Goal: Task Accomplishment & Management: Manage account settings

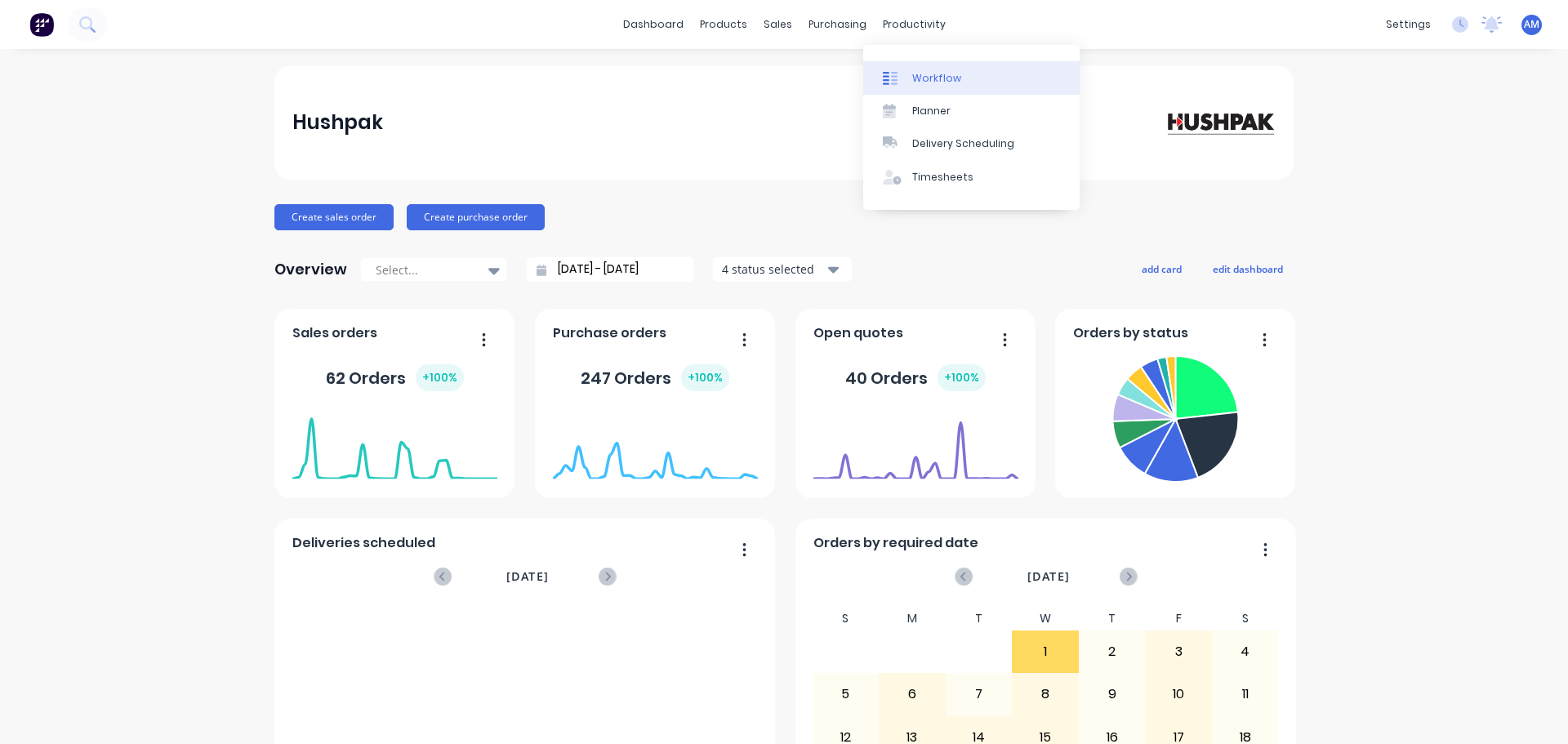
click at [924, 76] on div "Workflow" at bounding box center [936, 78] width 49 height 15
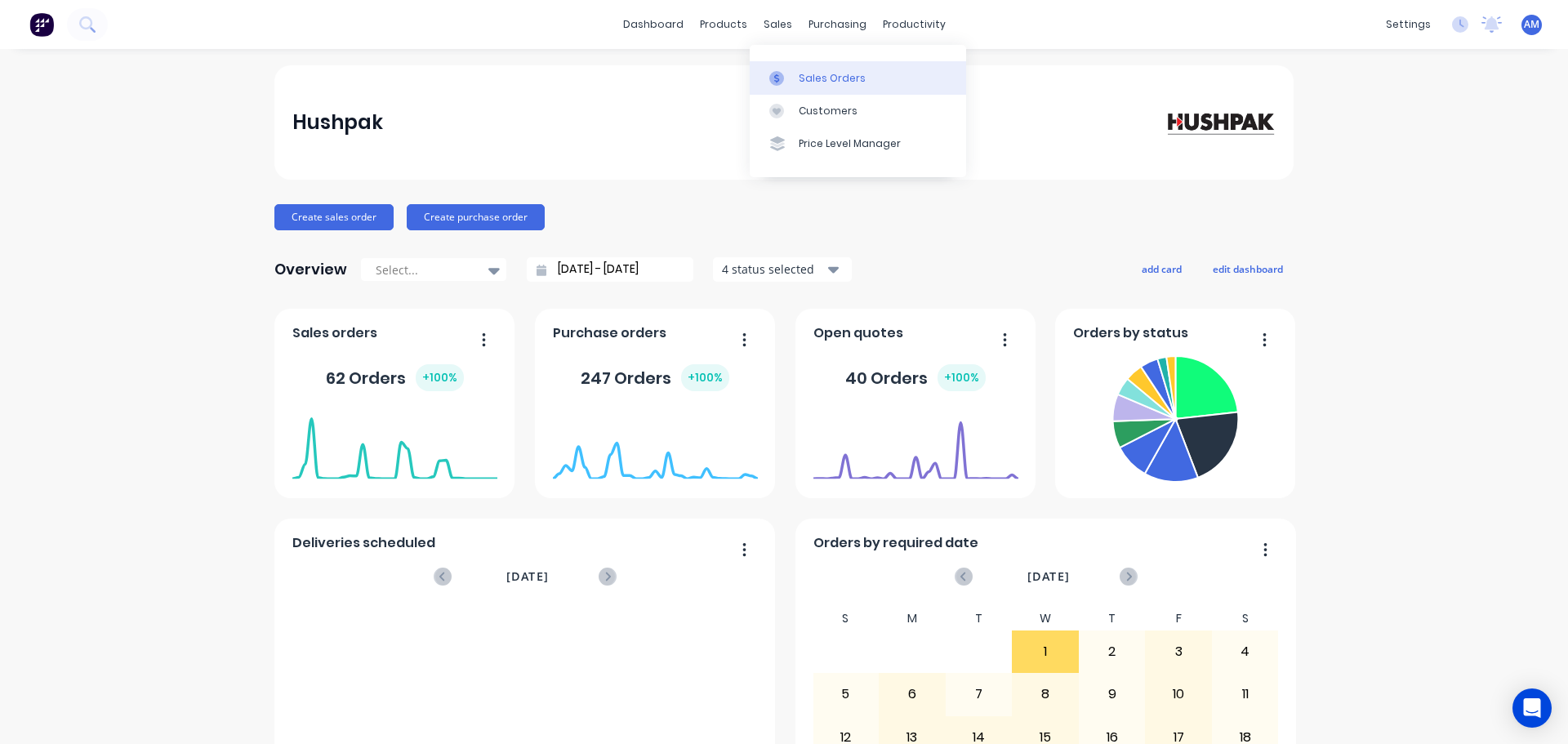
click at [820, 81] on div "Sales Orders" at bounding box center [832, 78] width 67 height 15
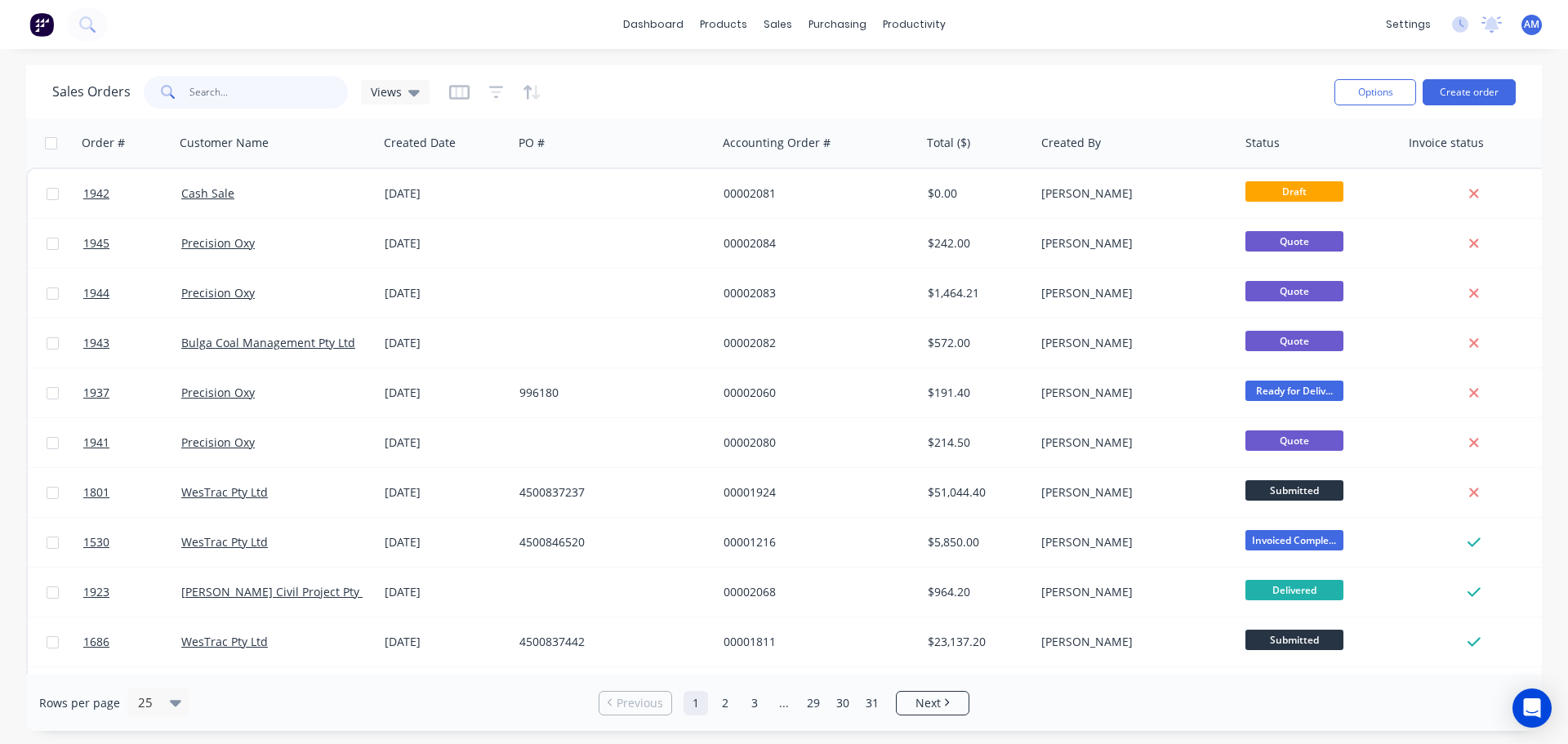
paste input "996180"
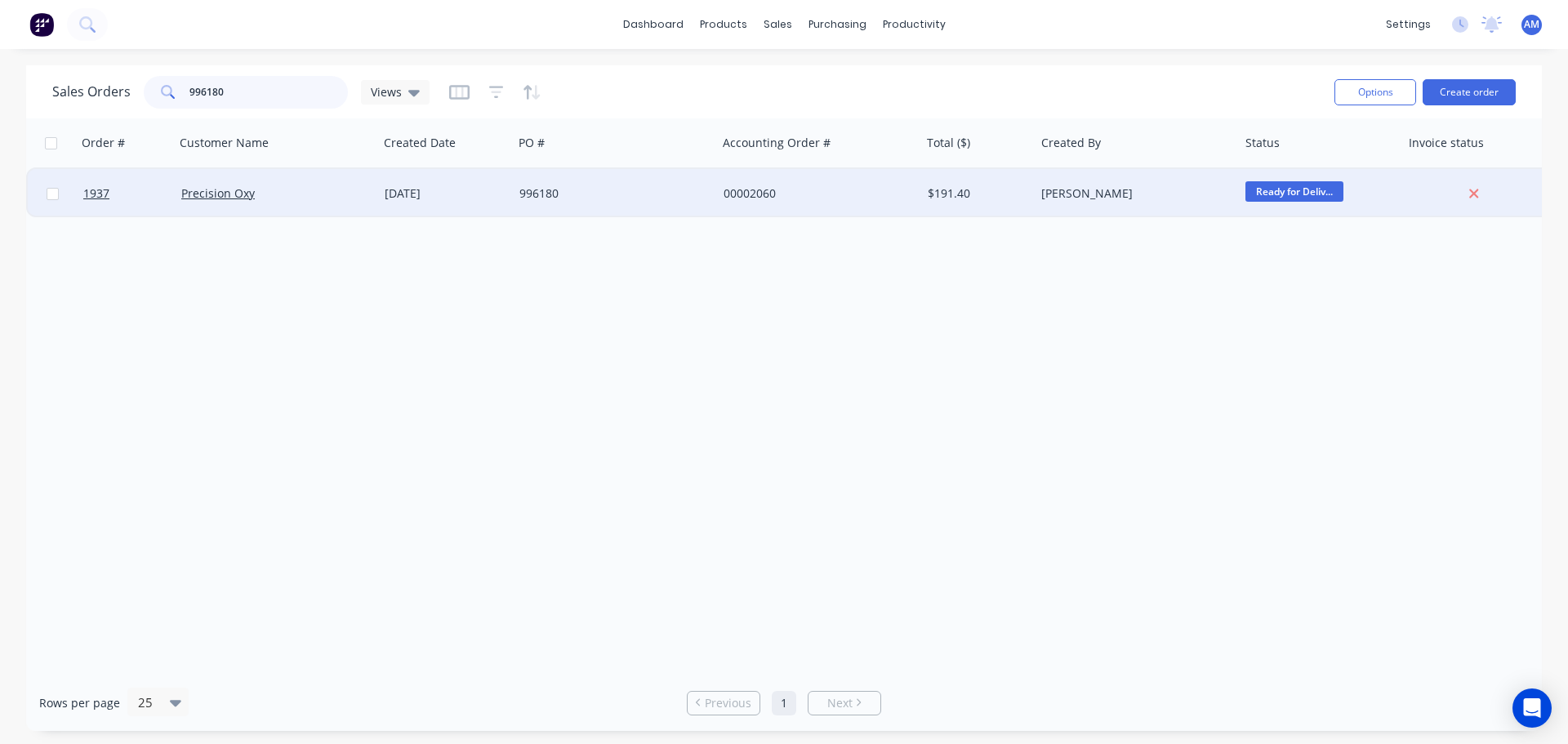
type input "996180"
click at [529, 192] on div "996180" at bounding box center [610, 193] width 181 height 16
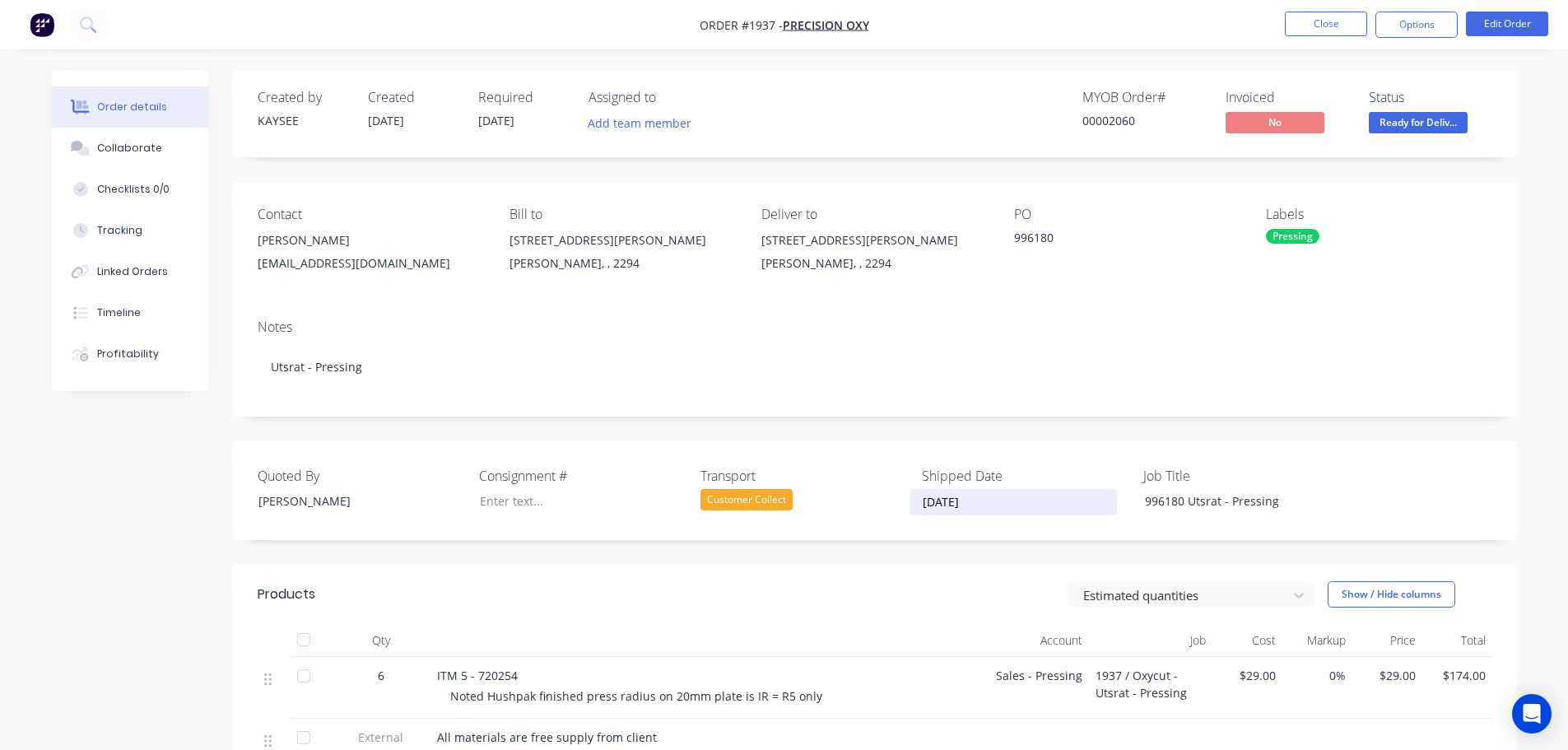
click at [962, 503] on input "[DATE]" at bounding box center [1013, 501] width 205 height 25
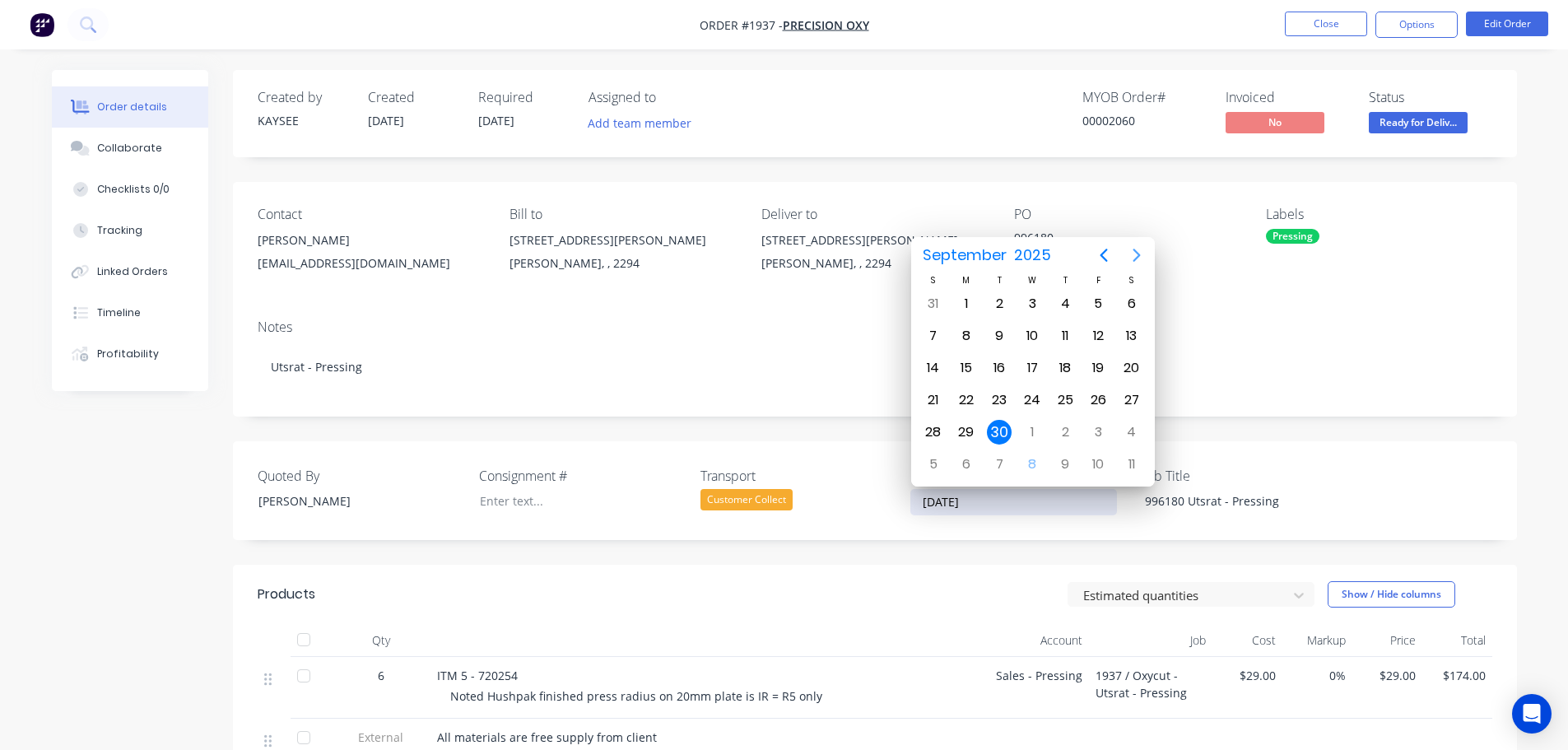
click at [1134, 258] on icon "Next page" at bounding box center [1136, 255] width 20 height 20
click at [1032, 336] on div "8" at bounding box center [1032, 335] width 25 height 25
type input "[DATE]"
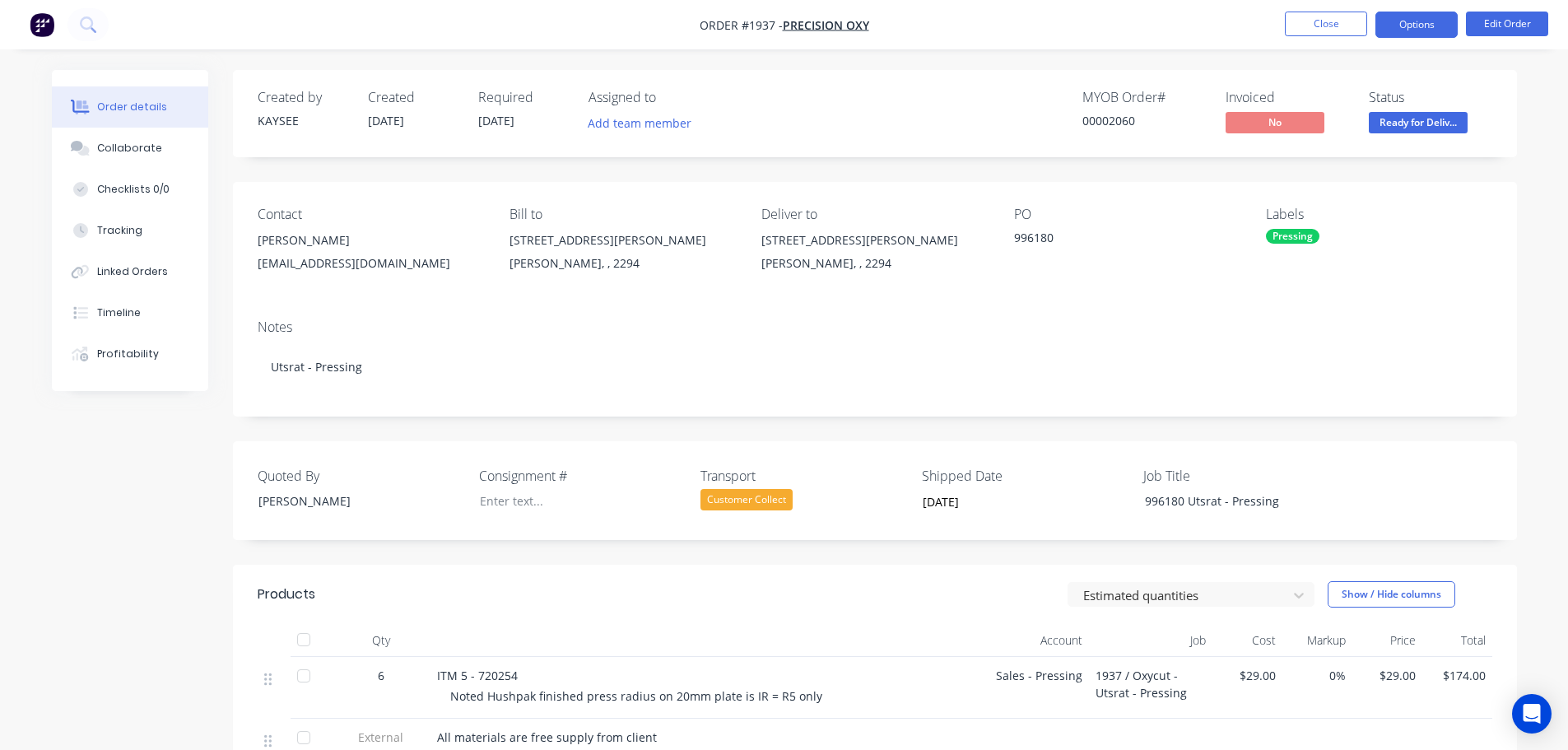
click at [1412, 34] on button "Options" at bounding box center [1417, 24] width 83 height 27
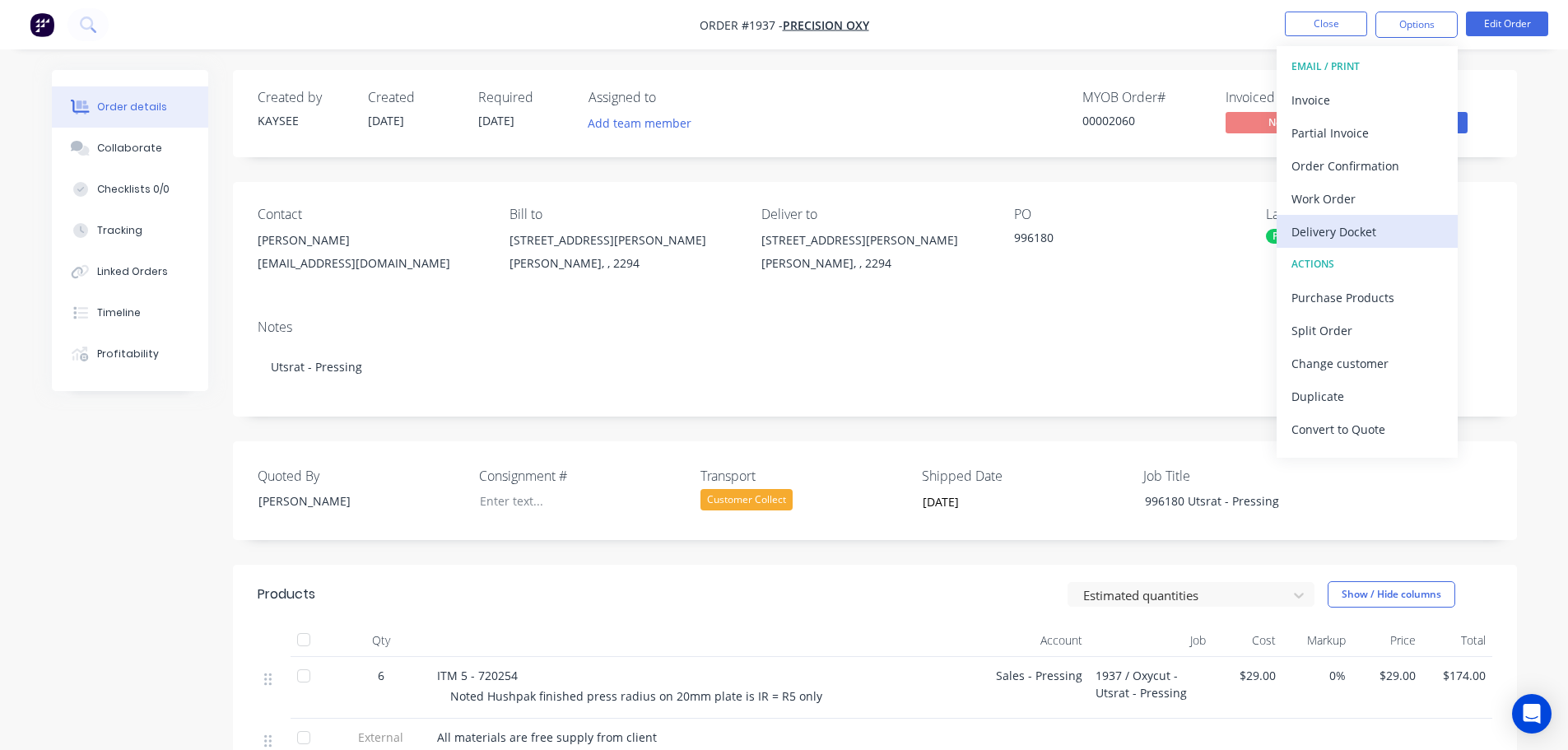
click at [1350, 237] on div "Delivery Docket" at bounding box center [1367, 231] width 151 height 24
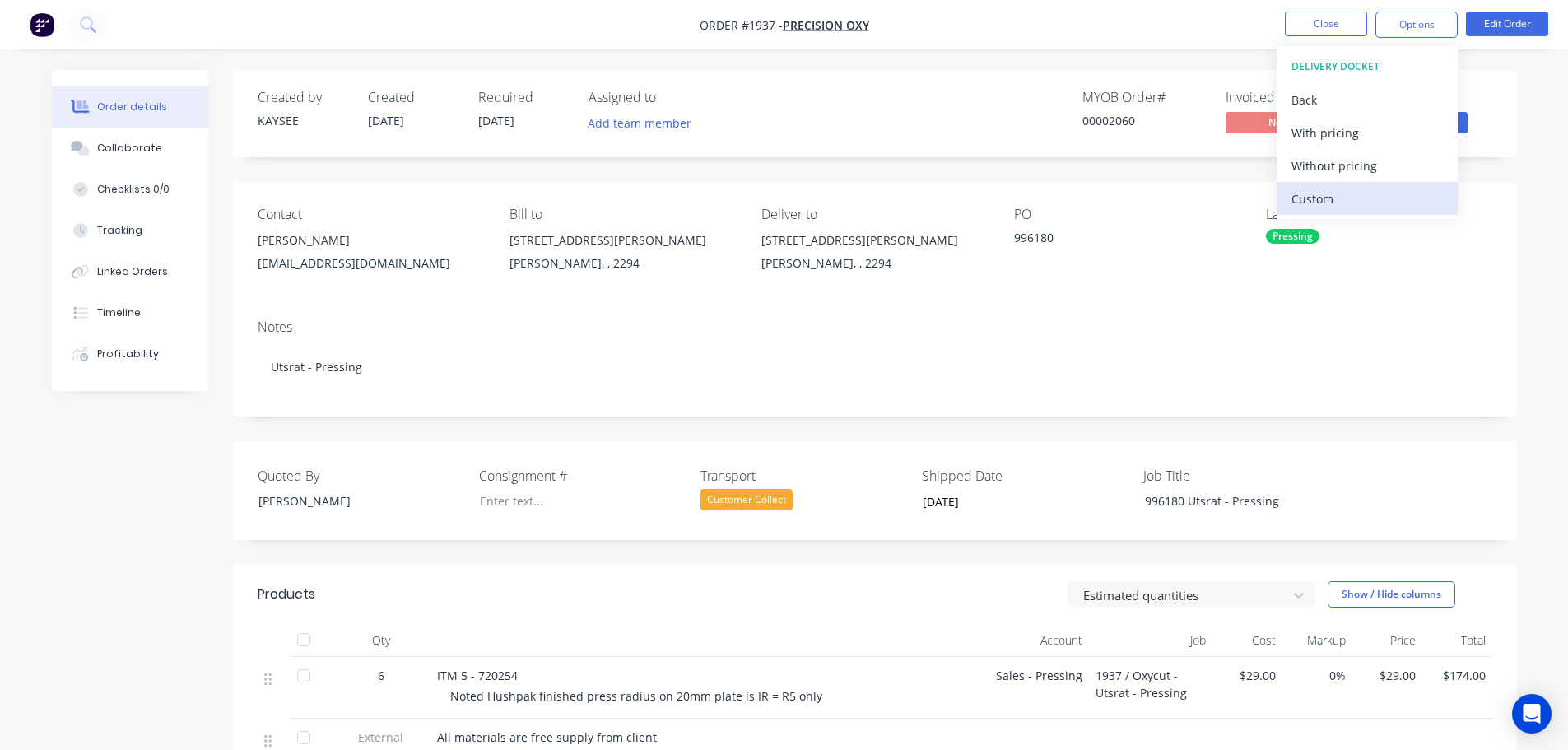
click at [1331, 206] on div "Custom" at bounding box center [1367, 199] width 151 height 24
click at [1324, 169] on div "Without pricing" at bounding box center [1367, 166] width 151 height 24
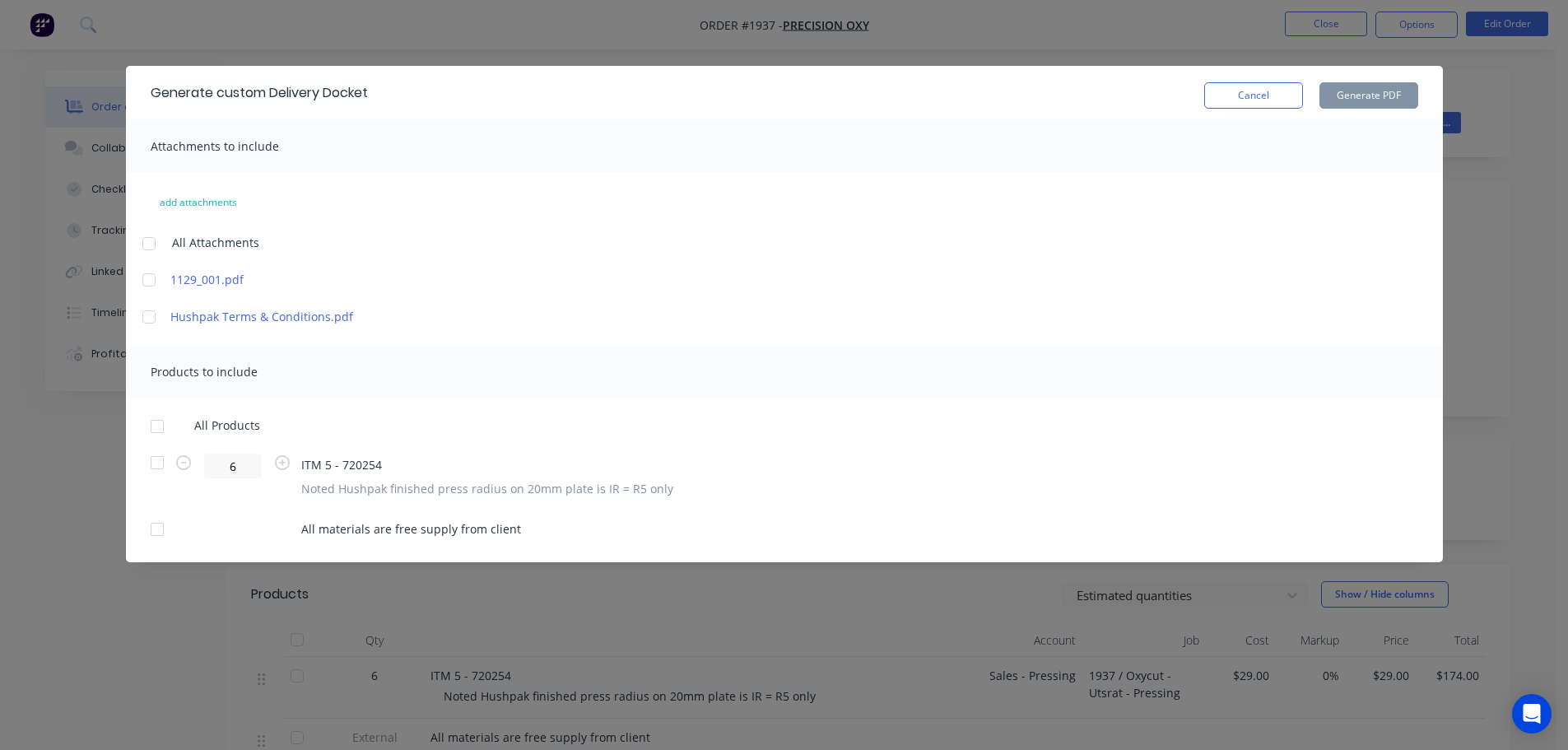
click at [157, 433] on div at bounding box center [157, 427] width 33 height 33
click at [1347, 100] on button "Generate PDF" at bounding box center [1368, 95] width 99 height 27
click at [1257, 104] on button "Cancel" at bounding box center [1253, 95] width 99 height 27
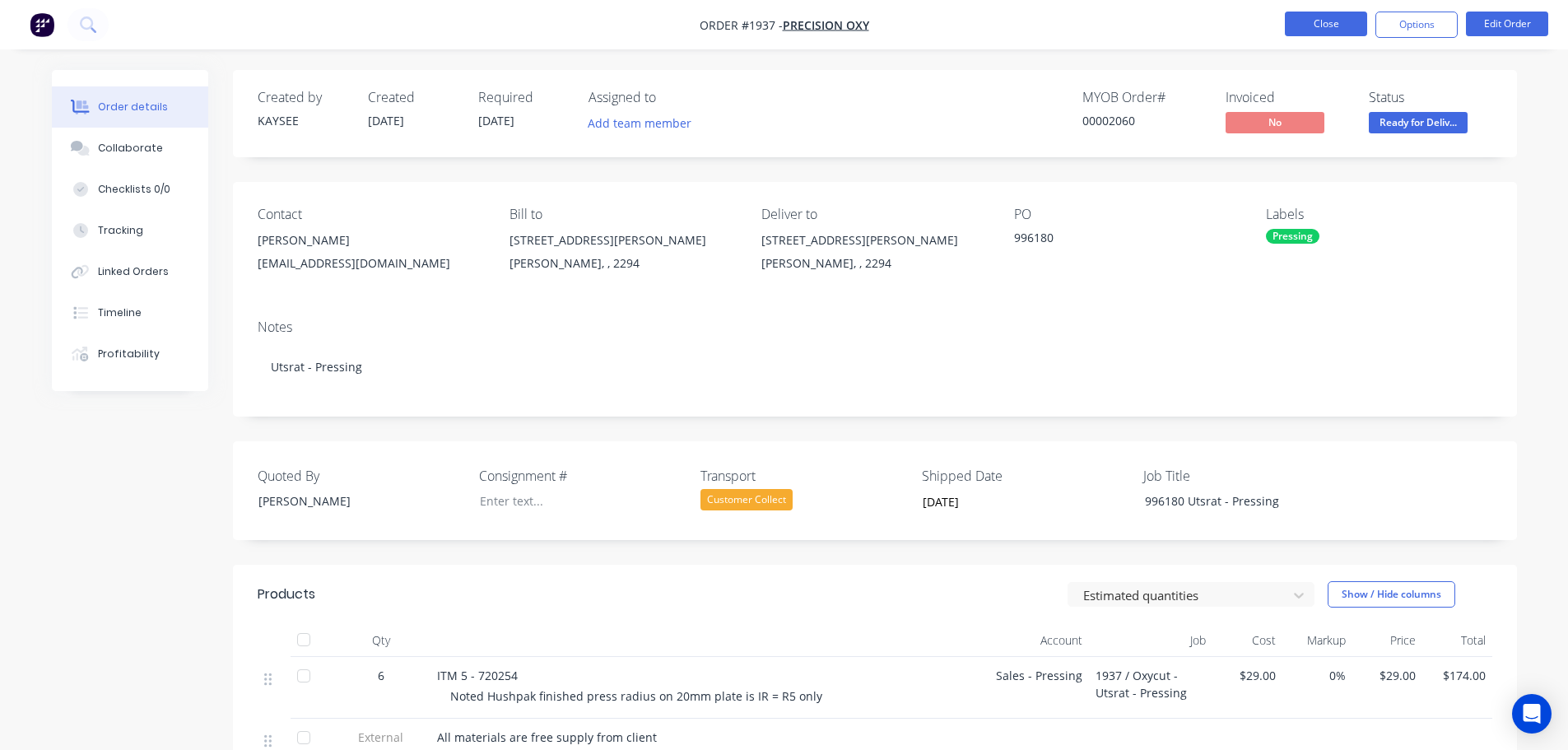
click at [1319, 20] on button "Close" at bounding box center [1326, 23] width 83 height 25
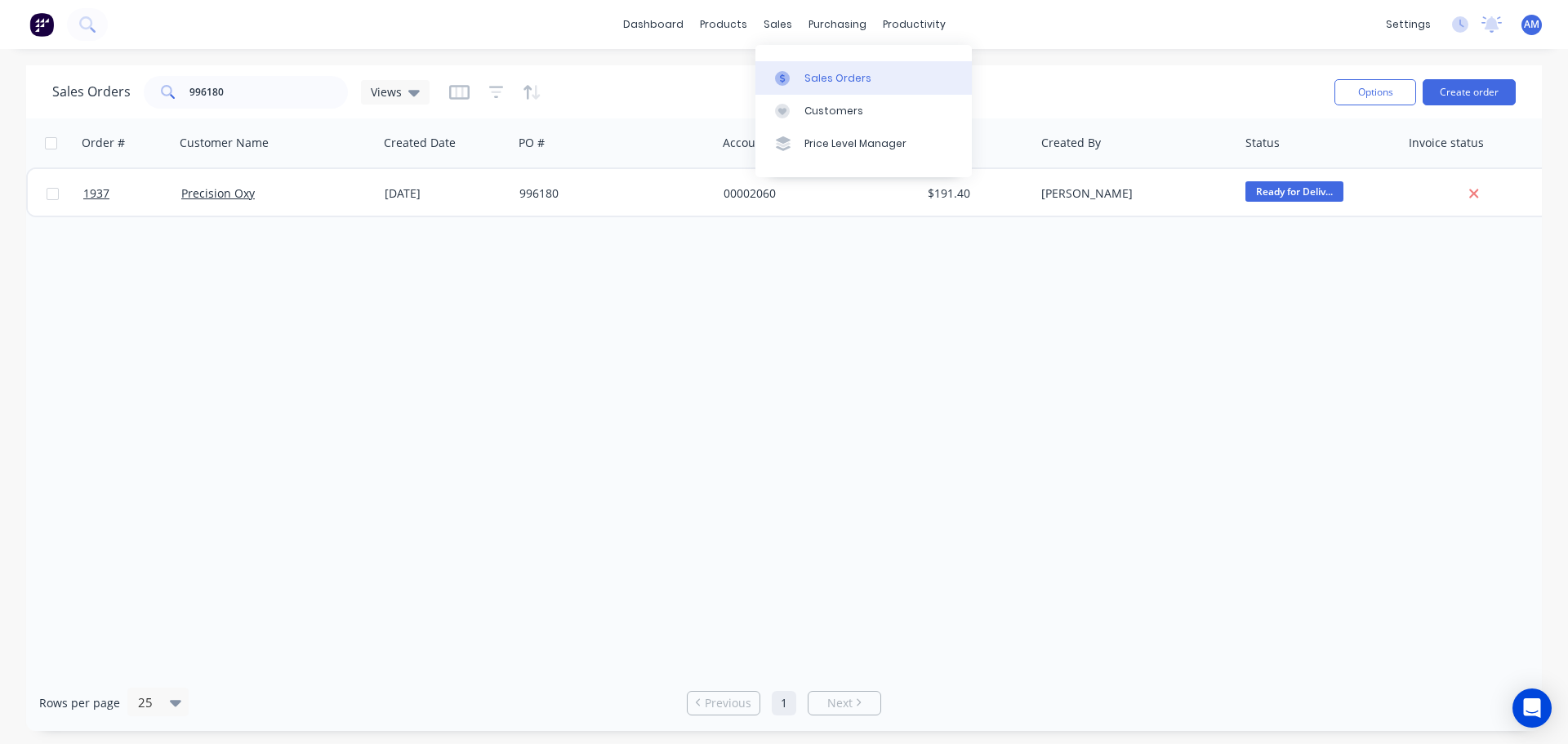
click at [814, 83] on div "Sales Orders" at bounding box center [838, 78] width 67 height 15
click at [836, 80] on div "Sales Orders" at bounding box center [838, 78] width 67 height 15
drag, startPoint x: 228, startPoint y: 85, endPoint x: 182, endPoint y: 84, distance: 46.0
click at [182, 84] on div "996180" at bounding box center [245, 92] width 204 height 32
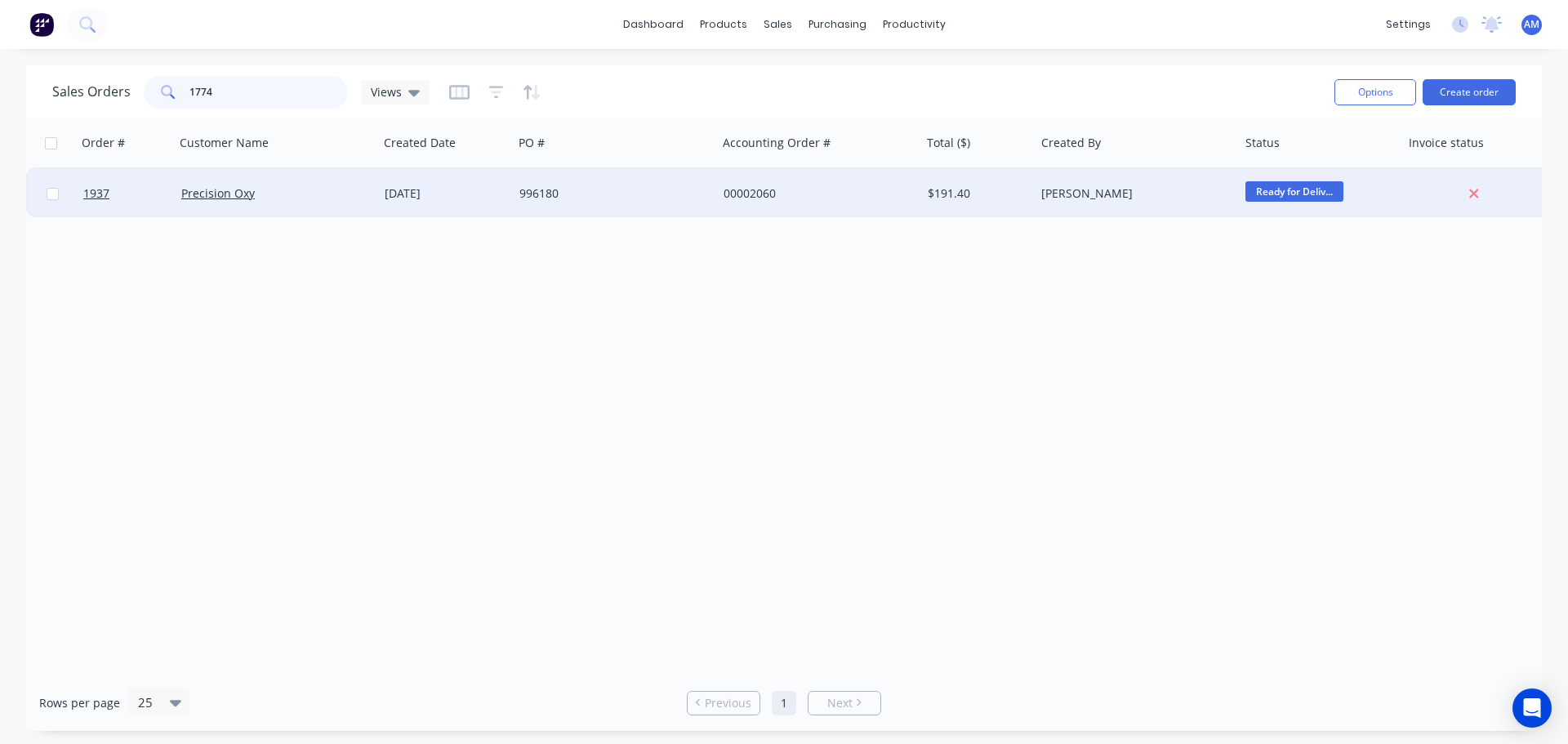
type input "1774"
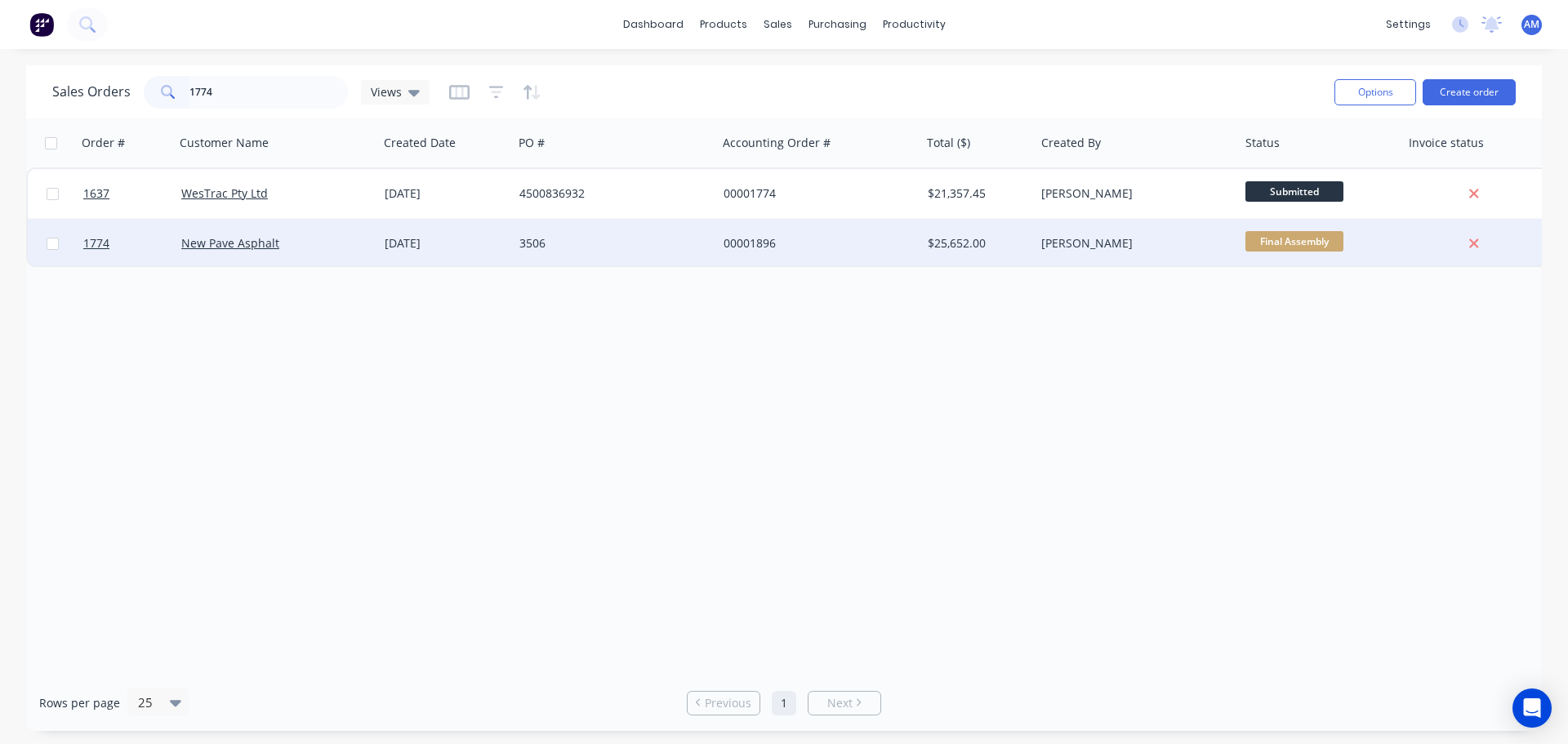
click at [761, 244] on div "00001896" at bounding box center [814, 243] width 181 height 16
click at [767, 235] on div "00001896" at bounding box center [819, 242] width 204 height 49
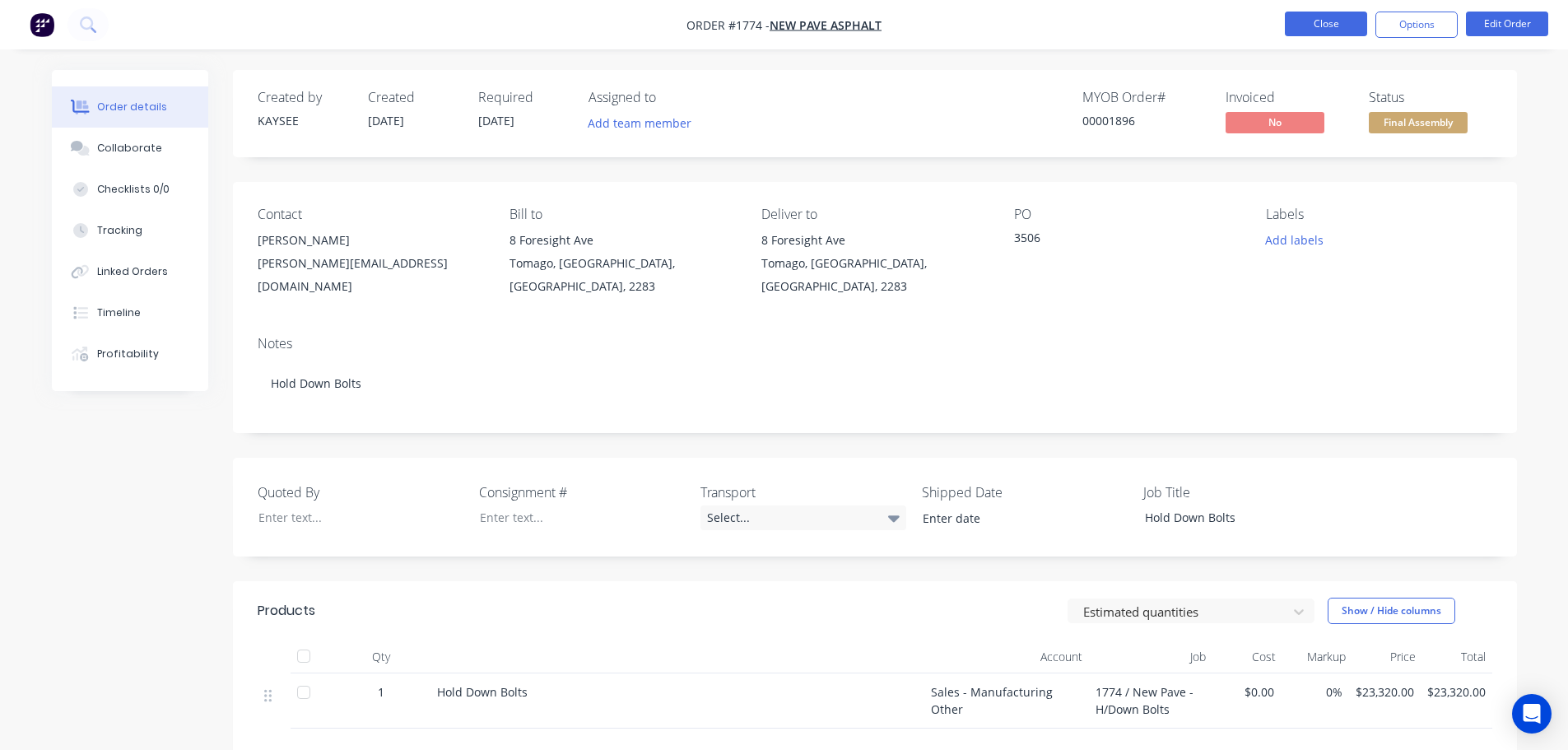
click at [1327, 22] on button "Close" at bounding box center [1326, 23] width 83 height 25
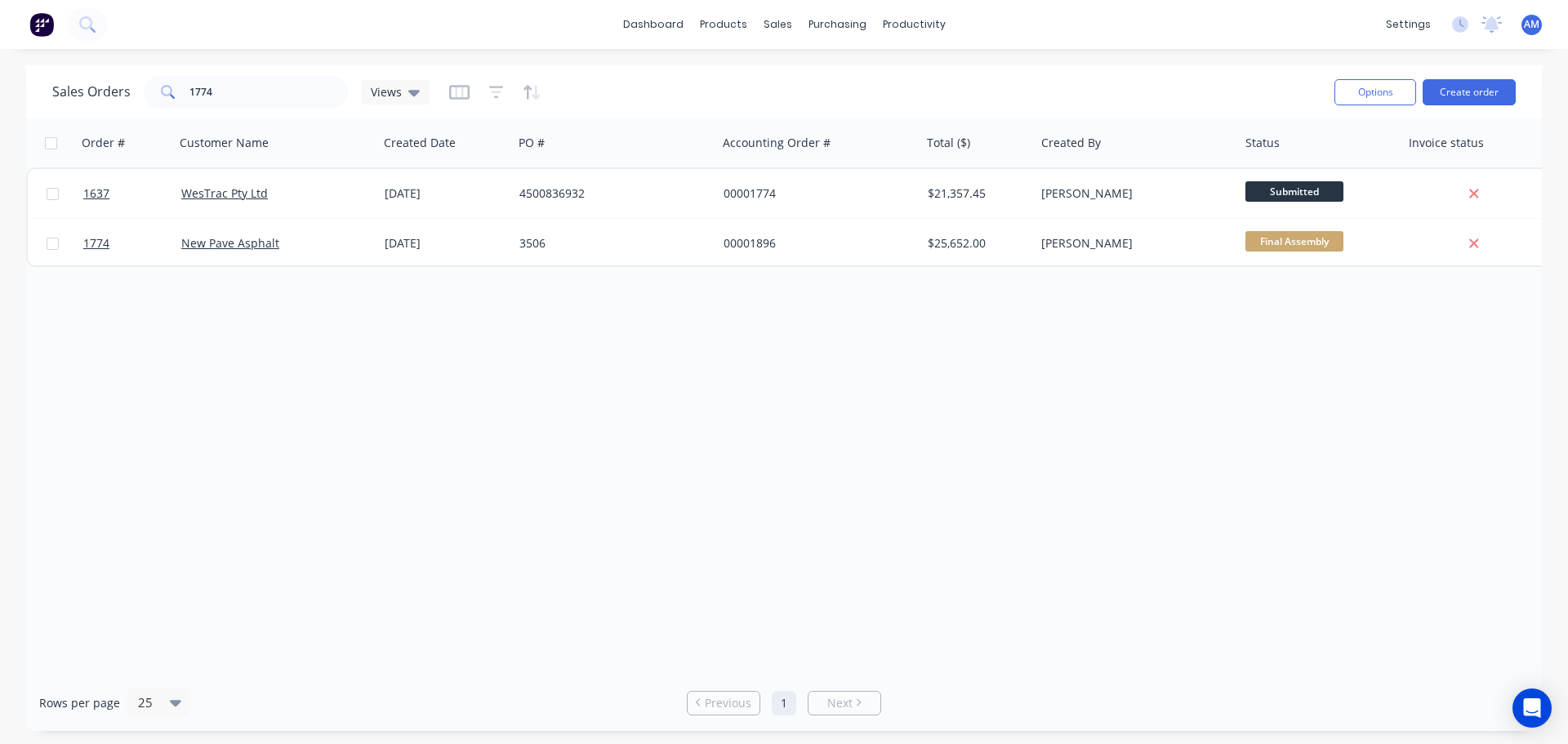
drag, startPoint x: 226, startPoint y: 102, endPoint x: 139, endPoint y: 90, distance: 87.8
click at [138, 90] on div "Sales Orders 1774 Views" at bounding box center [686, 91] width 1269 height 40
drag, startPoint x: 214, startPoint y: 95, endPoint x: 153, endPoint y: 82, distance: 62.4
click at [153, 82] on div "1774" at bounding box center [245, 92] width 204 height 32
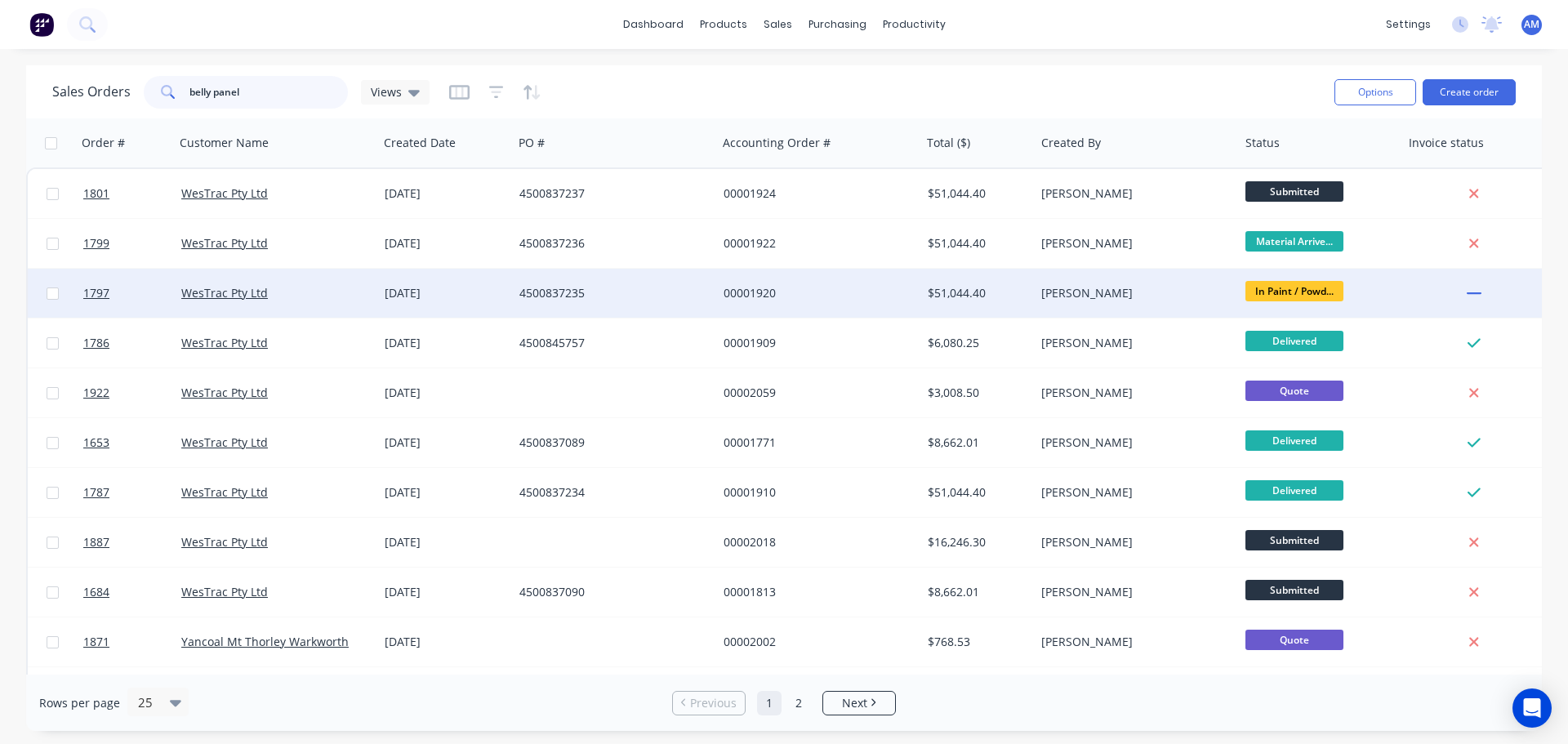
type input "belly panel"
click at [974, 290] on div "$51,044.40" at bounding box center [976, 293] width 96 height 16
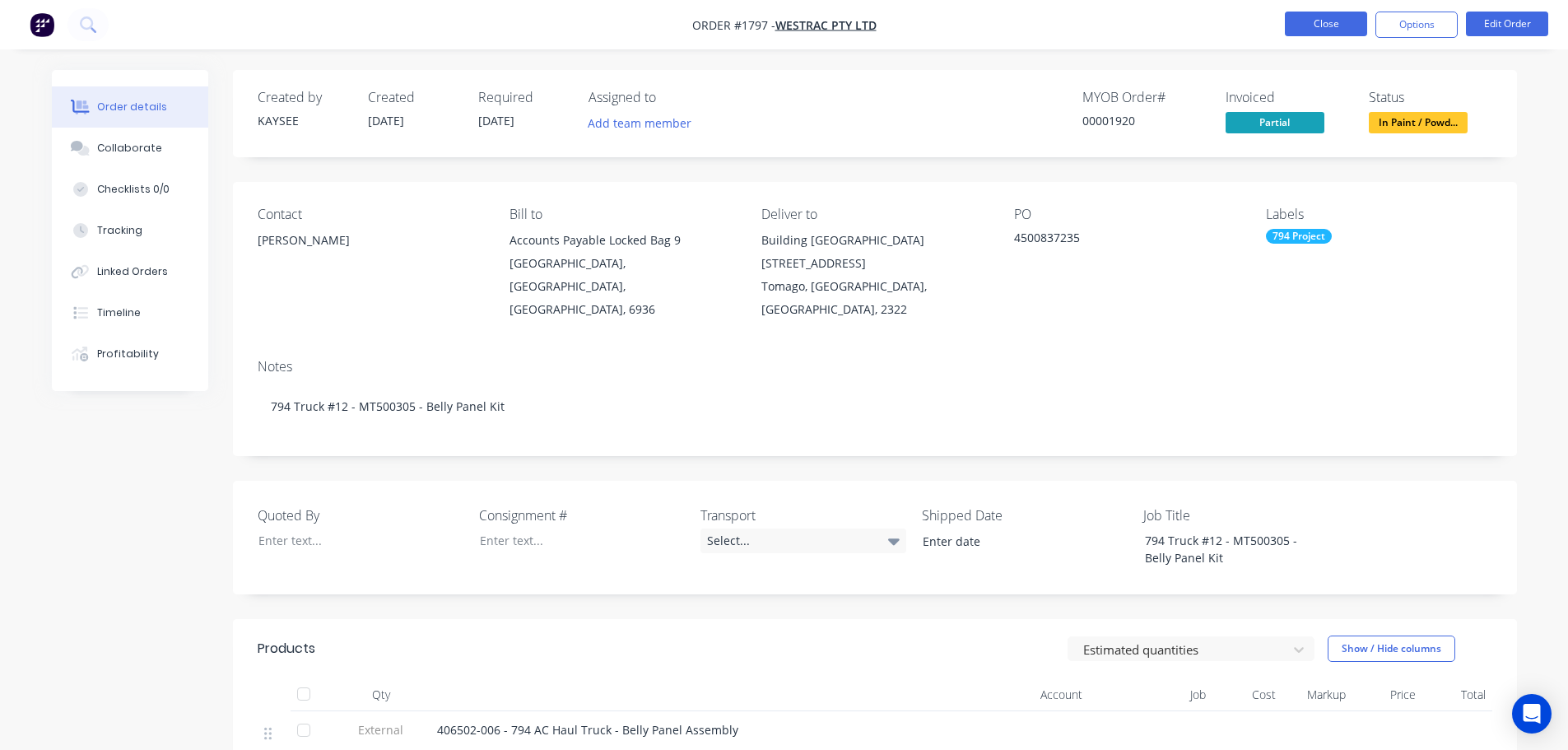
click at [1313, 27] on button "Close" at bounding box center [1326, 23] width 83 height 25
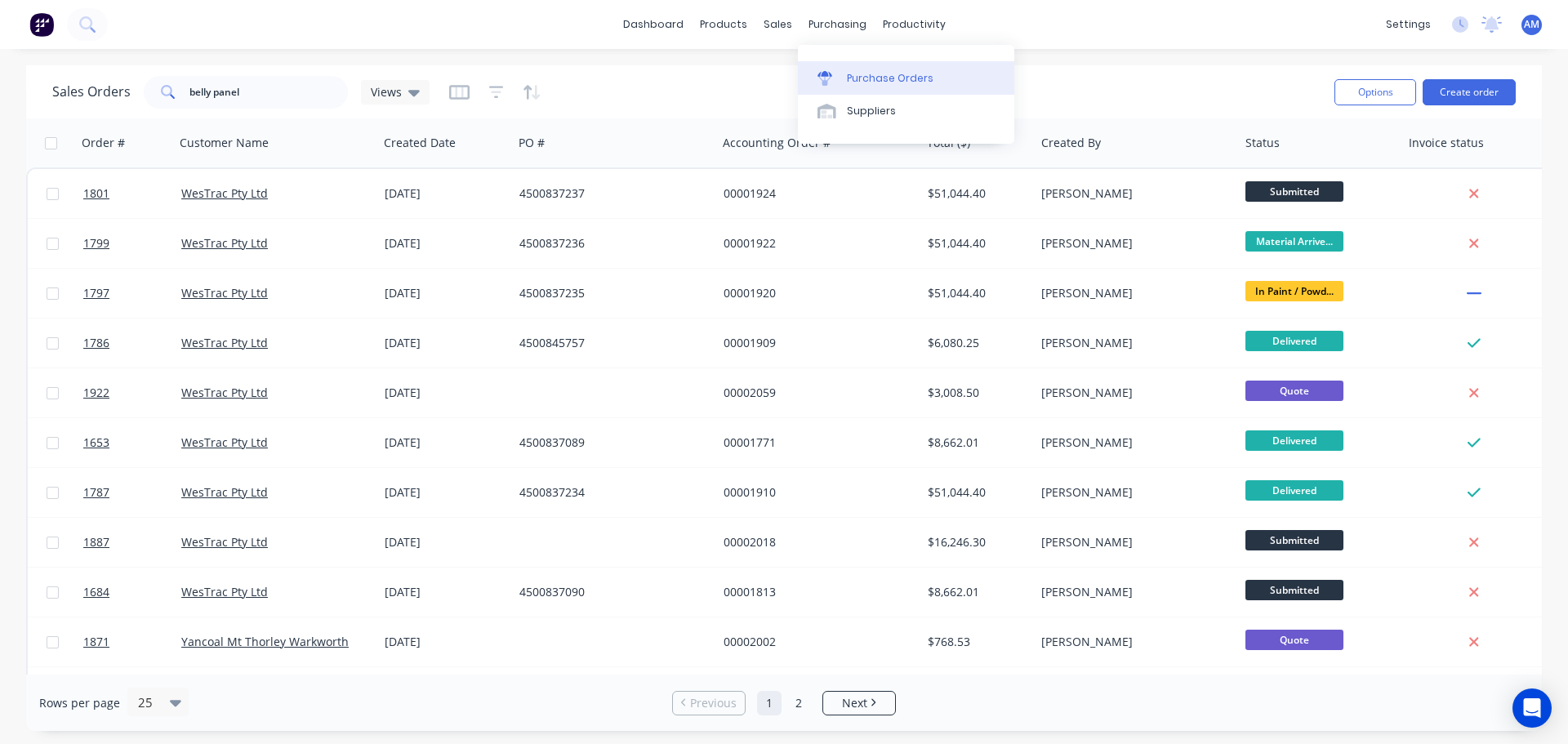
click at [881, 71] on div "Purchase Orders" at bounding box center [889, 78] width 86 height 15
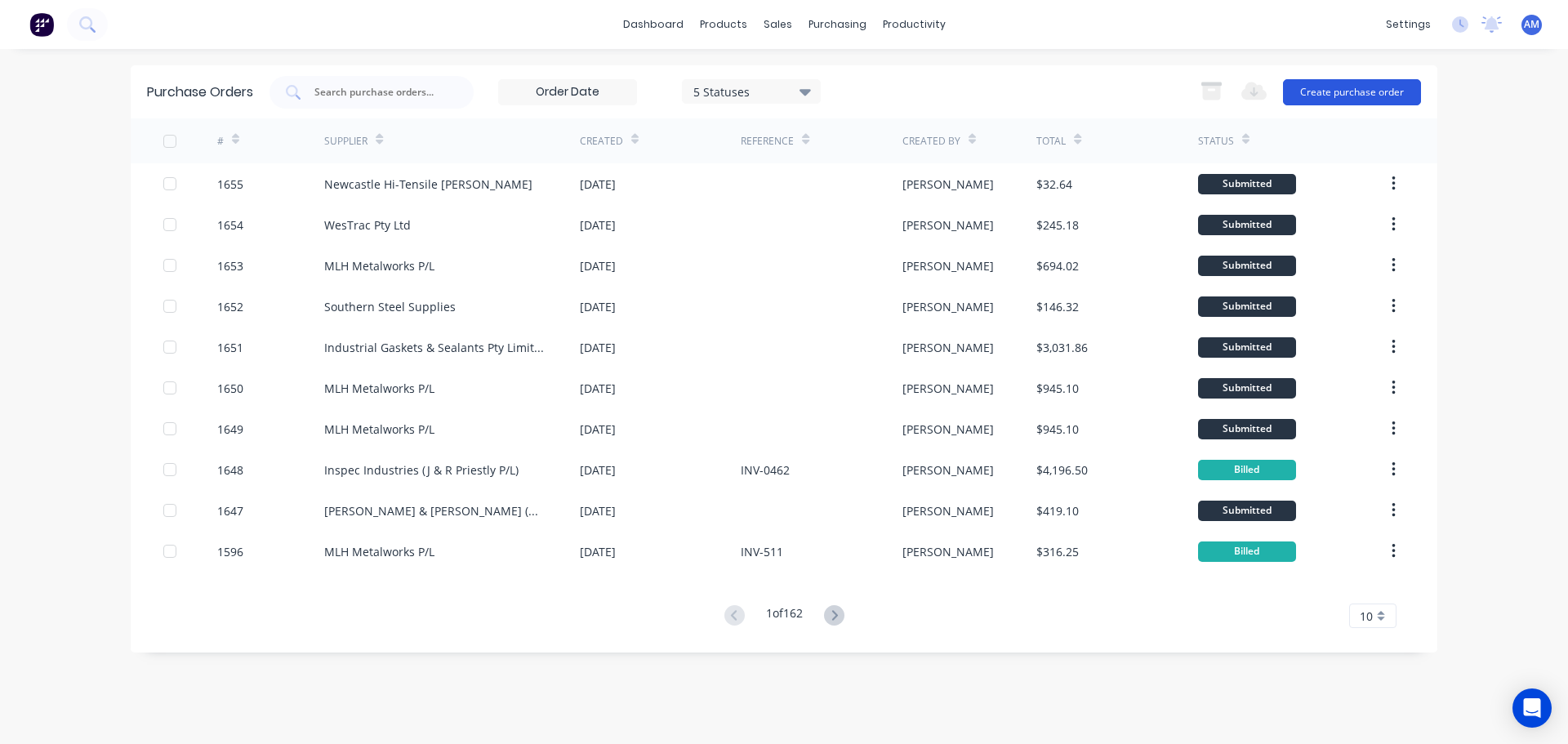
click at [1339, 90] on button "Create purchase order" at bounding box center [1352, 92] width 138 height 26
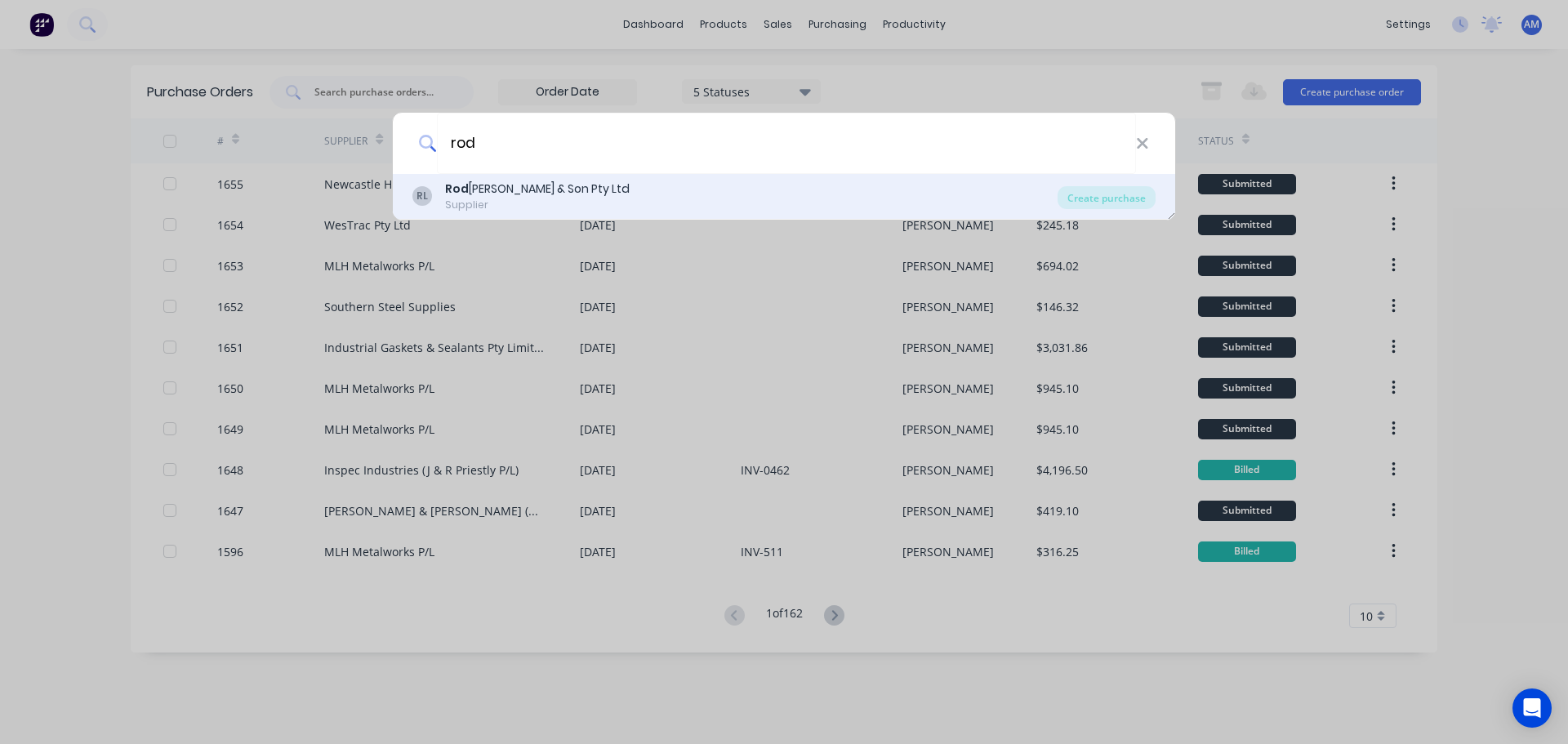
type input "rod"
click at [505, 189] on div "Rod Scott & Son Pty Ltd" at bounding box center [538, 189] width 184 height 17
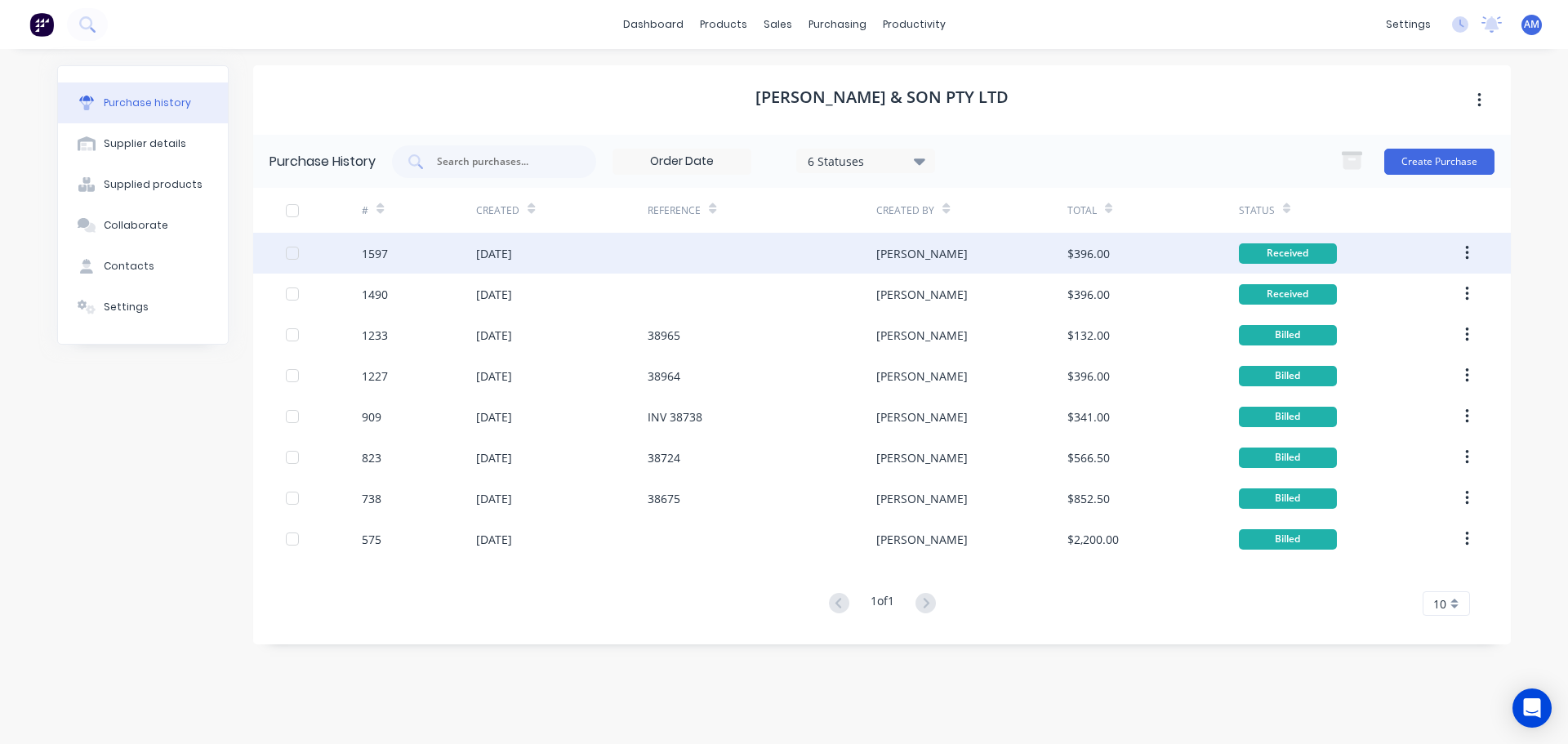
click at [1469, 253] on icon "button" at bounding box center [1467, 253] width 3 height 15
click at [1368, 334] on div "Duplicate" at bounding box center [1408, 328] width 125 height 24
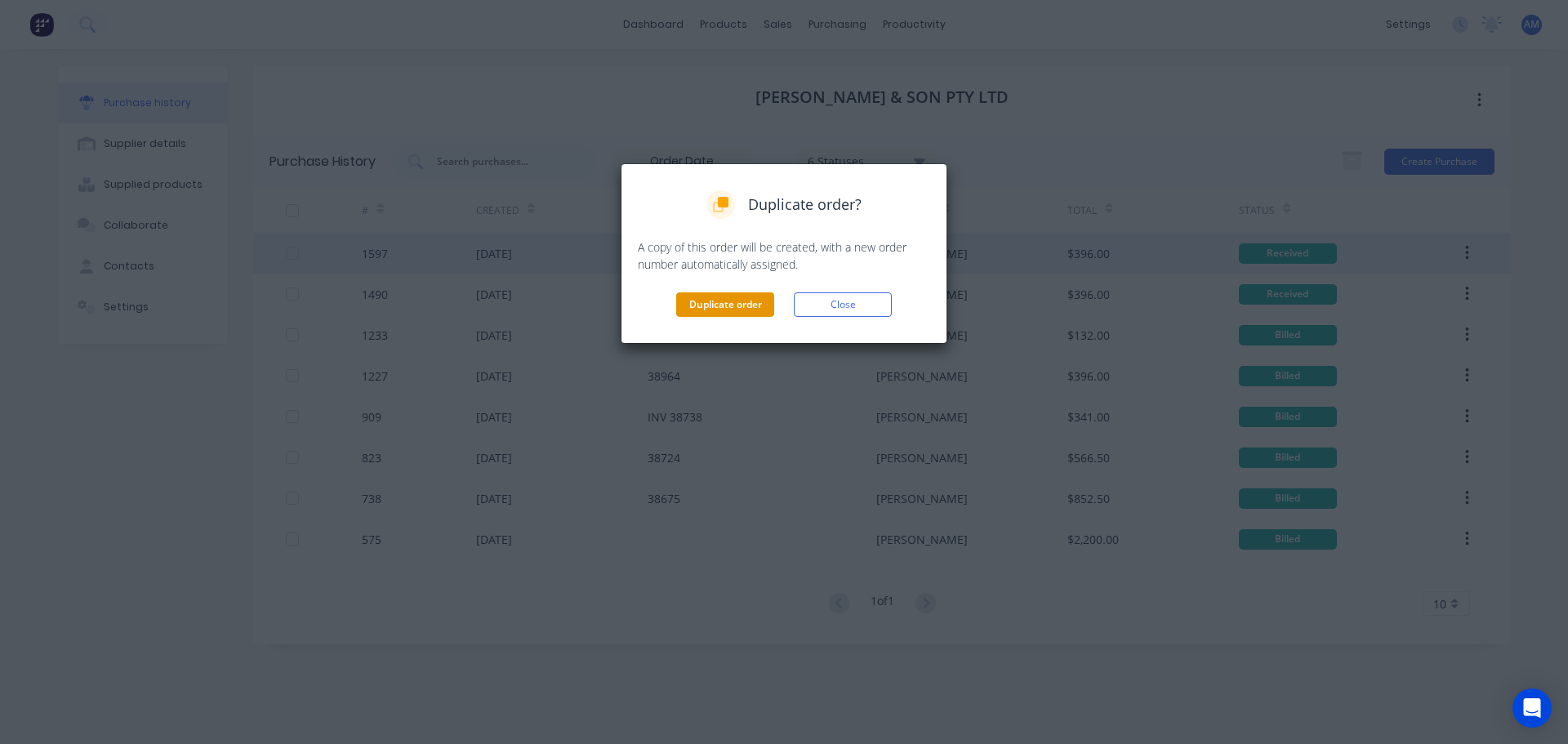
click at [752, 307] on button "Duplicate order" at bounding box center [725, 305] width 98 height 25
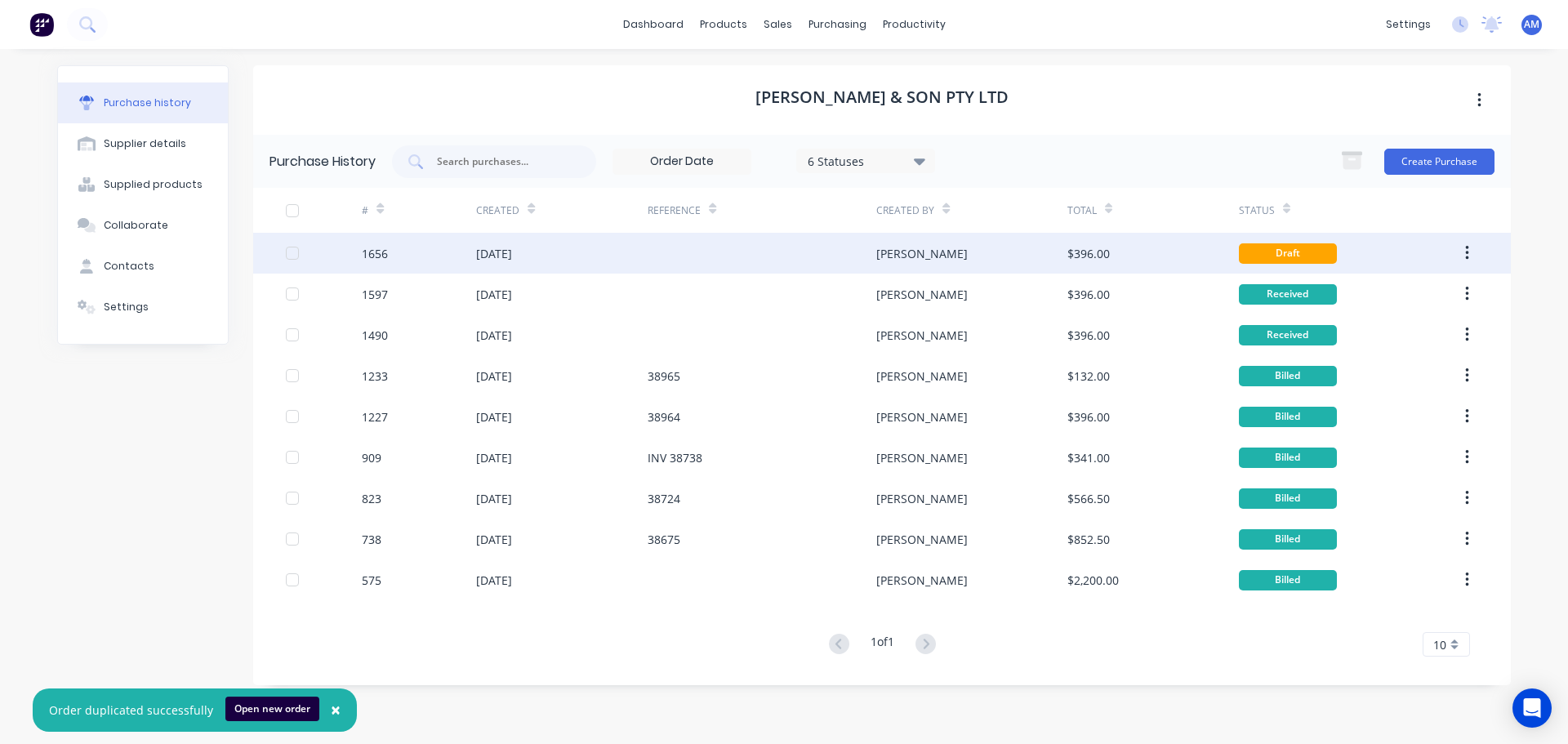
click at [1113, 248] on div "$396.00" at bounding box center [1153, 253] width 172 height 41
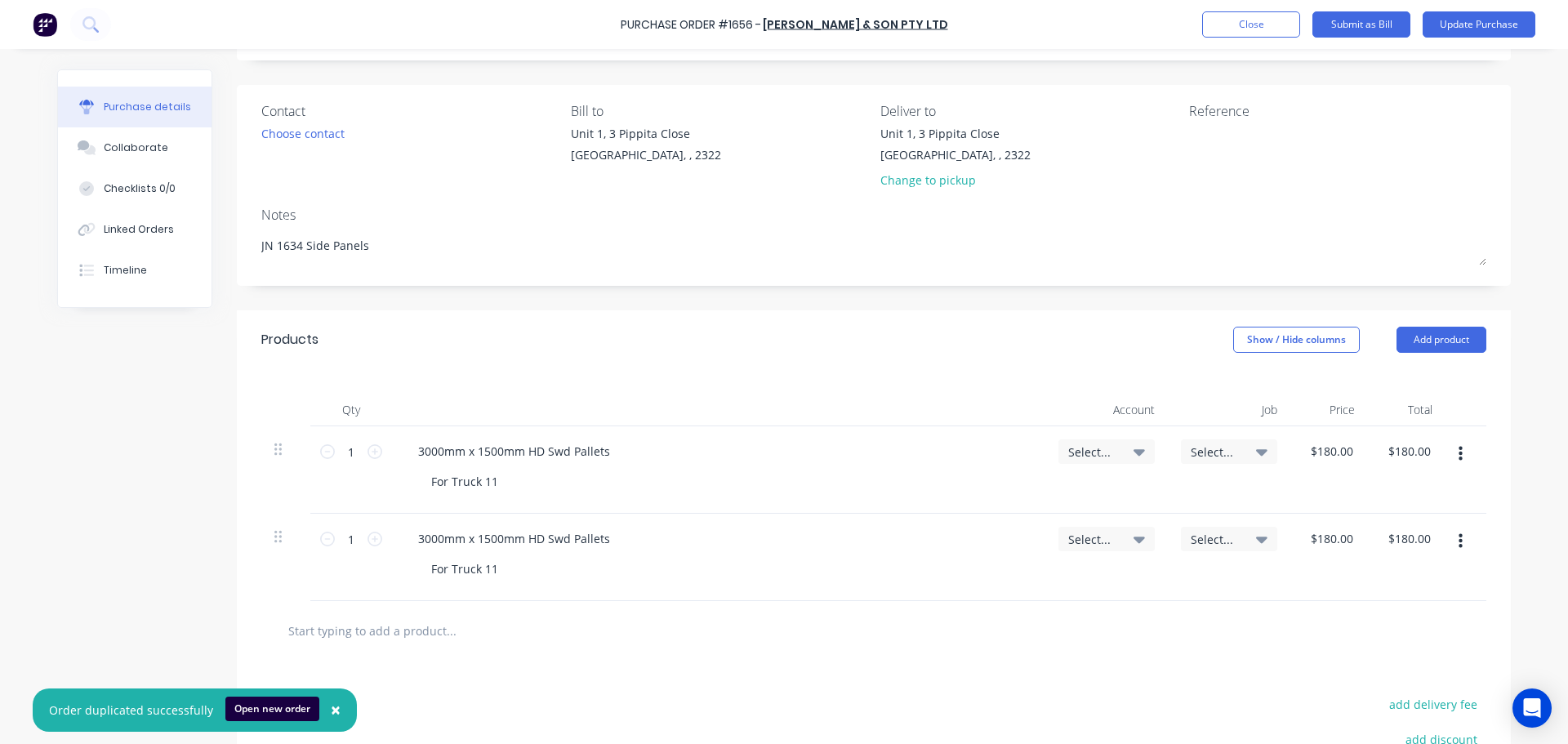
scroll to position [82, 0]
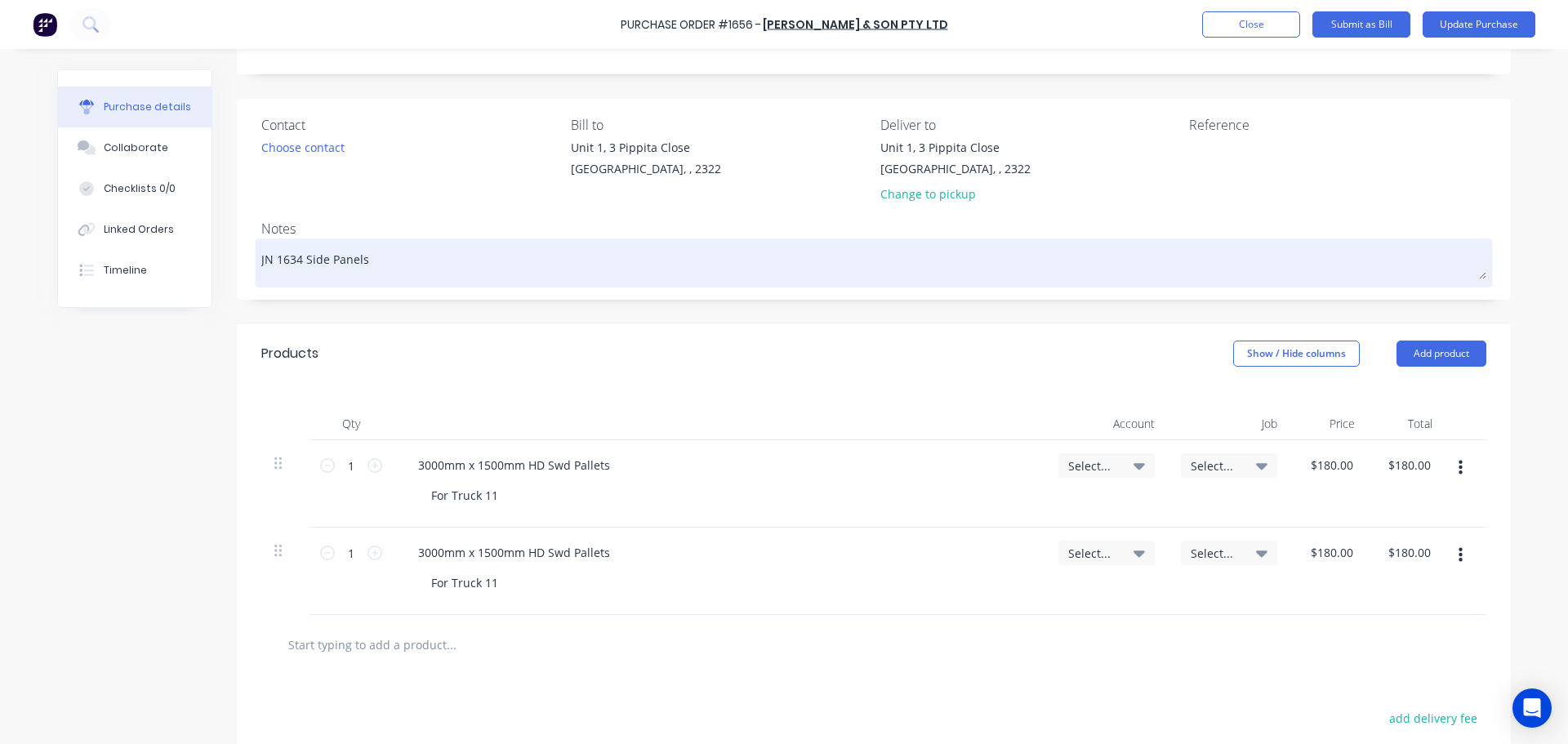
drag, startPoint x: 370, startPoint y: 264, endPoint x: 275, endPoint y: 260, distance: 95.1
click at [275, 260] on textarea "JN 1634 Side Panels" at bounding box center [873, 260] width 1225 height 37
type textarea "x"
type textarea "JN 17"
type textarea "x"
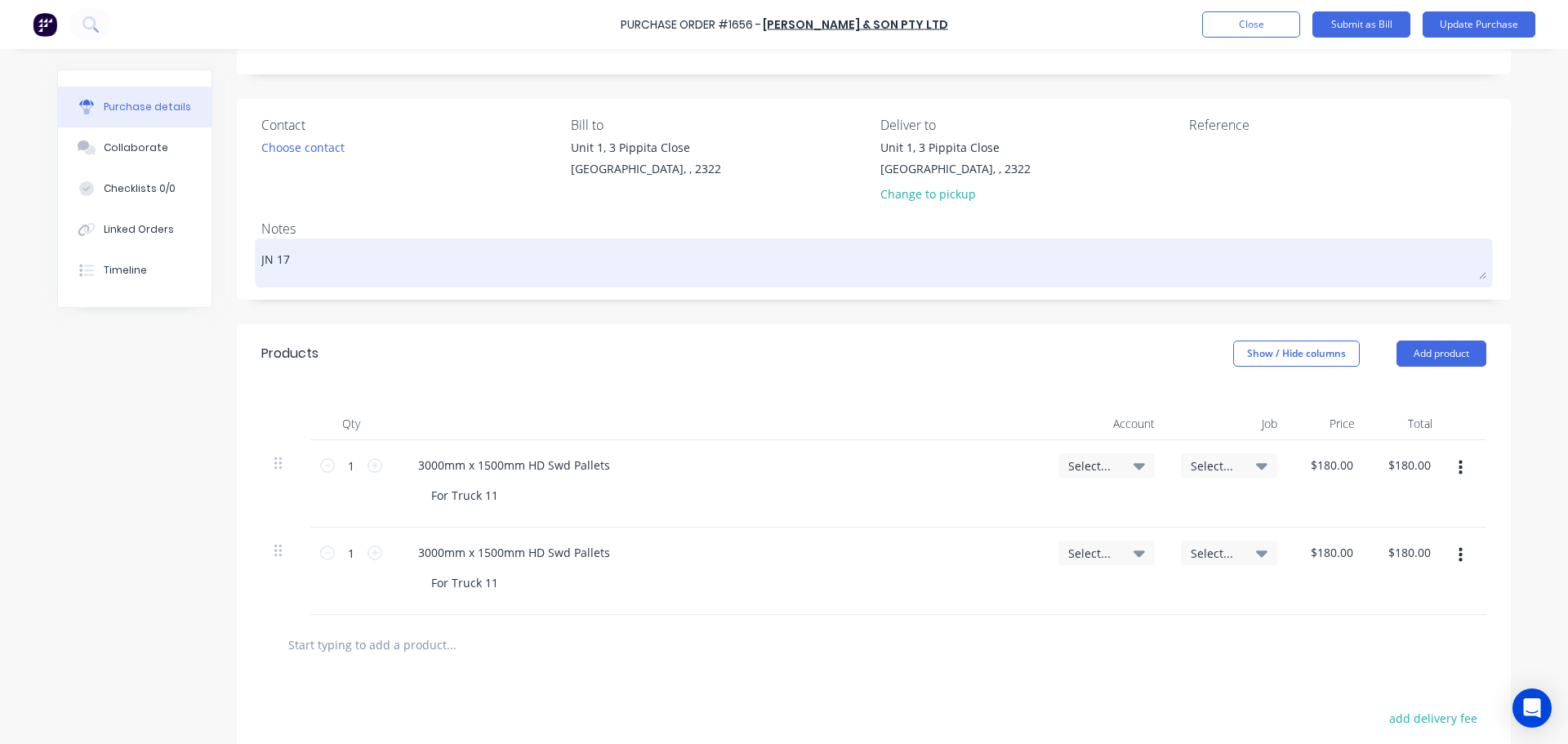
type textarea "JN 179"
type textarea "x"
type textarea "JN 1798"
type textarea "x"
type textarea "JN 179"
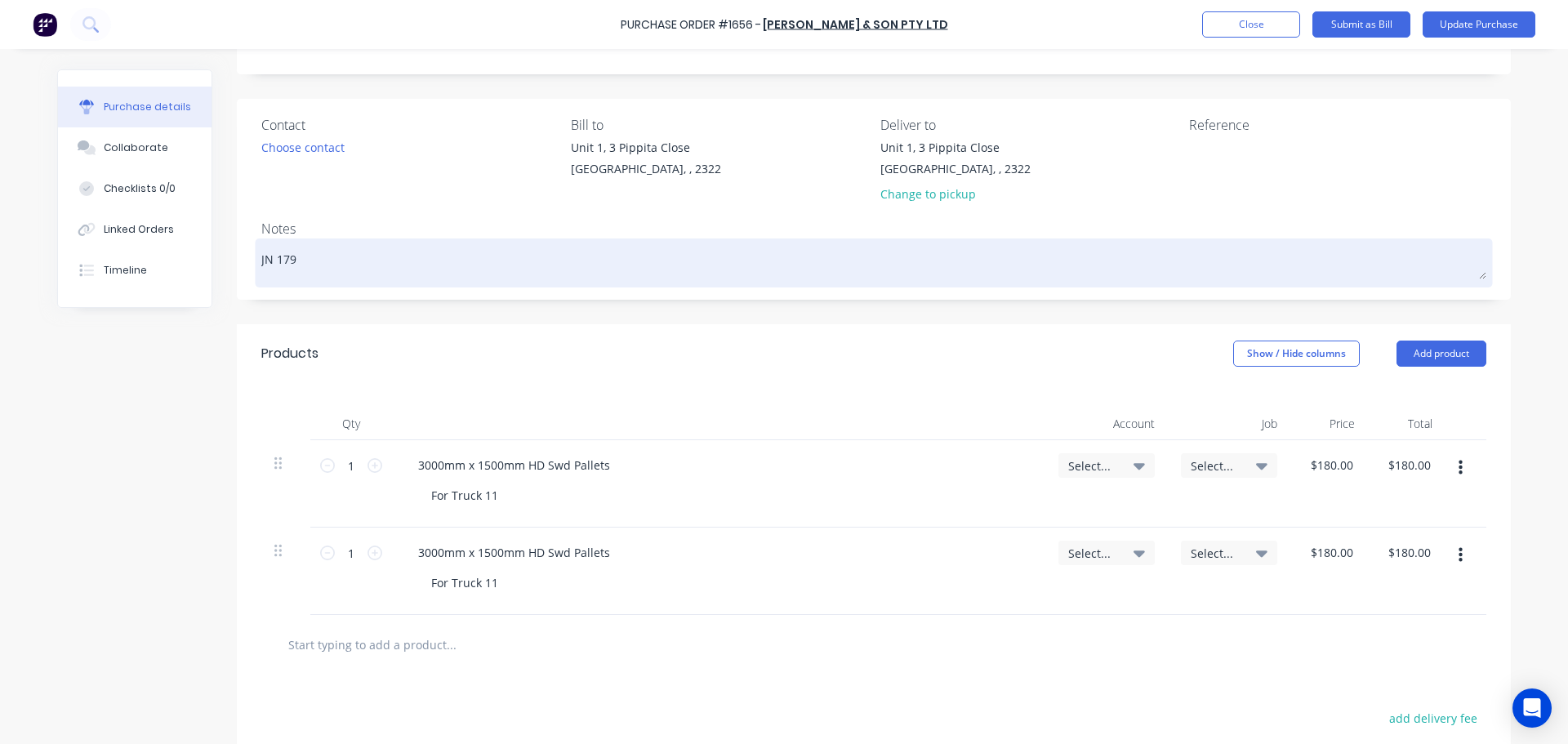
type textarea "x"
type textarea "JN 1797"
type textarea "x"
type textarea "JN 1797"
type textarea "x"
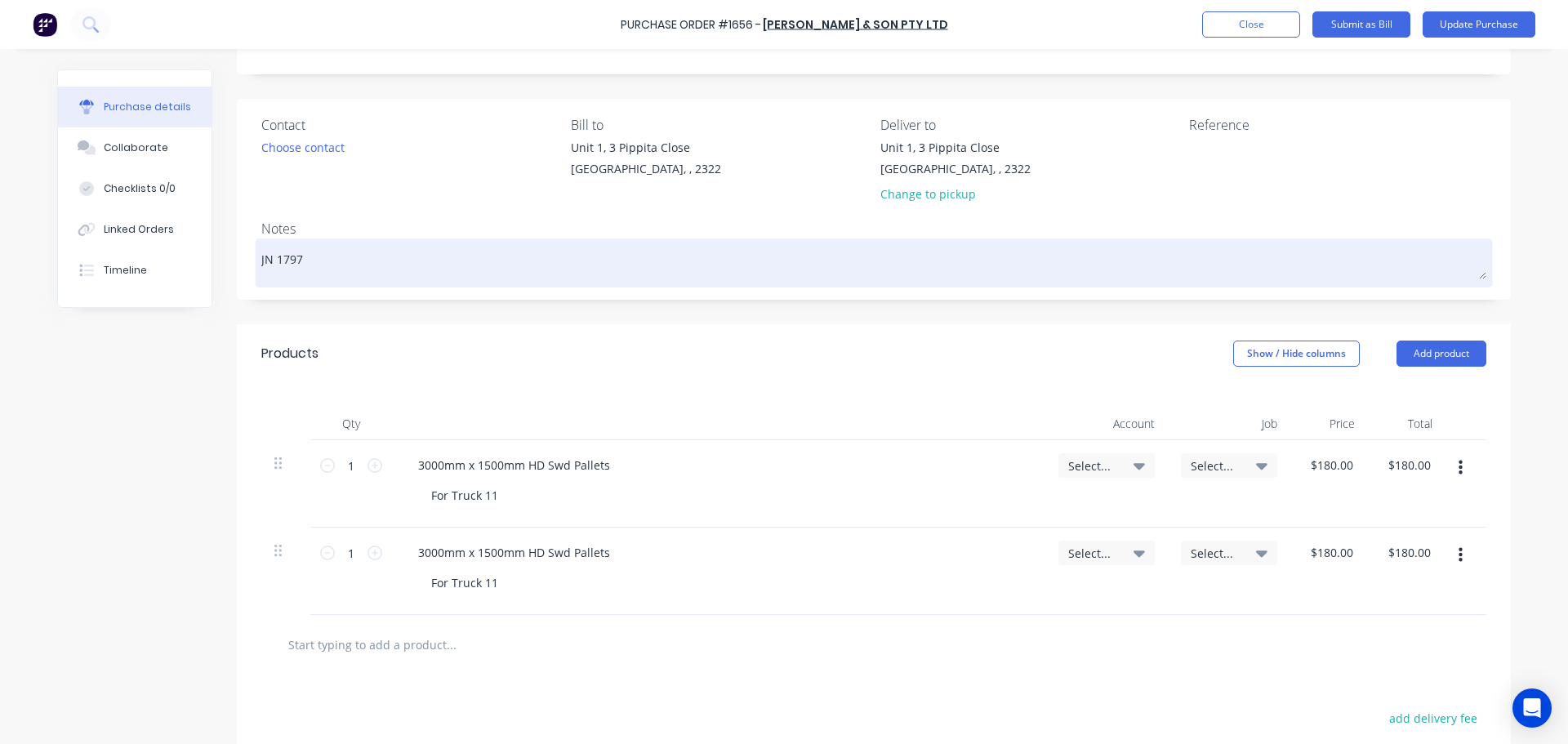
type textarea "JN 1797 B"
type textarea "x"
type textarea "JN 1797 Be"
type textarea "x"
type textarea "JN 1797 Bel"
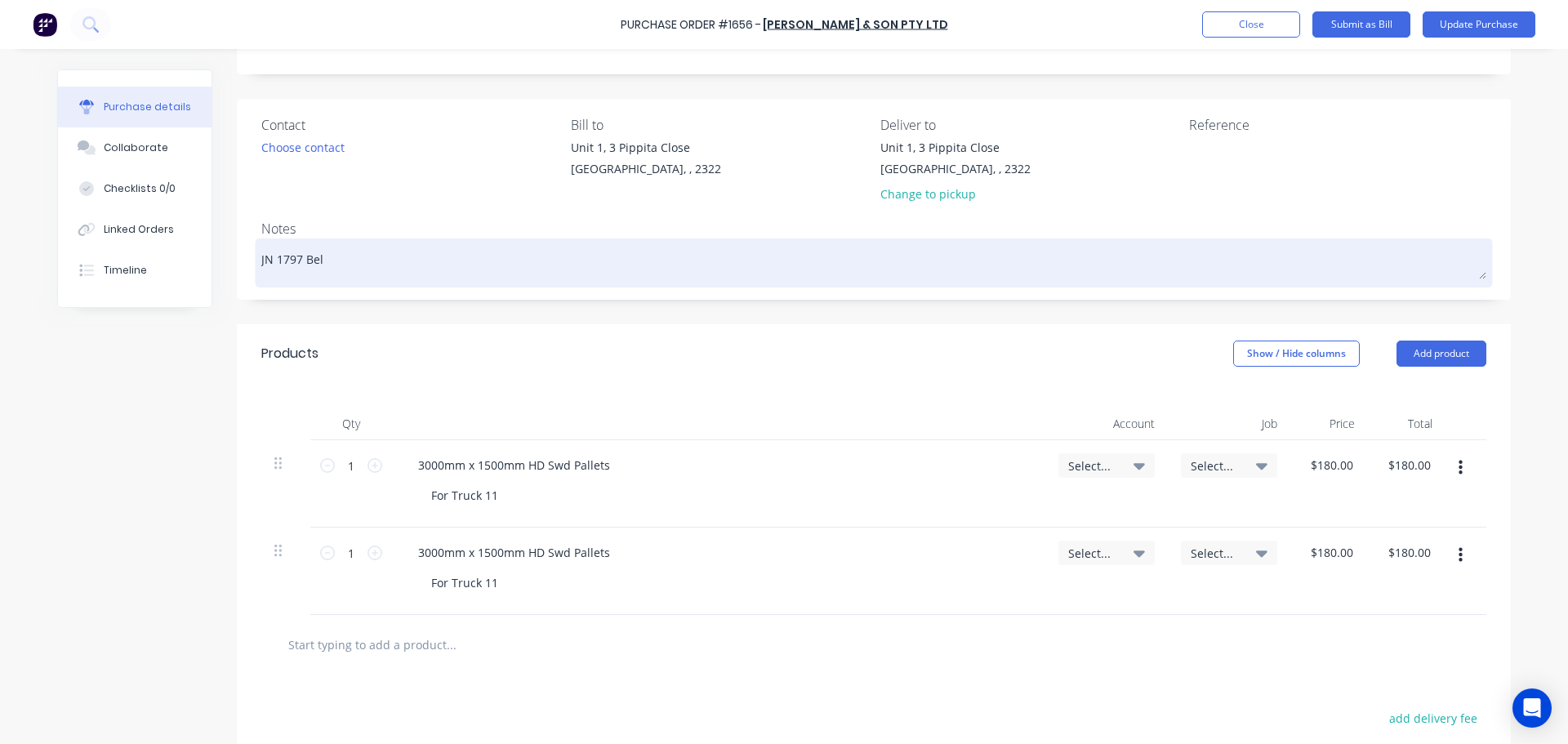
type textarea "x"
type textarea "JN 1797 Bell"
type textarea "x"
type textarea "JN 1797 Belly"
type textarea "x"
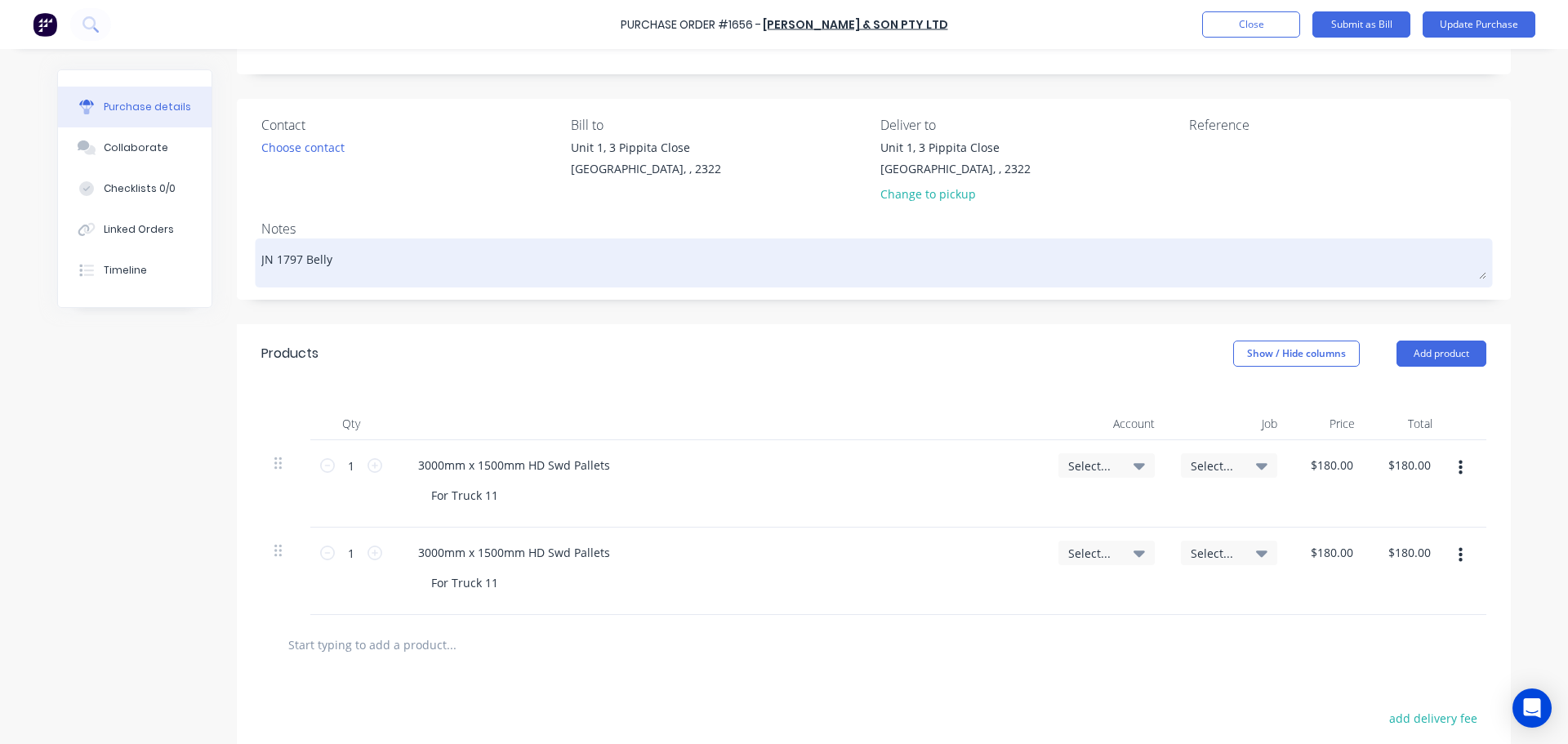
type textarea "JN 1797 Belly"
type textarea "x"
type textarea "JN 1797 Belly P"
type textarea "x"
type textarea "JN 1797 Belly Pa"
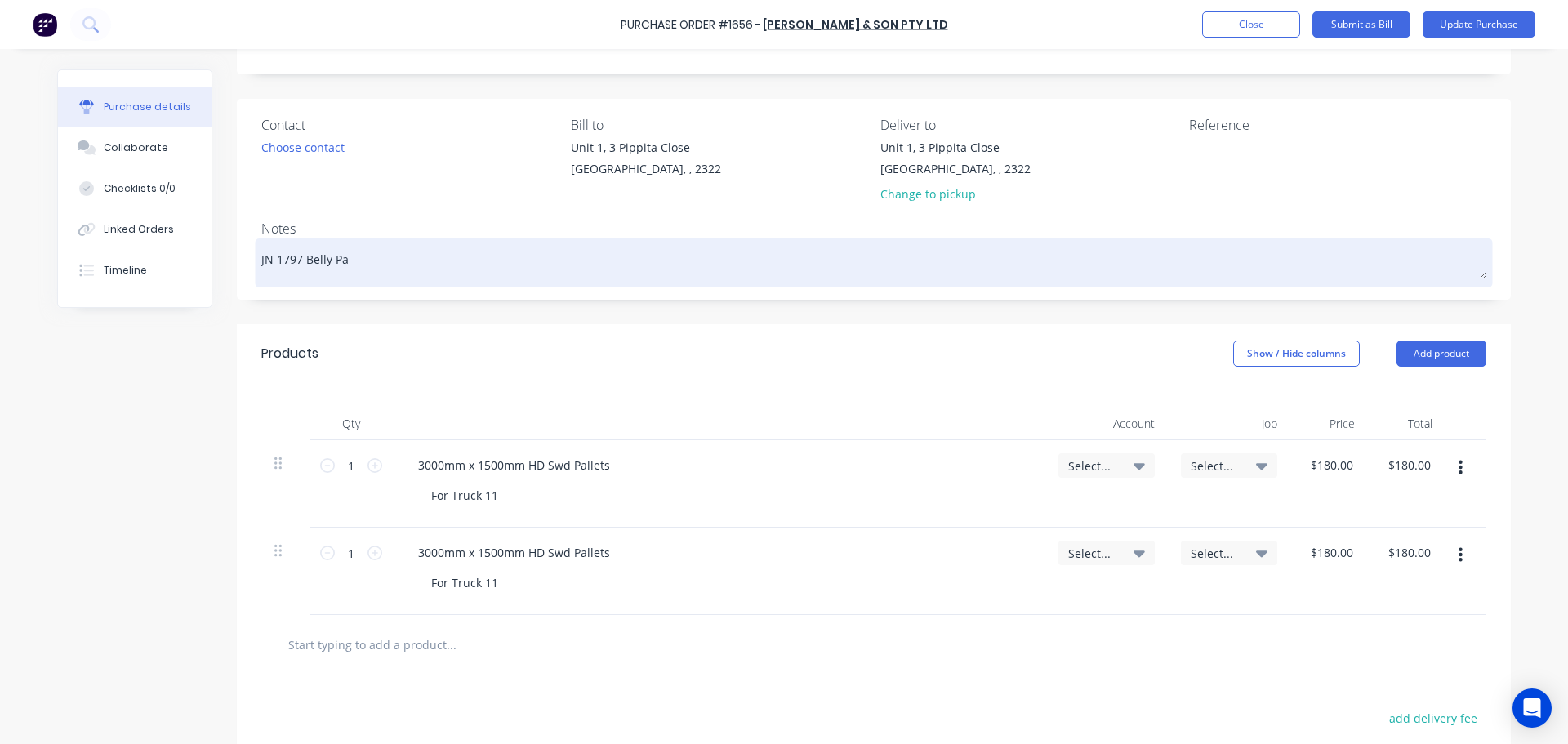
type textarea "x"
type textarea "JN 1797 Belly Pan"
type textarea "x"
type textarea "JN 1797 Belly Pane"
type textarea "x"
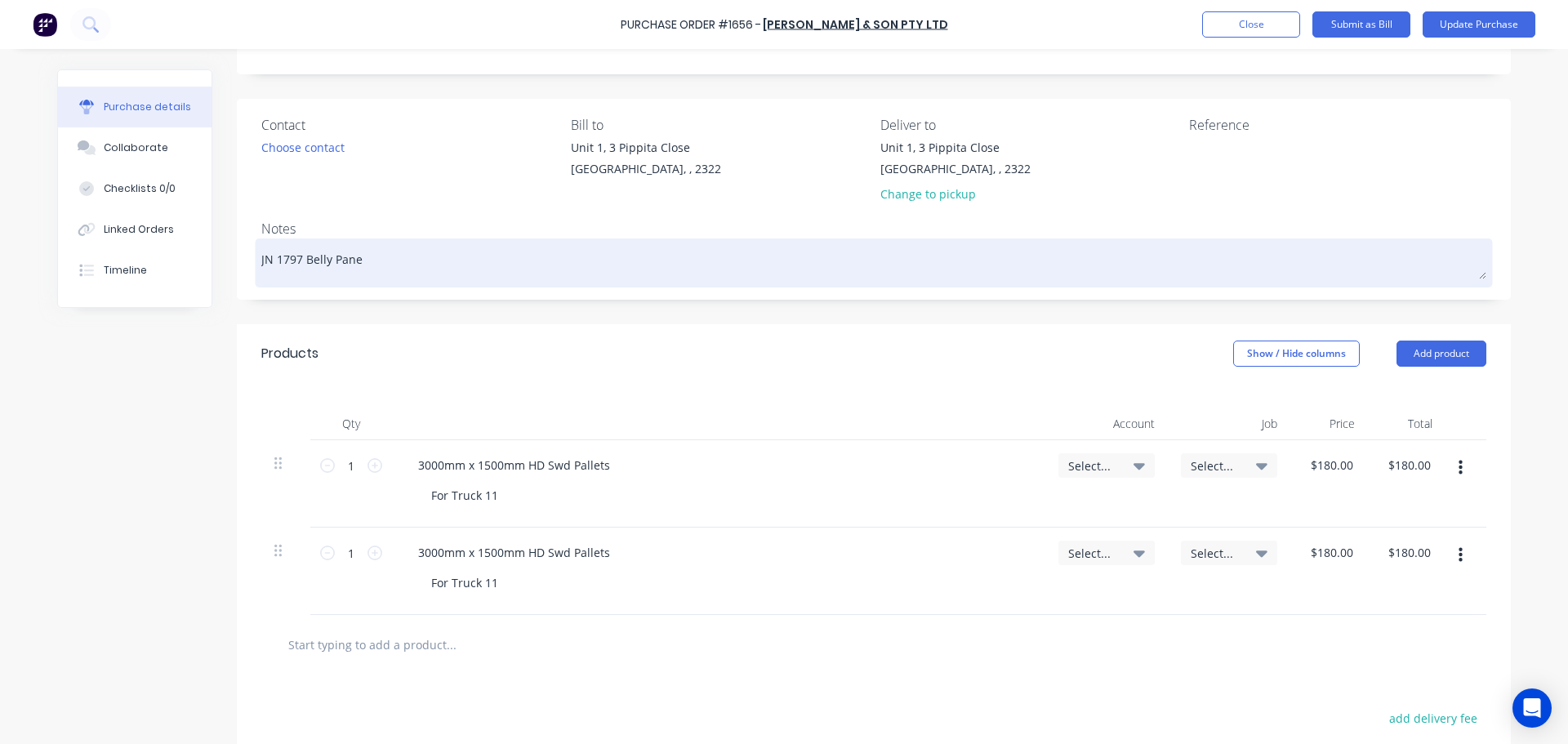
type textarea "JN 1797 Belly Panel"
type textarea "x"
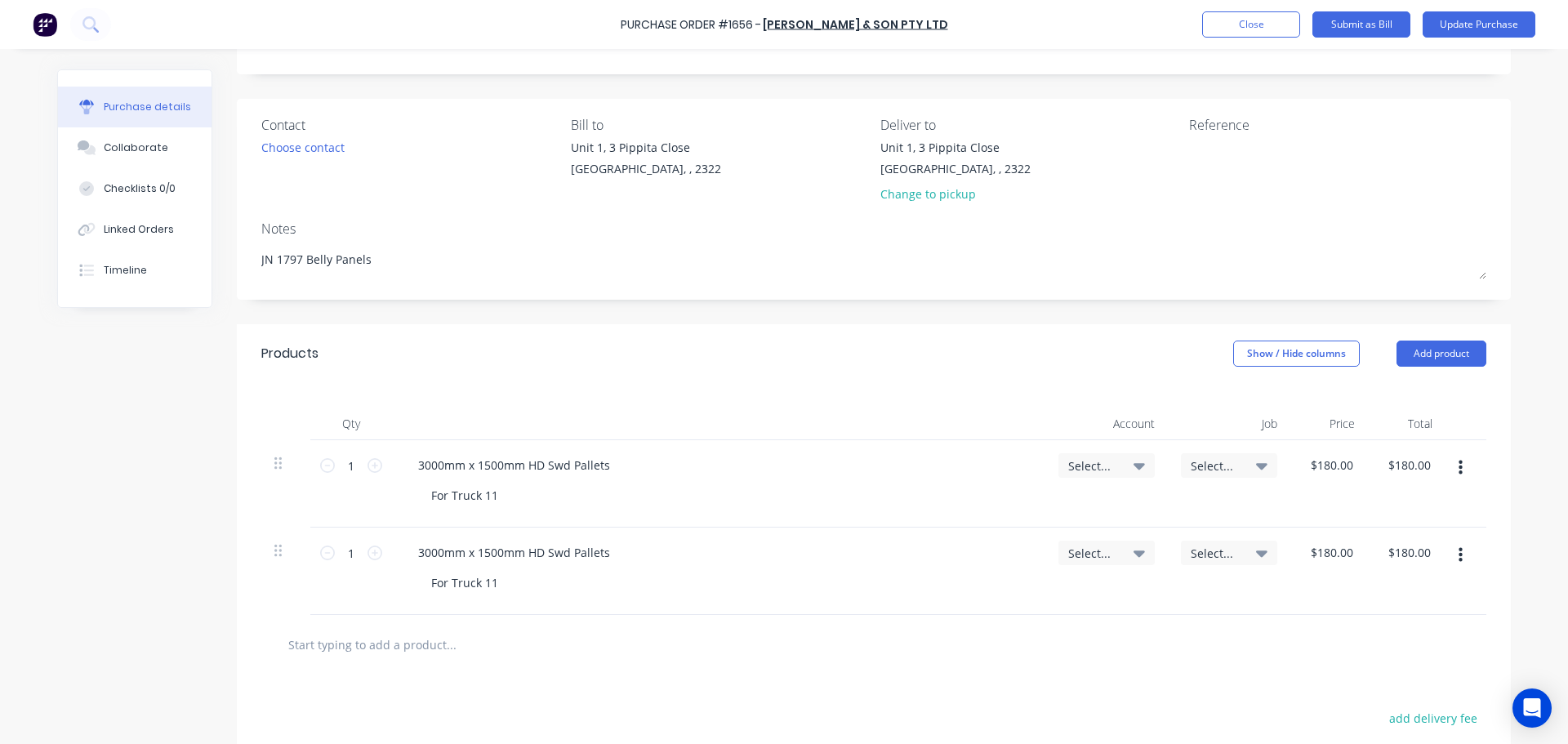
type textarea "JN 1797 Belly Panels"
type textarea "x"
type textarea "JN 1797 Belly Panels"
click at [1134, 463] on icon at bounding box center [1139, 465] width 11 height 18
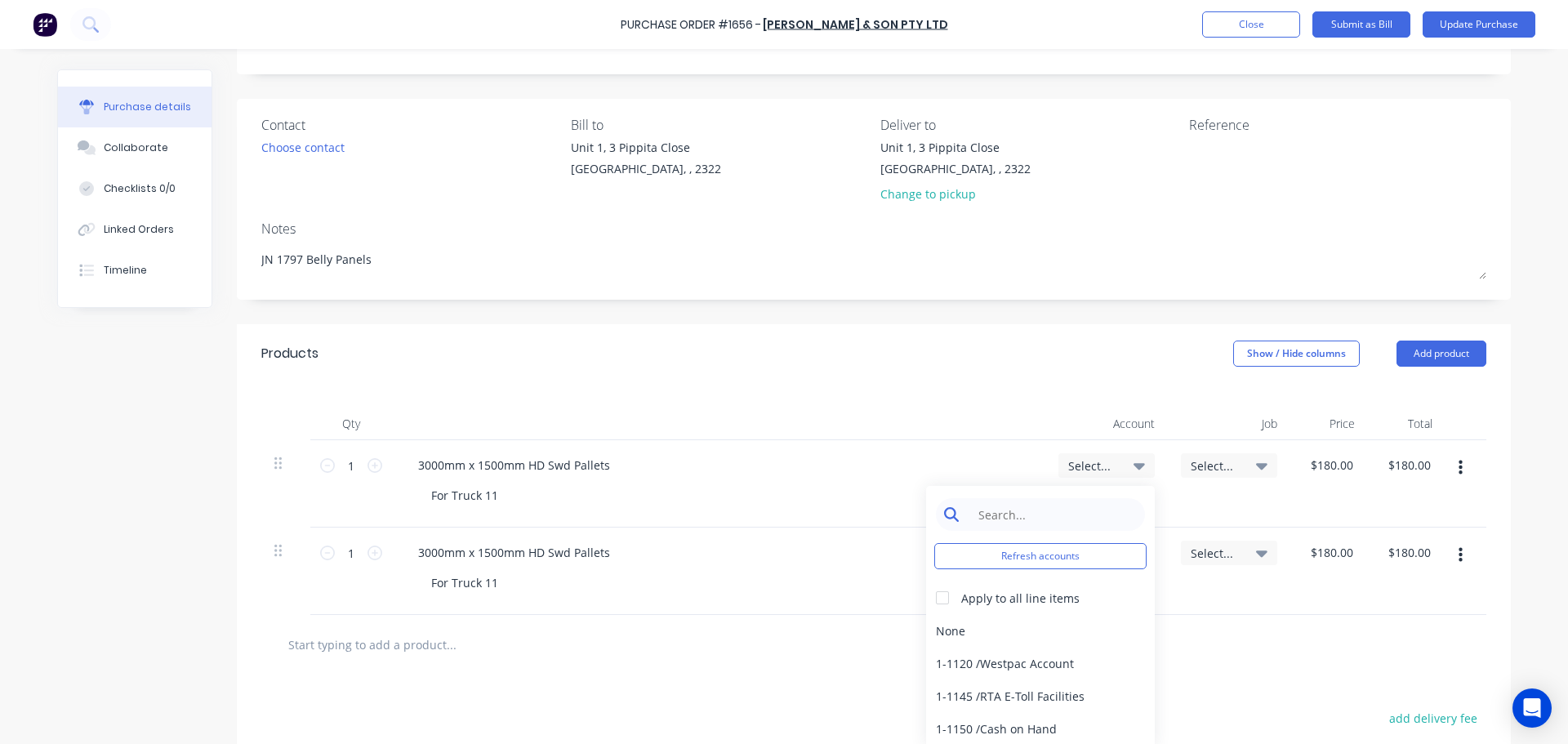
type textarea "x"
click at [1035, 510] on input at bounding box center [1053, 514] width 167 height 32
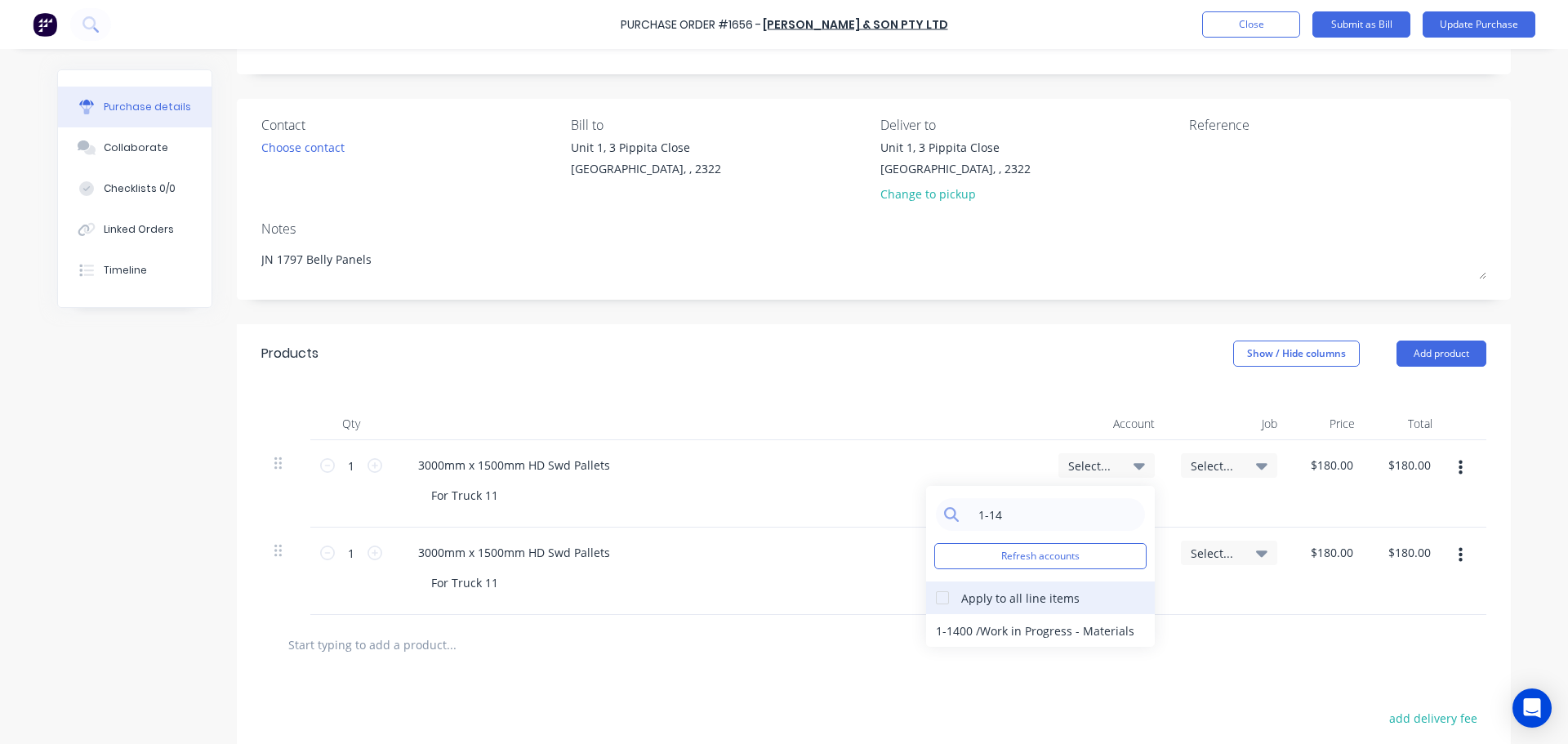
type input "1-14"
click at [932, 595] on div at bounding box center [942, 597] width 32 height 32
click at [993, 635] on div "1-1400 / Work in Progress - Materials" at bounding box center [1040, 631] width 229 height 32
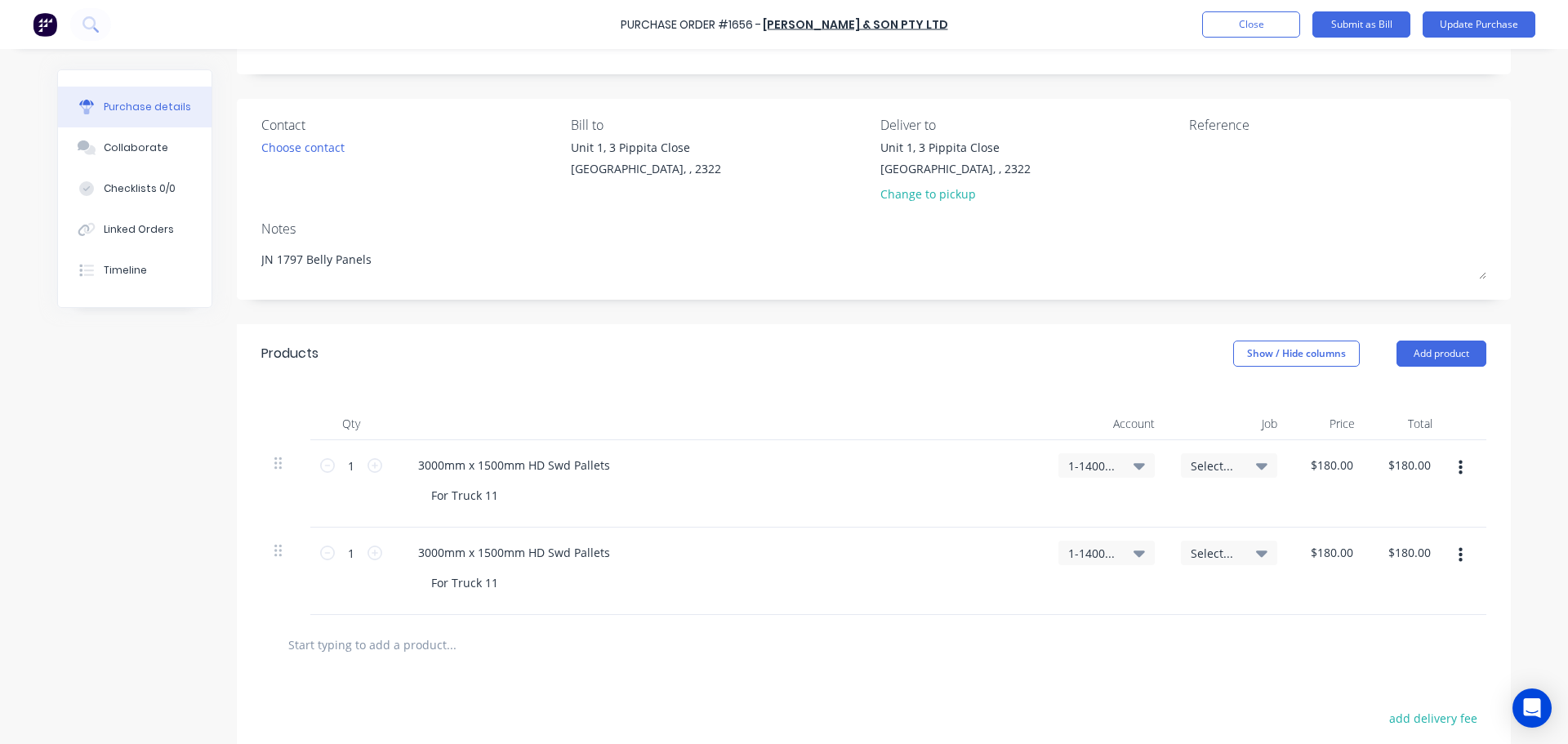
click at [1256, 464] on icon at bounding box center [1262, 467] width 11 height 7
type textarea "x"
click at [1145, 511] on input at bounding box center [1175, 514] width 167 height 32
type input "1797"
click at [1056, 558] on div at bounding box center [1065, 554] width 32 height 32
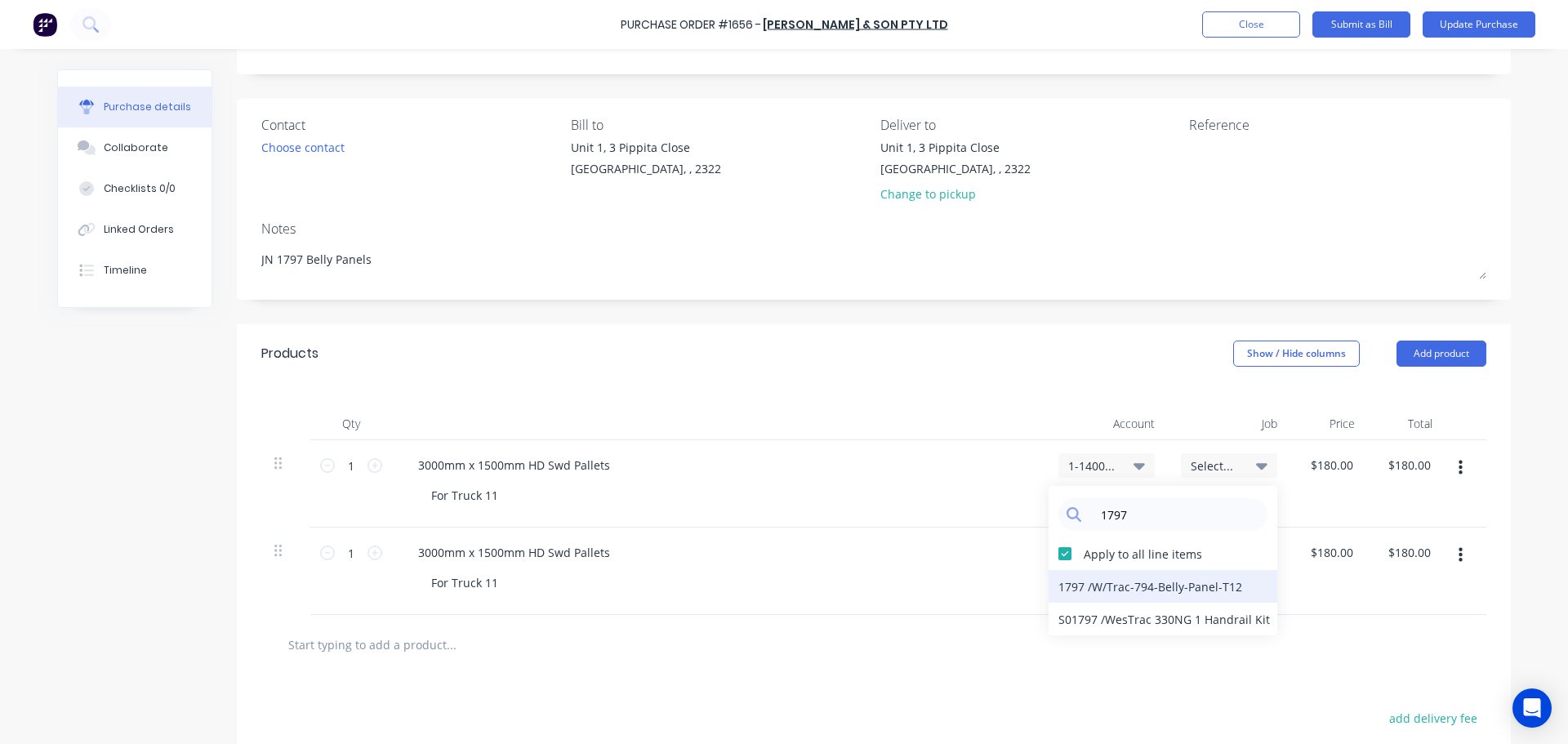
click at [1164, 584] on div "1797 / W/Trac-794-Belly-Panel-T12" at bounding box center [1163, 586] width 229 height 32
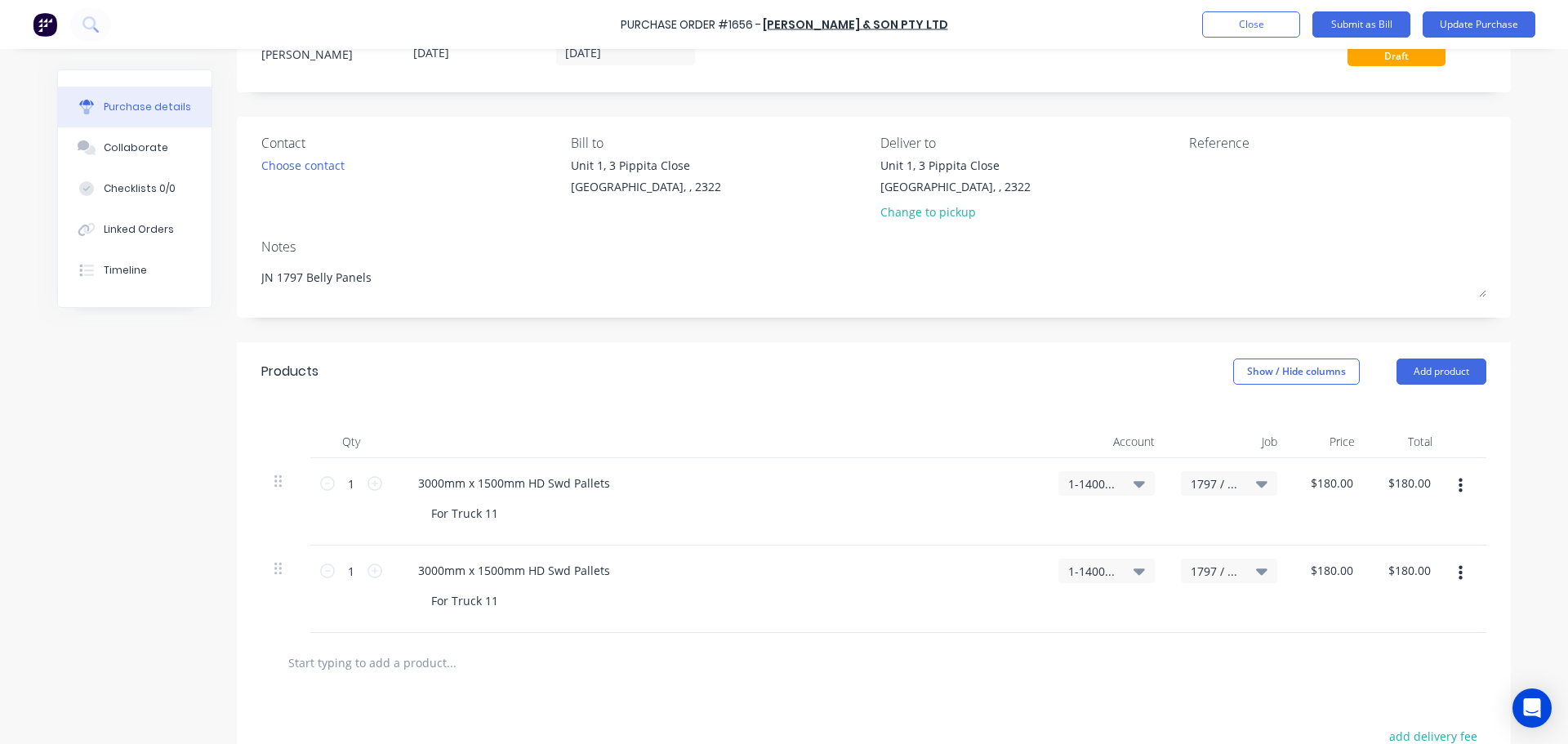
scroll to position [52, 0]
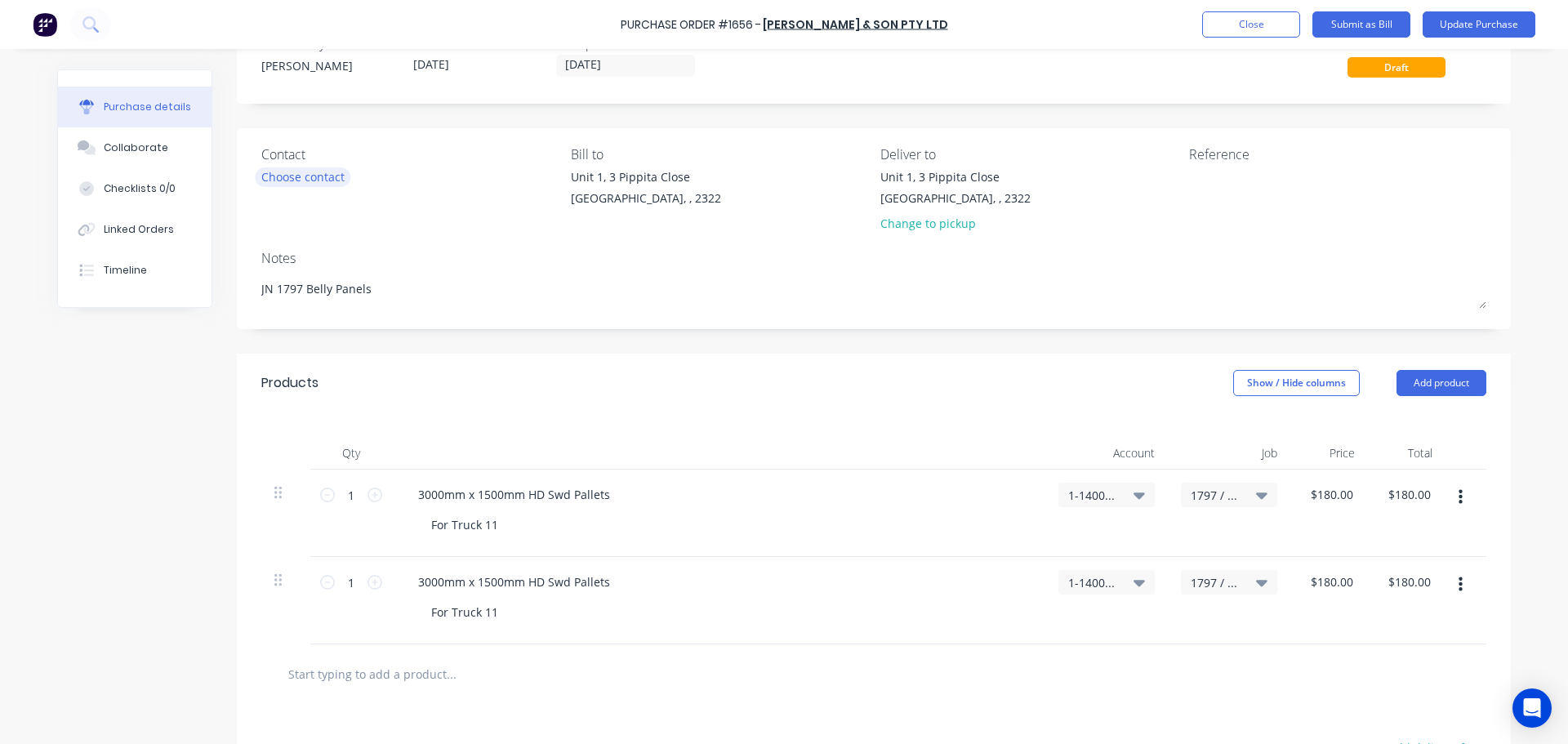
click at [318, 171] on div "Choose contact" at bounding box center [303, 177] width 84 height 17
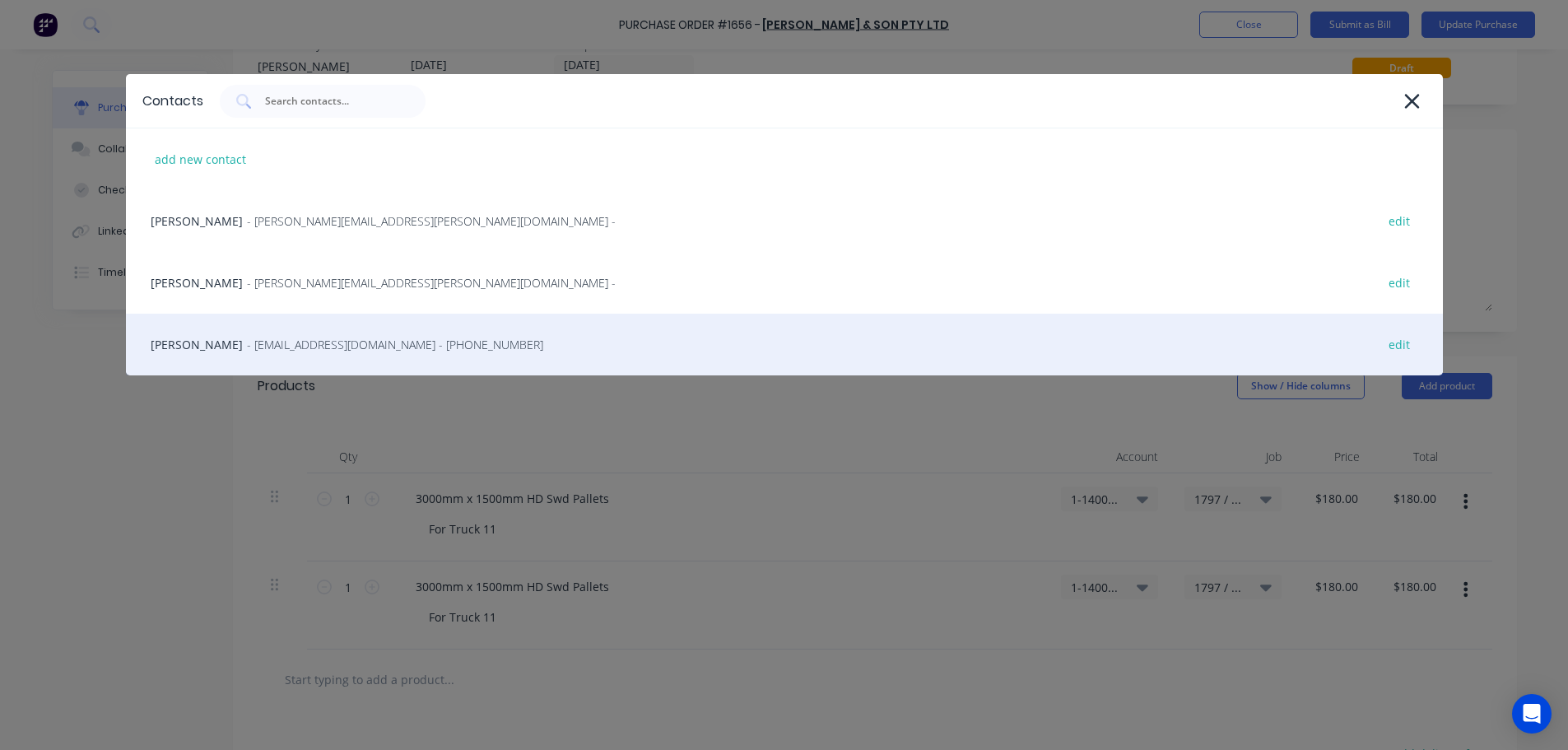
click at [280, 347] on span "- rodscottpallets@bigpond.com - (02) 4969 4700" at bounding box center [395, 344] width 296 height 17
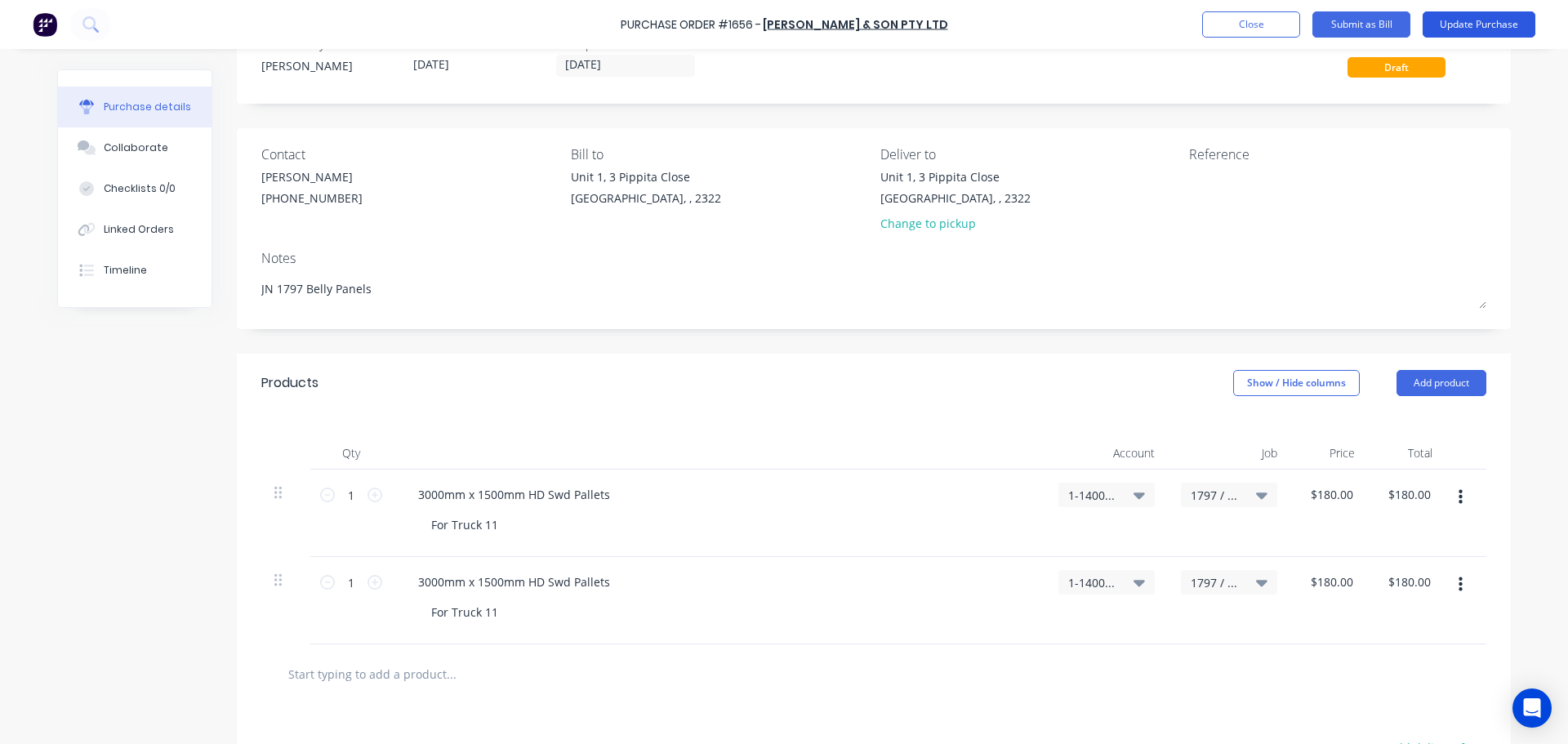
click at [1462, 26] on button "Update Purchase" at bounding box center [1479, 24] width 113 height 26
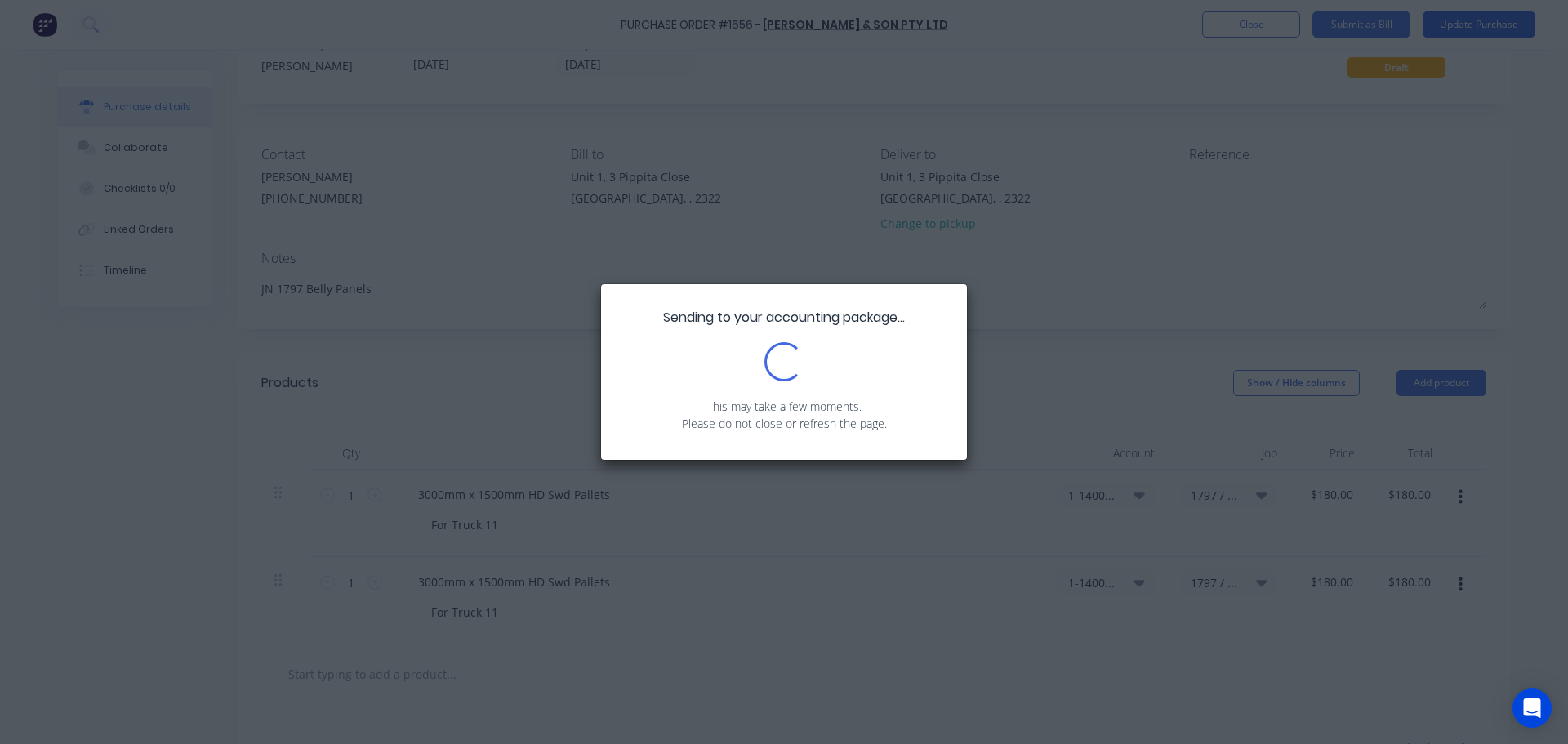
scroll to position [0, 0]
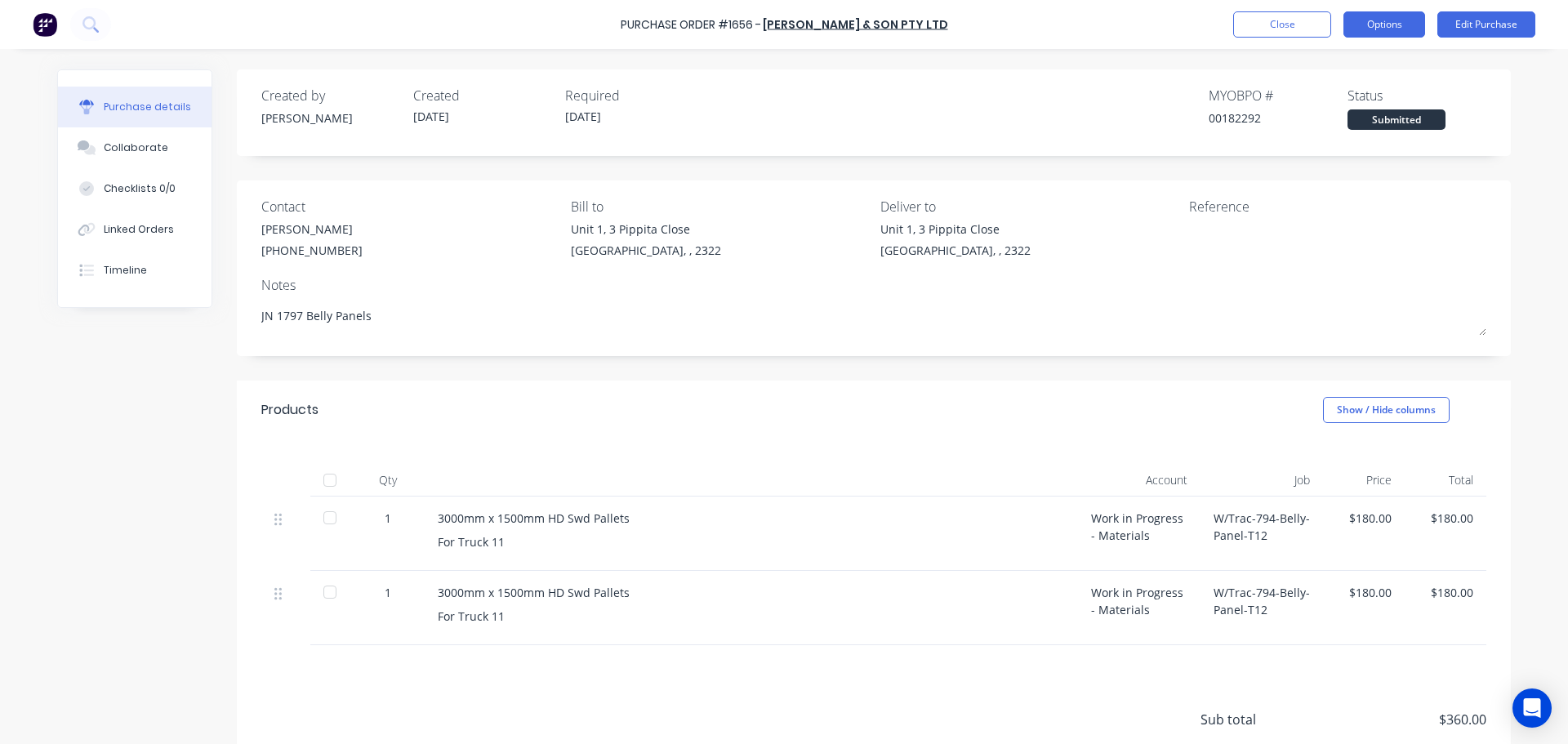
click at [1379, 30] on button "Options" at bounding box center [1384, 24] width 82 height 26
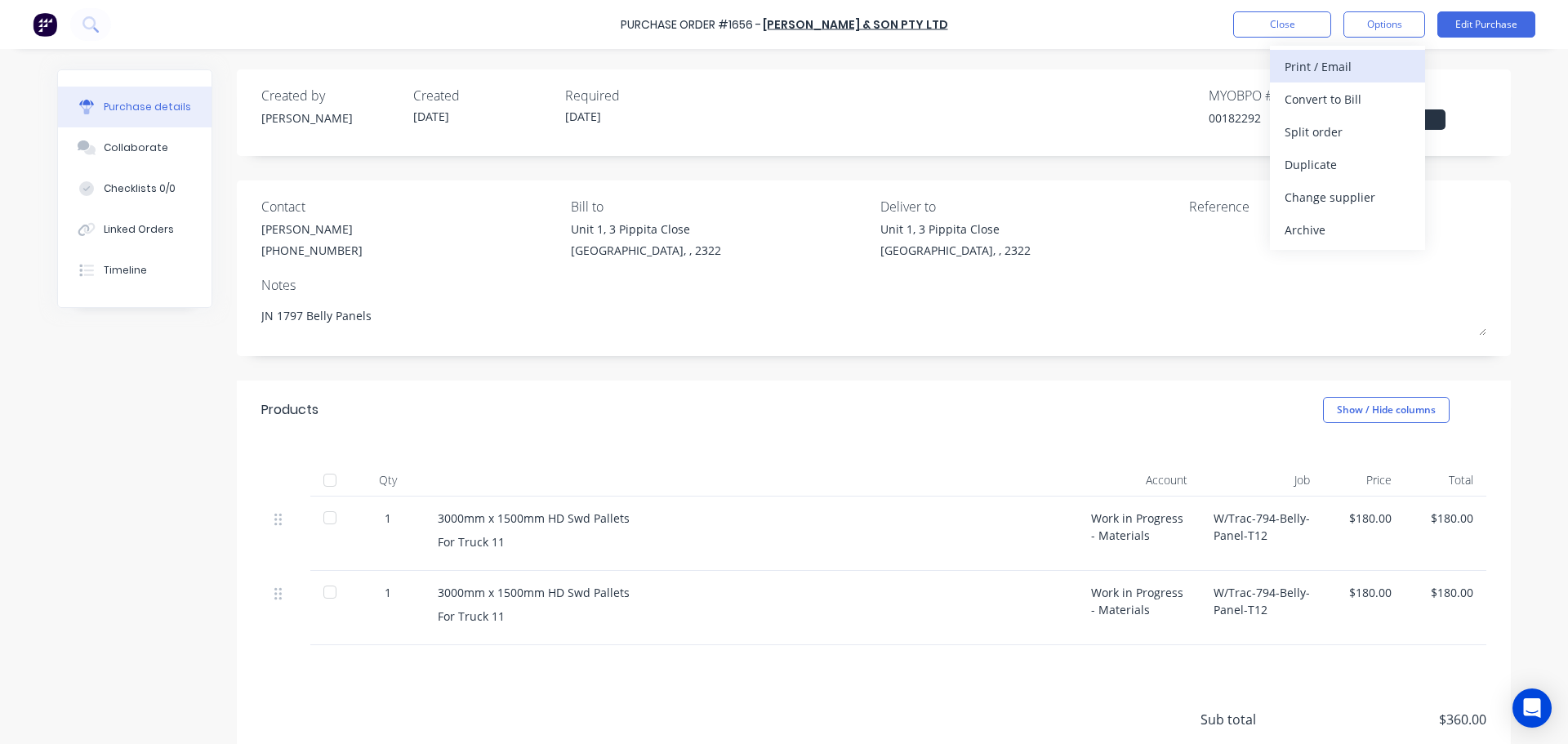
click at [1339, 61] on div "Print / Email" at bounding box center [1347, 67] width 125 height 24
click at [1311, 101] on div "With pricing" at bounding box center [1347, 99] width 125 height 24
type textarea "x"
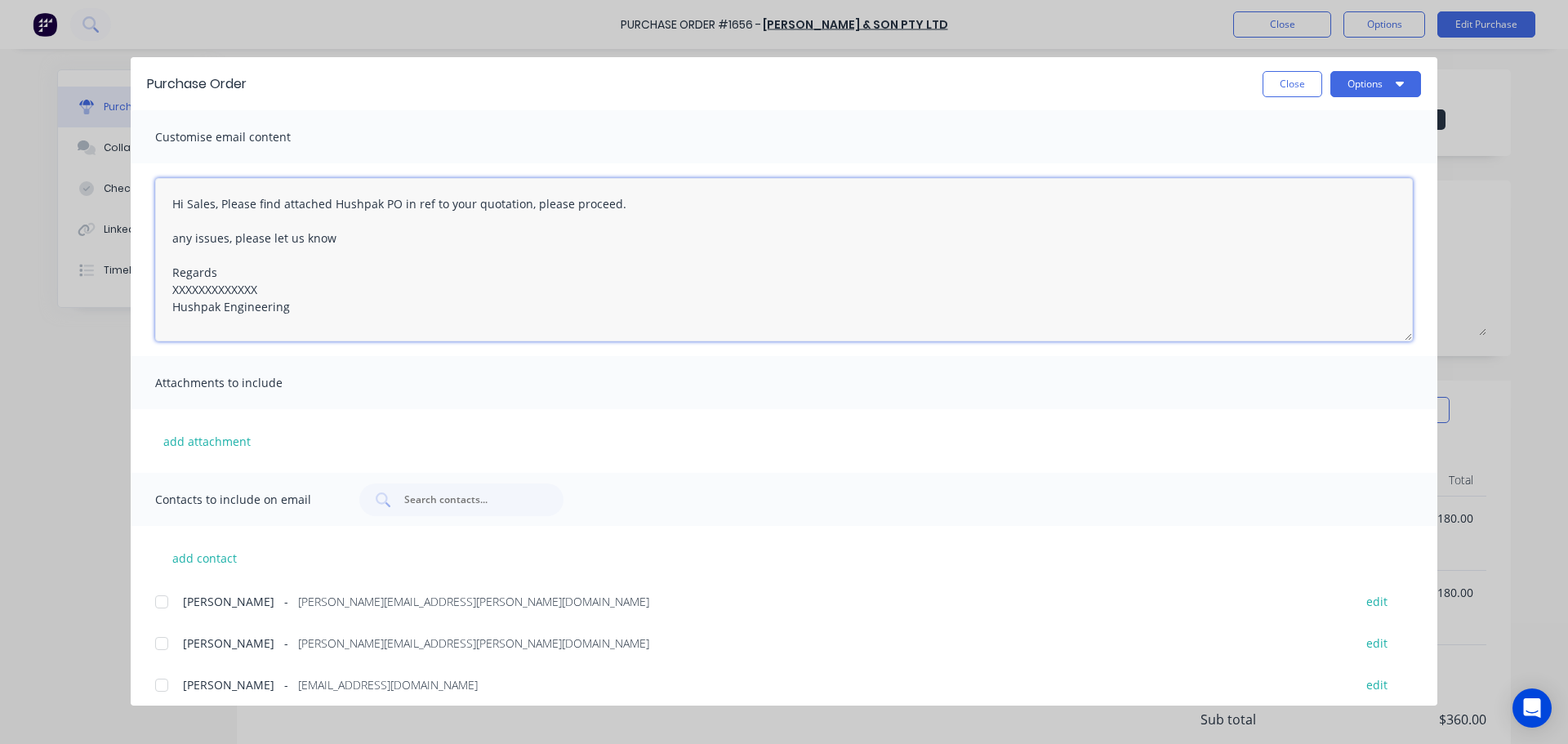
drag, startPoint x: 259, startPoint y: 288, endPoint x: 171, endPoint y: 297, distance: 88.5
click at [171, 297] on textarea "Hi Sales, Please find attached Hushpak PO in ref to your quotation, please proc…" at bounding box center [784, 259] width 1258 height 163
click at [164, 684] on div at bounding box center [161, 685] width 32 height 32
type textarea "Hi Sales, Please find attached Hushpak PO in ref to your quotation, please proc…"
click at [1359, 86] on button "Options" at bounding box center [1376, 84] width 90 height 26
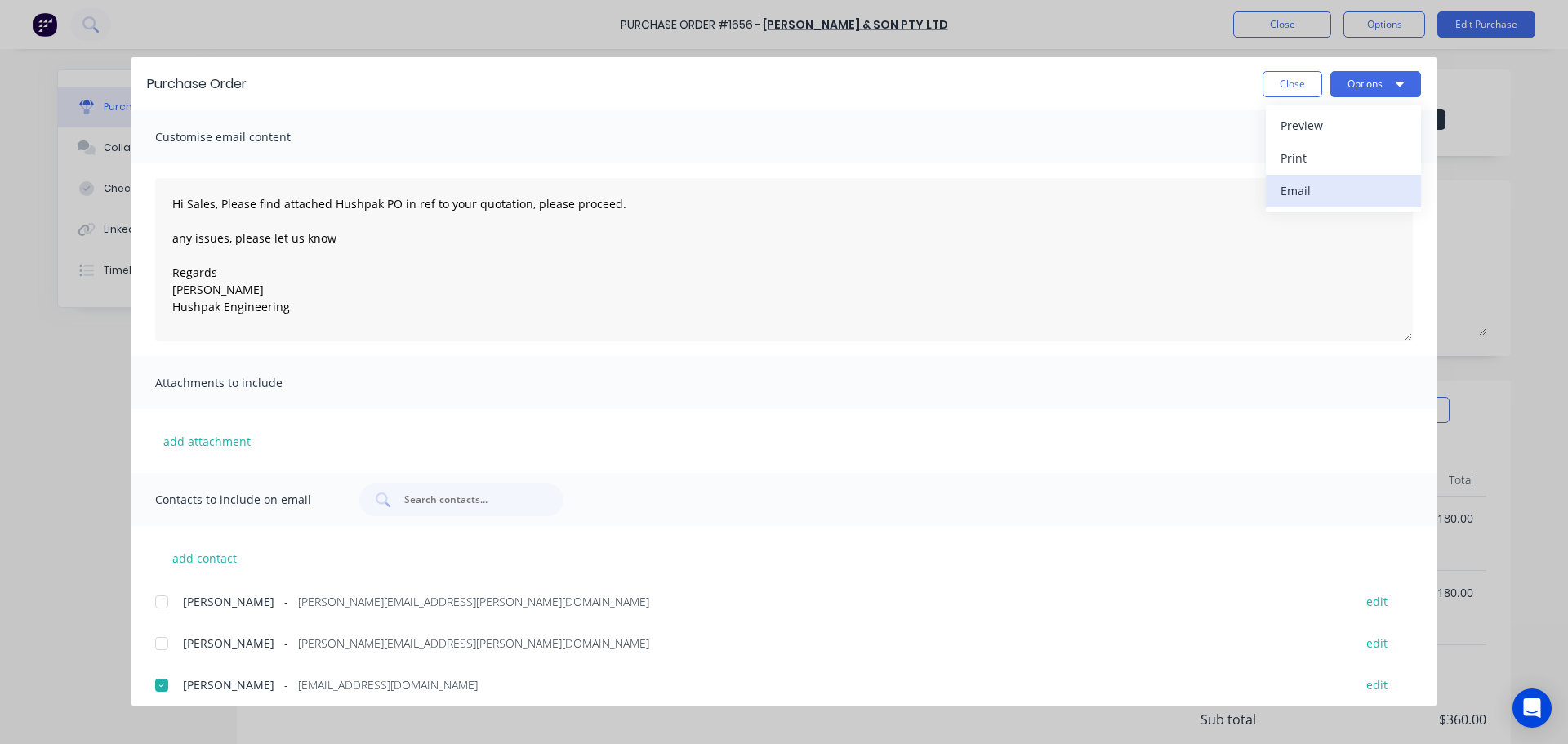
click at [1310, 193] on div "Email" at bounding box center [1343, 191] width 125 height 24
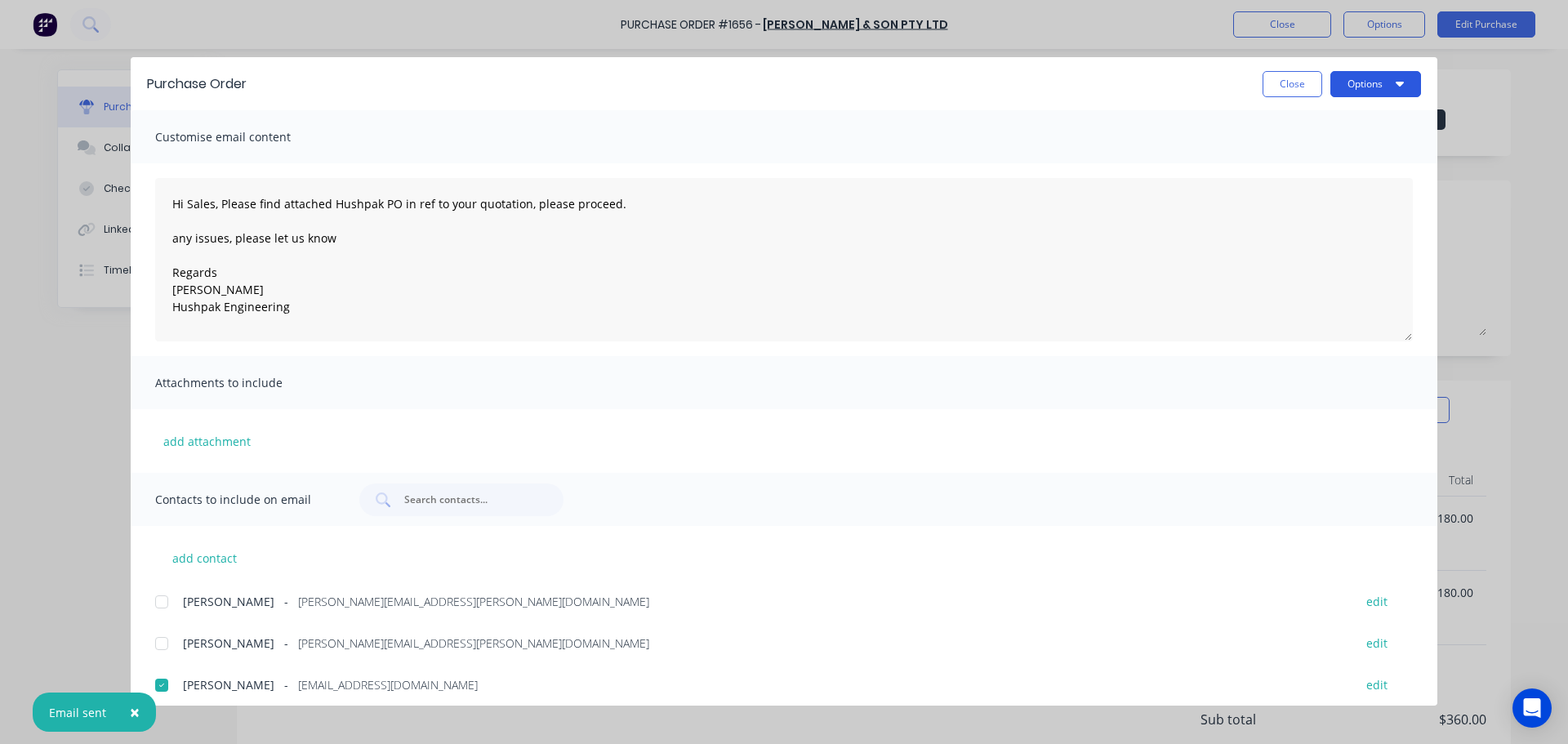
click at [1363, 84] on button "Options" at bounding box center [1376, 84] width 90 height 26
click at [1308, 153] on div "Print" at bounding box center [1343, 158] width 125 height 24
click at [1286, 84] on button "Close" at bounding box center [1292, 84] width 60 height 26
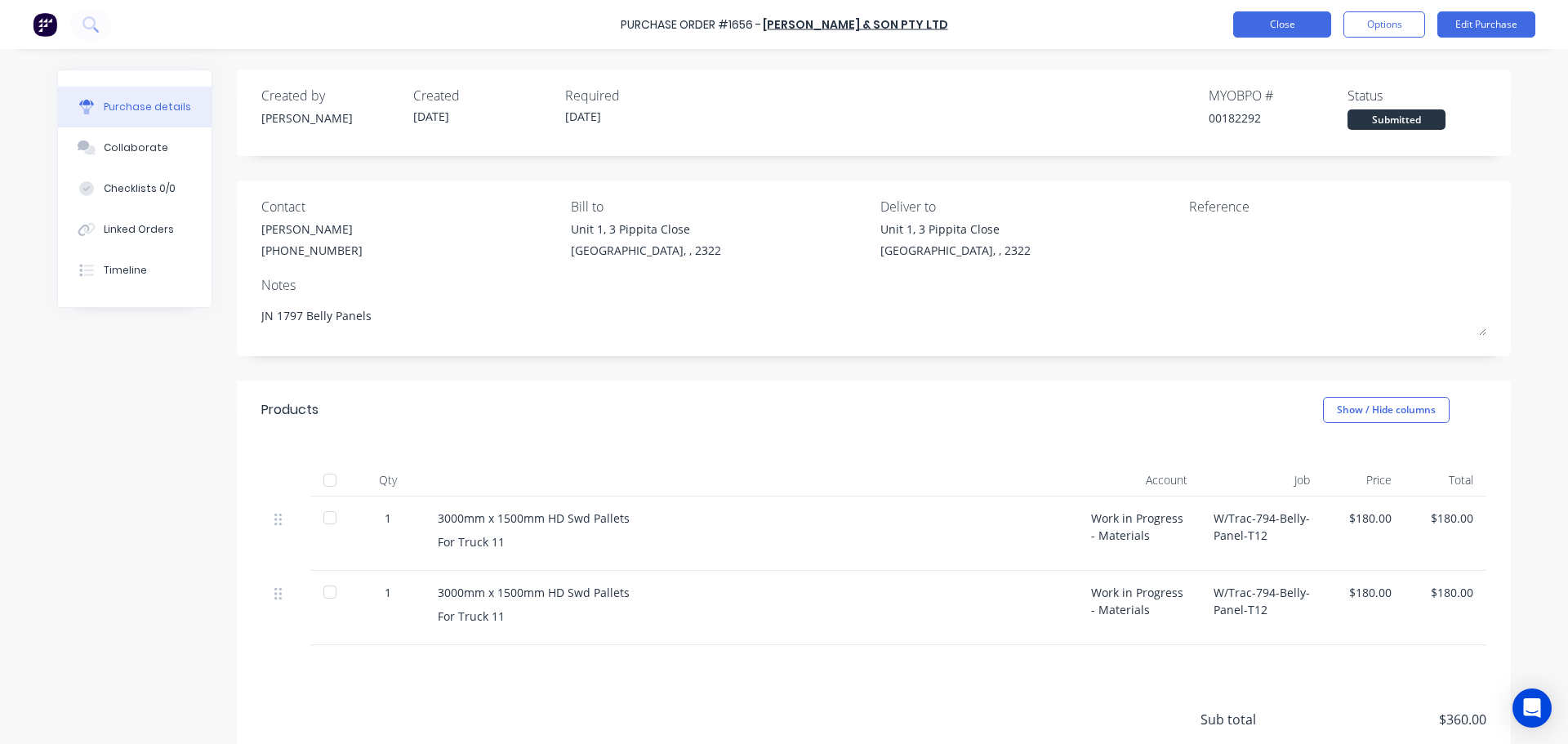
click at [1299, 28] on button "Close" at bounding box center [1282, 24] width 98 height 26
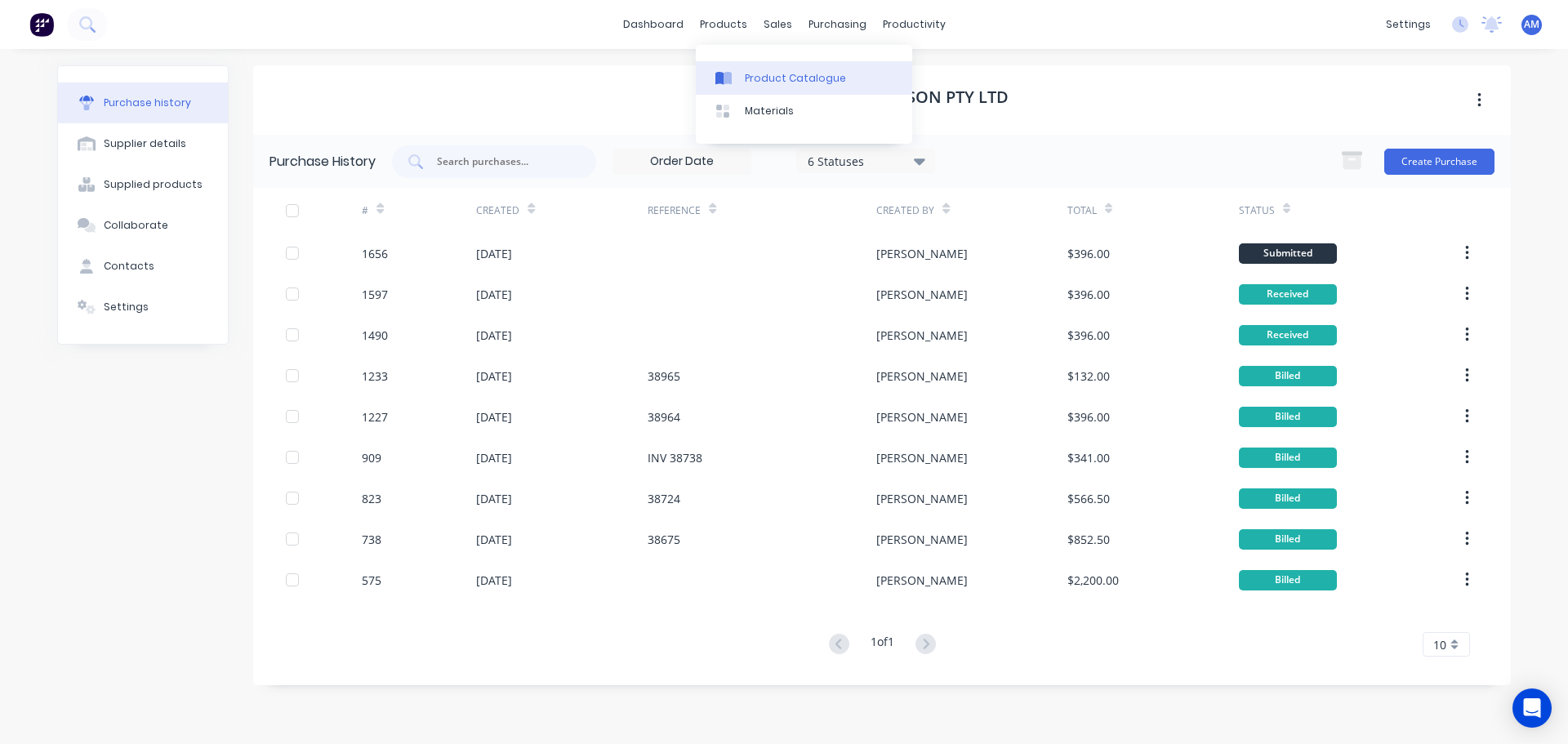
click at [762, 76] on div "Product Catalogue" at bounding box center [796, 78] width 102 height 15
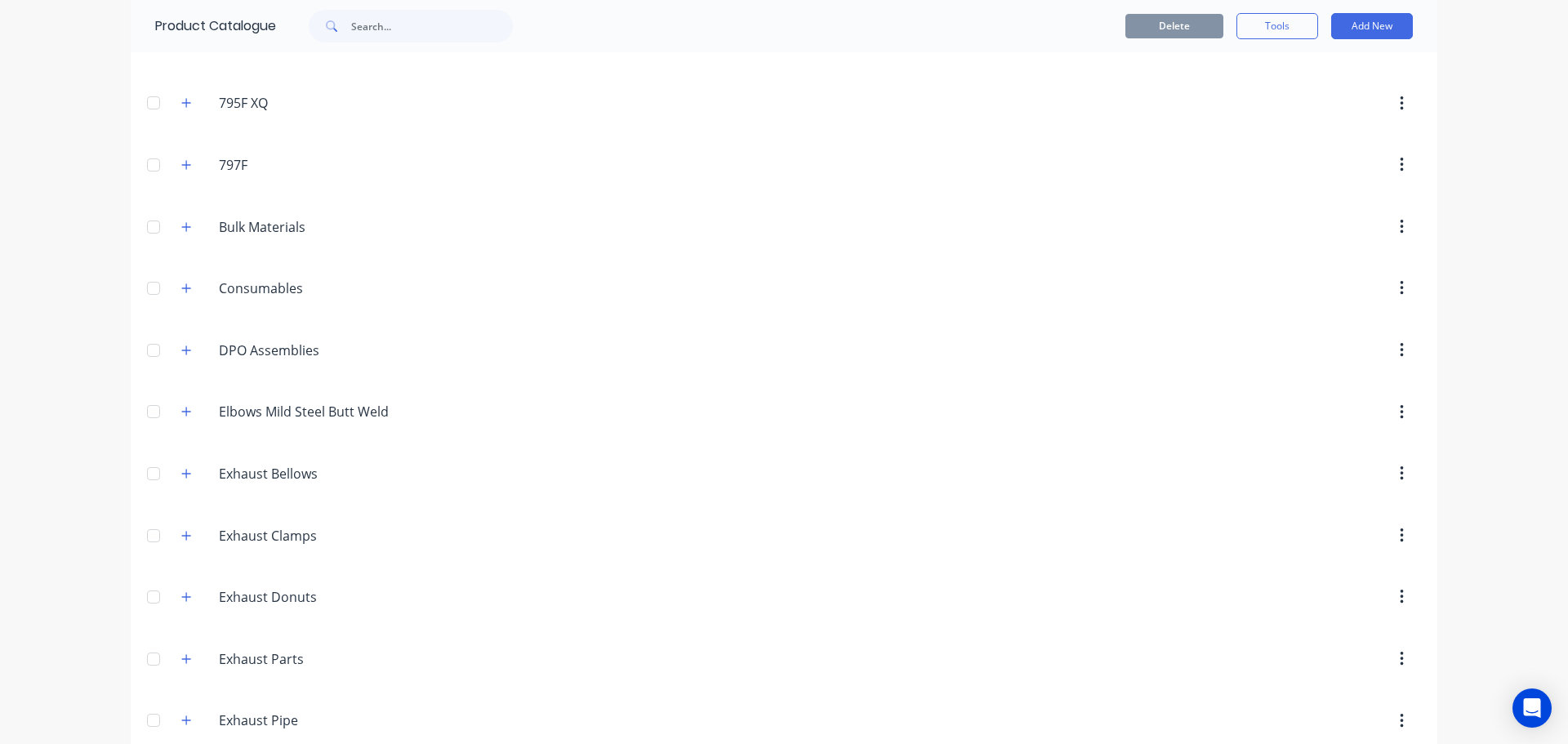
scroll to position [163, 0]
click at [181, 287] on icon "button" at bounding box center [185, 284] width 9 height 11
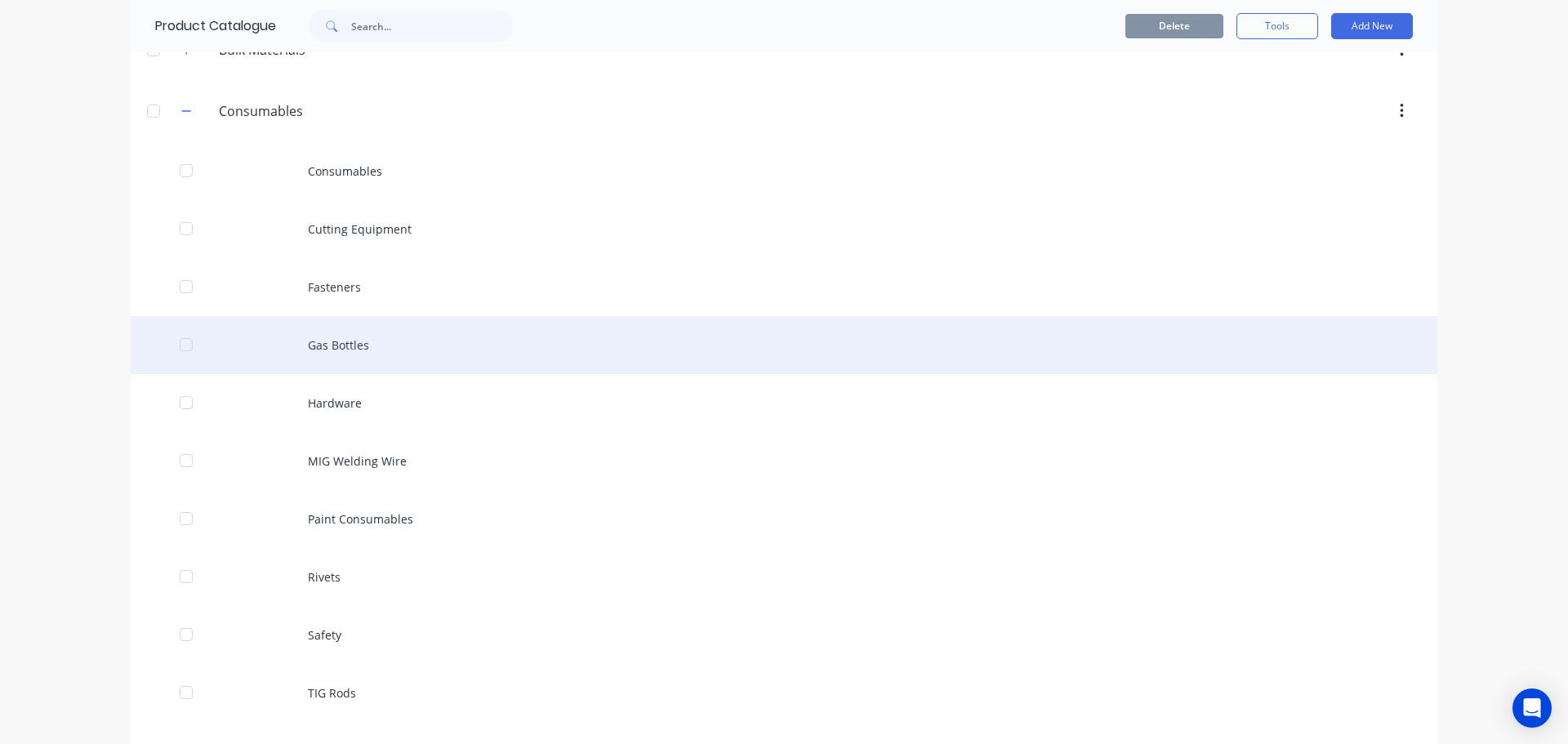
scroll to position [327, 0]
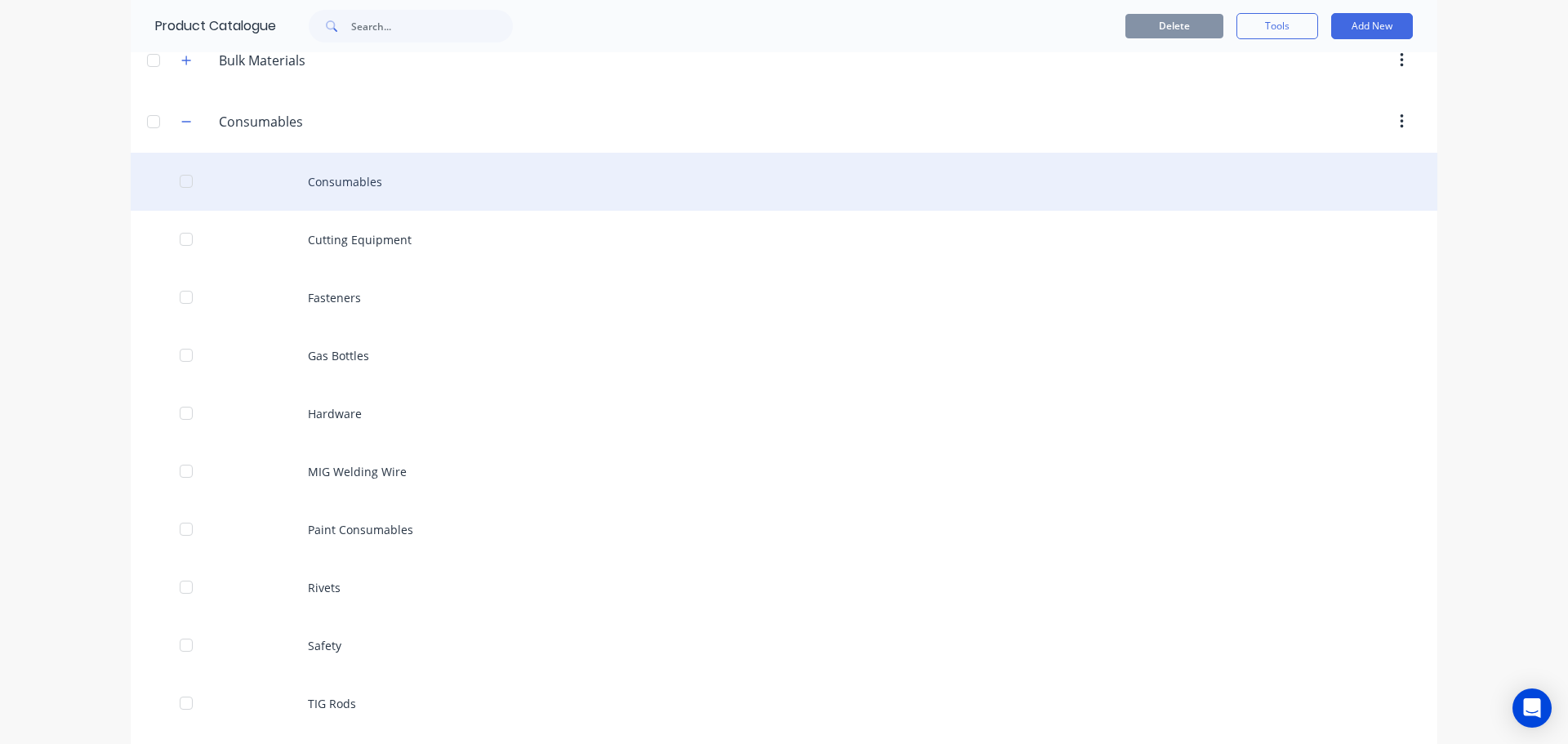
click at [368, 180] on div "Consumables" at bounding box center [784, 182] width 1307 height 58
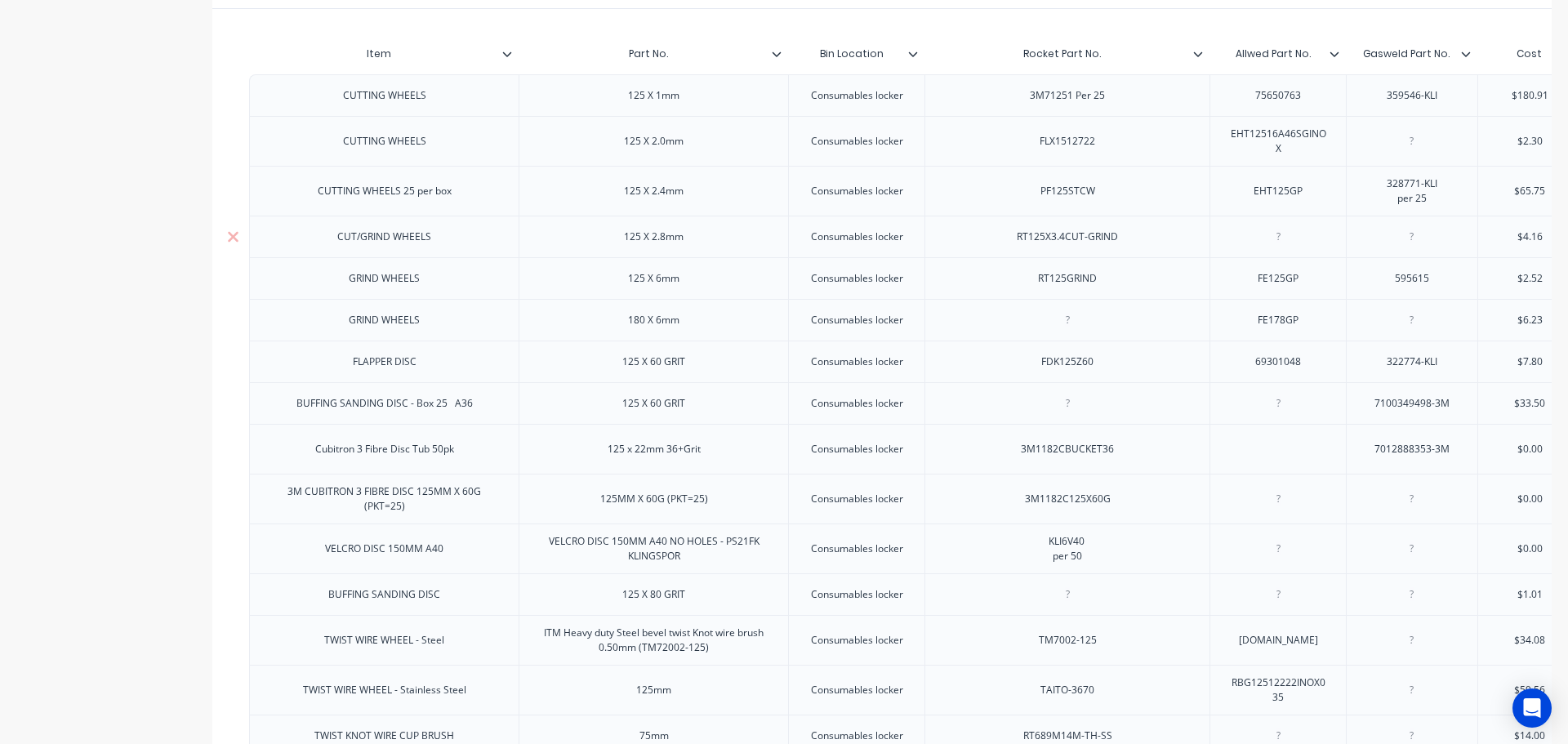
scroll to position [36, 0]
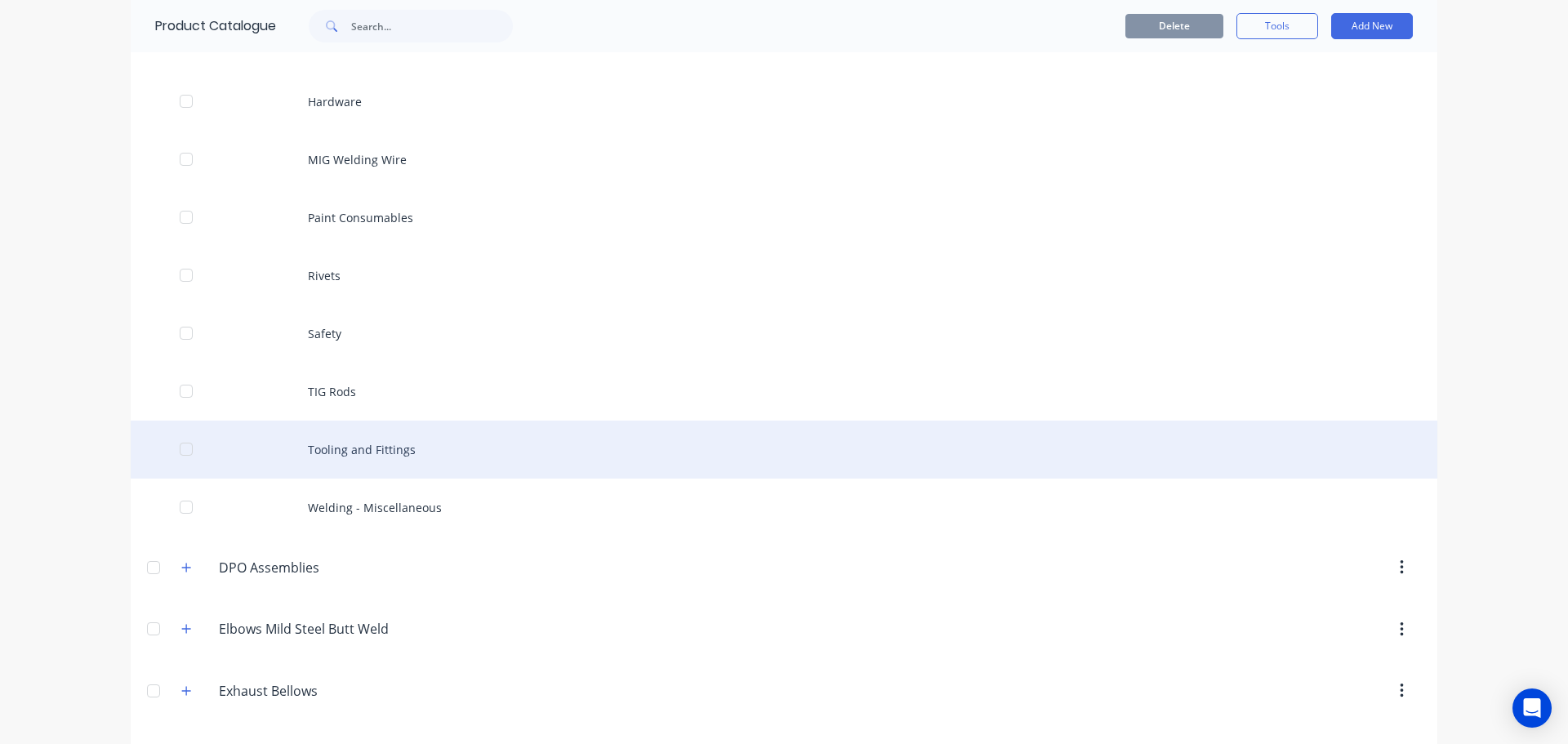
scroll to position [735, 0]
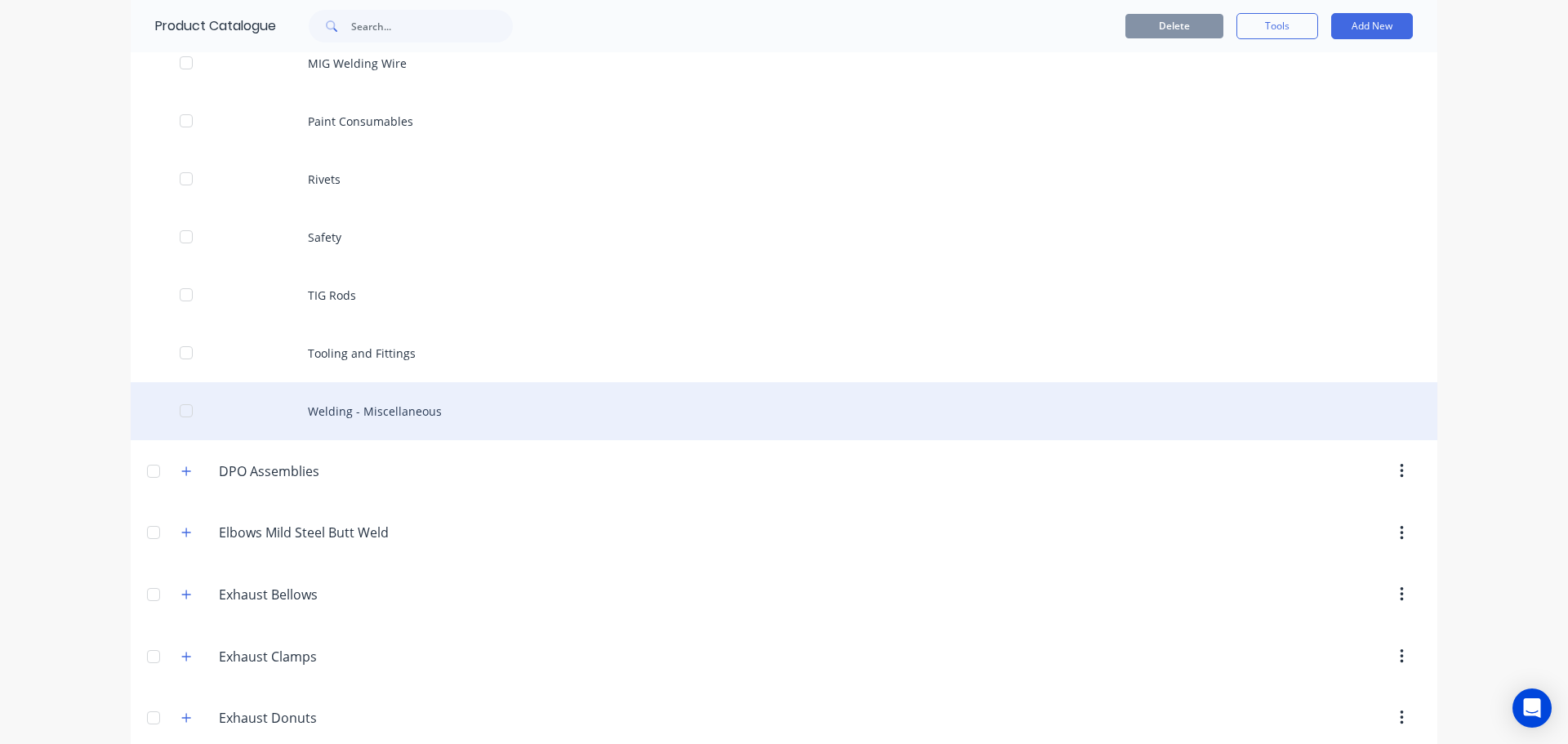
click at [375, 410] on div "Welding - Miscellaneous" at bounding box center [784, 411] width 1307 height 58
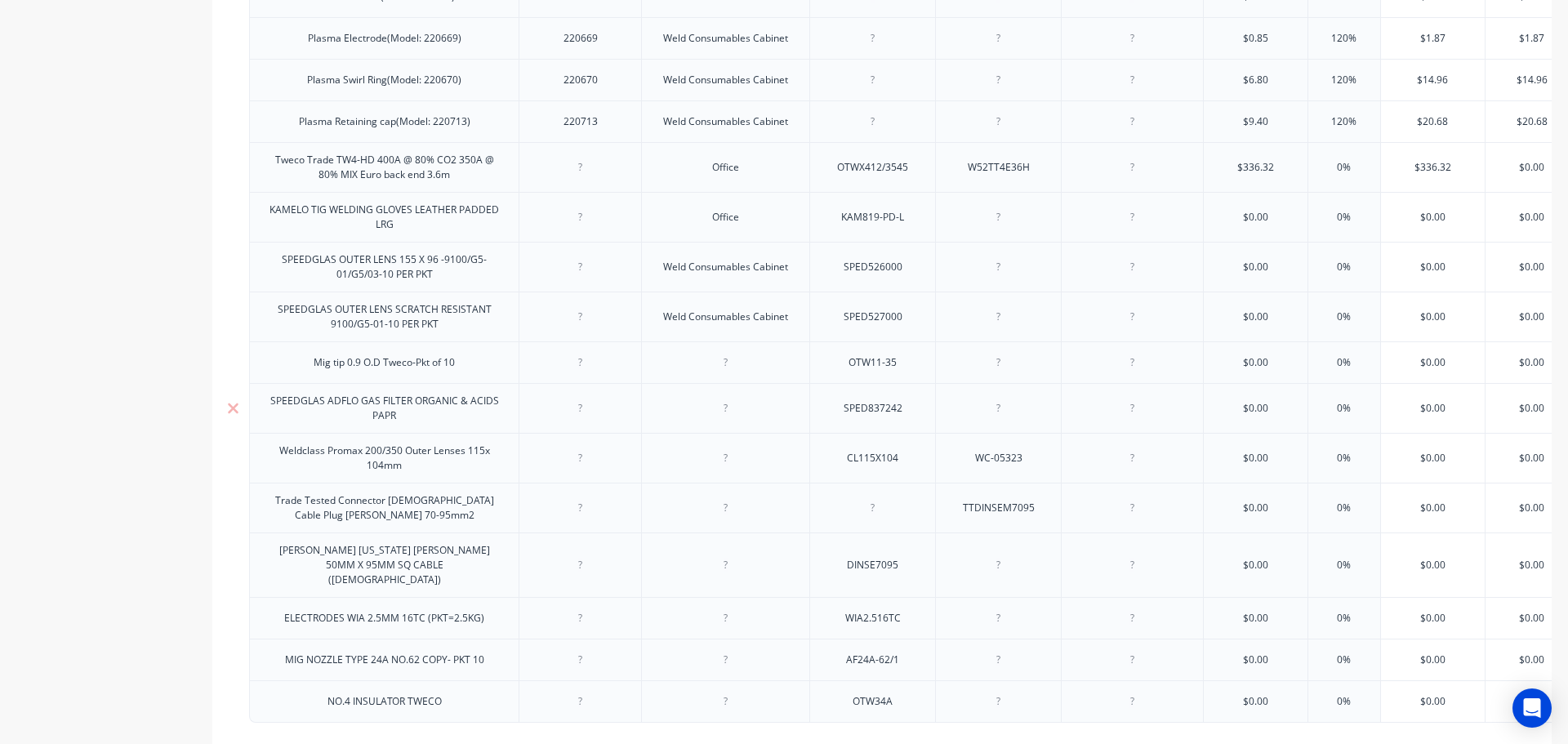
scroll to position [1551, 0]
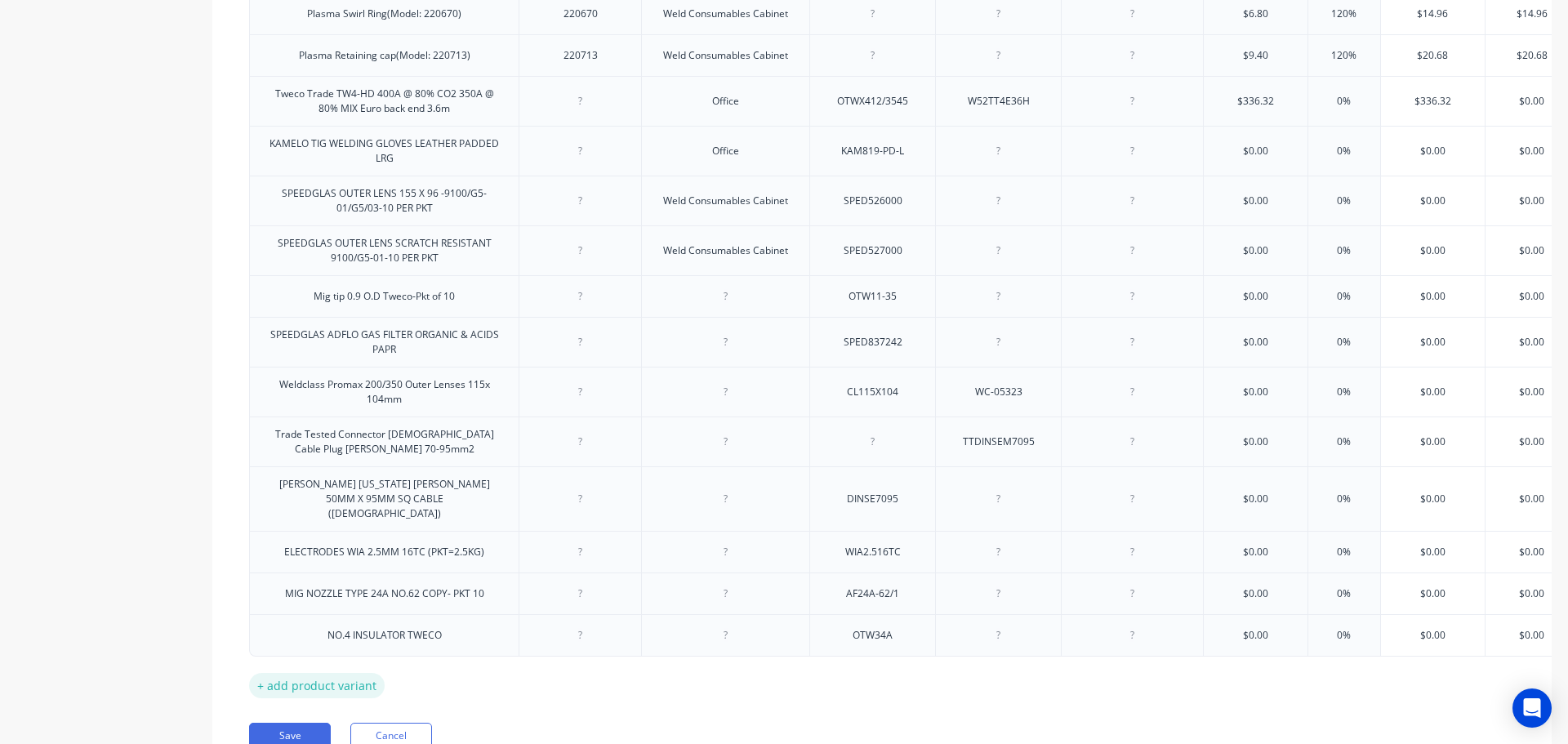
click at [339, 673] on div "+ add product variant" at bounding box center [317, 686] width 136 height 26
type textarea "x"
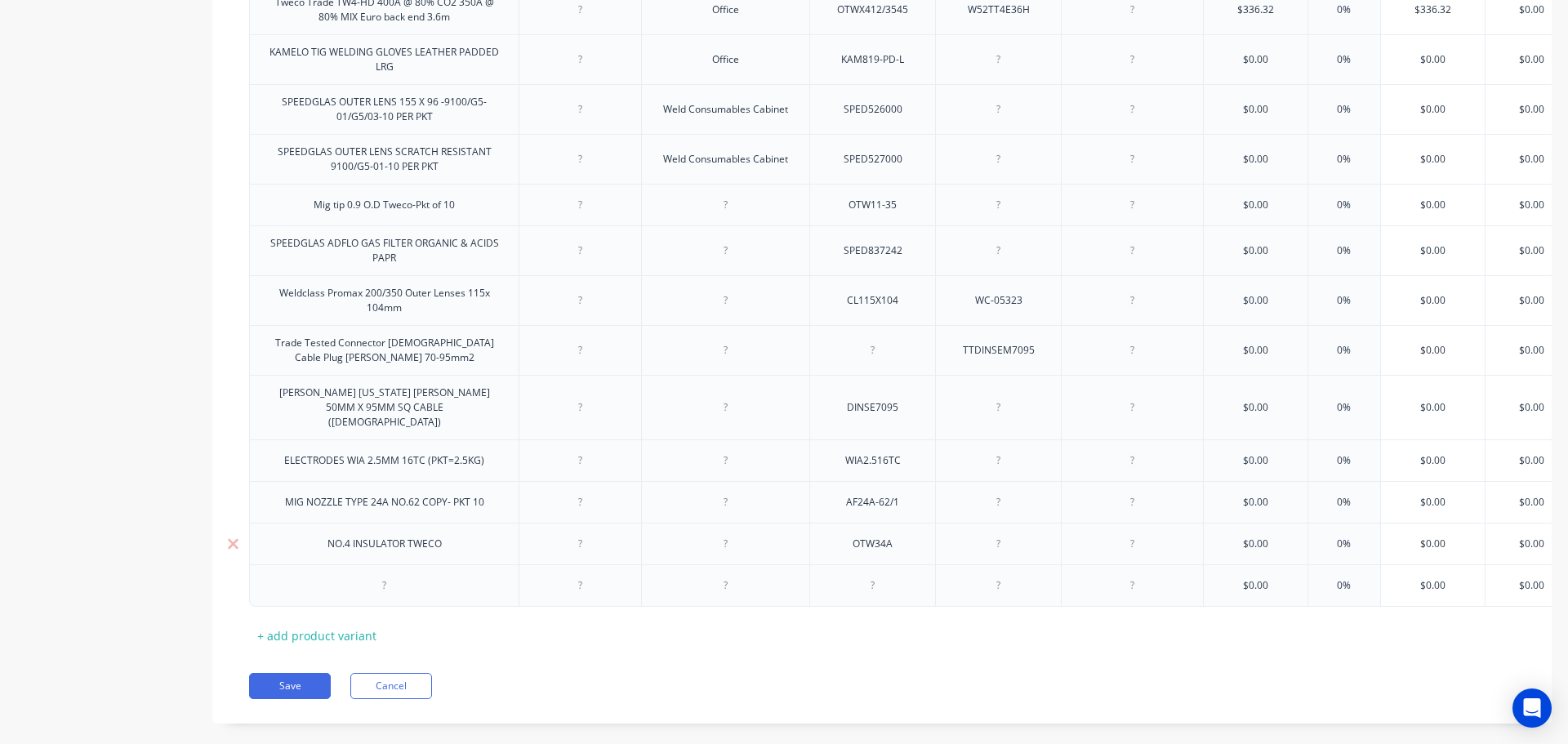
scroll to position [1657, 0]
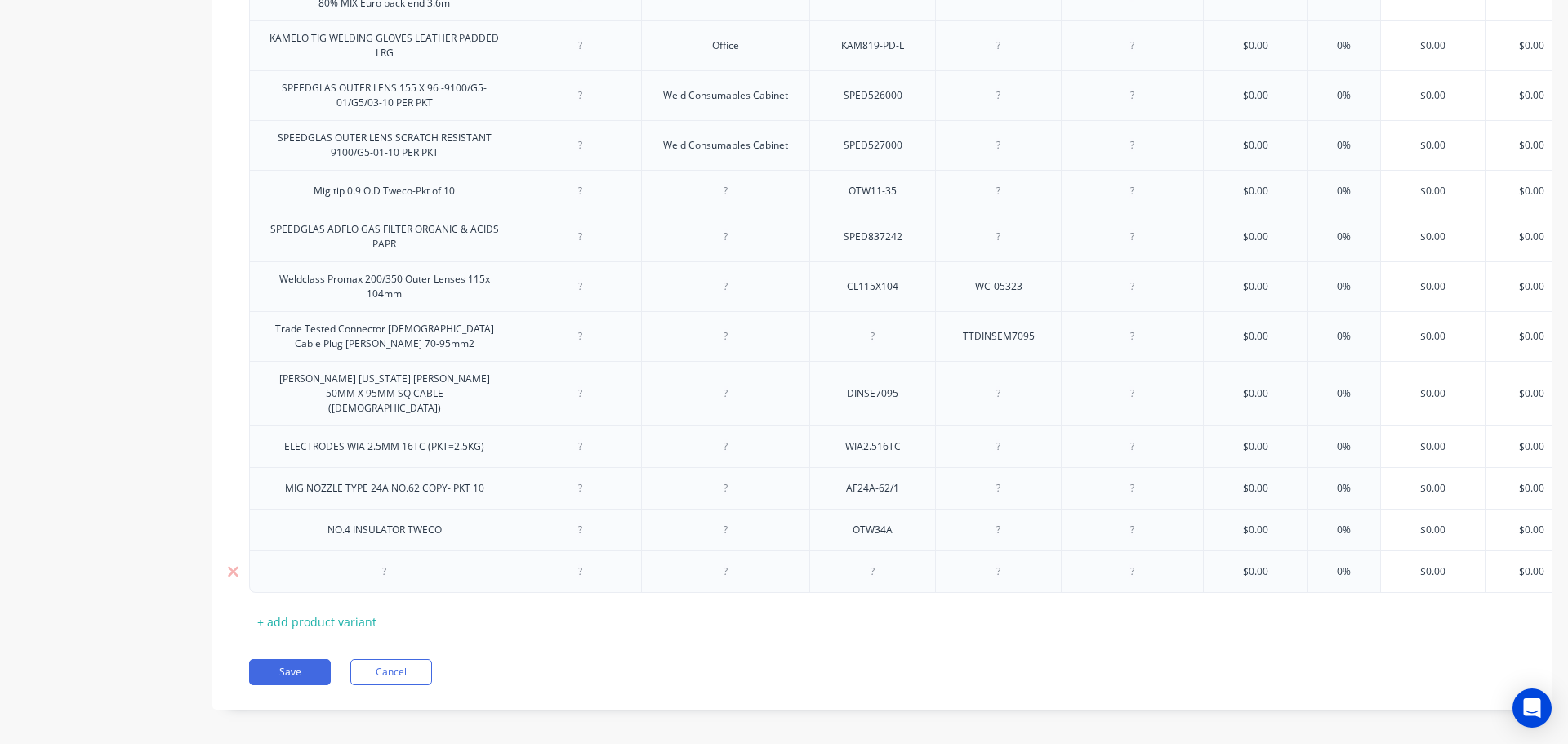
click at [388, 561] on div at bounding box center [385, 571] width 82 height 21
paste div
click at [282, 561] on div ".9 HD MIG TIP TWECO- COPY (25 PER PKT)" at bounding box center [384, 571] width 217 height 21
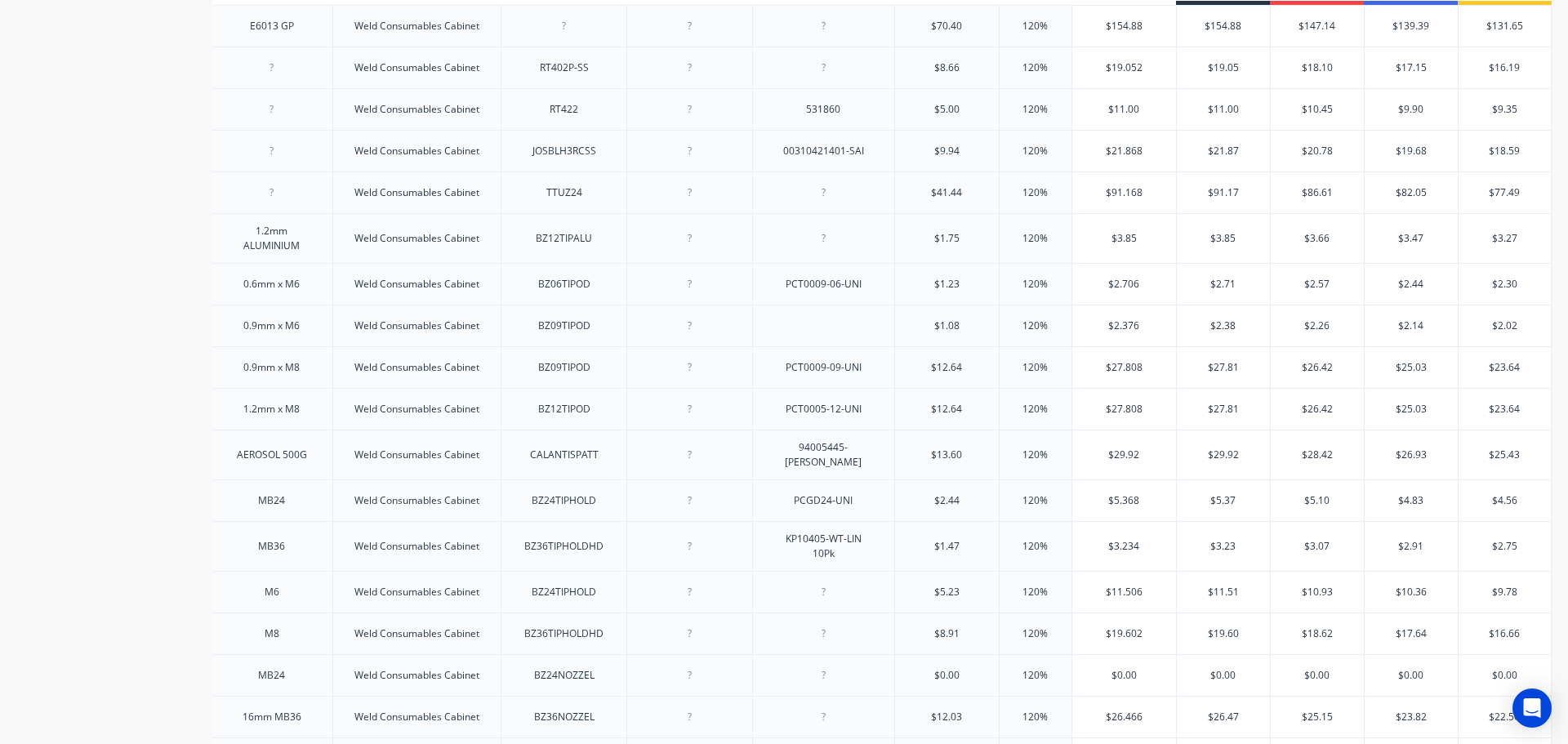
scroll to position [0, 0]
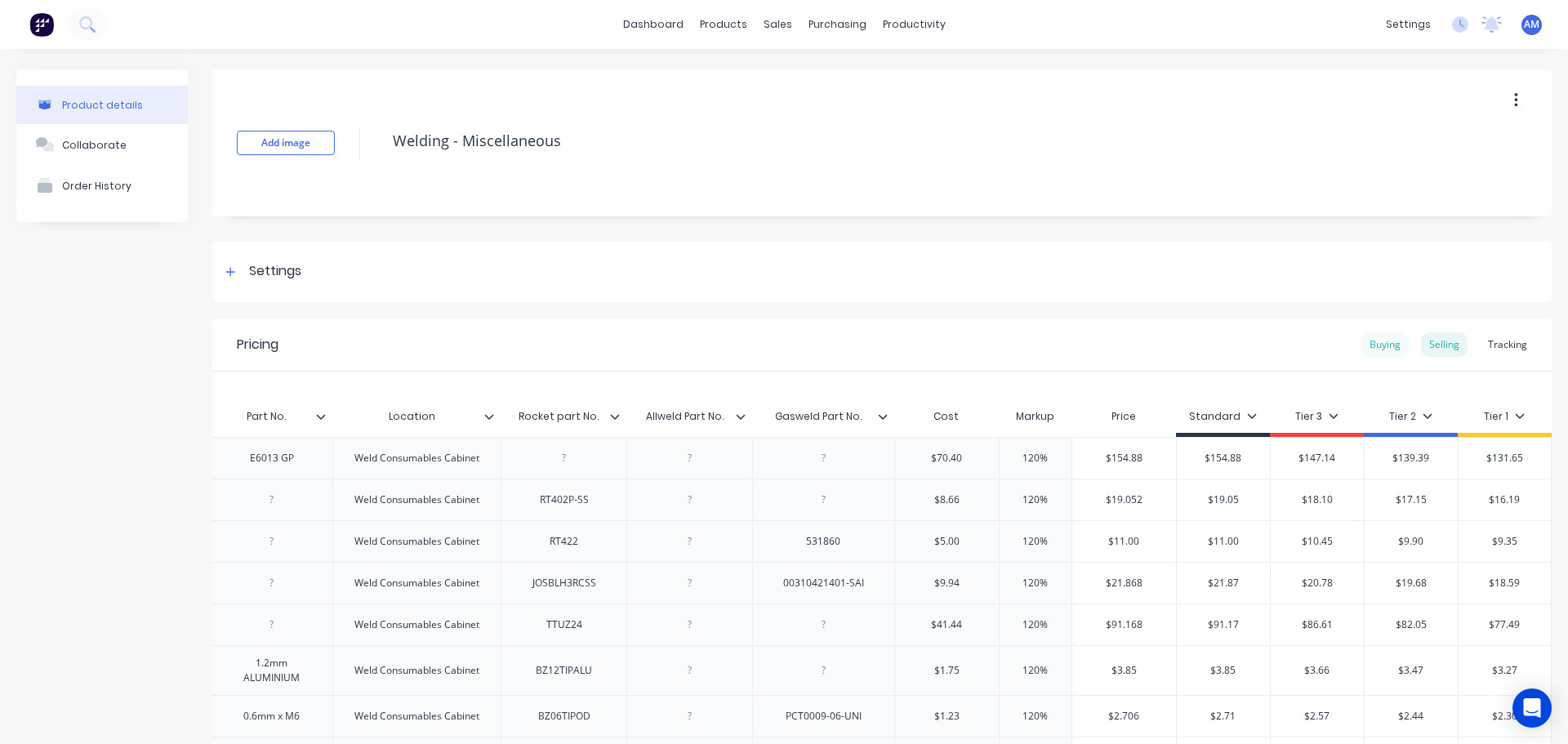
click at [1373, 342] on div "Buying" at bounding box center [1385, 344] width 48 height 25
type textarea "x"
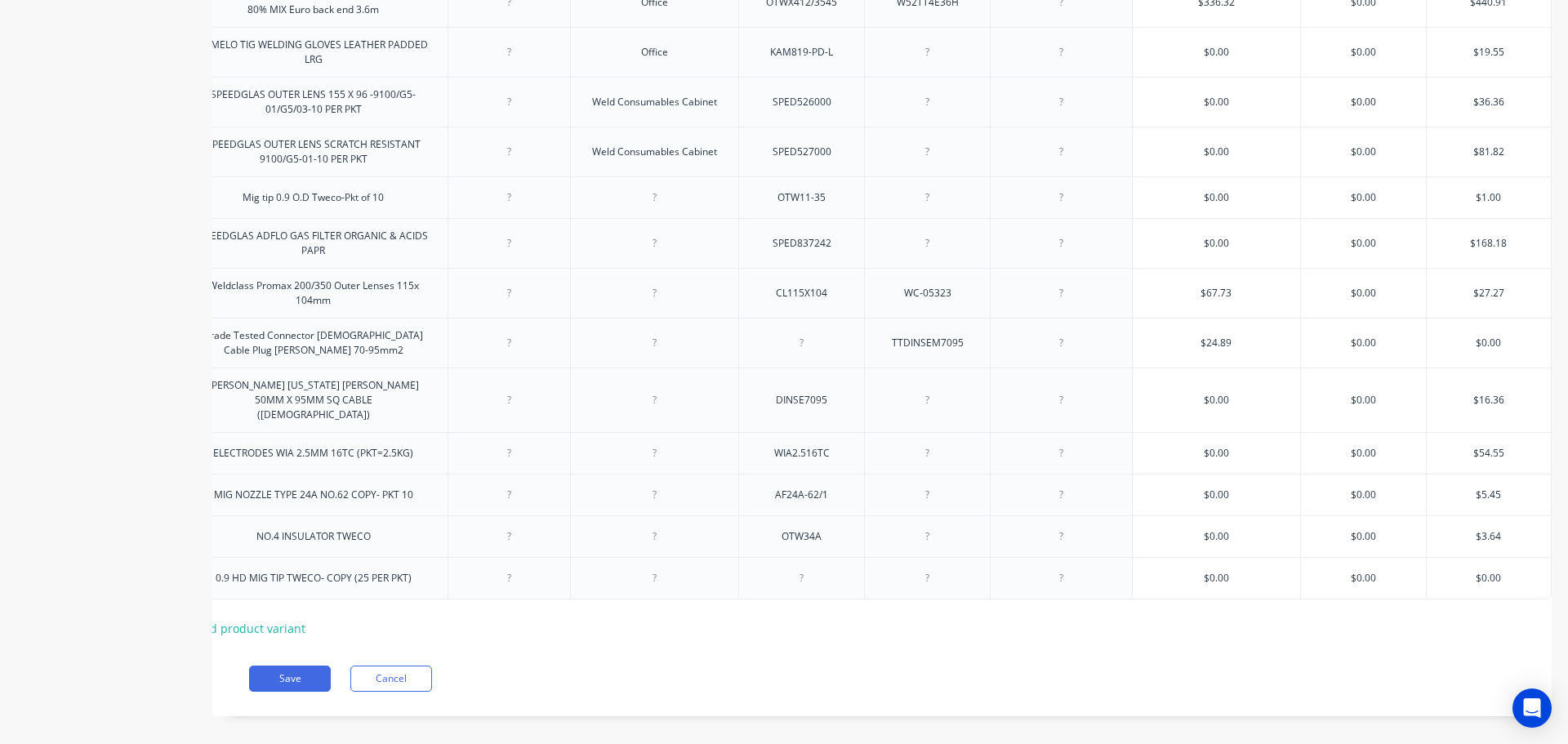
scroll to position [1653, 0]
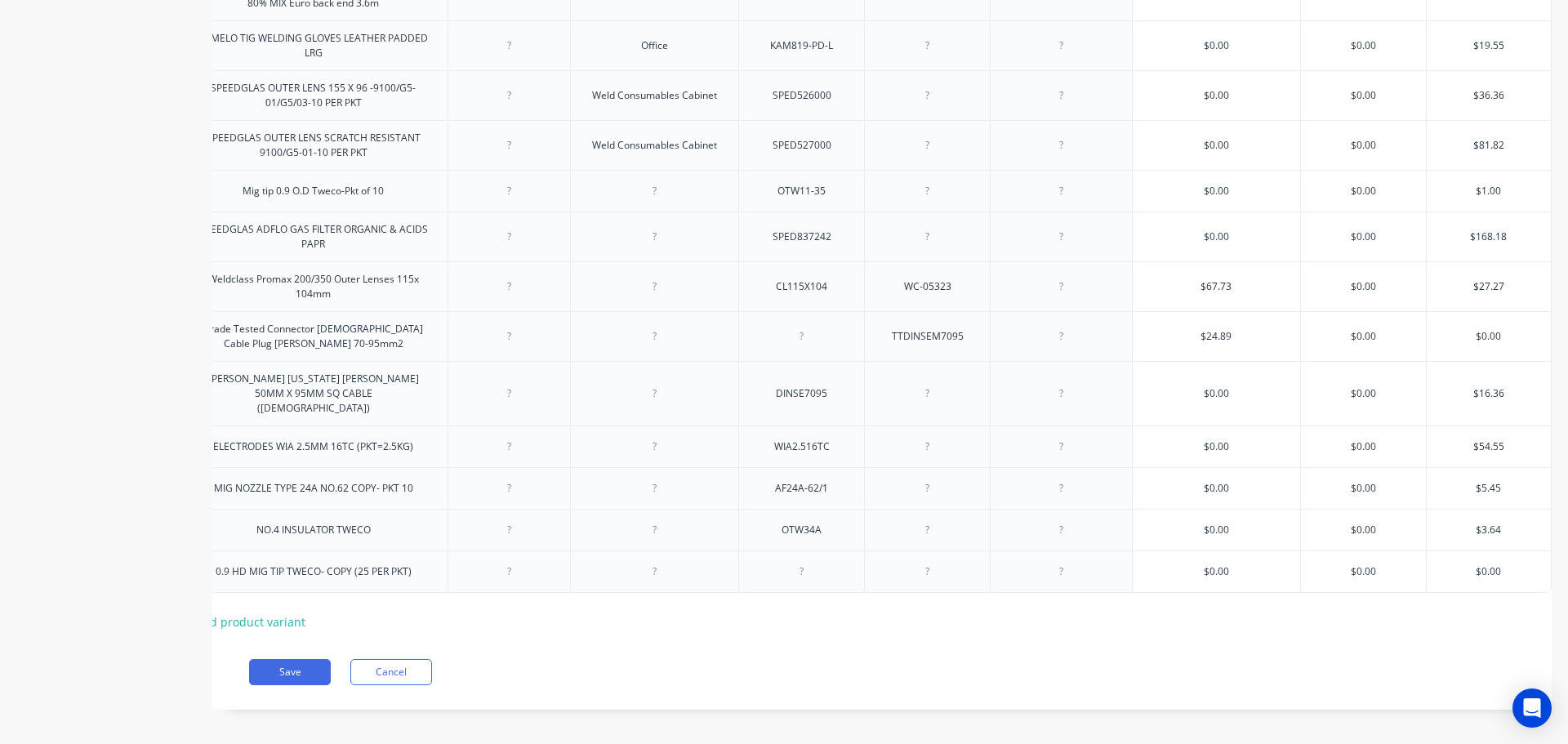
click at [790, 561] on div at bounding box center [802, 571] width 82 height 21
paste div
click at [774, 561] on div "F14H35" at bounding box center [802, 571] width 82 height 21
type textarea "x"
type input "$0.00"
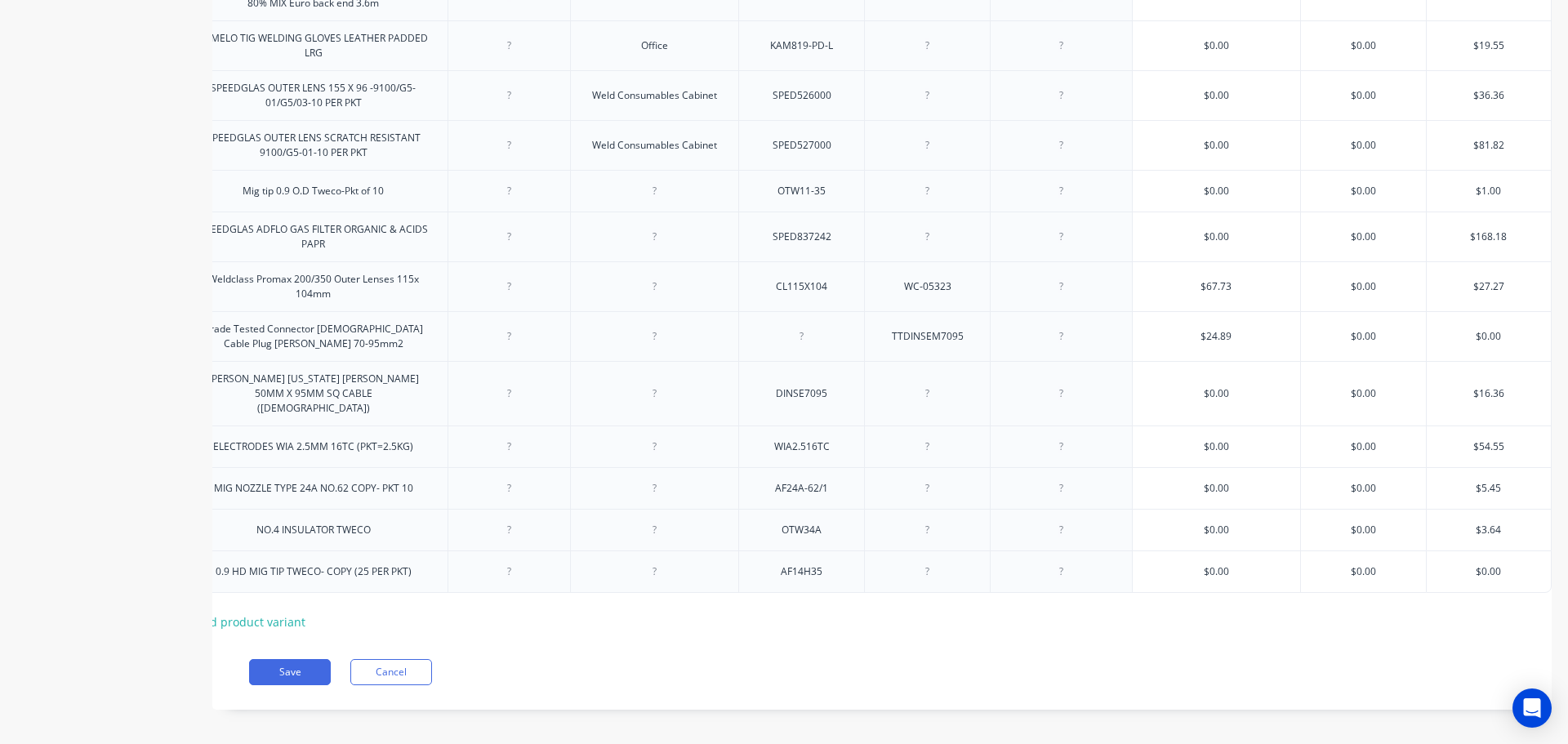
drag, startPoint x: 1490, startPoint y: 549, endPoint x: 1448, endPoint y: 545, distance: 42.2
click at [1448, 564] on input "$0.00" at bounding box center [1489, 571] width 124 height 15
paste input "1.27"
type textarea "x"
type input "1.27"
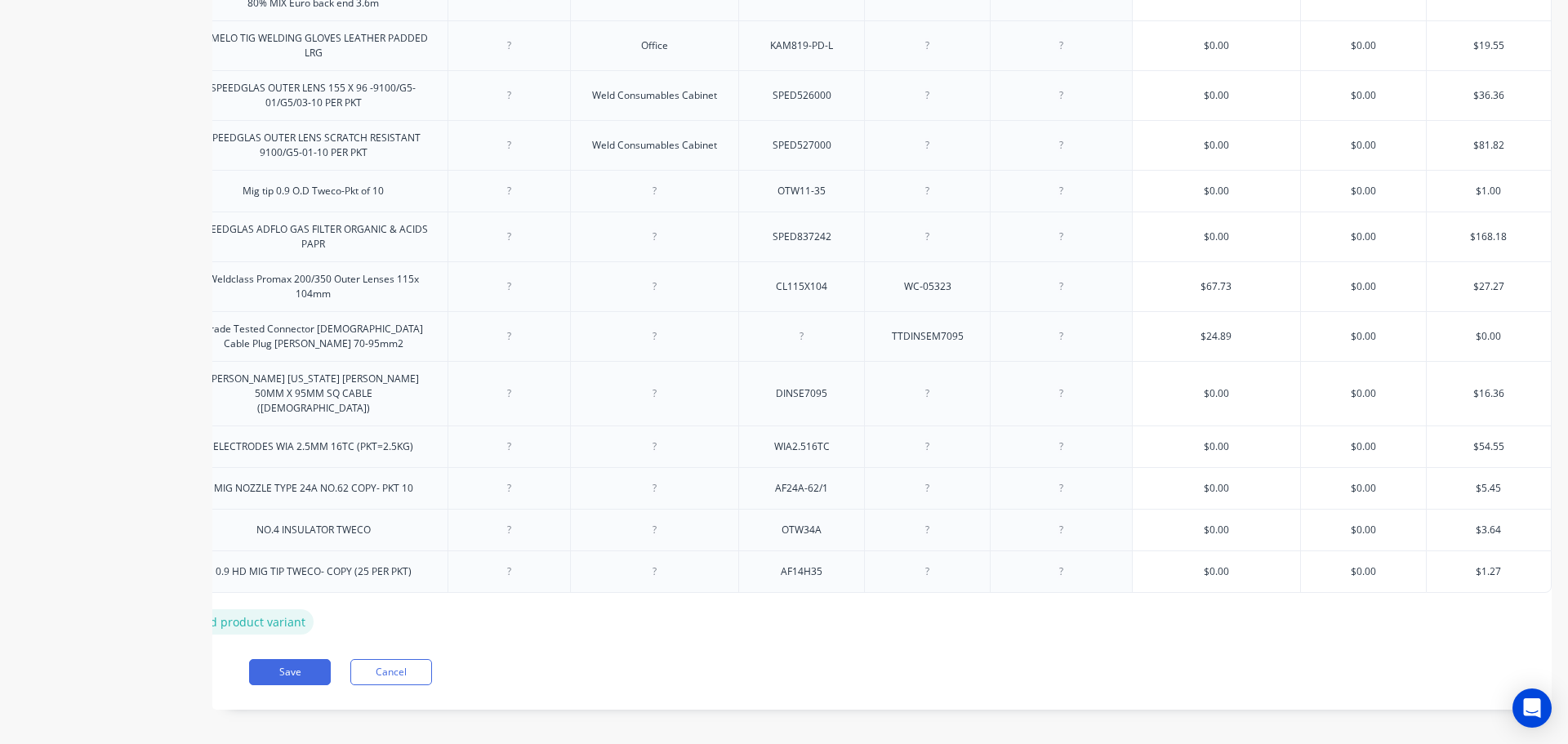
click at [262, 609] on div "+ add product variant" at bounding box center [246, 622] width 136 height 26
type textarea "x"
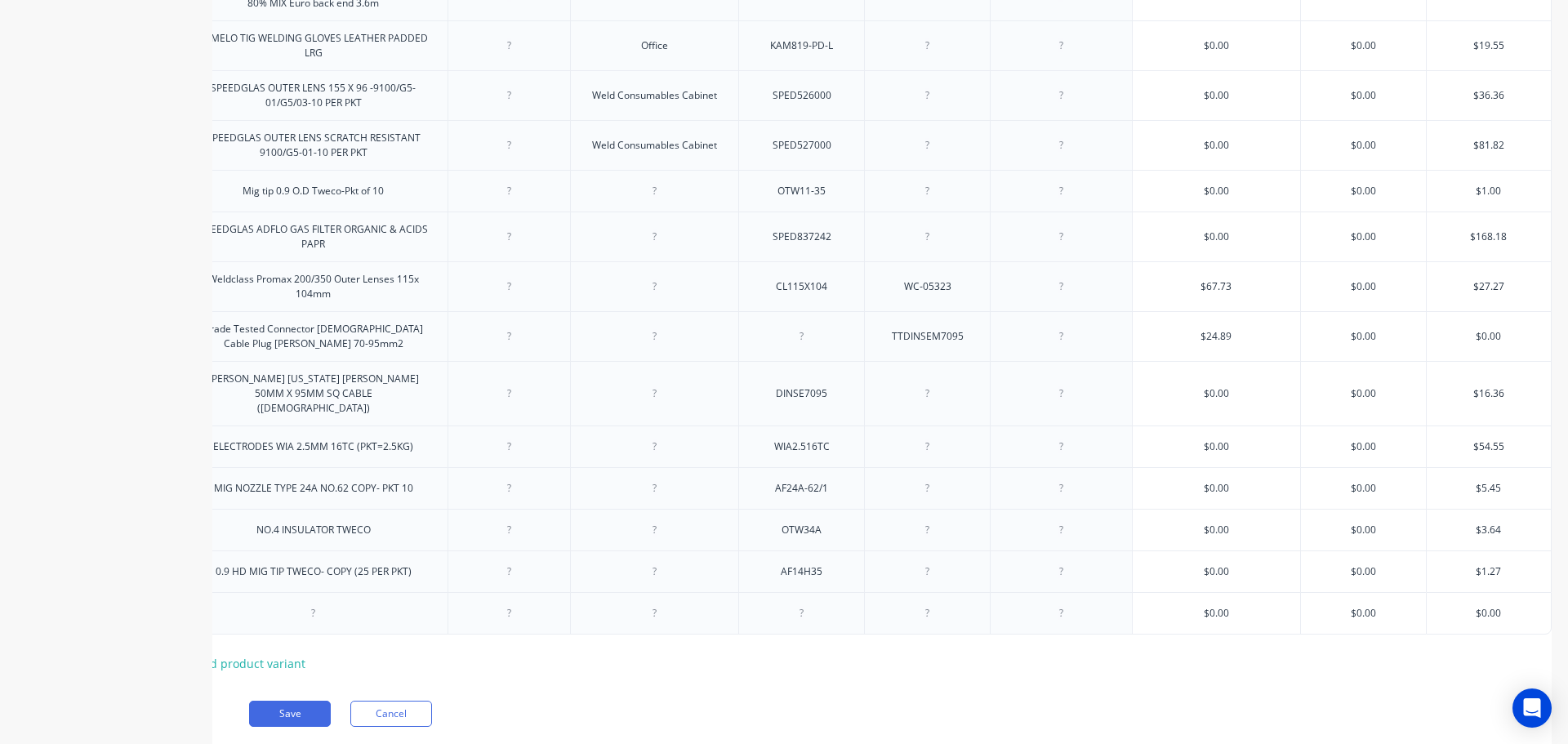
click at [292, 602] on div at bounding box center [314, 613] width 82 height 21
paste div
type textarea "x"
click at [789, 607] on div at bounding box center [802, 617] width 82 height 21
paste div
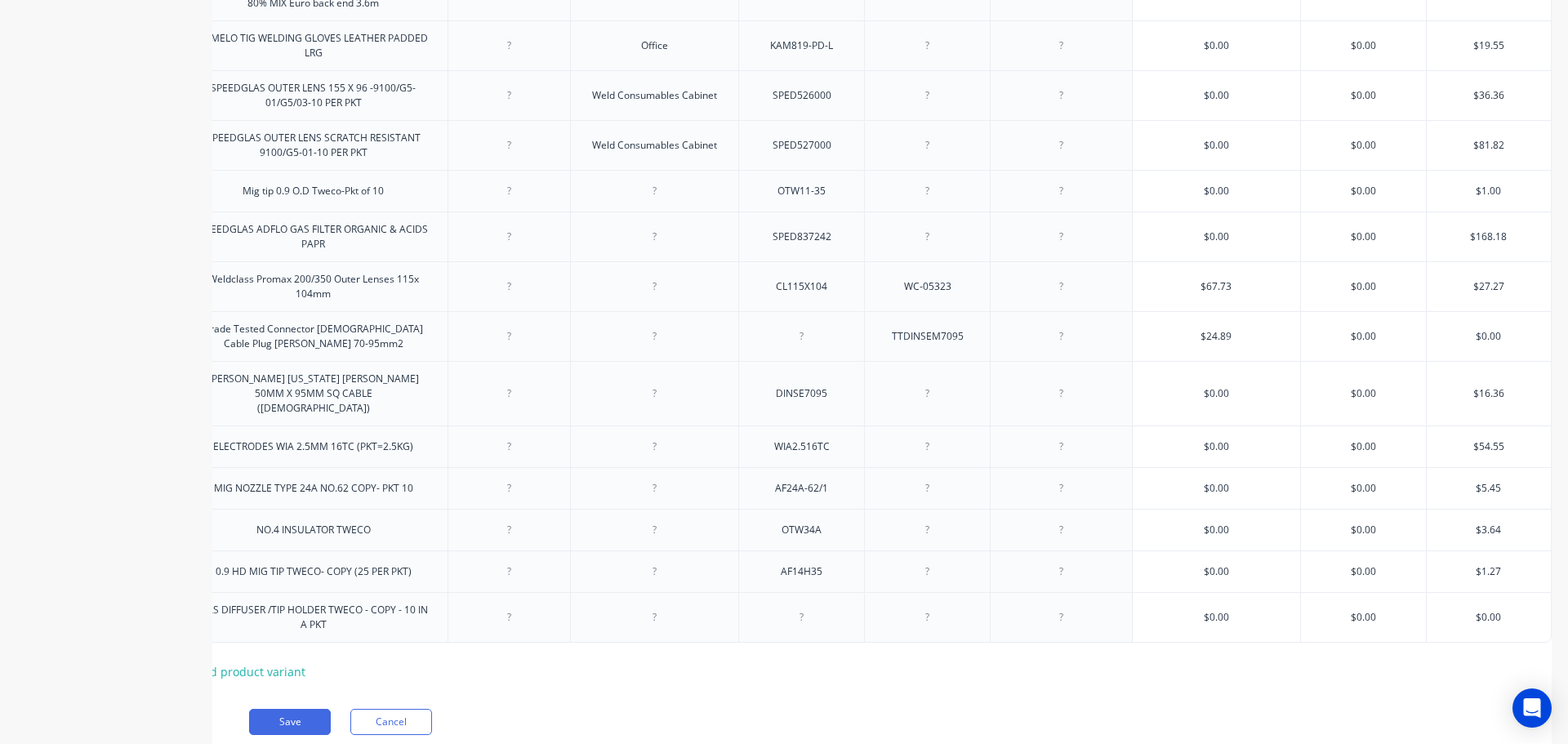
click at [793, 607] on div at bounding box center [802, 617] width 82 height 21
type textarea "x"
type input "$0.00"
drag, startPoint x: 1452, startPoint y: 596, endPoint x: 1511, endPoint y: 596, distance: 59.0
click at [1511, 610] on input "$0.00" at bounding box center [1489, 617] width 124 height 15
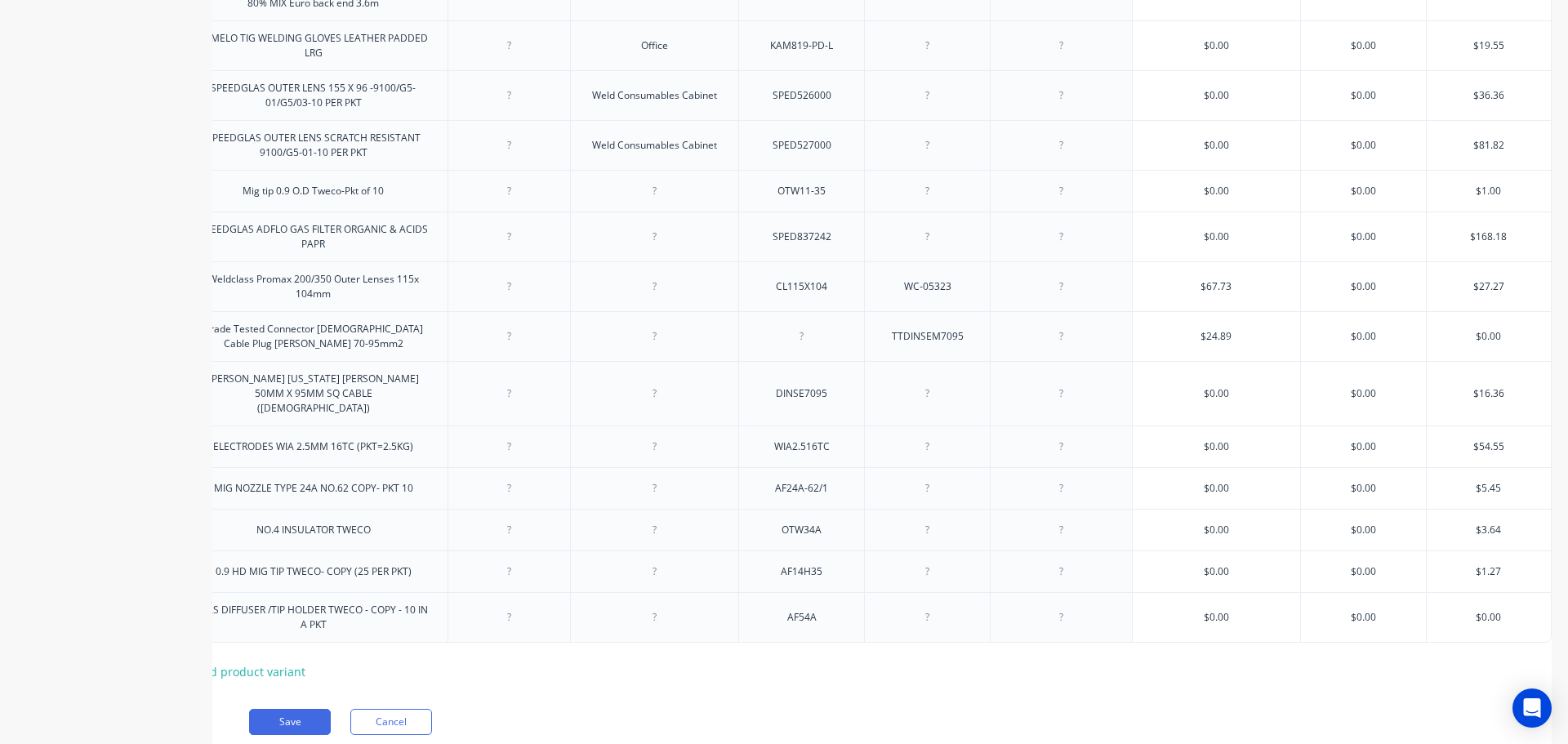
paste input "3.64"
type textarea "x"
type input "3.64"
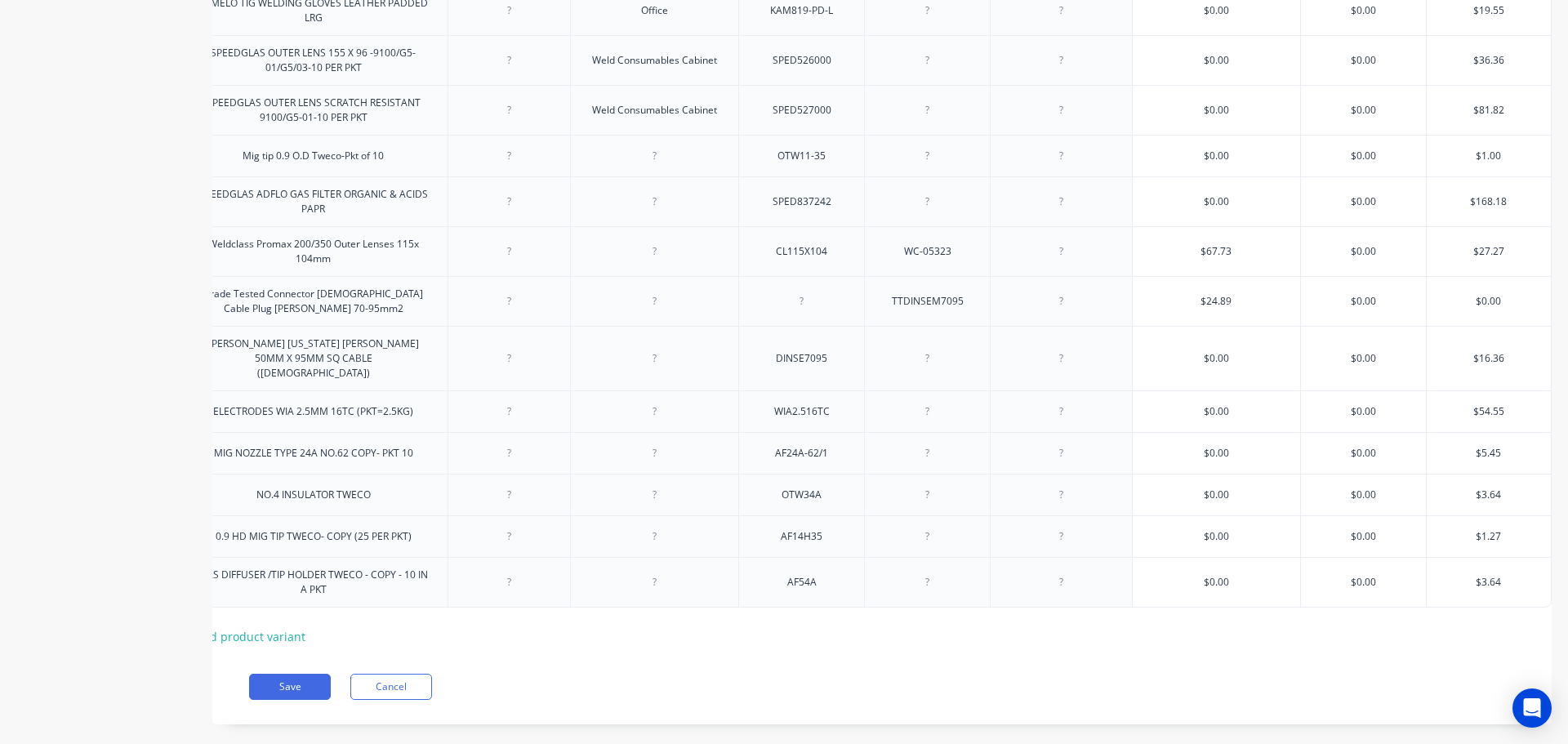
scroll to position [1702, 0]
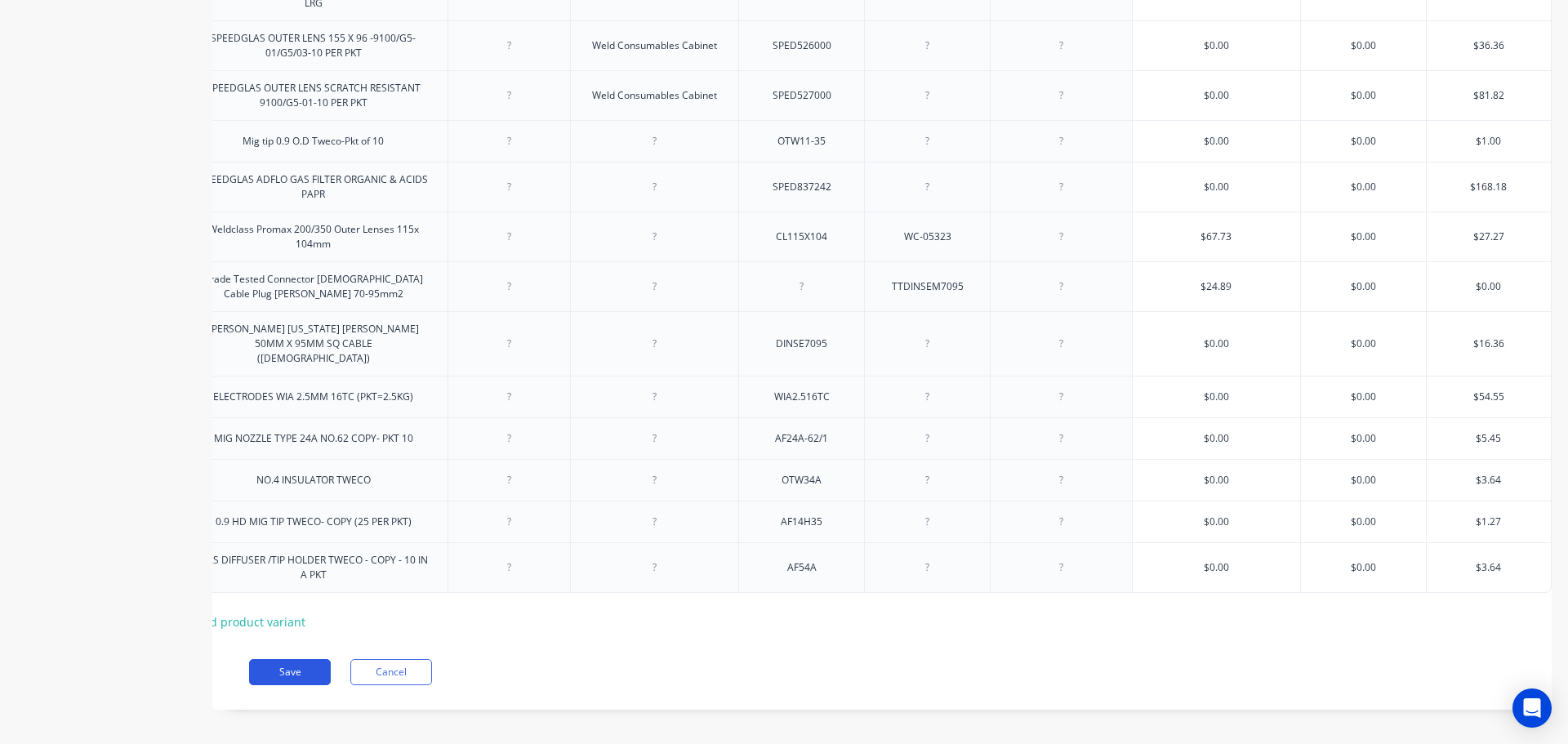
click at [292, 663] on button "Save" at bounding box center [290, 671] width 82 height 26
type textarea "x"
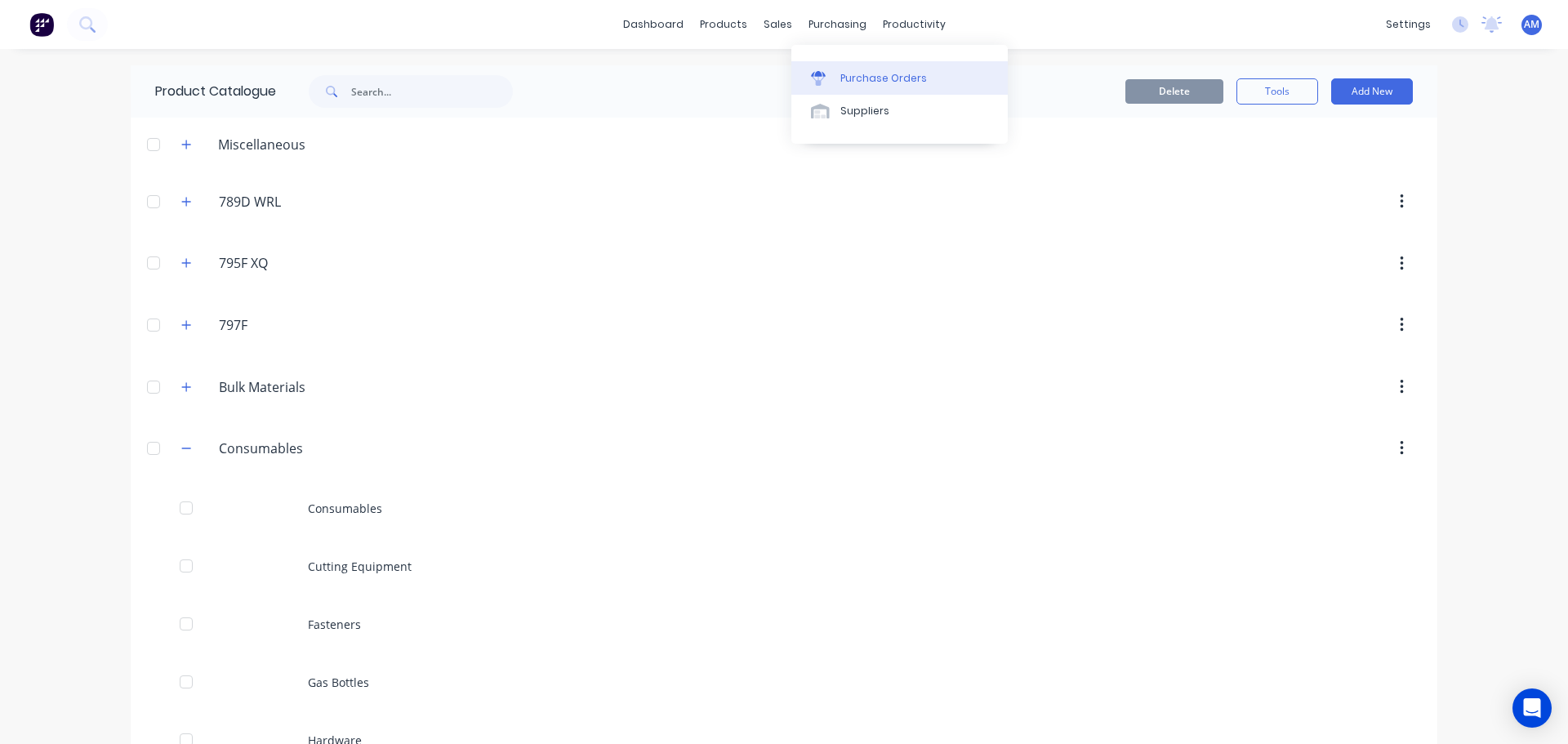
click at [860, 78] on div "Purchase Orders" at bounding box center [883, 78] width 86 height 15
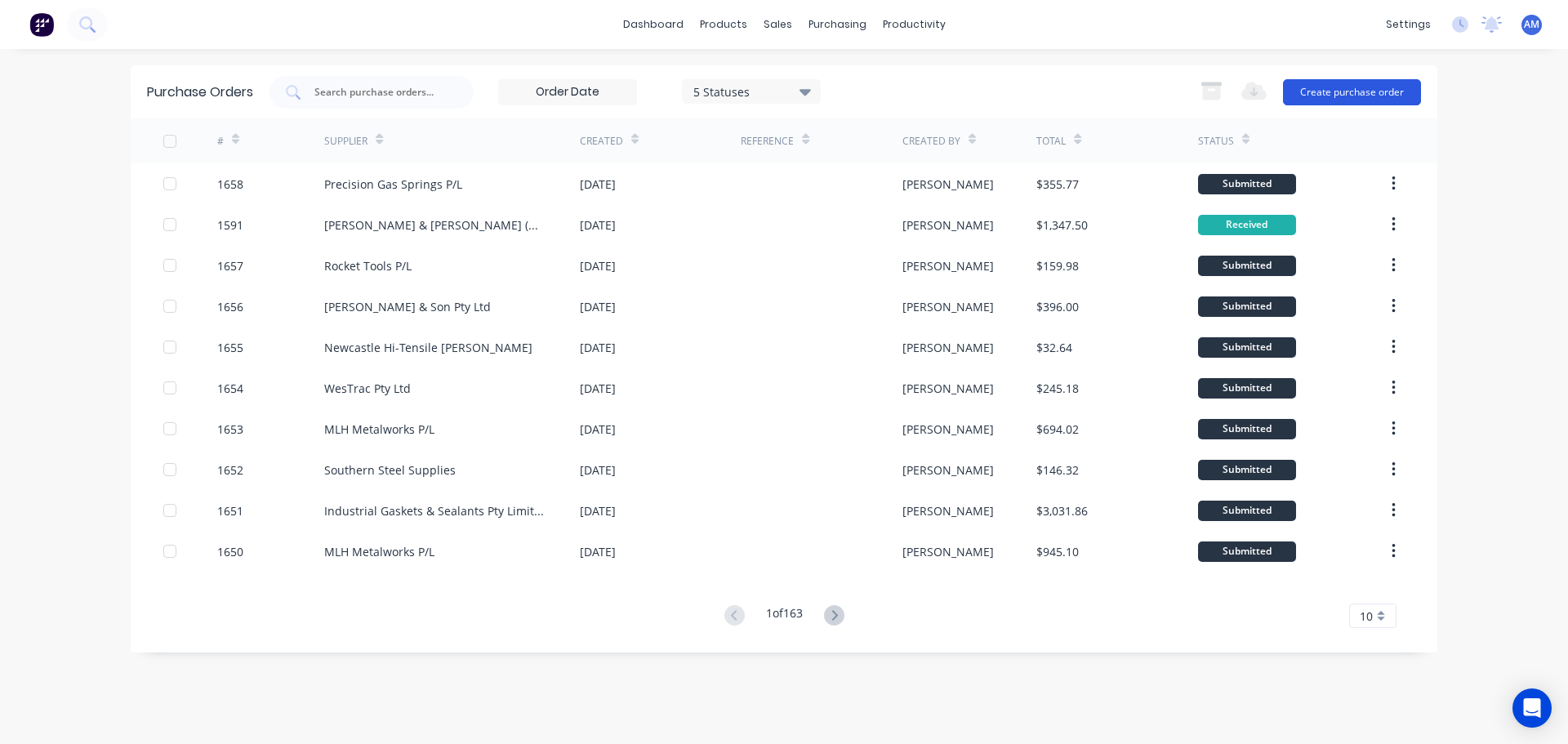
click at [1326, 97] on button "Create purchase order" at bounding box center [1352, 92] width 138 height 26
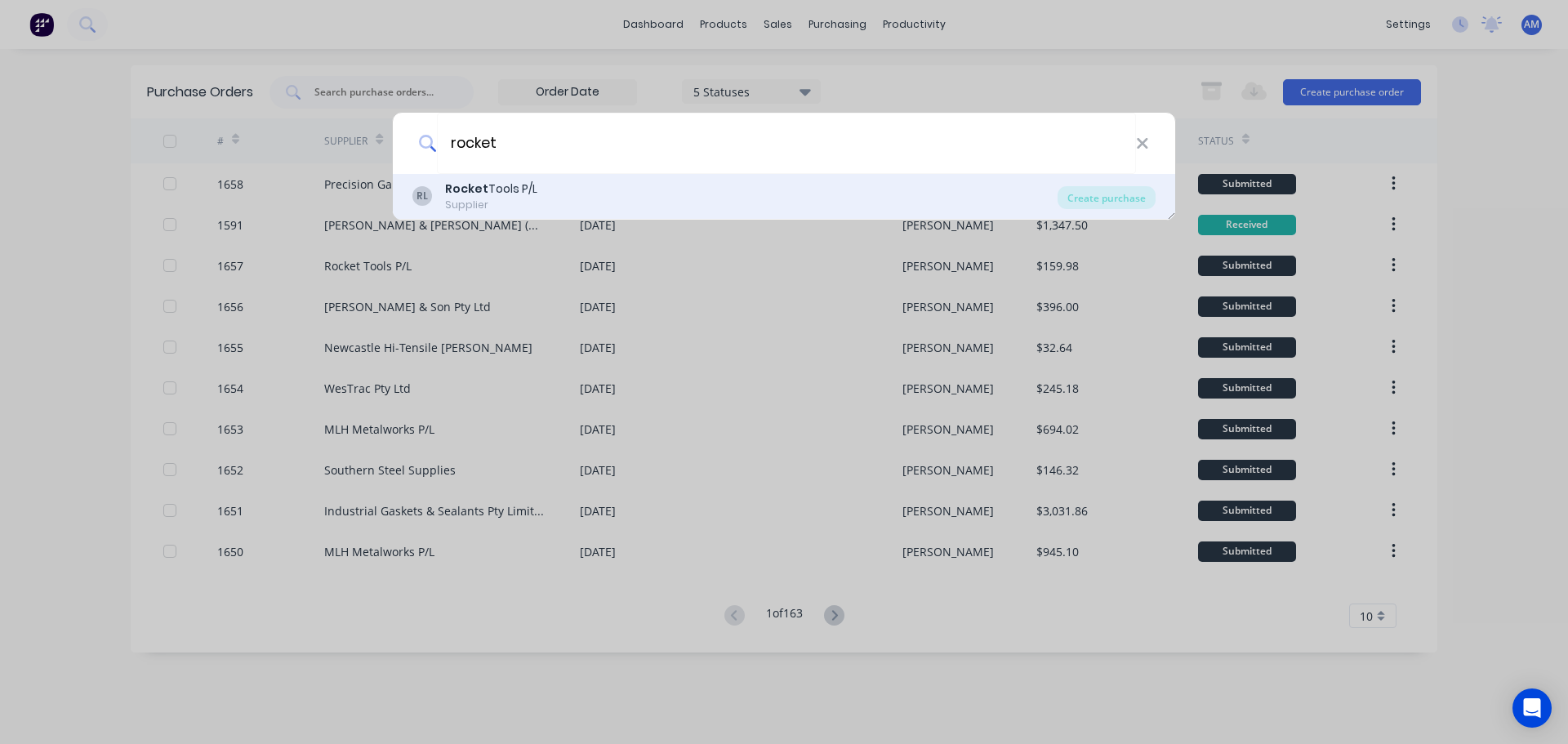
type input "rocket"
click at [493, 186] on div "Rocket Tools P/L" at bounding box center [492, 189] width 92 height 17
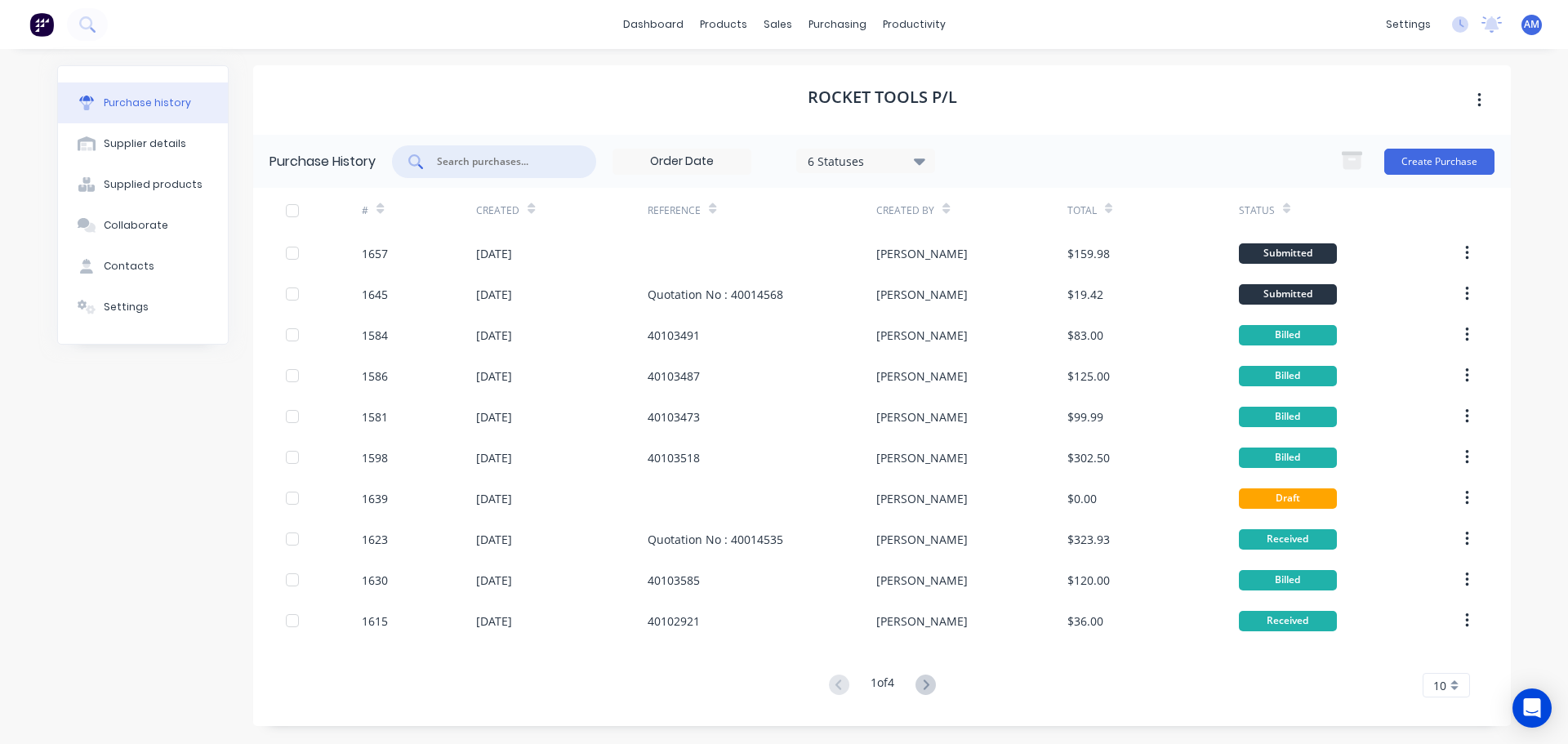
click at [462, 164] on input "text" at bounding box center [503, 161] width 136 height 16
click at [1418, 160] on button "Create Purchase" at bounding box center [1439, 161] width 110 height 26
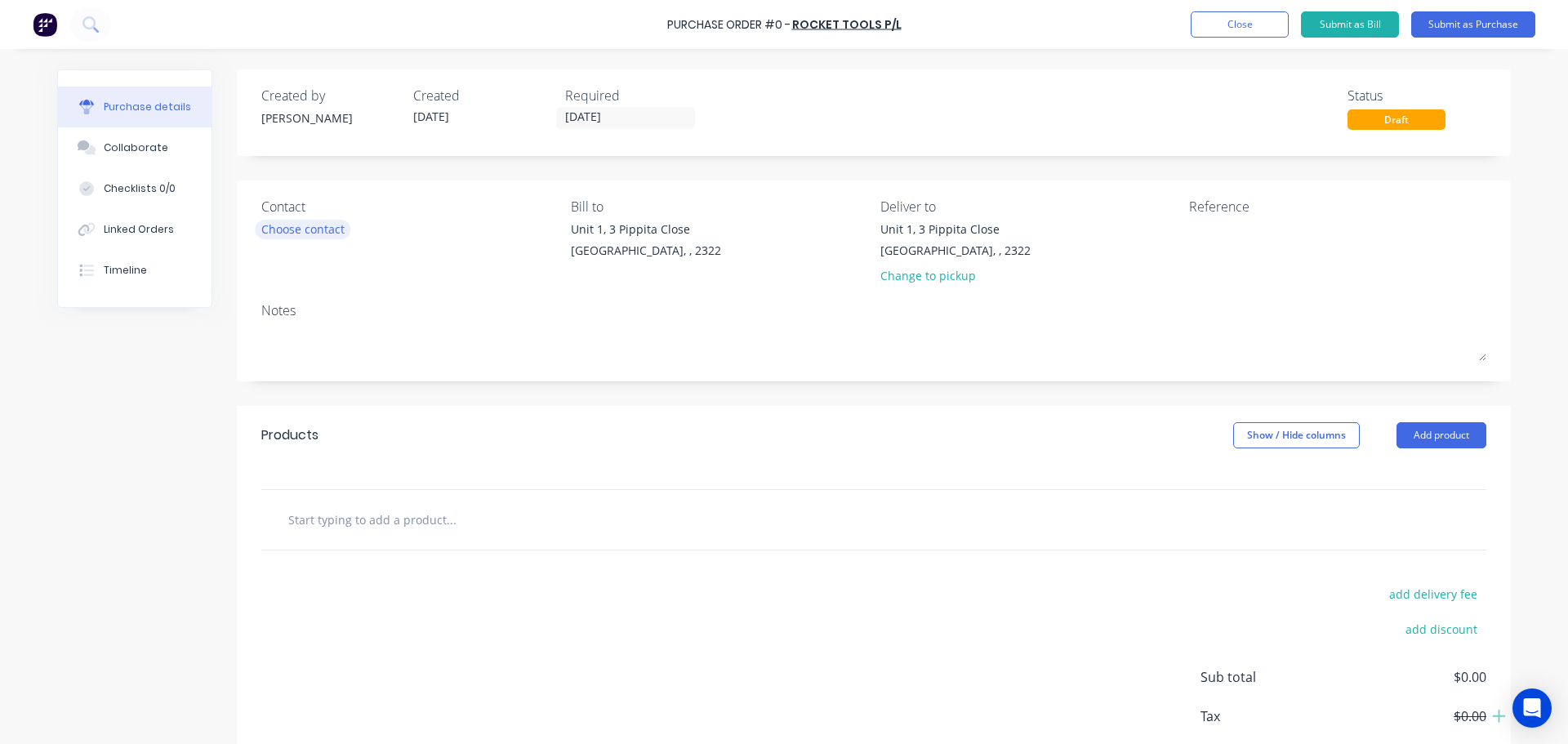
click at [306, 232] on div "Choose contact" at bounding box center [303, 229] width 84 height 17
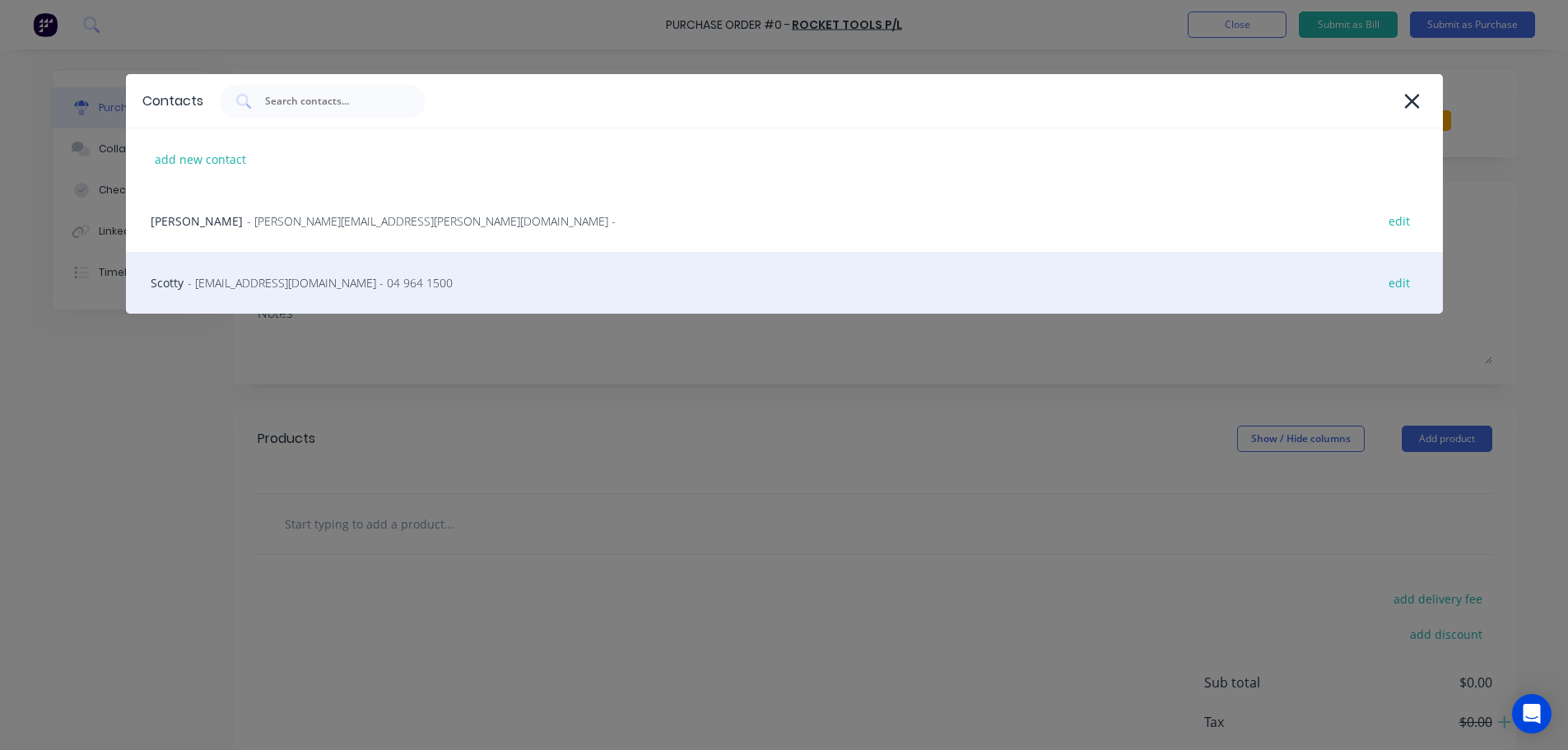
click at [305, 278] on span "- newcastlesales@tools.com.au - 04 964 1500" at bounding box center [320, 283] width 265 height 17
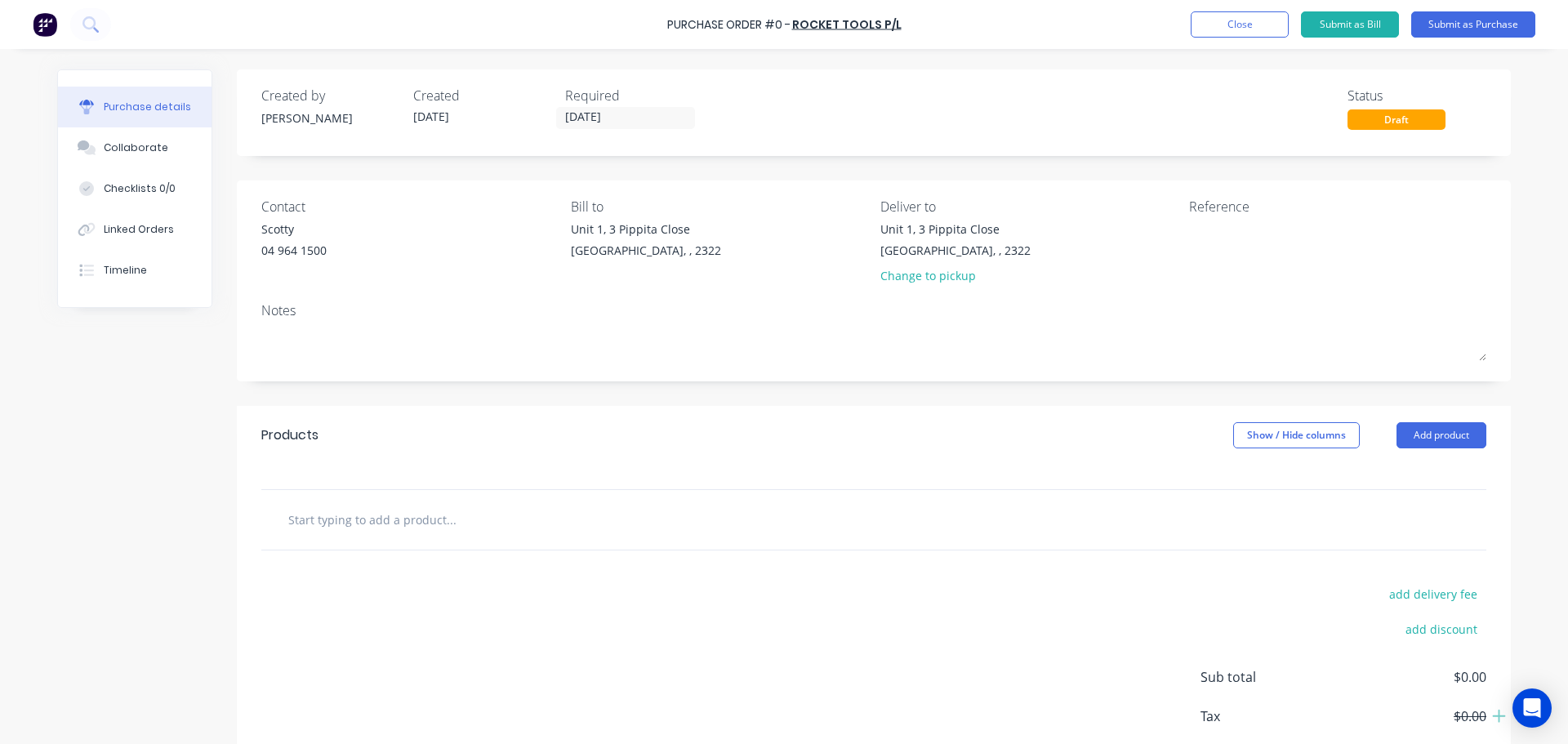
click at [366, 526] on input "text" at bounding box center [451, 519] width 327 height 32
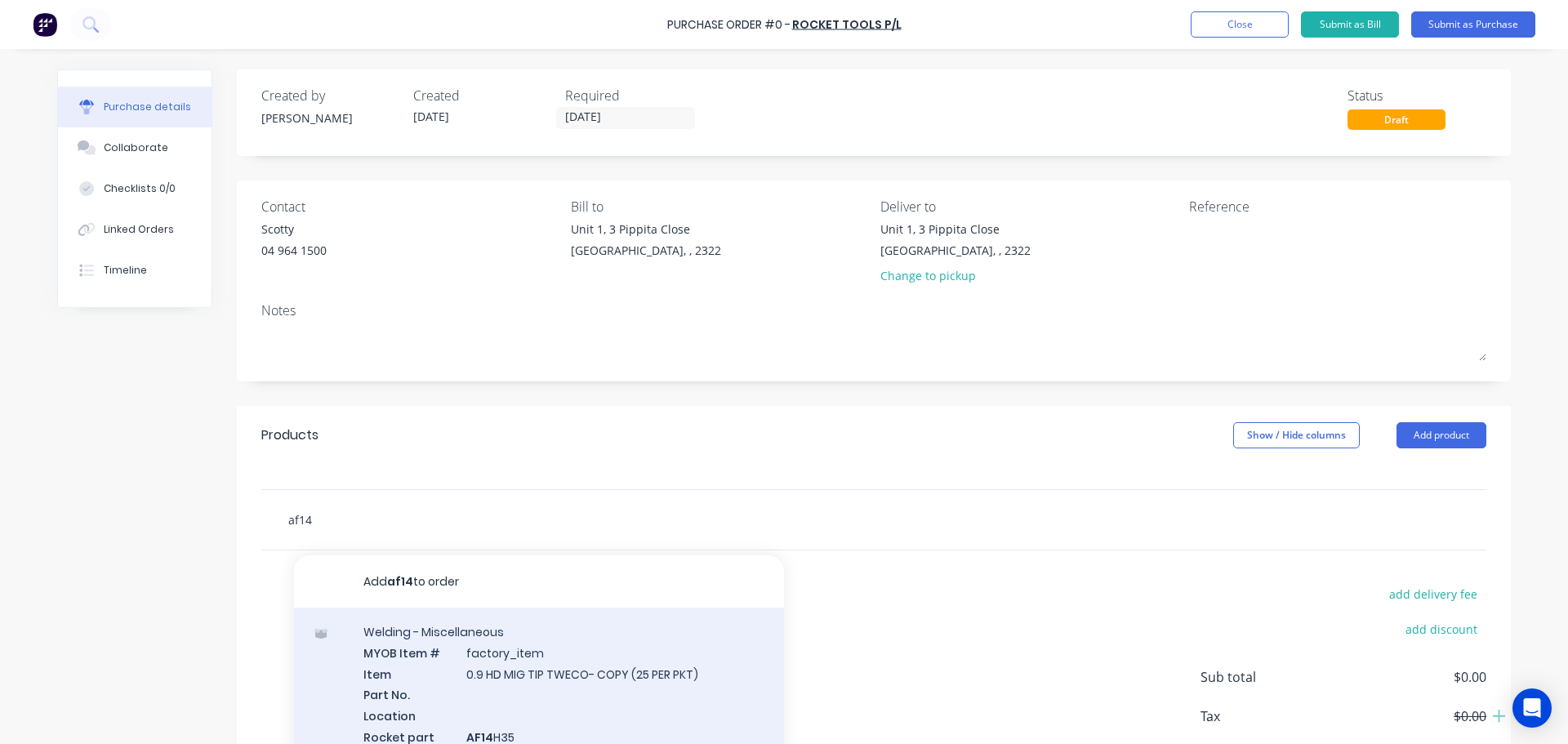
type input "af14"
click at [538, 667] on div "Welding - Miscellaneous MYOB Item # factory_item Item 0.9 HD MIG TIP TWECO- COP…" at bounding box center [539, 741] width 490 height 267
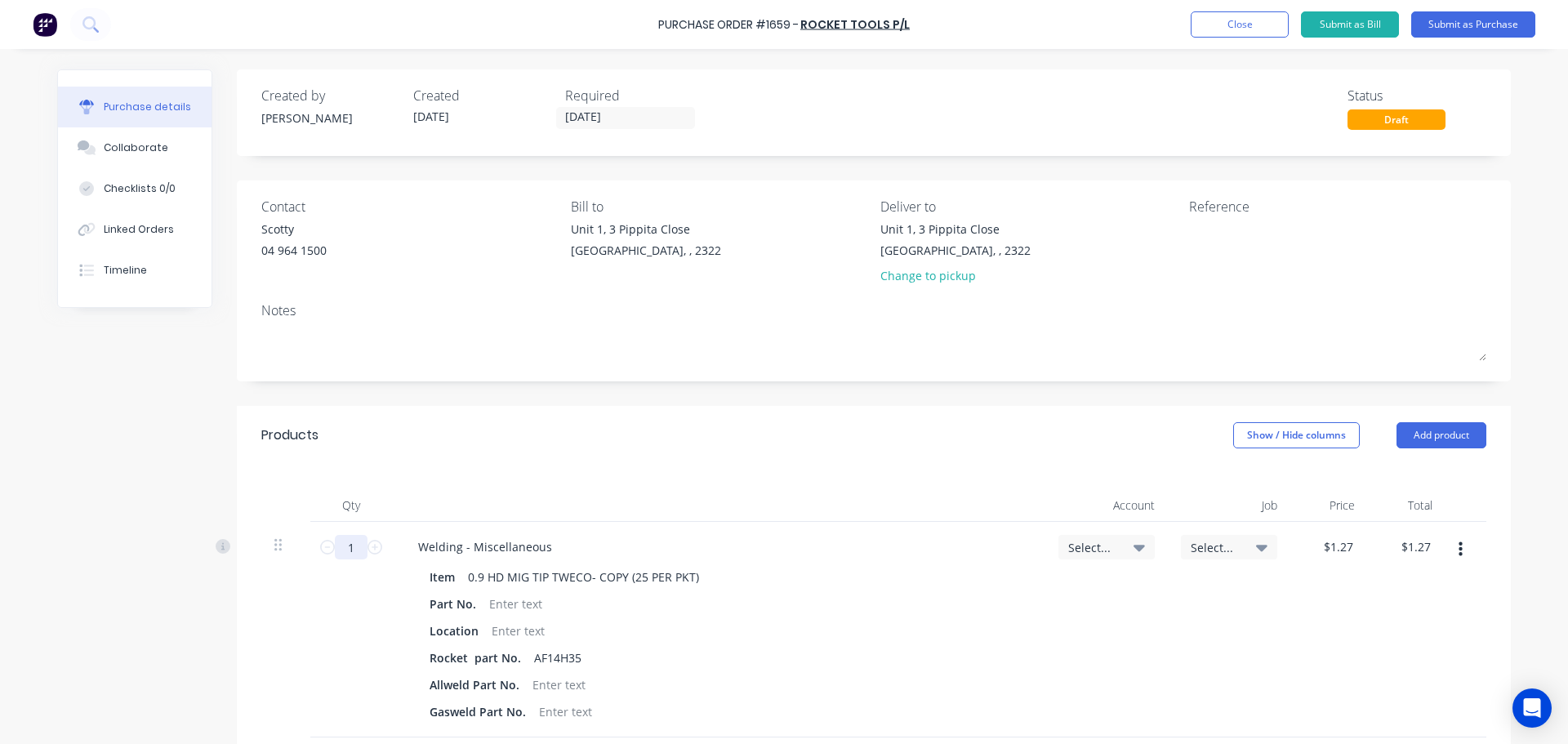
click at [345, 547] on input "1" at bounding box center [351, 547] width 32 height 25
click at [351, 549] on input "1" at bounding box center [351, 547] width 32 height 25
type input "5"
type input "$6.35"
type input "50"
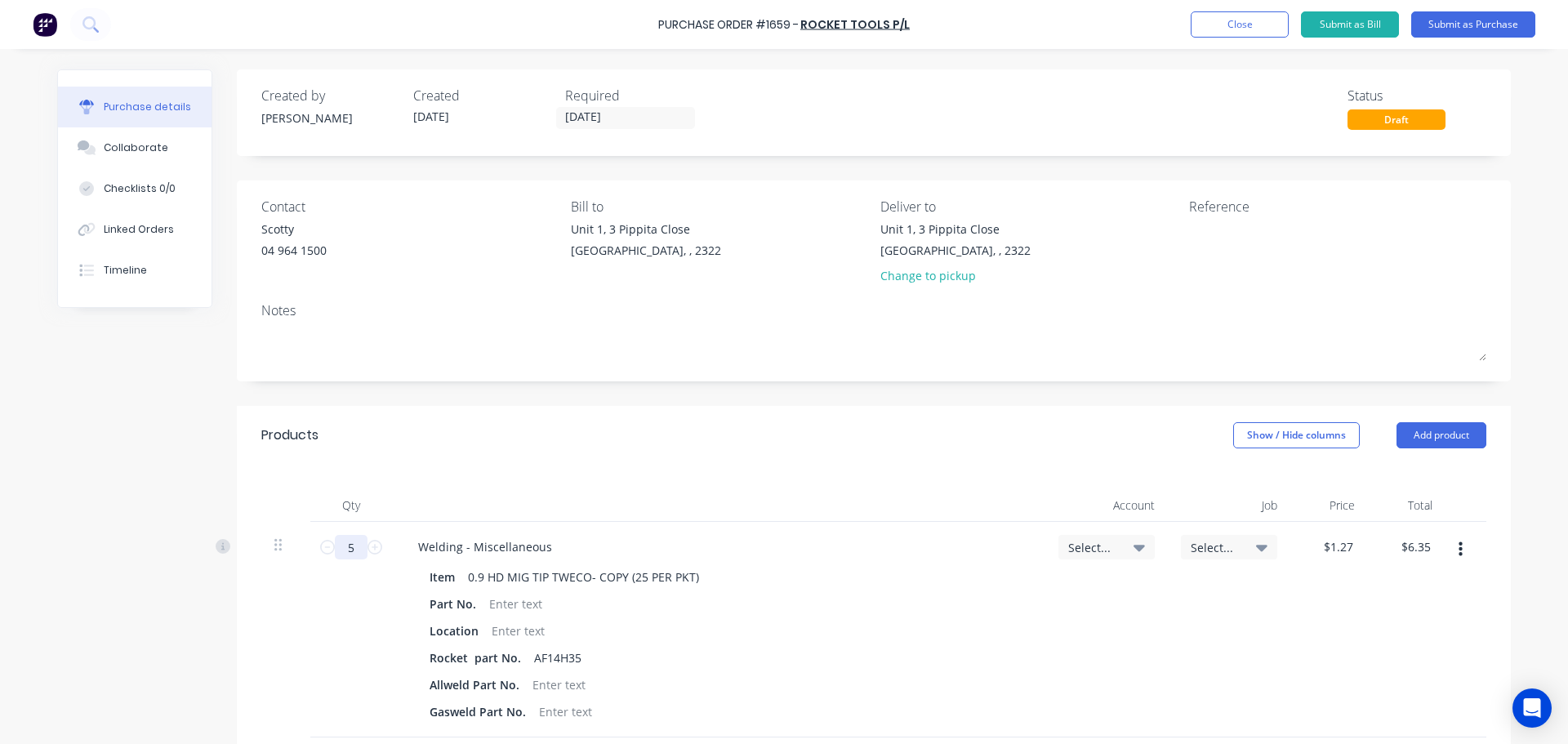
type input "$63.50"
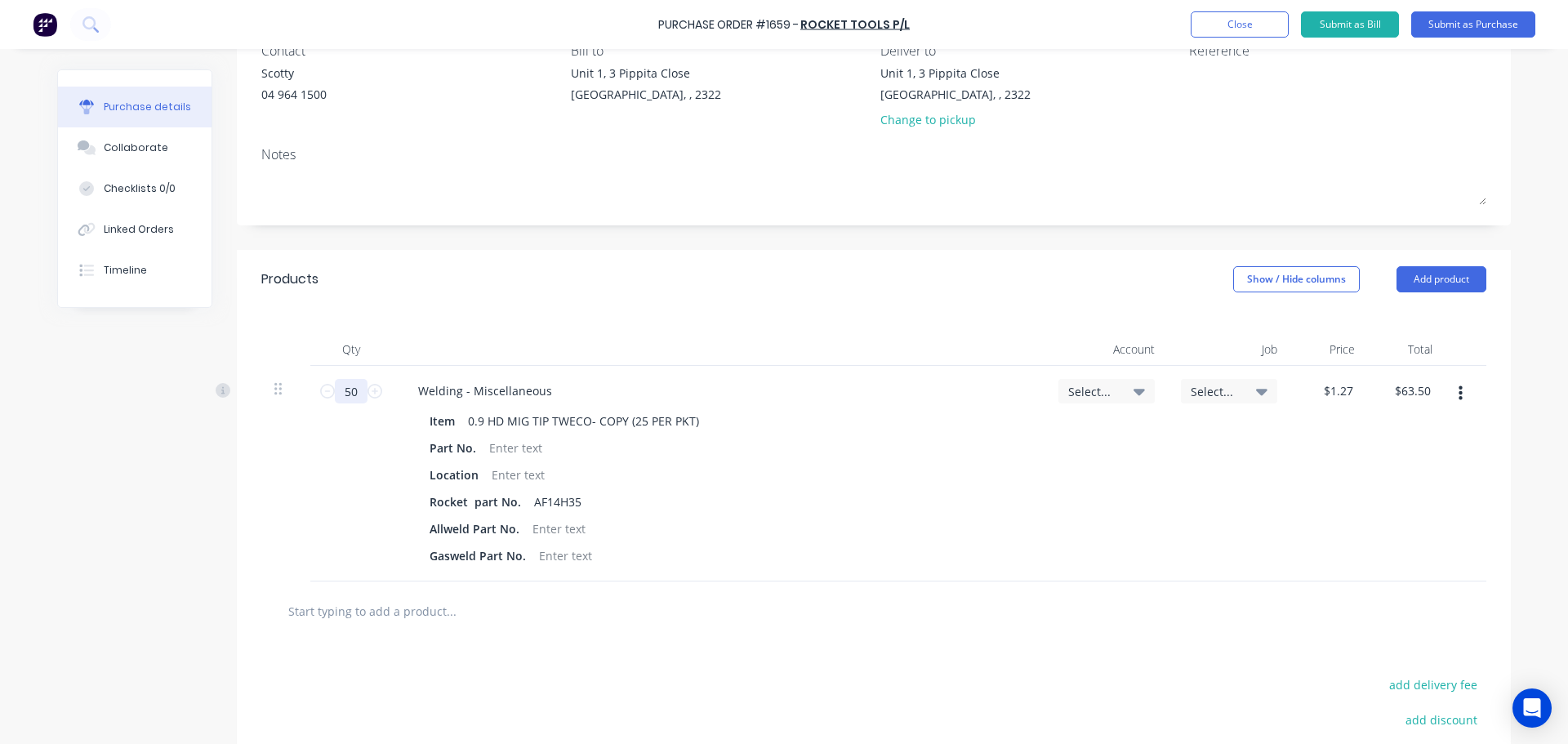
scroll to position [245, 0]
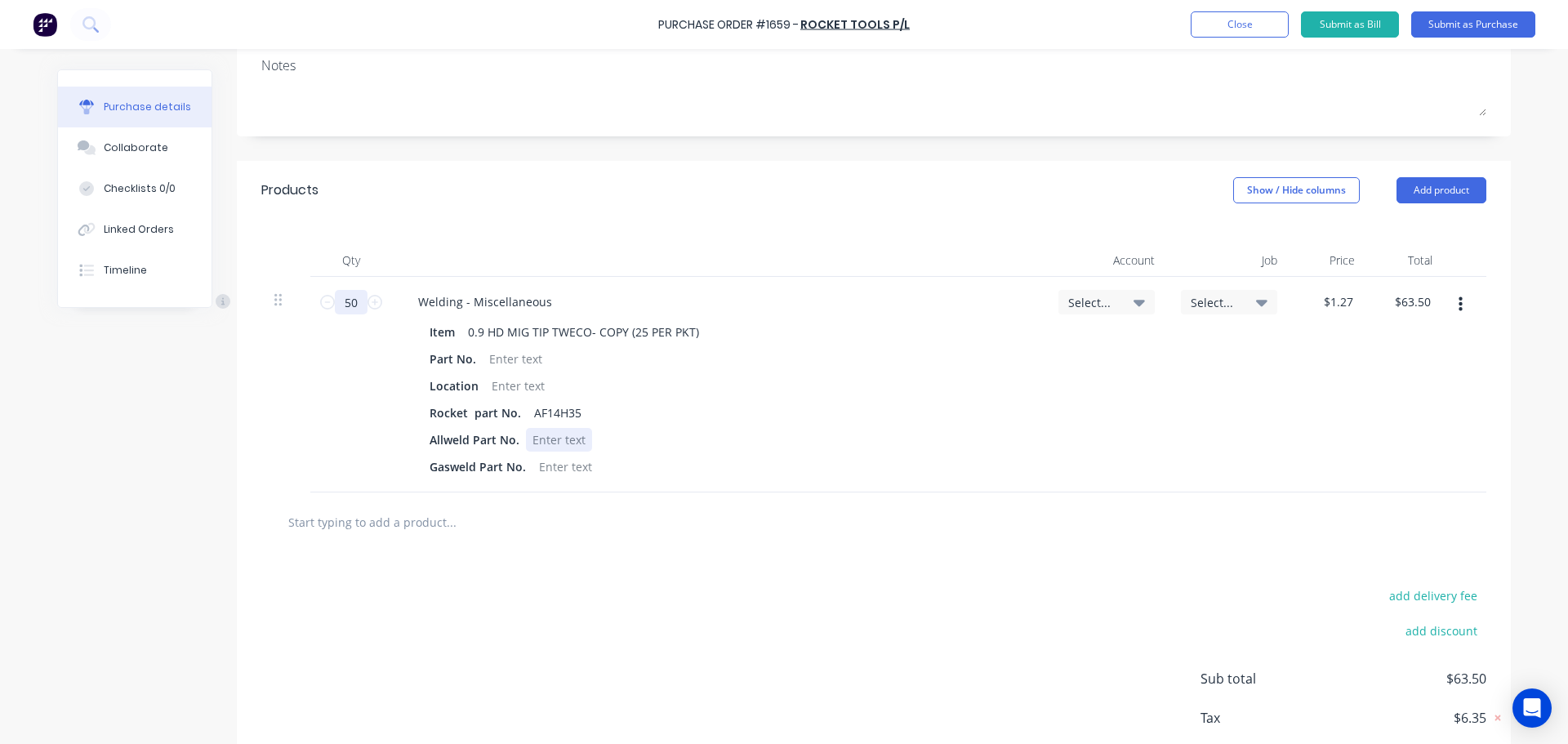
type input "50"
drag, startPoint x: 519, startPoint y: 441, endPoint x: 446, endPoint y: 433, distance: 73.4
click at [446, 433] on div "Allweld Part No." at bounding box center [715, 439] width 585 height 24
drag, startPoint x: 416, startPoint y: 430, endPoint x: 555, endPoint y: 433, distance: 139.0
click at [555, 433] on div "Item 0.9 HD MIG TIP TWECO- COPY (25 PER PKT) Part No. Location Rocket part No. …" at bounding box center [719, 399] width 627 height 159
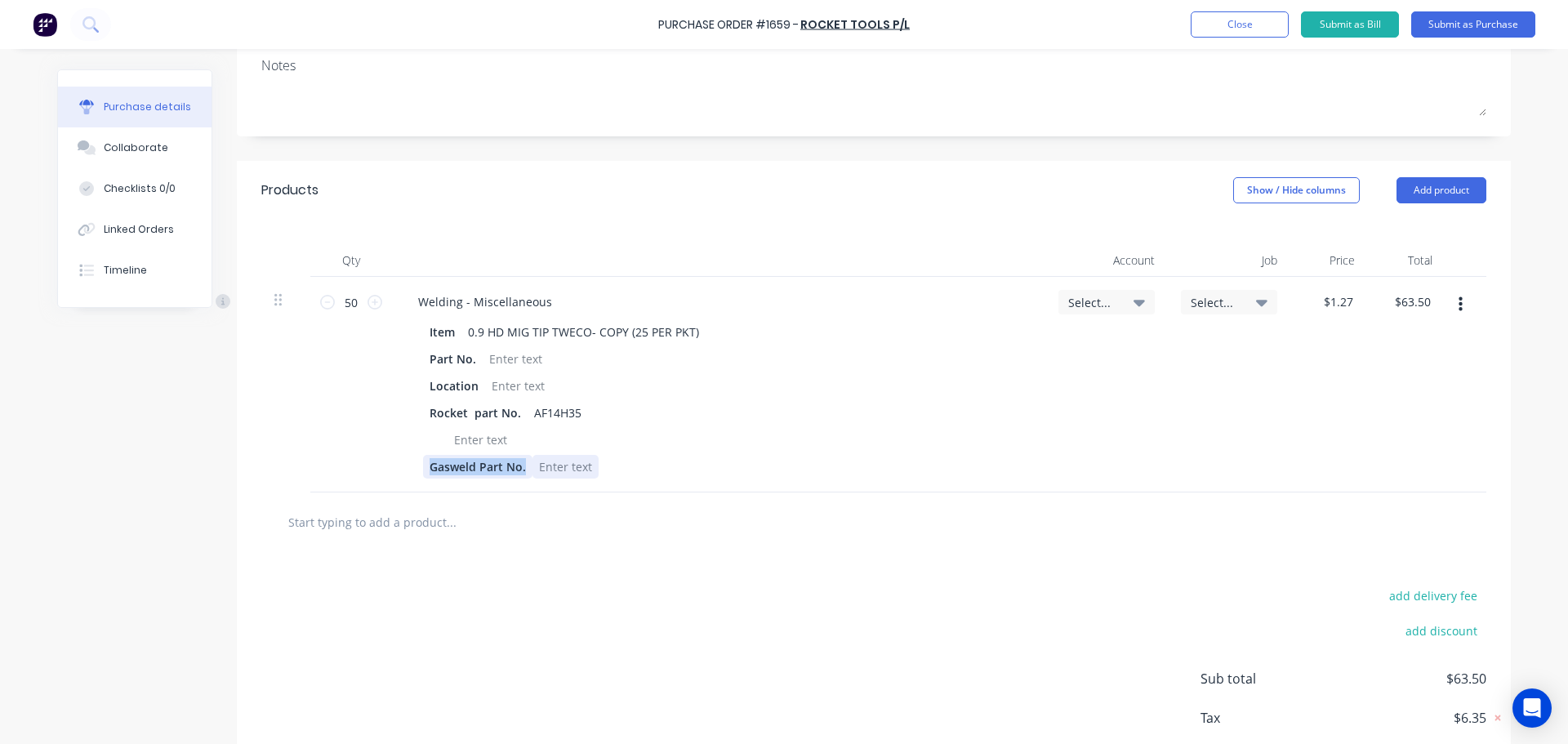
drag, startPoint x: 412, startPoint y: 462, endPoint x: 552, endPoint y: 471, distance: 140.3
click at [552, 471] on div "Item 0.9 HD MIG TIP TWECO- COPY (25 PER PKT) Part No. Location Rocket part No. …" at bounding box center [719, 399] width 627 height 159
click at [448, 511] on input "text" at bounding box center [451, 521] width 327 height 32
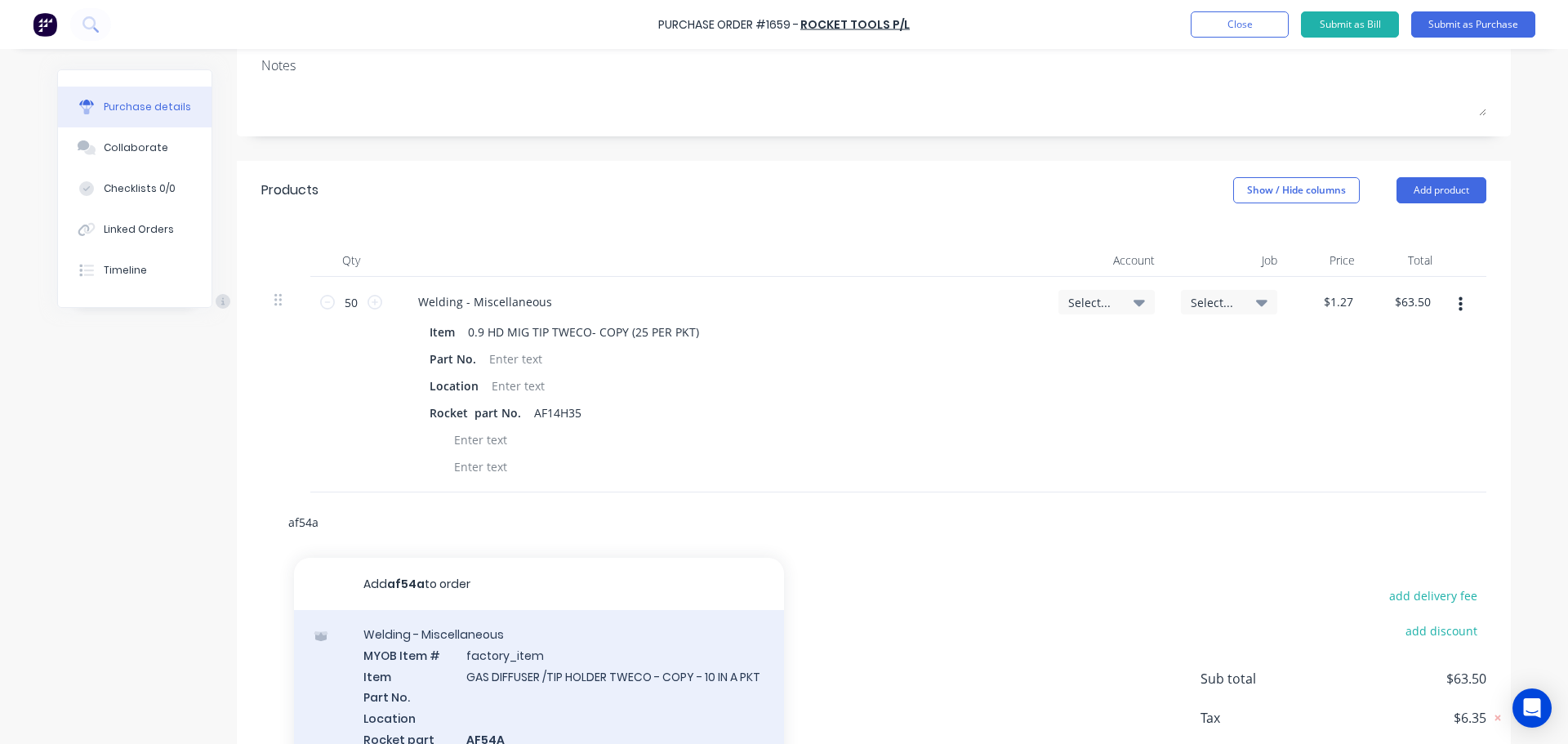
type input "af54a"
click at [515, 664] on div "Welding - Miscellaneous MYOB Item # factory_item Item GAS DIFFUSER /TIP HOLDER …" at bounding box center [539, 743] width 490 height 267
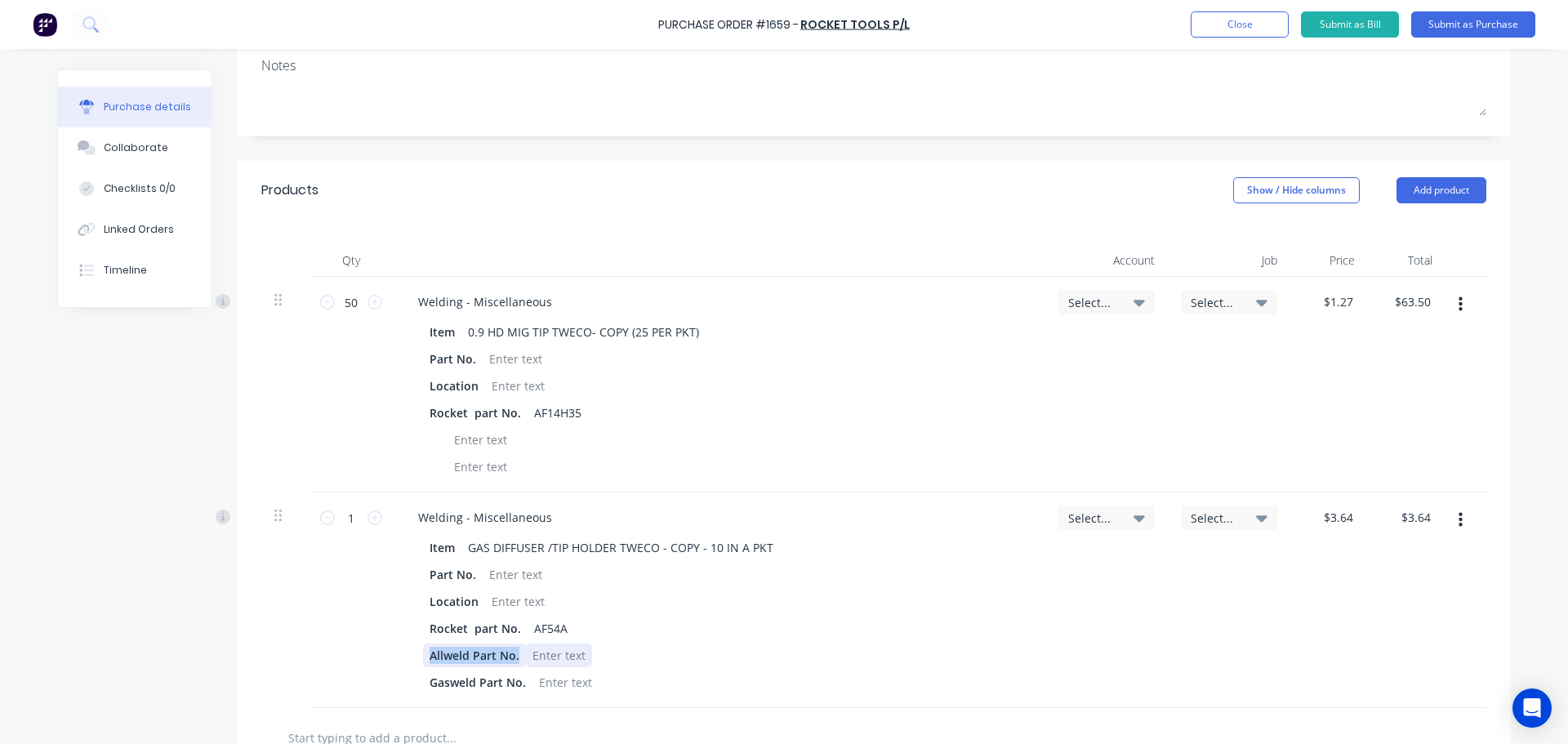
drag, startPoint x: 403, startPoint y: 654, endPoint x: 527, endPoint y: 662, distance: 124.3
click at [527, 662] on div "Item GAS DIFFUSER /TIP HOLDER TWECO - COPY - 10 IN A PKT Part No. Location Rock…" at bounding box center [719, 615] width 627 height 159
drag, startPoint x: 418, startPoint y: 685, endPoint x: 554, endPoint y: 695, distance: 136.4
click at [554, 695] on div "Welding - Miscellaneous Item GAS DIFFUSER /TIP HOLDER TWECO - COPY - 10 IN A PK…" at bounding box center [719, 600] width 654 height 216
drag, startPoint x: 351, startPoint y: 520, endPoint x: 330, endPoint y: 521, distance: 21.0
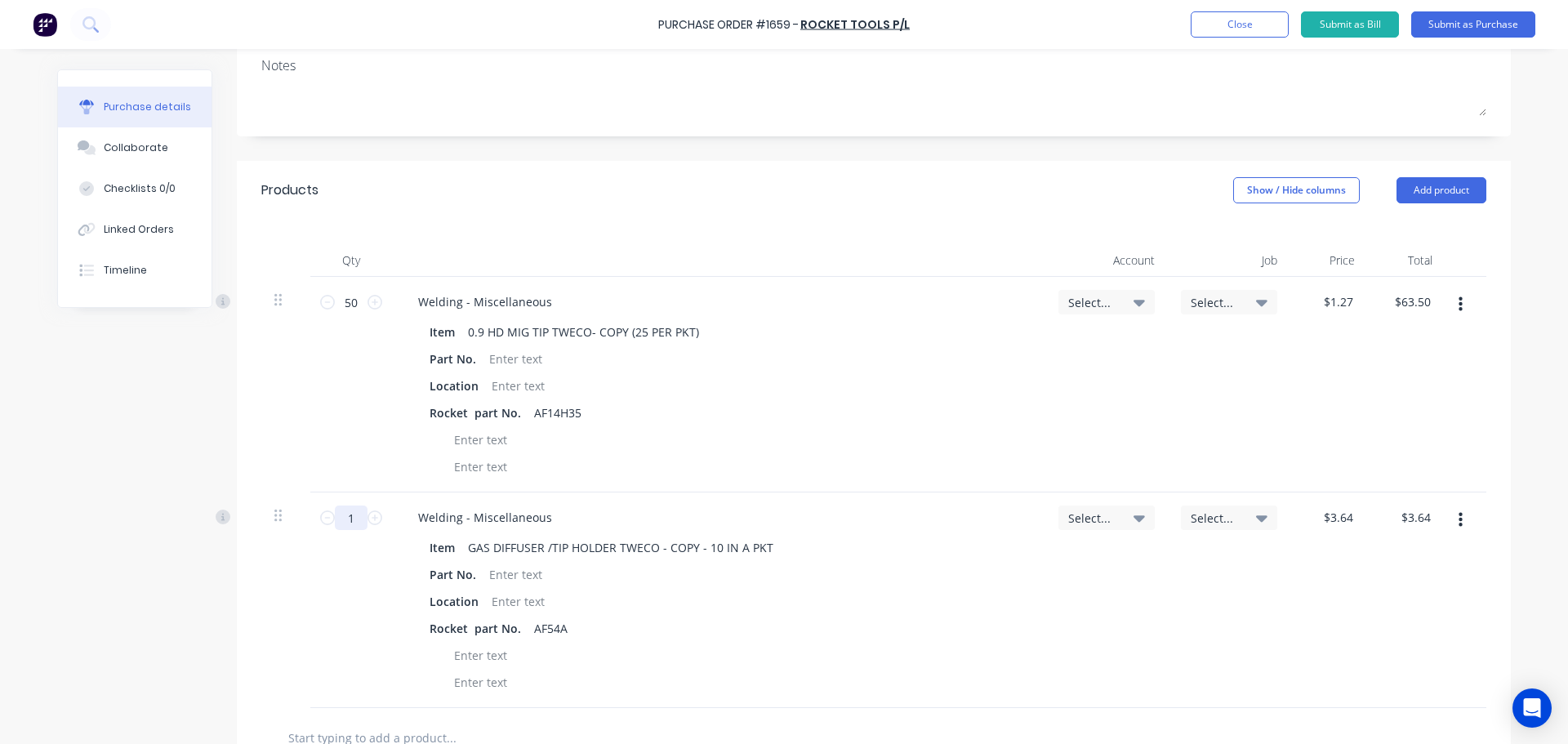
click at [335, 521] on input "1" at bounding box center [351, 517] width 32 height 25
type input "2"
type input "$7.28"
type input "20"
type input "$72.80"
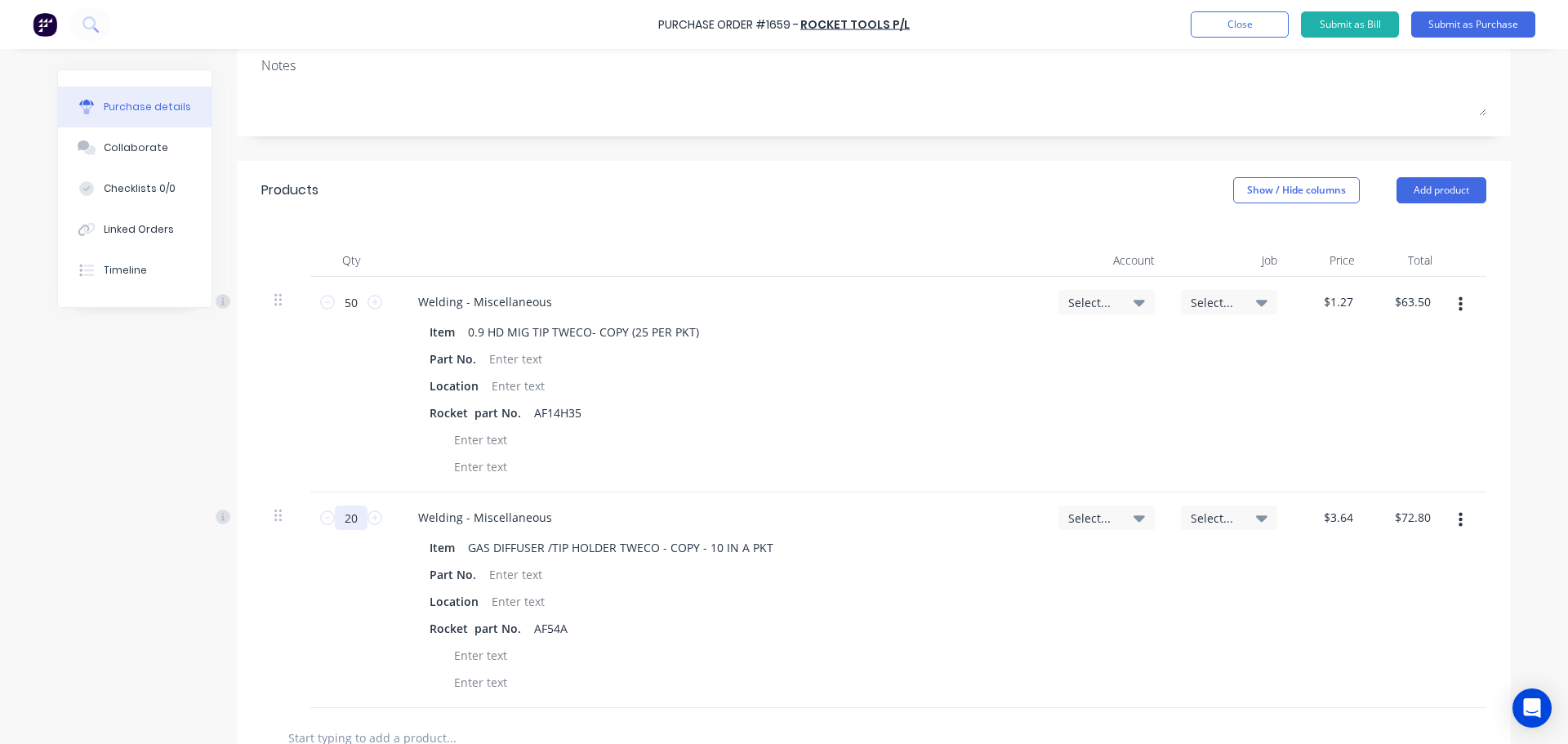
type input "20"
click at [1134, 304] on icon at bounding box center [1139, 303] width 11 height 7
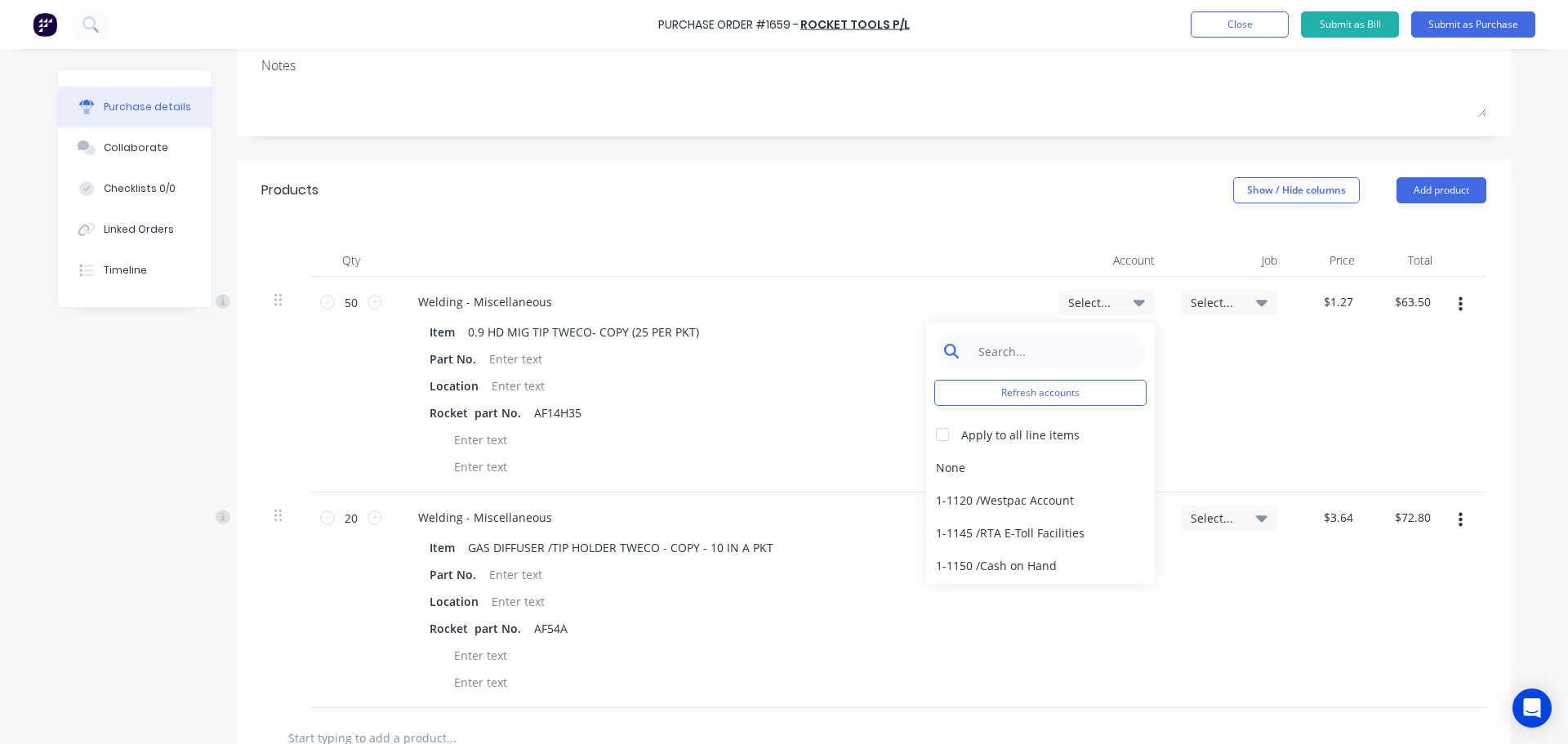
click at [1040, 346] on input at bounding box center [1053, 351] width 167 height 32
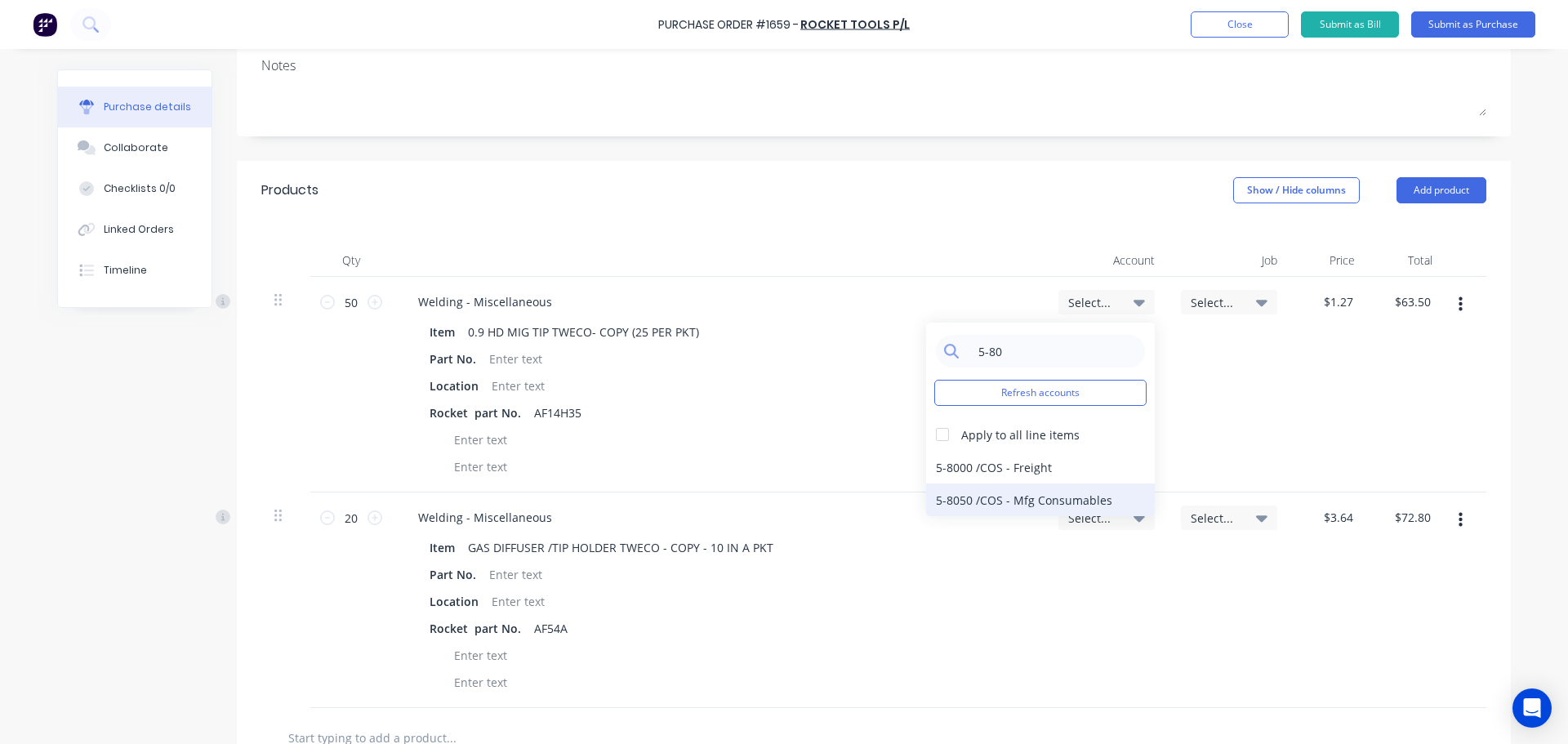
type input "5-80"
click at [988, 495] on div "5-8050 / COS - Mfg Consumables" at bounding box center [1040, 499] width 229 height 32
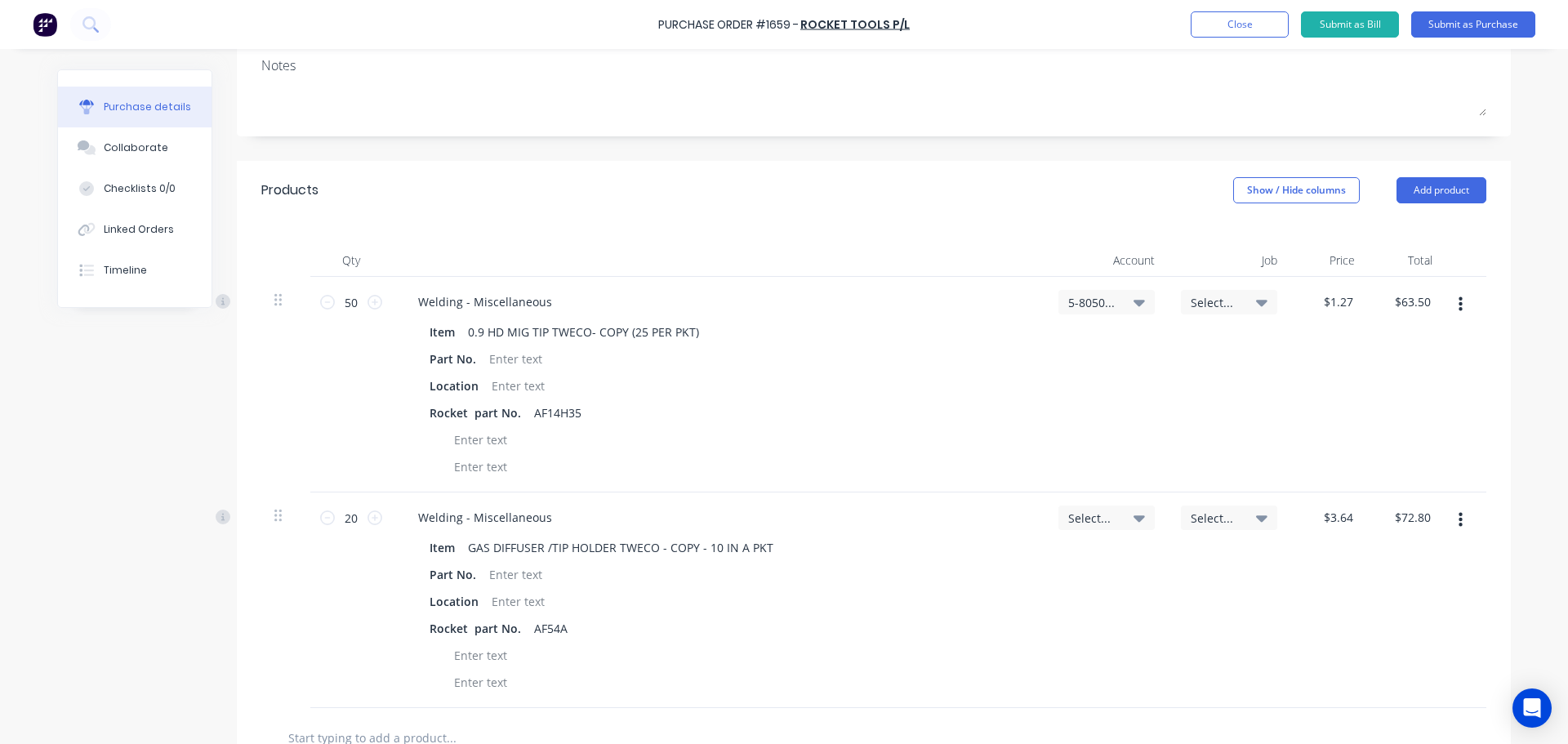
click at [1134, 521] on icon at bounding box center [1139, 519] width 11 height 7
drag, startPoint x: 1052, startPoint y: 548, endPoint x: 1042, endPoint y: 564, distance: 18.9
click at [1047, 558] on div "Refresh accounts Apply to all line items None 1-1120 / Westpac Account 1-1145 /…" at bounding box center [1040, 669] width 229 height 261
click at [1042, 565] on input at bounding box center [1053, 567] width 167 height 32
type input "5-8050"
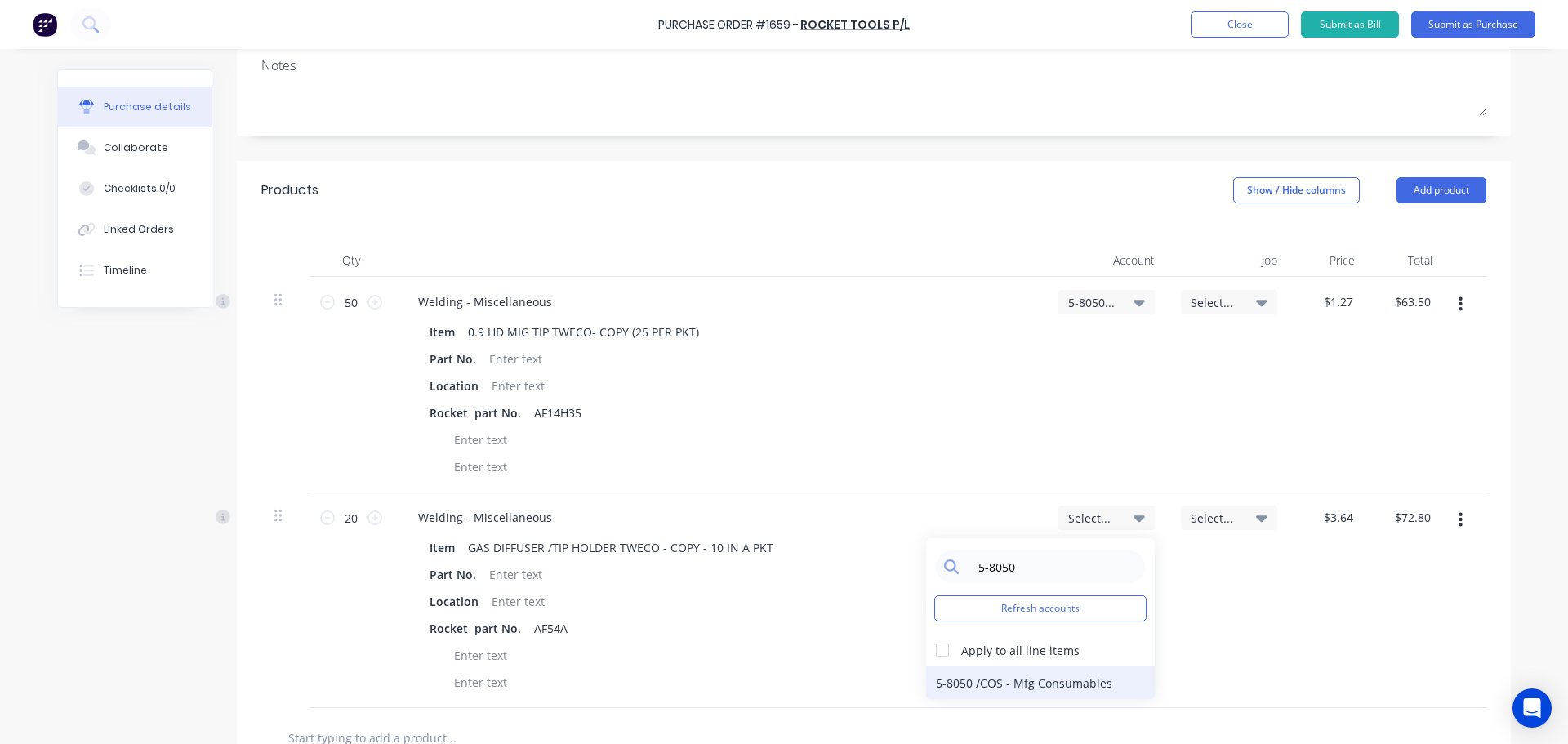
click at [1032, 681] on div "5-8050 / COS - Mfg Consumables" at bounding box center [1040, 683] width 229 height 32
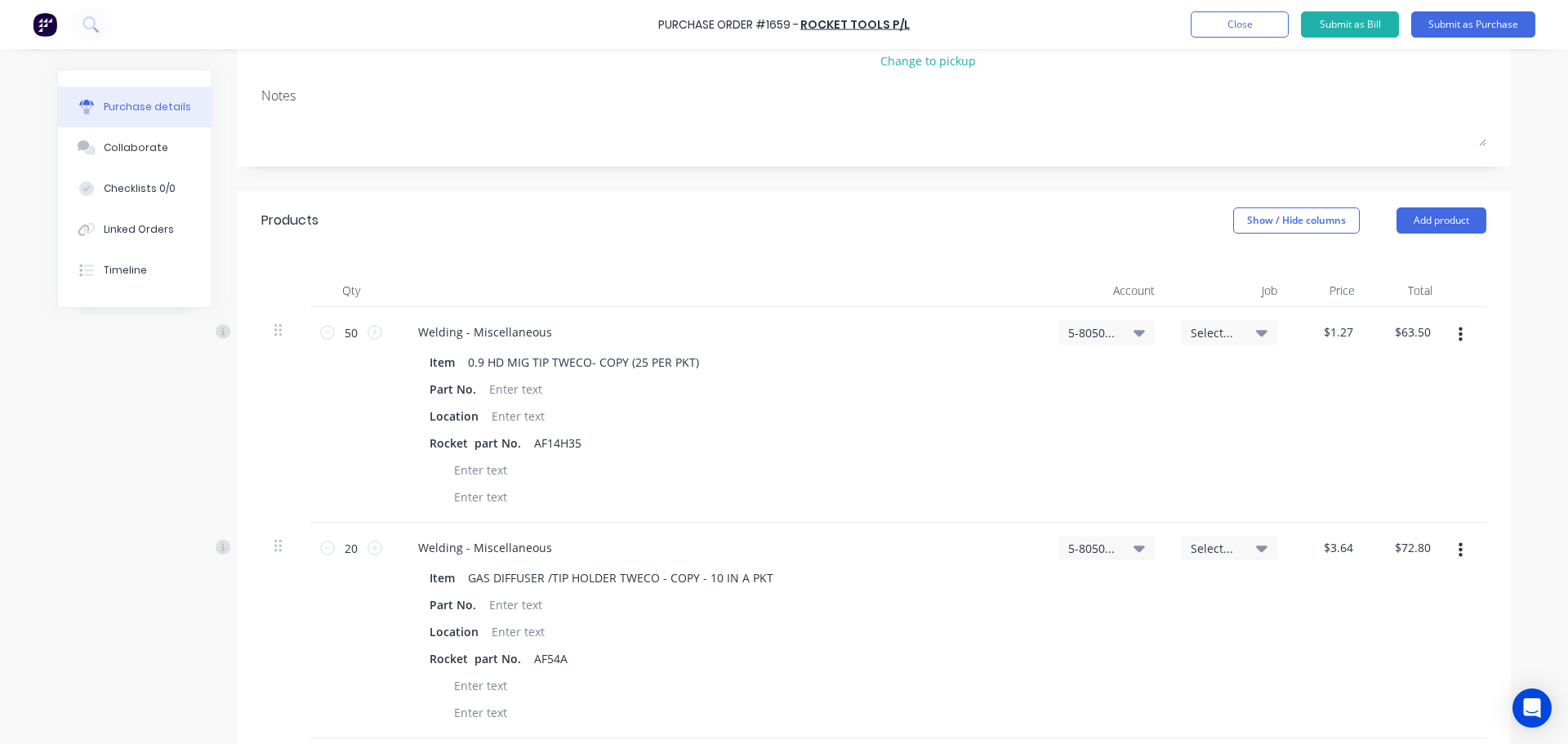
scroll to position [163, 0]
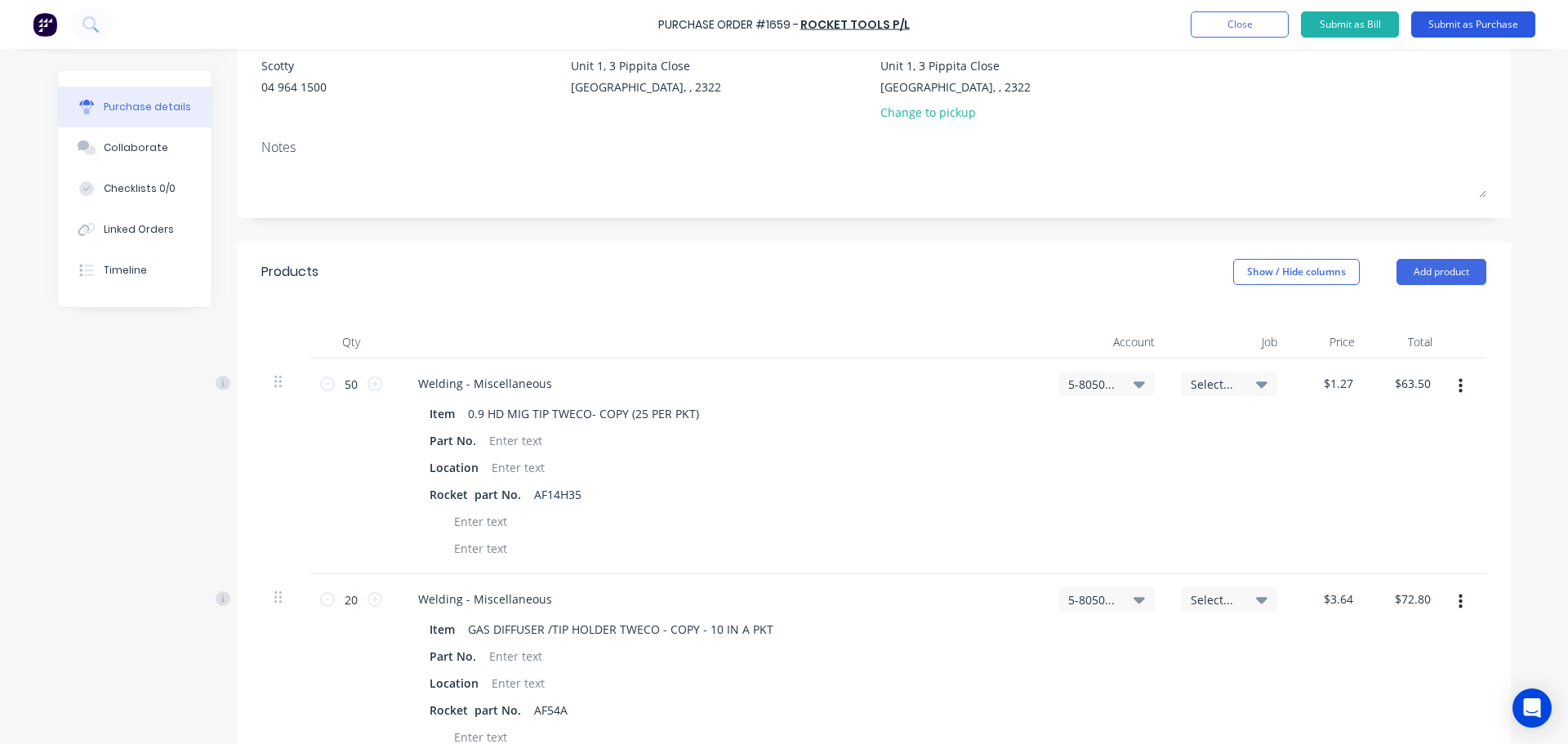
click at [1475, 29] on button "Submit as Purchase" at bounding box center [1473, 24] width 124 height 26
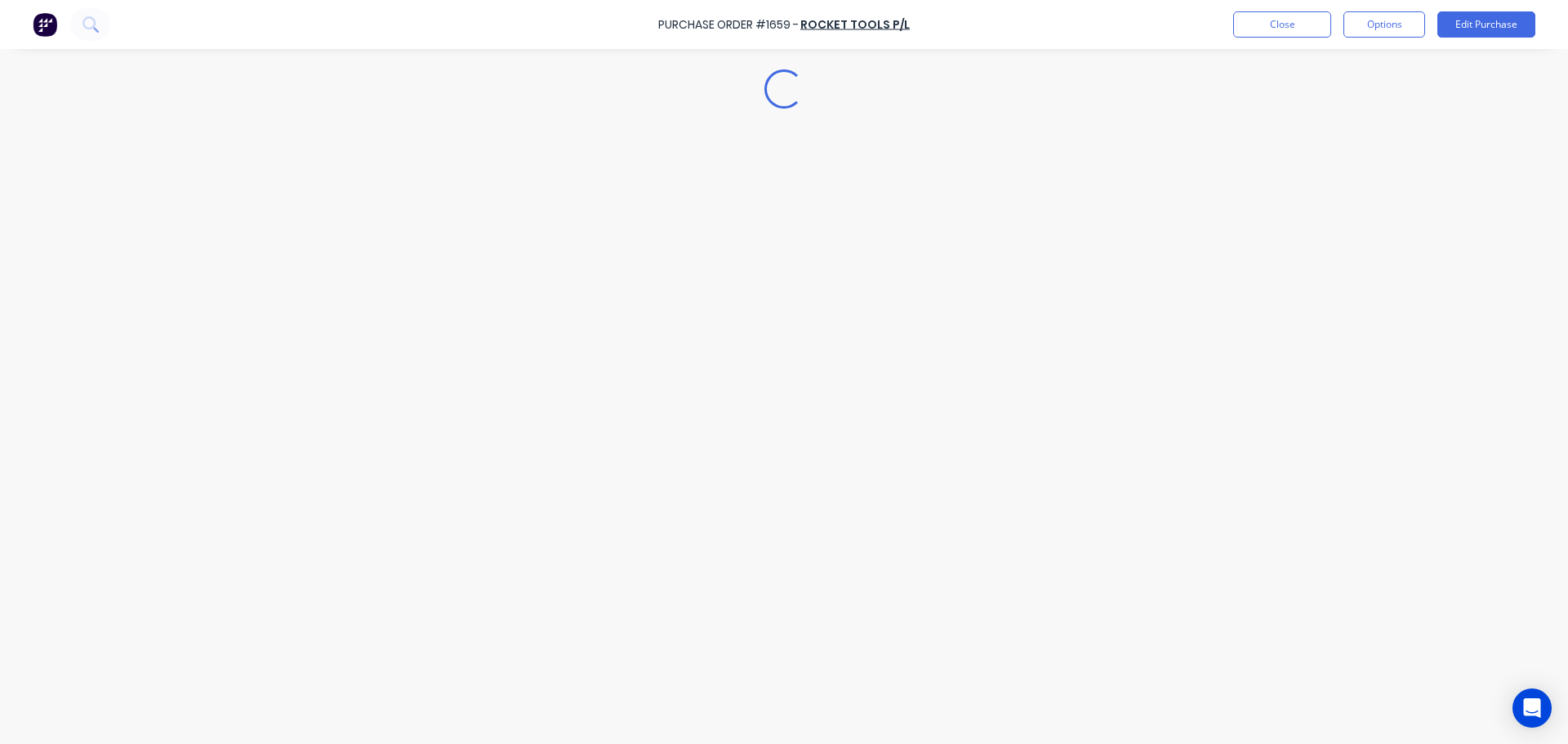
scroll to position [0, 0]
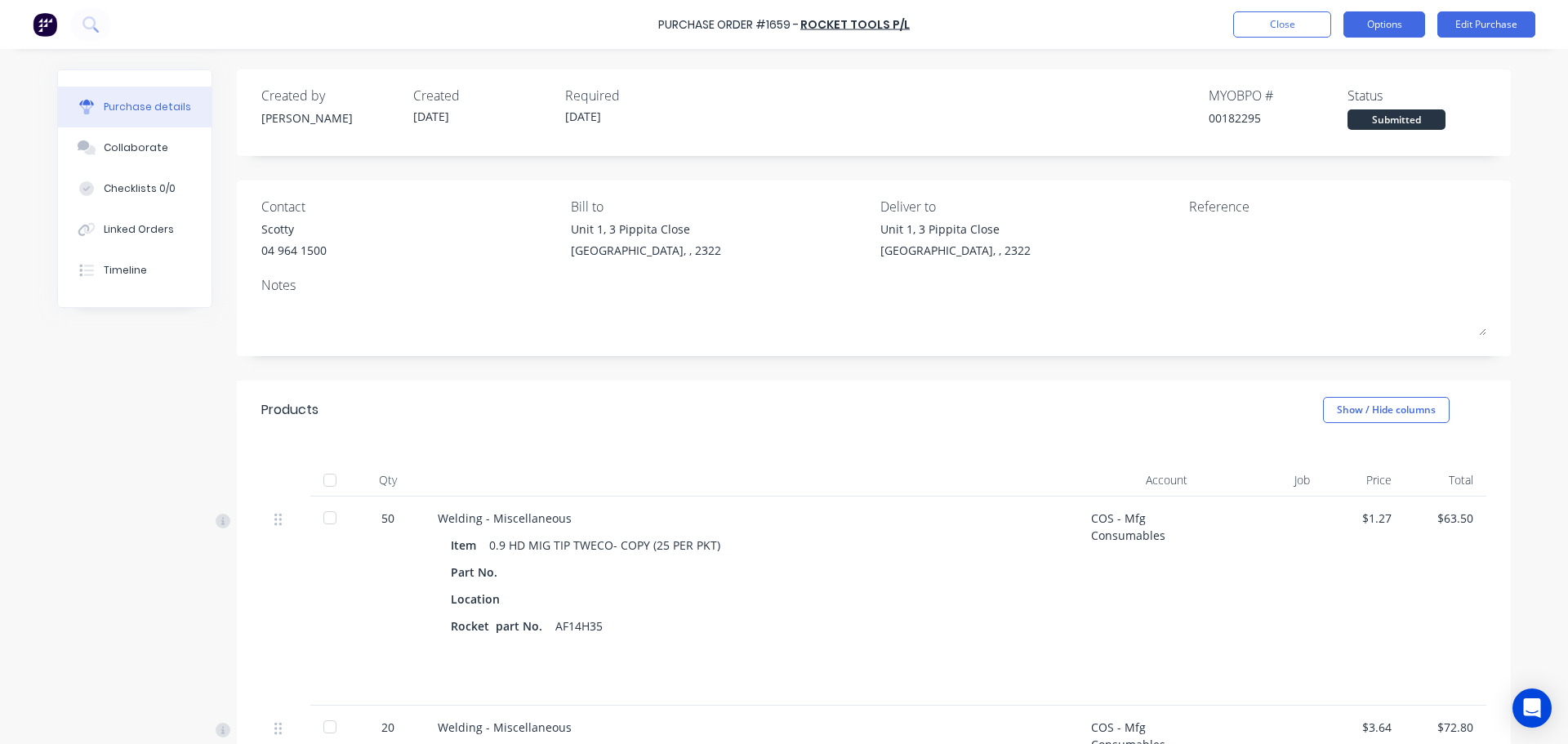
click at [1387, 31] on button "Options" at bounding box center [1384, 24] width 82 height 26
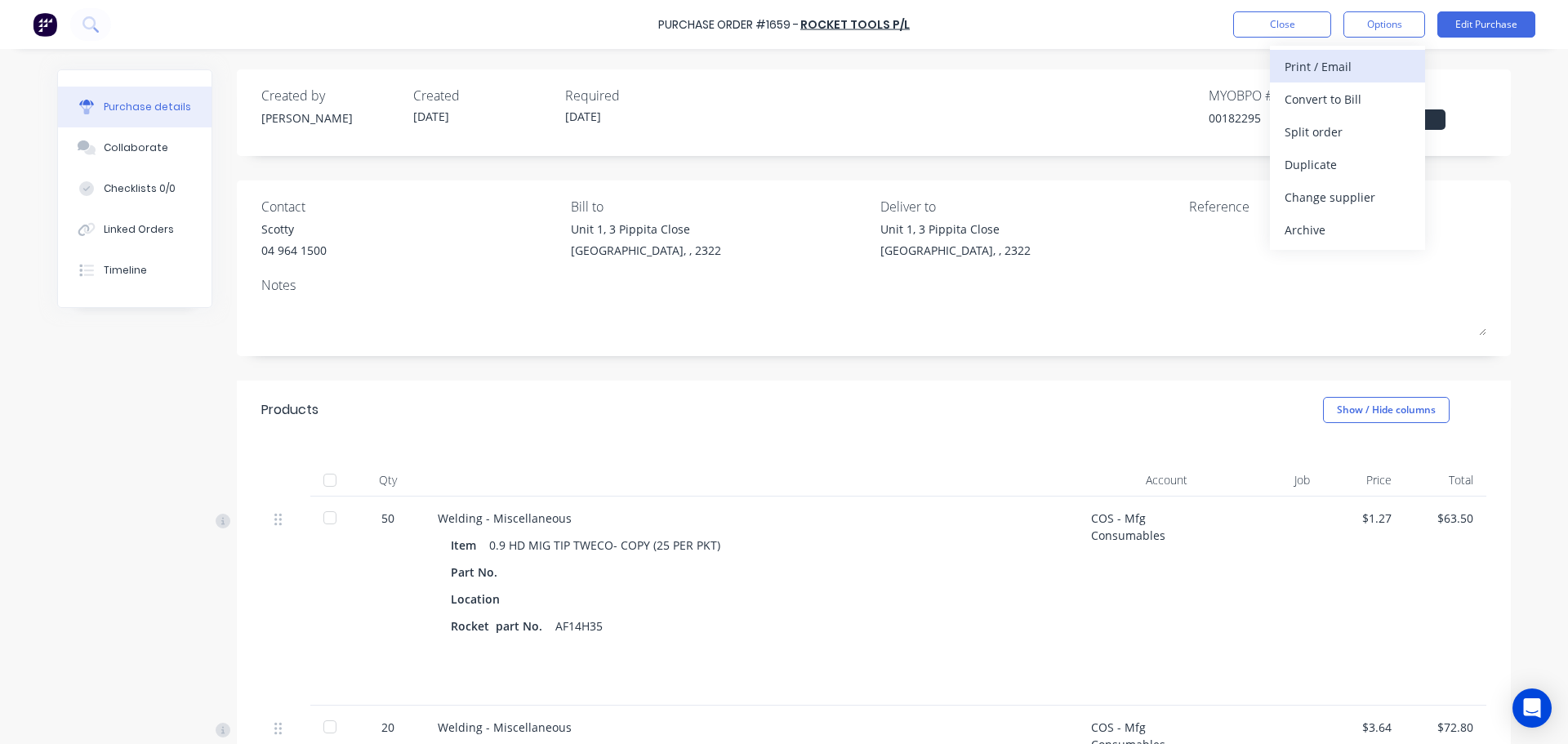
click at [1329, 70] on div "Print / Email" at bounding box center [1347, 67] width 125 height 24
click at [1335, 97] on div "With pricing" at bounding box center [1347, 99] width 125 height 24
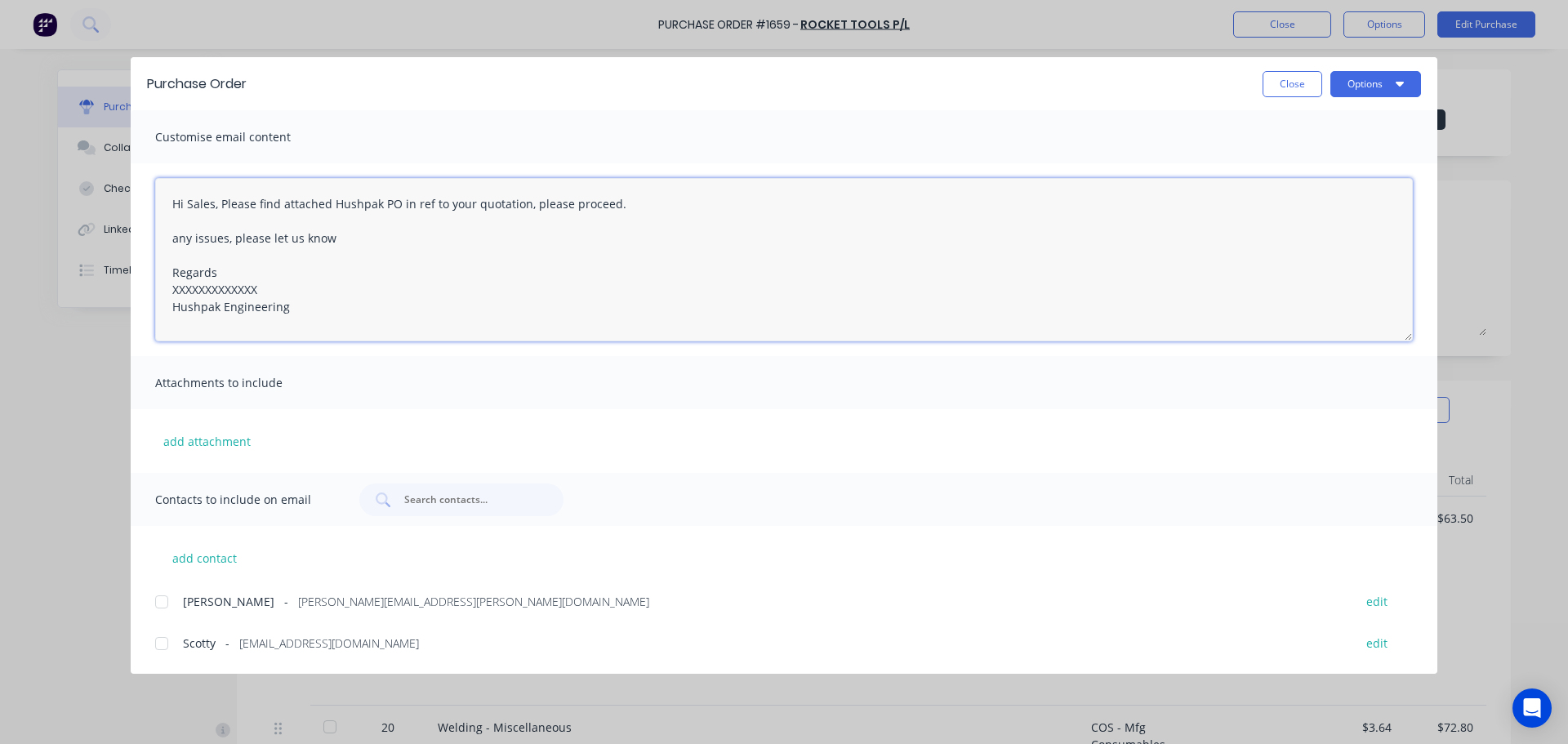
drag, startPoint x: 262, startPoint y: 294, endPoint x: 167, endPoint y: 288, distance: 95.2
click at [167, 288] on textarea "Hi Sales, Please find attached Hushpak PO in ref to your quotation, please proc…" at bounding box center [784, 259] width 1258 height 163
click at [167, 642] on div at bounding box center [161, 643] width 32 height 32
click at [165, 603] on div at bounding box center [161, 602] width 32 height 32
type textarea "Hi Sales, Please find attached Hushpak PO in ref to your quotation, please proc…"
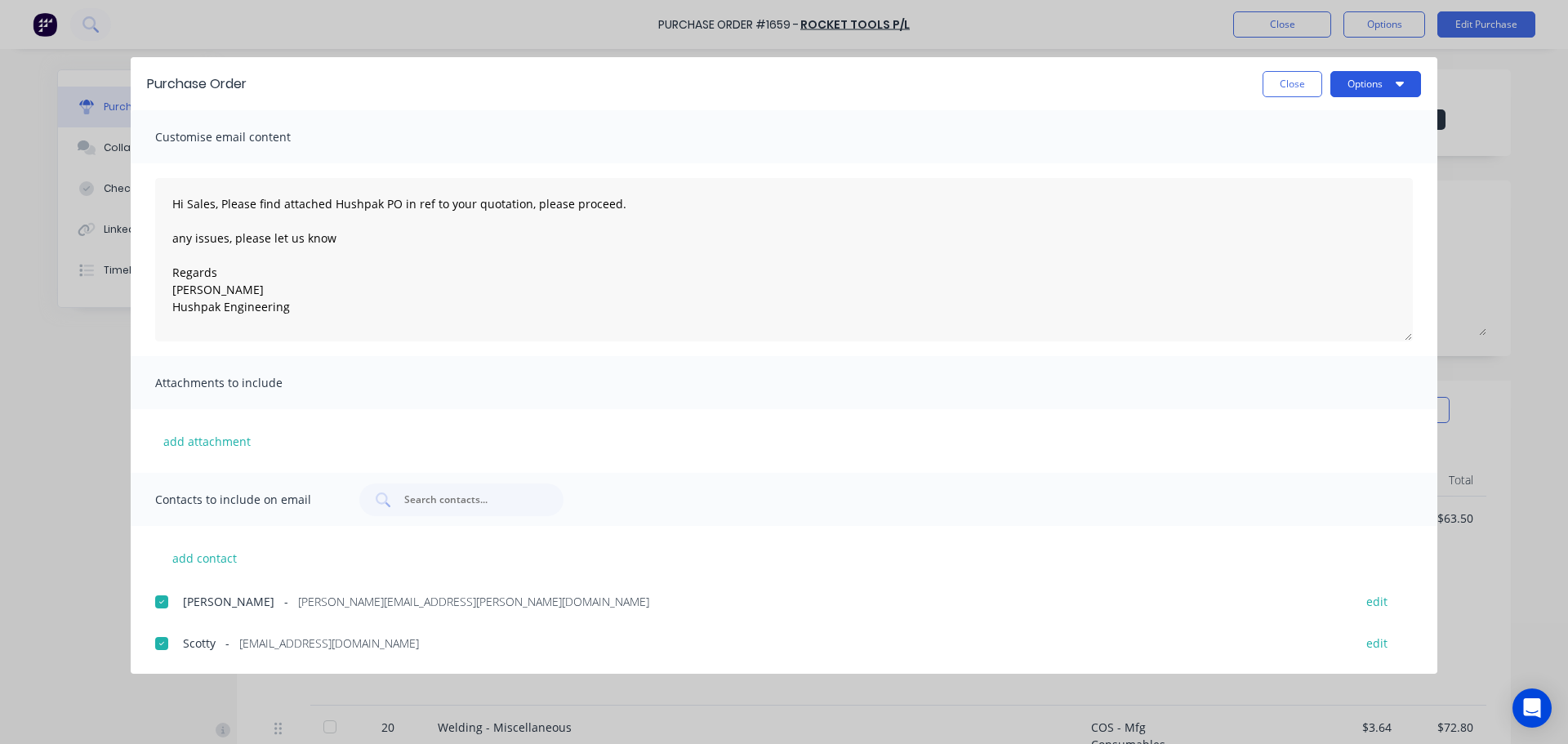
click at [1369, 93] on button "Options" at bounding box center [1376, 84] width 90 height 26
click at [1308, 183] on div "Email" at bounding box center [1343, 191] width 125 height 24
click at [1359, 92] on button "Options" at bounding box center [1376, 84] width 90 height 26
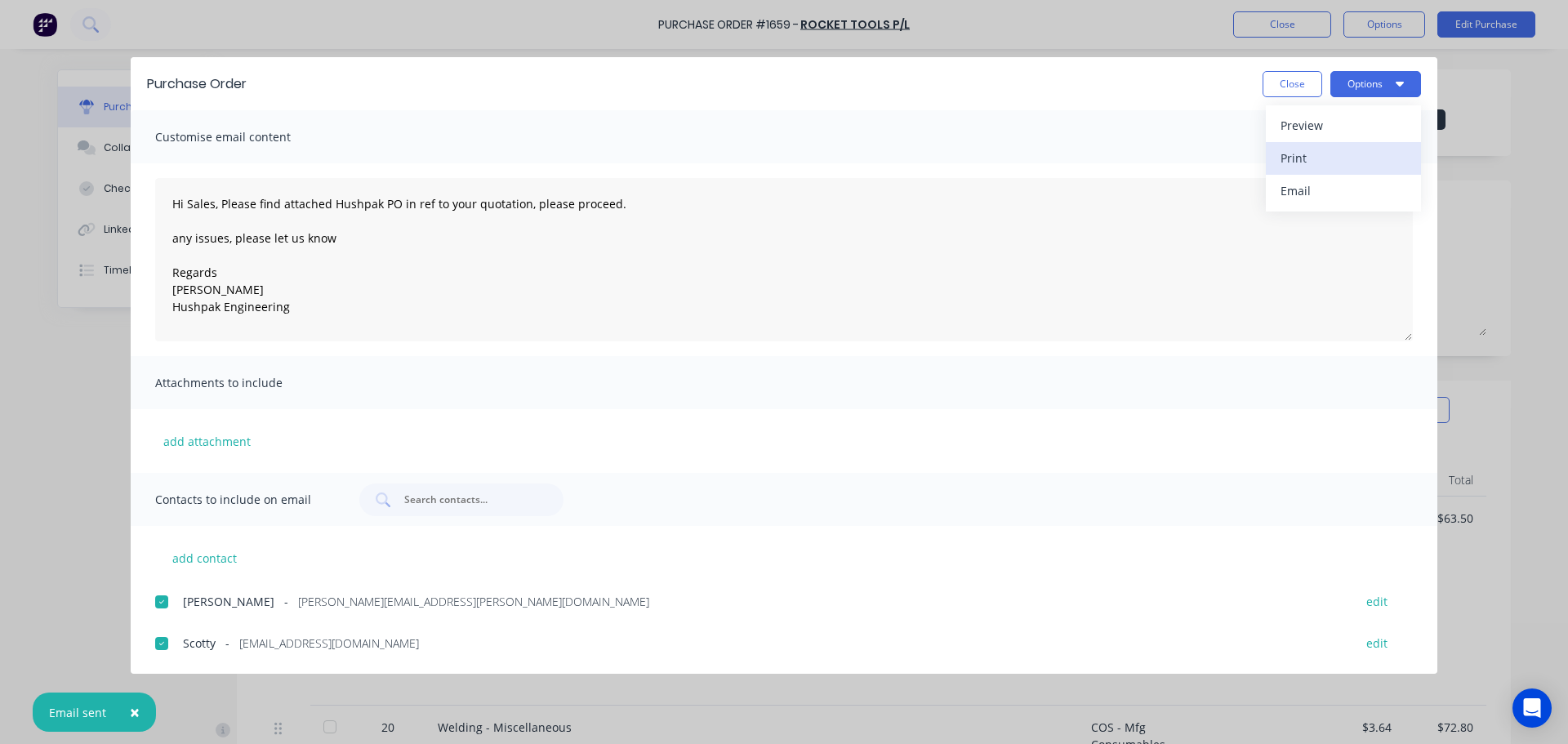
click at [1305, 153] on div "Print" at bounding box center [1343, 158] width 125 height 24
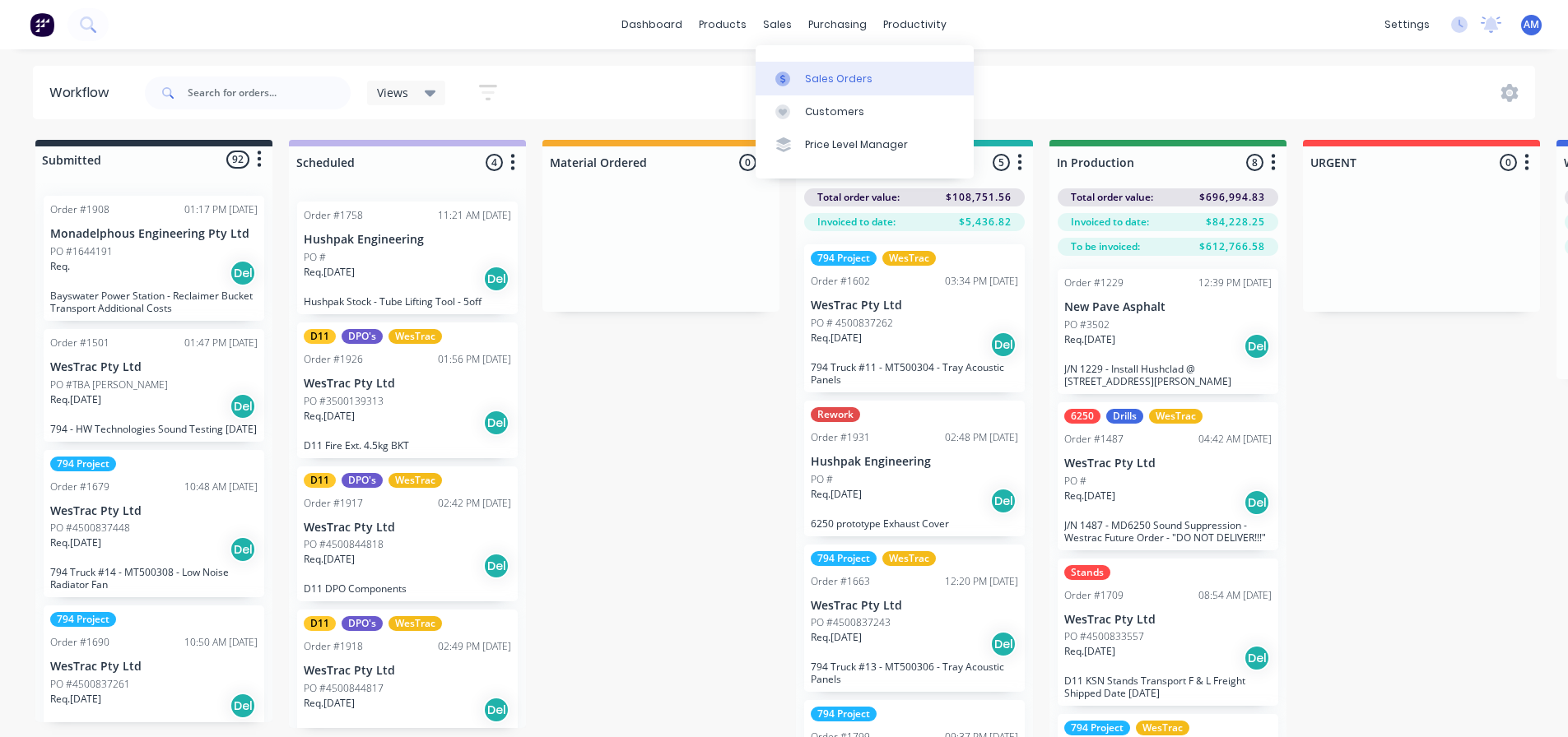
click at [822, 79] on div "Sales Orders" at bounding box center [839, 78] width 67 height 15
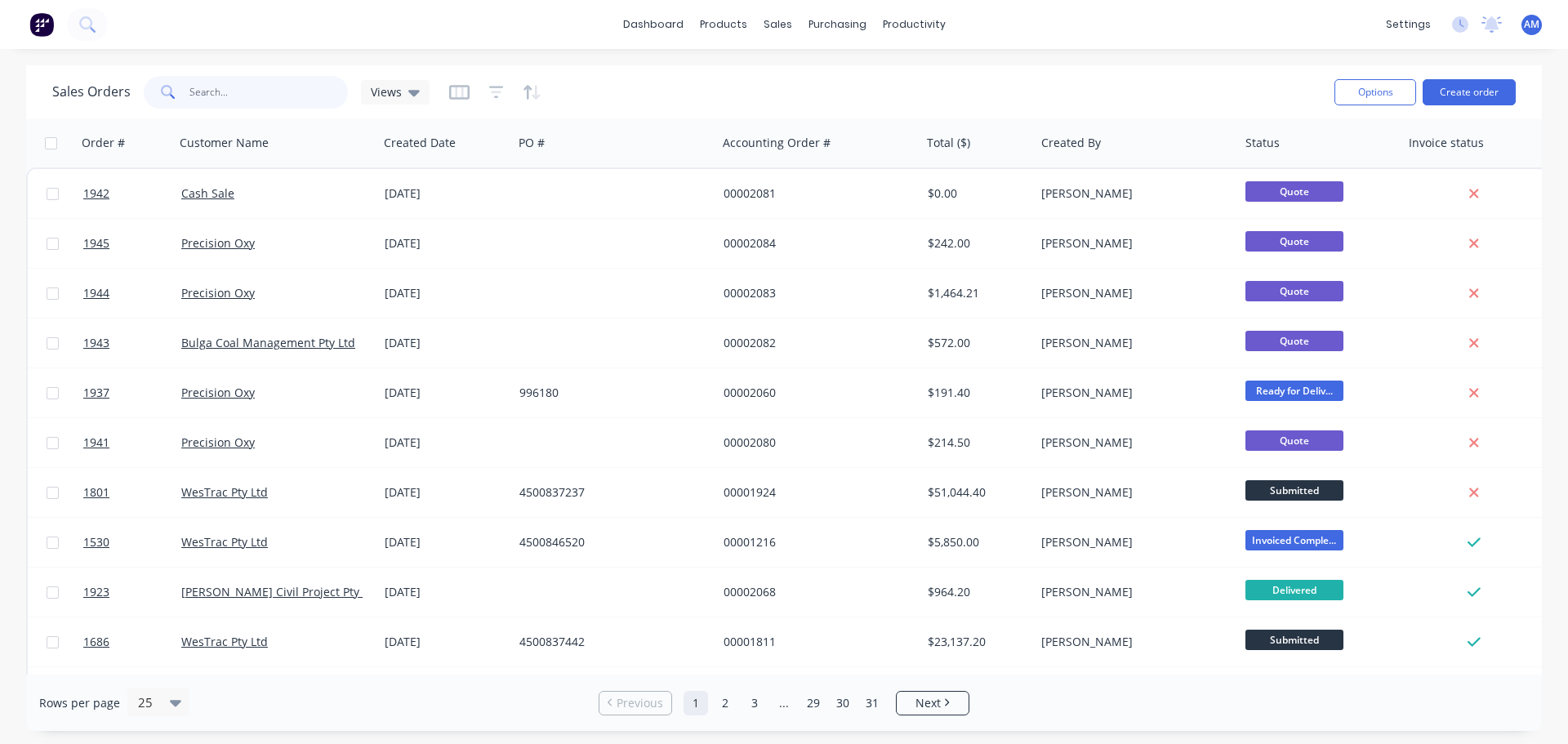
click at [254, 91] on input "text" at bounding box center [269, 92] width 160 height 32
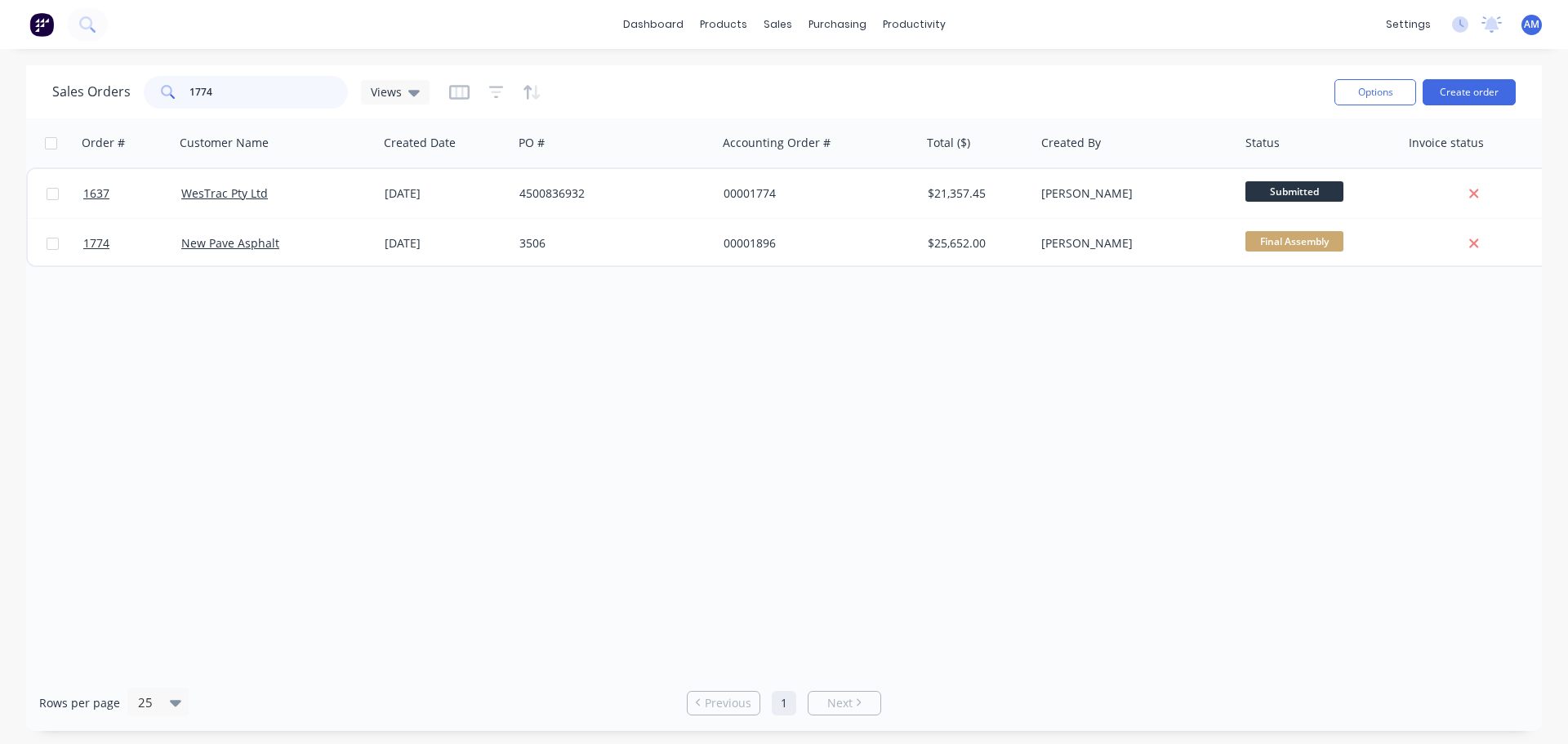
type input "1774"
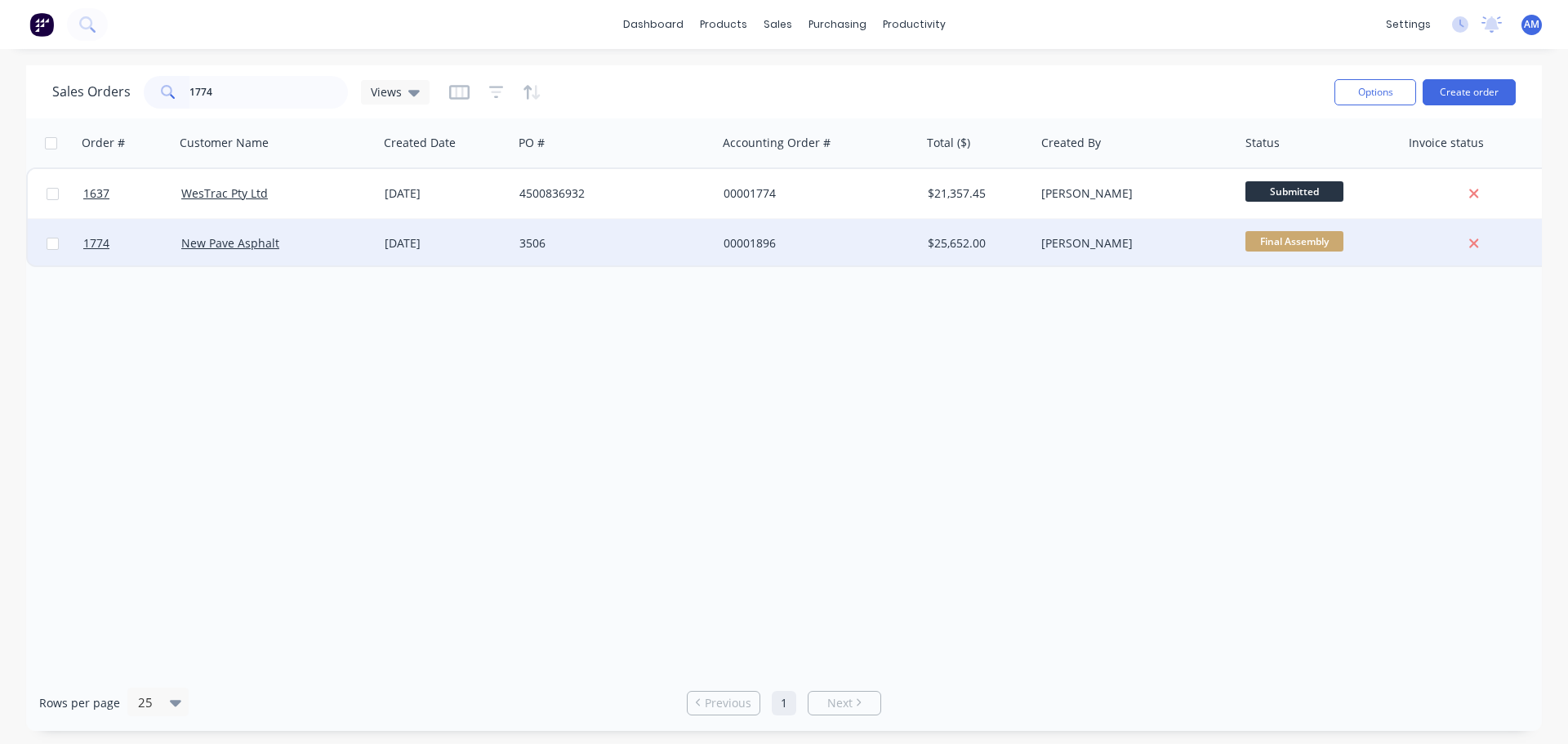
click at [539, 241] on div "3506" at bounding box center [610, 243] width 181 height 16
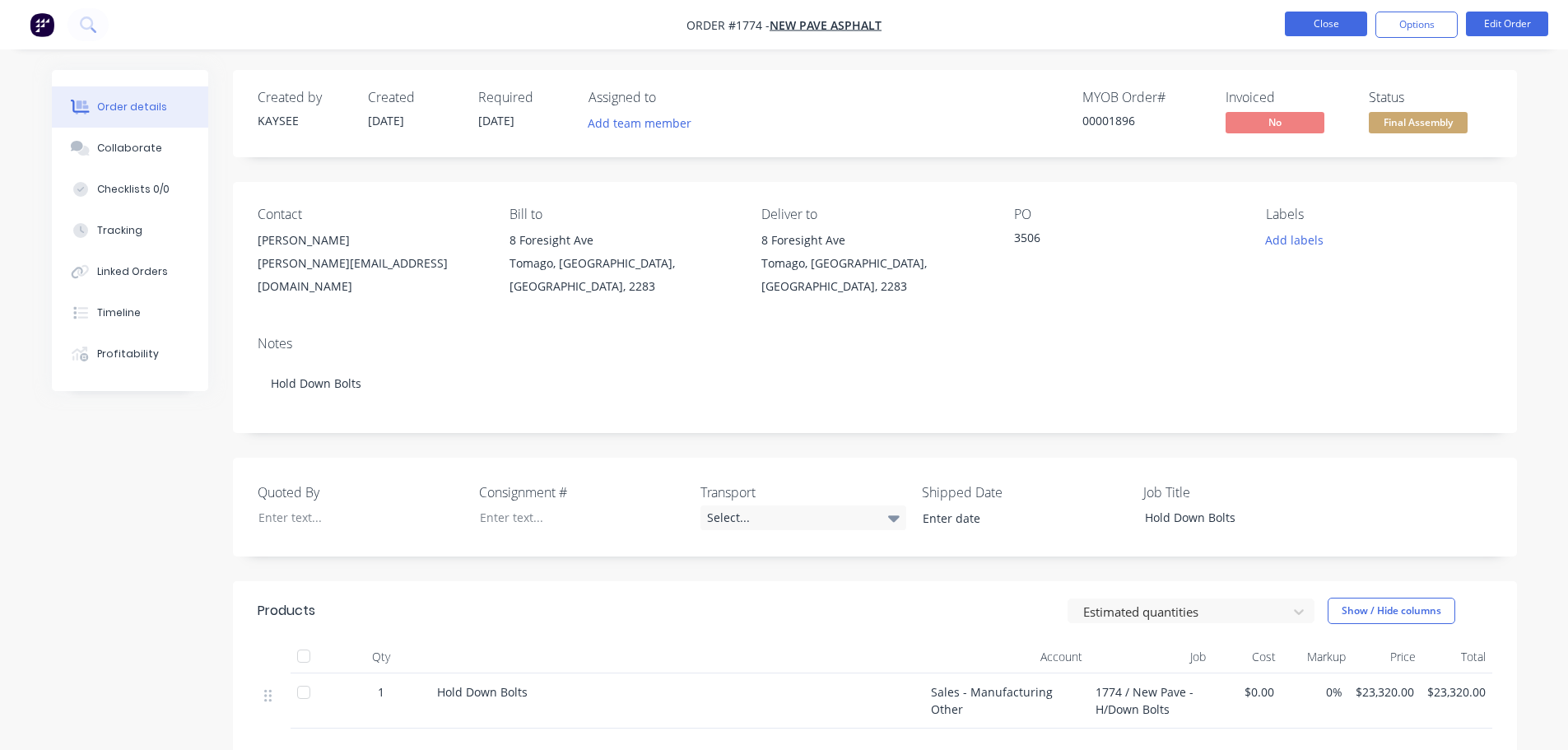
click at [1324, 24] on button "Close" at bounding box center [1326, 23] width 83 height 25
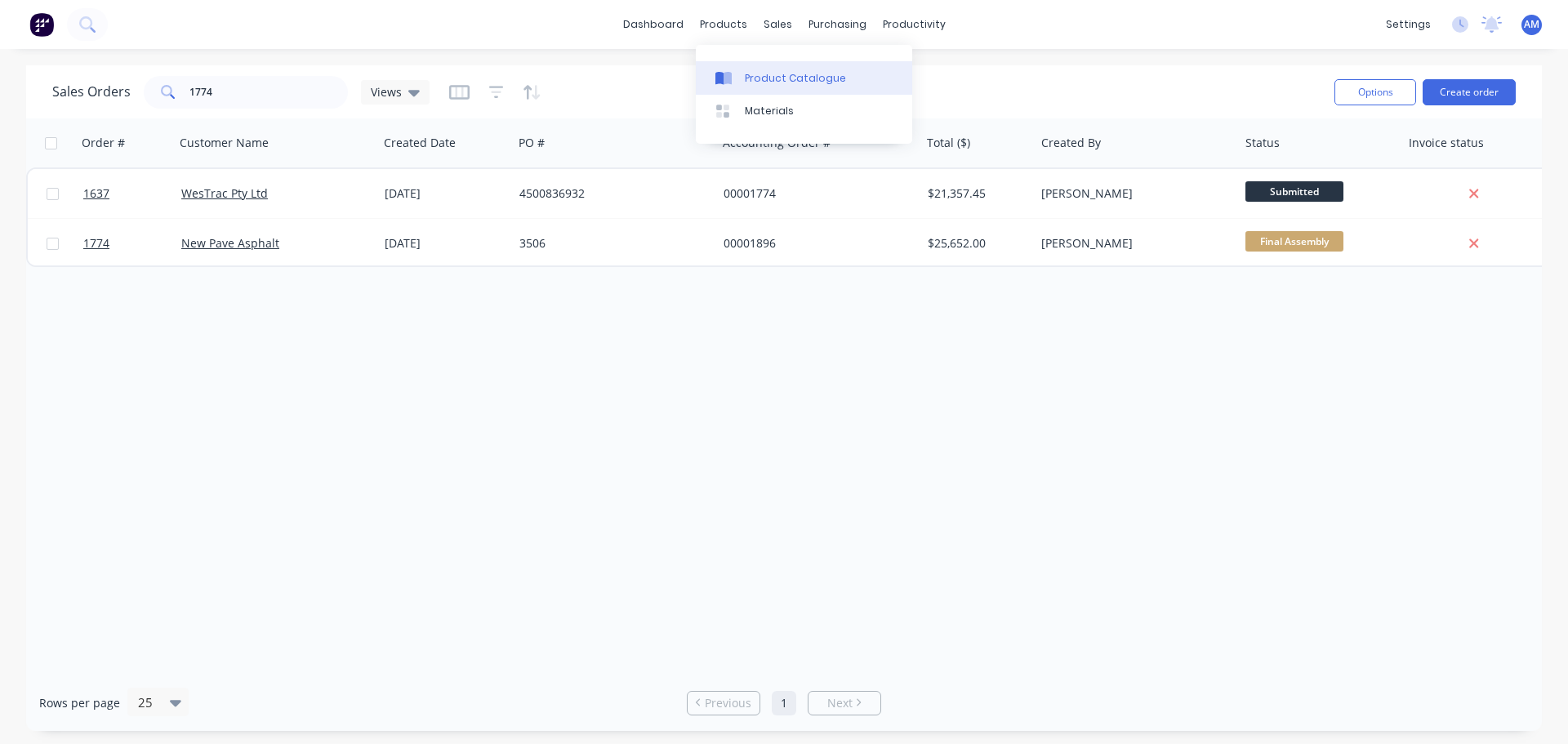
click at [766, 80] on div "Product Catalogue" at bounding box center [796, 78] width 102 height 15
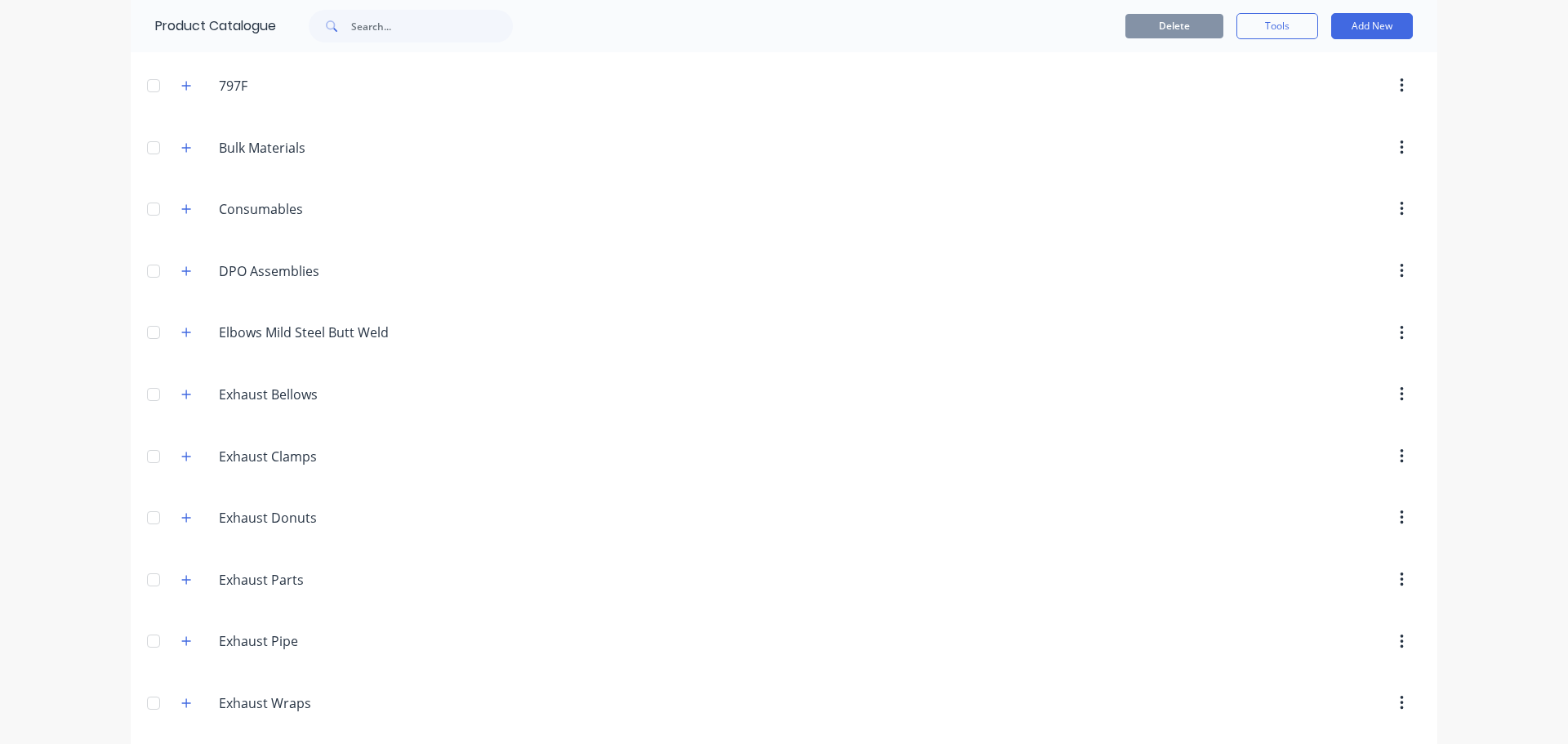
scroll to position [245, 0]
click at [181, 204] on icon "button" at bounding box center [185, 203] width 9 height 11
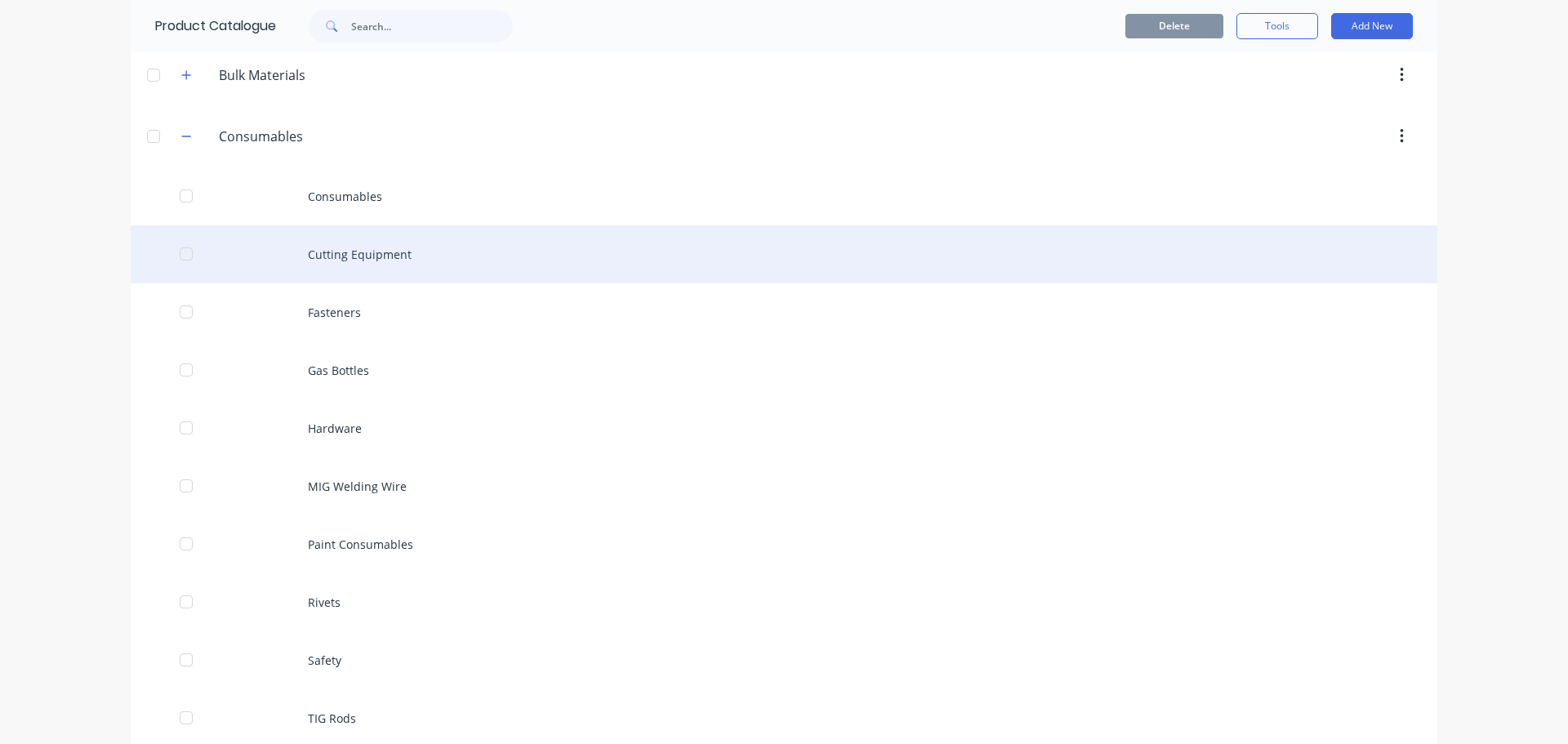
scroll to position [572, 0]
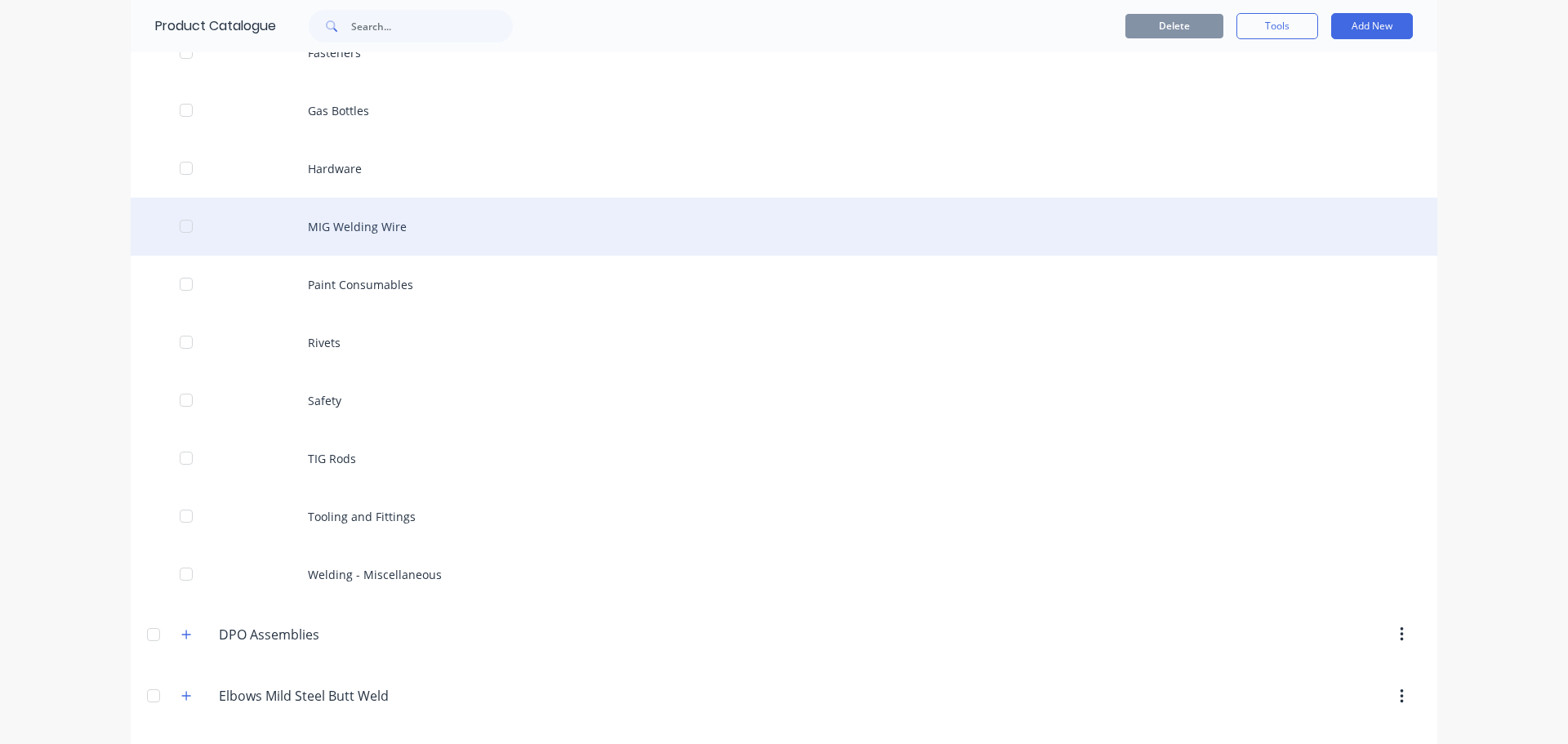
click at [360, 229] on div "MIG Welding Wire" at bounding box center [784, 227] width 1307 height 58
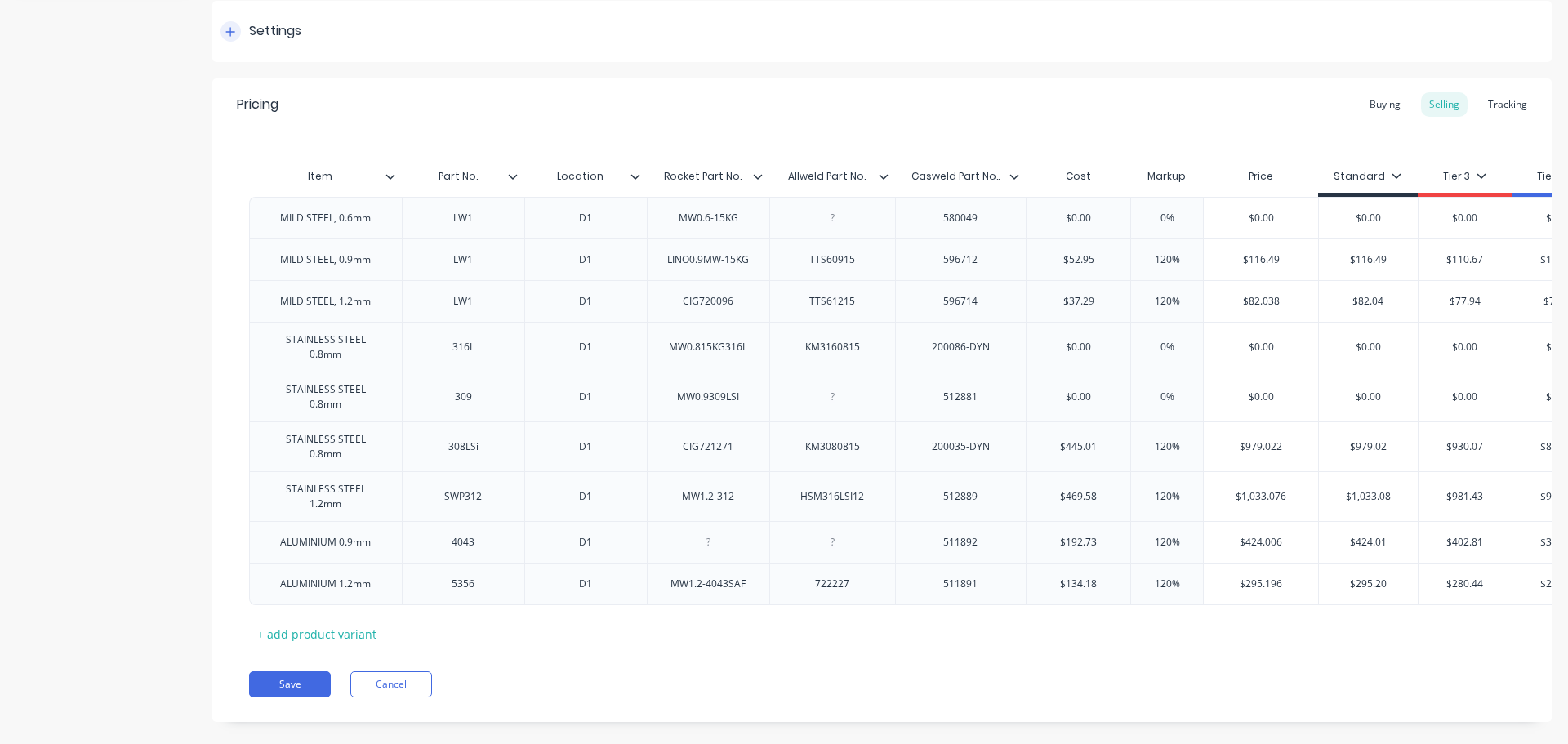
scroll to position [242, 0]
click at [711, 264] on div "LINO0.9MW-15KG" at bounding box center [708, 257] width 108 height 21
drag, startPoint x: 750, startPoint y: 264, endPoint x: 660, endPoint y: 253, distance: 90.7
click at [660, 253] on div "LINO0.9MW-15KG" at bounding box center [708, 257] width 108 height 21
copy div "LINO0.9MW-15KG"
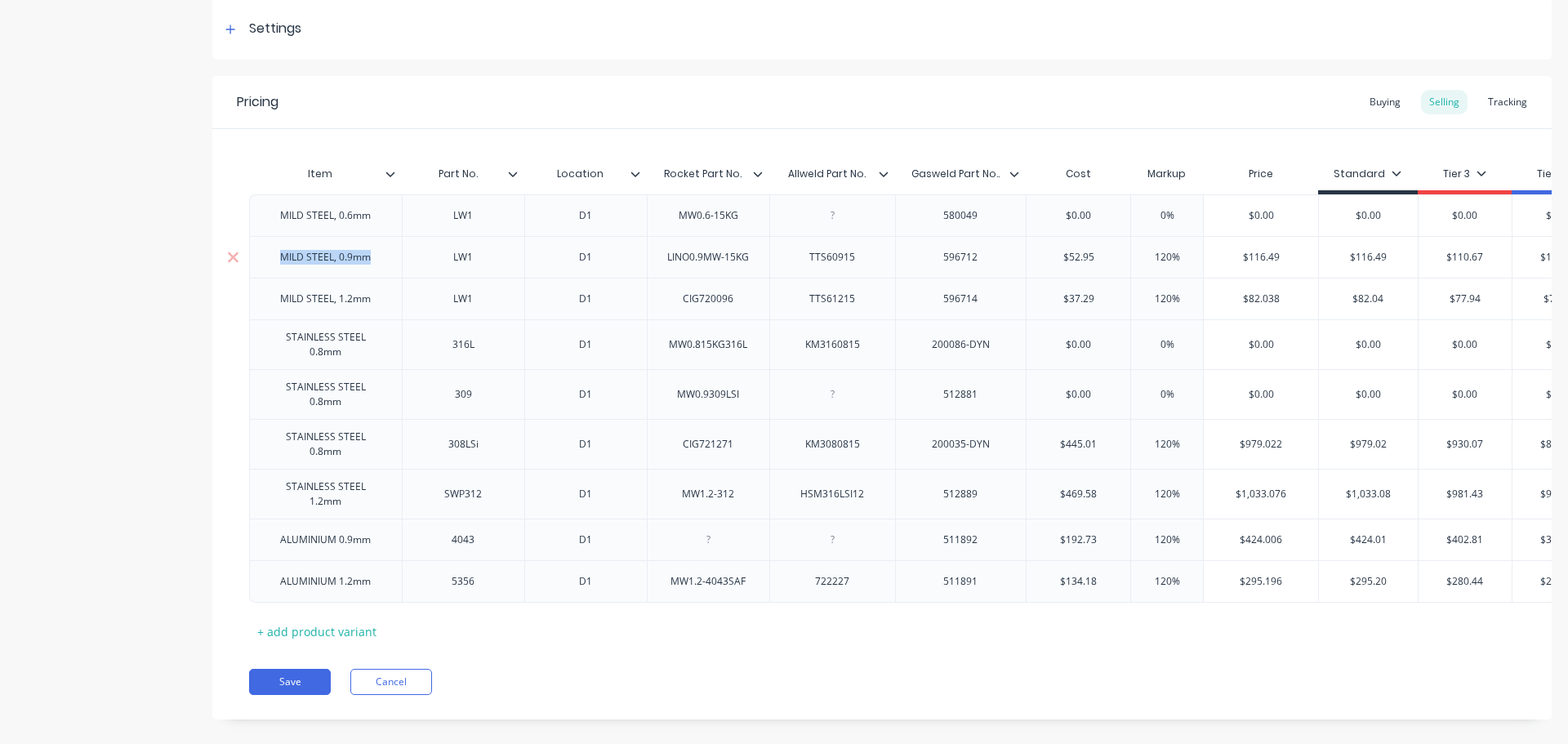
drag, startPoint x: 377, startPoint y: 261, endPoint x: 277, endPoint y: 266, distance: 100.1
click at [277, 266] on div "MILD STEEL, 0.9mm" at bounding box center [325, 257] width 117 height 21
copy div "MILD STEEL, 0.9mm"
click at [227, 30] on icon at bounding box center [230, 29] width 9 height 11
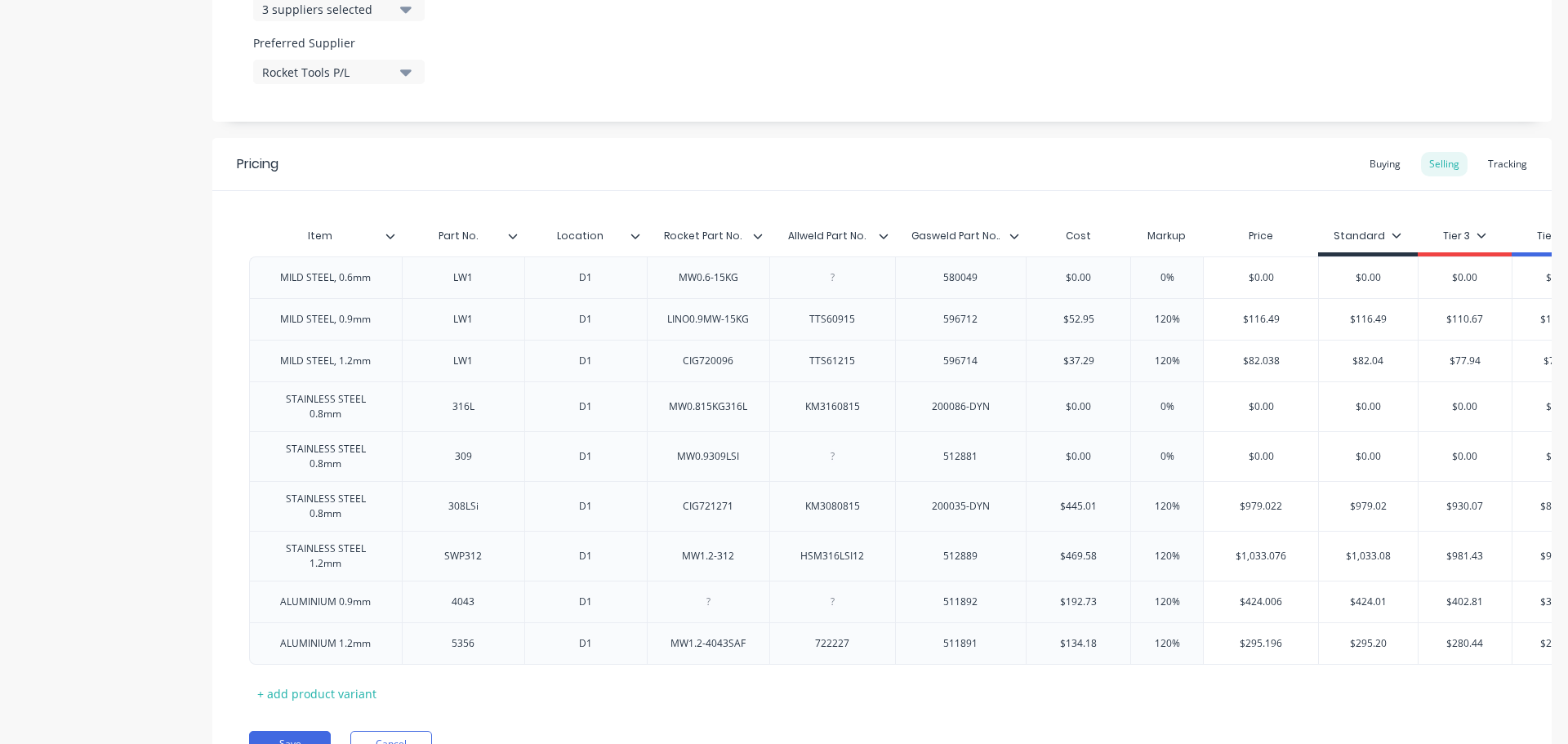
scroll to position [936, 0]
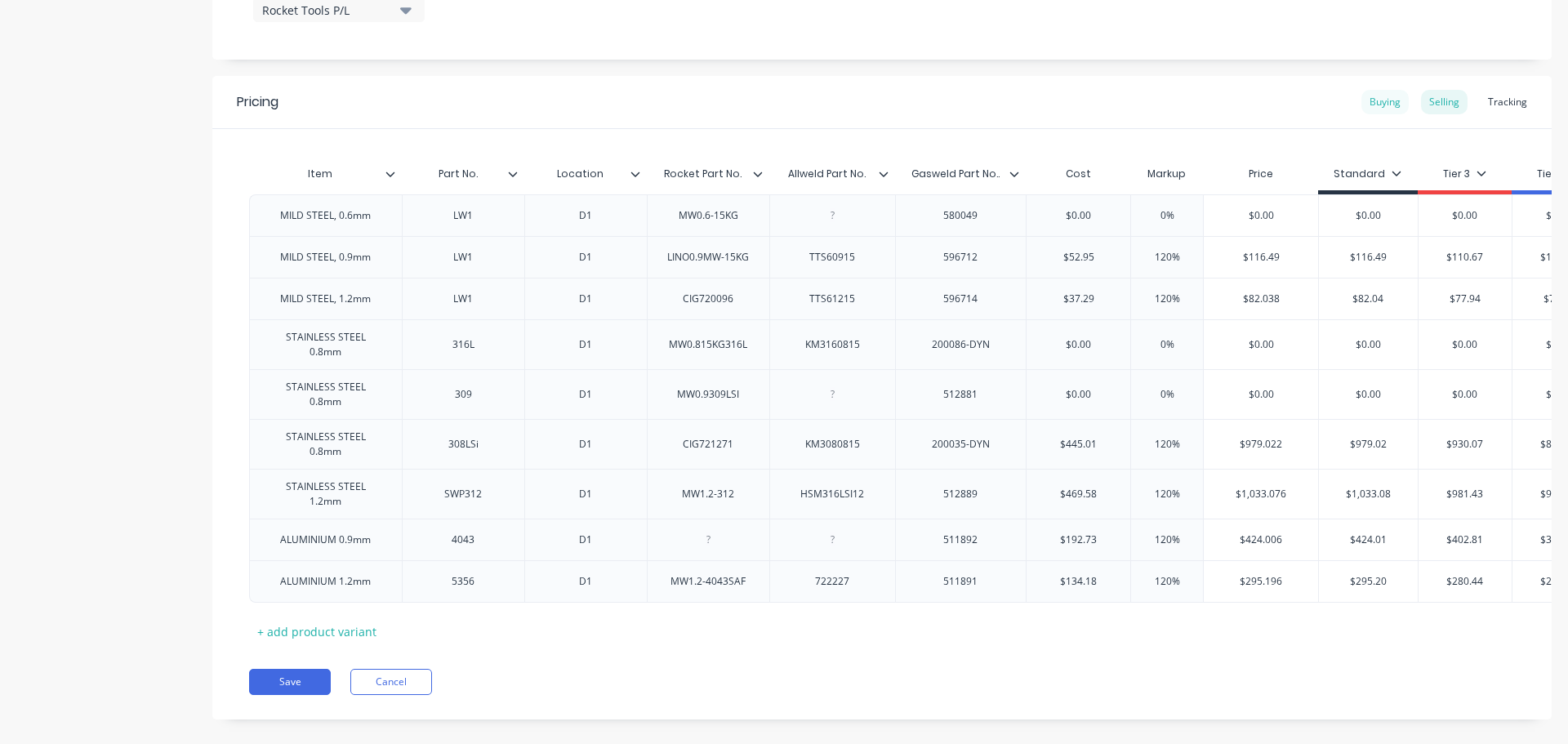
click at [1373, 104] on div "Buying" at bounding box center [1385, 102] width 48 height 25
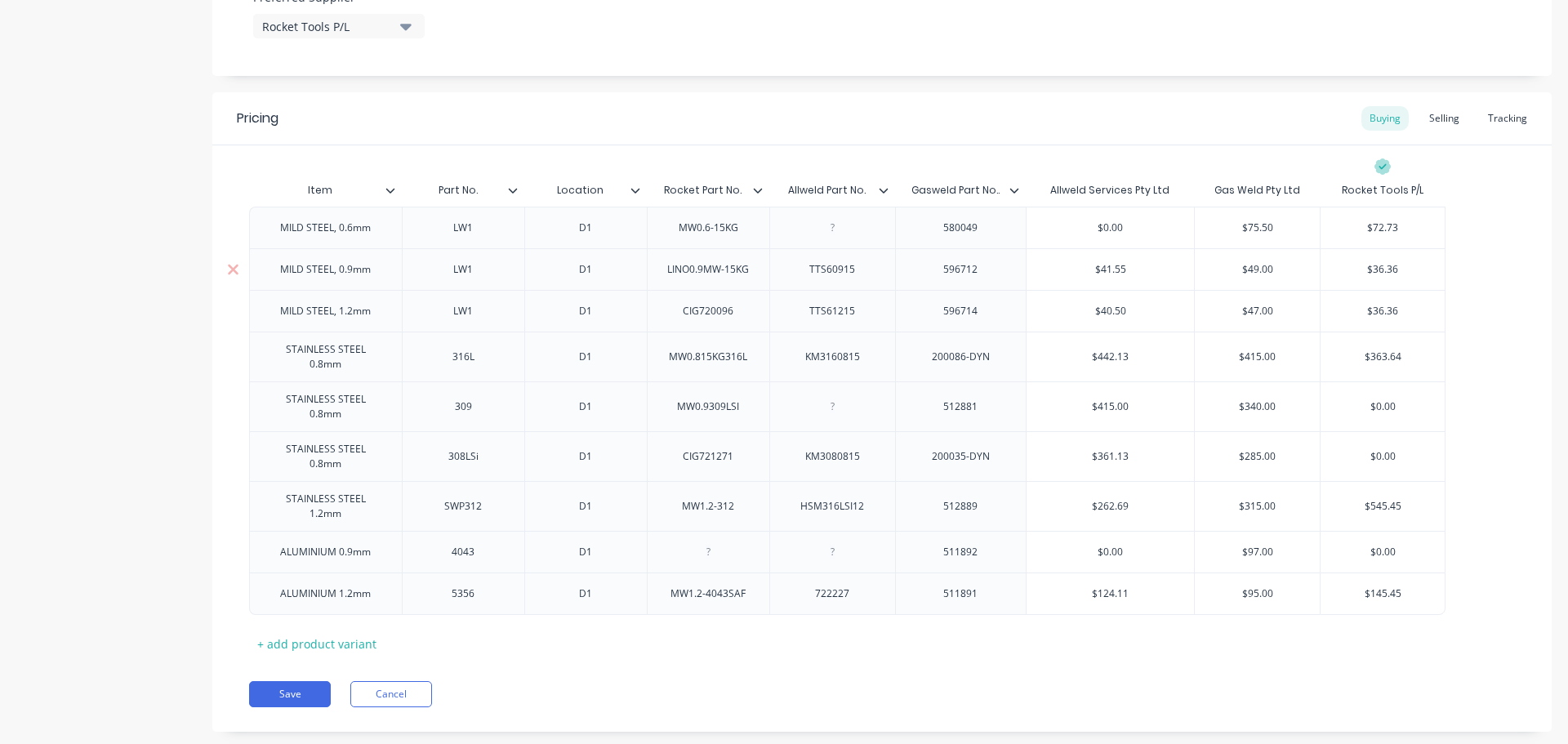
click at [325, 275] on div "MILD STEEL, 0.9mm" at bounding box center [325, 269] width 117 height 21
type textarea "x"
type input "$36.36"
drag, startPoint x: 1410, startPoint y: 269, endPoint x: 1367, endPoint y: 269, distance: 43.0
click at [1367, 269] on input "$36.36" at bounding box center [1382, 269] width 124 height 15
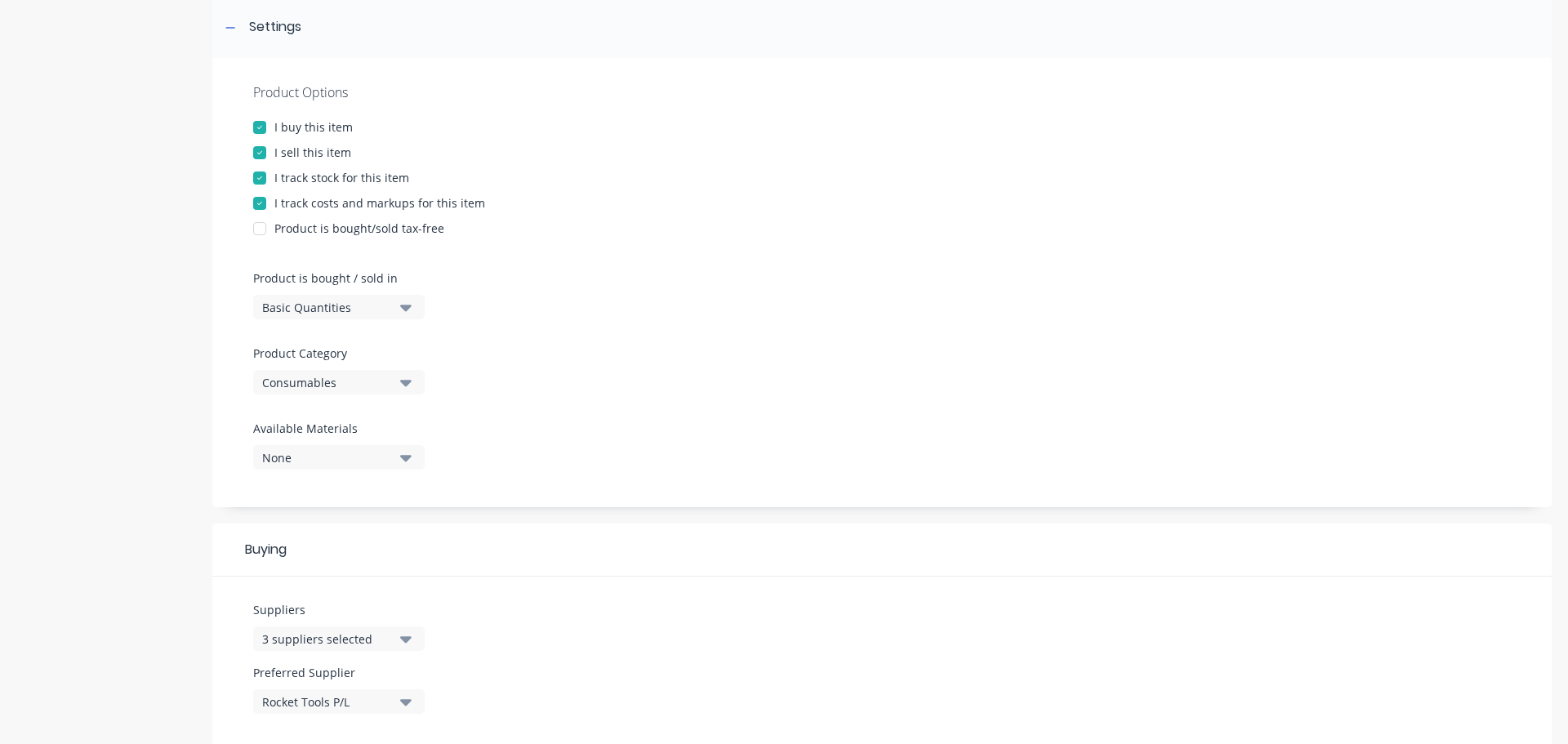
scroll to position [0, 0]
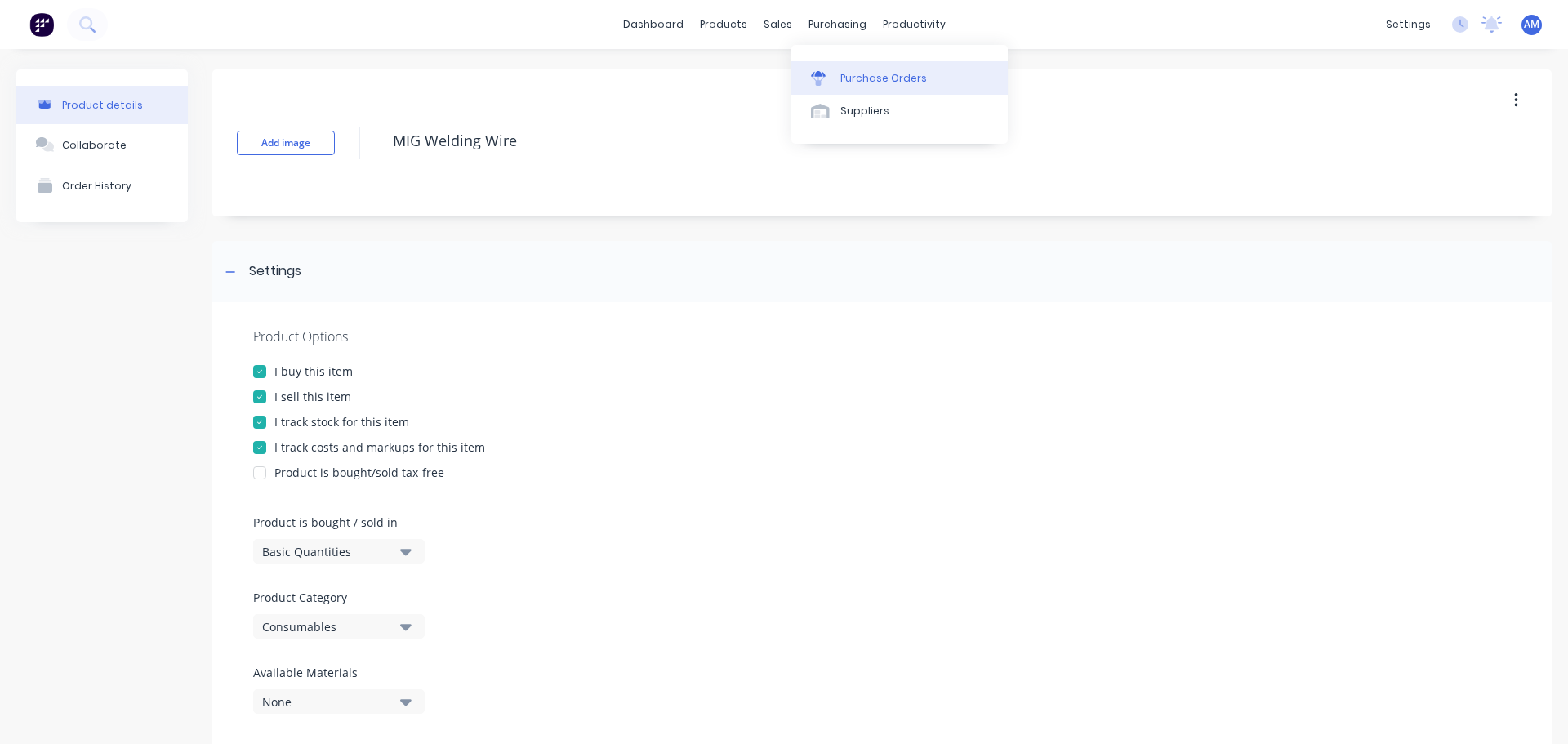
click at [871, 81] on div "Purchase Orders" at bounding box center [883, 78] width 86 height 15
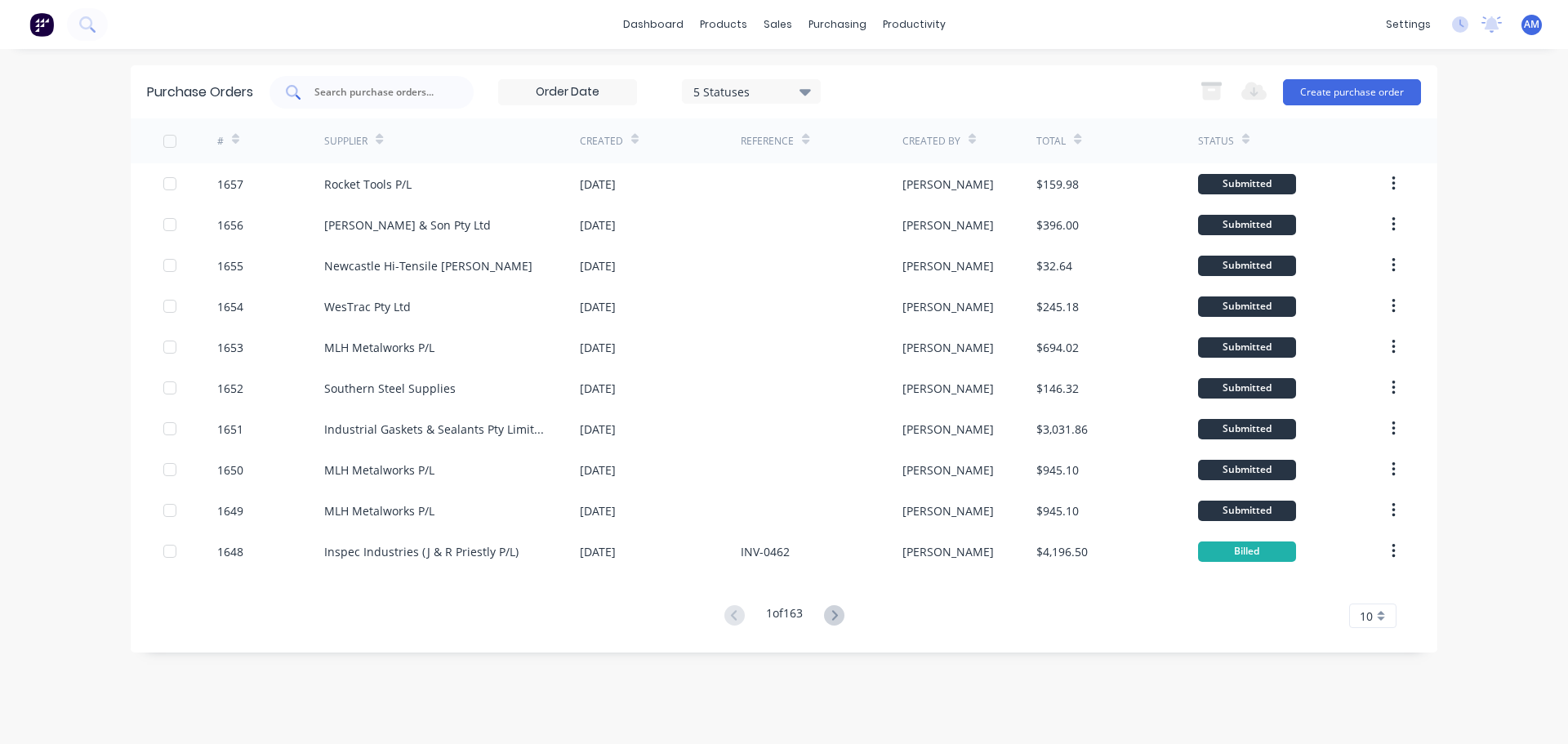
click at [347, 87] on input "text" at bounding box center [381, 92] width 136 height 16
type input "1591"
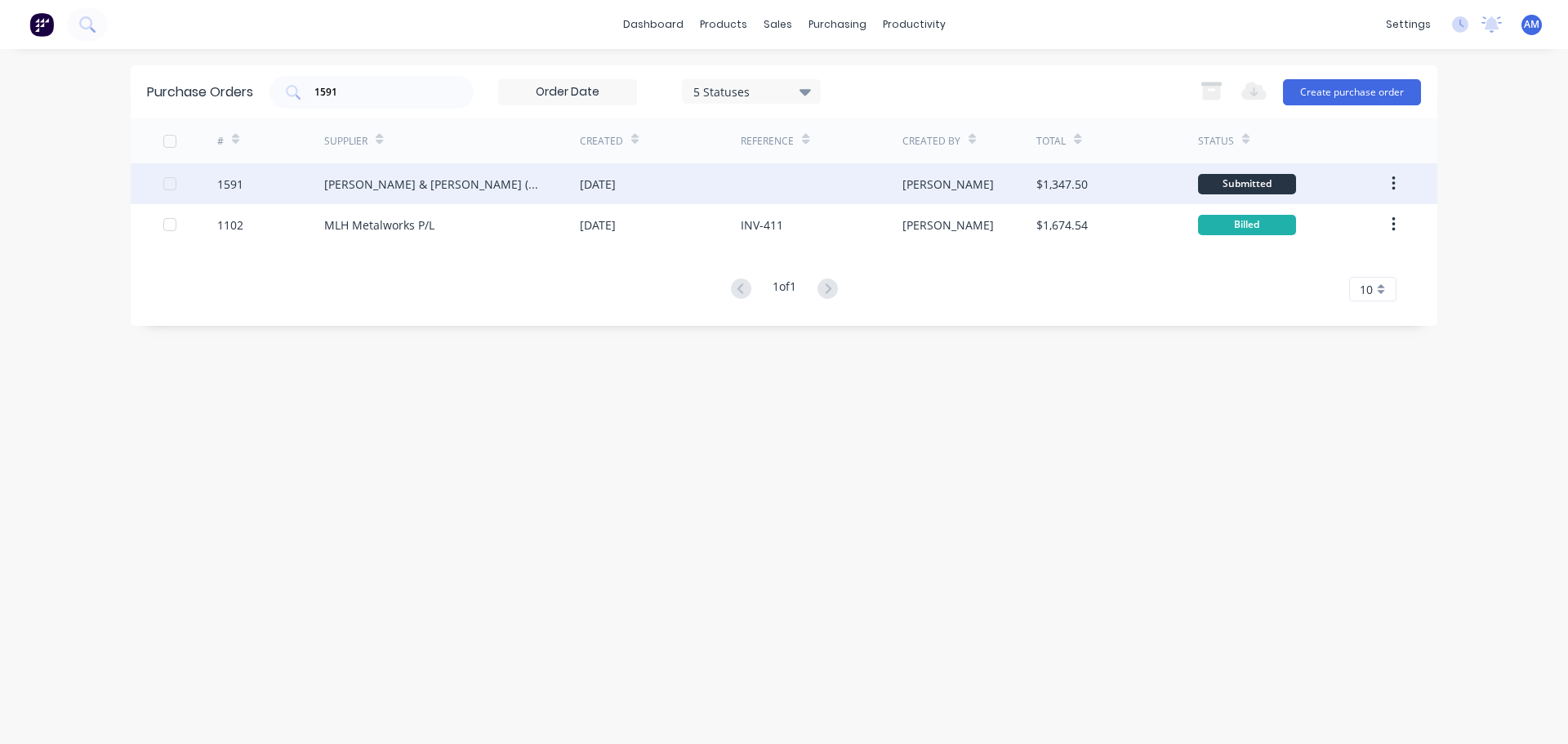
click at [467, 184] on div "[PERSON_NAME] & [PERSON_NAME] (N’CLE) Pty Ltd" at bounding box center [435, 184] width 223 height 17
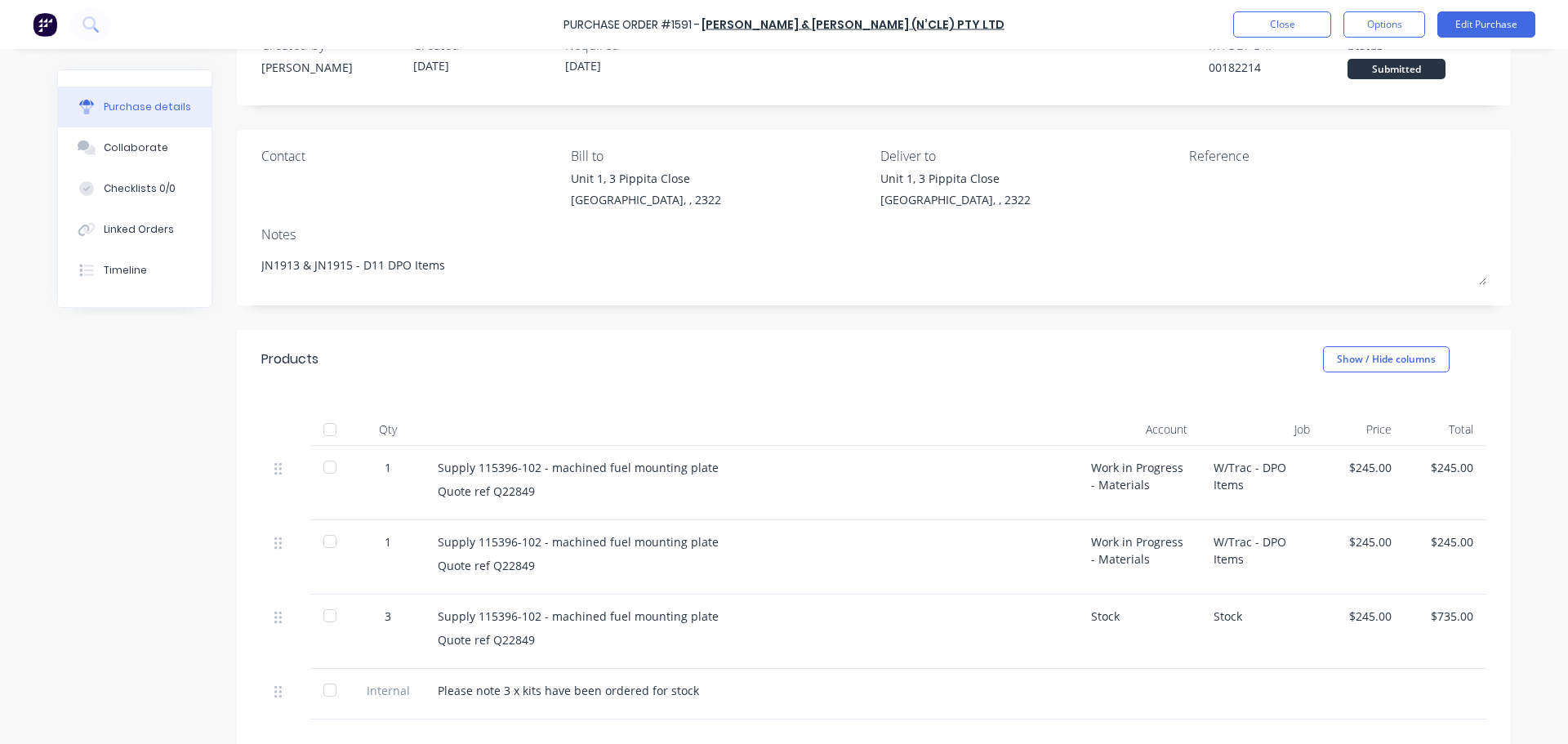
scroll to position [245, 0]
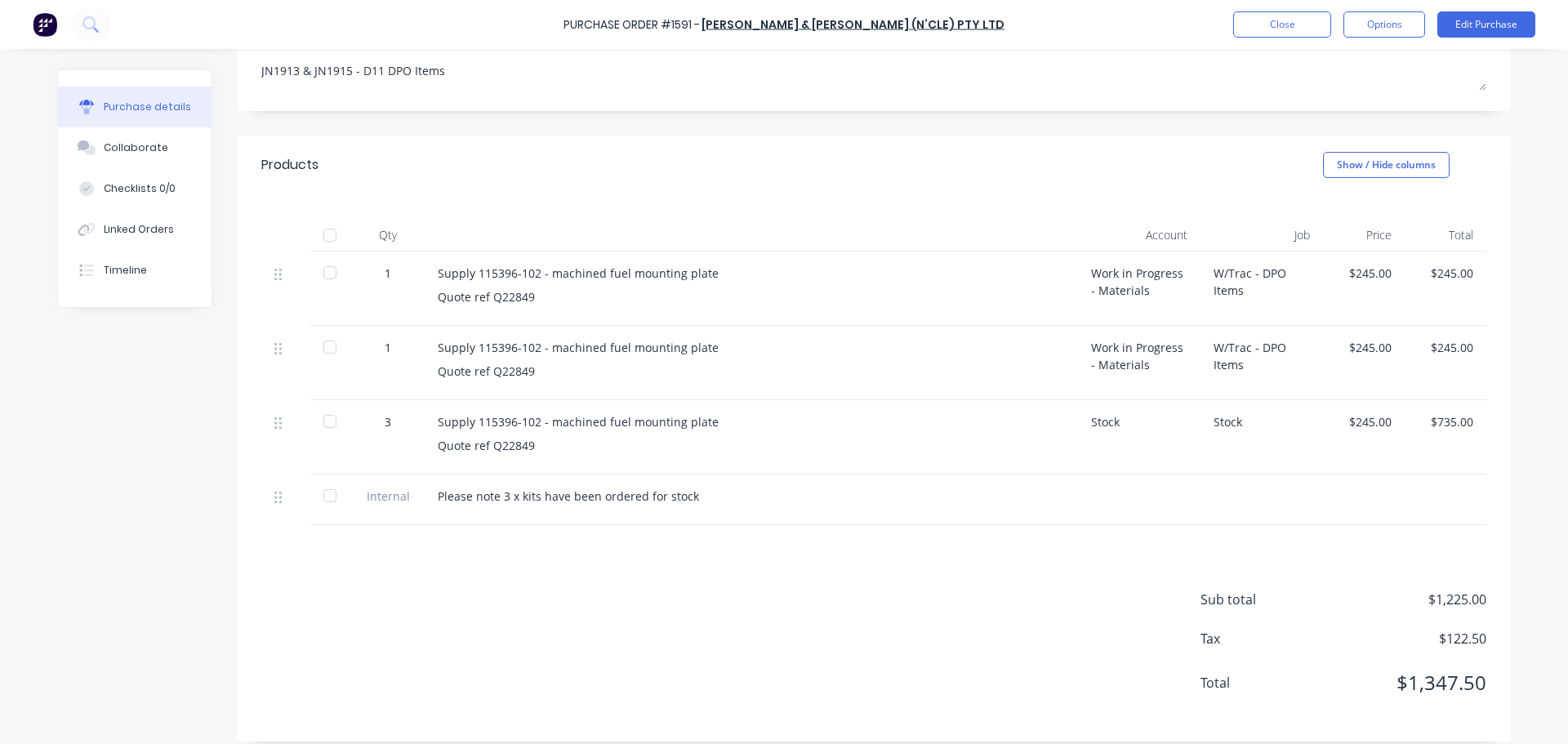
click at [327, 235] on div at bounding box center [329, 235] width 32 height 32
type textarea "x"
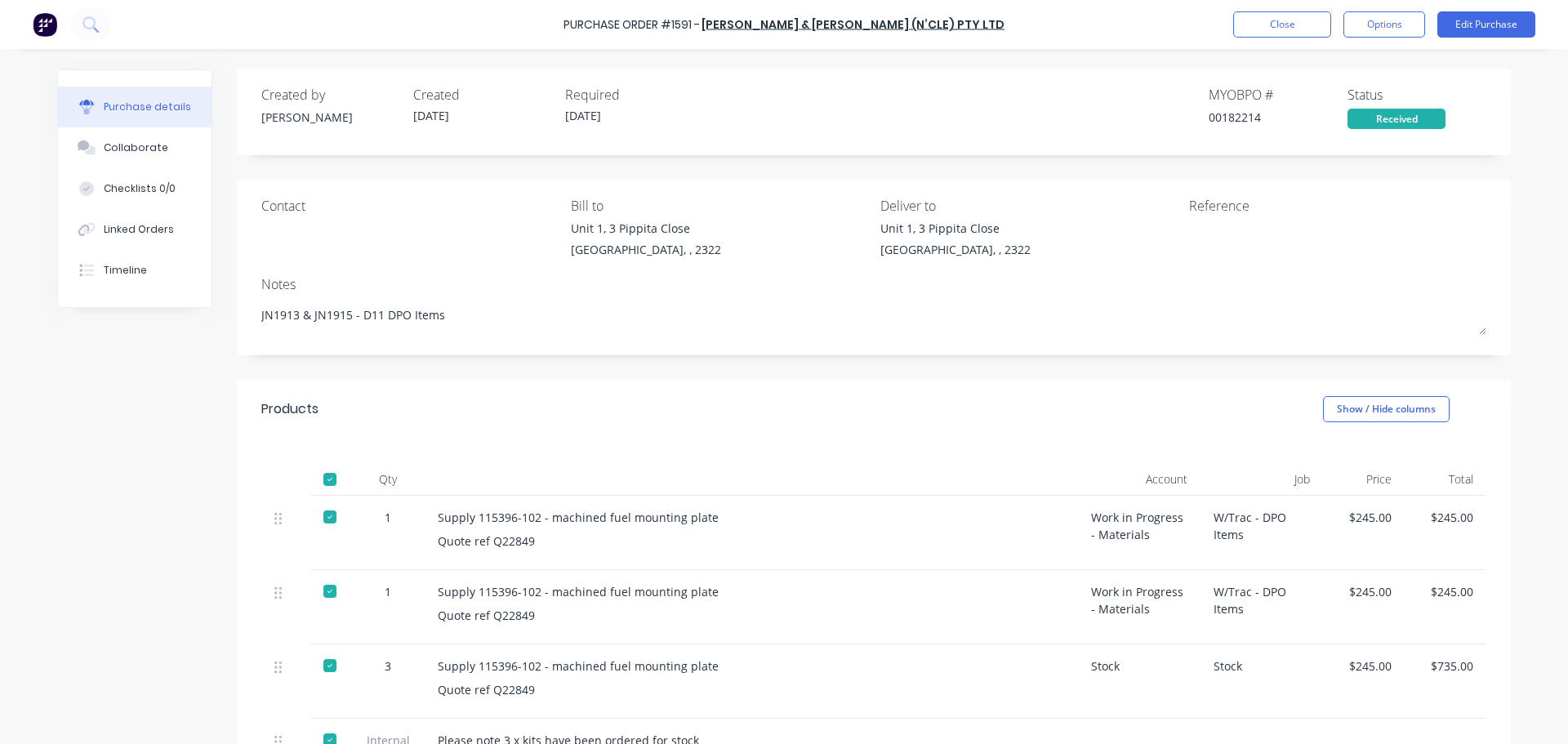
scroll to position [0, 0]
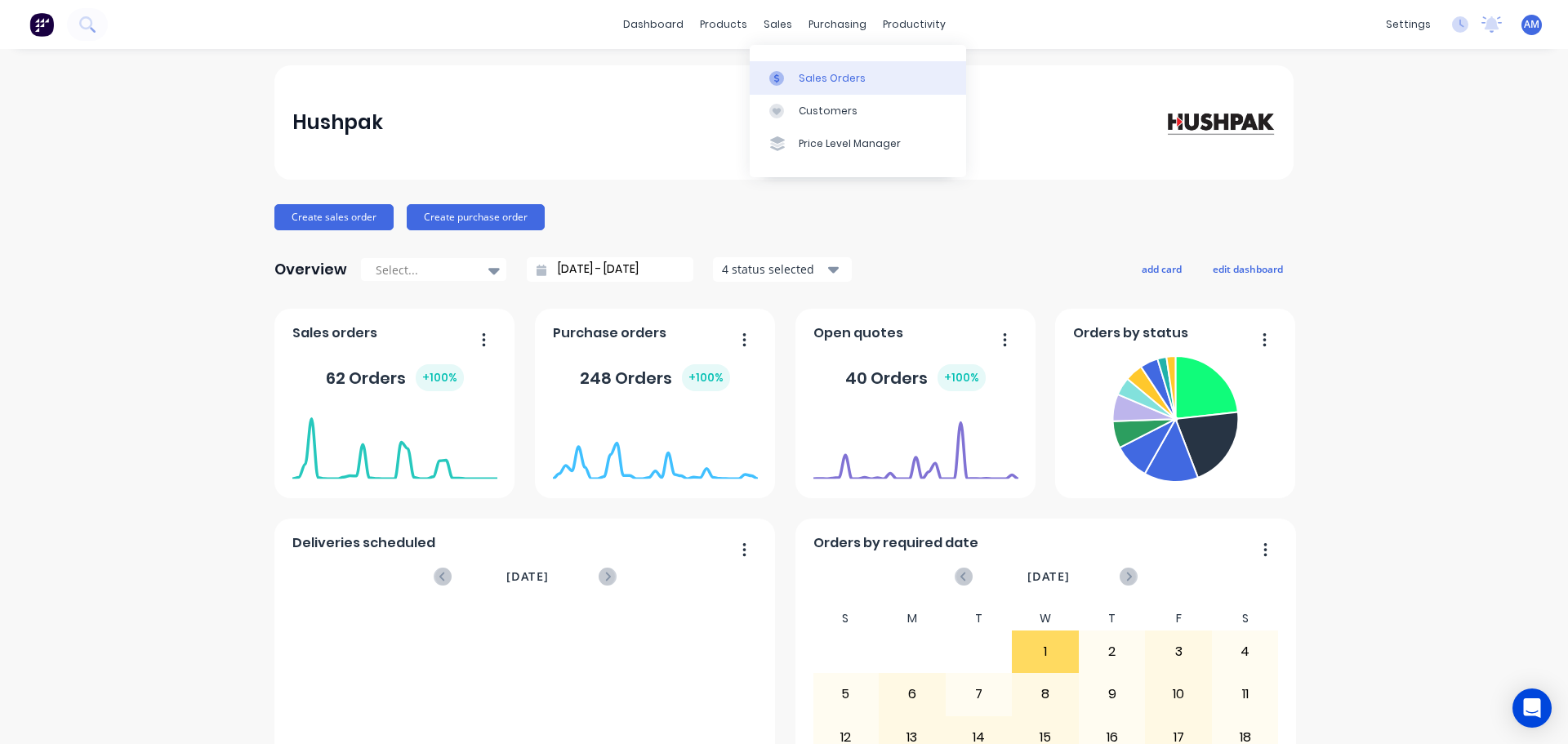
click at [810, 77] on div "Sales Orders" at bounding box center [832, 78] width 67 height 15
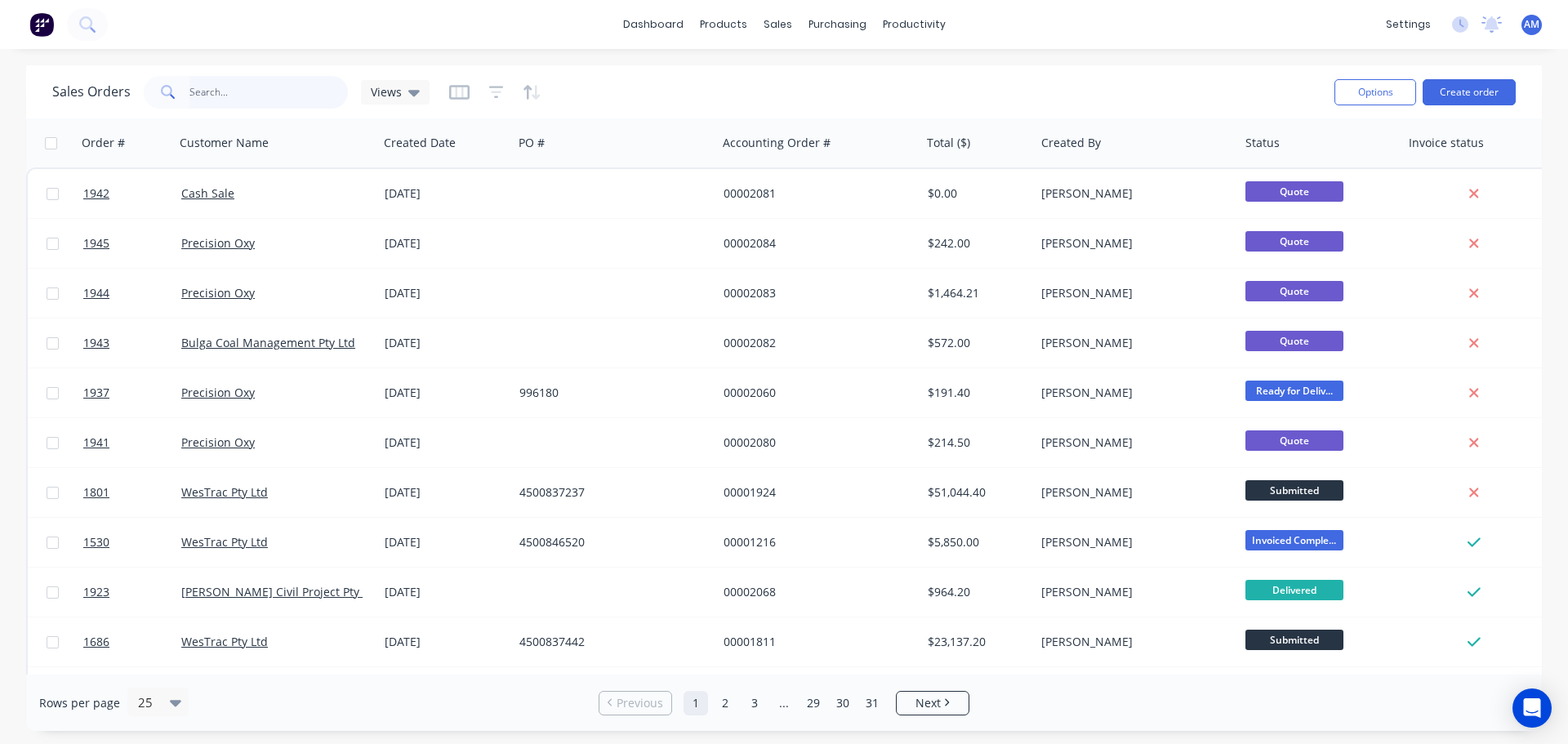
click at [235, 94] on input "text" at bounding box center [269, 92] width 160 height 32
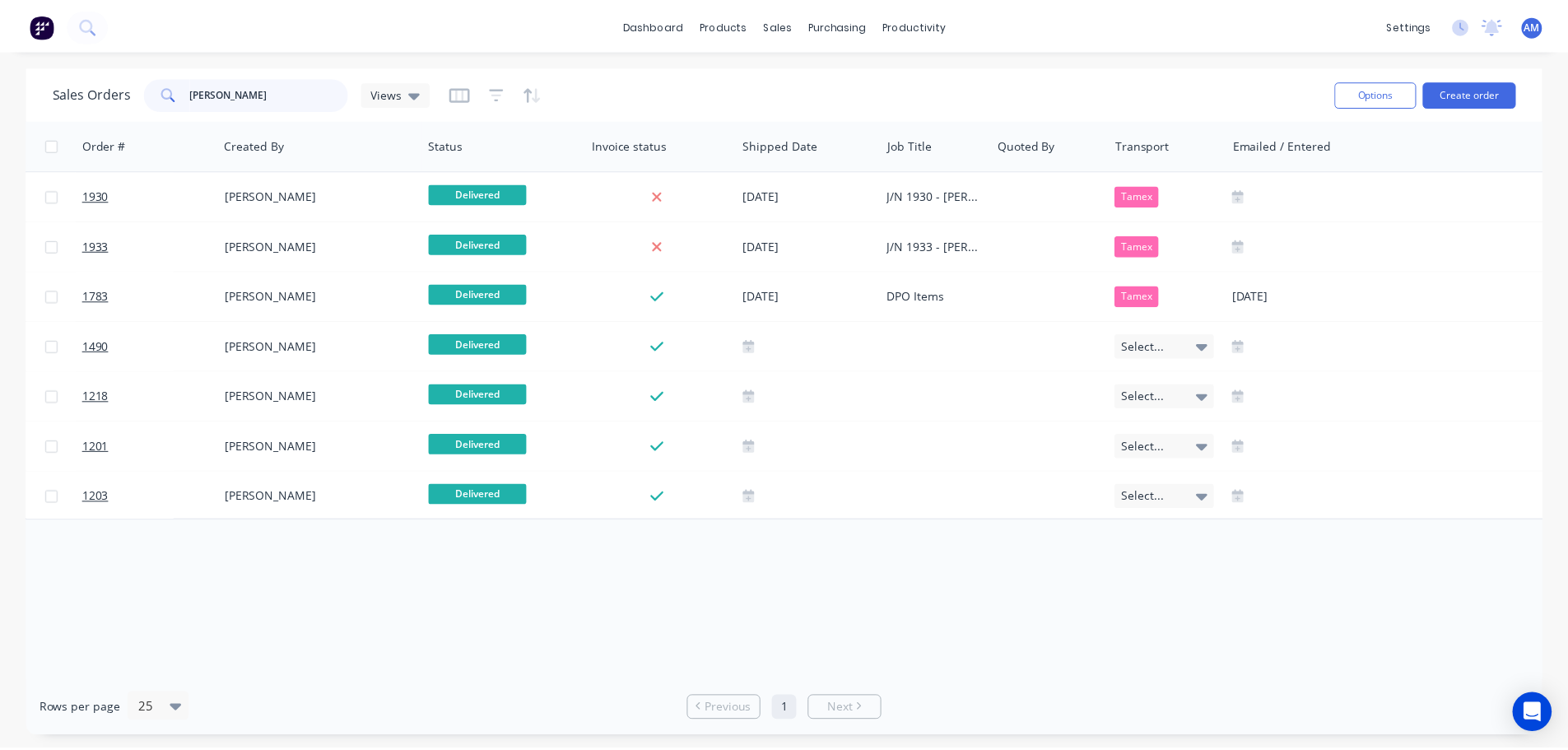
scroll to position [0, 828]
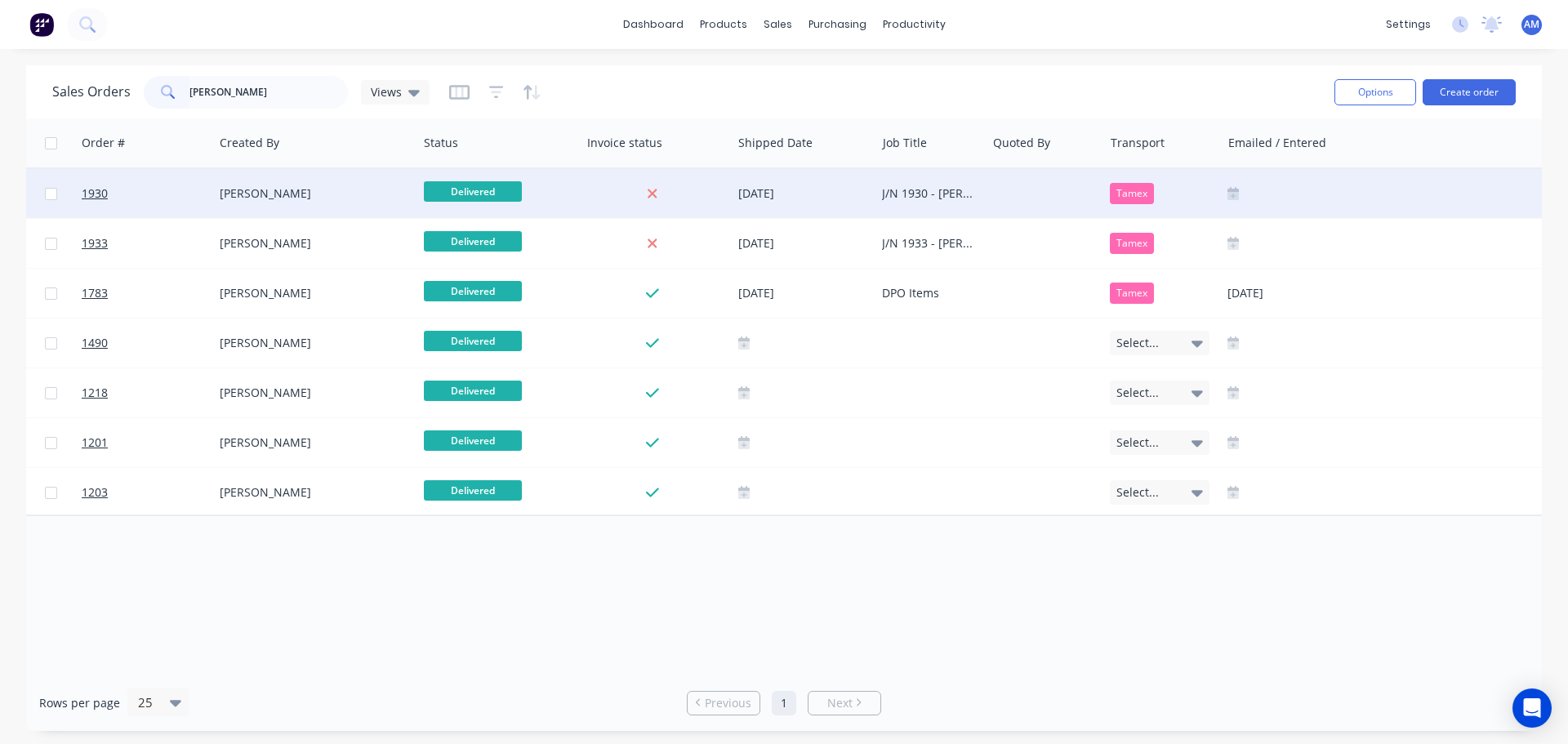
click at [929, 195] on div "J/N 1930 - Stauff Clamp - DPO" at bounding box center [928, 193] width 92 height 16
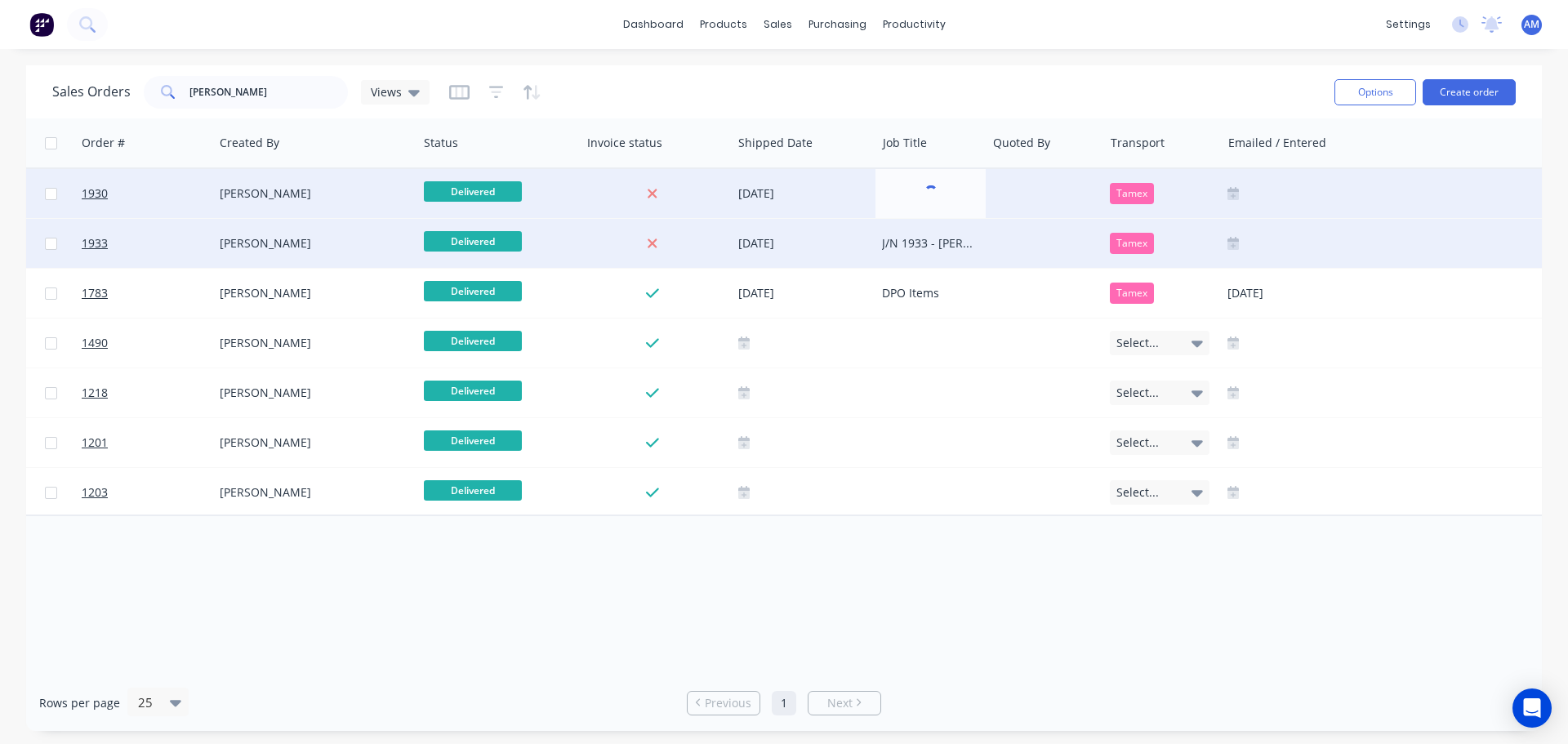
click at [933, 239] on div "J/N 1933 - Stauff Clamp - DPO" at bounding box center [928, 243] width 92 height 16
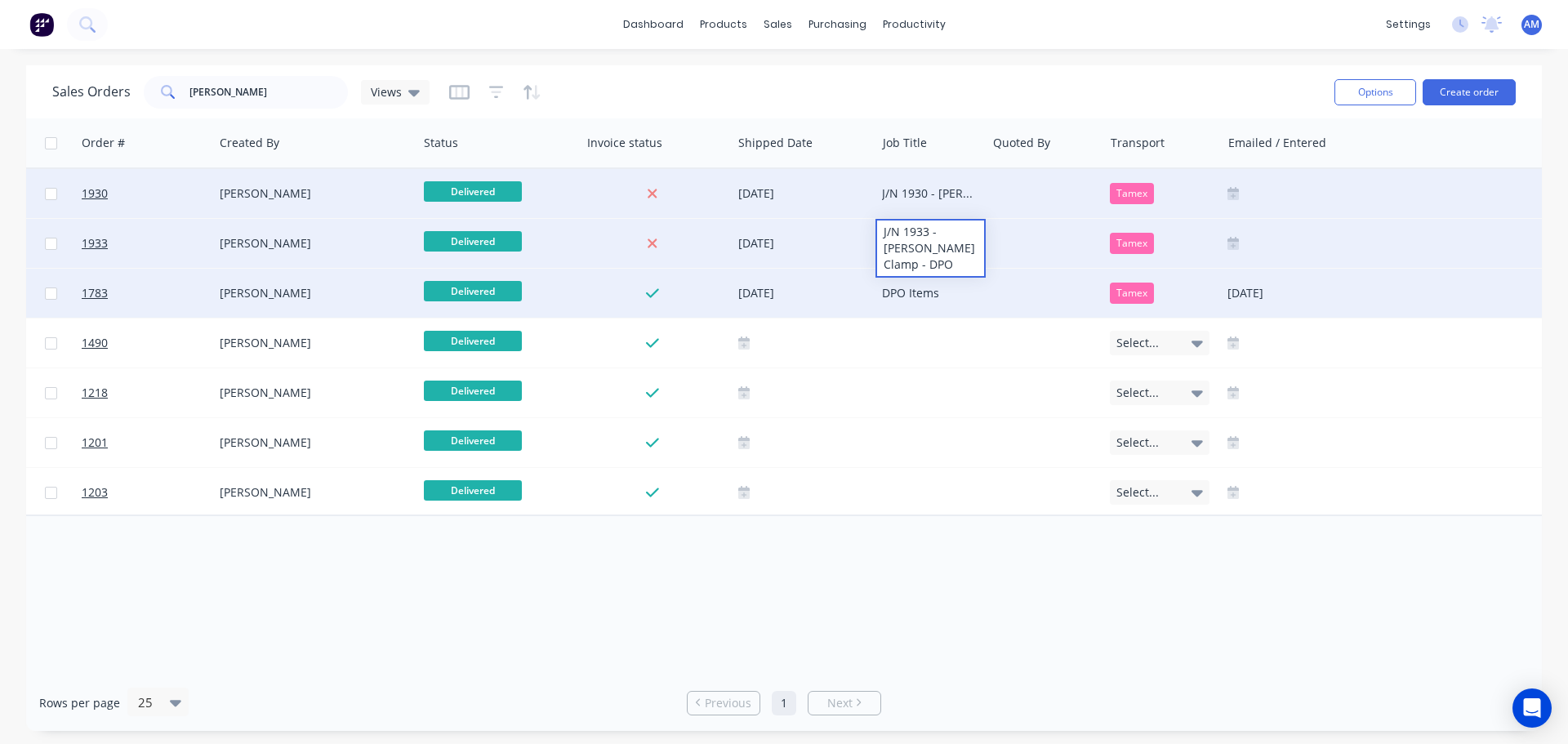
click at [928, 292] on div "DPO Items" at bounding box center [928, 293] width 92 height 16
click at [921, 288] on div "DPO Items" at bounding box center [928, 293] width 92 height 16
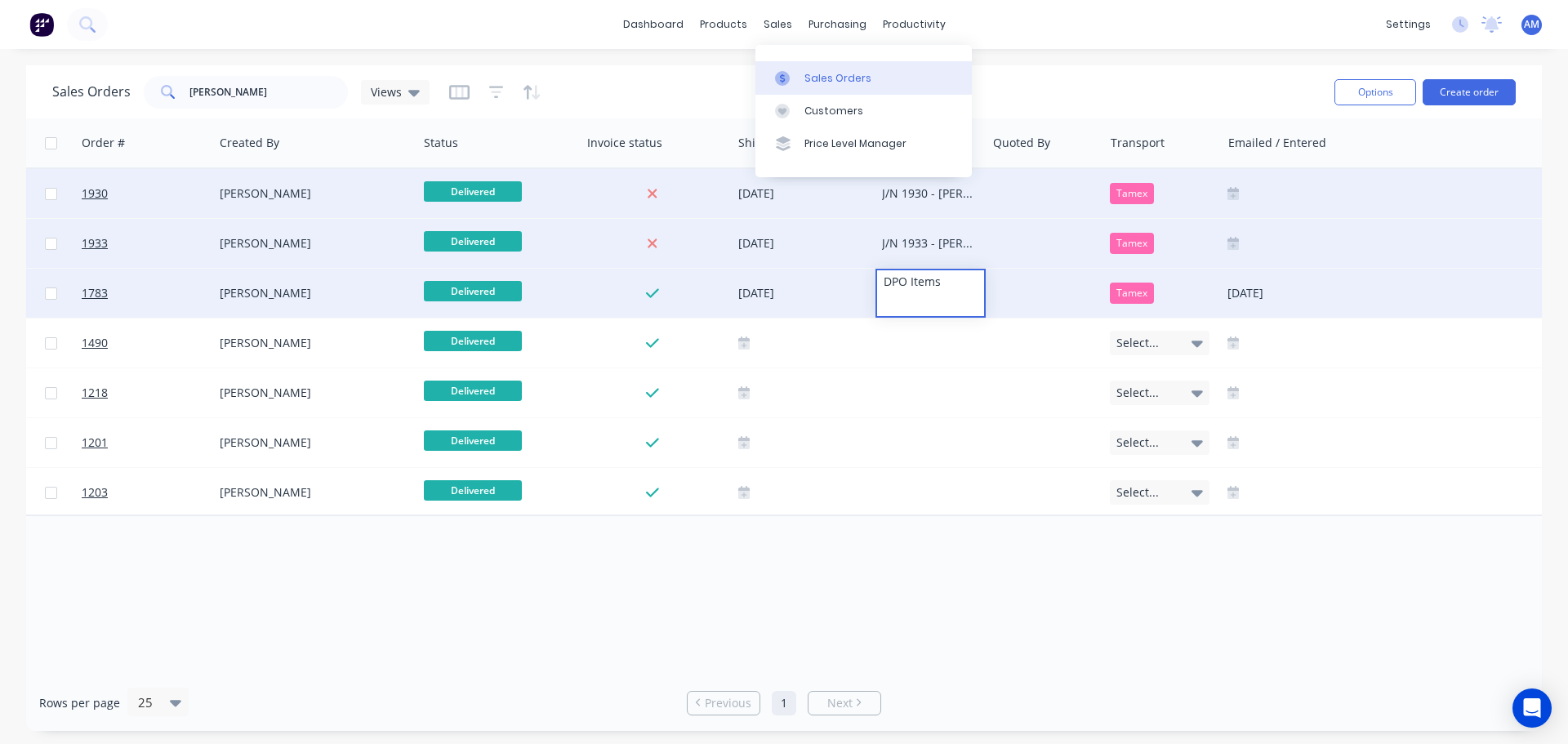
click at [831, 69] on link "Sales Orders" at bounding box center [864, 78] width 217 height 32
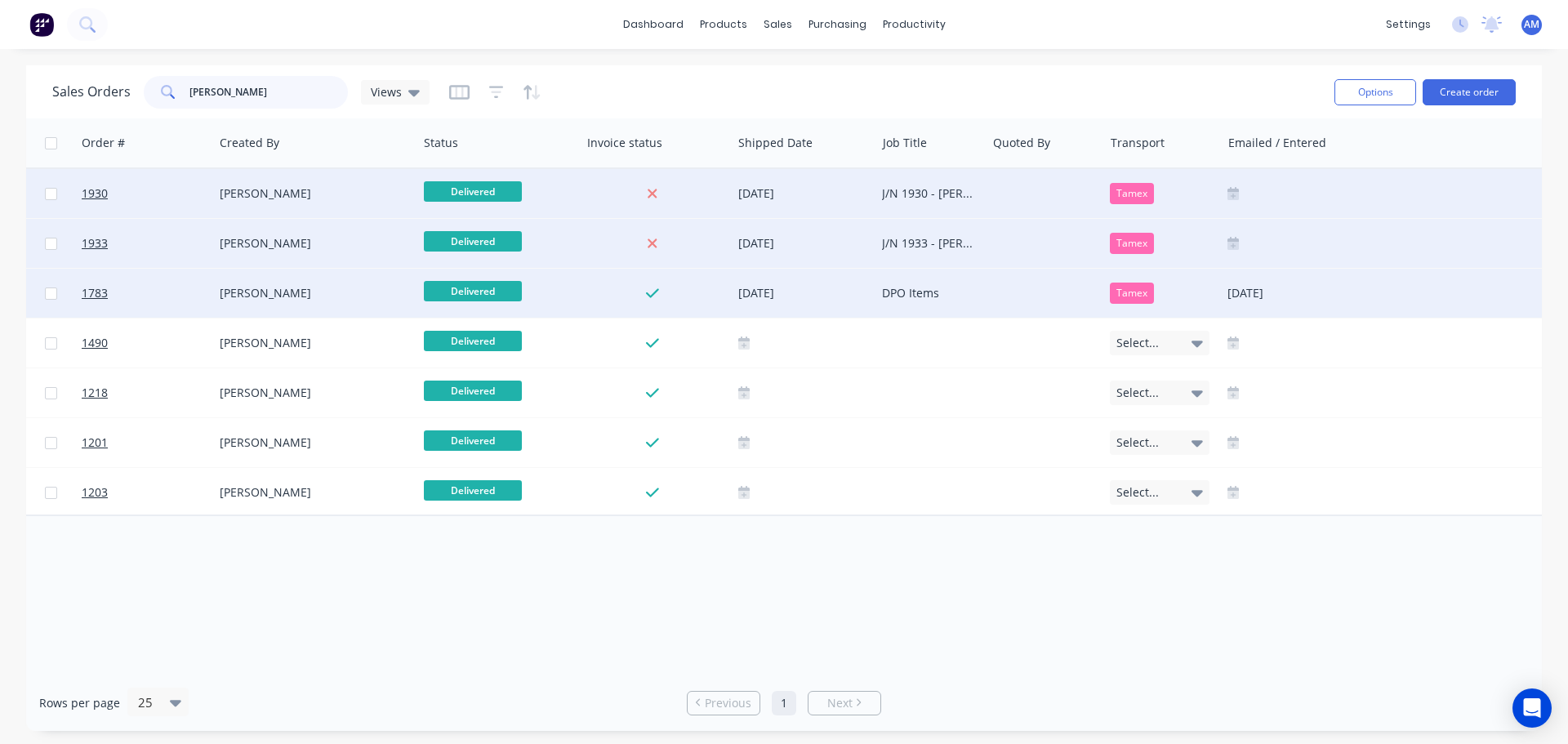
drag, startPoint x: 289, startPoint y: 90, endPoint x: 163, endPoint y: 91, distance: 126.0
click at [164, 91] on div "stauff" at bounding box center [245, 92] width 204 height 32
type input "1858"
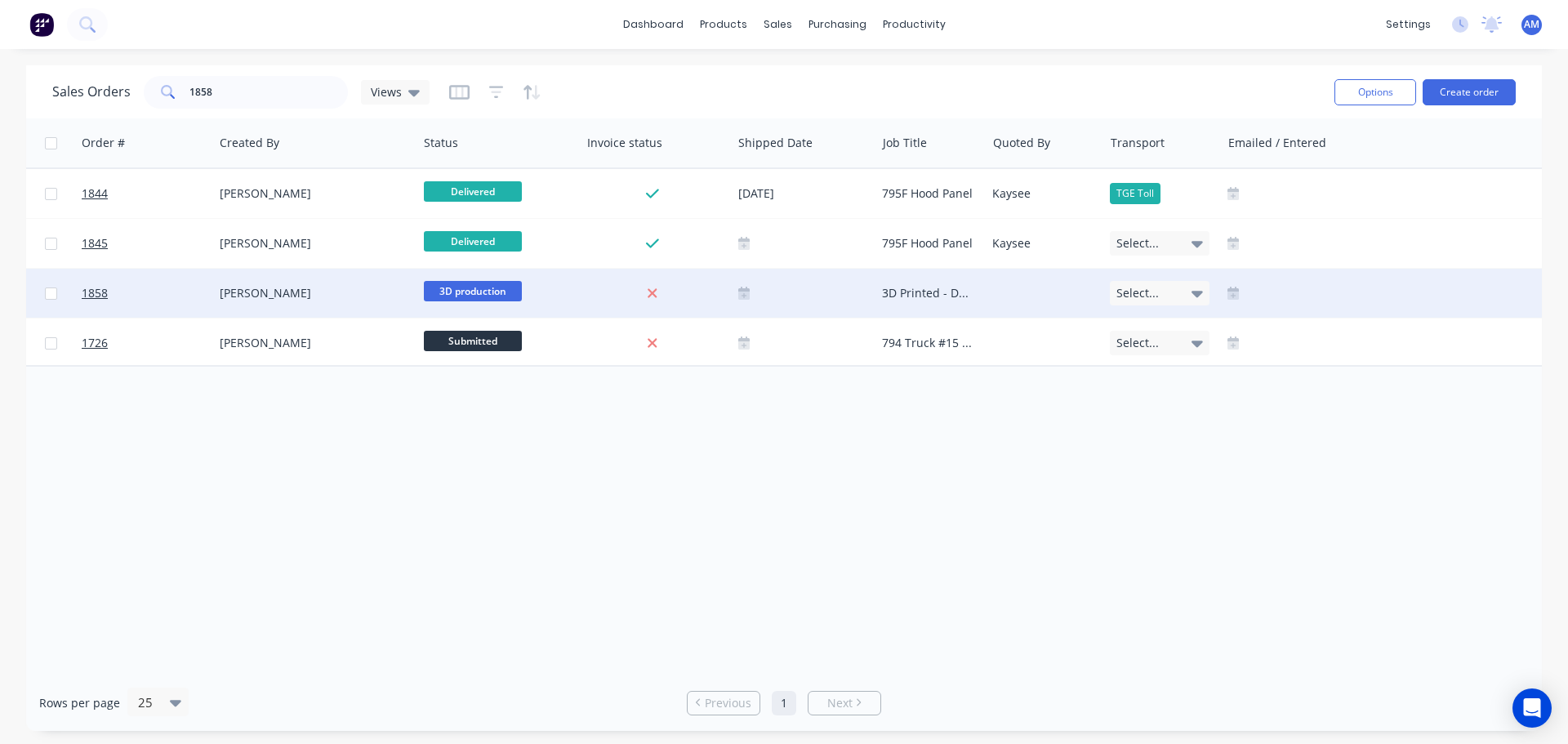
click at [479, 281] on span "3D production" at bounding box center [473, 291] width 98 height 20
click at [288, 288] on div "[PERSON_NAME]" at bounding box center [310, 293] width 181 height 16
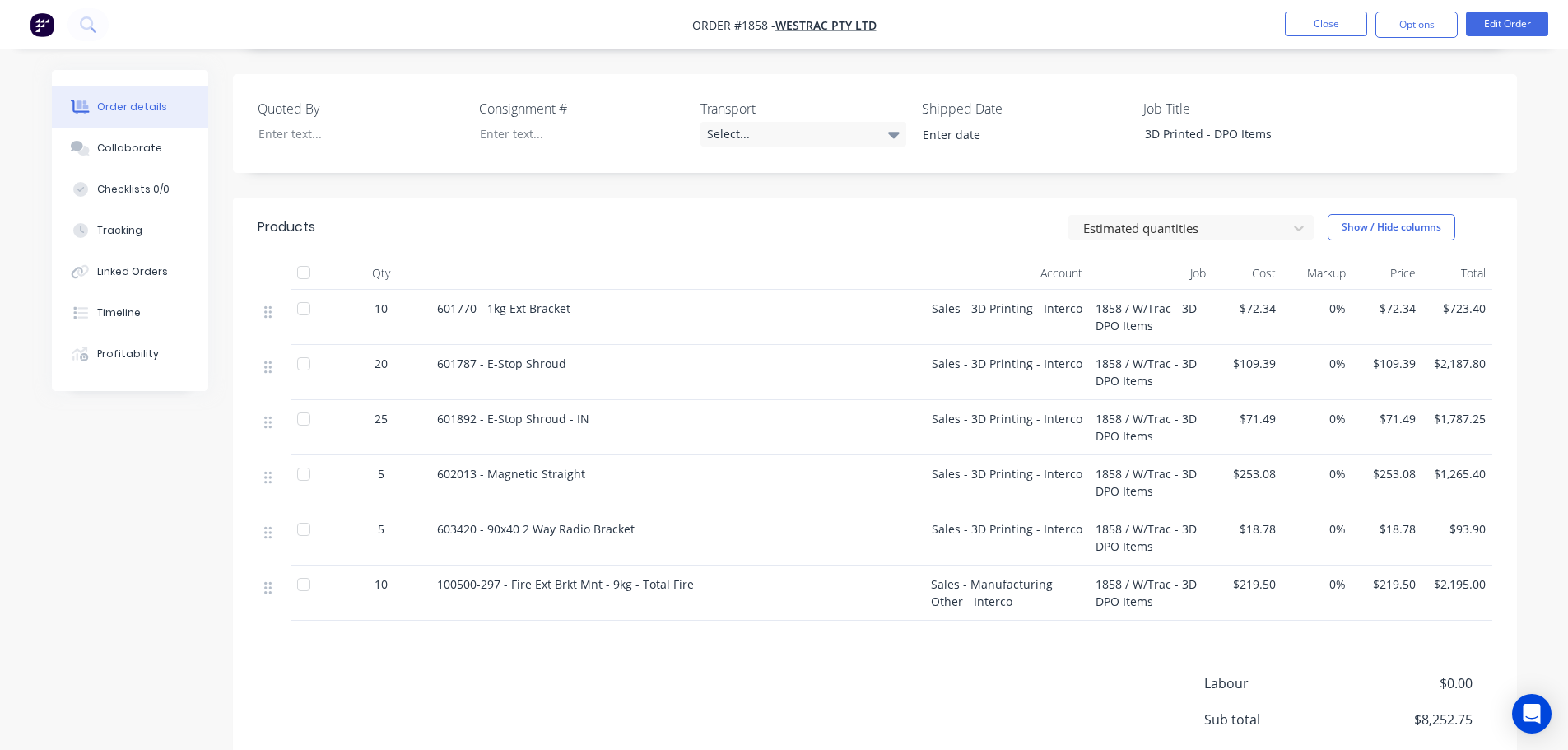
scroll to position [411, 0]
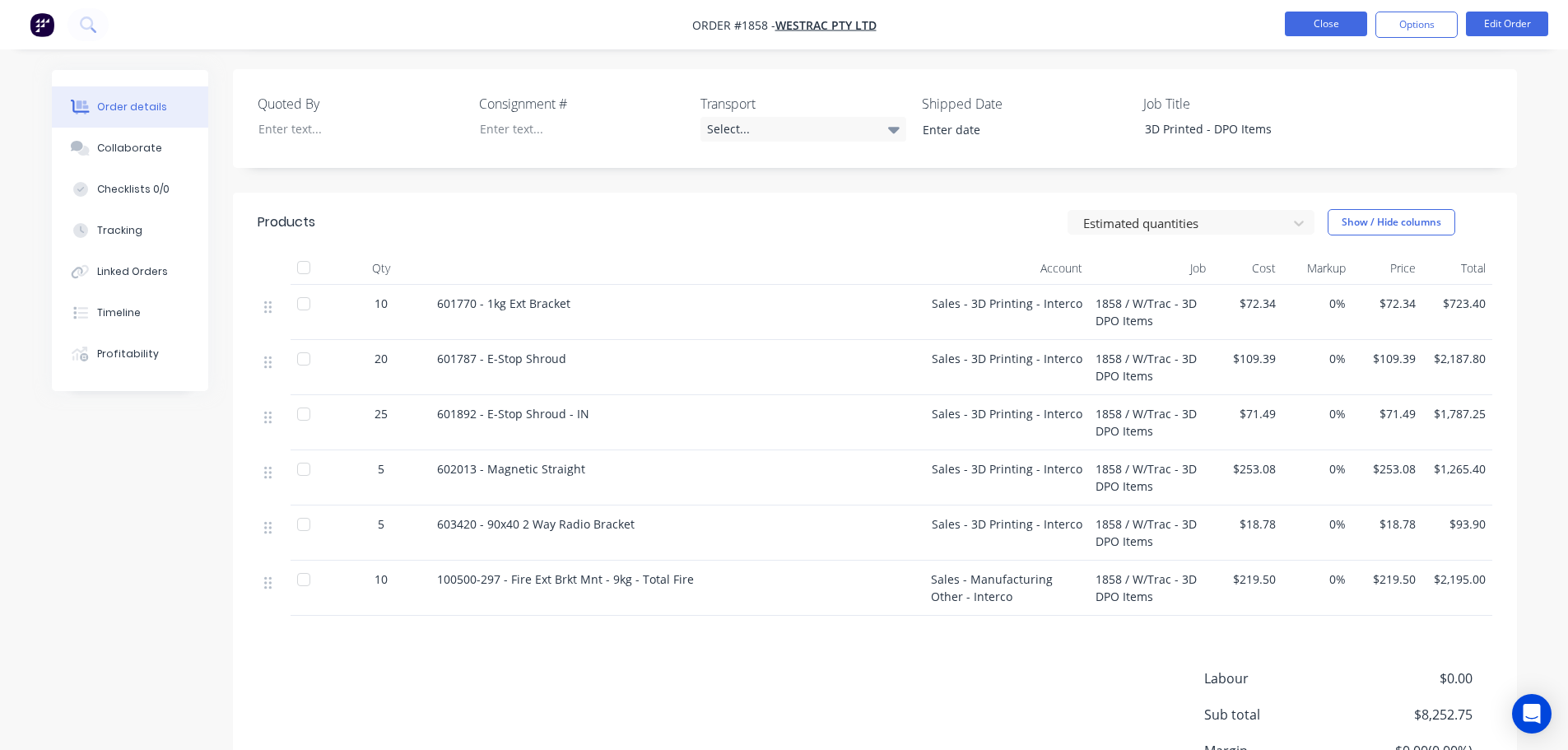
click at [1336, 18] on button "Close" at bounding box center [1326, 23] width 83 height 25
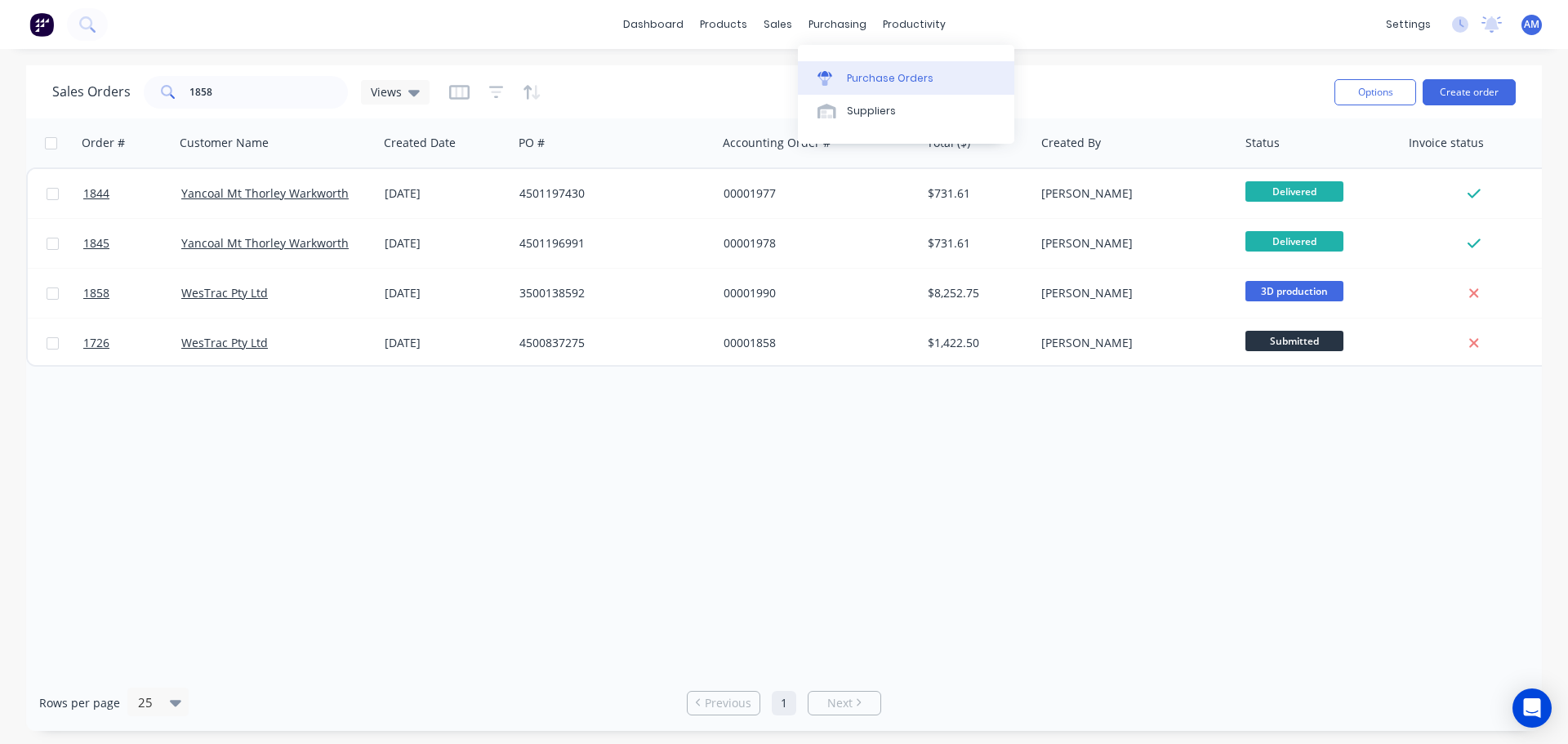
click at [891, 74] on div "Purchase Orders" at bounding box center [889, 78] width 86 height 15
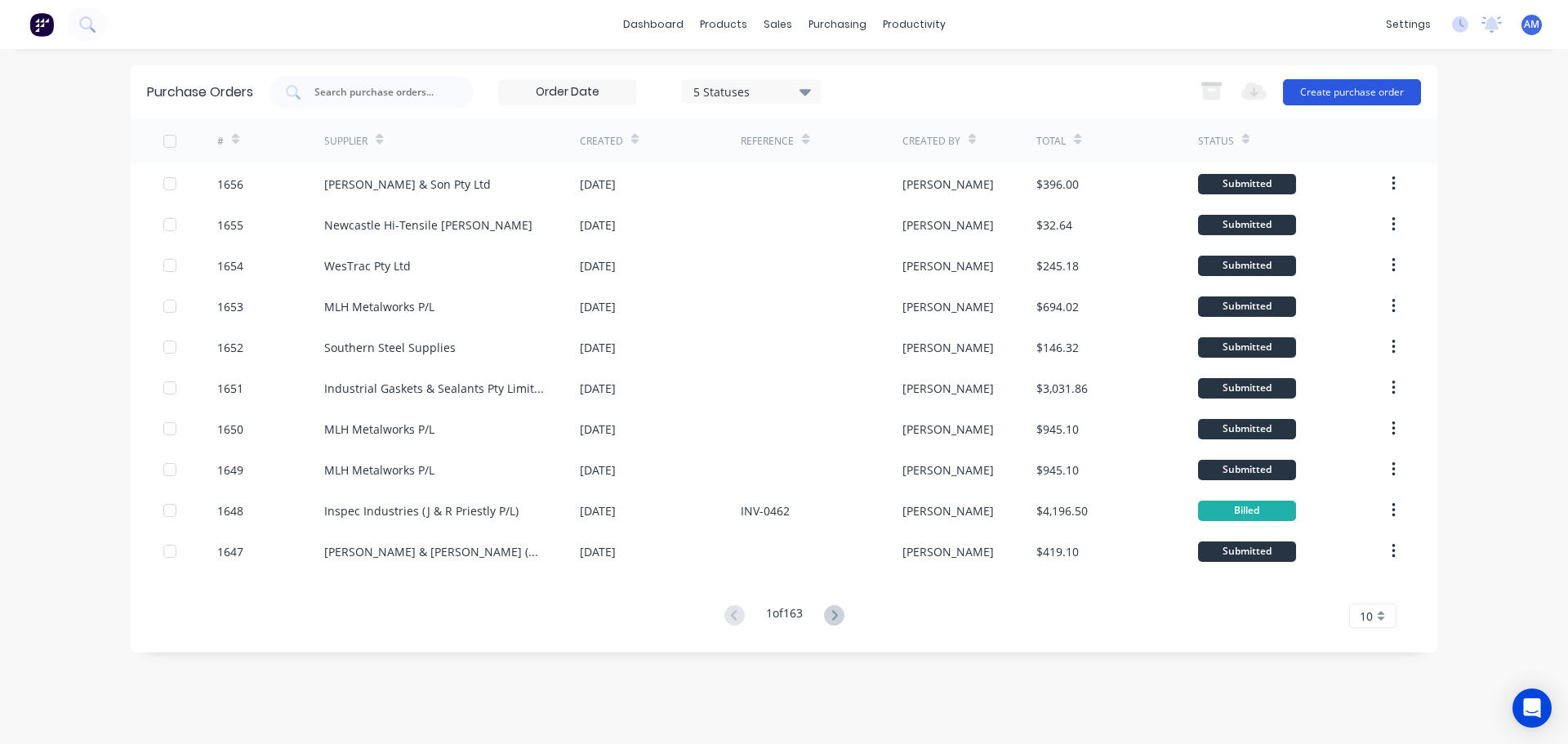
click at [1338, 91] on button "Create purchase order" at bounding box center [1352, 92] width 138 height 26
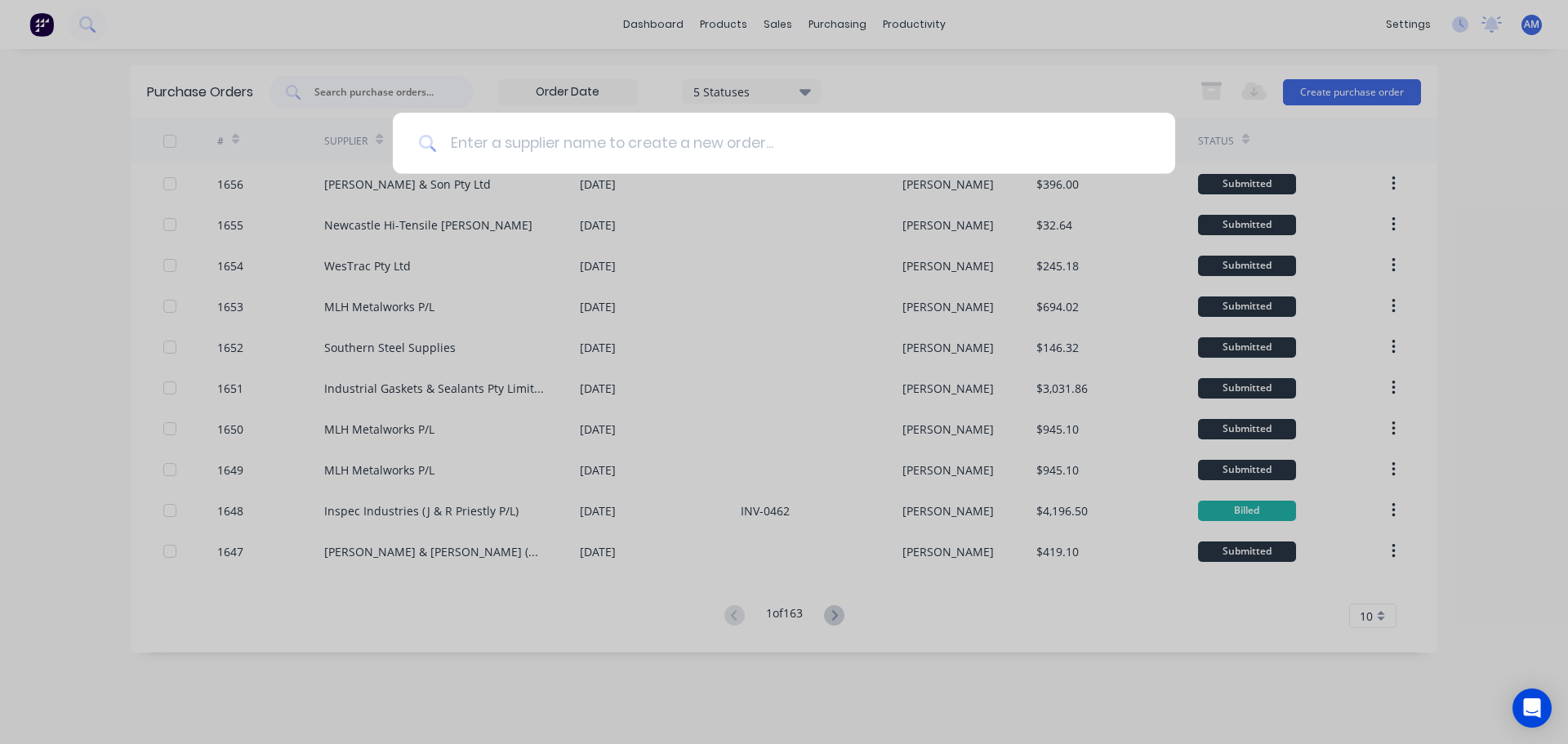
click at [730, 142] on input at bounding box center [793, 143] width 712 height 61
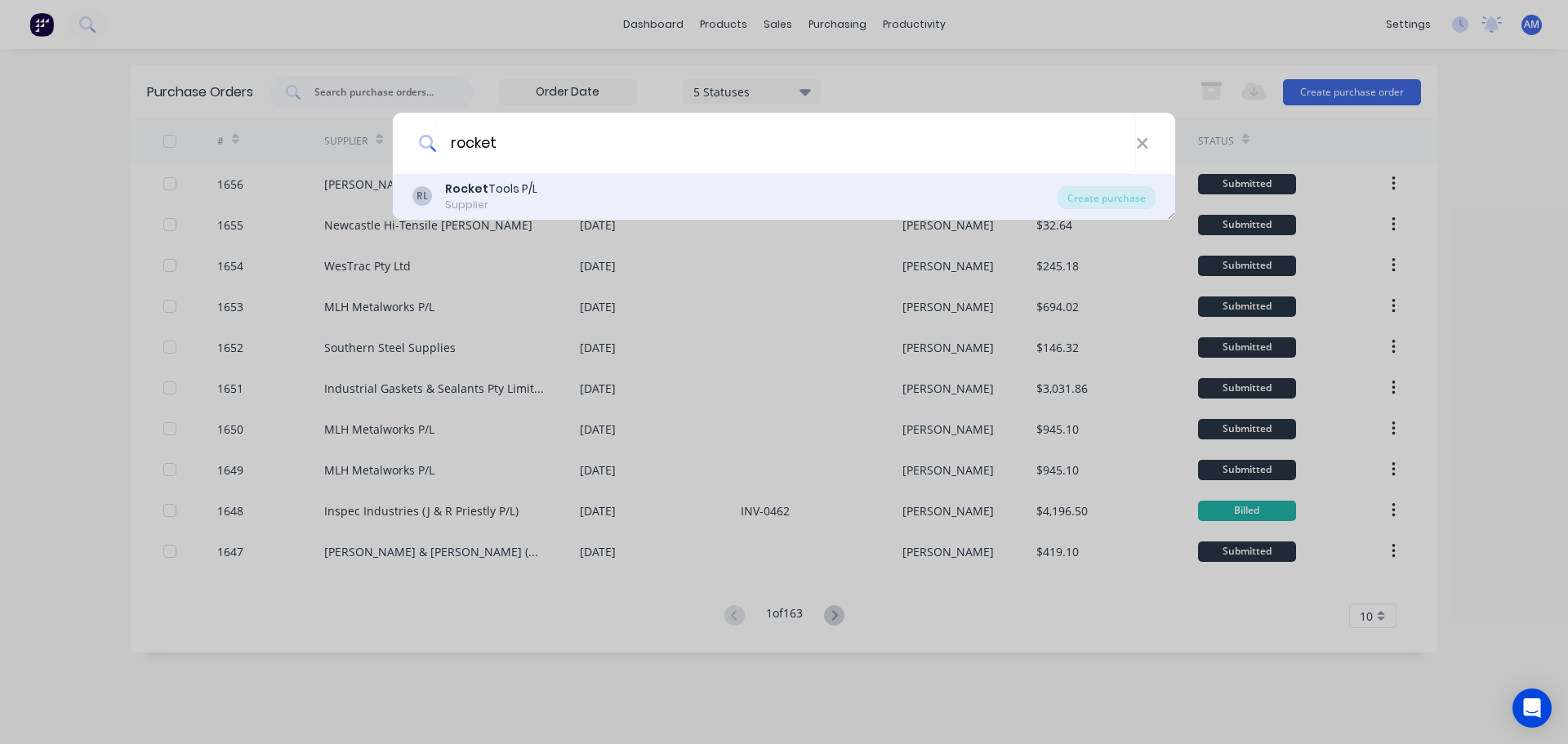
type input "rocket"
click at [510, 193] on div "Rocket Tools P/L" at bounding box center [492, 189] width 92 height 17
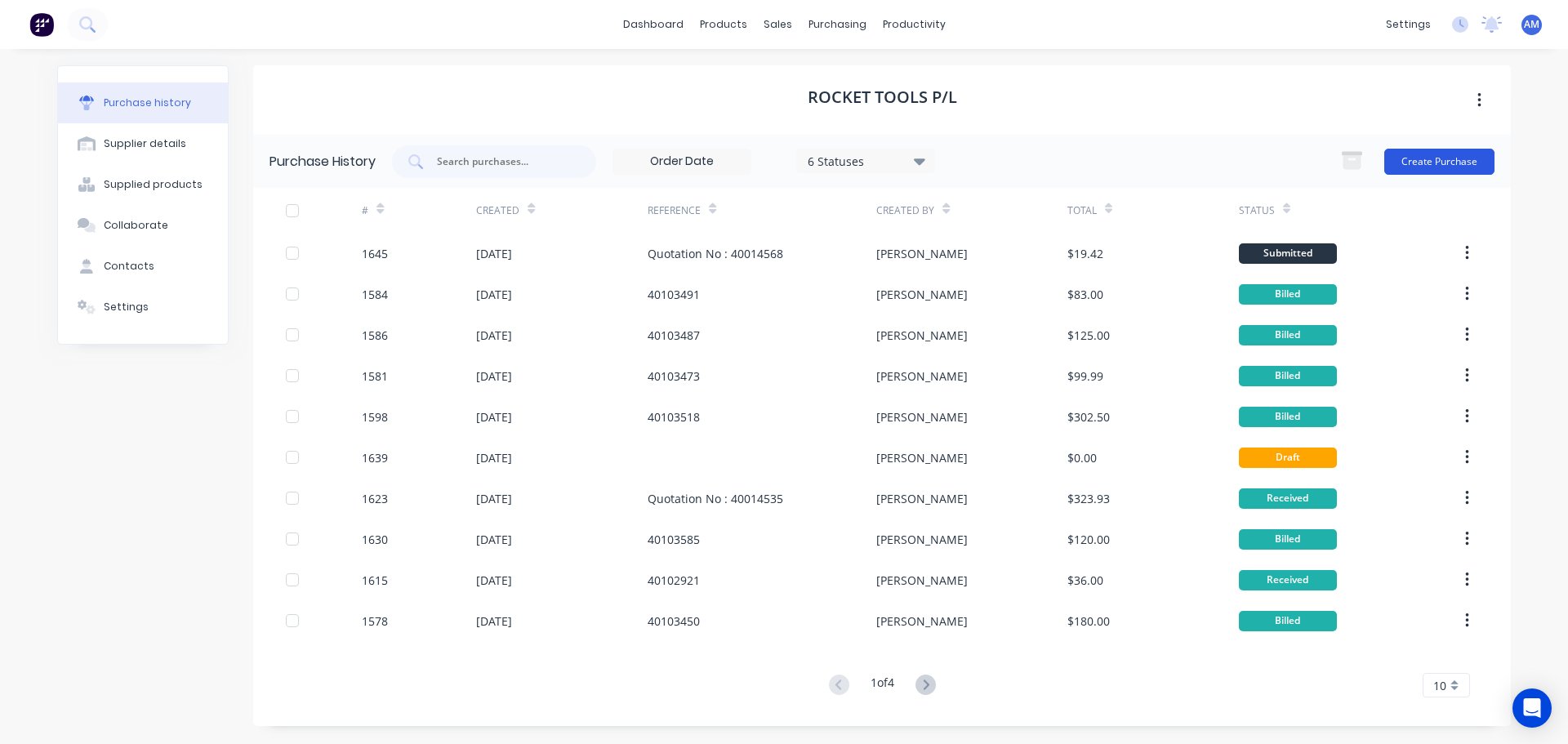
click at [1439, 165] on button "Create Purchase" at bounding box center [1439, 161] width 110 height 26
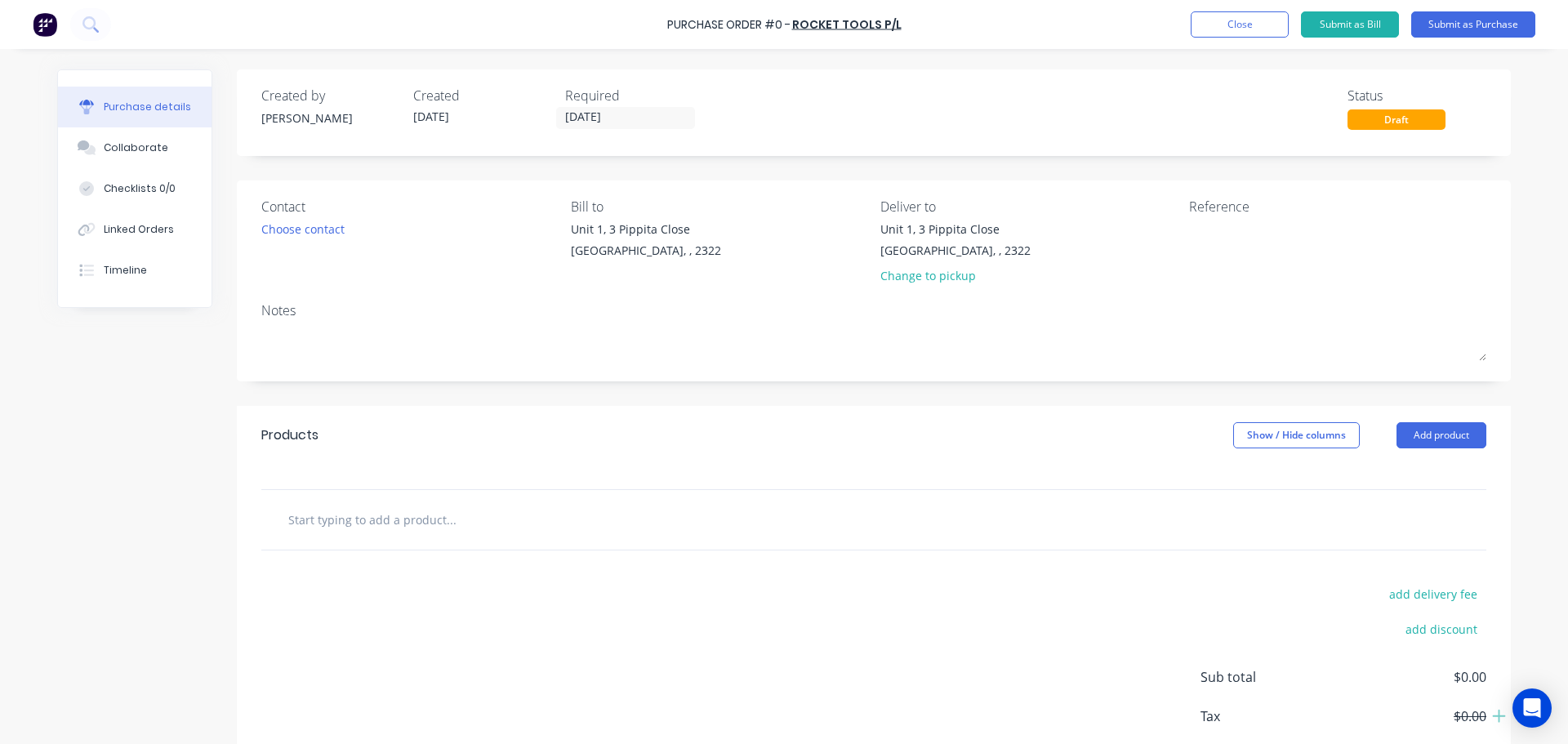
click at [342, 527] on input "text" at bounding box center [451, 519] width 327 height 32
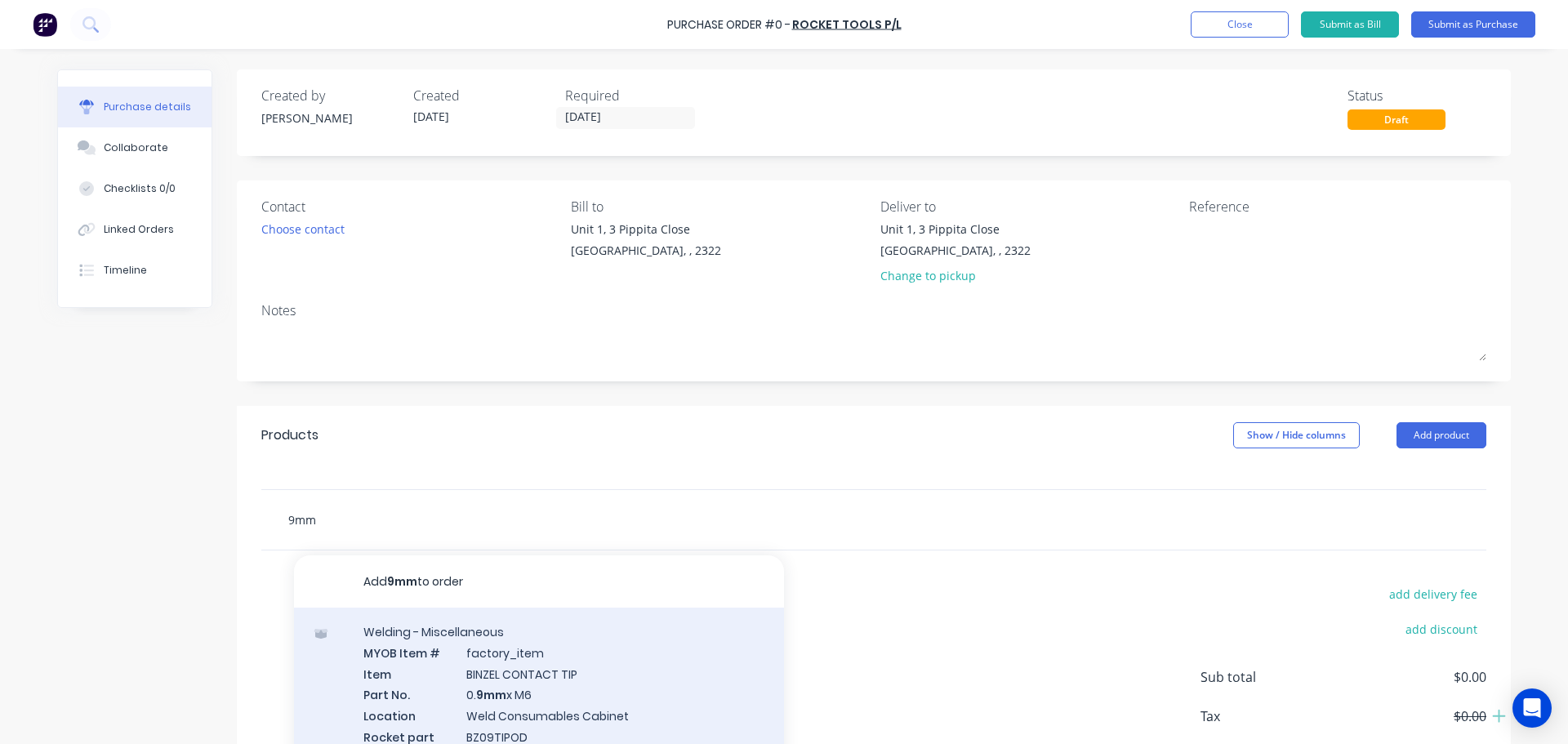
scroll to position [82, 0]
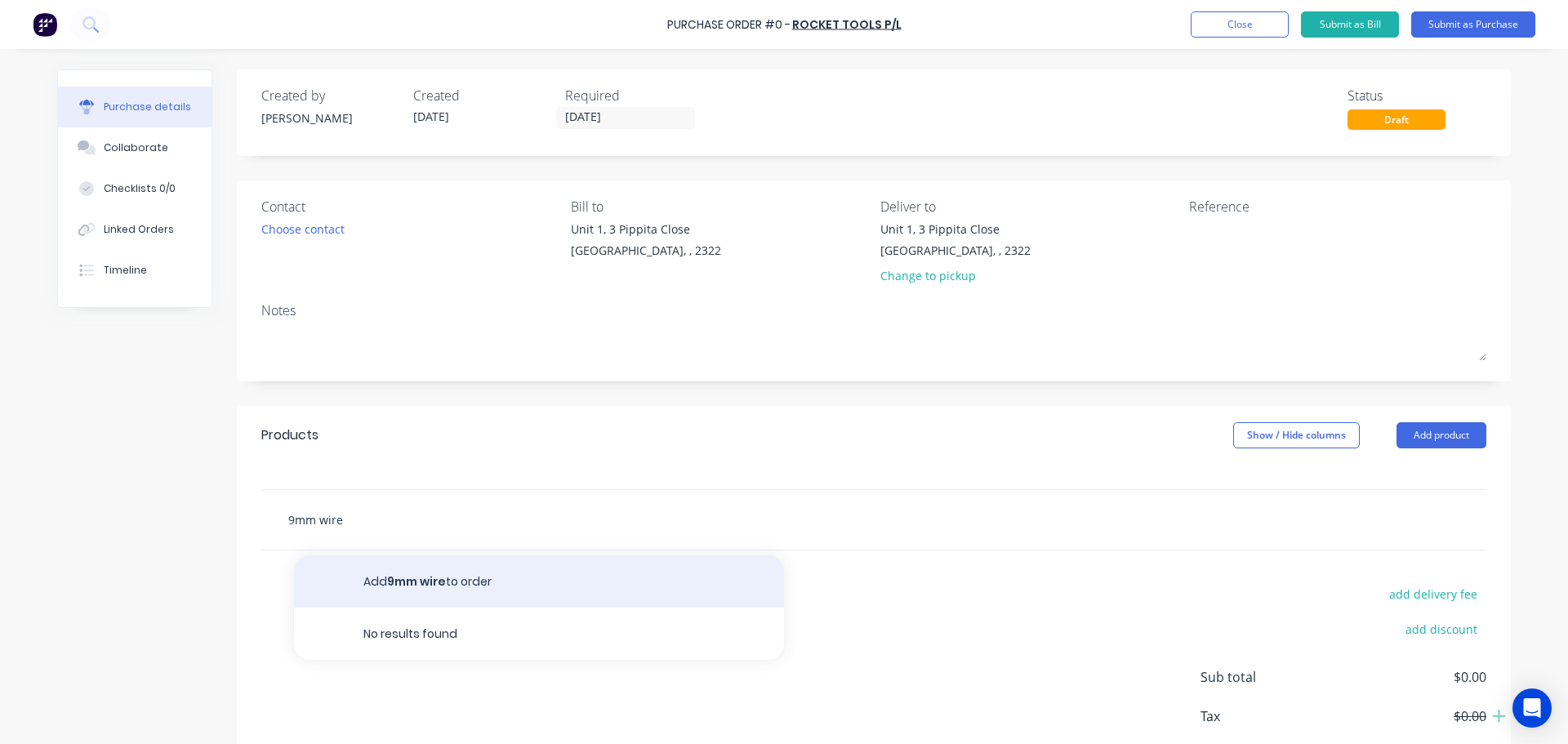
type input "9mm wire"
click at [433, 581] on button "Add 9mm wire to order" at bounding box center [539, 581] width 490 height 52
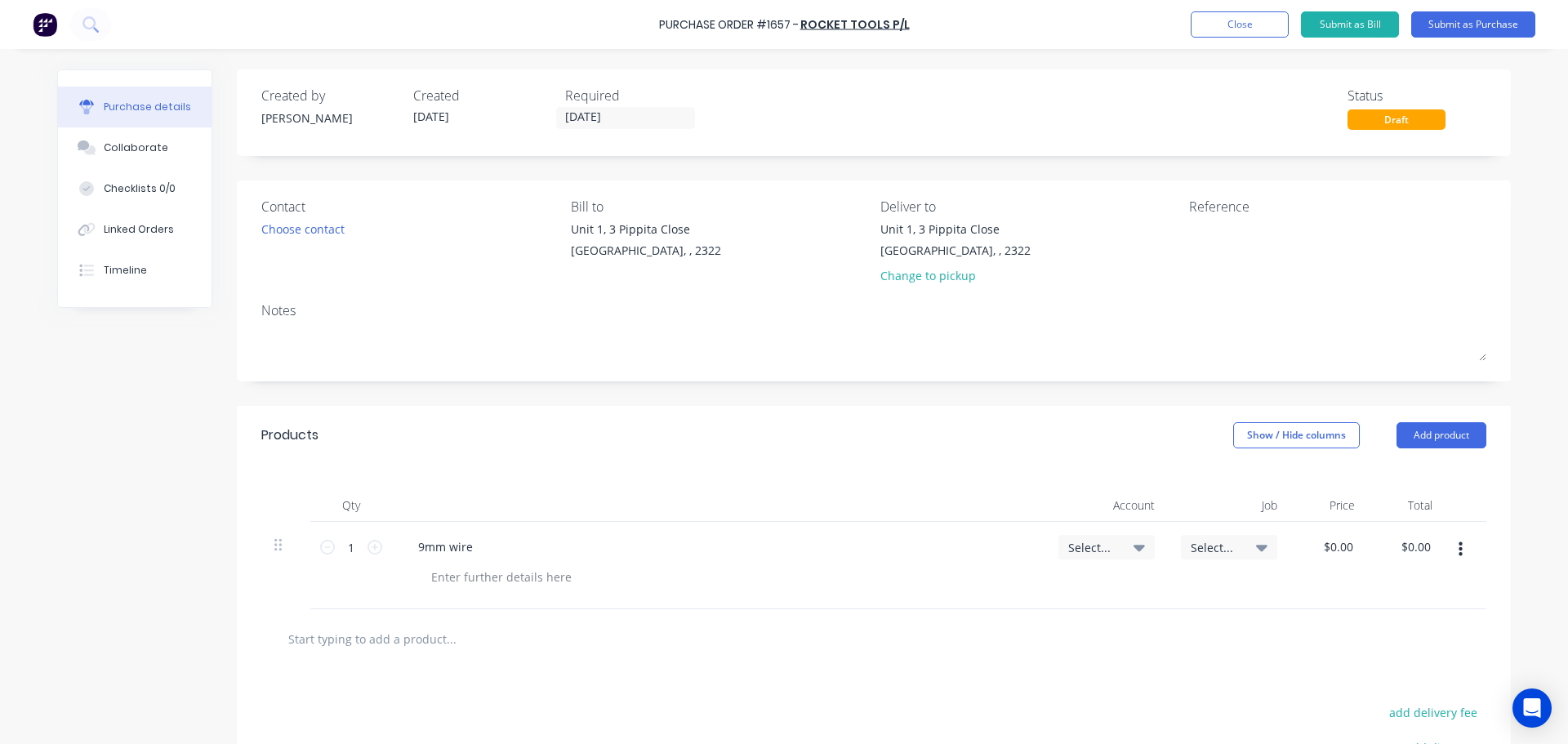
click at [1459, 553] on icon "button" at bounding box center [1460, 549] width 4 height 18
click at [1384, 686] on button "Delete" at bounding box center [1410, 690] width 139 height 32
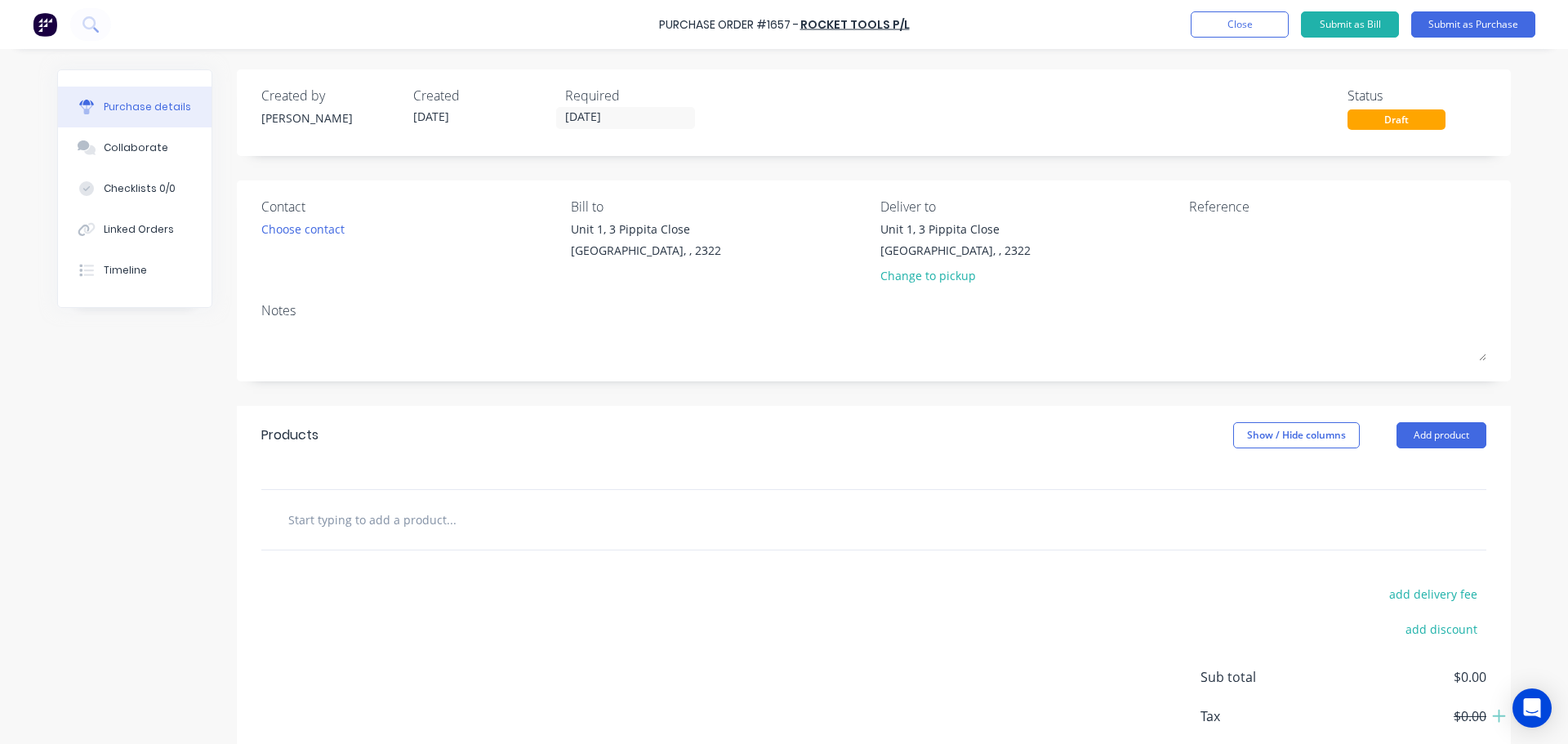
click at [395, 514] on input "text" at bounding box center [451, 519] width 327 height 32
drag, startPoint x: 369, startPoint y: 530, endPoint x: 258, endPoint y: 517, distance: 111.8
click at [261, 517] on div "9 mm weld Add 9 mm weld to order No results found" at bounding box center [873, 520] width 1225 height 60
paste input "LINO0.9MW-15KG"
click at [312, 224] on div "Choose contact" at bounding box center [303, 229] width 84 height 17
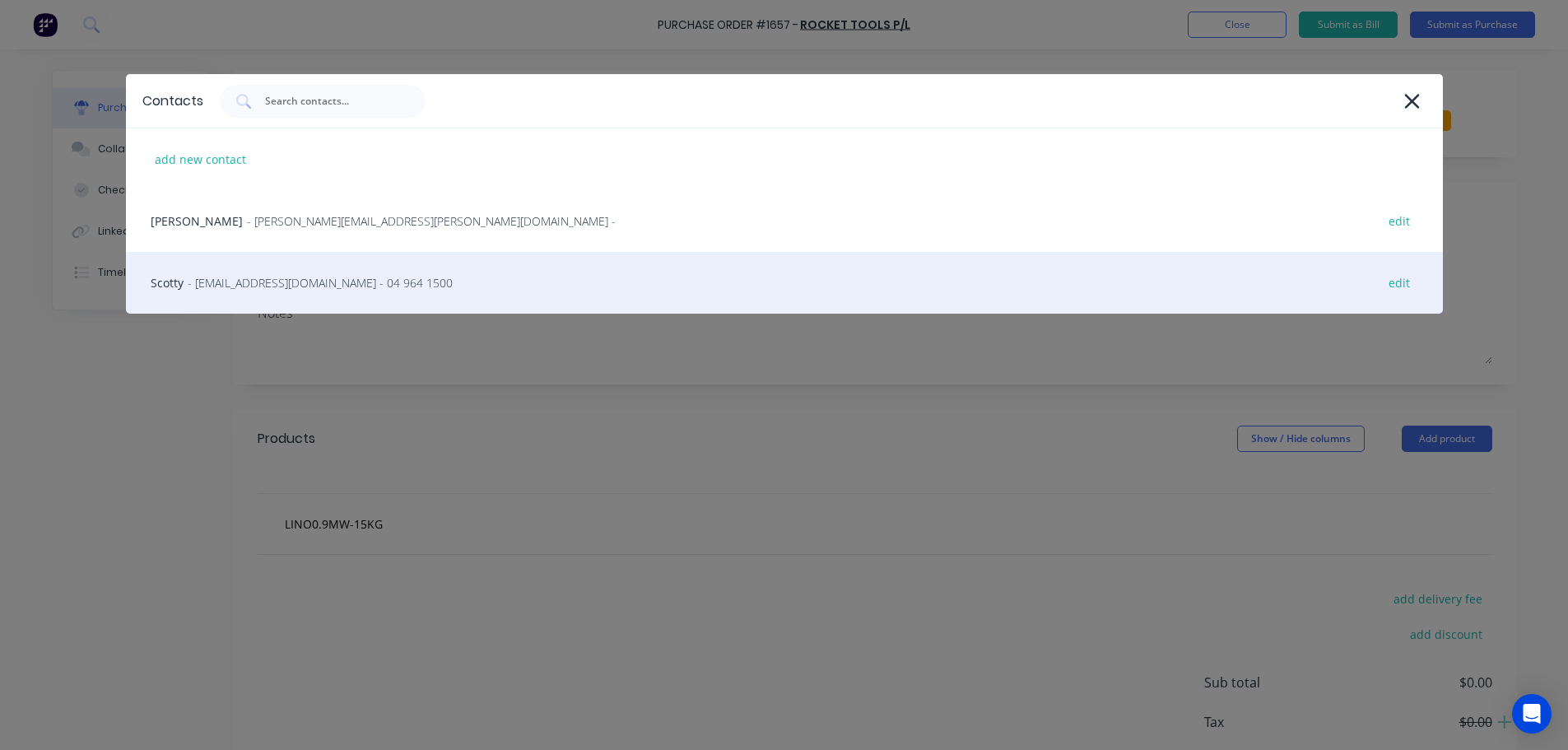
click at [304, 280] on span "- [EMAIL_ADDRESS][DOMAIN_NAME] - 04 964 1500" at bounding box center [320, 283] width 265 height 17
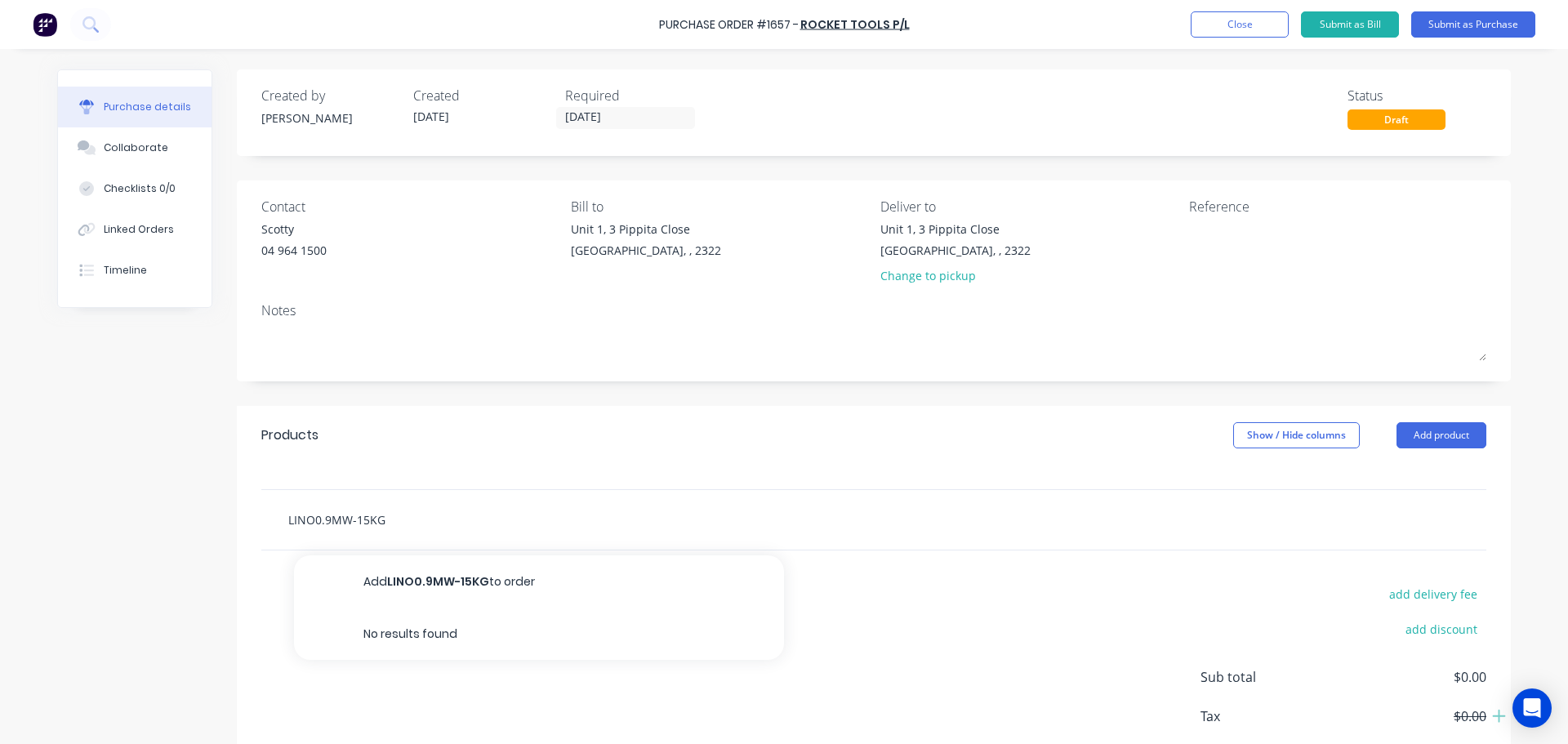
drag, startPoint x: 379, startPoint y: 519, endPoint x: 271, endPoint y: 514, distance: 108.1
click at [275, 514] on div "LINO0.9MW-15KG Add LINO0.9MW-15KG to order No results found" at bounding box center [520, 519] width 490 height 32
paste input "MILD STEEL, 0.9mm"
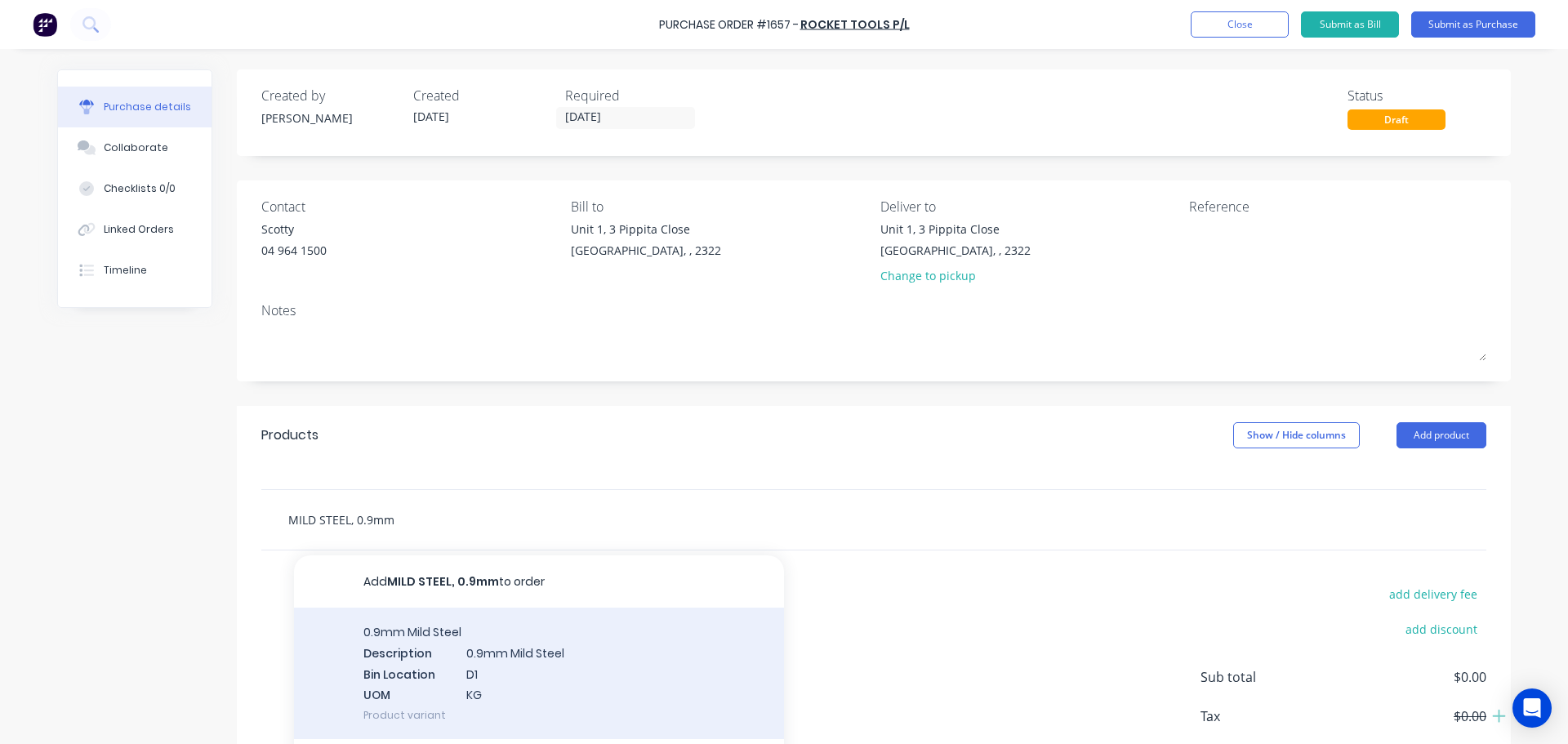
type input "MILD STEEL, 0.9mm"
click at [422, 625] on div "0.9mm Mild Steel Description 0.9mm Mild Steel Bin Location D1 UOM KG Product va…" at bounding box center [539, 673] width 490 height 131
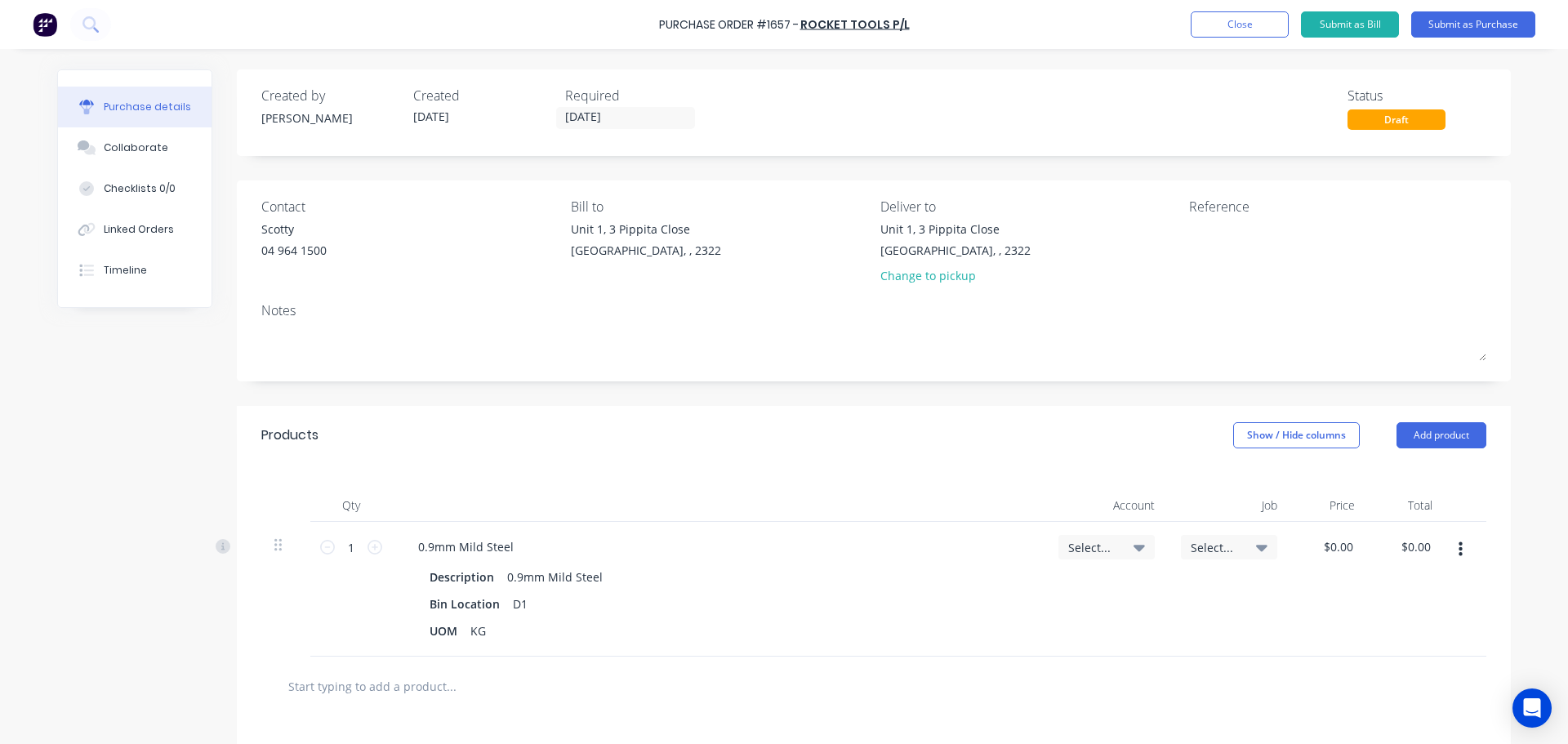
click at [1458, 545] on button "button" at bounding box center [1460, 549] width 38 height 29
click at [1386, 687] on button "Delete" at bounding box center [1410, 690] width 139 height 32
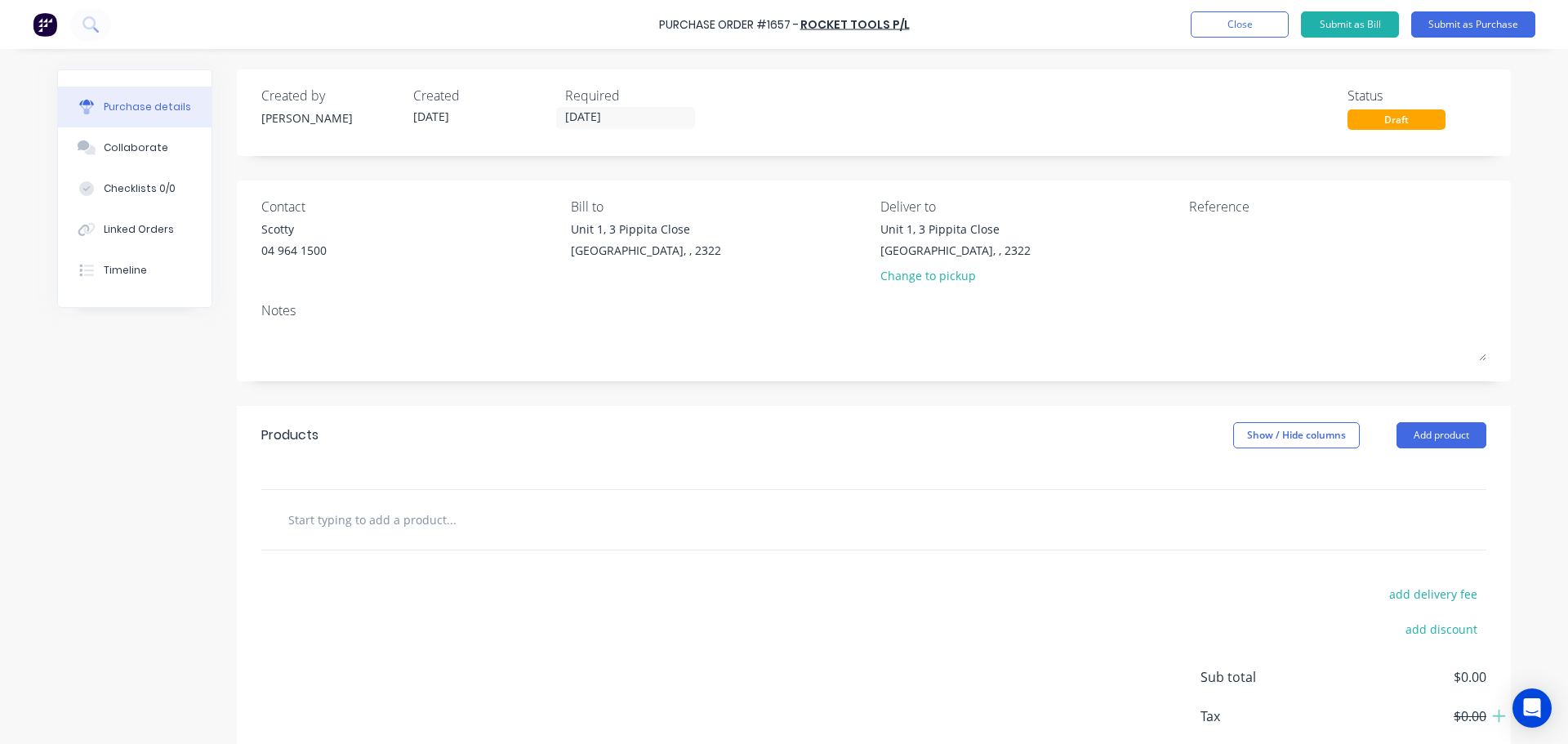
click at [366, 528] on input "text" at bounding box center [451, 519] width 327 height 32
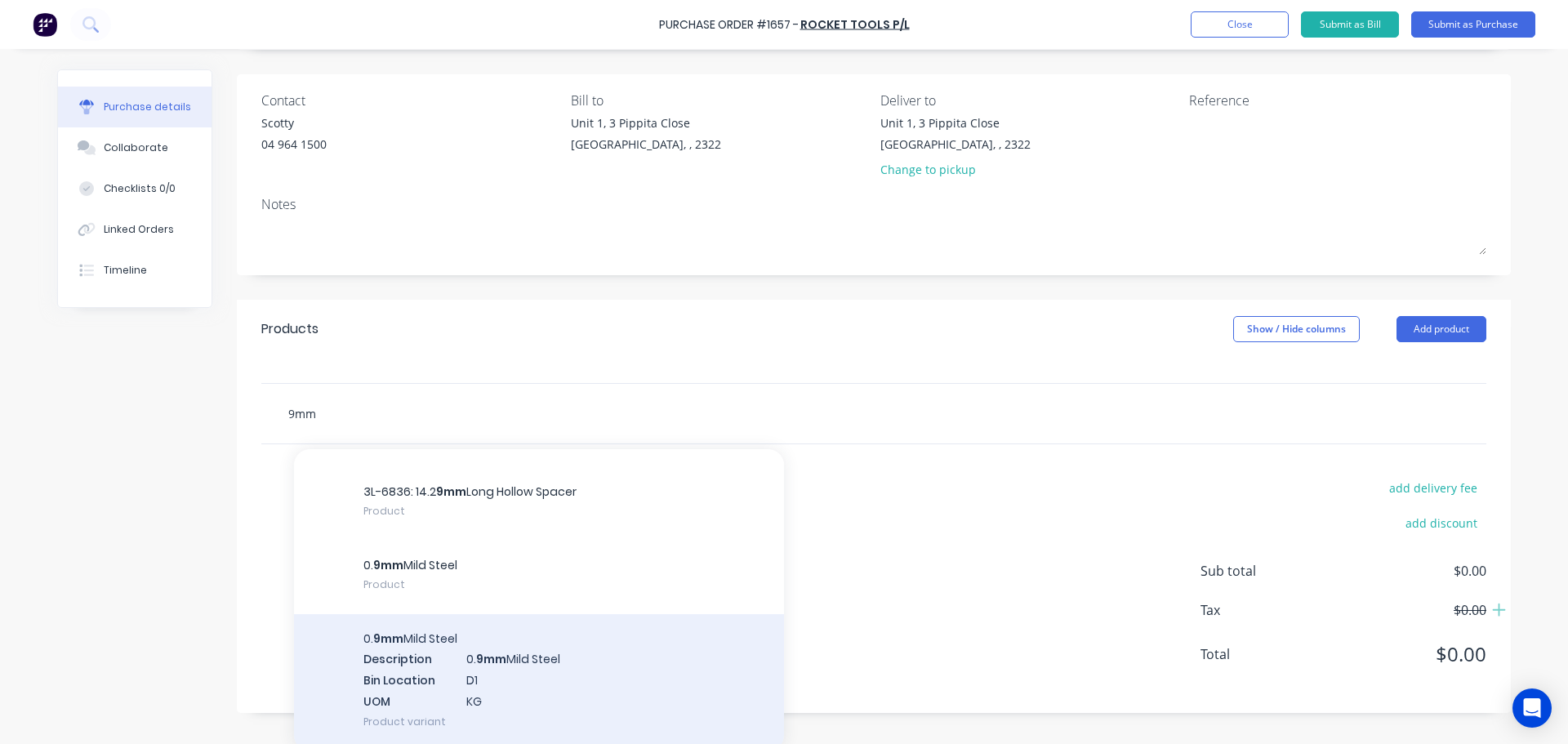
scroll to position [113, 0]
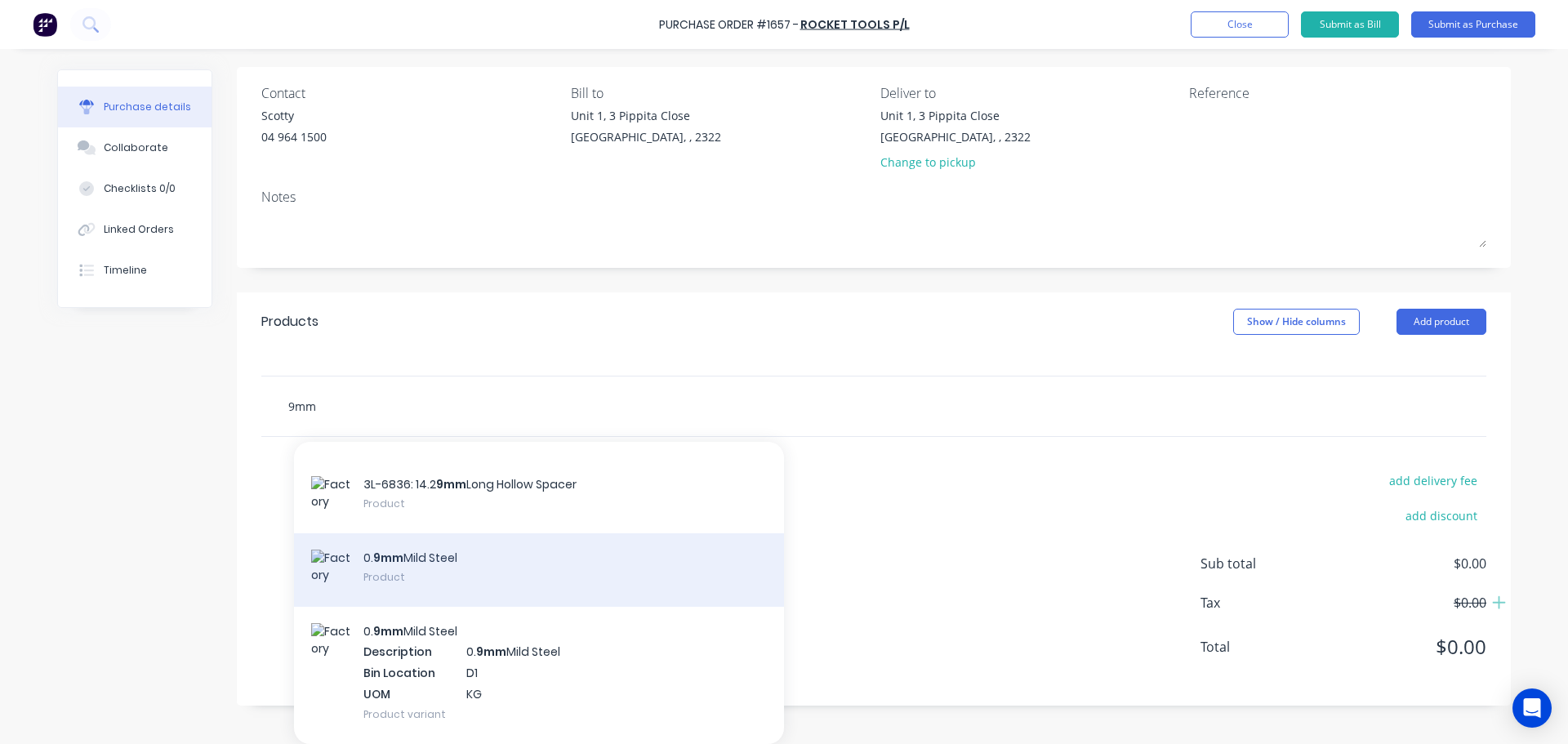
type input "9mm"
click at [410, 533] on div "0. 9mm Mild Steel Product" at bounding box center [539, 570] width 490 height 73
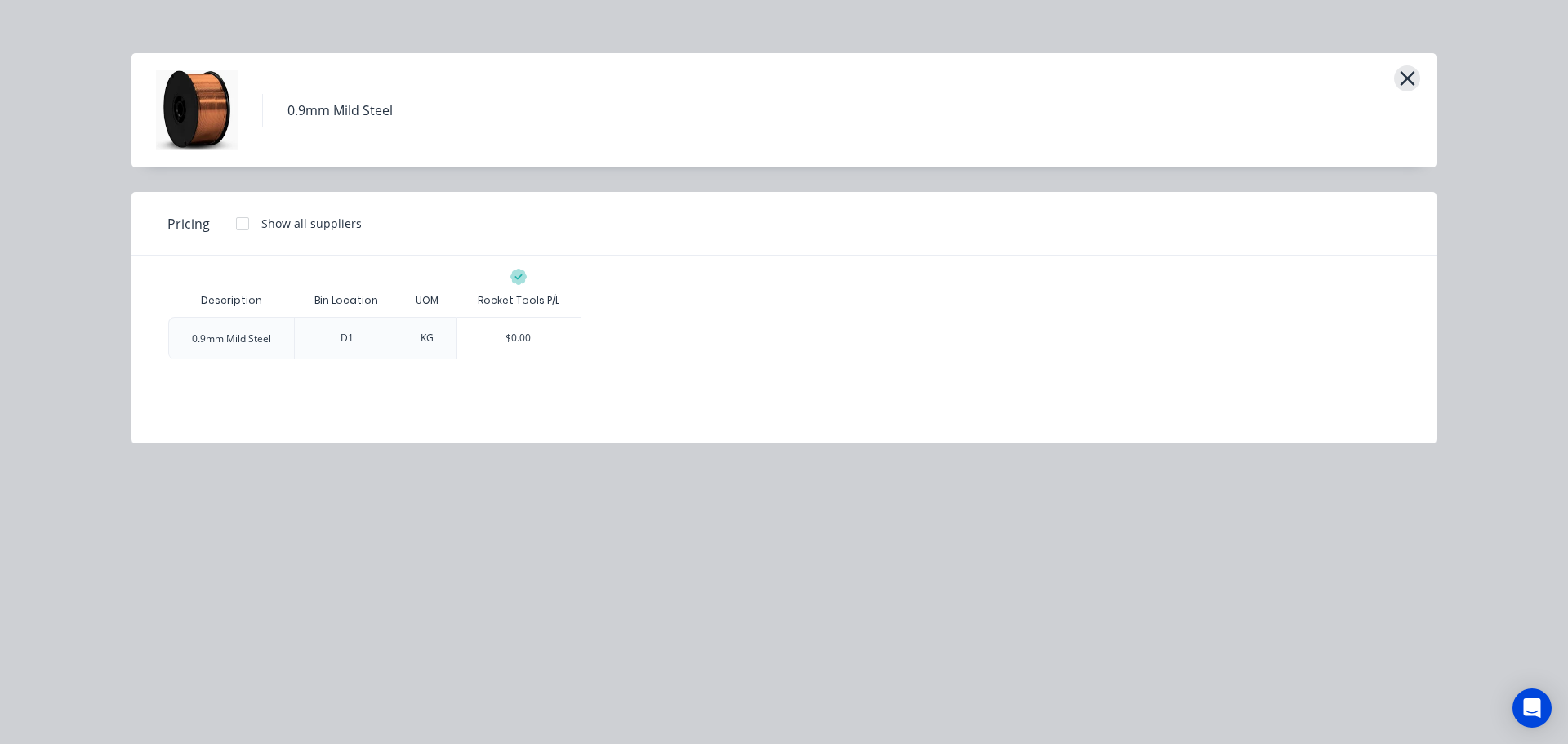
click at [1408, 78] on icon "button" at bounding box center [1407, 78] width 15 height 15
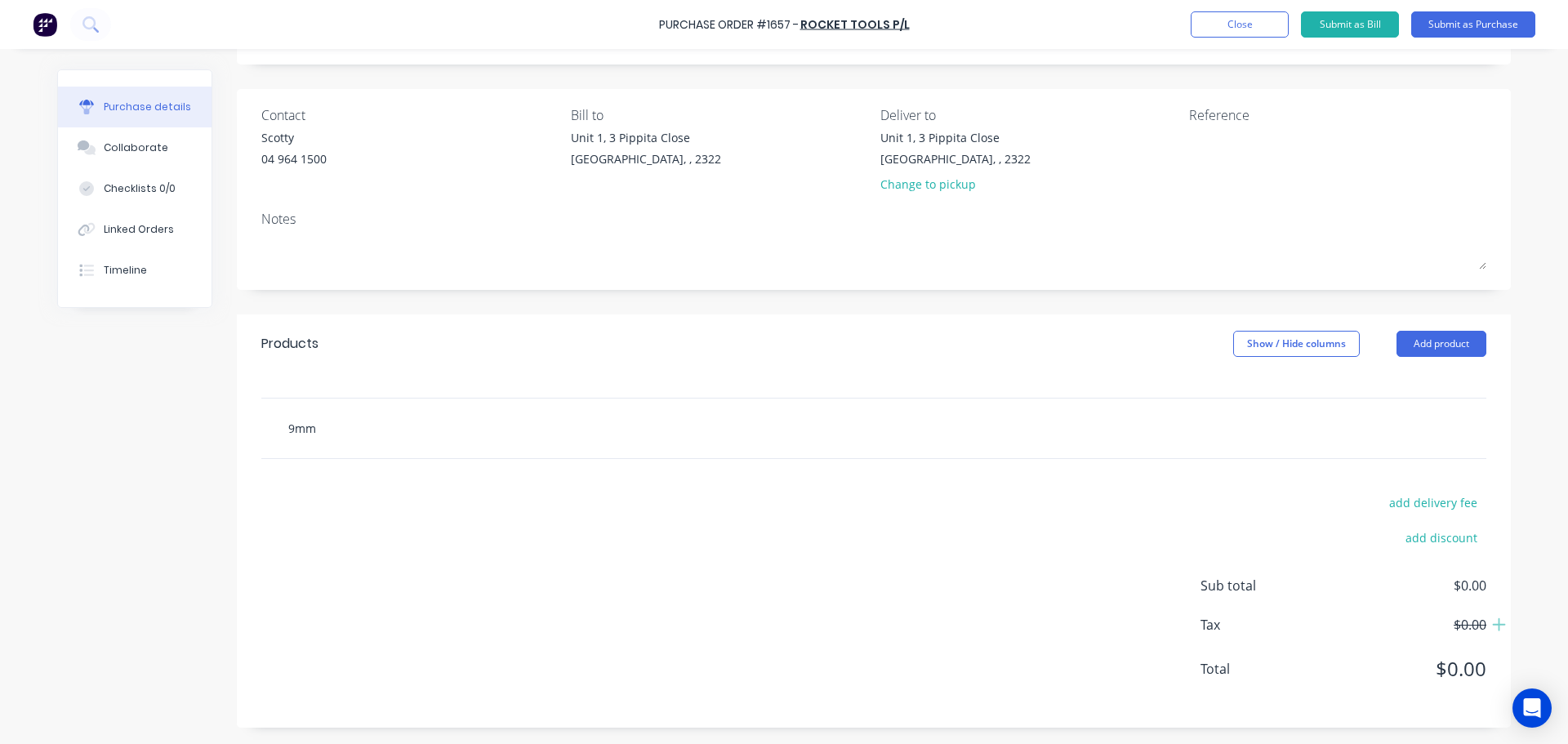
click at [353, 419] on input "9mm" at bounding box center [451, 427] width 327 height 32
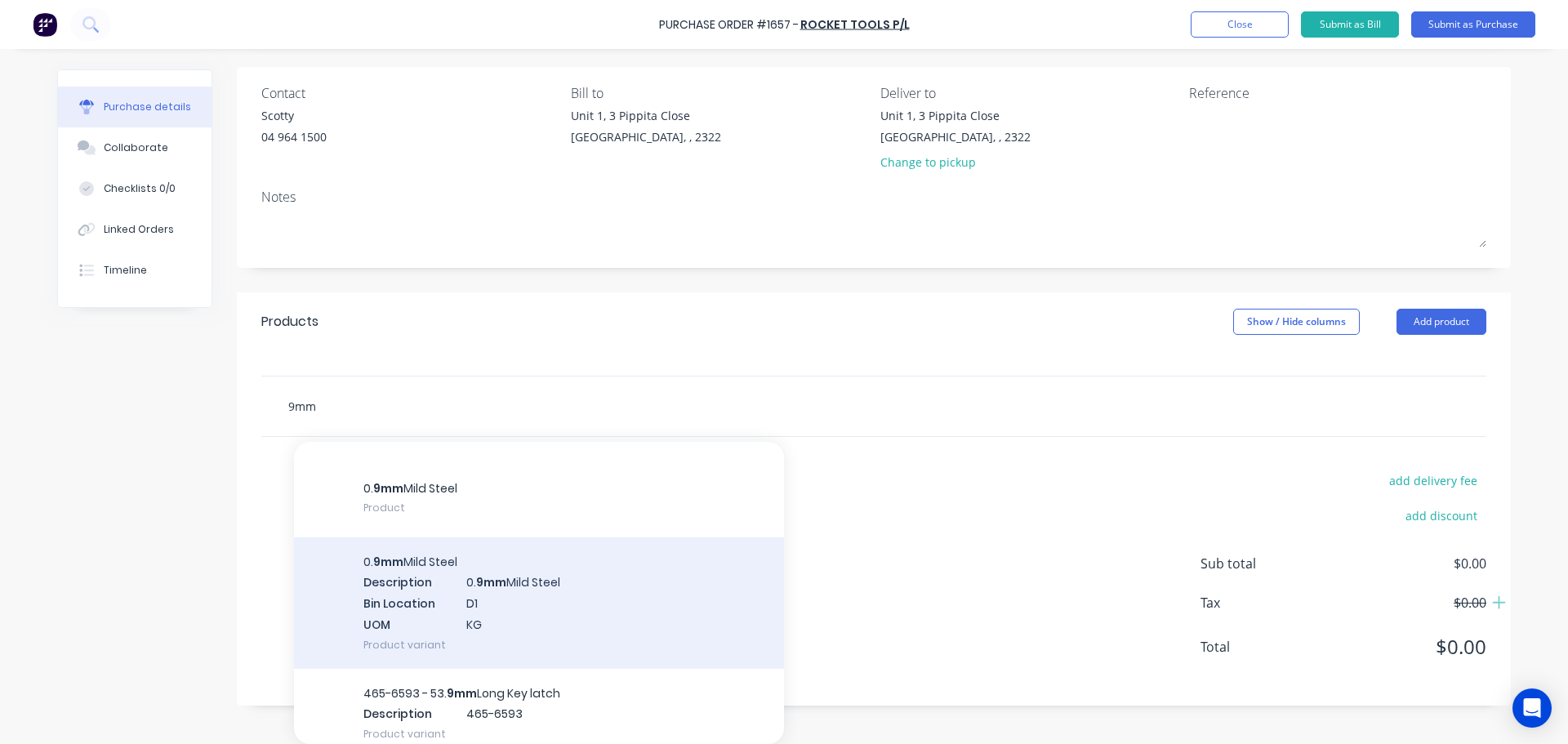
scroll to position [1131, 0]
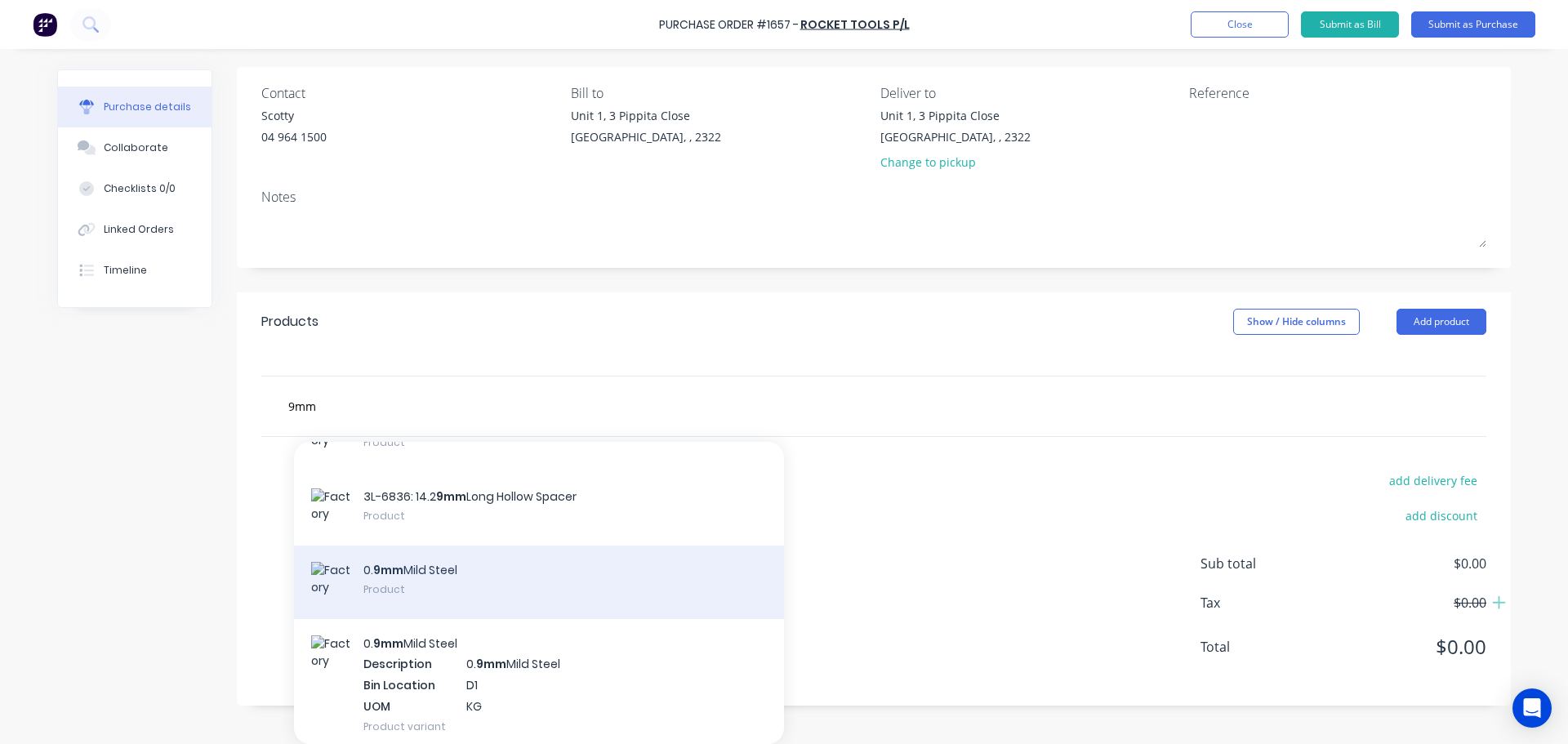
click at [426, 545] on div "0. 9mm Mild Steel Product" at bounding box center [539, 582] width 490 height 73
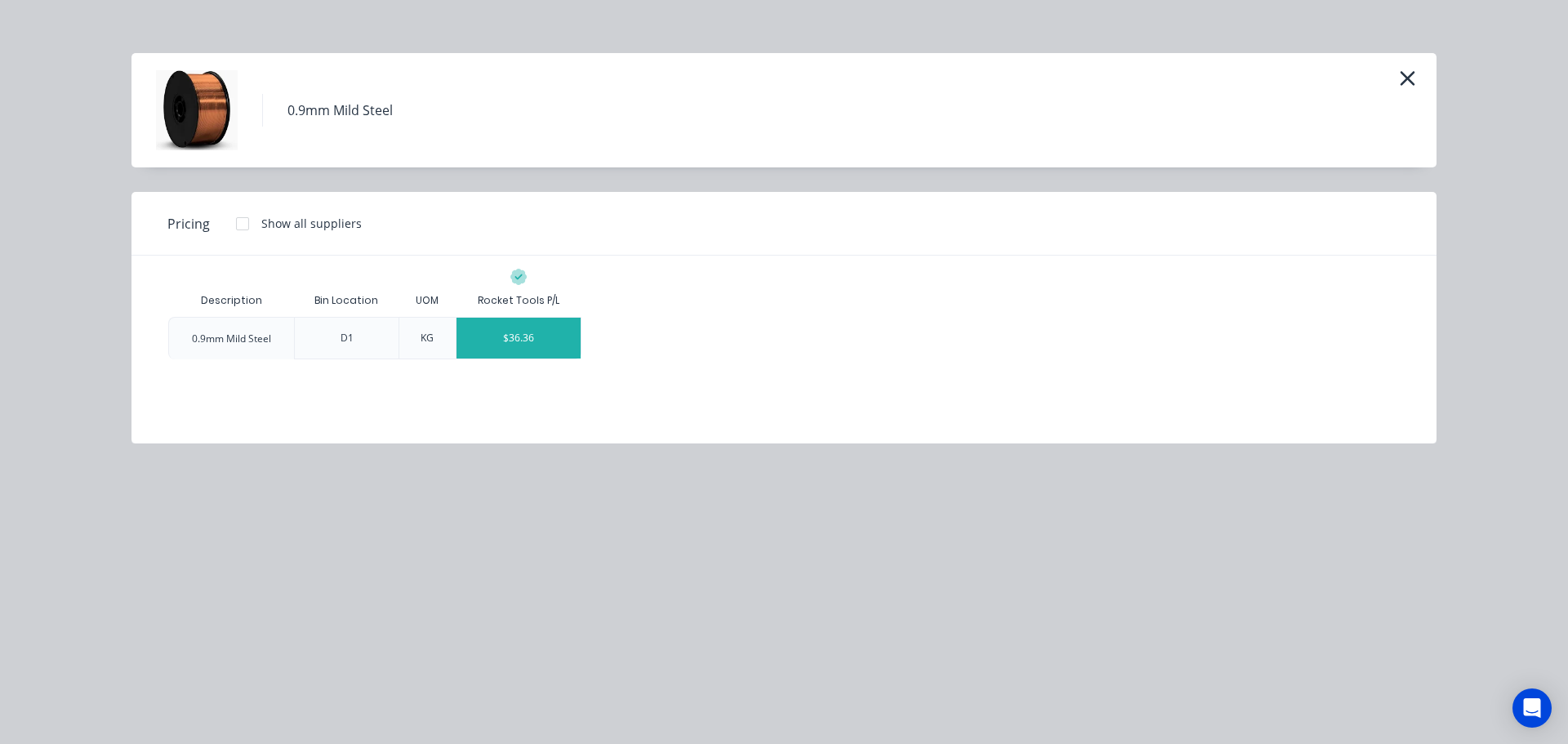
click at [521, 332] on div "$36.36" at bounding box center [518, 338] width 124 height 41
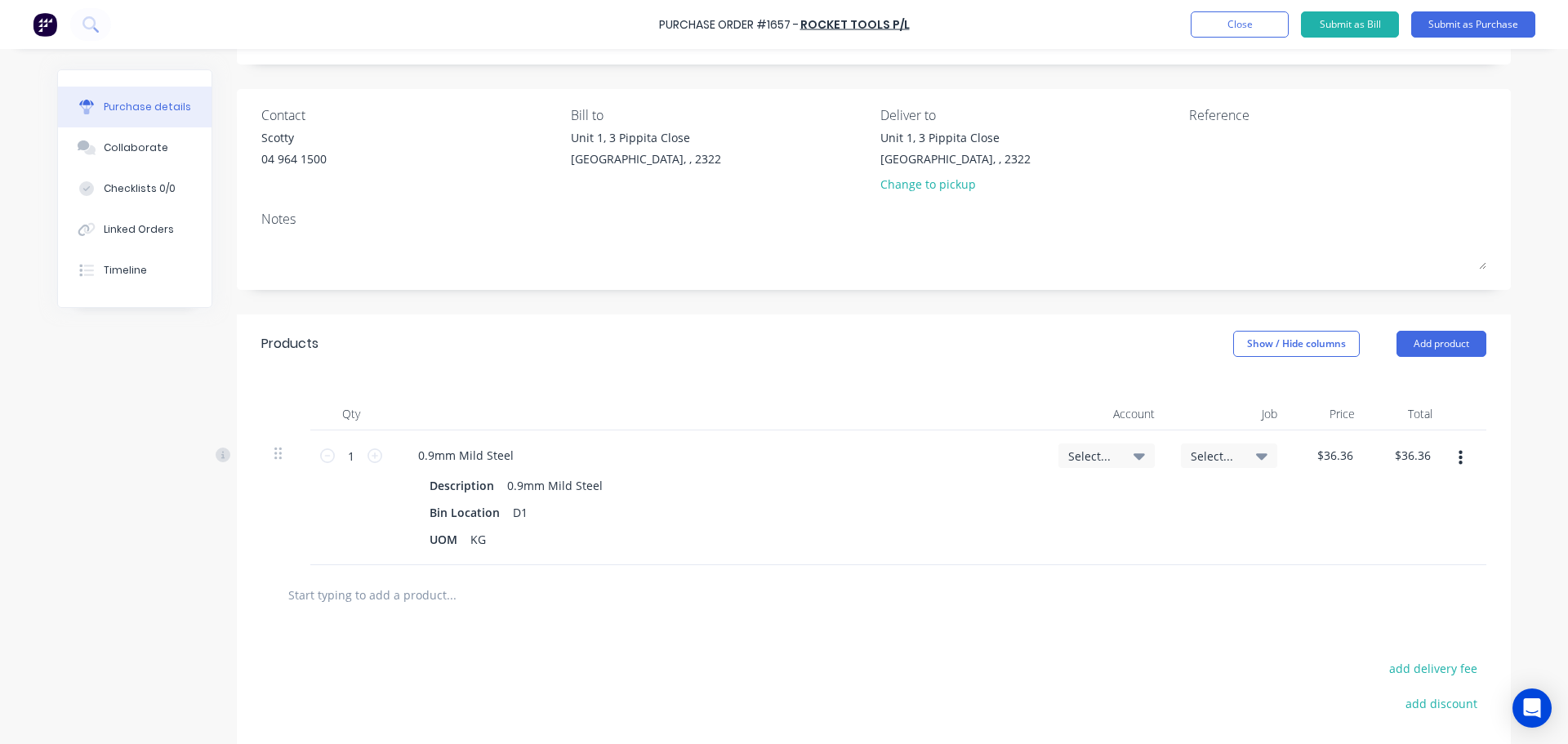
scroll to position [113, 0]
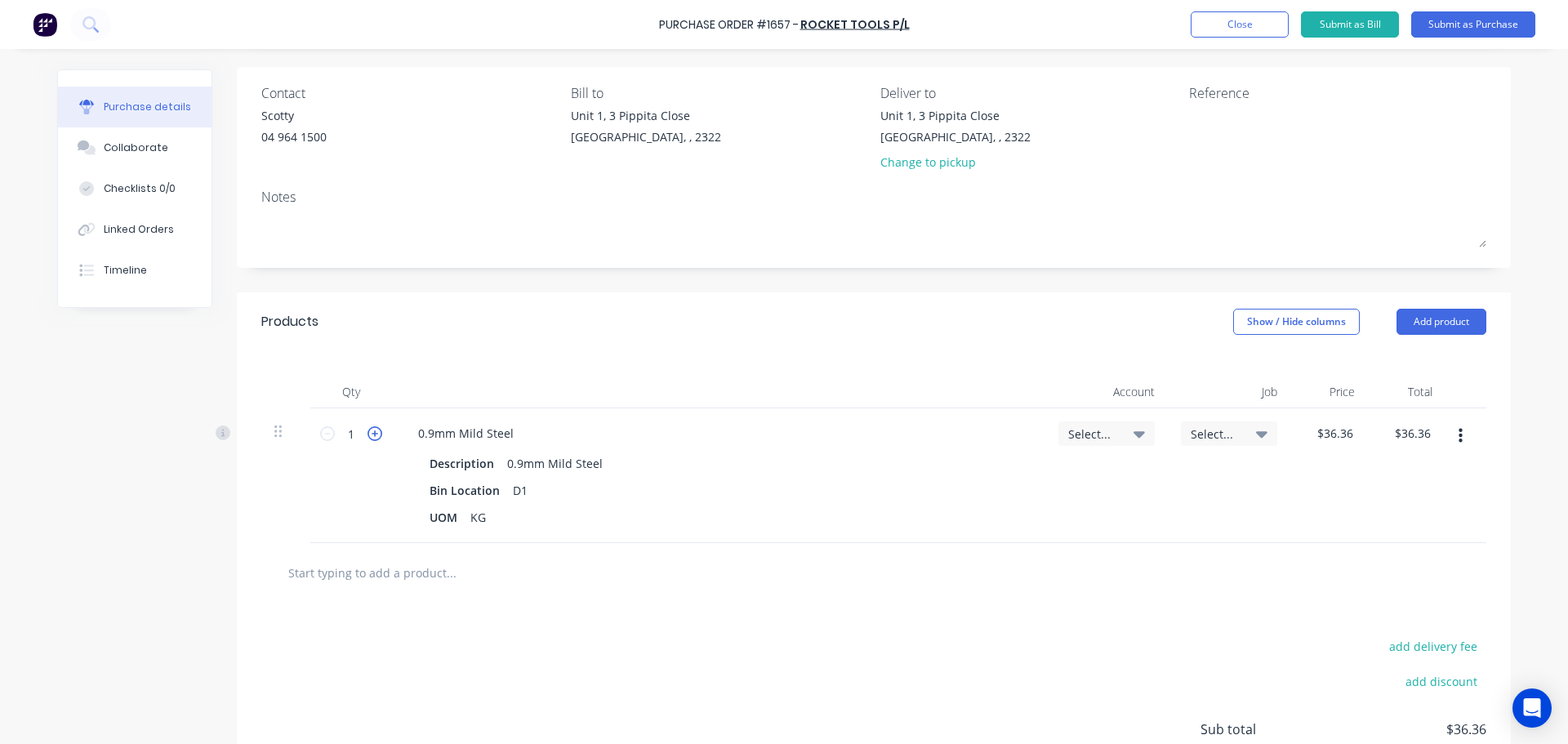
click at [368, 431] on icon at bounding box center [375, 433] width 15 height 15
type input "2"
type input "$72.72"
click at [368, 431] on icon at bounding box center [375, 433] width 15 height 15
type input "3"
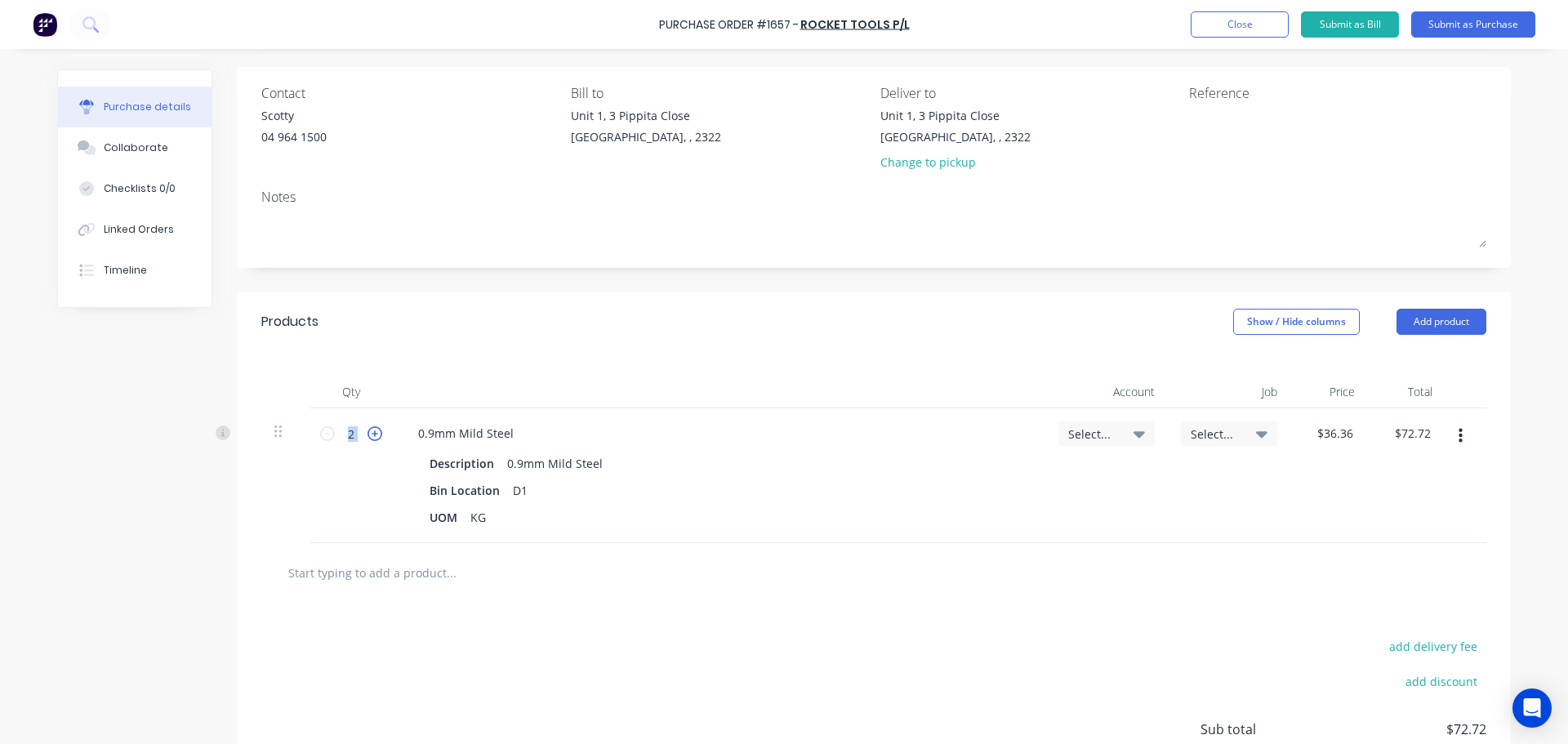
type input "$109.08"
click at [368, 431] on icon at bounding box center [375, 433] width 15 height 15
type input "4"
type input "$145.44"
click at [368, 431] on icon at bounding box center [375, 433] width 15 height 15
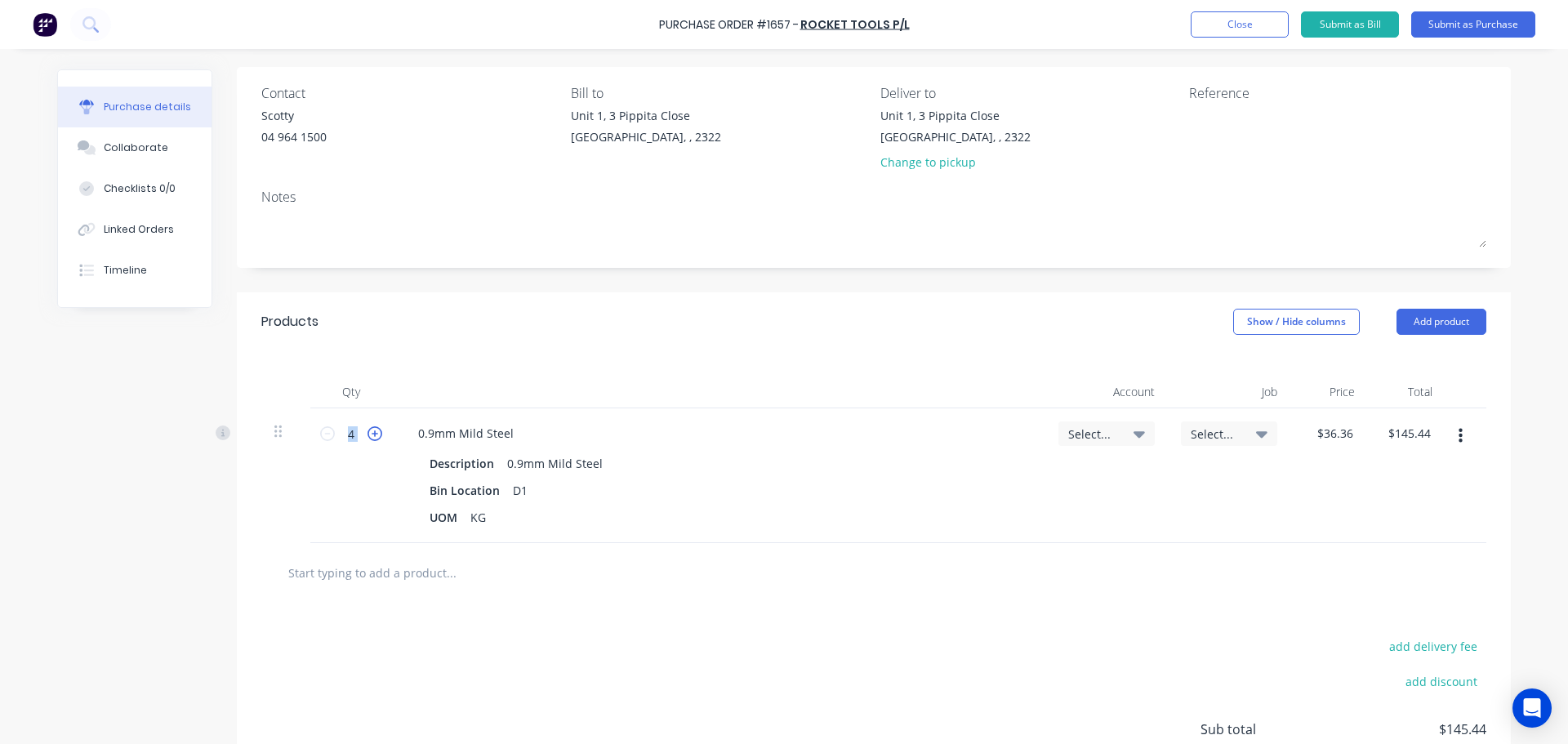
type input "5"
type input "$181.80"
click at [320, 437] on icon at bounding box center [327, 433] width 15 height 15
type input "4"
type input "$145.44"
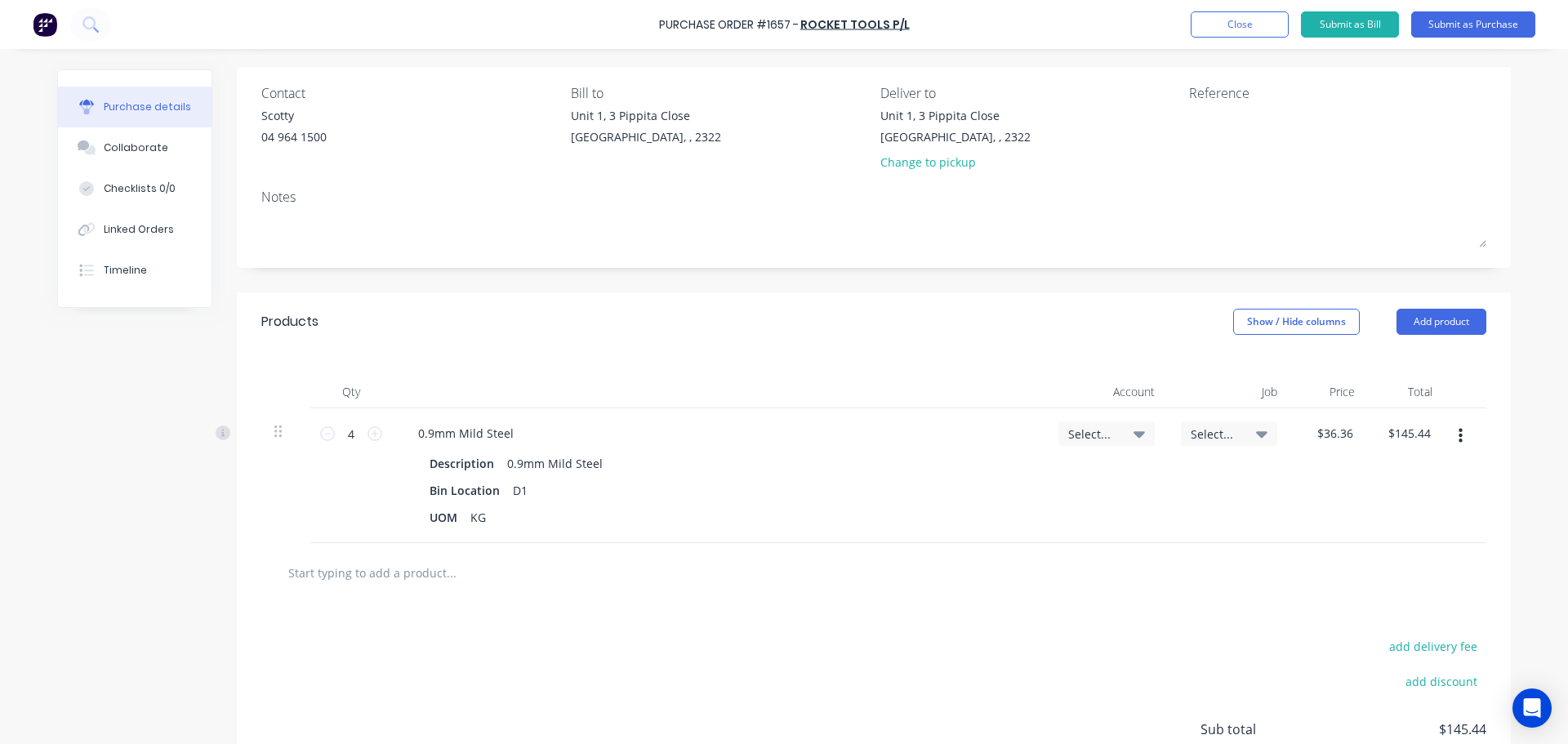
click at [1134, 434] on icon at bounding box center [1139, 434] width 11 height 7
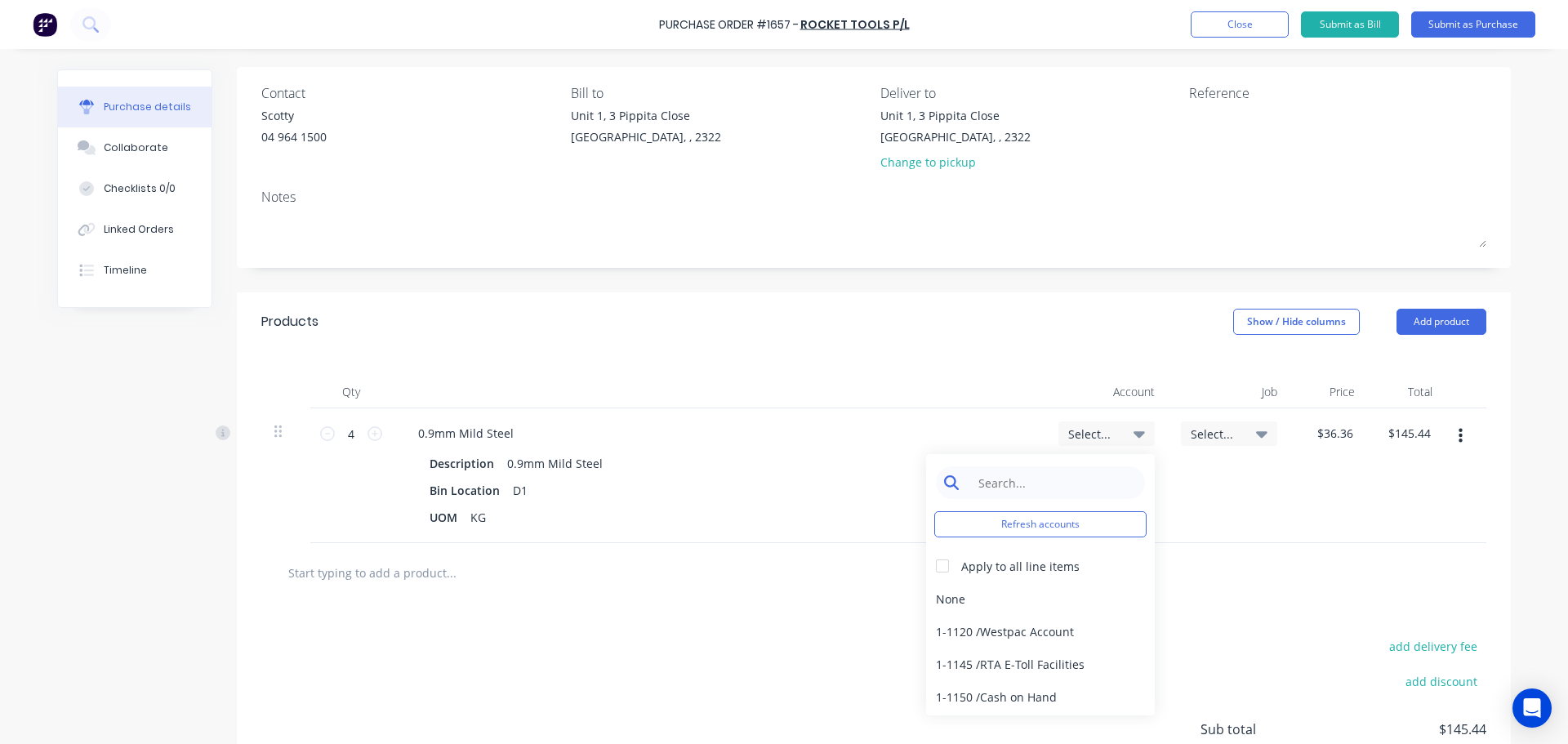
click at [1060, 484] on input at bounding box center [1053, 482] width 167 height 32
type input "5-8050"
click at [1038, 598] on div "5-8050 / COS - Mfg Consumables" at bounding box center [1040, 598] width 229 height 32
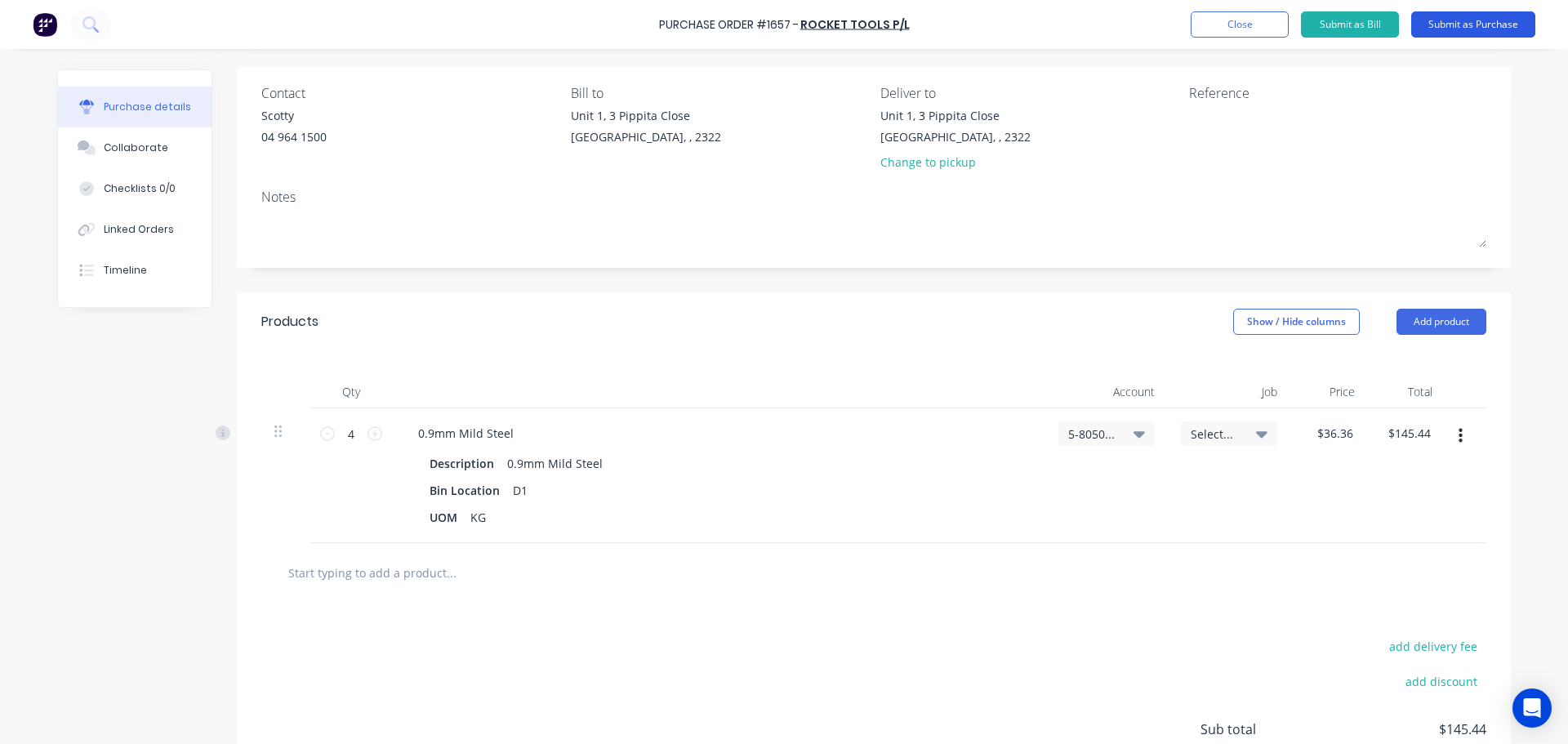
click at [1475, 28] on button "Submit as Purchase" at bounding box center [1473, 24] width 124 height 26
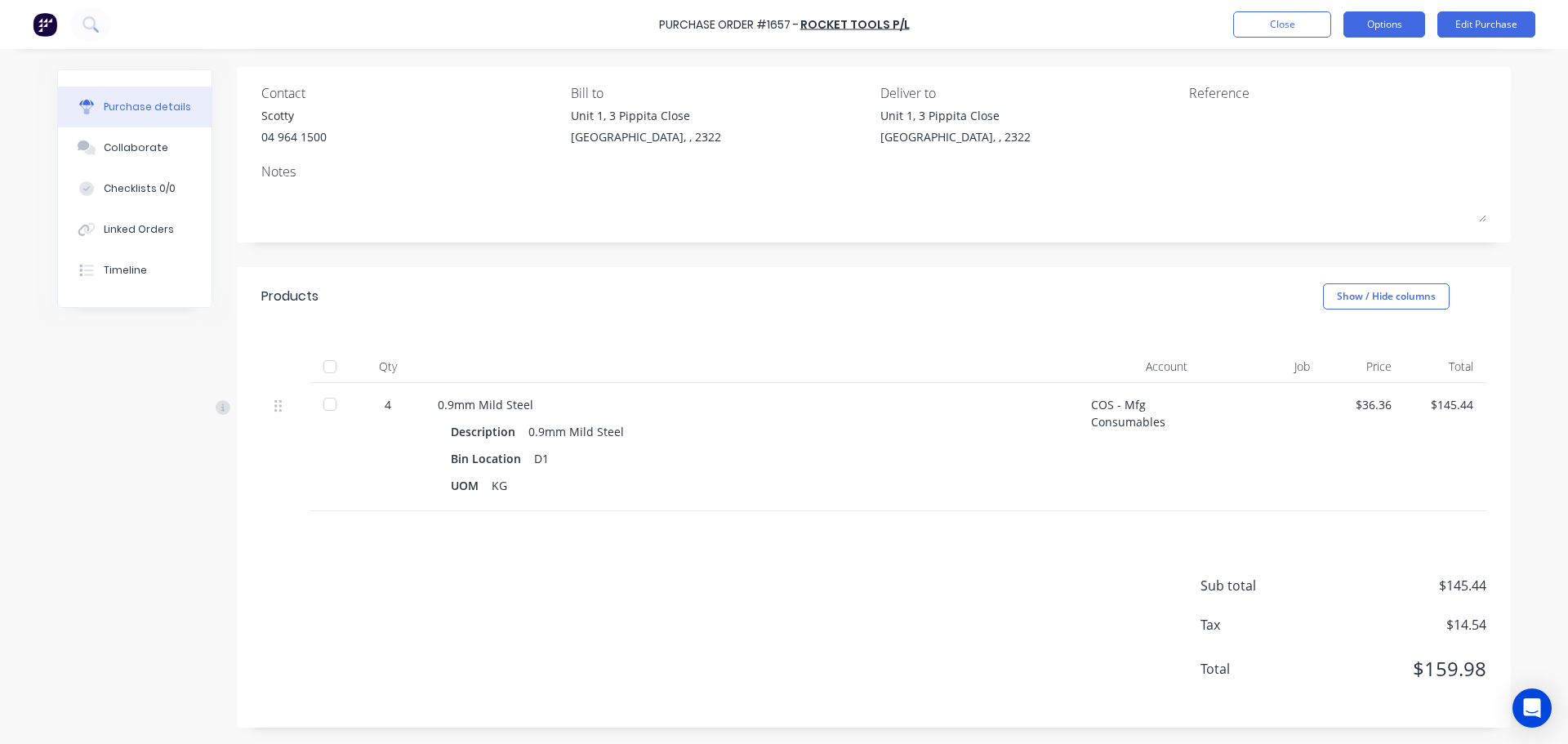
click at [1376, 31] on button "Options" at bounding box center [1384, 24] width 82 height 26
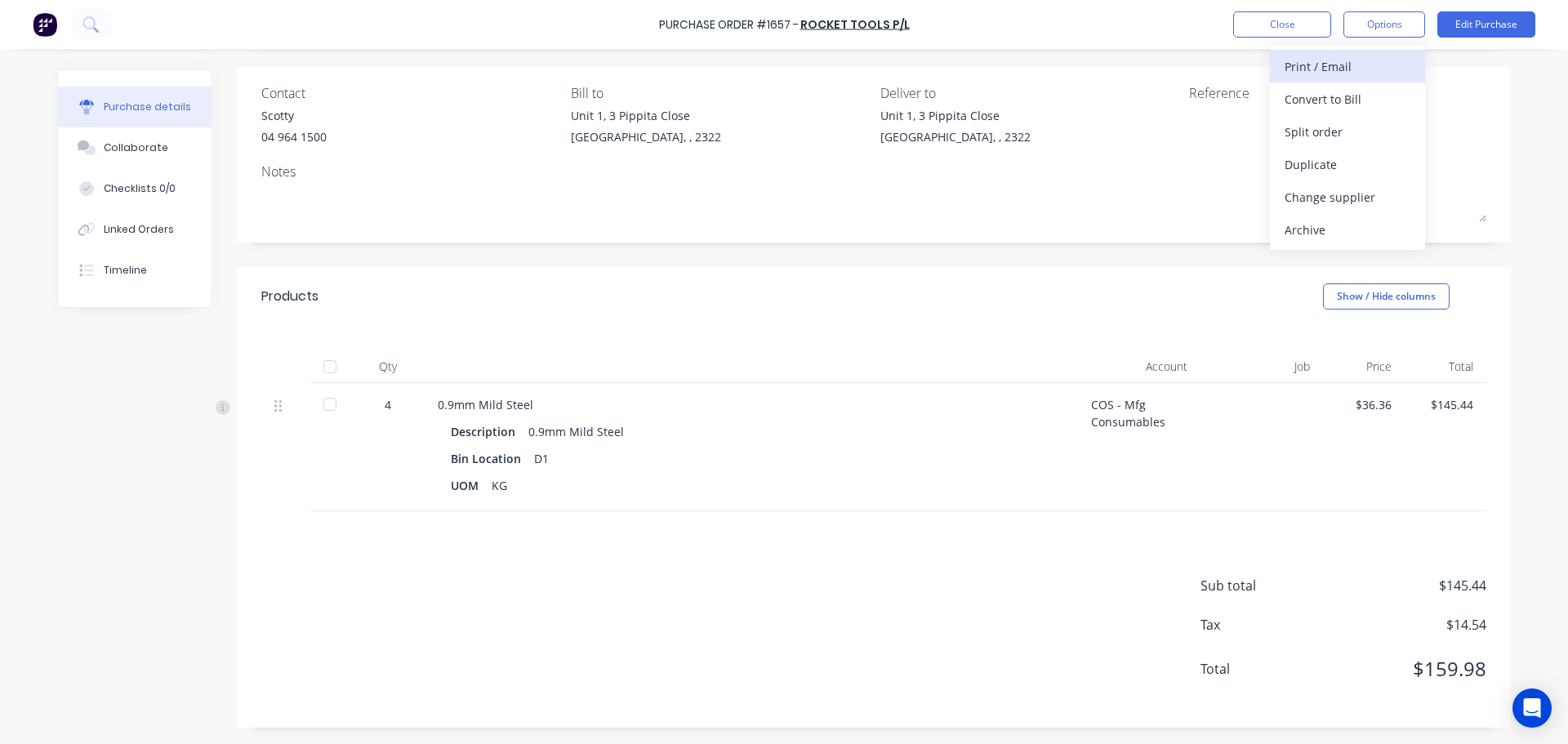
click at [1332, 67] on div "Print / Email" at bounding box center [1347, 67] width 125 height 24
click at [1326, 95] on div "With pricing" at bounding box center [1347, 99] width 125 height 24
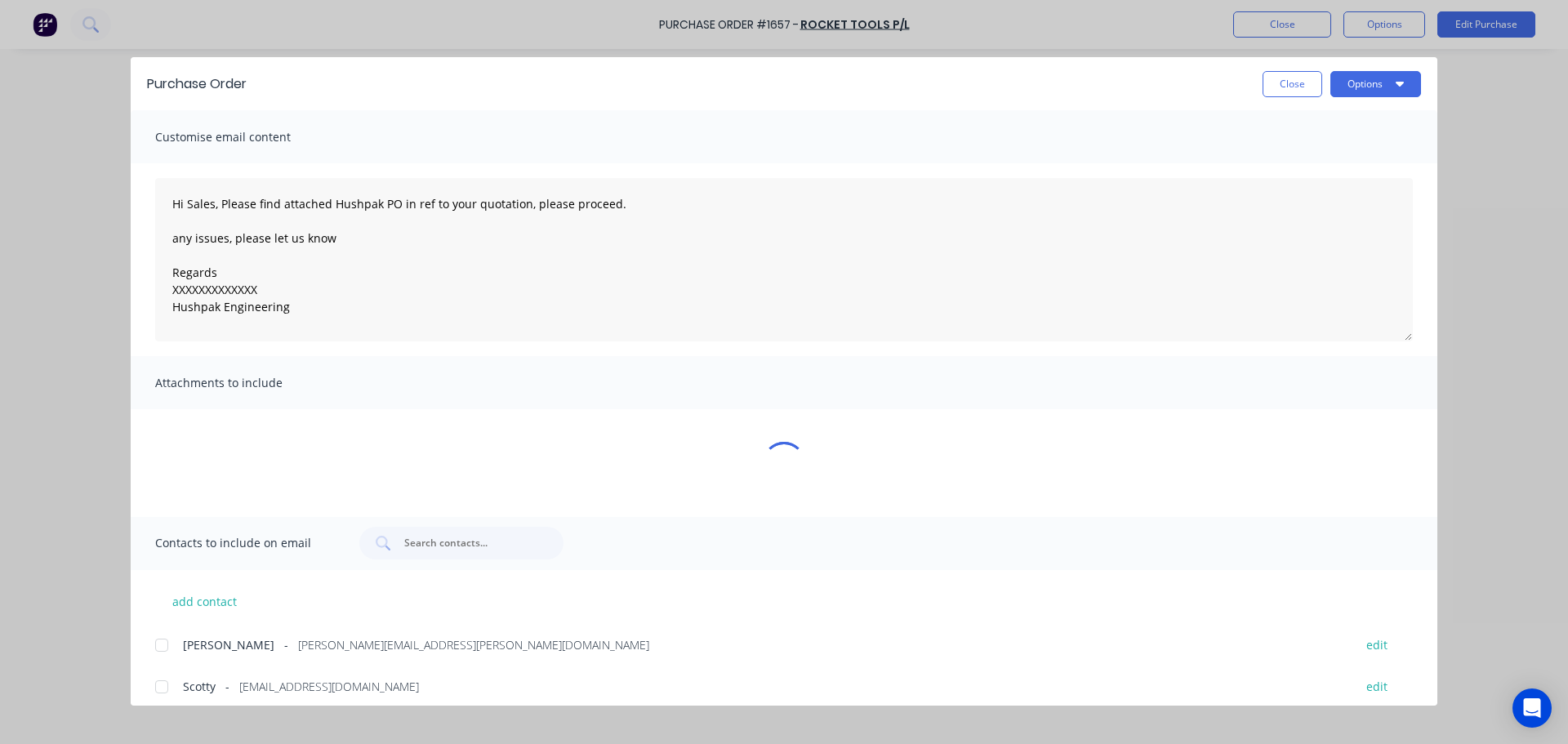
scroll to position [0, 0]
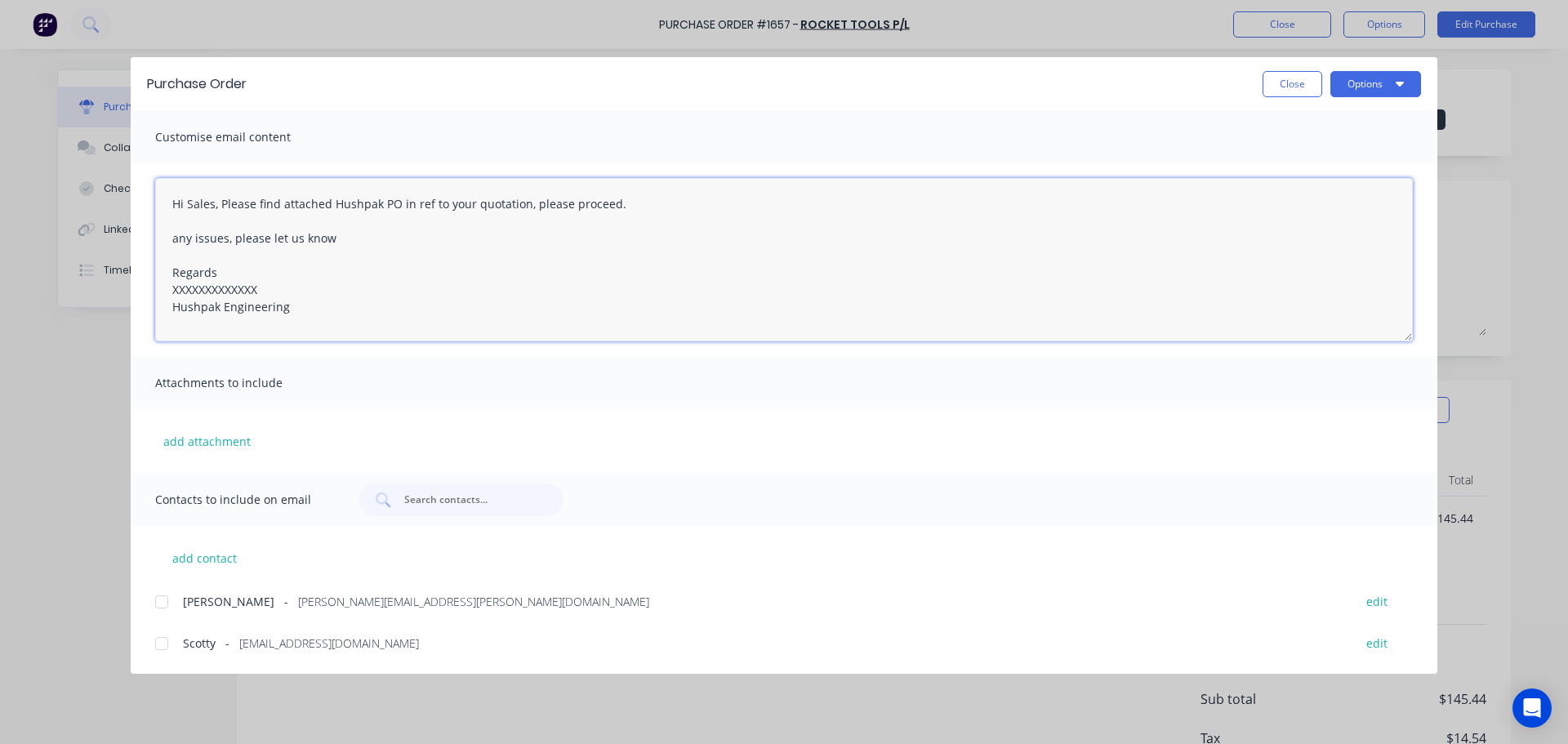
drag, startPoint x: 259, startPoint y: 292, endPoint x: 164, endPoint y: 289, distance: 95.0
click at [164, 289] on textarea "Hi Sales, Please find attached Hushpak PO in ref to your quotation, please proc…" at bounding box center [784, 259] width 1258 height 163
click at [165, 645] on div at bounding box center [161, 643] width 32 height 32
click at [159, 606] on div at bounding box center [161, 602] width 32 height 32
type textarea "Hi Sales, Please find attached Hushpak PO in ref to your quotation, please proc…"
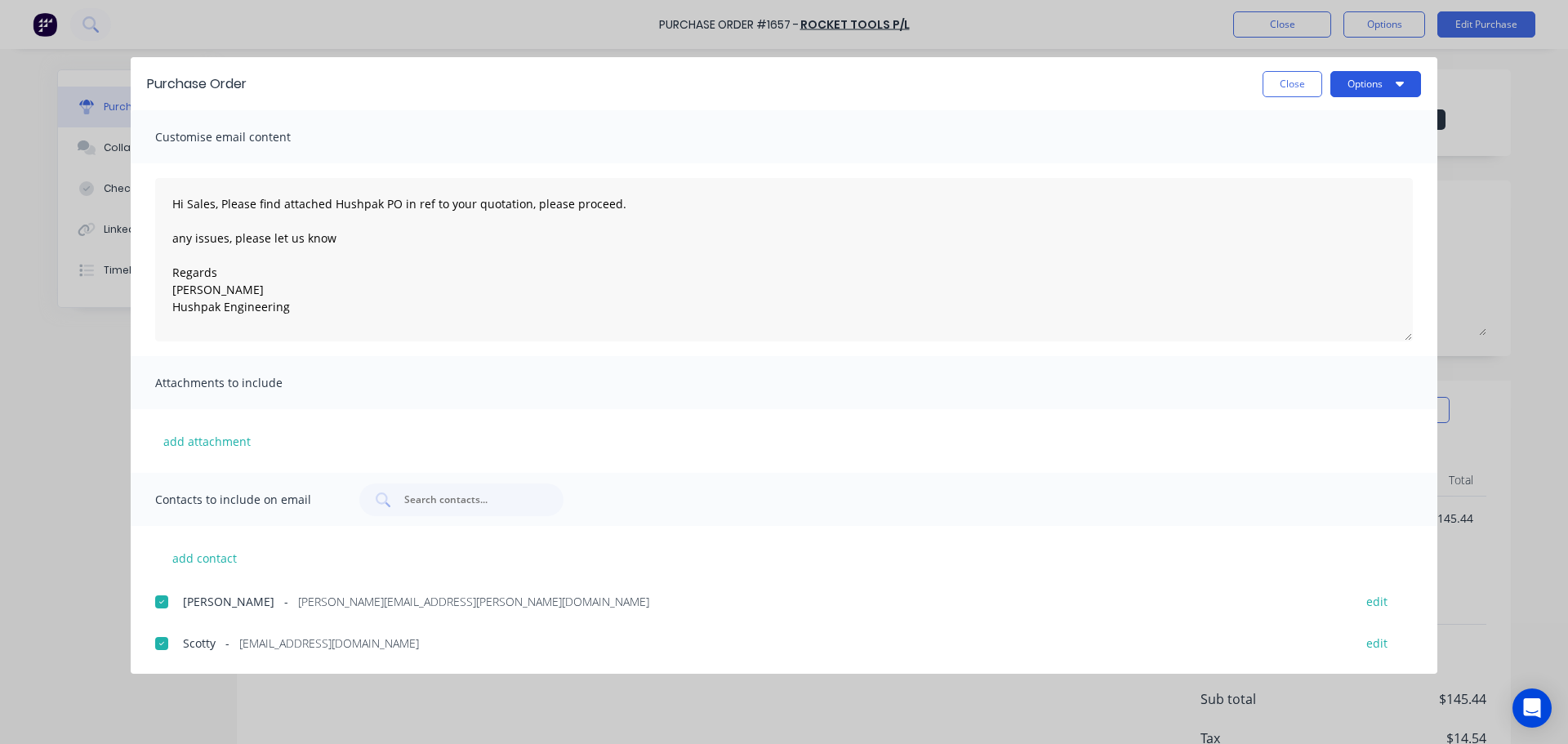
click at [1349, 87] on button "Options" at bounding box center [1376, 84] width 90 height 26
click at [1290, 193] on div "Email" at bounding box center [1343, 191] width 125 height 24
click at [1346, 86] on button "Options" at bounding box center [1376, 84] width 90 height 26
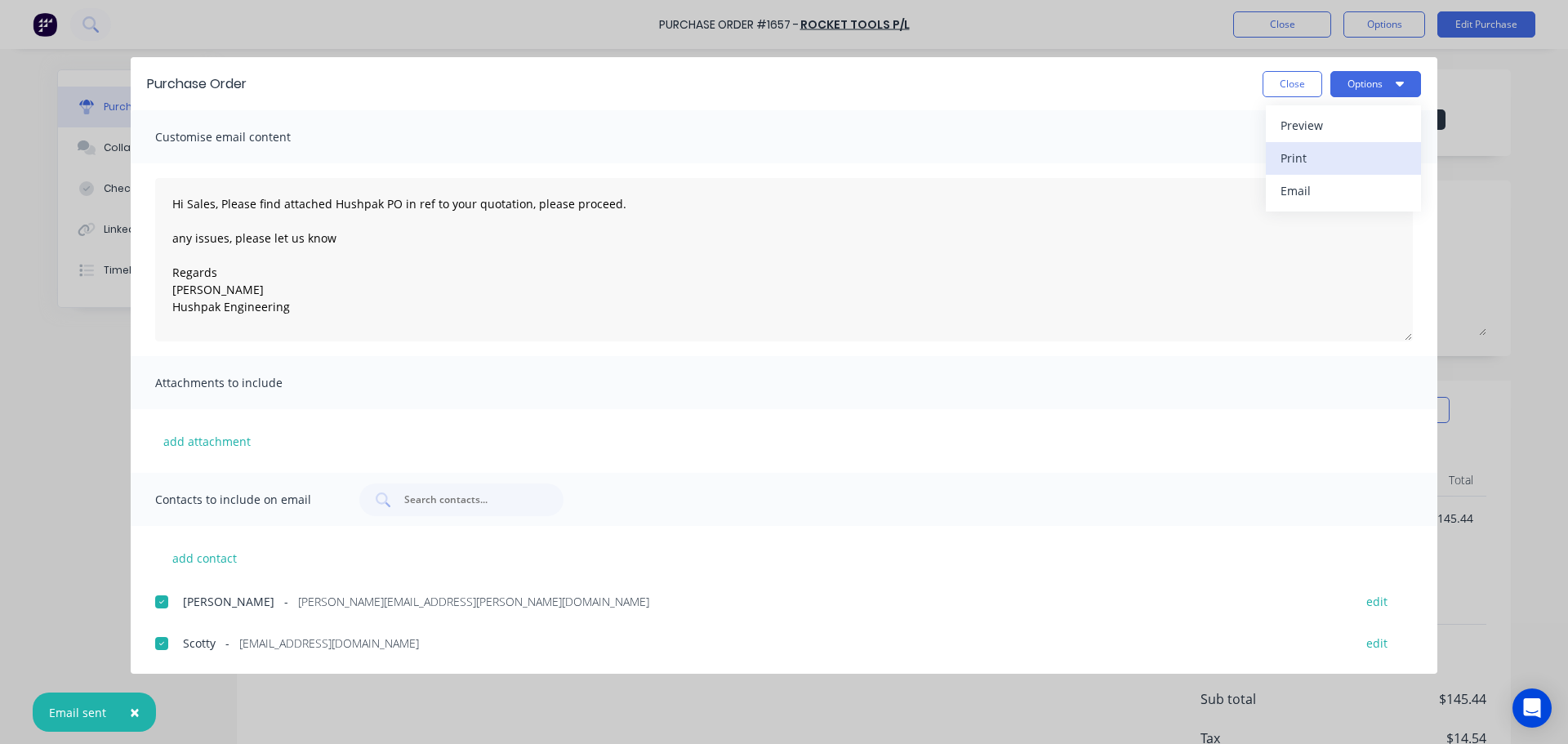
click at [1305, 161] on div "Print" at bounding box center [1343, 158] width 125 height 24
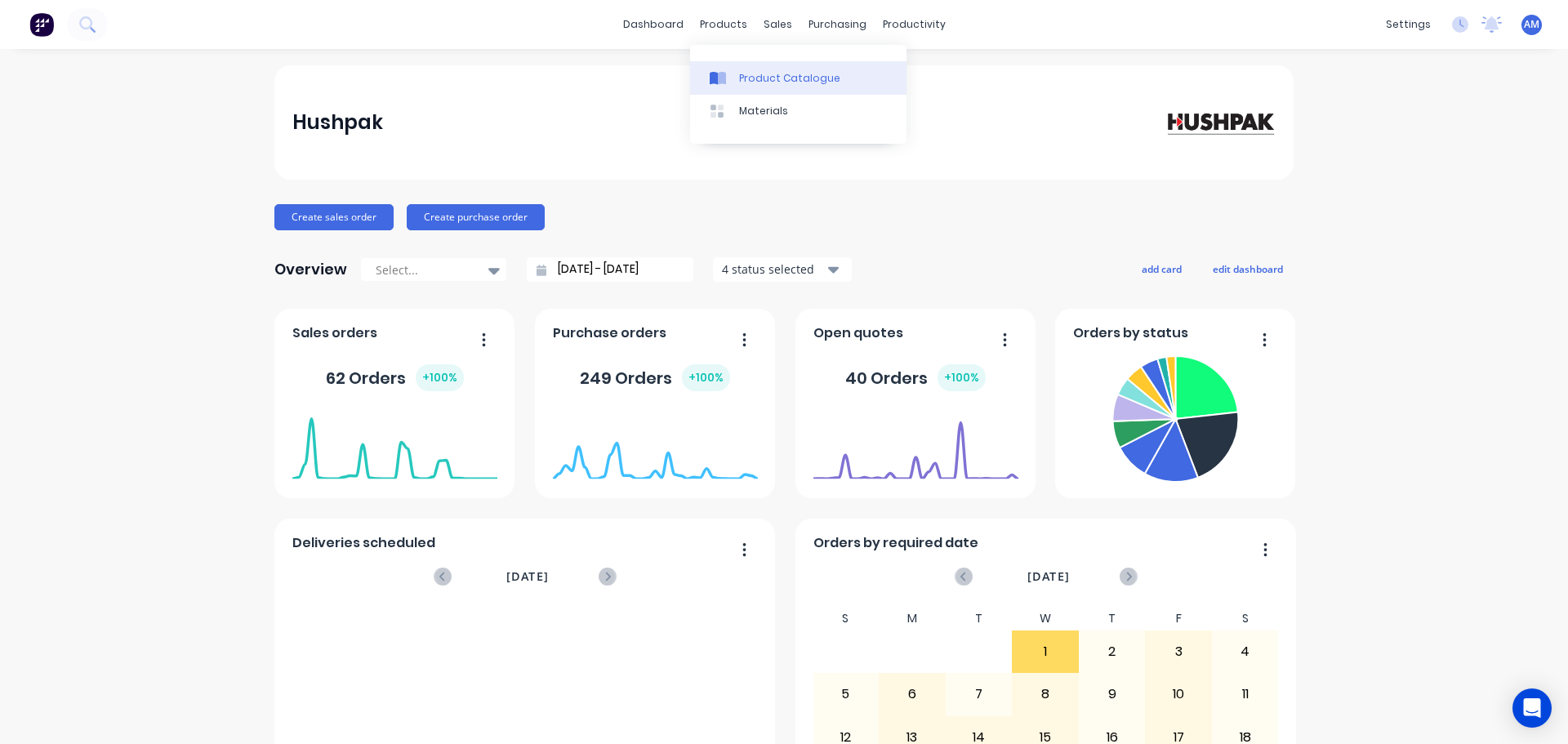
click at [739, 76] on div "Product Catalogue" at bounding box center [790, 78] width 102 height 15
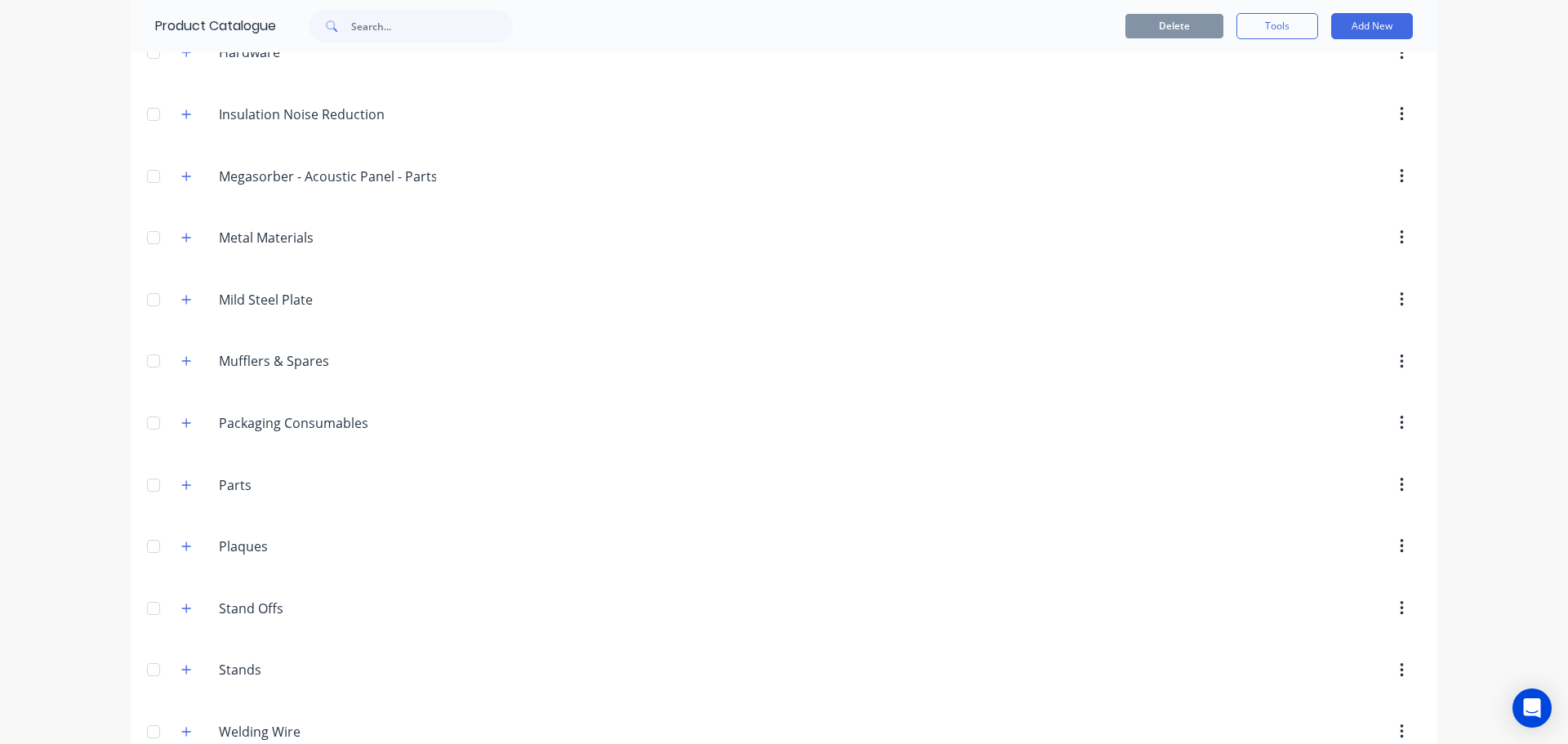
scroll to position [1295, 0]
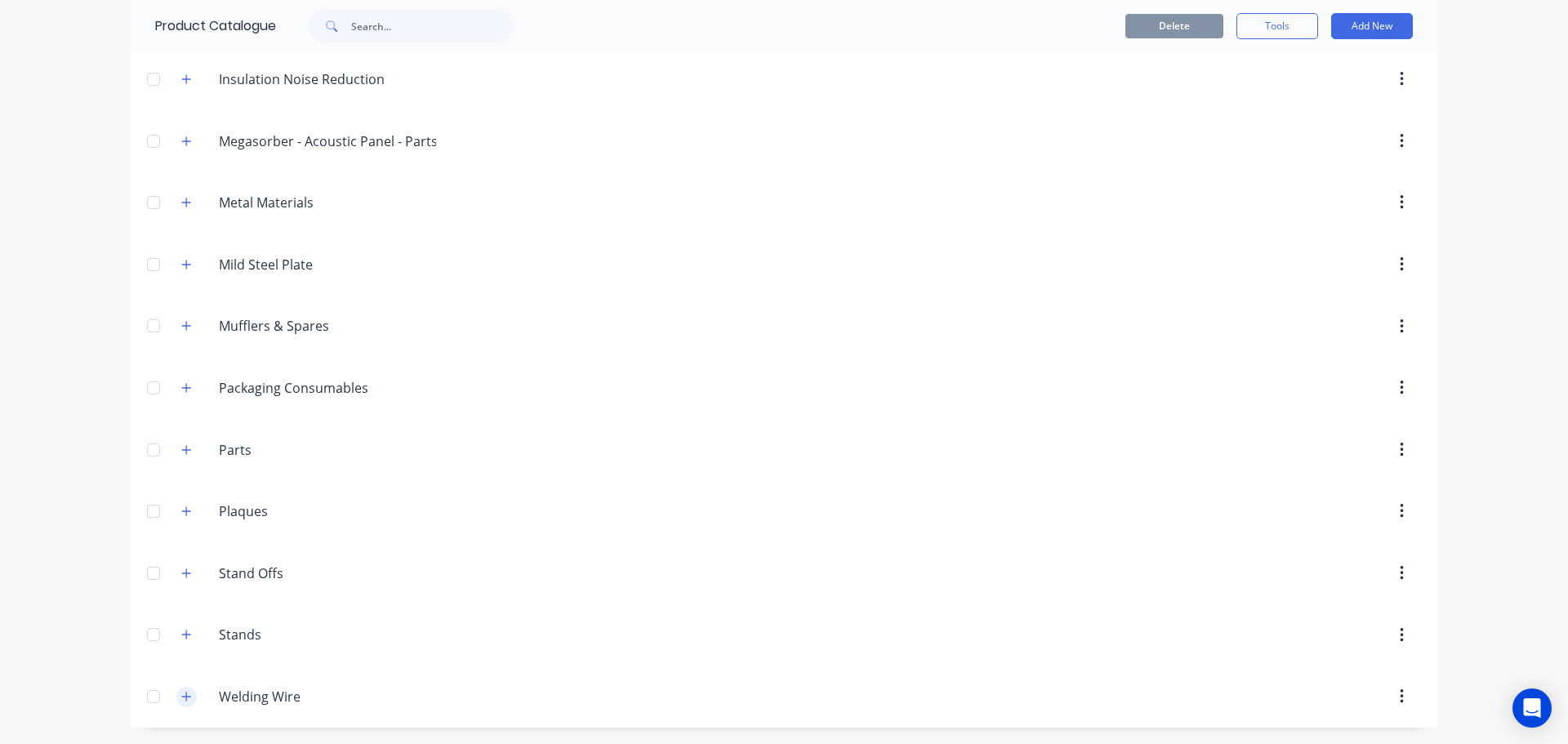
click at [181, 695] on icon "button" at bounding box center [185, 696] width 9 height 11
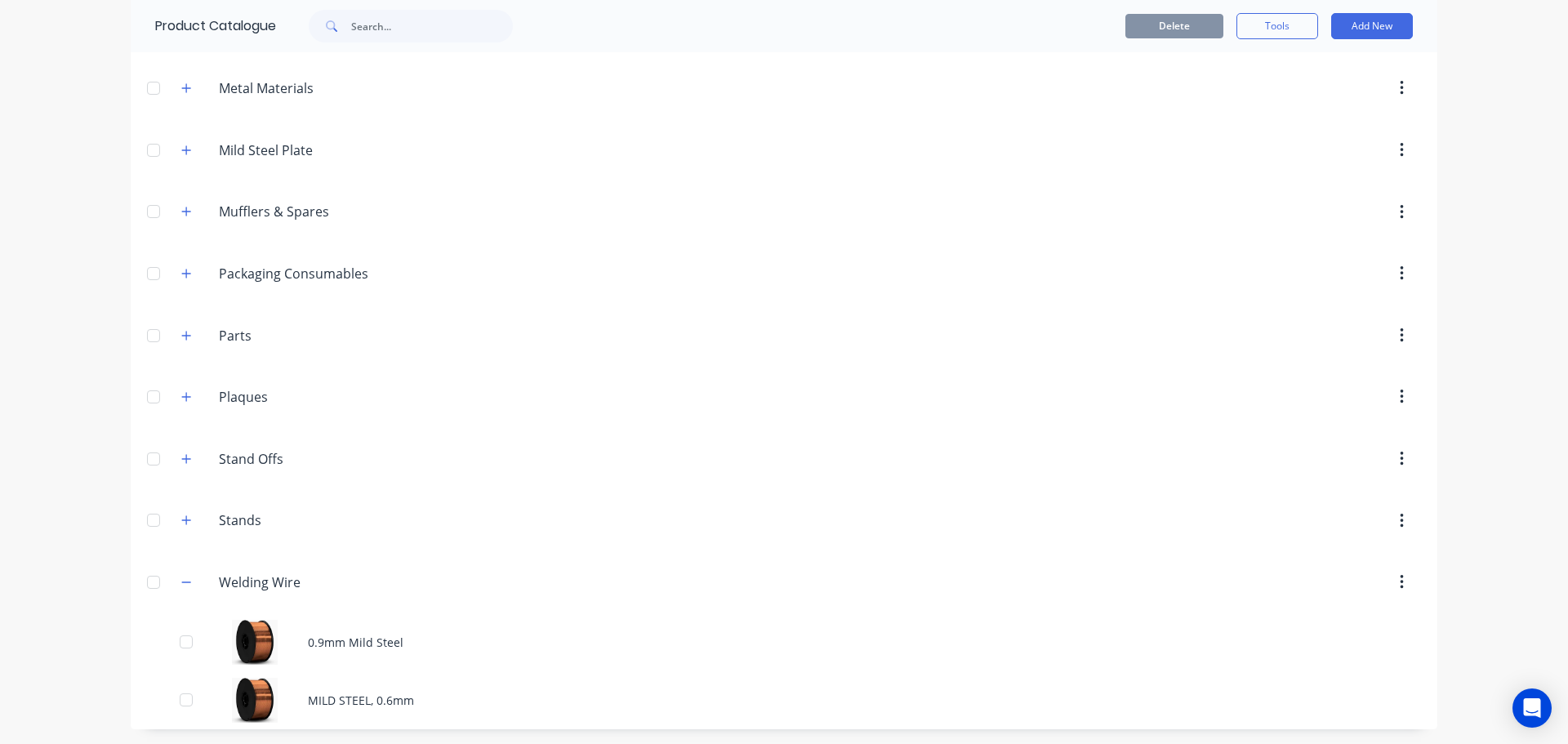
scroll to position [1411, 0]
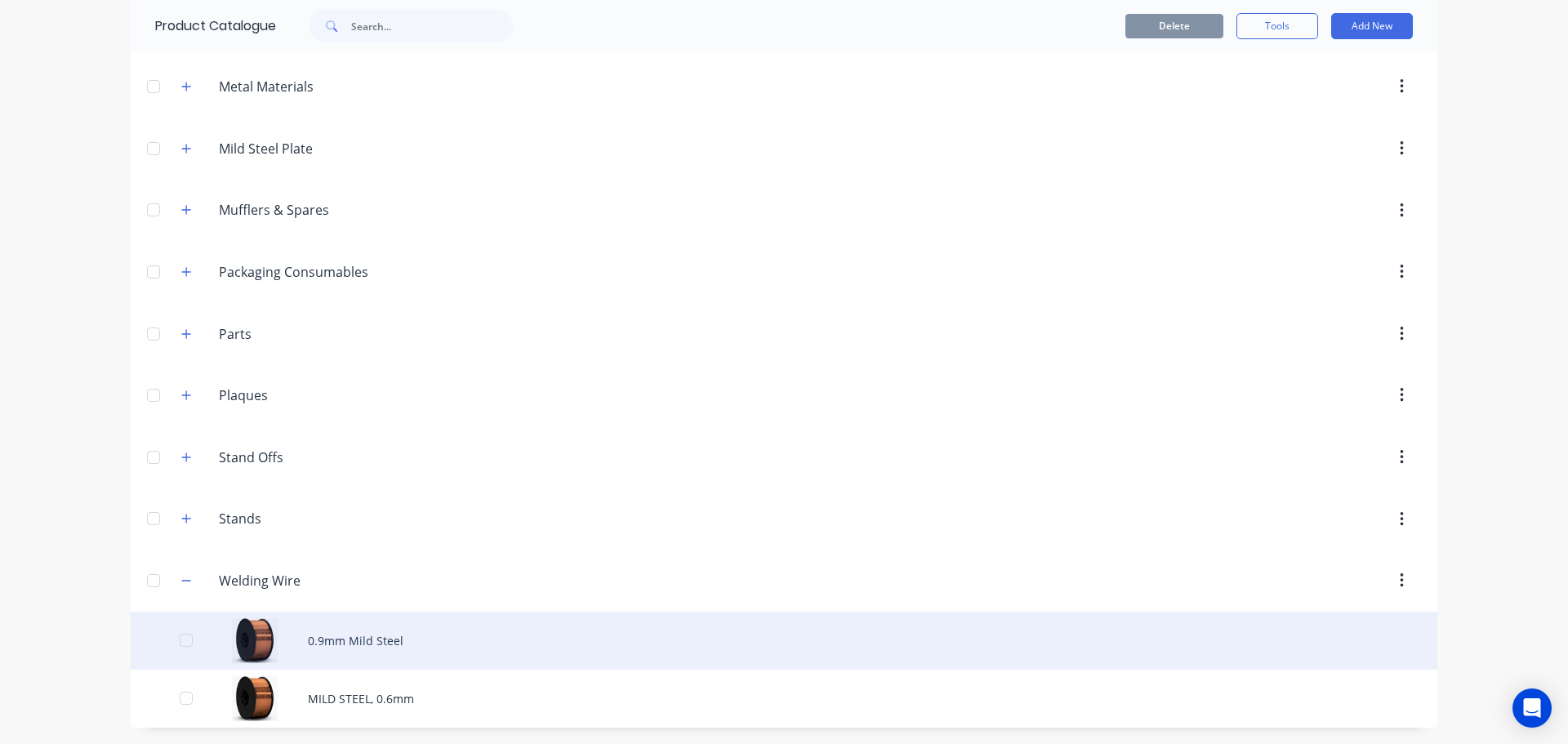
click at [347, 636] on div "0.9mm Mild Steel" at bounding box center [784, 641] width 1307 height 58
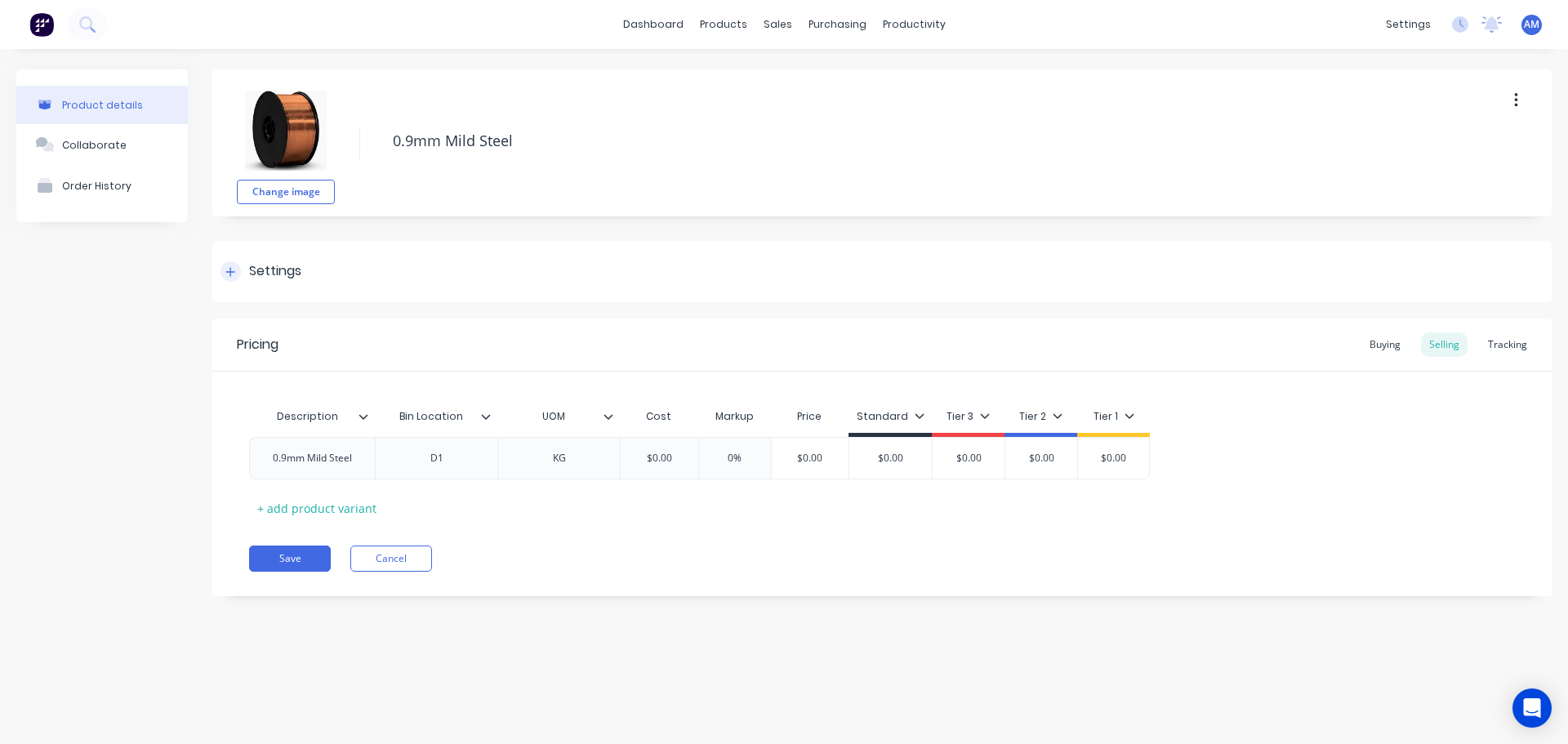
click at [231, 274] on icon at bounding box center [230, 271] width 9 height 9
type textarea "x"
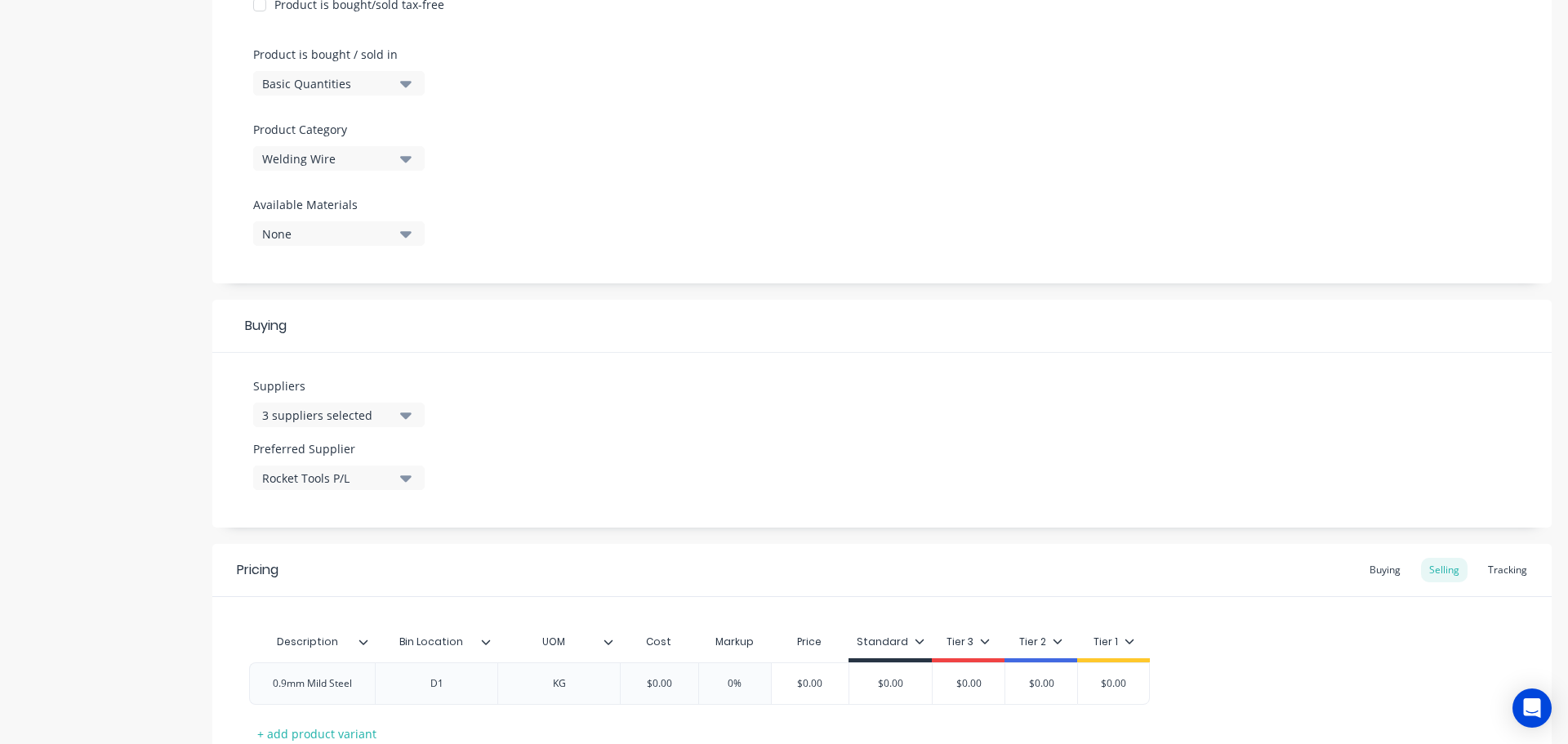
scroll to position [572, 0]
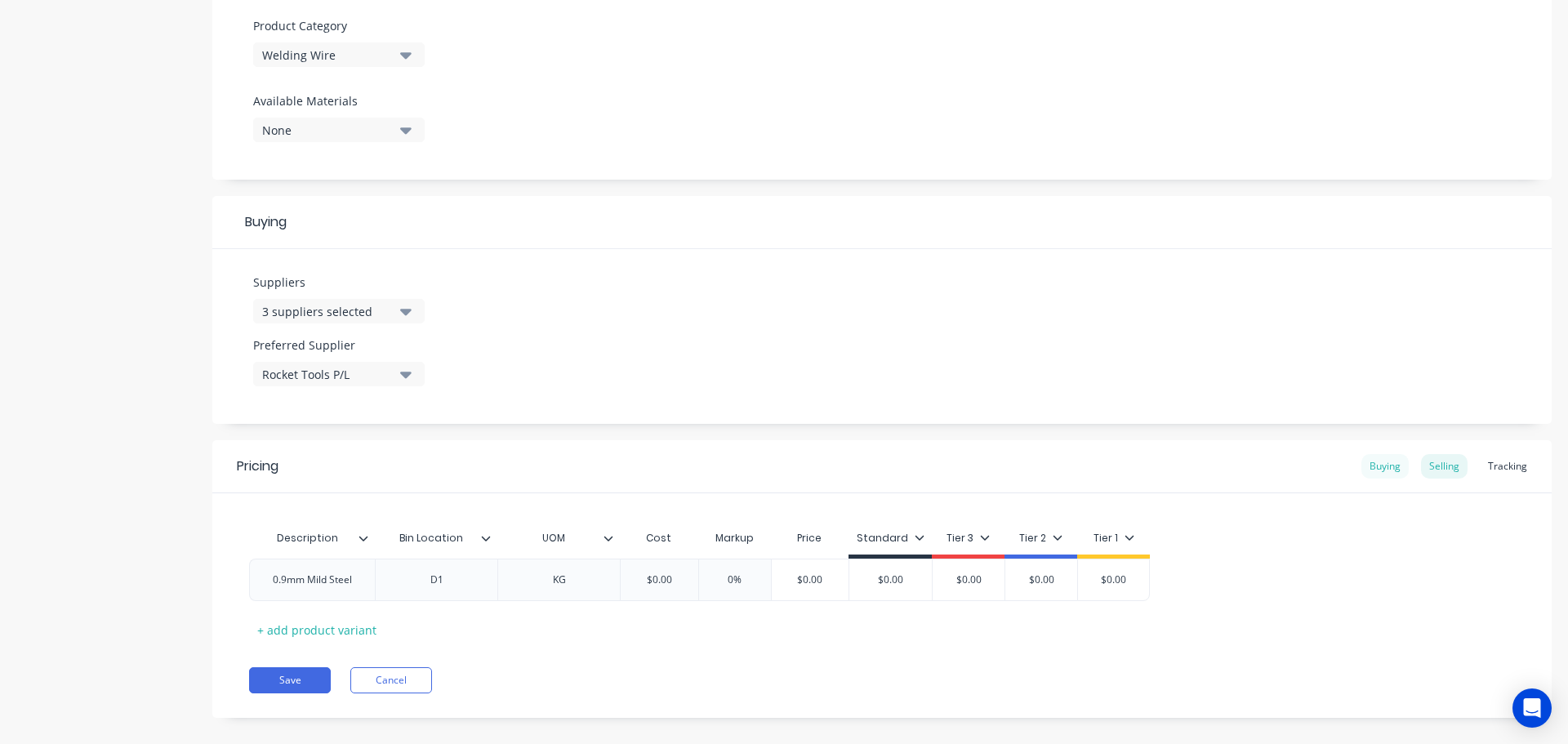
click at [1367, 464] on div "Buying" at bounding box center [1385, 466] width 48 height 25
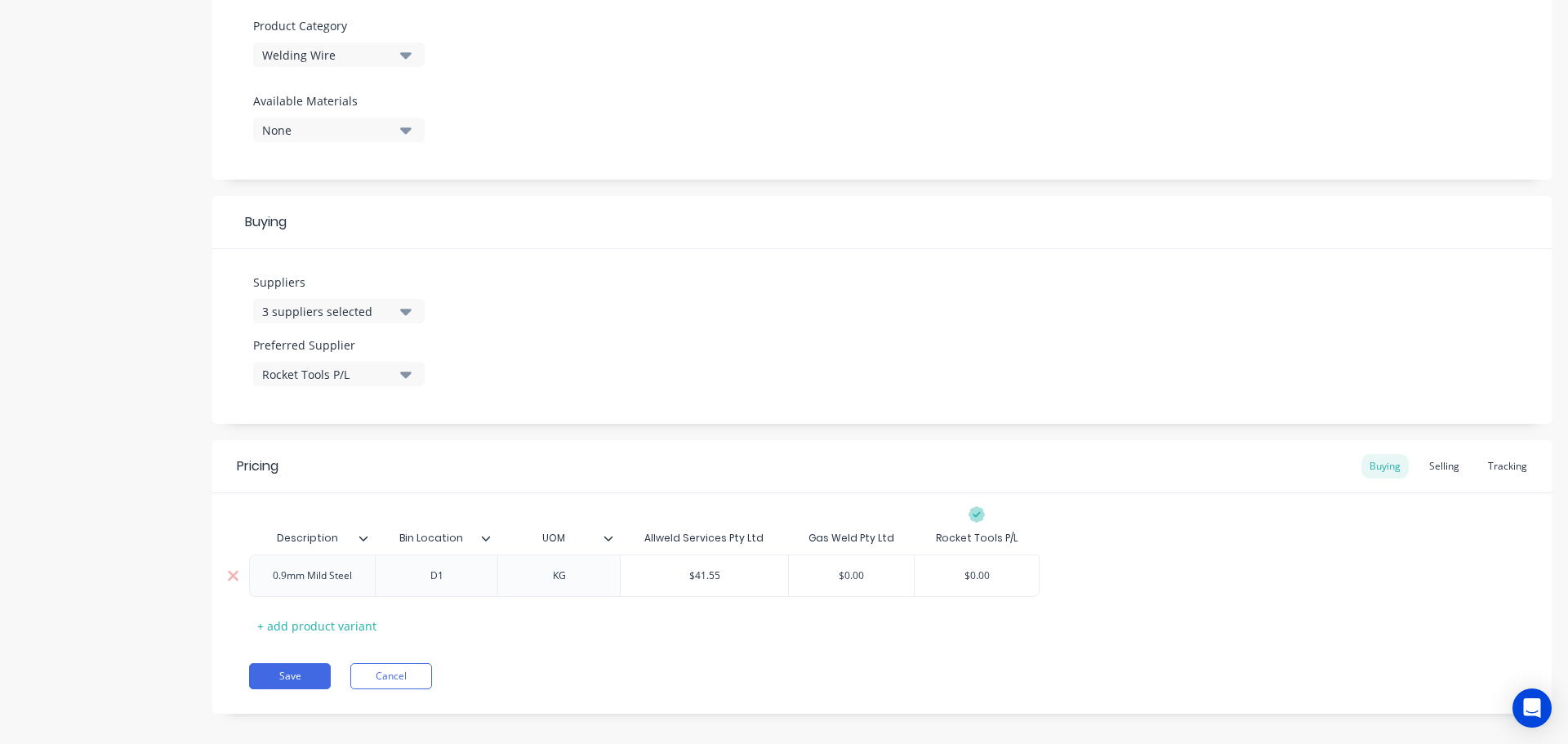
type input "$0.00"
drag, startPoint x: 998, startPoint y: 570, endPoint x: 955, endPoint y: 568, distance: 43.0
click at [955, 568] on input "$0.00" at bounding box center [976, 575] width 124 height 15
paste input "36.36"
type textarea "x"
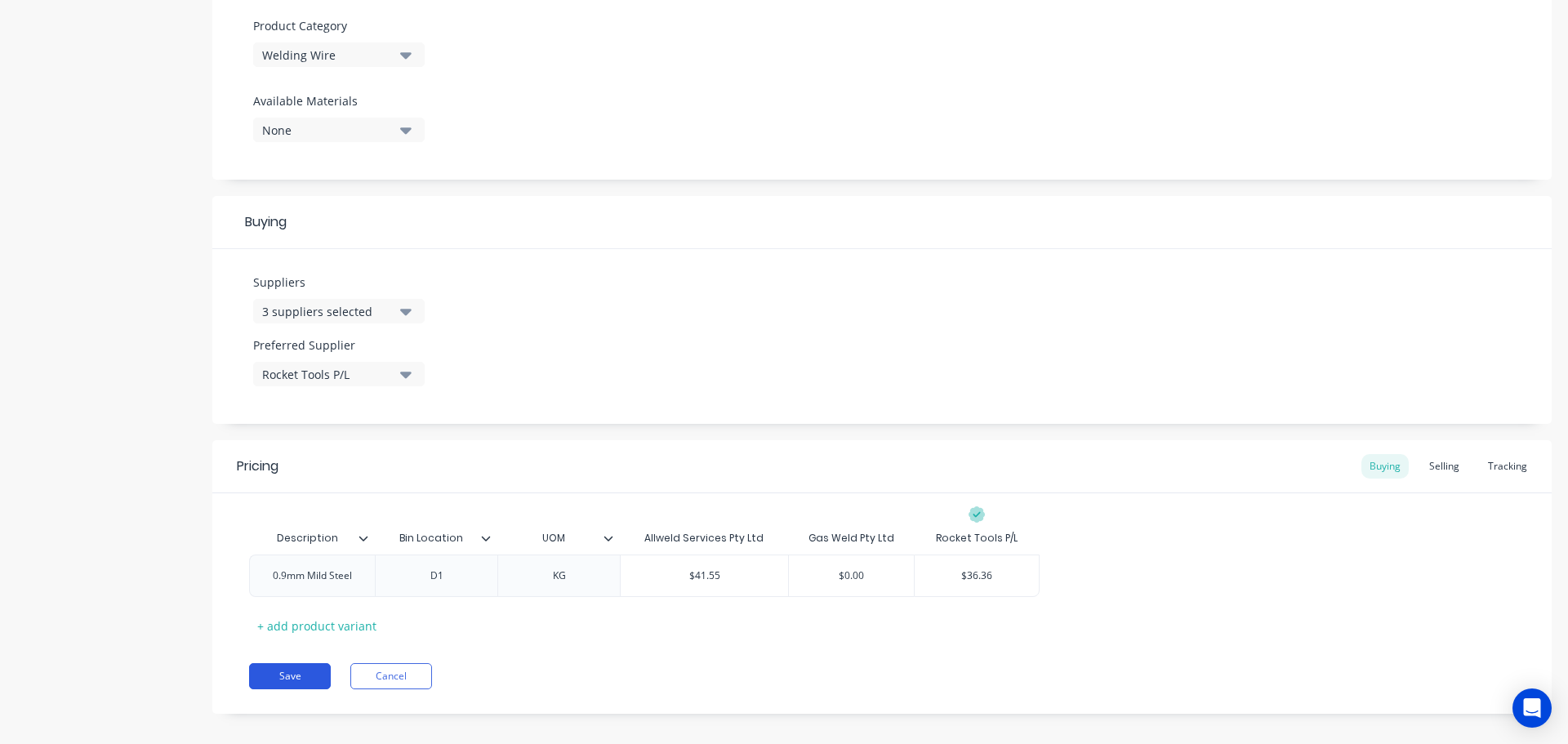
type input "$36.36"
click at [282, 676] on button "Save" at bounding box center [290, 676] width 82 height 26
type textarea "x"
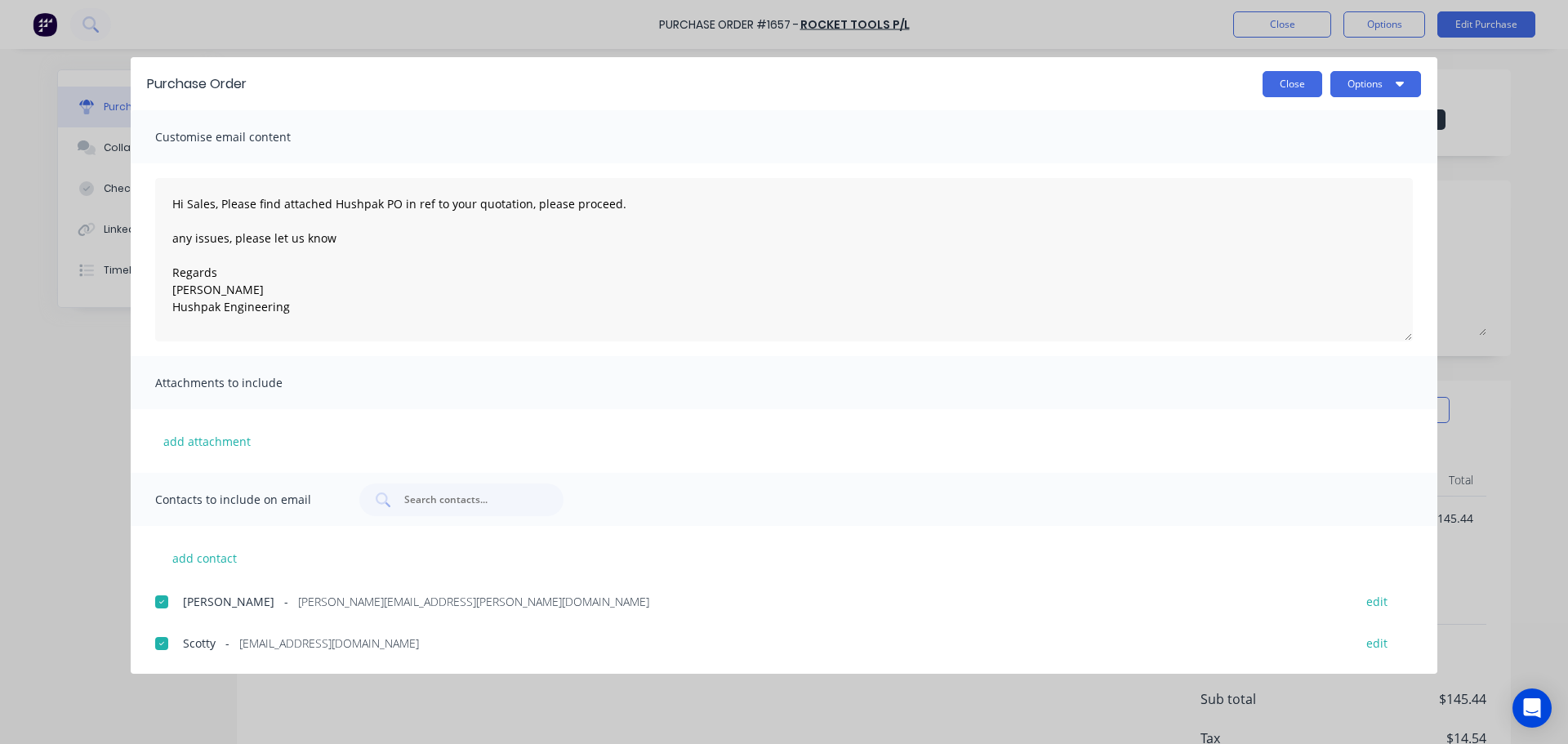
click at [1280, 85] on button "Close" at bounding box center [1292, 84] width 60 height 26
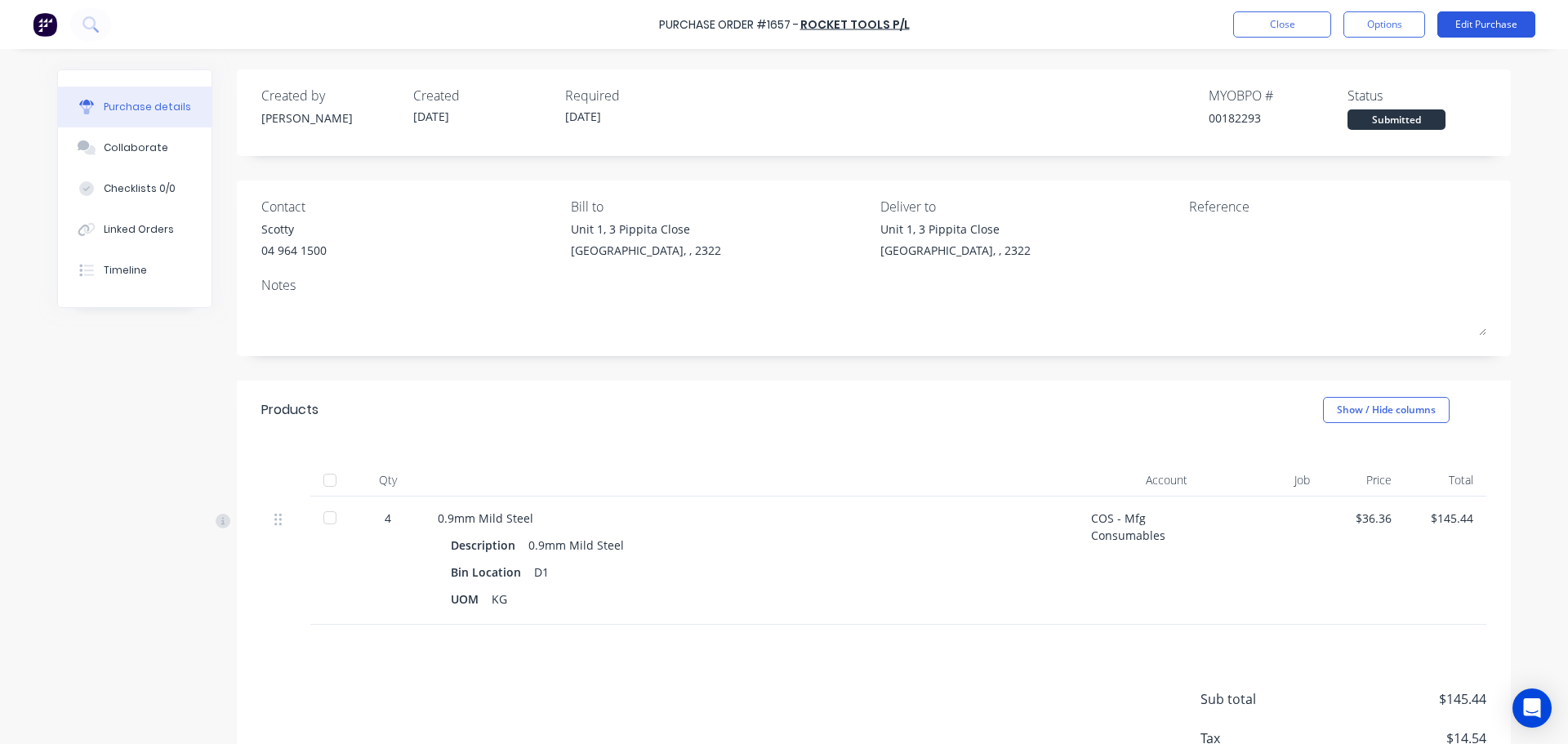
click at [1483, 27] on button "Edit Purchase" at bounding box center [1486, 24] width 98 height 26
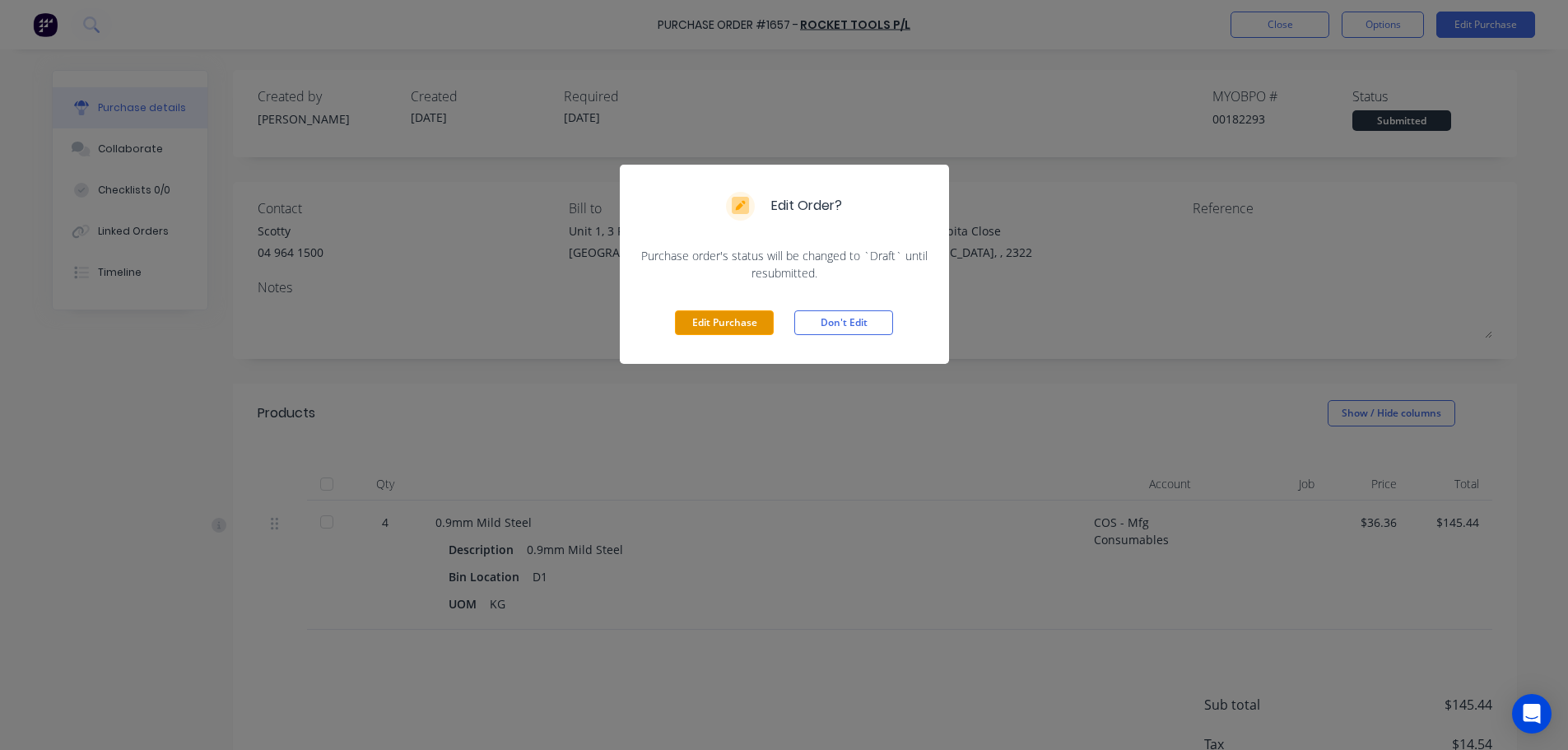
click at [741, 320] on button "Edit Purchase" at bounding box center [724, 323] width 99 height 25
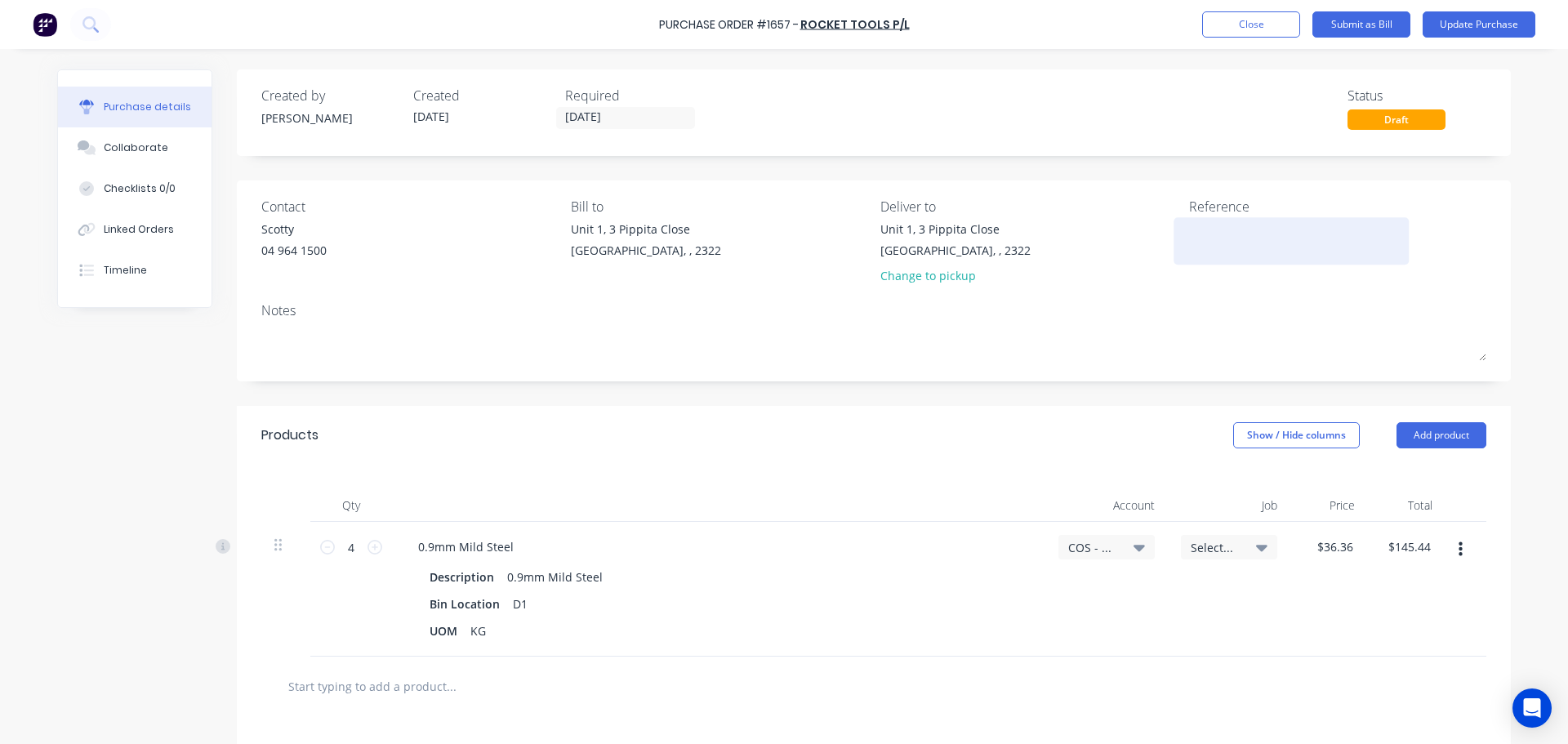
click at [1208, 255] on textarea at bounding box center [1291, 238] width 204 height 37
paste textarea "3.64"
type textarea "3.64"
type textarea "x"
drag, startPoint x: 1262, startPoint y: 231, endPoint x: 1110, endPoint y: 235, distance: 152.1
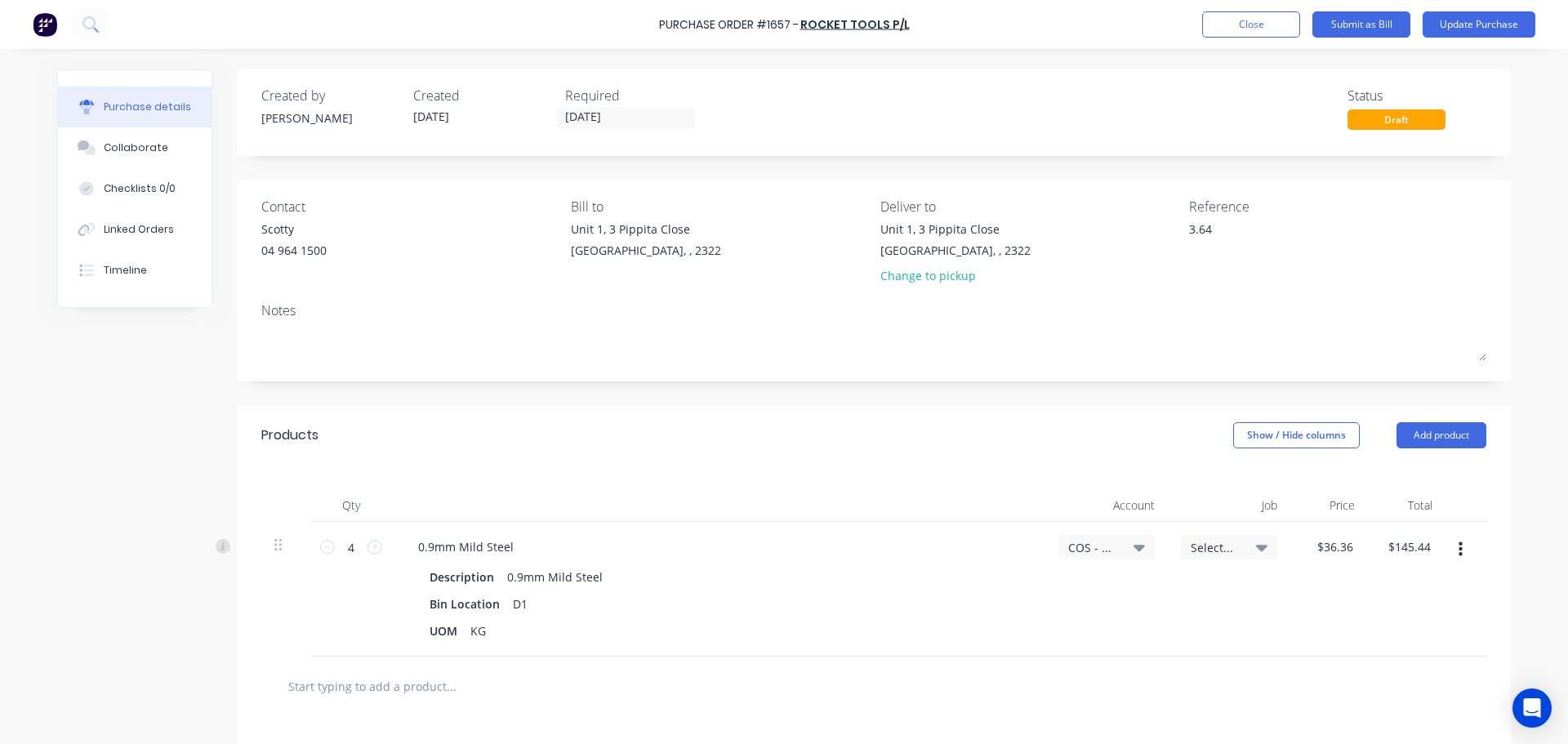
click at [1110, 235] on div "Contact [PERSON_NAME] [PHONE_NUMBER] Bill to [STREET_ADDRESS] Deliver to [STREE…" at bounding box center [873, 245] width 1225 height 96
type textarea "3.64"
drag, startPoint x: 1218, startPoint y: 231, endPoint x: 1172, endPoint y: 225, distance: 46.4
click at [1189, 225] on div "3.64" at bounding box center [1291, 241] width 204 height 41
drag, startPoint x: 1233, startPoint y: 237, endPoint x: 1182, endPoint y: 225, distance: 52.4
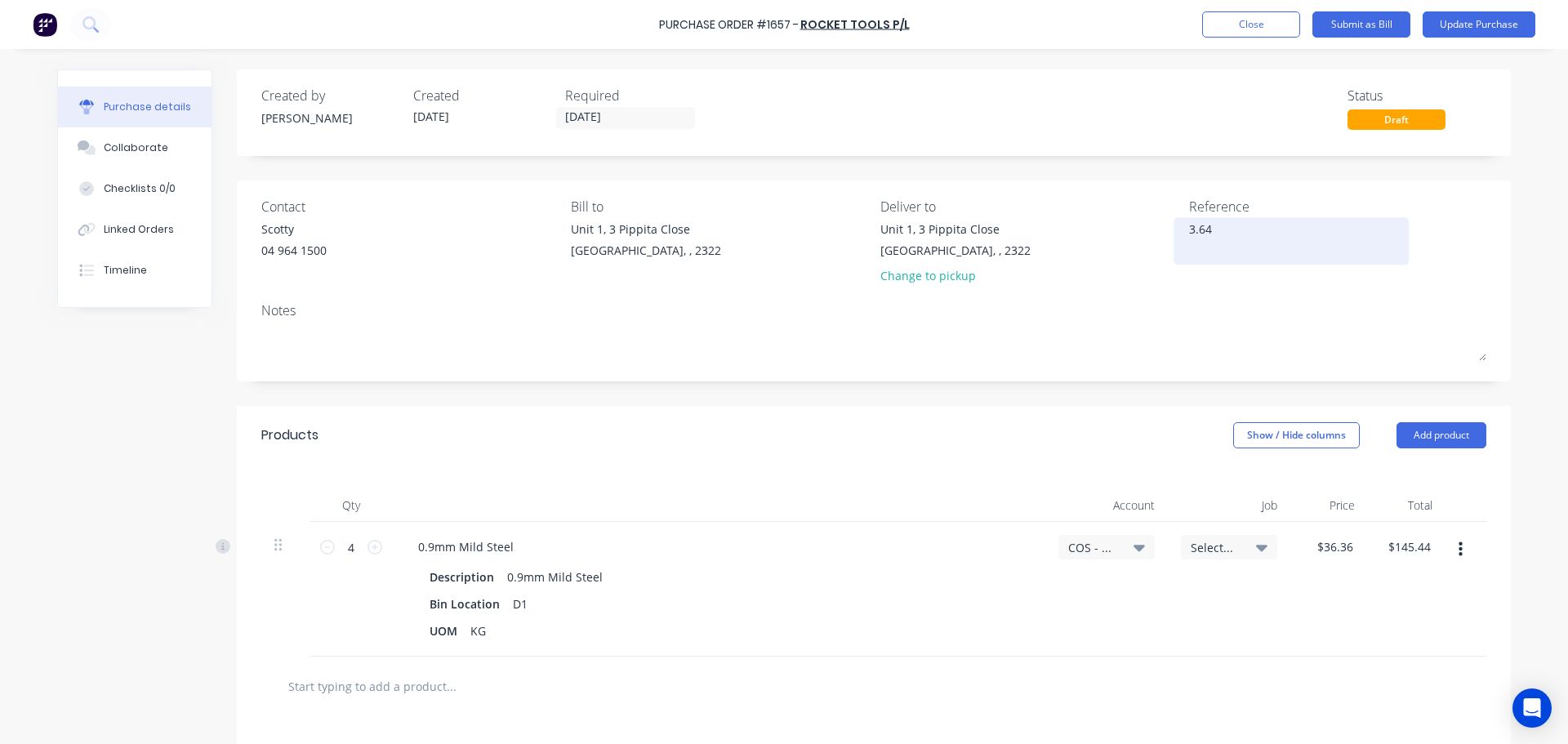
click at [1189, 225] on div "3.64" at bounding box center [1291, 241] width 204 height 41
drag, startPoint x: 1181, startPoint y: 225, endPoint x: 1195, endPoint y: 230, distance: 14.9
click at [1195, 230] on div "3.64" at bounding box center [1291, 241] width 204 height 41
type textarea "x"
drag, startPoint x: 1207, startPoint y: 232, endPoint x: 1183, endPoint y: 228, distance: 24.3
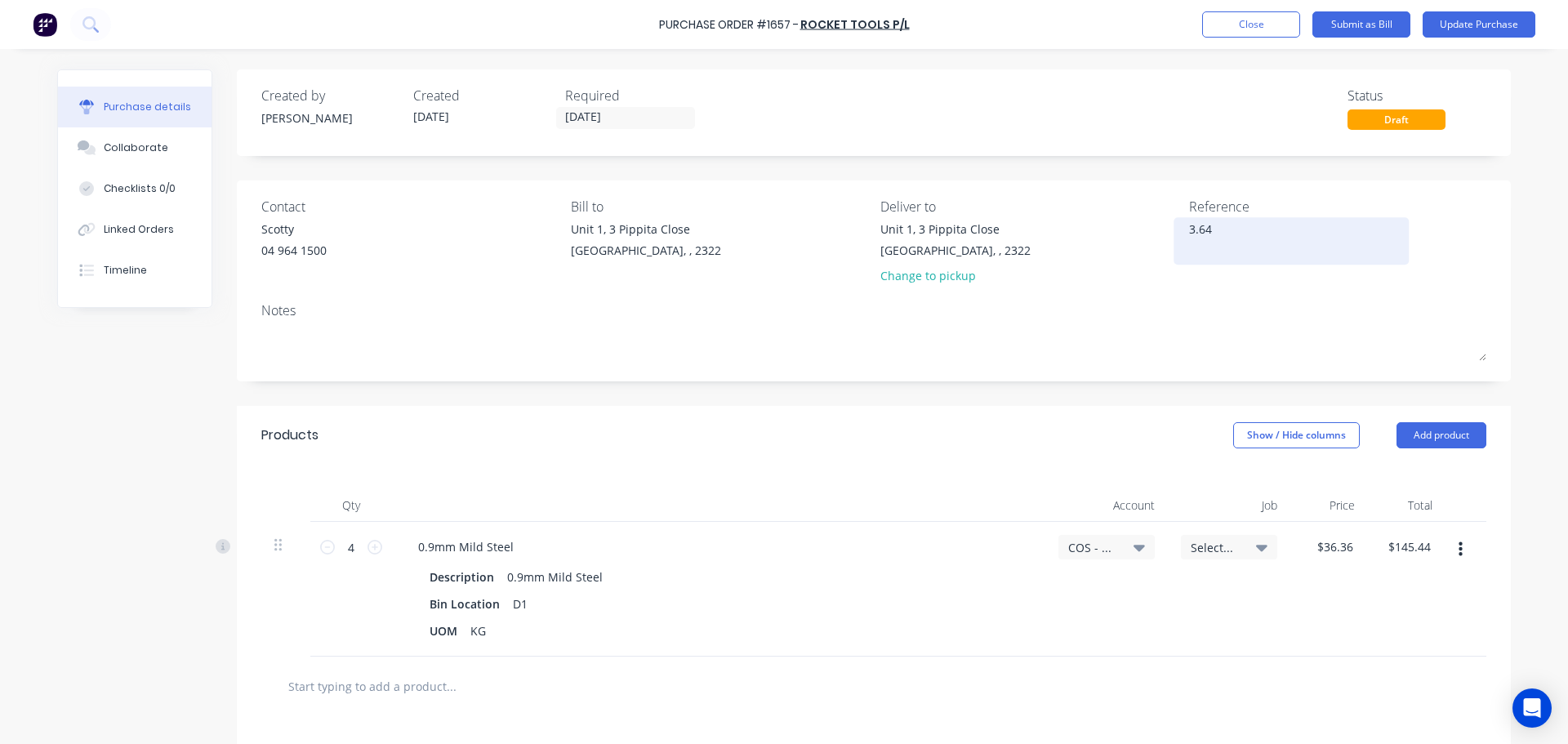
click at [1189, 228] on textarea "3.64" at bounding box center [1291, 238] width 204 height 37
paste textarea "Quotation No : 40014580"
type textarea "Quotation No : 40014580"
type textarea "x"
type textarea "Quotation No : 40014580"
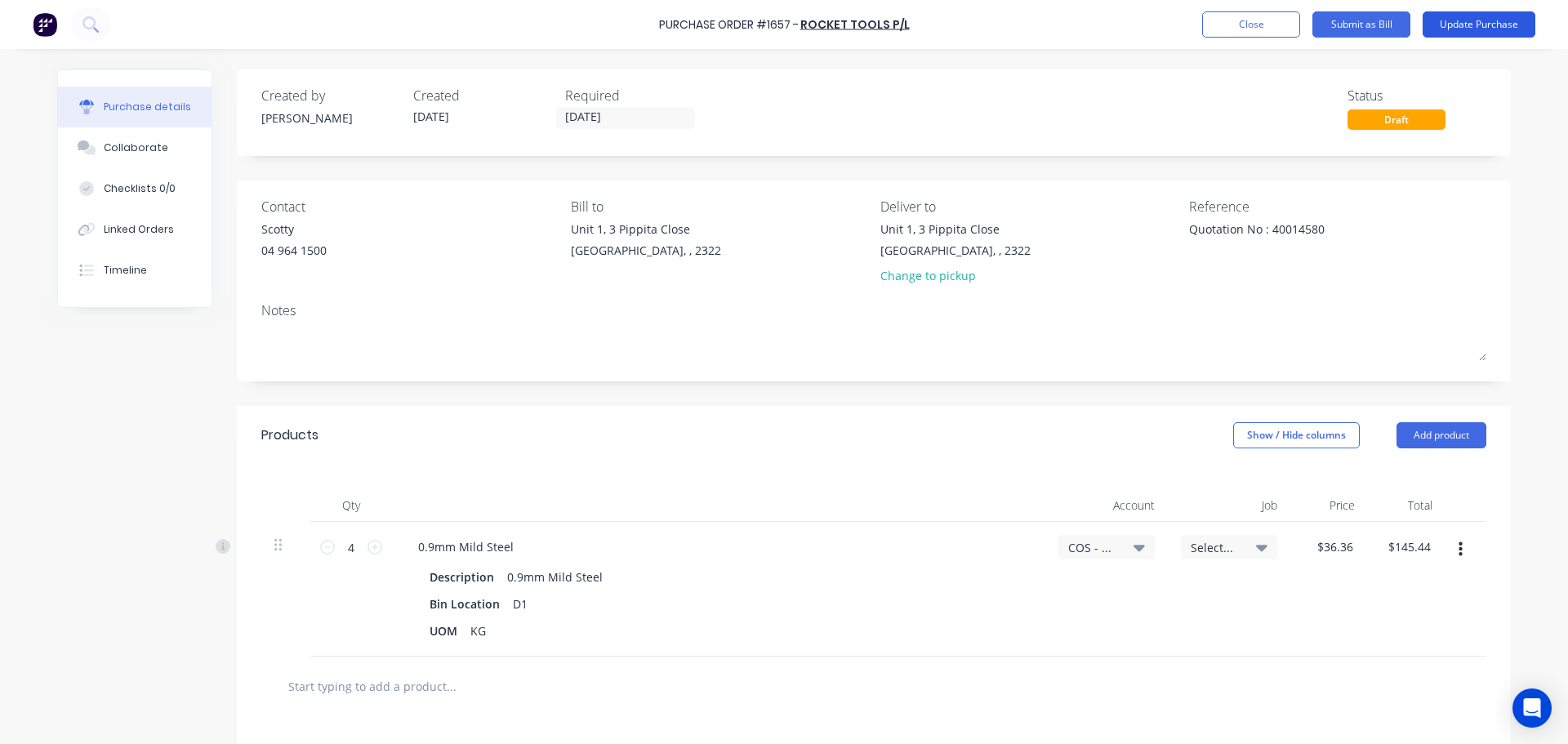
click at [1477, 26] on button "Update Purchase" at bounding box center [1479, 24] width 113 height 26
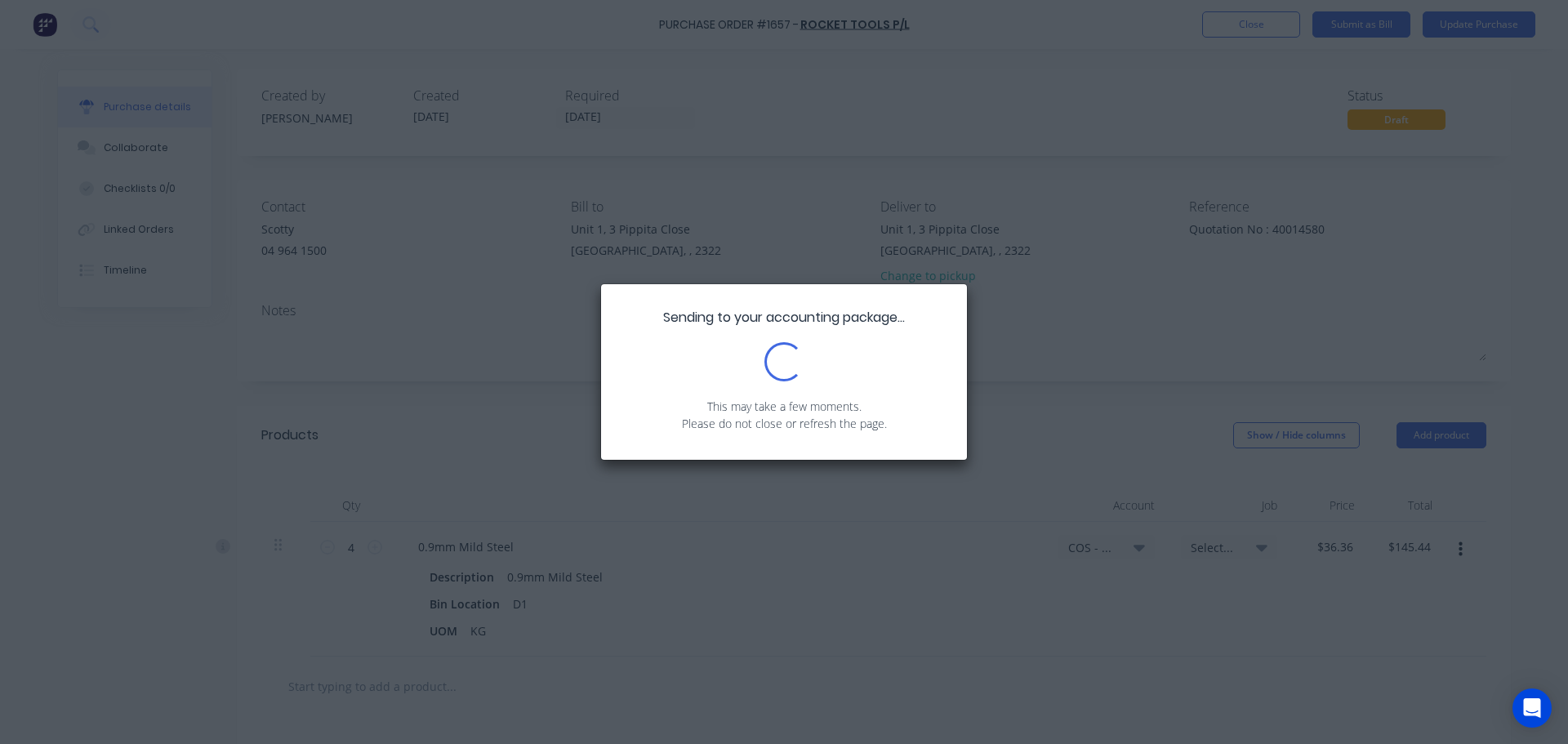
type textarea "x"
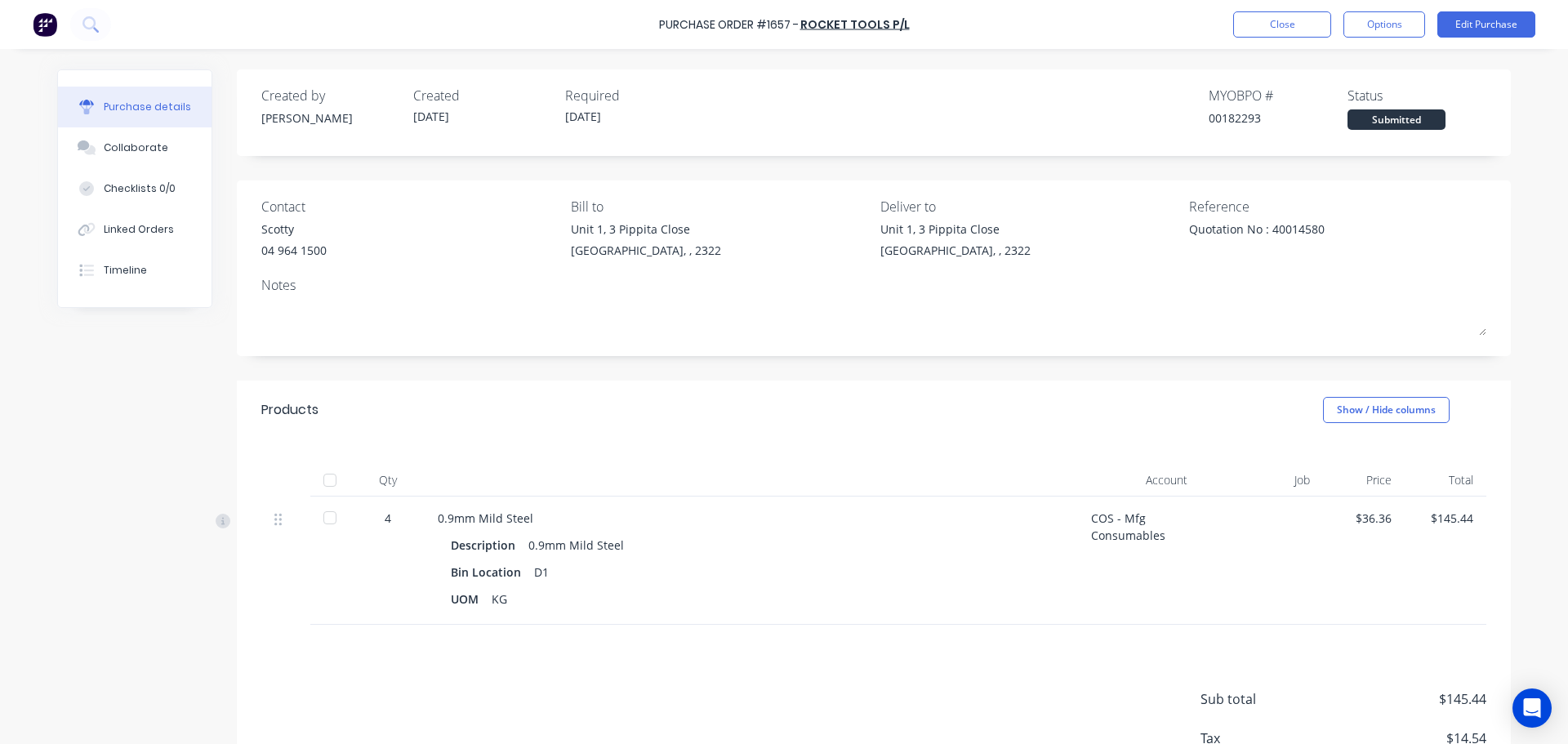
click at [1335, 651] on div "Sub total $145.44 Tax $14.54 Total $159.98" at bounding box center [874, 733] width 1274 height 217
click at [1273, 28] on button "Close" at bounding box center [1282, 24] width 98 height 26
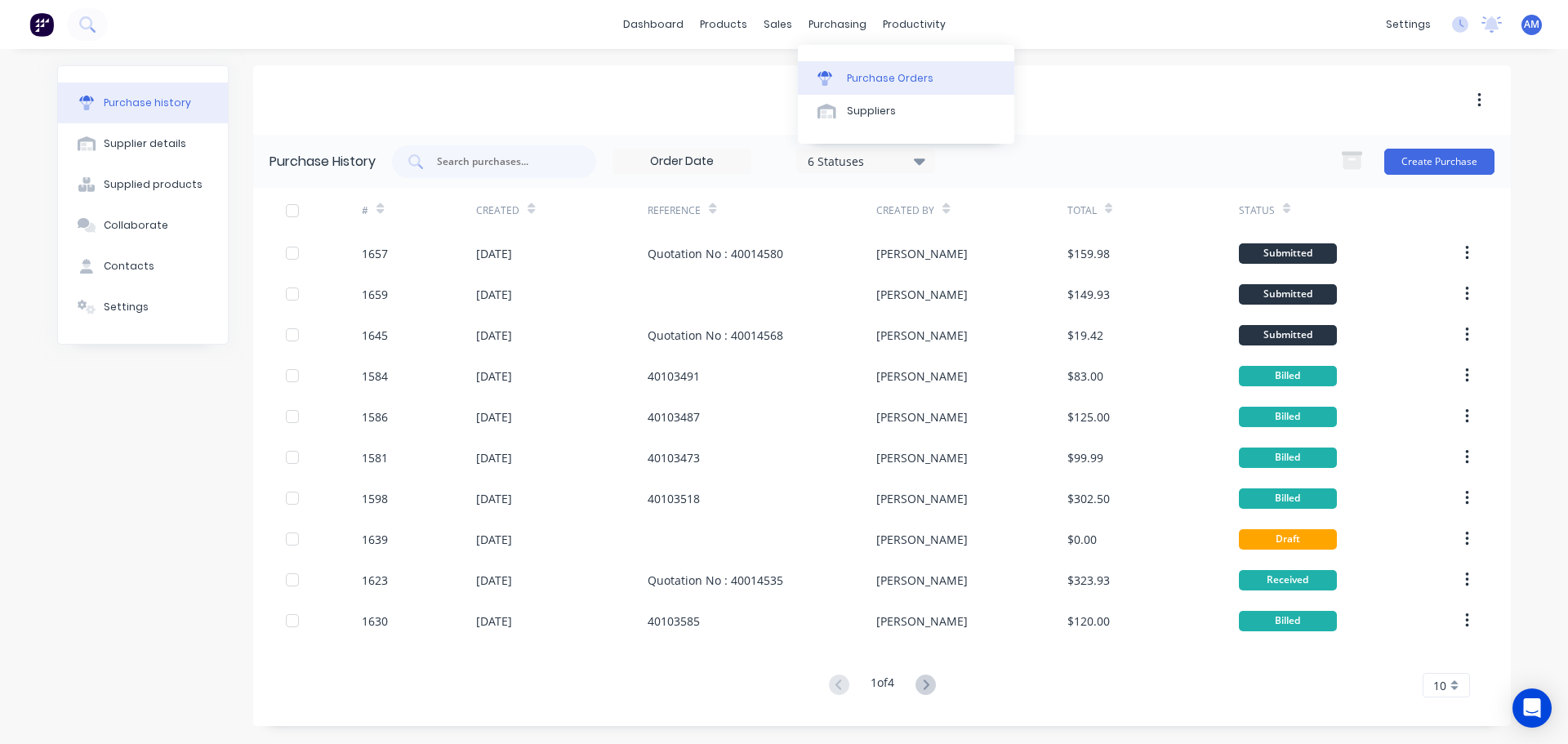
click at [872, 73] on div "Purchase Orders" at bounding box center [889, 78] width 86 height 15
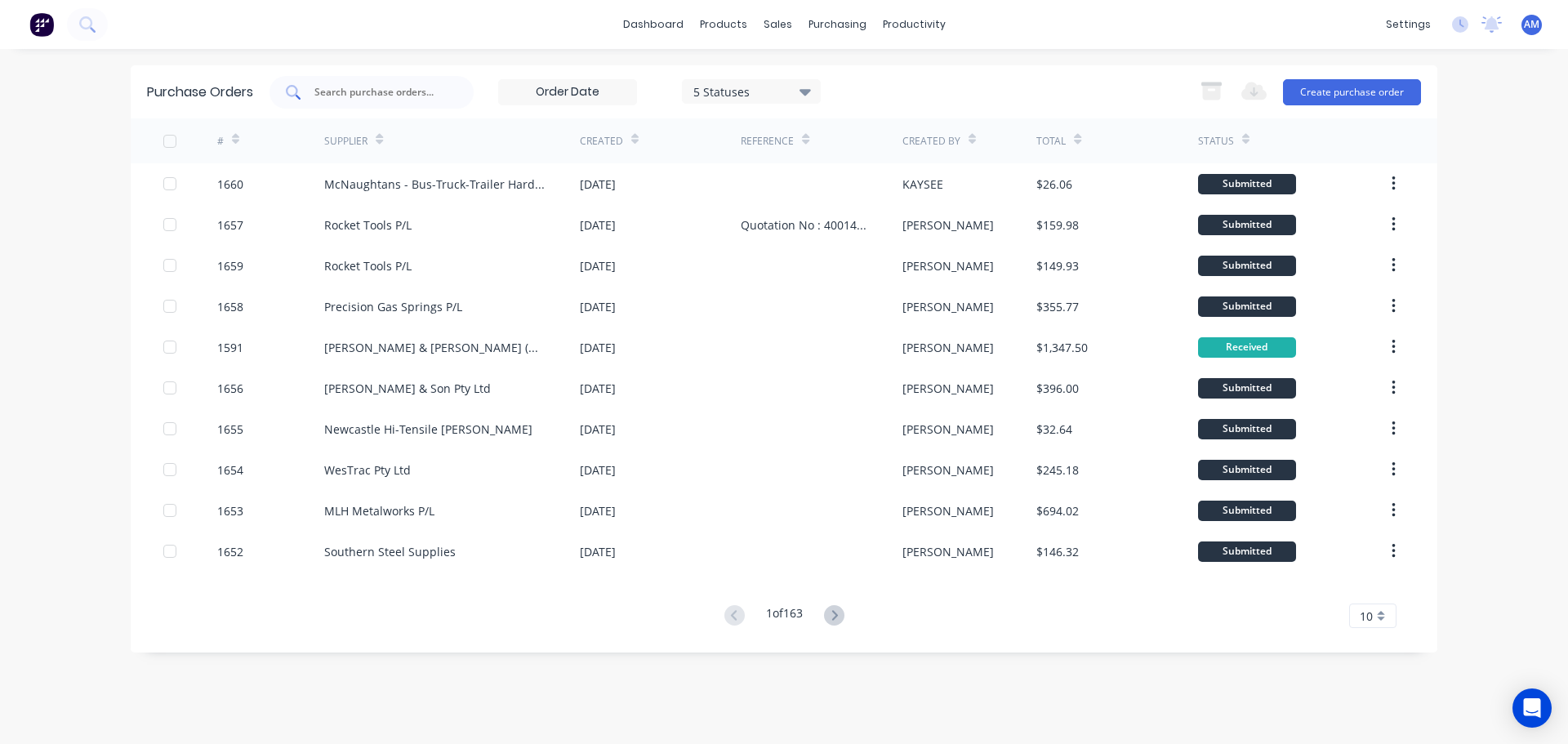
click at [427, 89] on input "text" at bounding box center [381, 92] width 136 height 16
type input "1548"
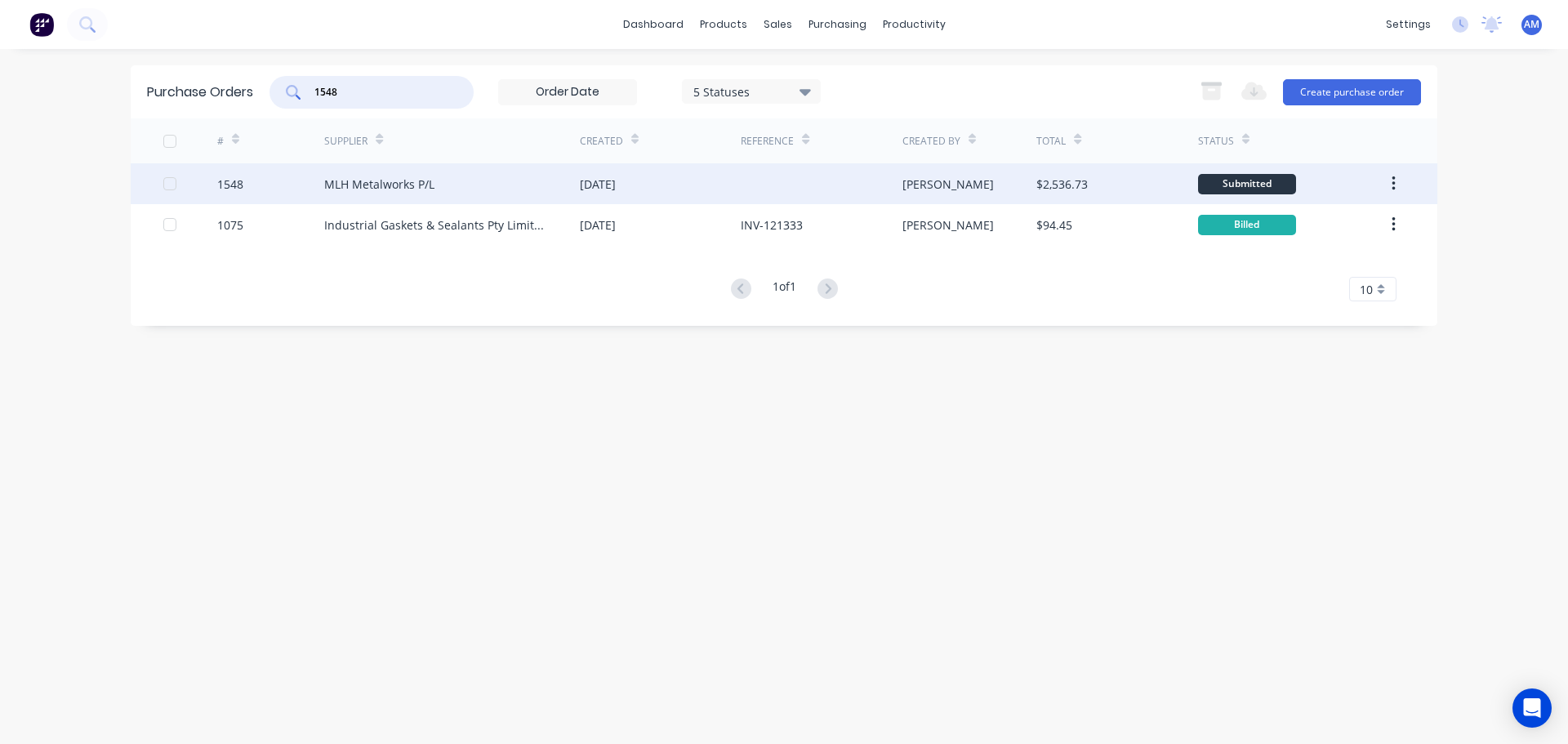
click at [650, 182] on div "[DATE]" at bounding box center [660, 183] width 161 height 41
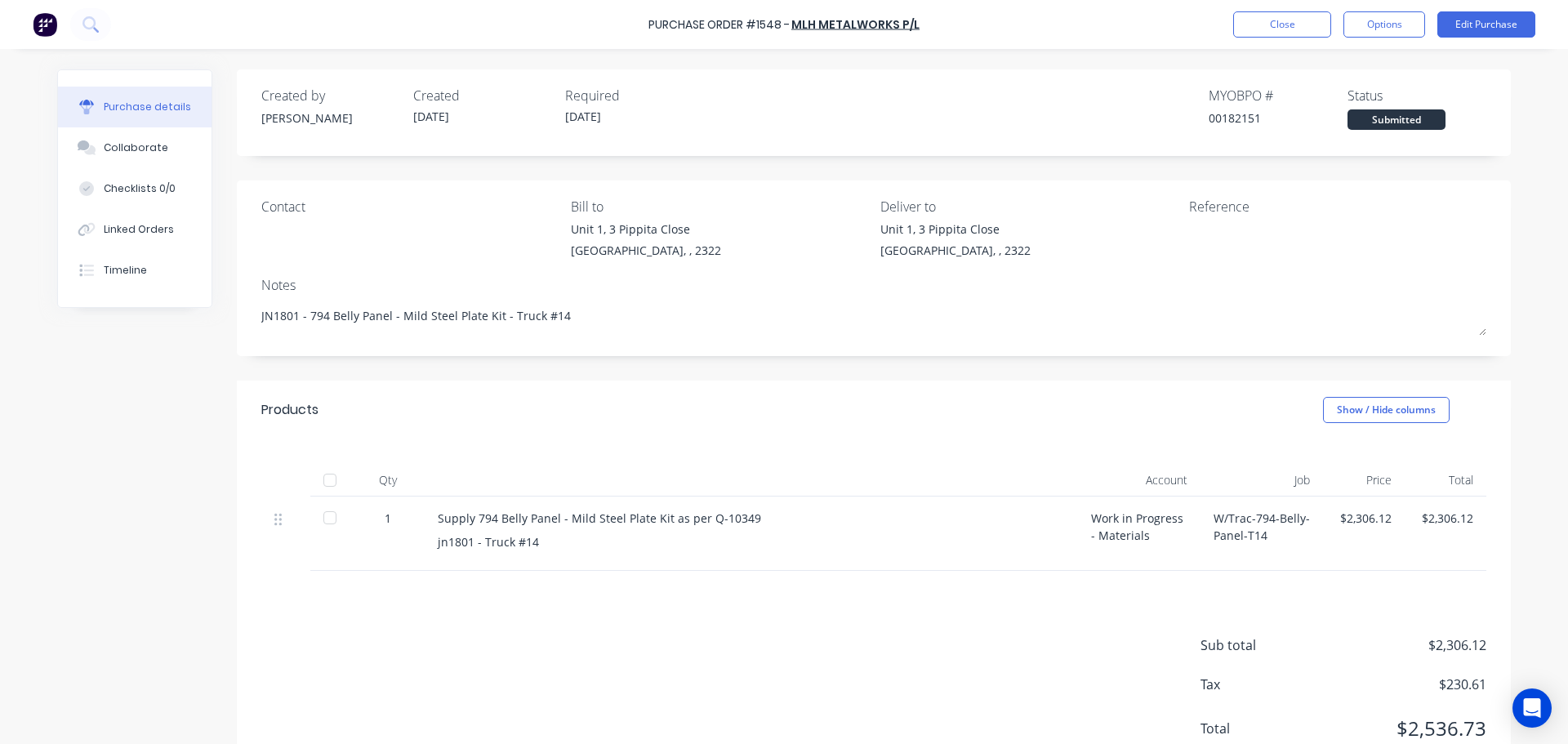
click at [324, 478] on div at bounding box center [329, 480] width 32 height 32
type textarea "x"
click at [1262, 19] on button "Close" at bounding box center [1282, 24] width 98 height 26
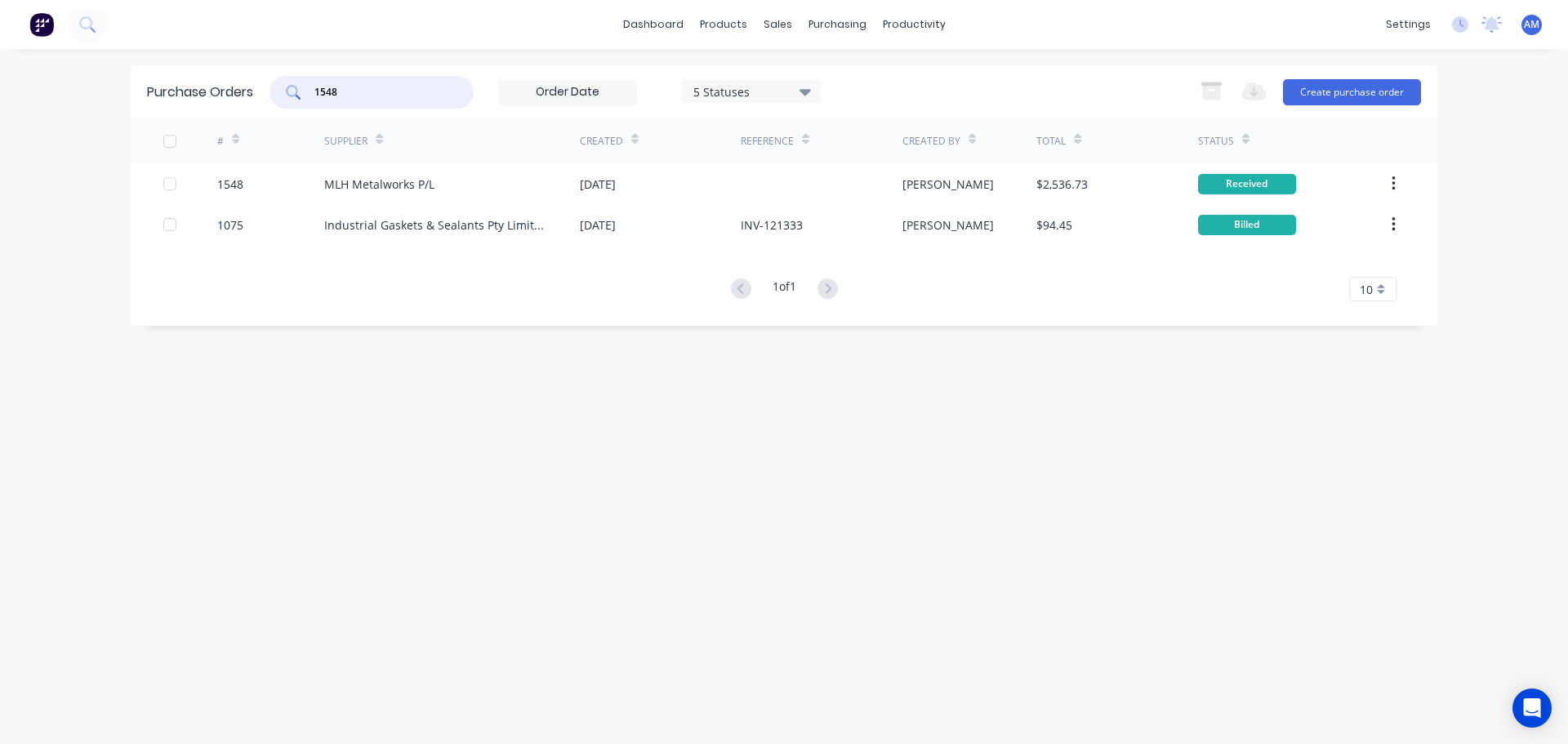
drag, startPoint x: 352, startPoint y: 90, endPoint x: 295, endPoint y: 80, distance: 57.9
click at [295, 80] on div "1548" at bounding box center [371, 92] width 204 height 32
type input "1602"
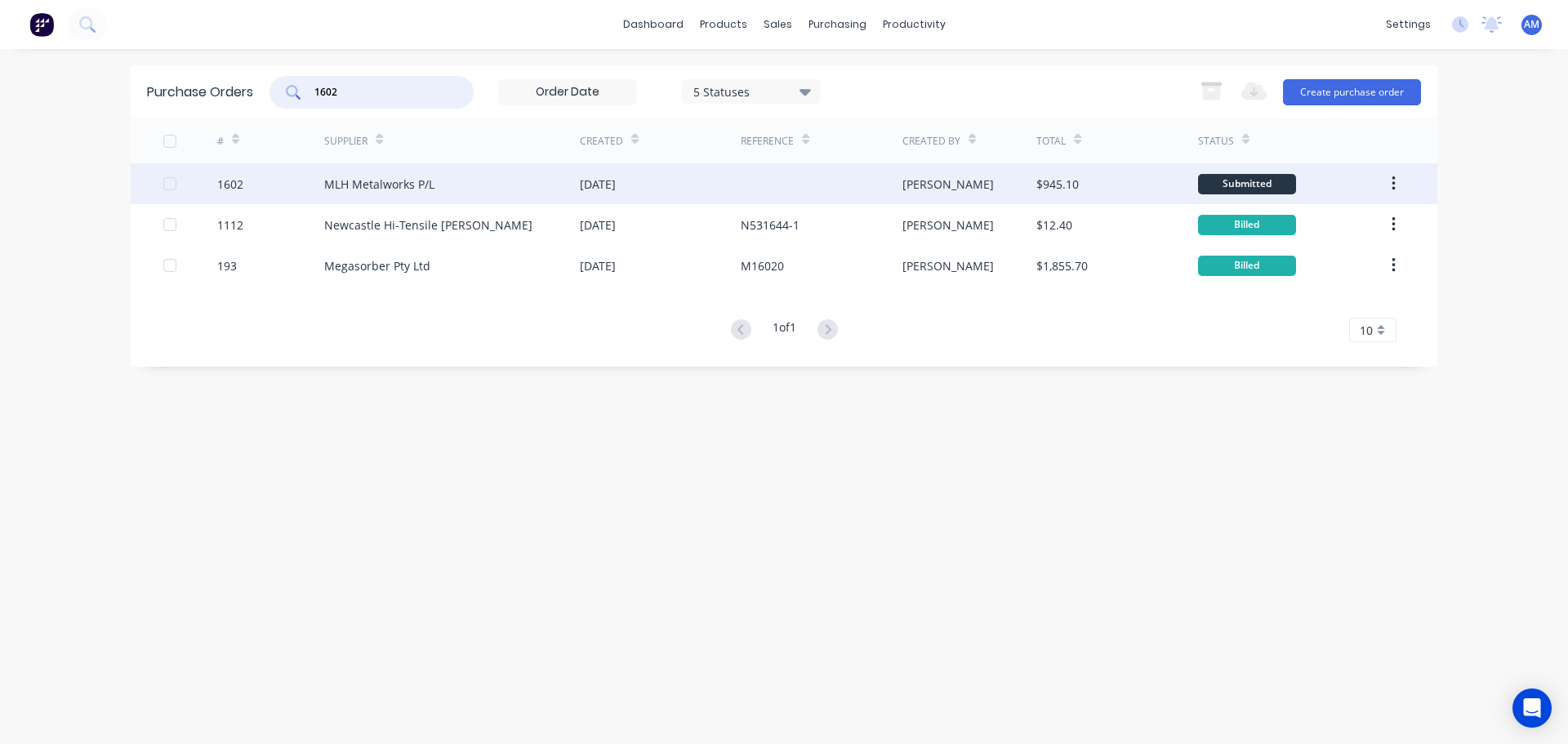
click at [424, 182] on div "MLH Metalworks P/L" at bounding box center [379, 184] width 110 height 17
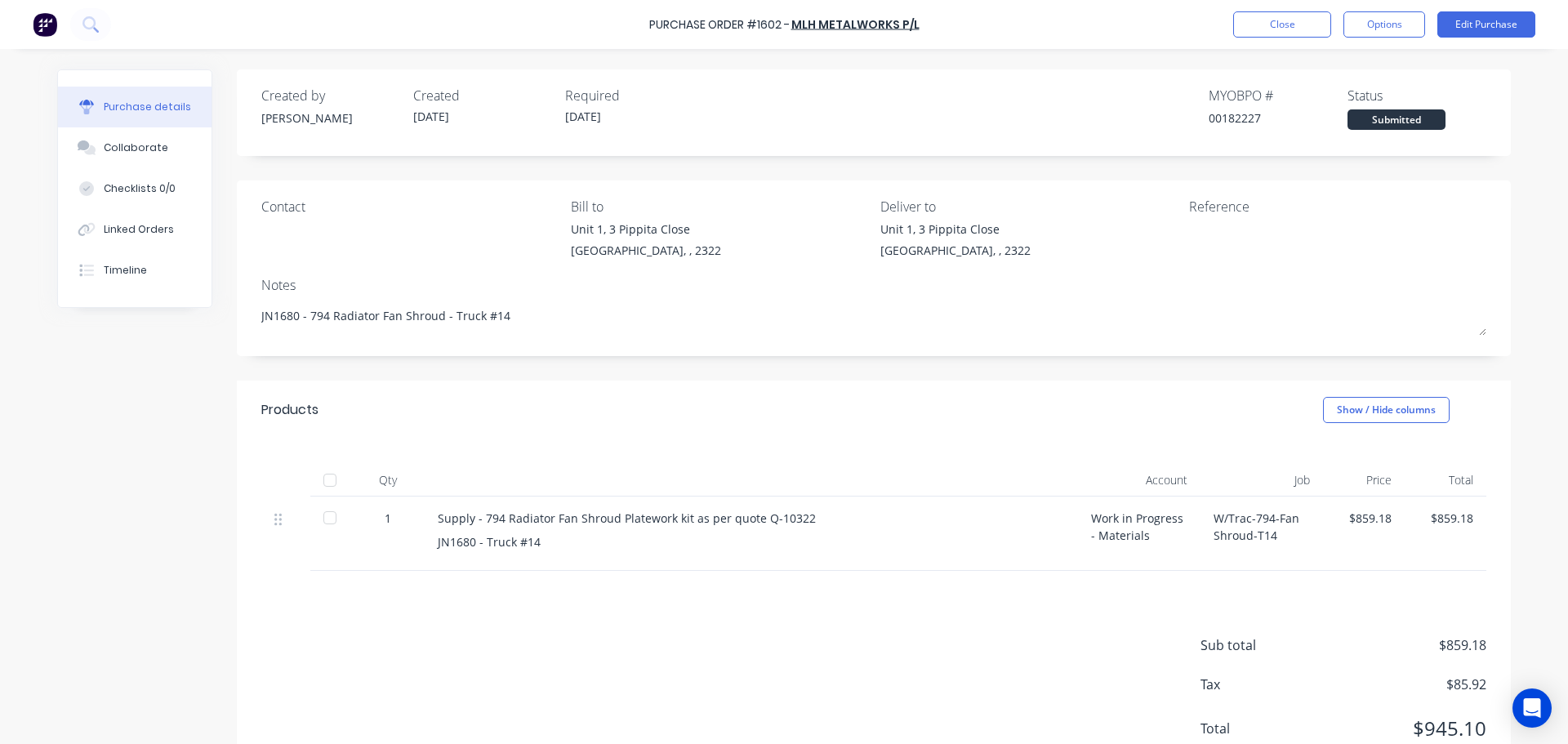
click at [328, 483] on div at bounding box center [329, 480] width 32 height 32
type textarea "x"
click at [1269, 26] on button "Close" at bounding box center [1282, 24] width 98 height 26
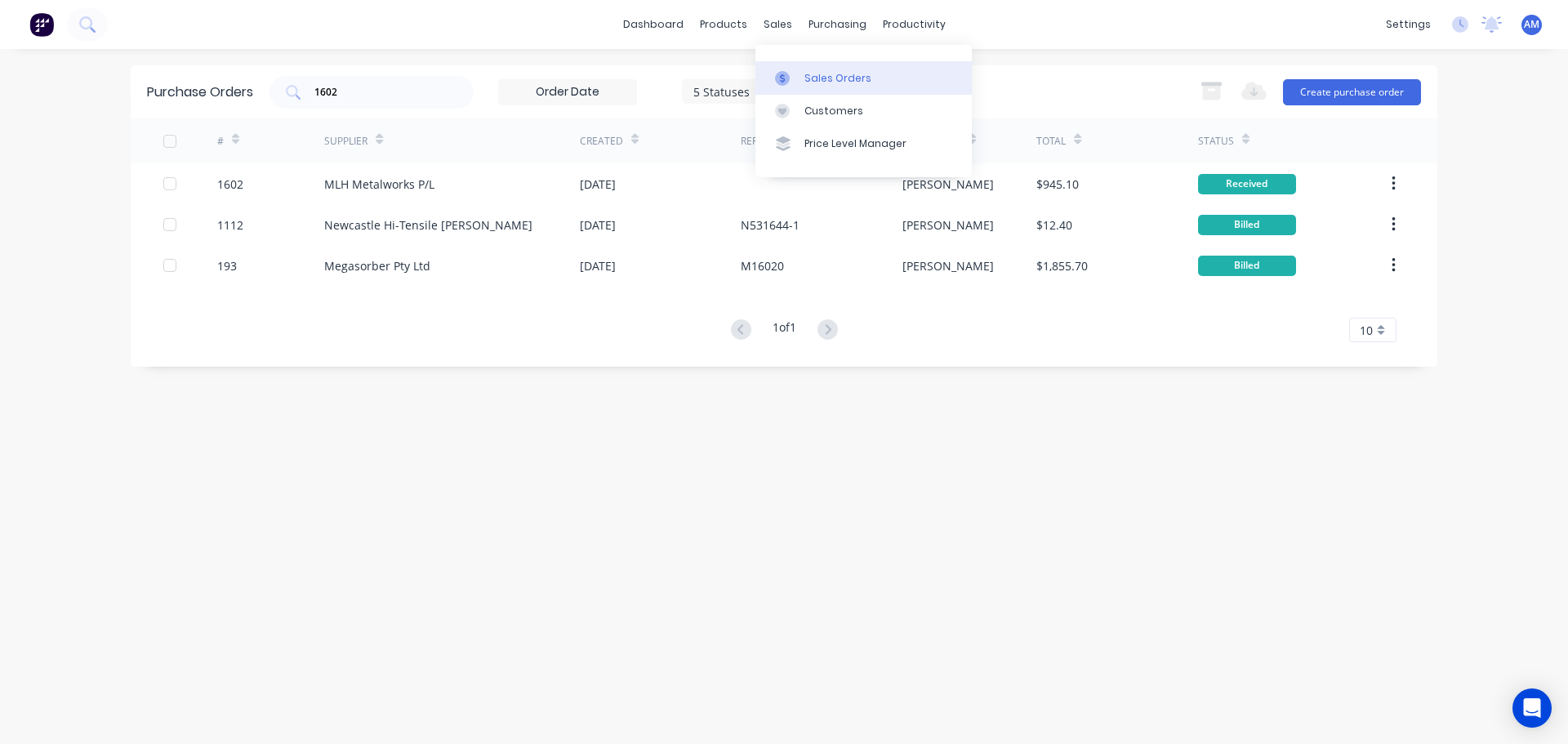
click at [813, 74] on div "Sales Orders" at bounding box center [838, 78] width 67 height 15
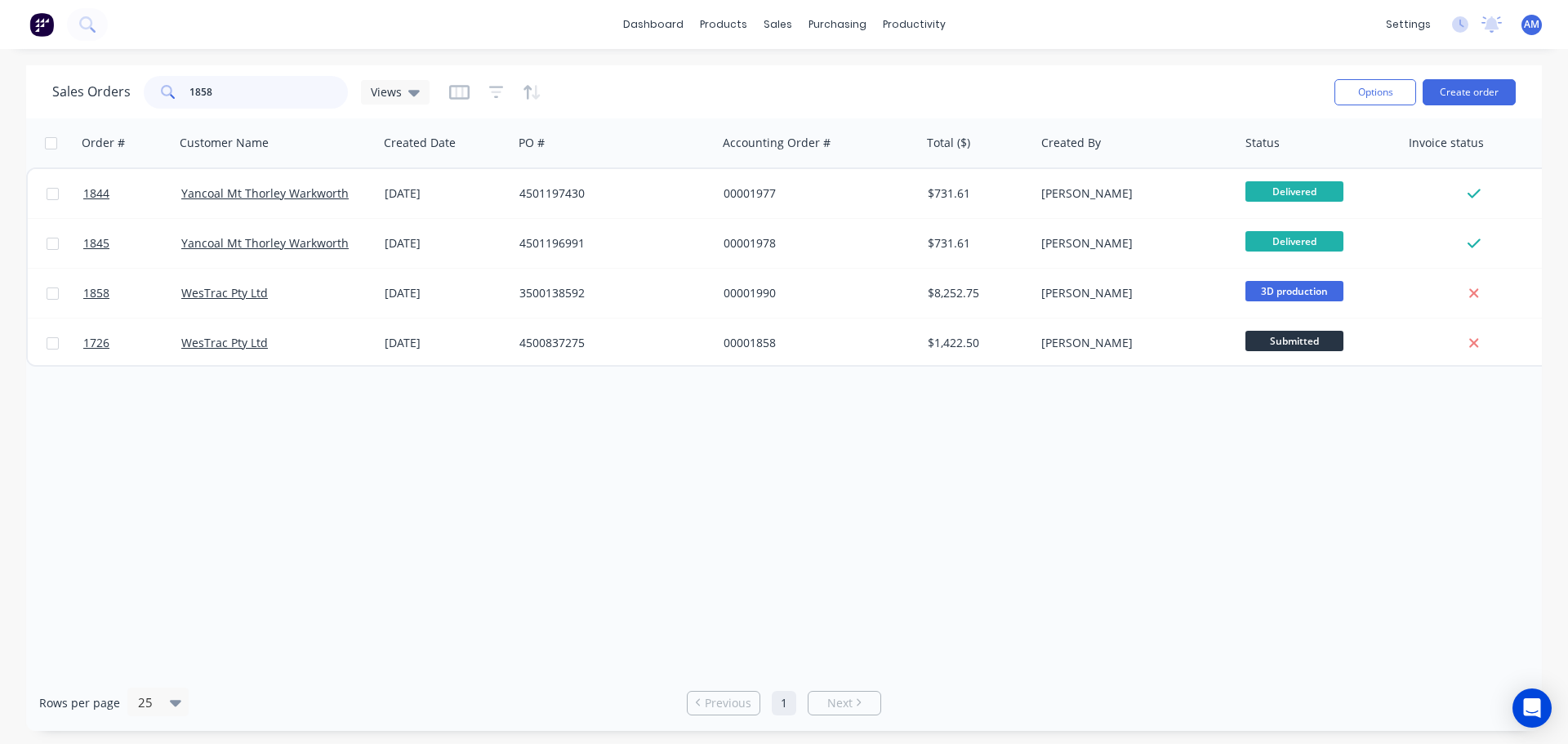
drag, startPoint x: 228, startPoint y: 89, endPoint x: 178, endPoint y: 73, distance: 52.5
click at [178, 73] on div "Sales Orders 1858 Views" at bounding box center [686, 91] width 1269 height 40
type input "1940"
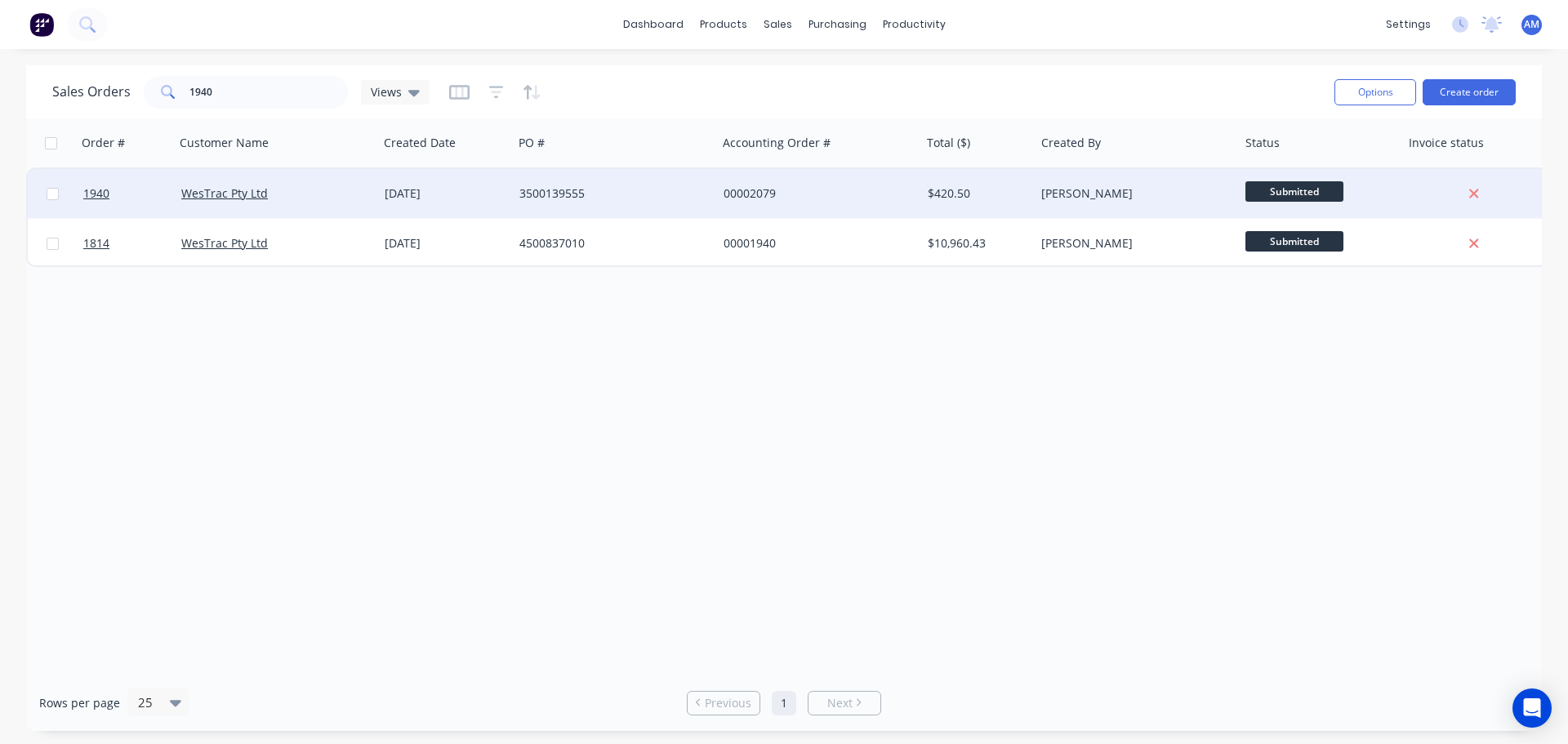
click at [553, 190] on div "3500139555" at bounding box center [610, 193] width 181 height 16
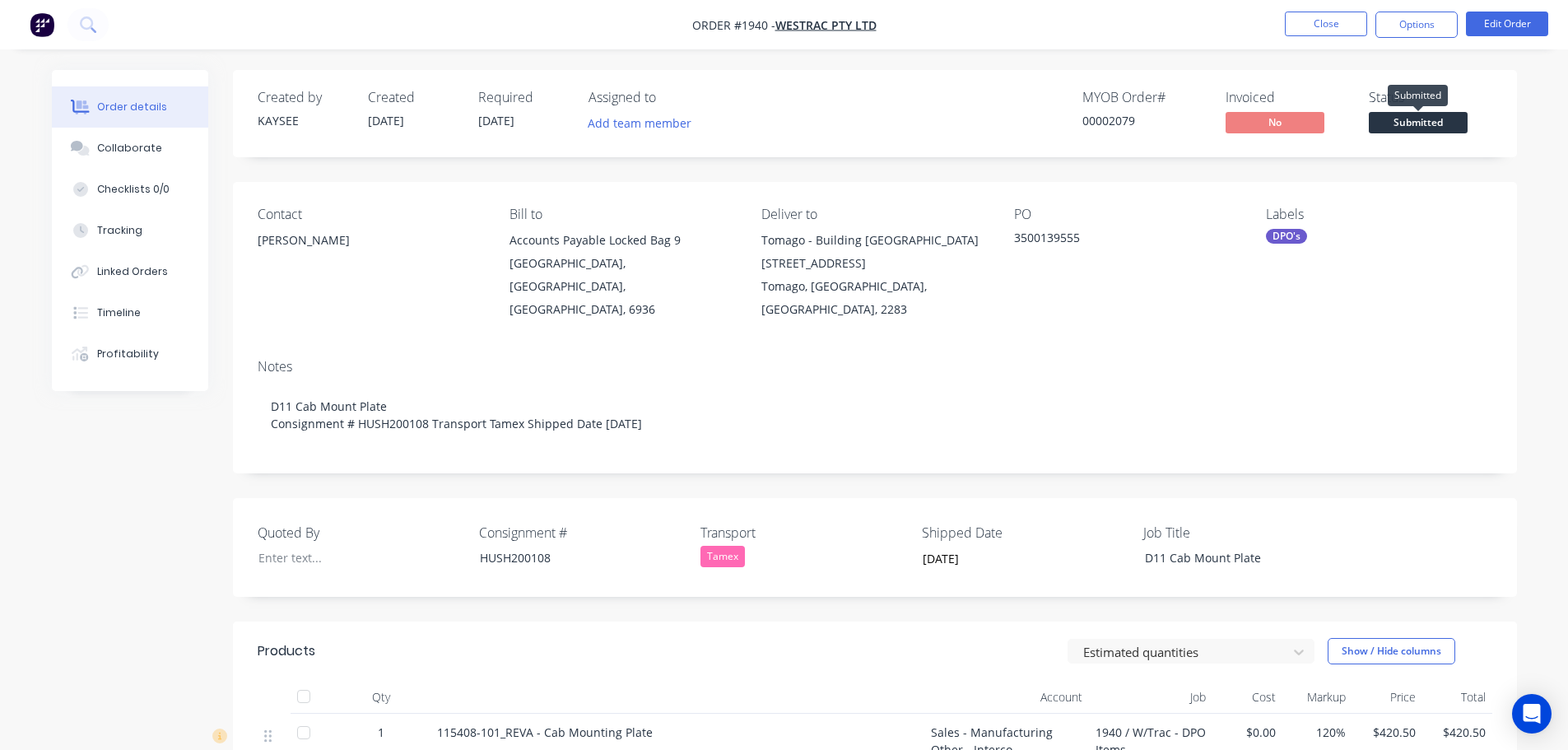
click at [1411, 121] on span "Submitted" at bounding box center [1417, 122] width 99 height 21
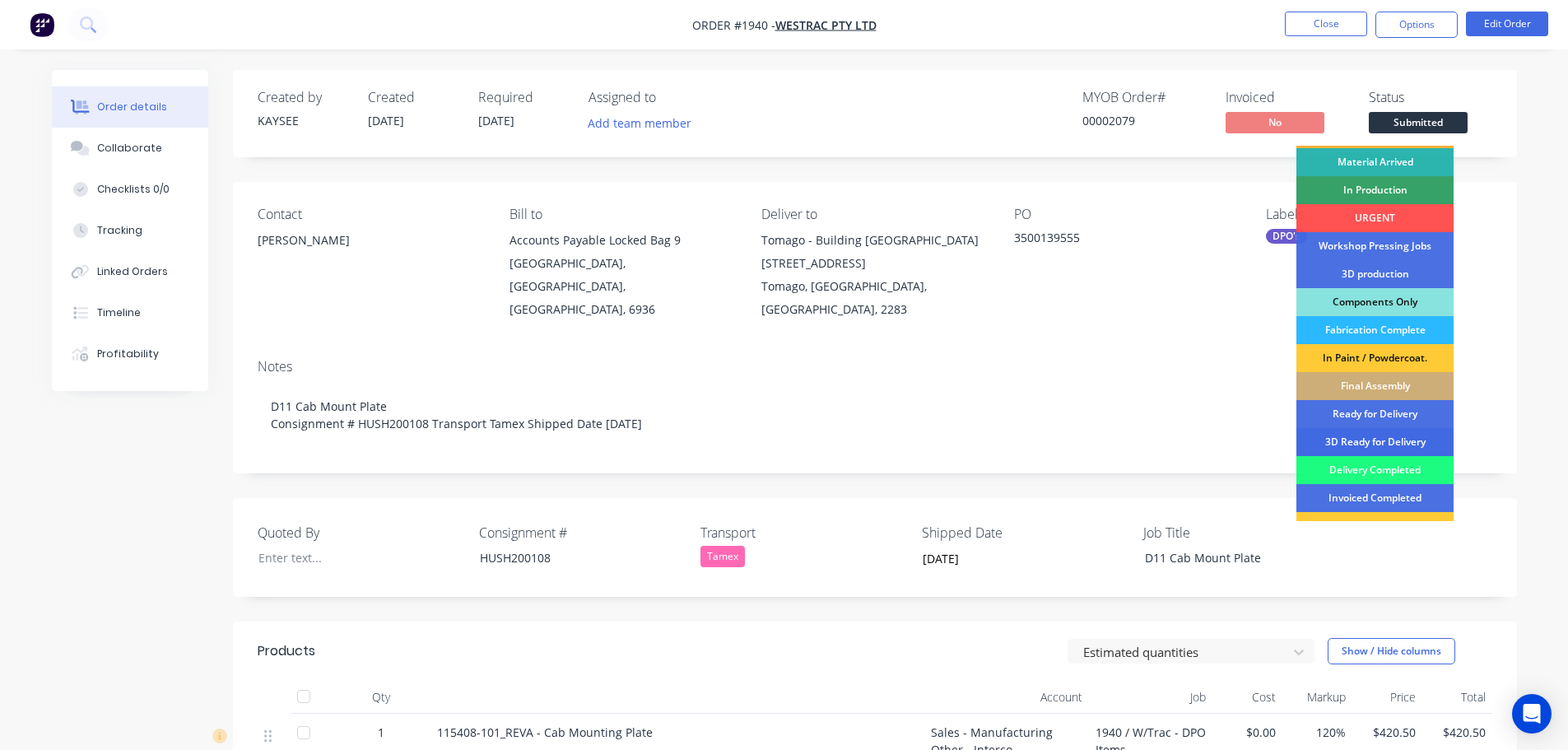
scroll to position [83, 0]
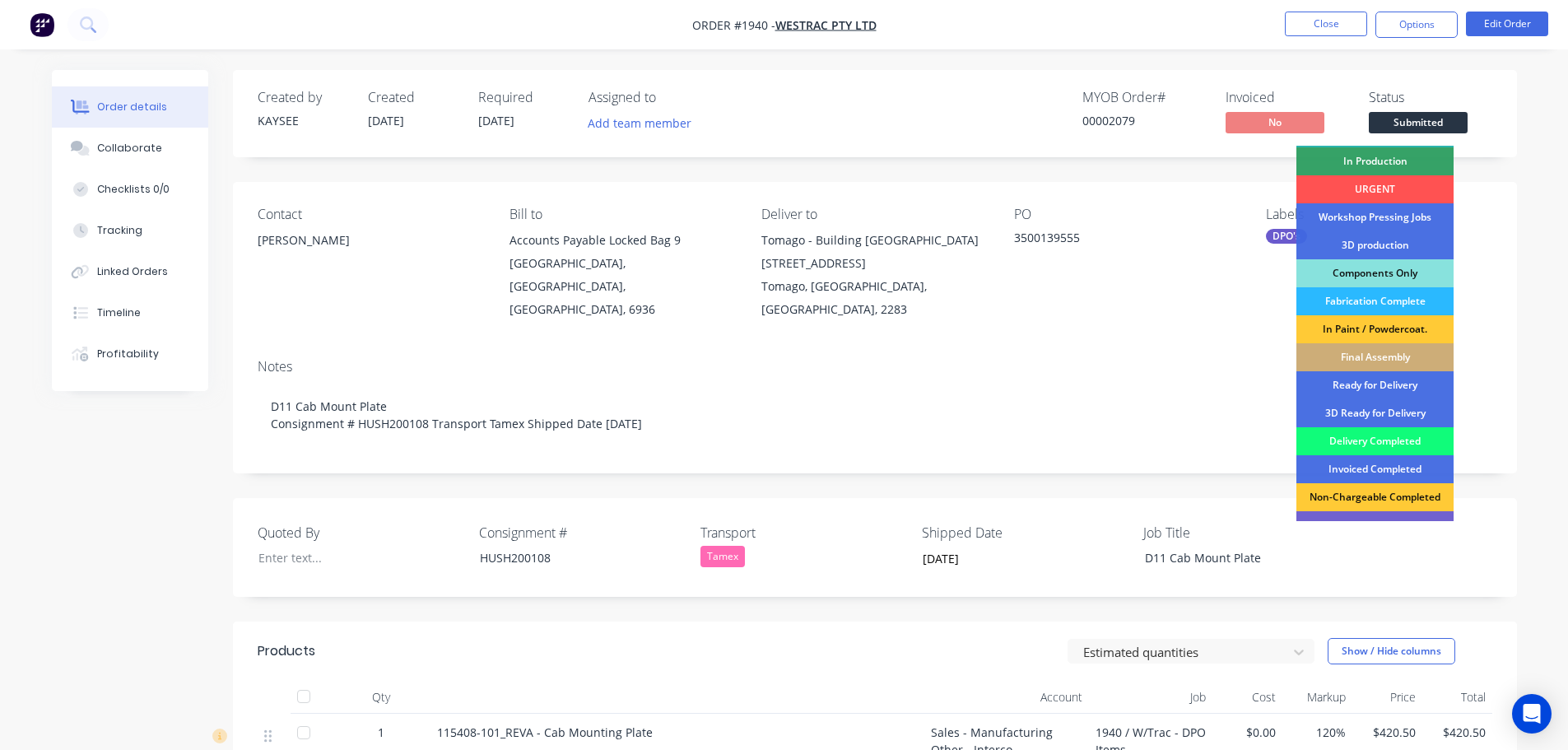
click at [1370, 445] on div "Delivery Completed" at bounding box center [1374, 441] width 157 height 28
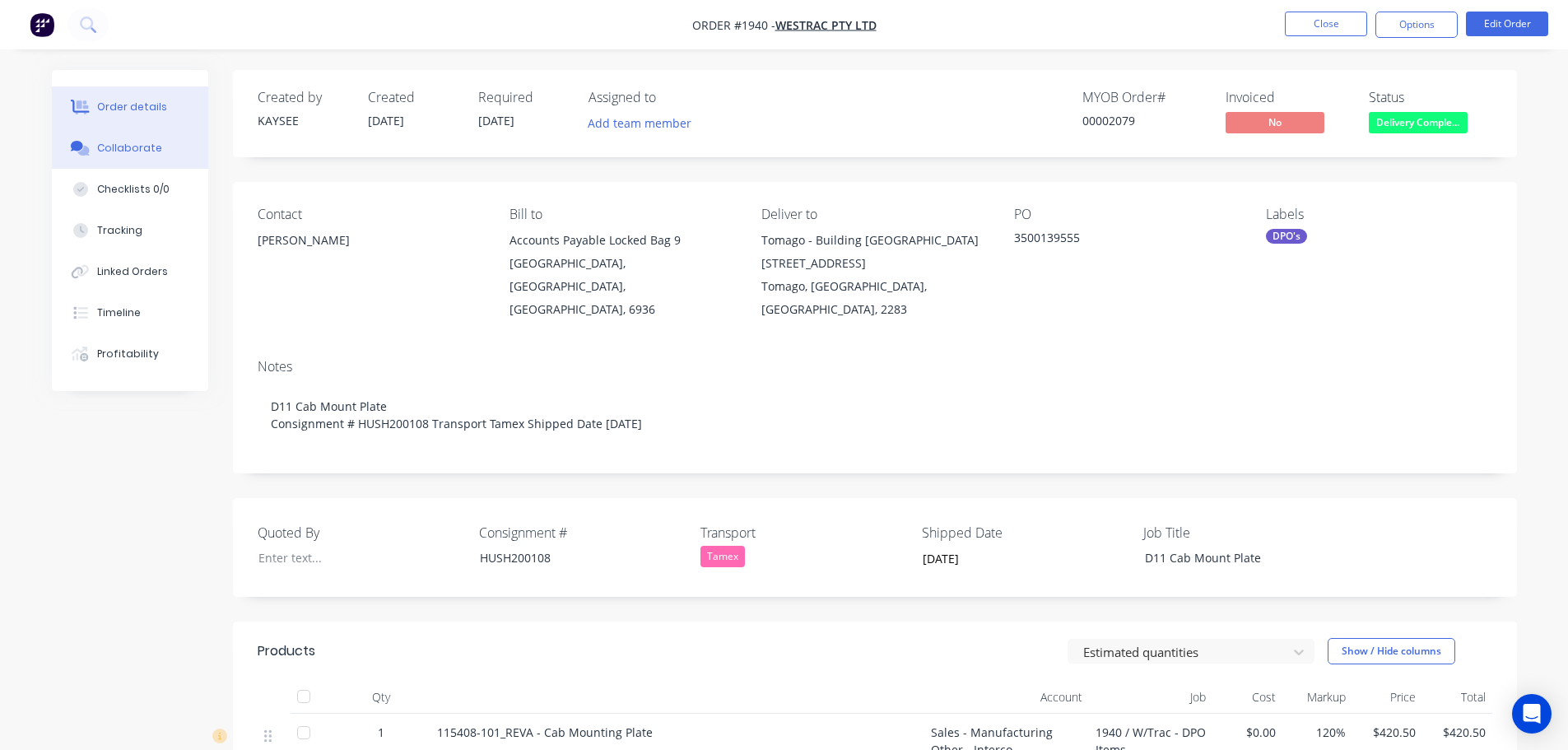
click at [125, 148] on div "Collaborate" at bounding box center [130, 148] width 65 height 15
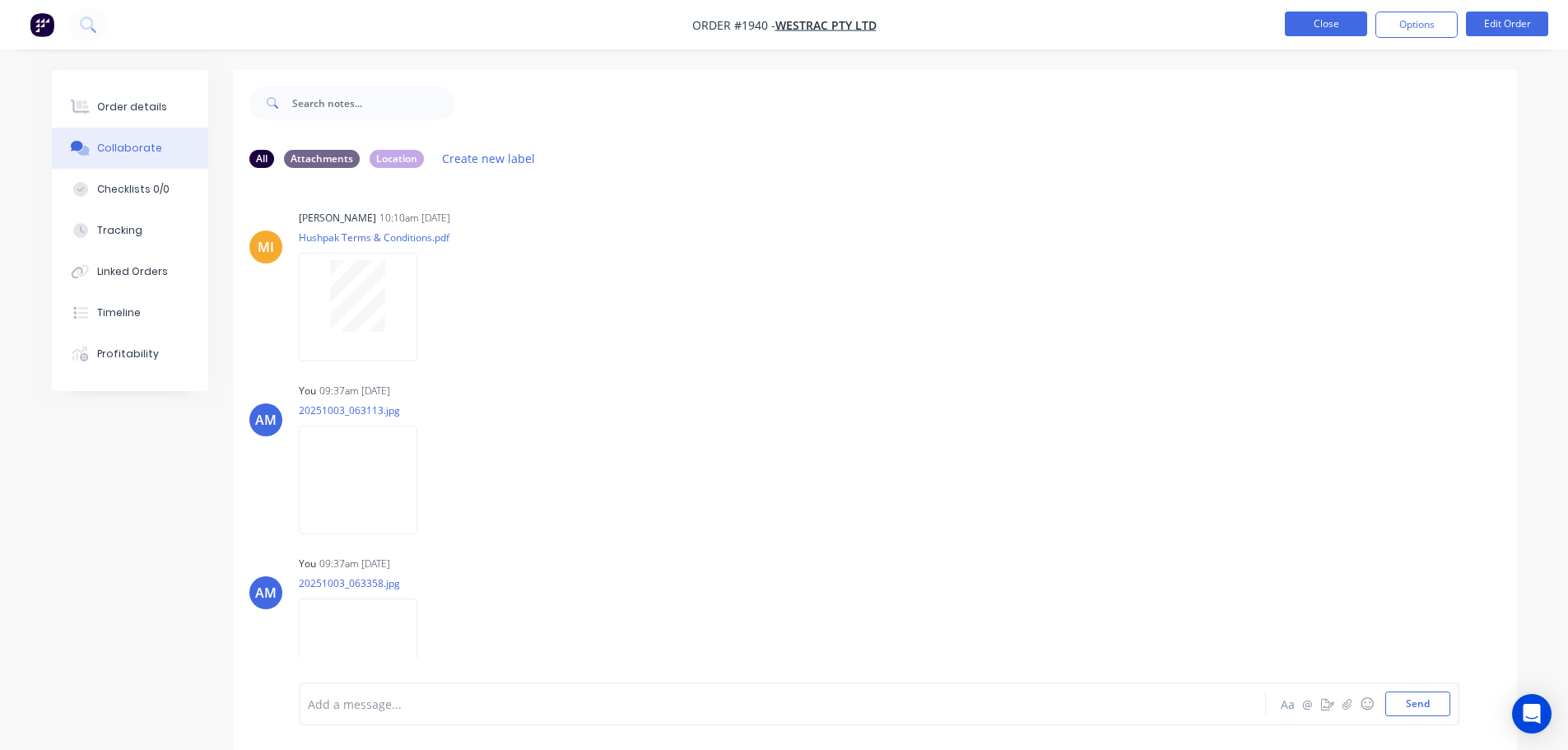
click at [1325, 25] on button "Close" at bounding box center [1326, 23] width 83 height 25
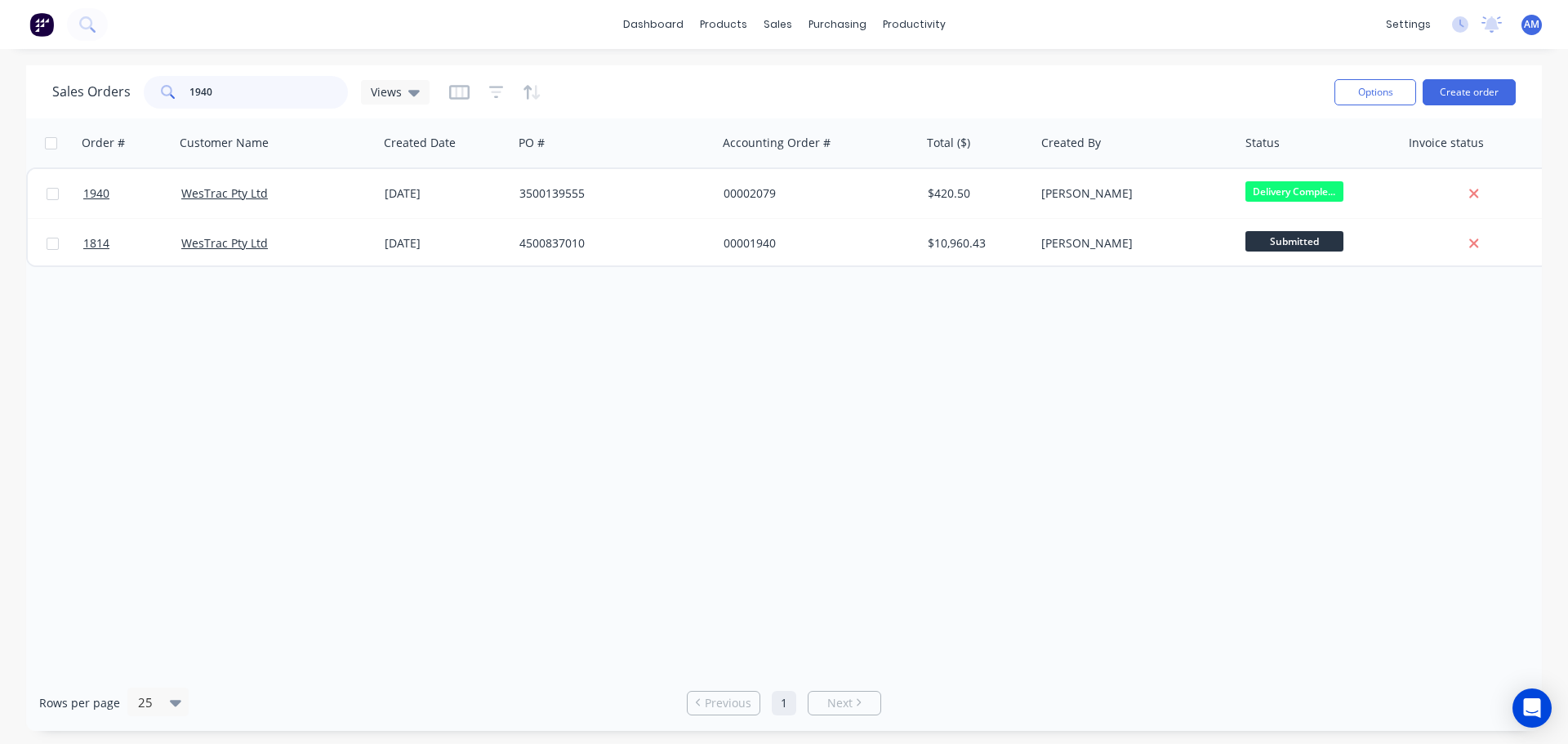
drag, startPoint x: 259, startPoint y: 85, endPoint x: 178, endPoint y: 78, distance: 81.3
click at [178, 78] on div "1940" at bounding box center [245, 92] width 204 height 32
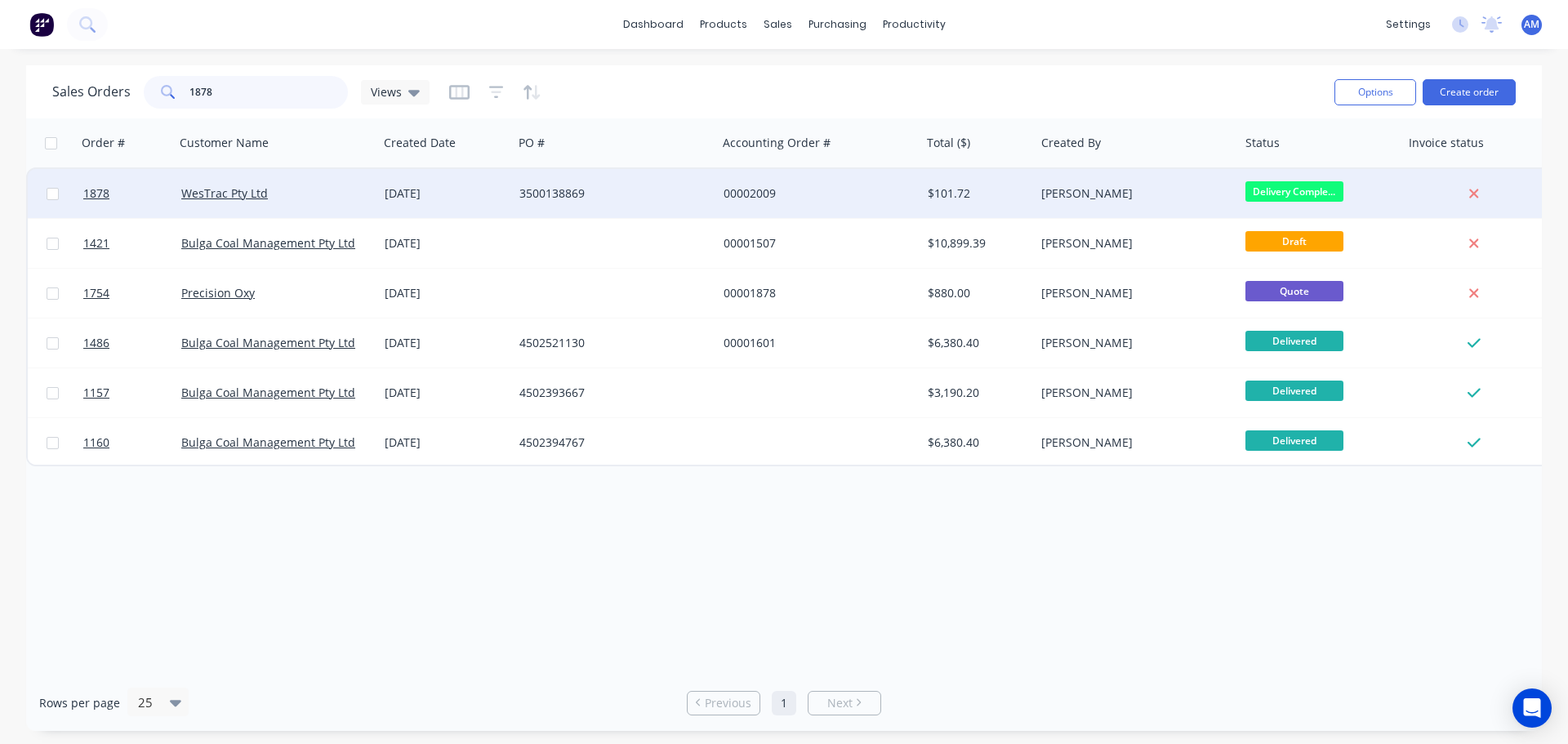
type input "1878"
click at [551, 188] on div "3500138869" at bounding box center [610, 193] width 181 height 16
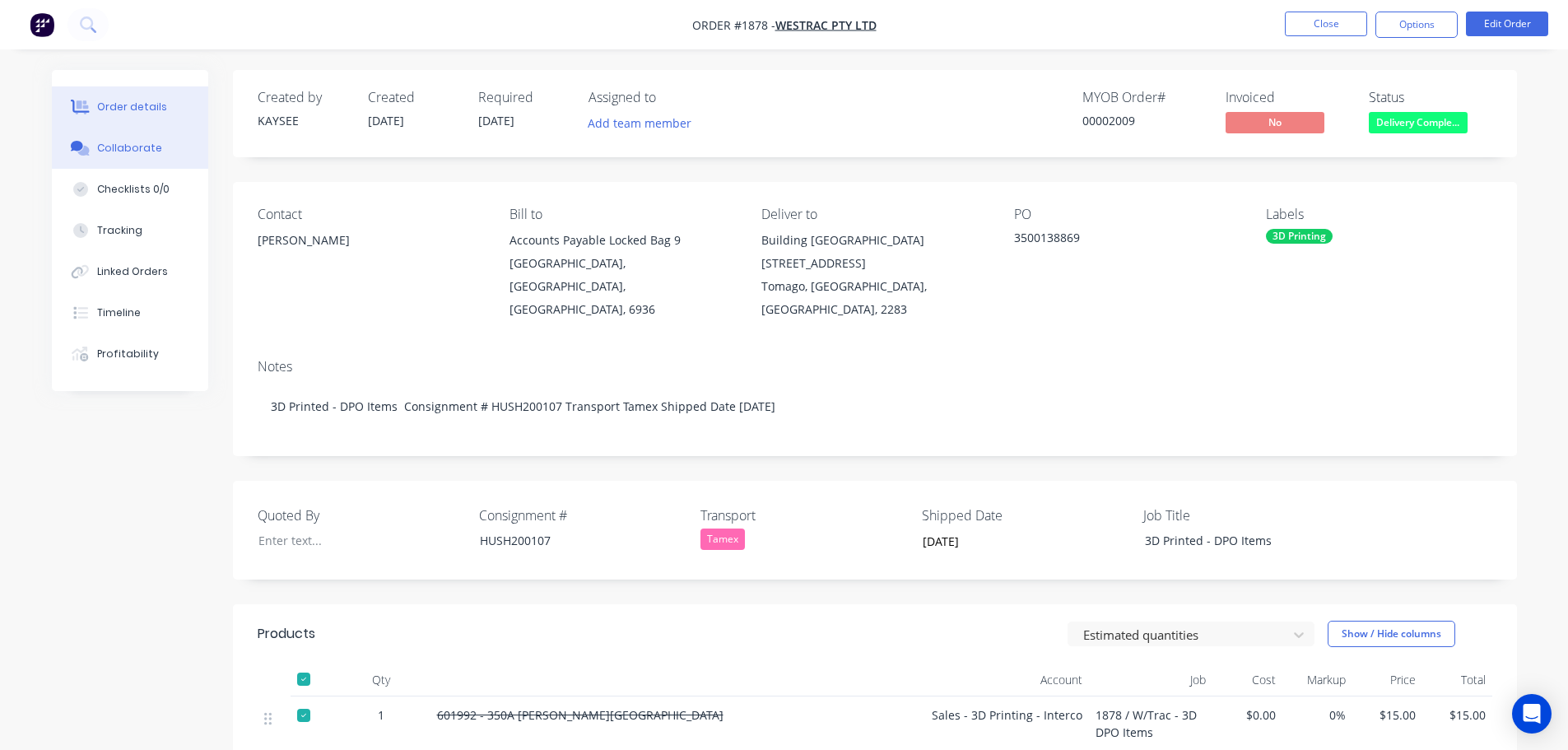
click at [112, 147] on div "Collaborate" at bounding box center [130, 148] width 65 height 15
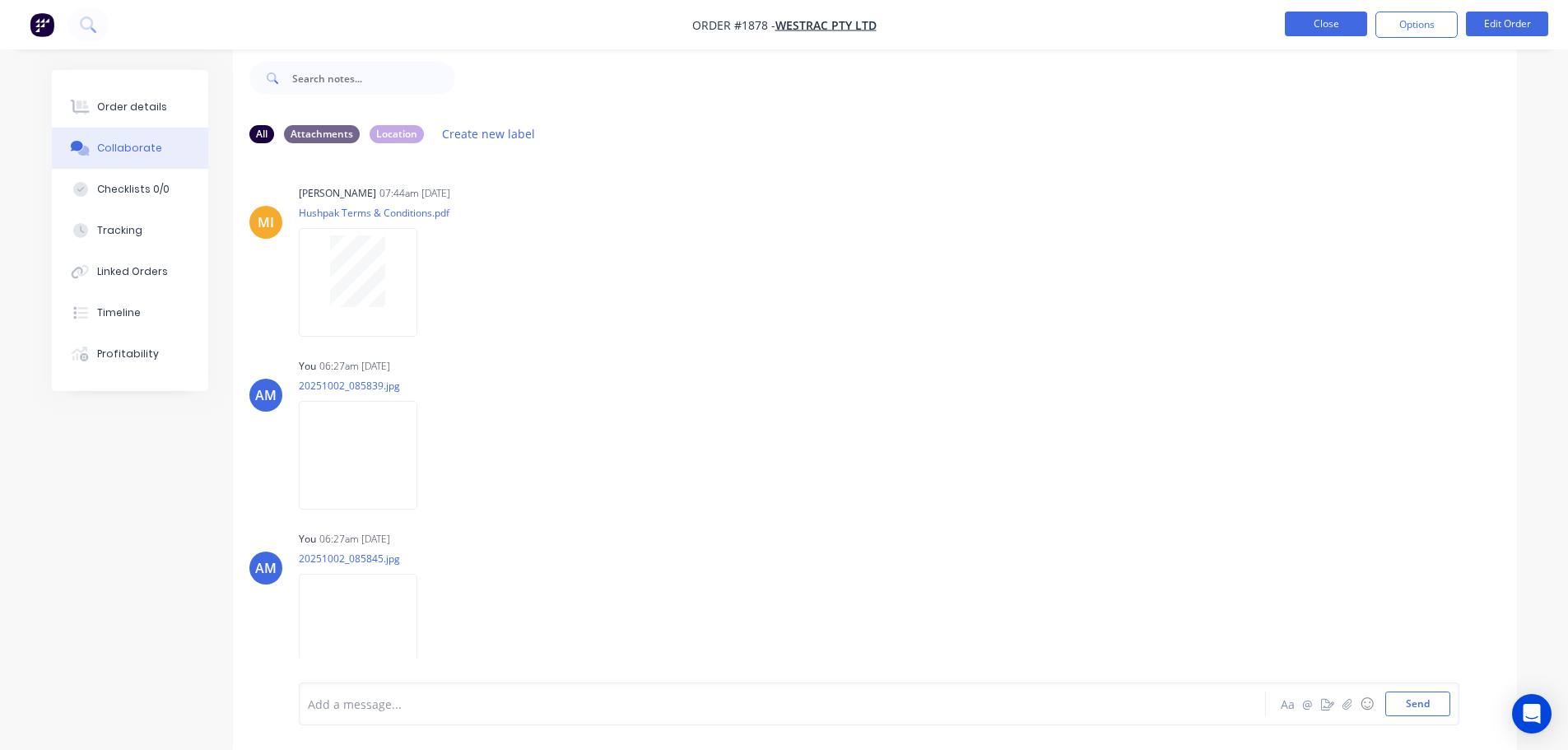
click at [1309, 27] on button "Close" at bounding box center [1326, 23] width 83 height 25
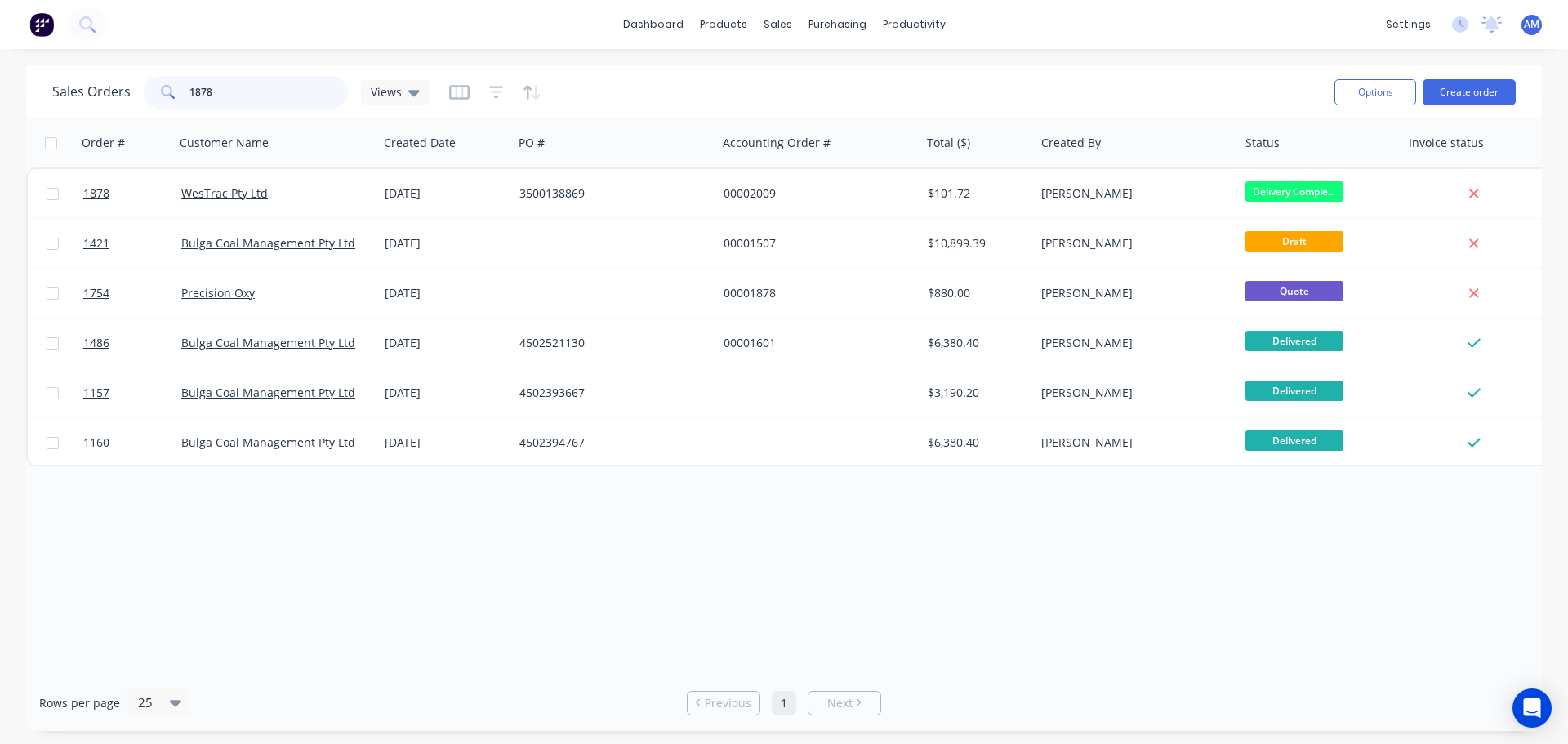
drag, startPoint x: 207, startPoint y: 91, endPoint x: 170, endPoint y: 95, distance: 37.2
click at [170, 95] on div "1878" at bounding box center [245, 92] width 204 height 32
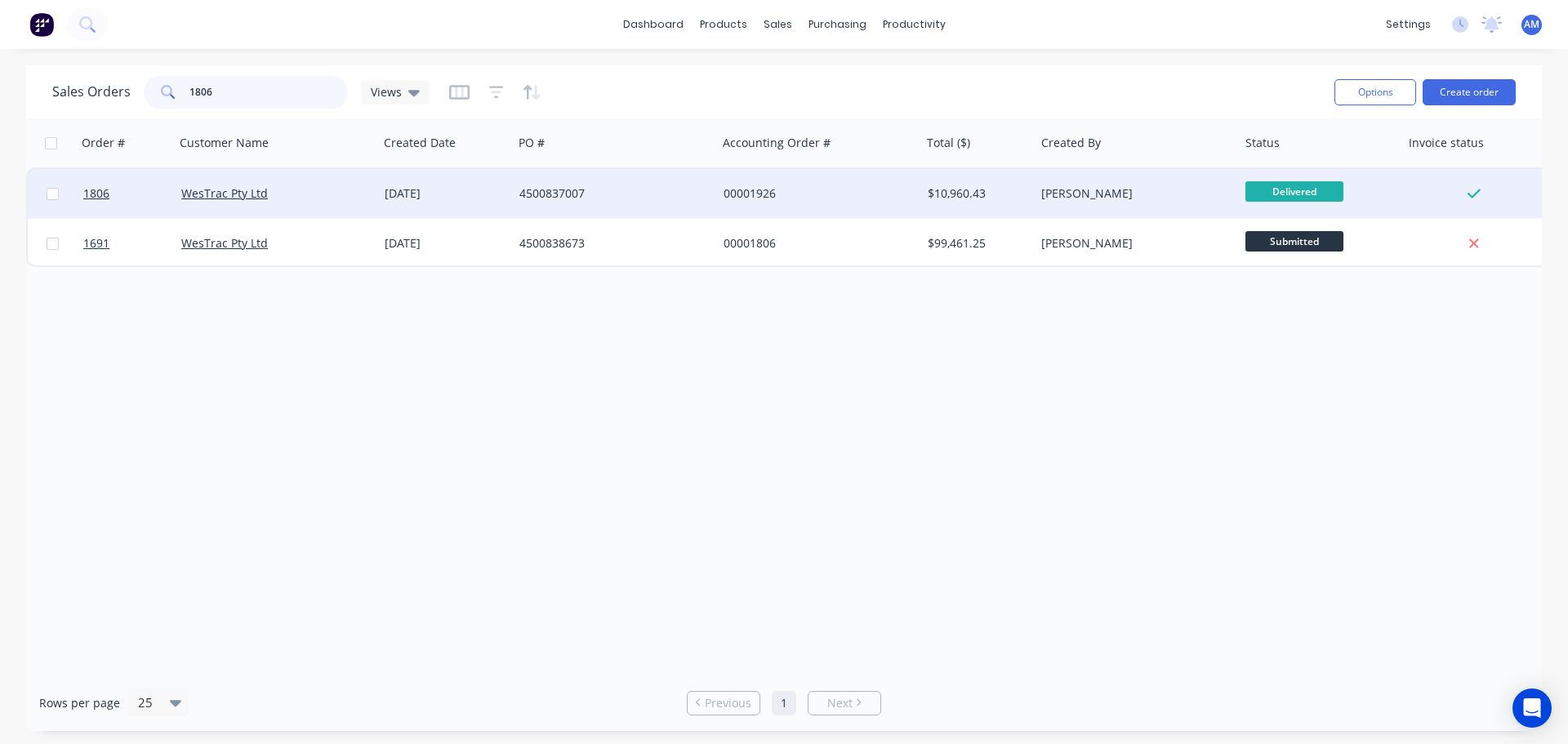
type input "1806"
click at [568, 189] on div "4500837007" at bounding box center [610, 193] width 181 height 16
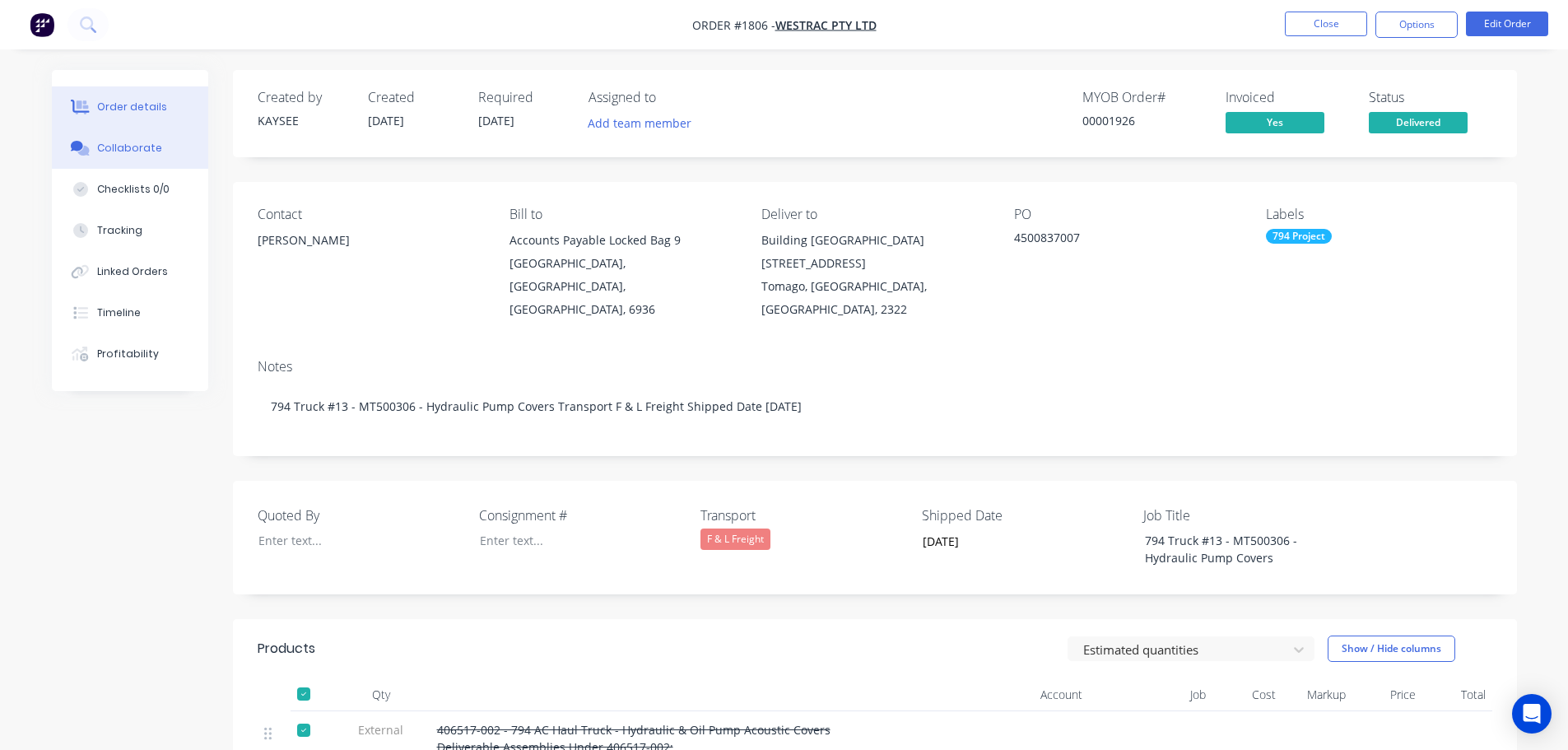
click at [148, 155] on div "Collaborate" at bounding box center [130, 148] width 65 height 15
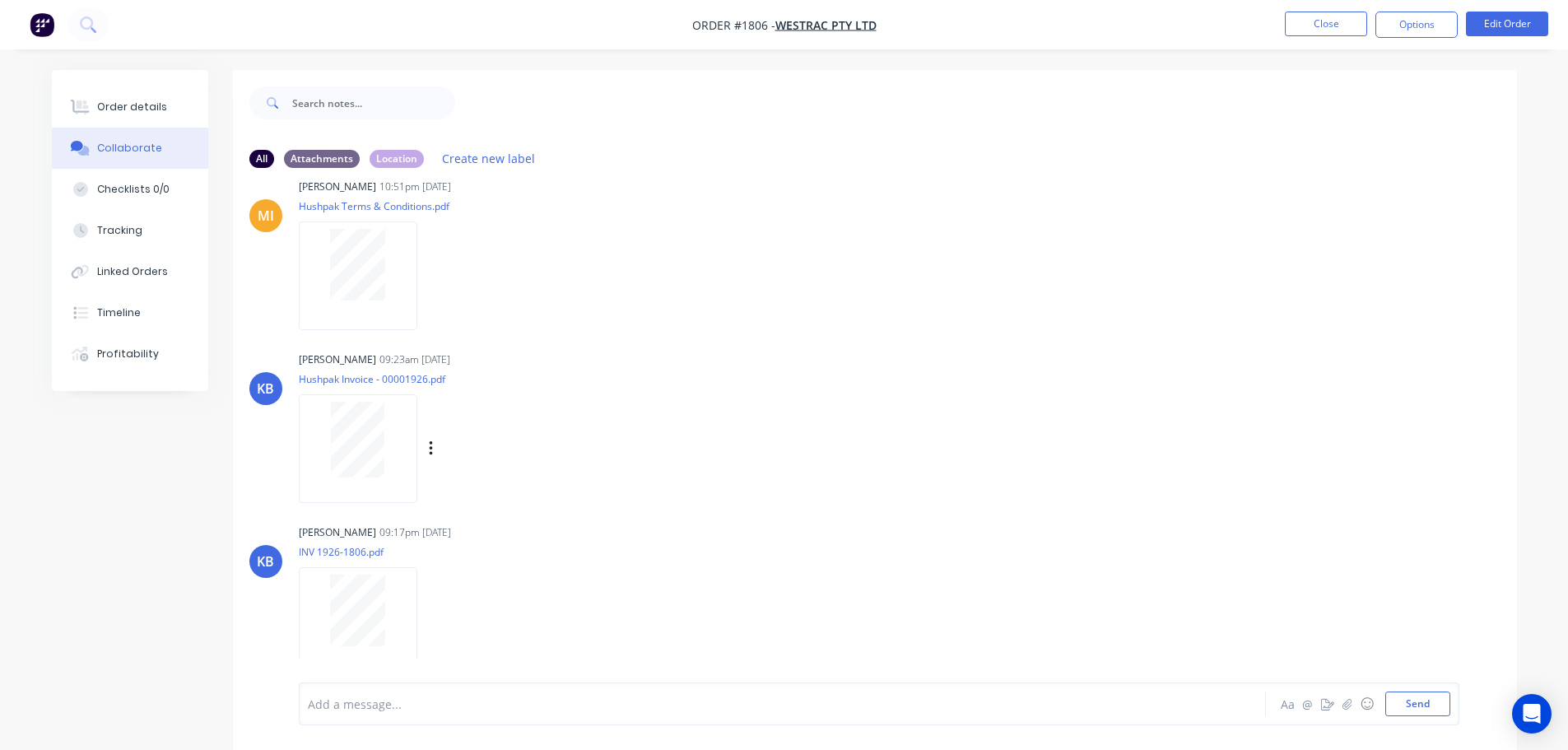
scroll to position [32, 0]
click at [1320, 22] on button "Close" at bounding box center [1326, 23] width 83 height 25
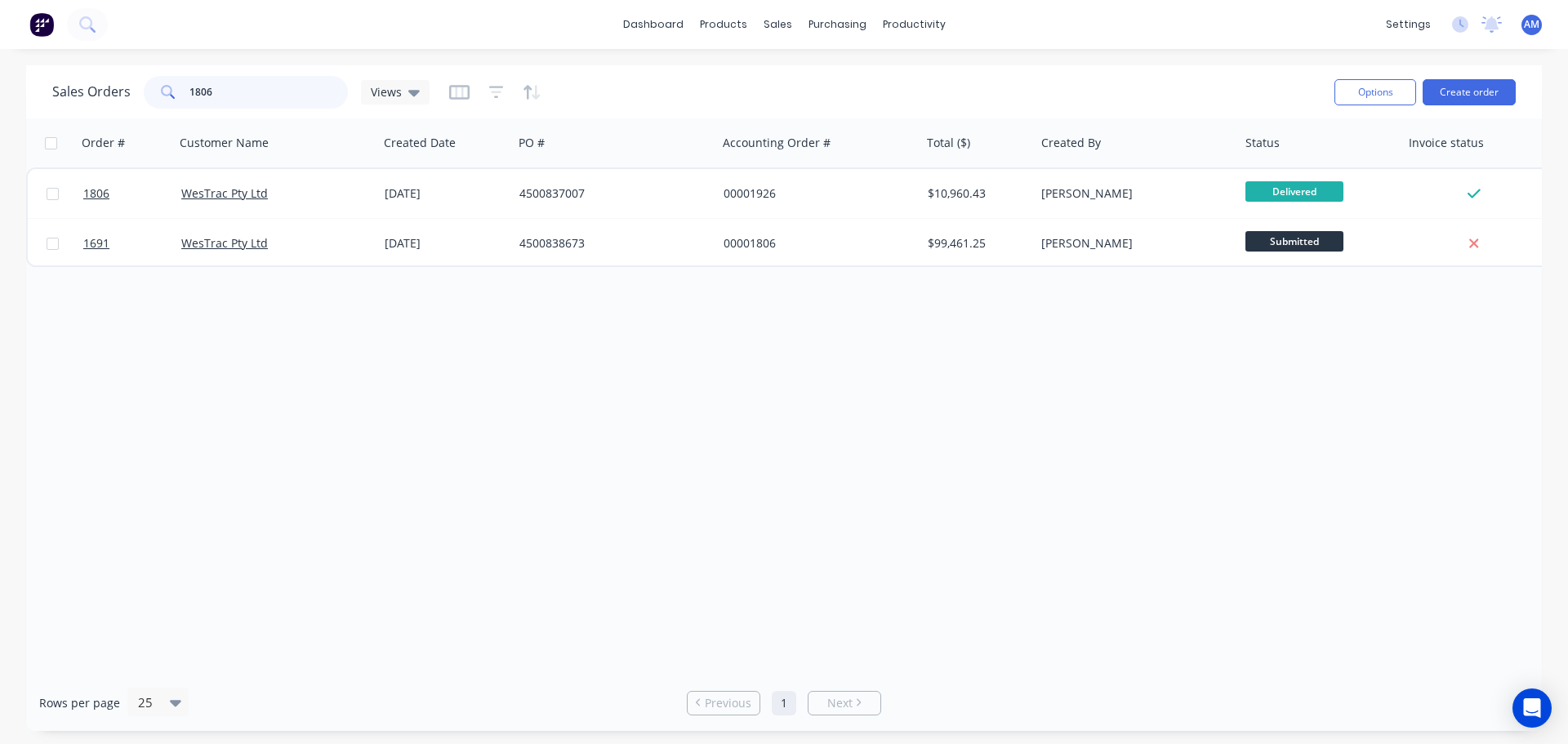
drag, startPoint x: 224, startPoint y: 99, endPoint x: 182, endPoint y: 85, distance: 44.3
click at [182, 85] on div "1806" at bounding box center [245, 92] width 204 height 32
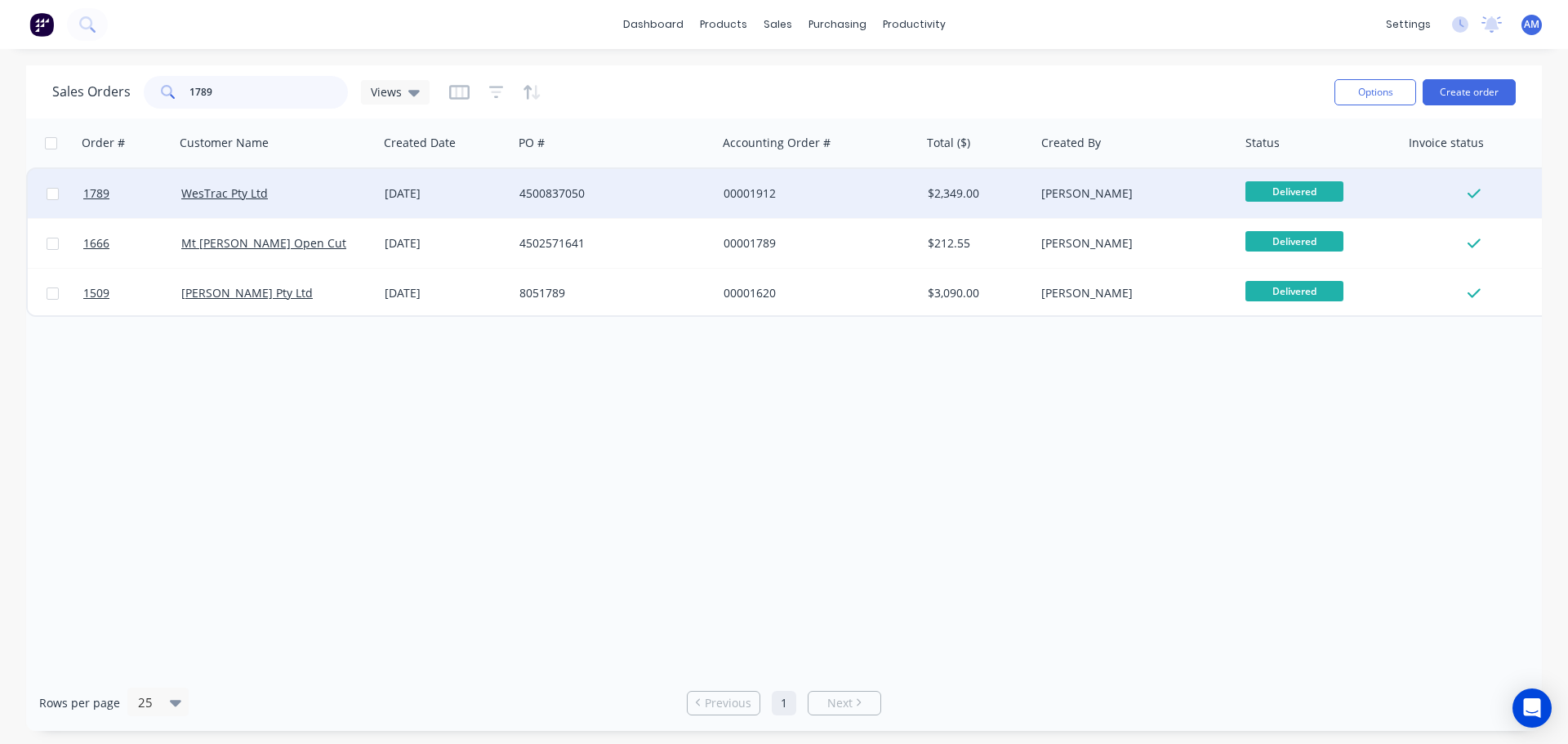
type input "1789"
click at [565, 201] on div "4500837050" at bounding box center [615, 193] width 204 height 49
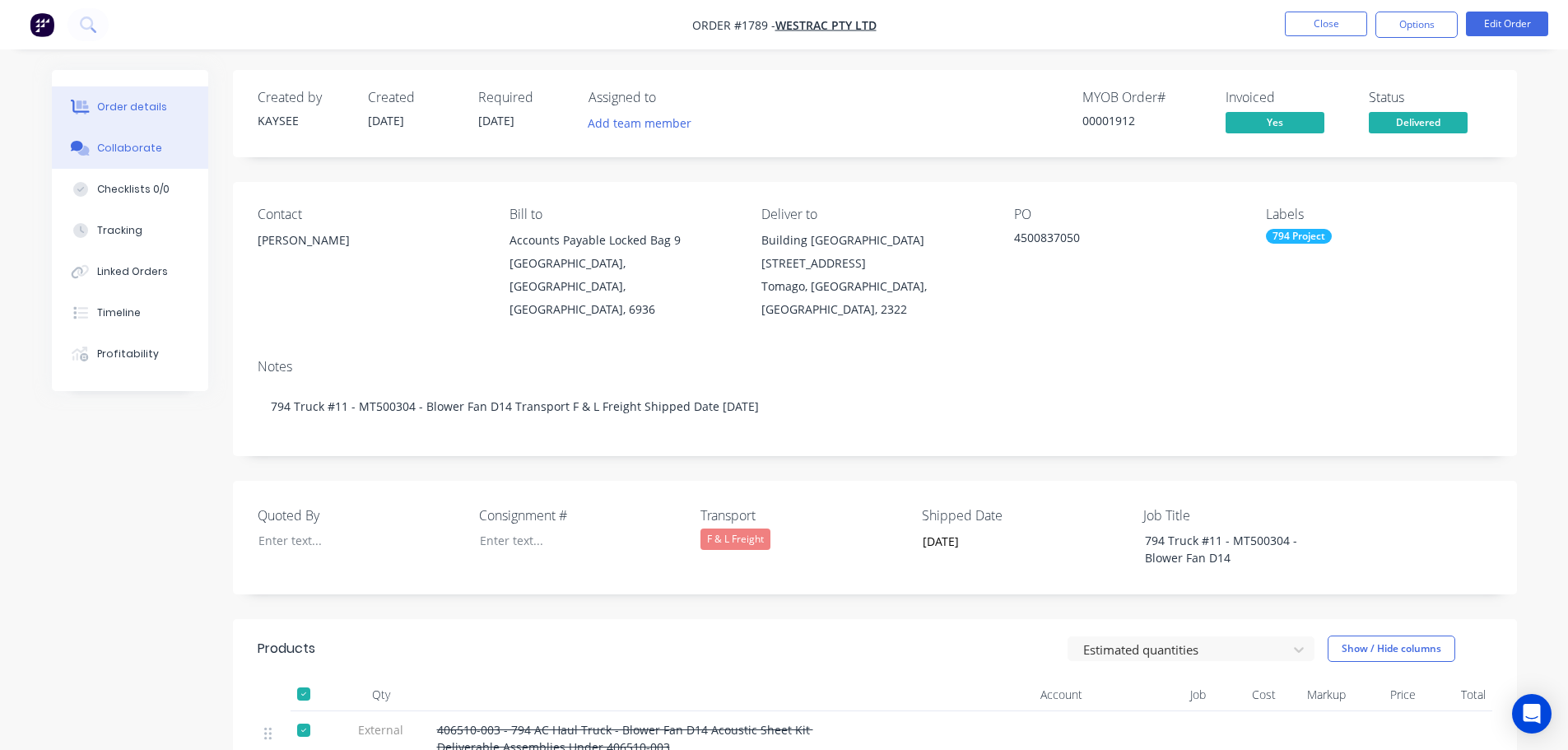
click at [138, 149] on div "Collaborate" at bounding box center [130, 148] width 65 height 15
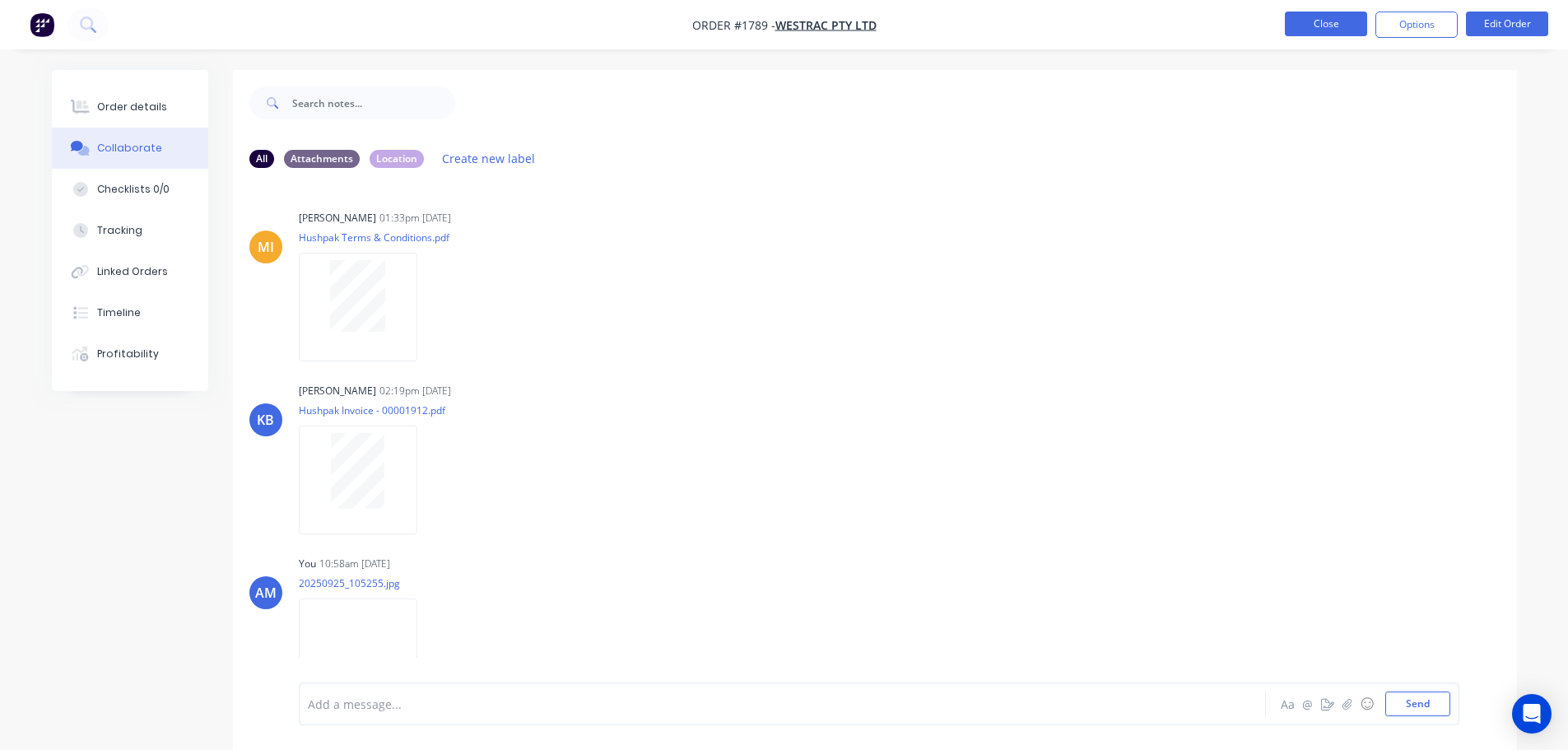
click at [1305, 30] on button "Close" at bounding box center [1326, 23] width 83 height 25
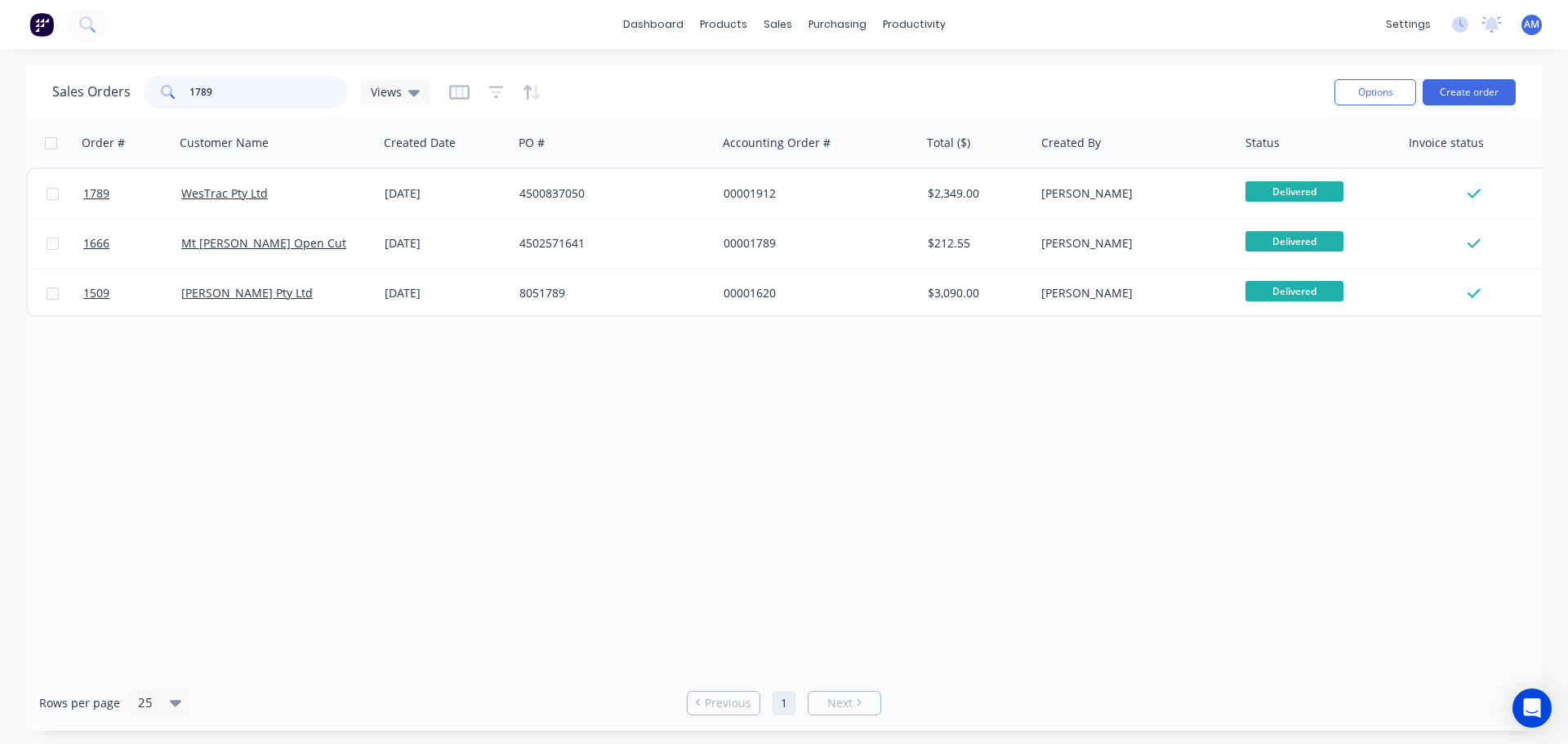
drag, startPoint x: 252, startPoint y: 90, endPoint x: 148, endPoint y: 90, distance: 104.0
click at [148, 90] on div "1789" at bounding box center [245, 92] width 204 height 32
type input "1794"
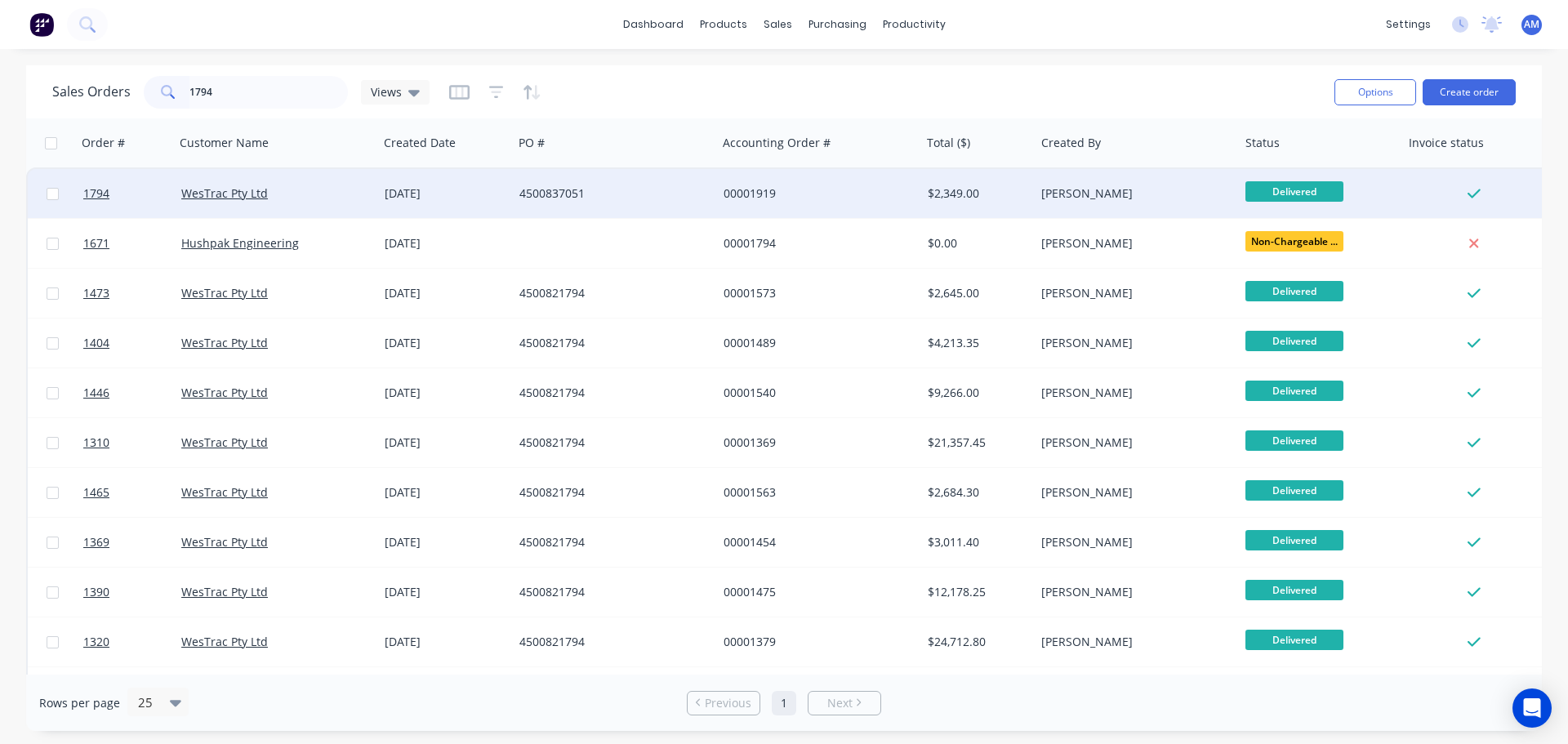
click at [759, 183] on div "00001919" at bounding box center [819, 193] width 204 height 49
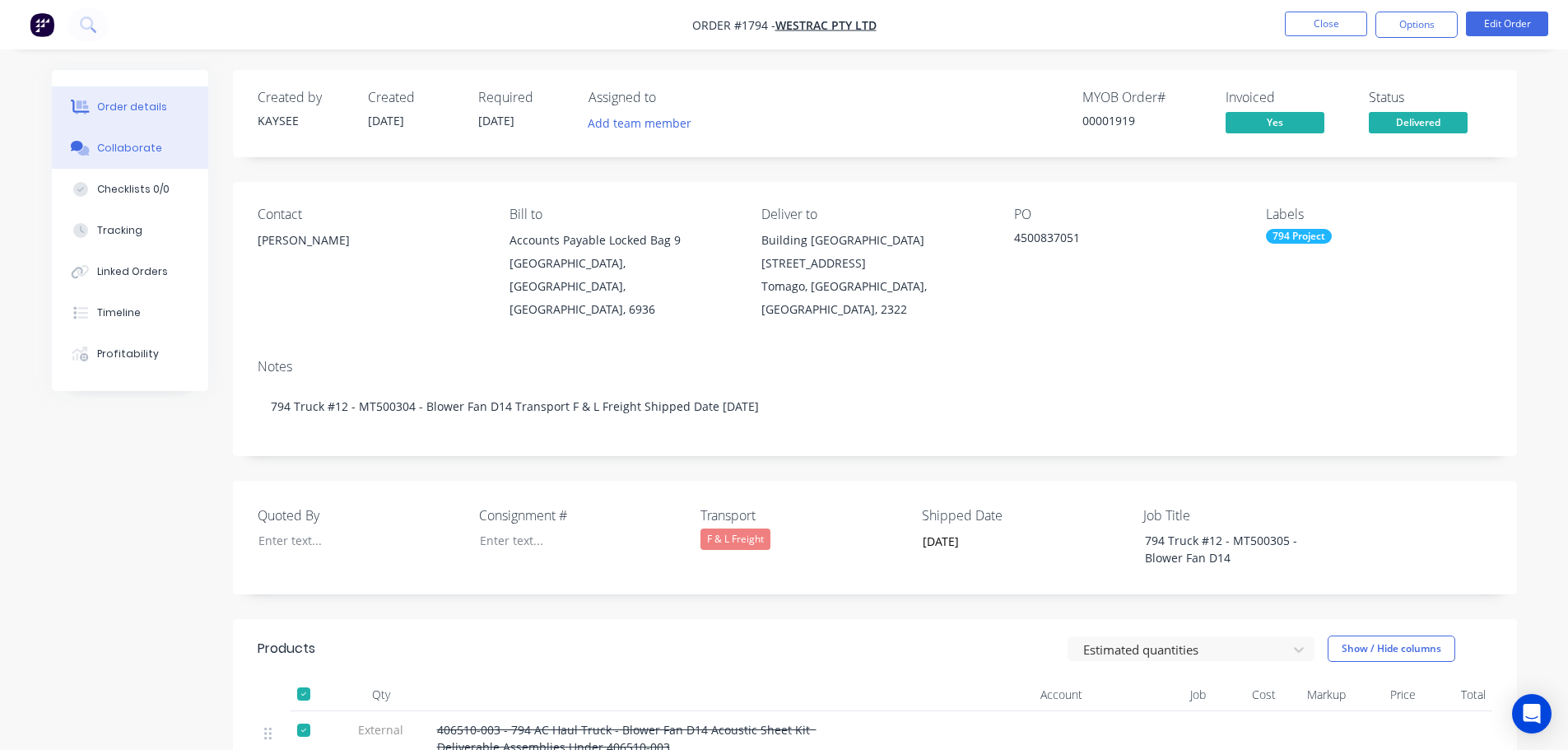
click at [126, 150] on div "Collaborate" at bounding box center [130, 148] width 65 height 15
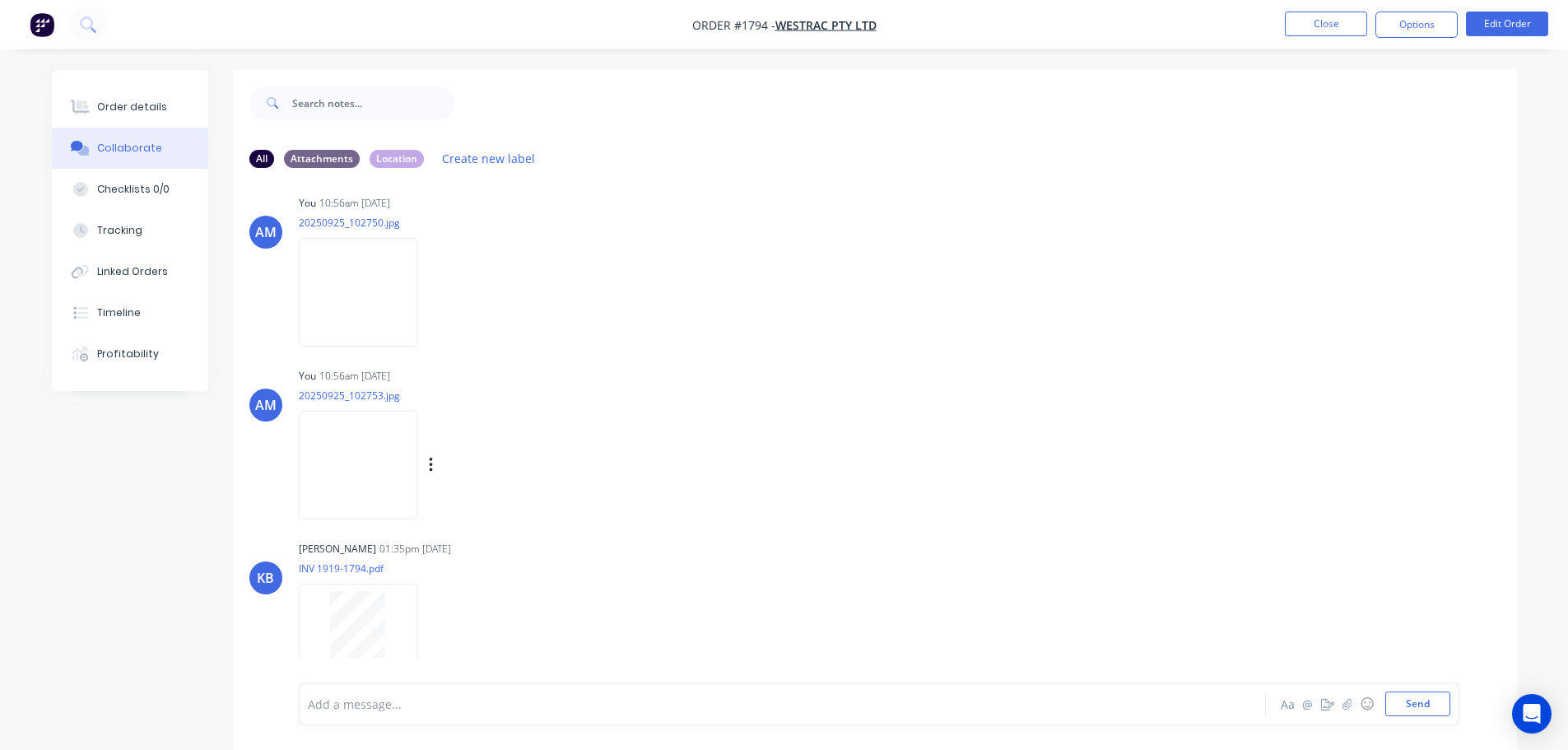
scroll to position [378, 0]
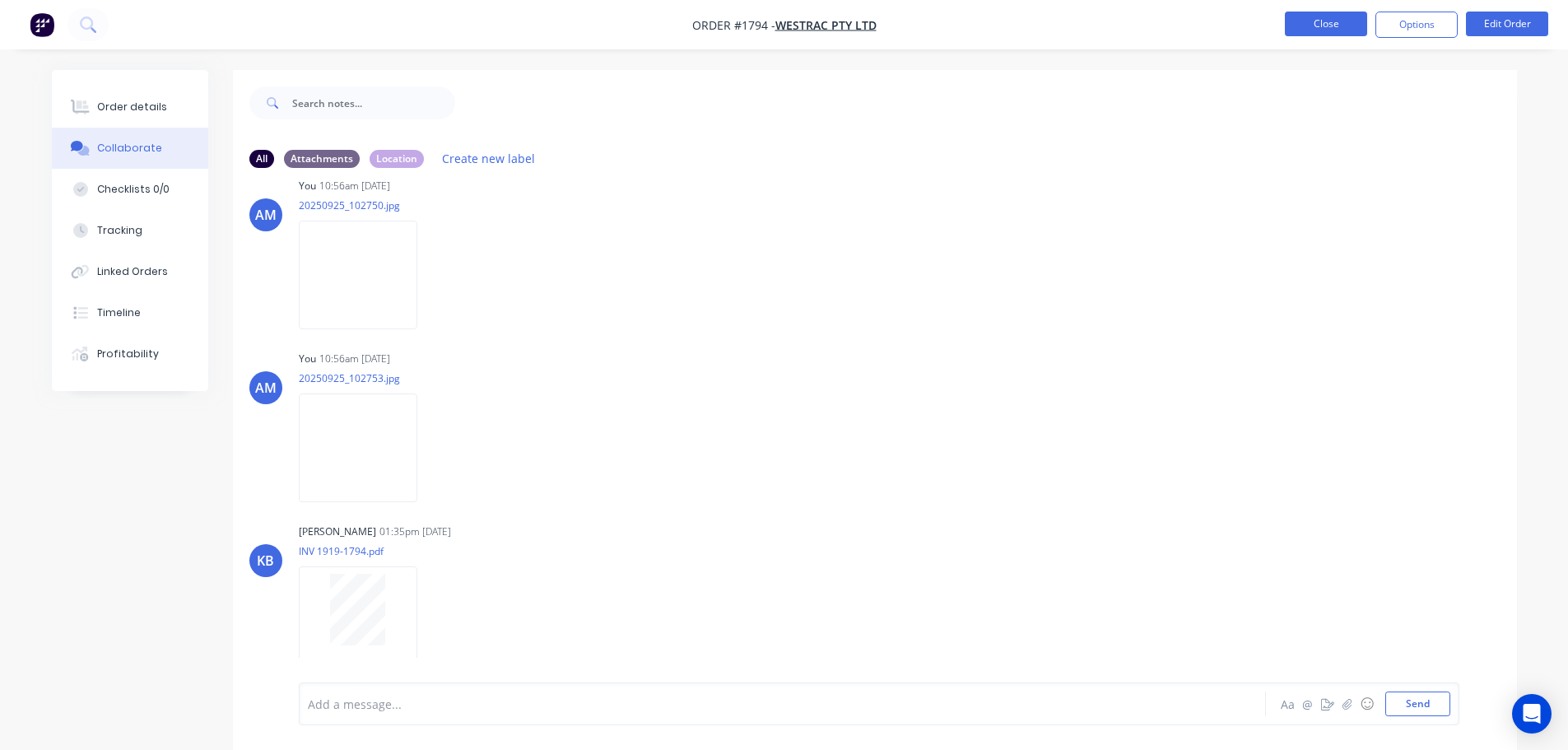
click at [1307, 24] on button "Close" at bounding box center [1326, 23] width 83 height 25
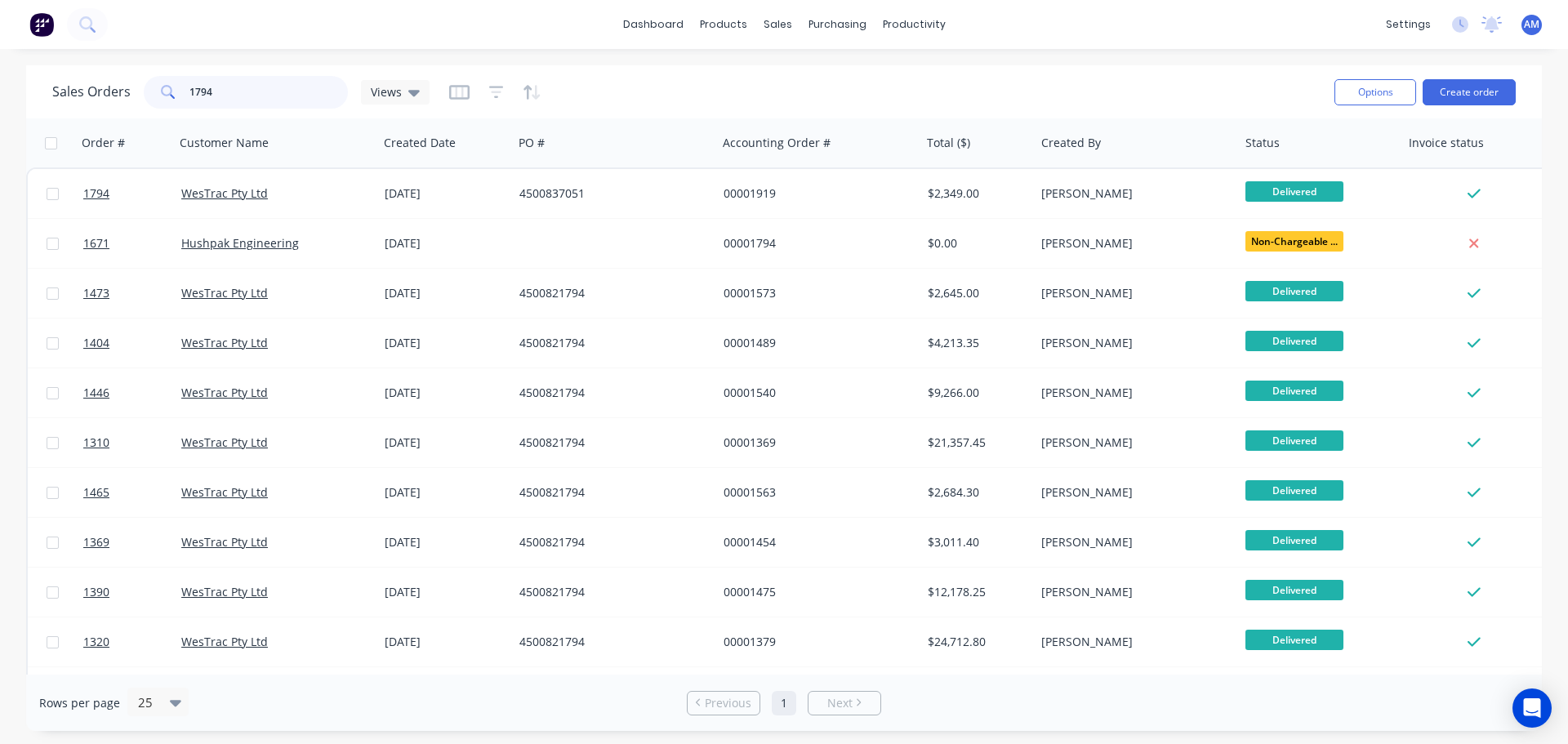
drag, startPoint x: 237, startPoint y: 92, endPoint x: 185, endPoint y: 89, distance: 52.1
click at [185, 89] on div "1794" at bounding box center [245, 92] width 204 height 32
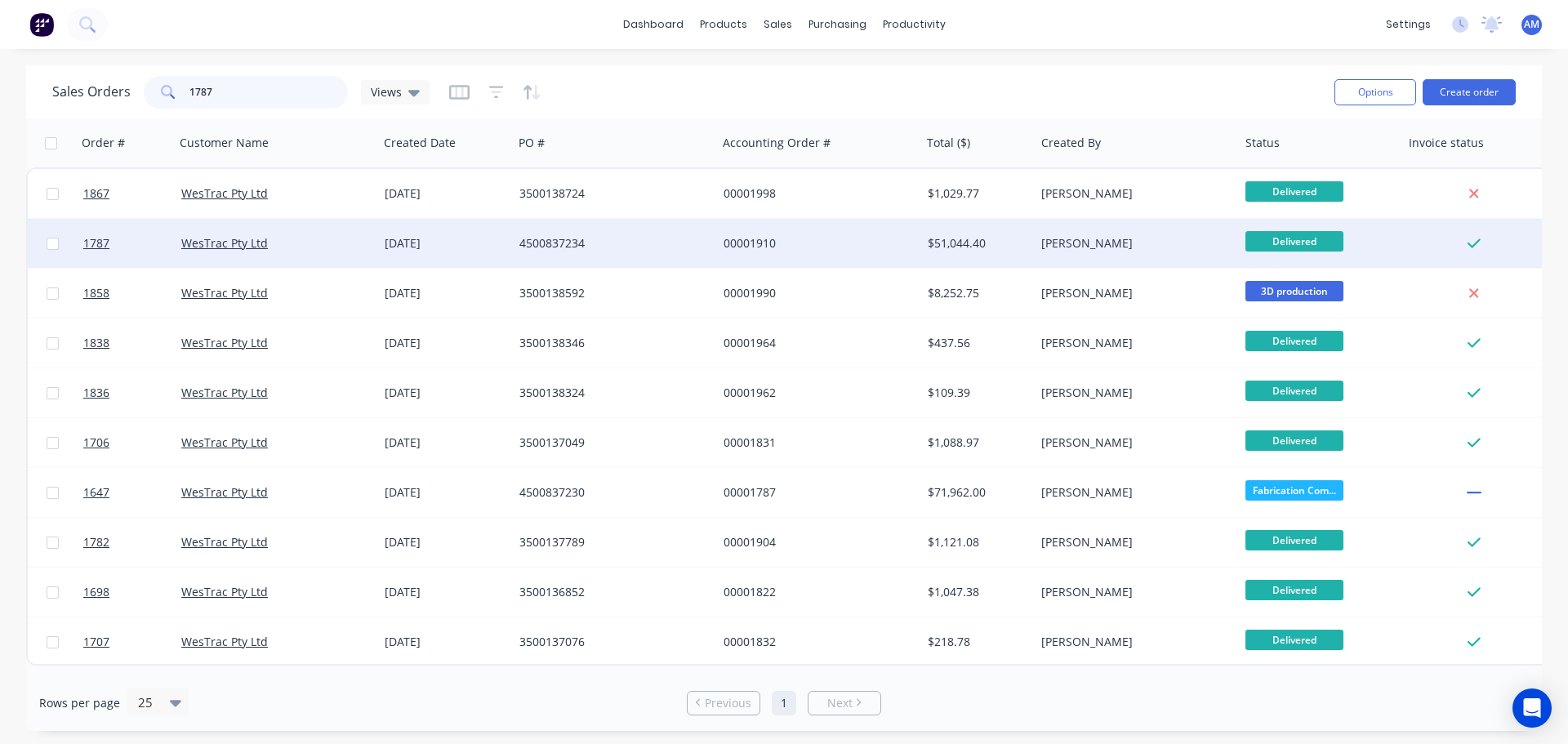
type input "1787"
click at [745, 246] on div "00001910" at bounding box center [814, 243] width 181 height 16
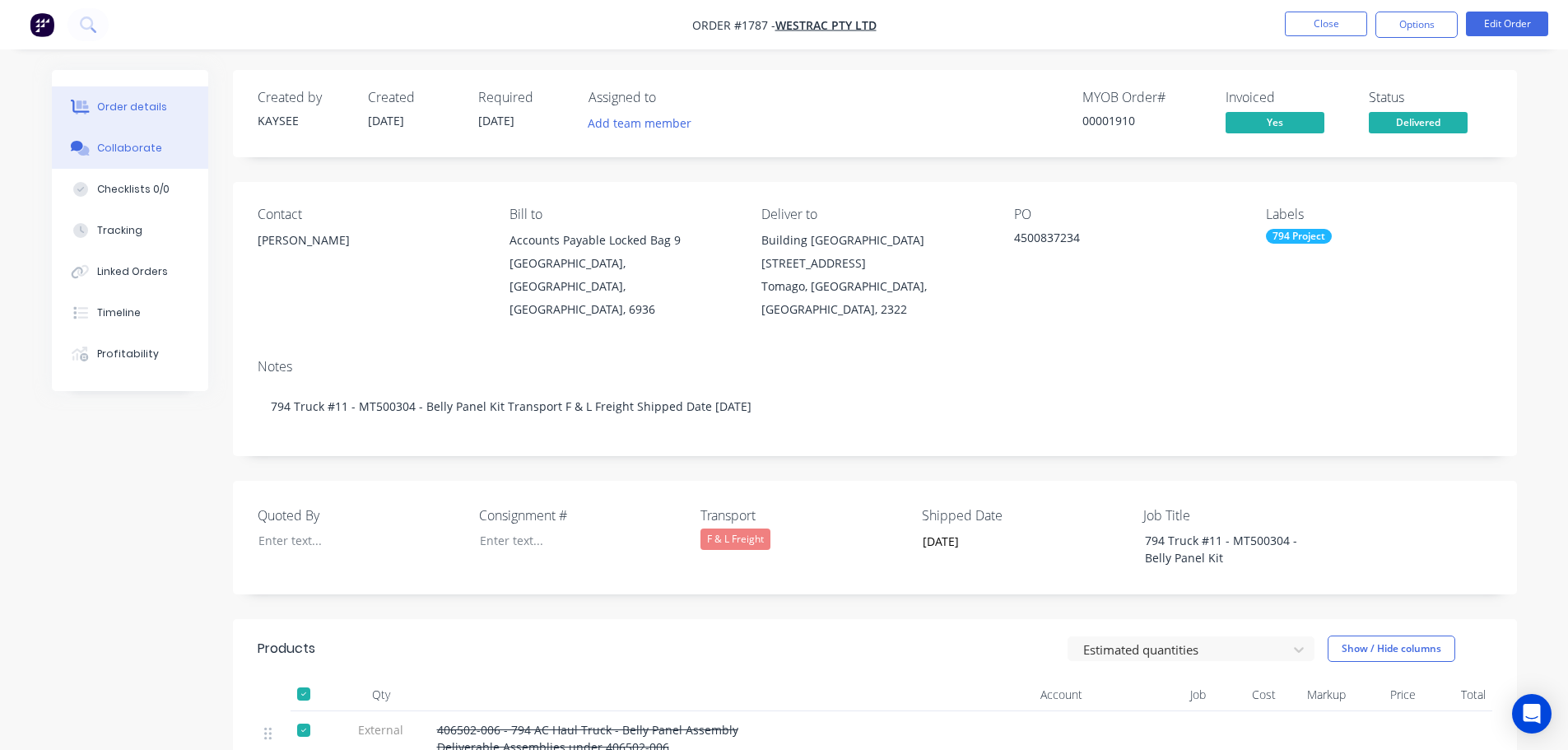
click at [137, 144] on div "Collaborate" at bounding box center [130, 148] width 65 height 15
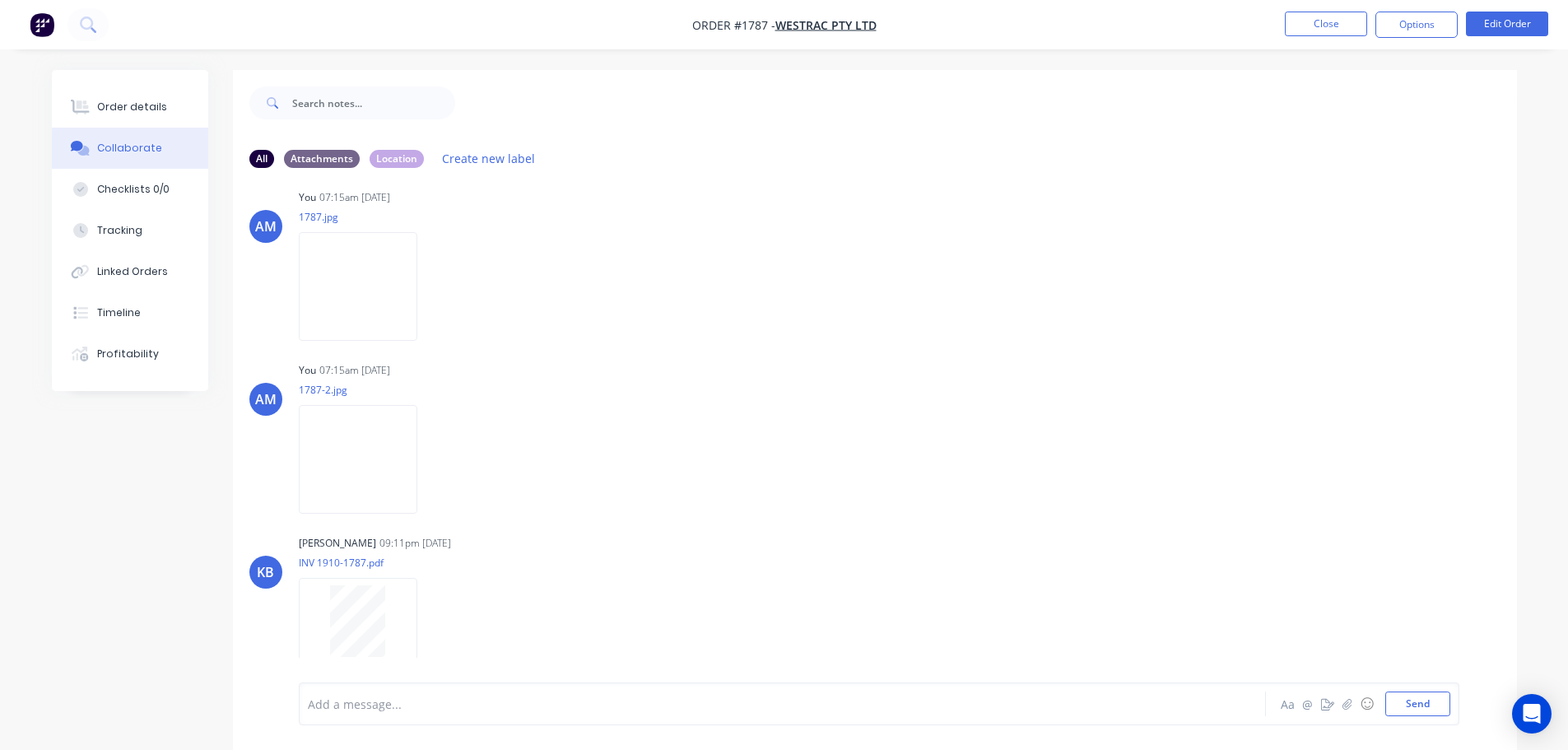
scroll to position [896, 0]
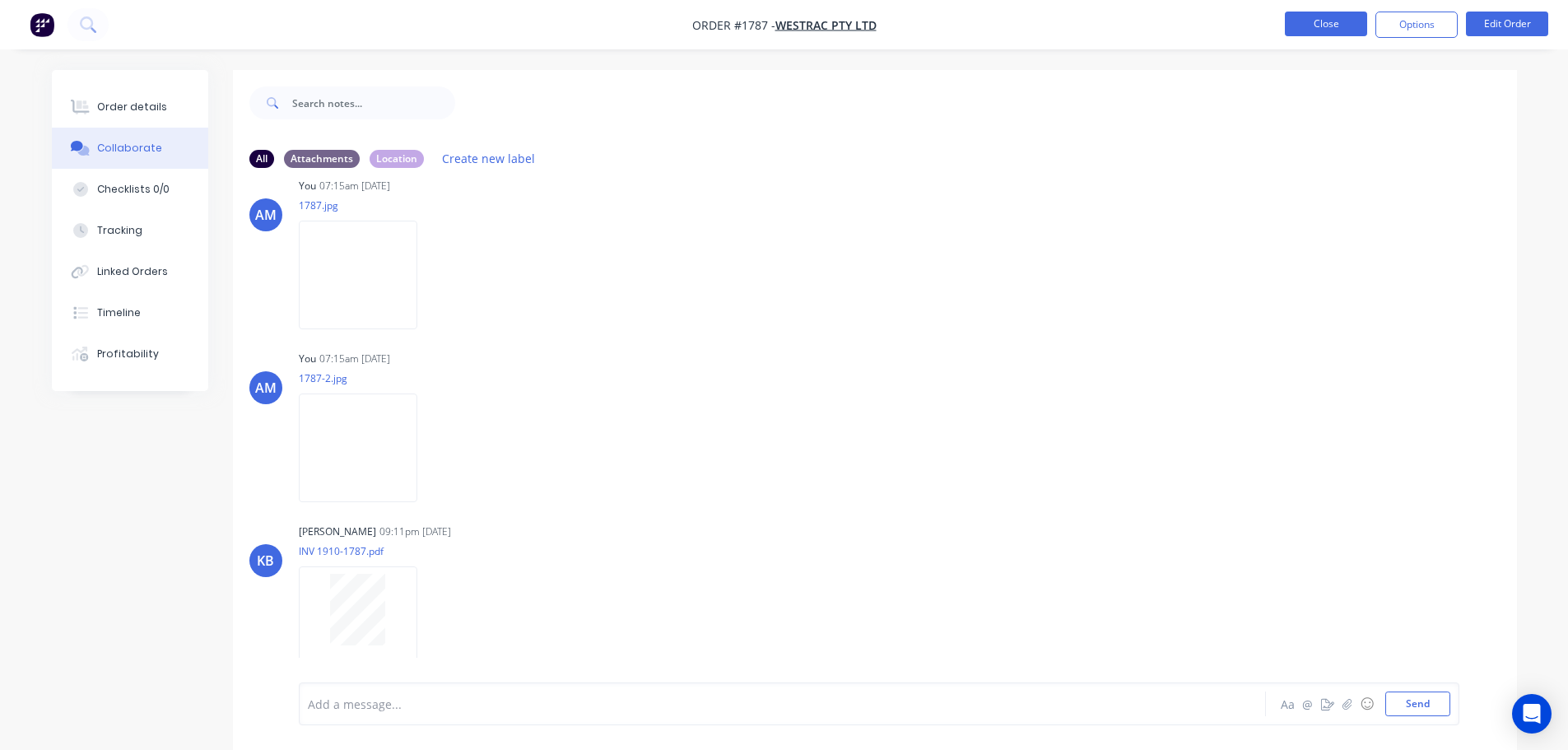
click at [1301, 22] on button "Close" at bounding box center [1326, 23] width 83 height 25
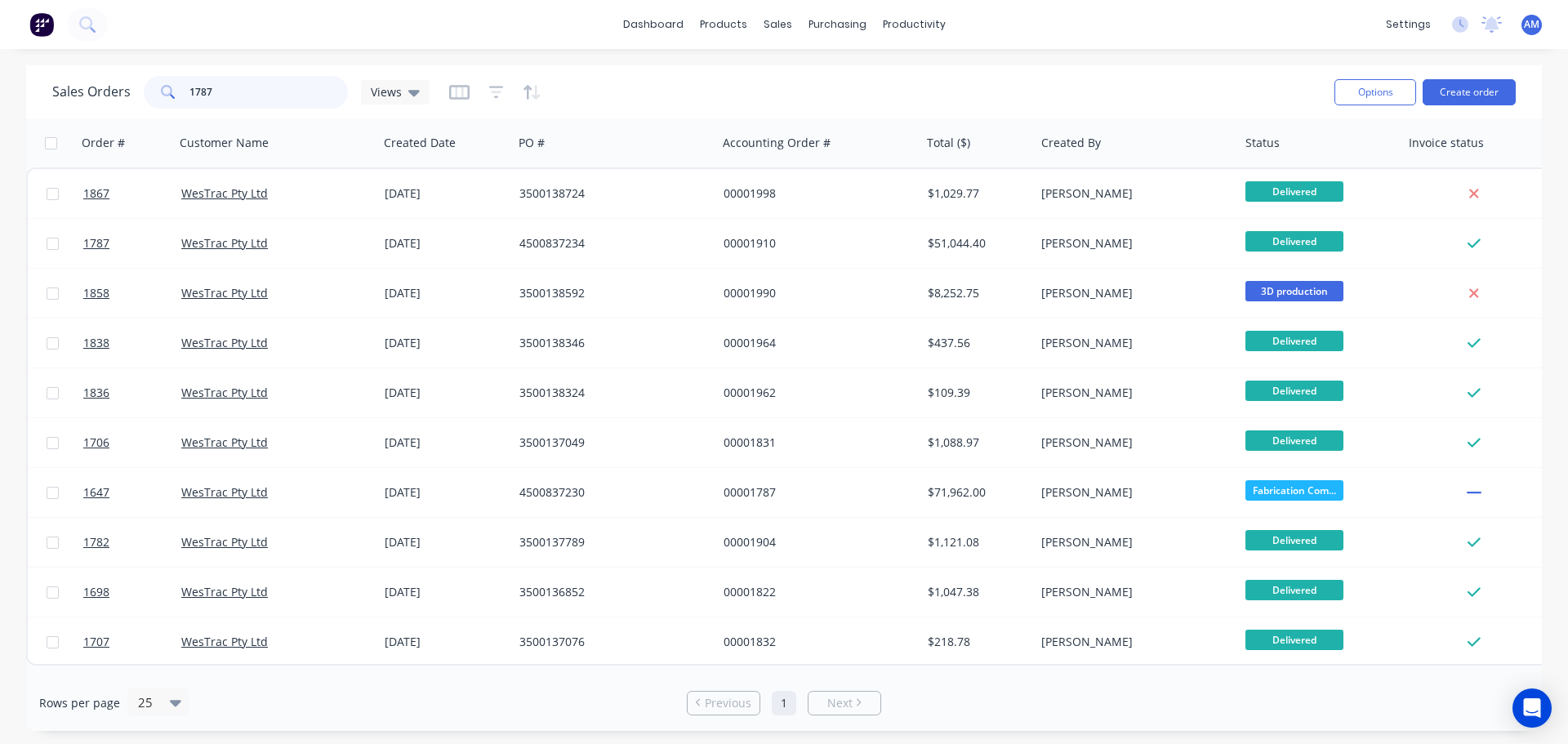
drag, startPoint x: 279, startPoint y: 91, endPoint x: 178, endPoint y: 96, distance: 101.1
click at [178, 96] on div "1787" at bounding box center [245, 92] width 204 height 32
type input "1787"
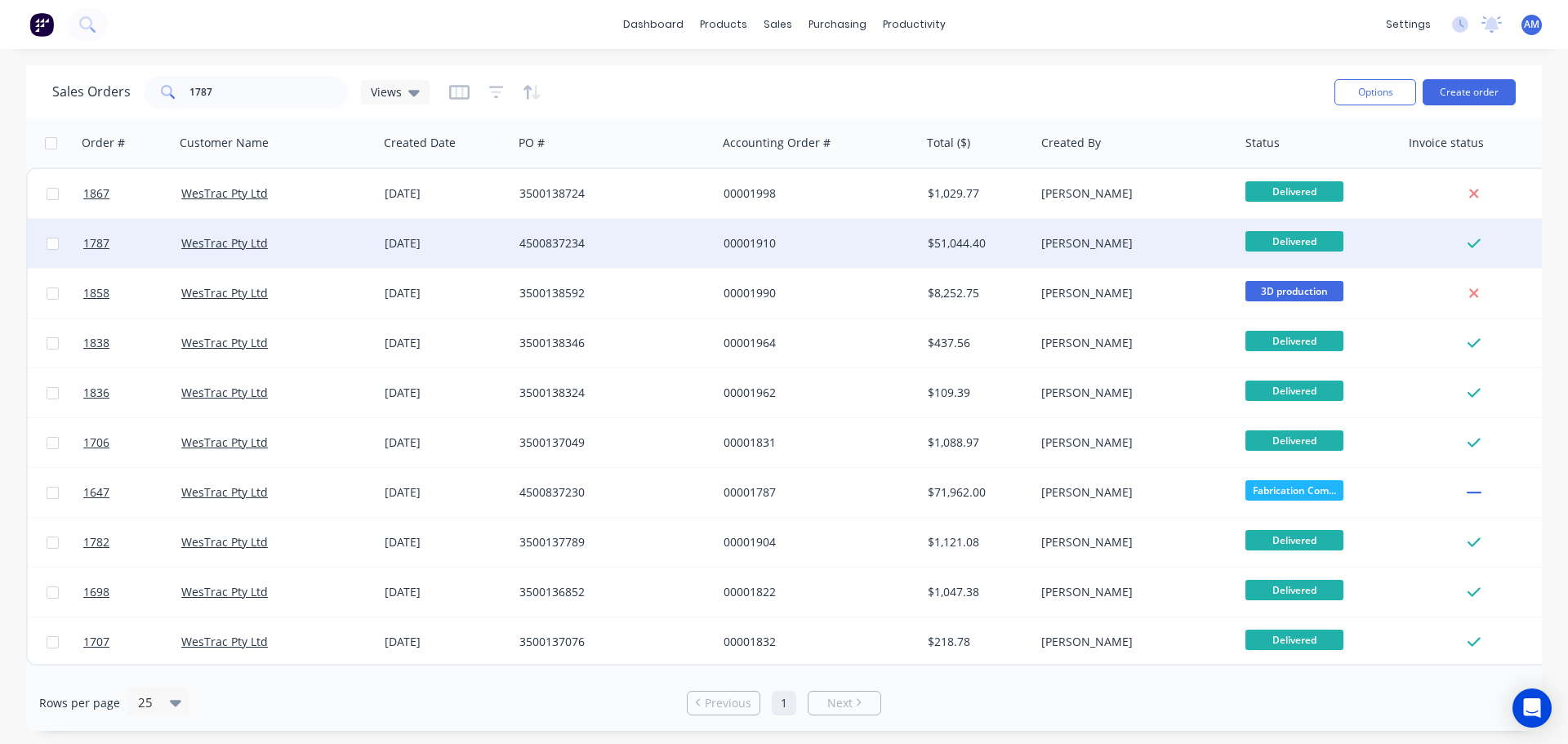
click at [753, 234] on div "00001910" at bounding box center [819, 242] width 204 height 49
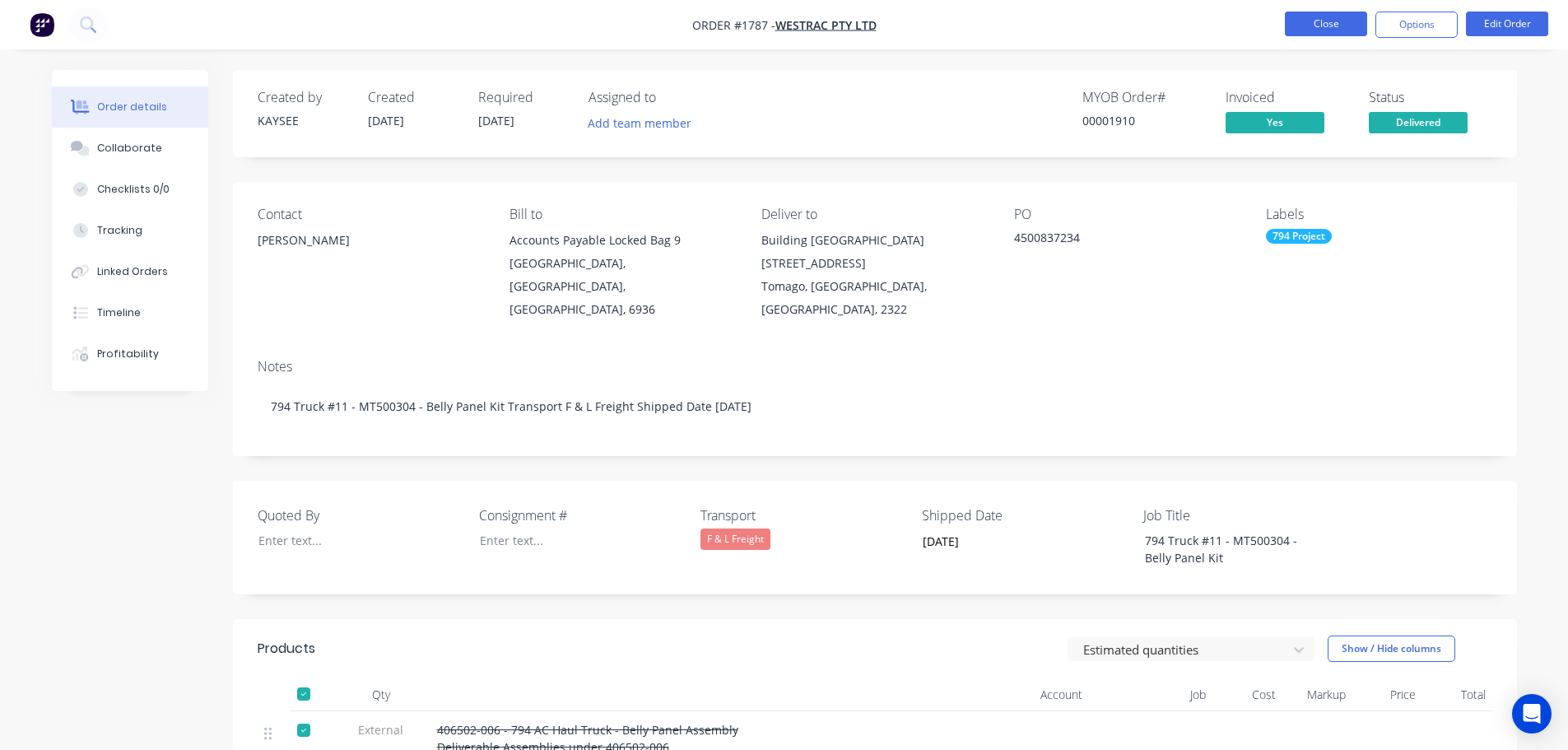
click at [1320, 30] on button "Close" at bounding box center [1326, 23] width 83 height 25
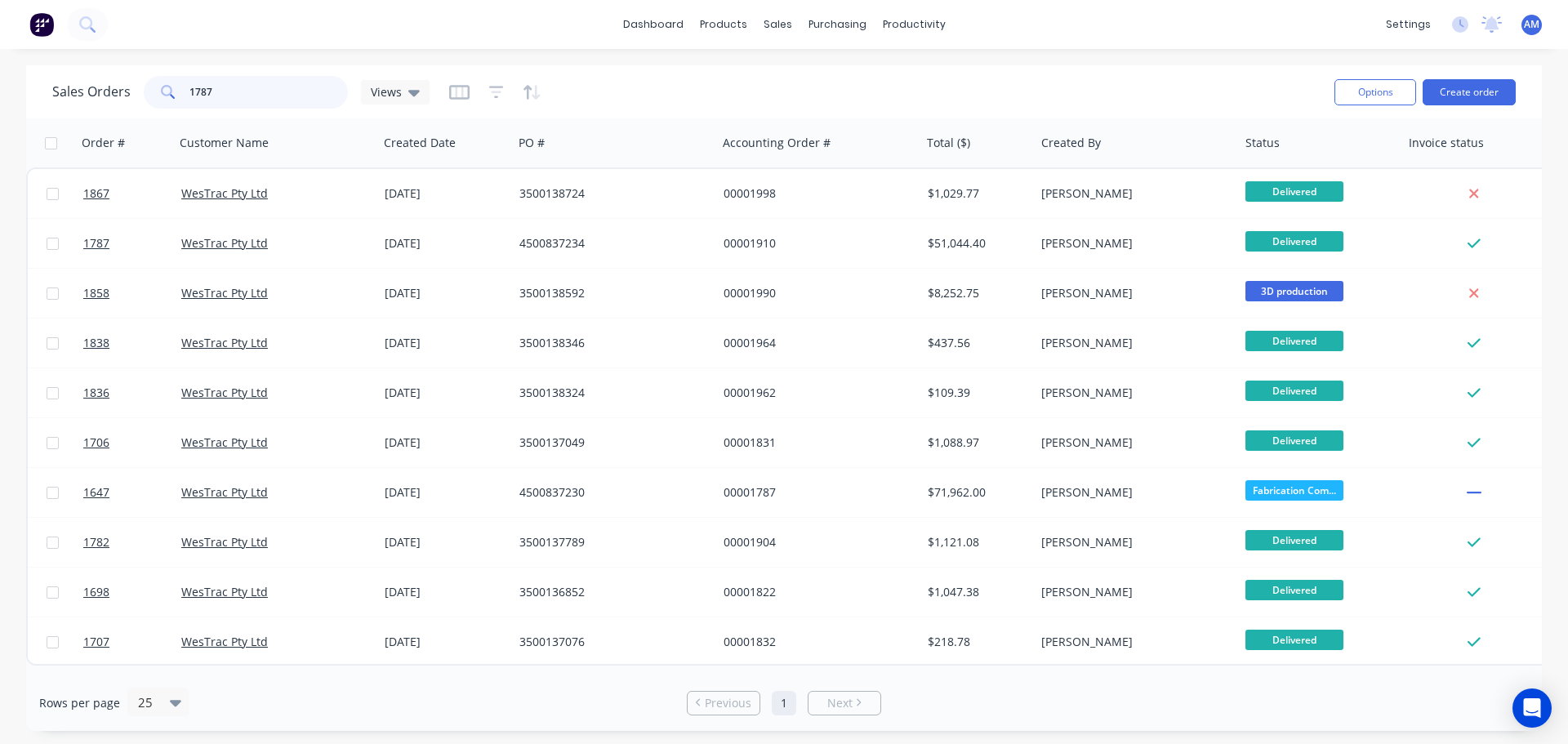
drag, startPoint x: 178, startPoint y: 83, endPoint x: 152, endPoint y: 79, distance: 26.3
click at [152, 79] on div "1787" at bounding box center [245, 92] width 204 height 32
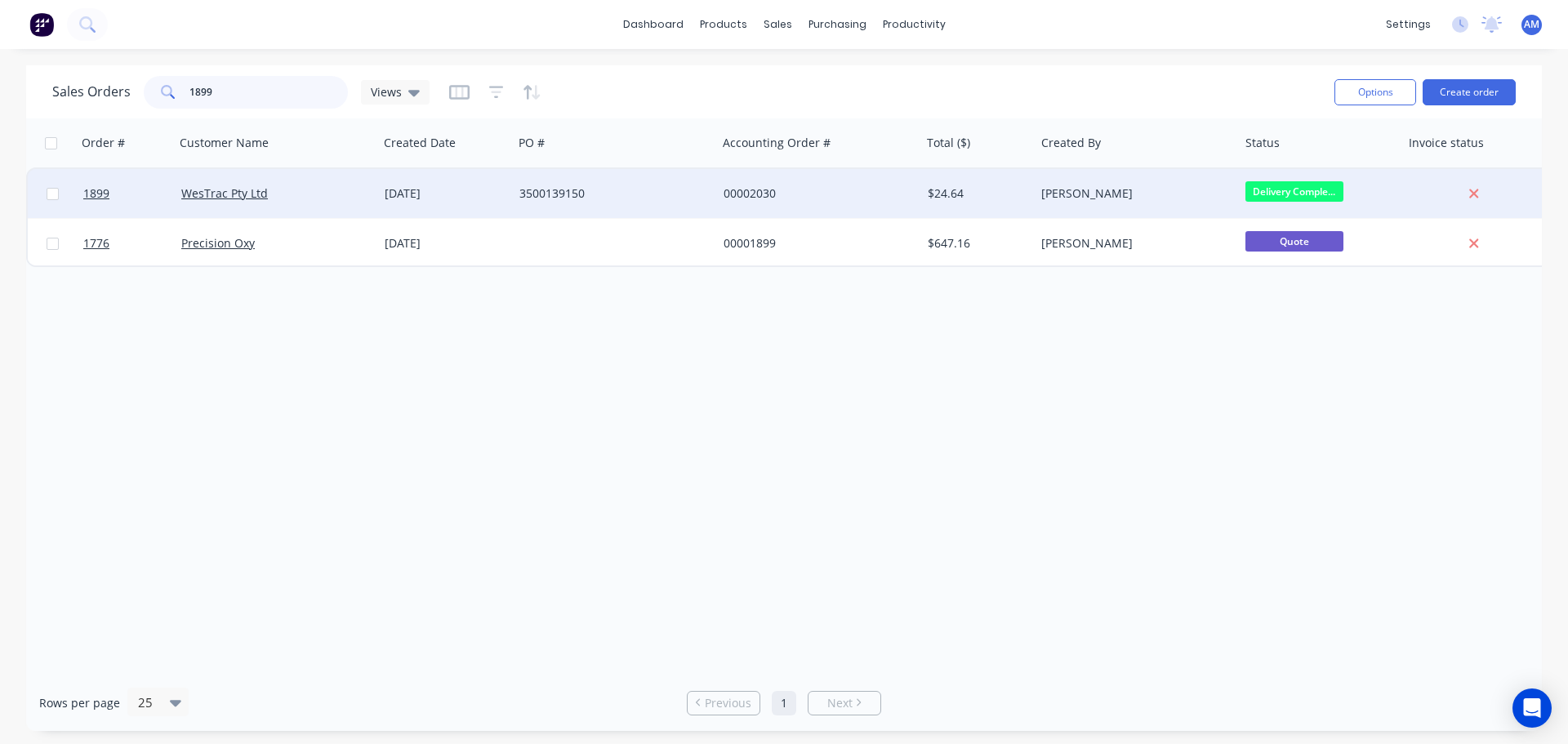
type input "1899"
click at [749, 191] on div "00002030" at bounding box center [814, 193] width 181 height 16
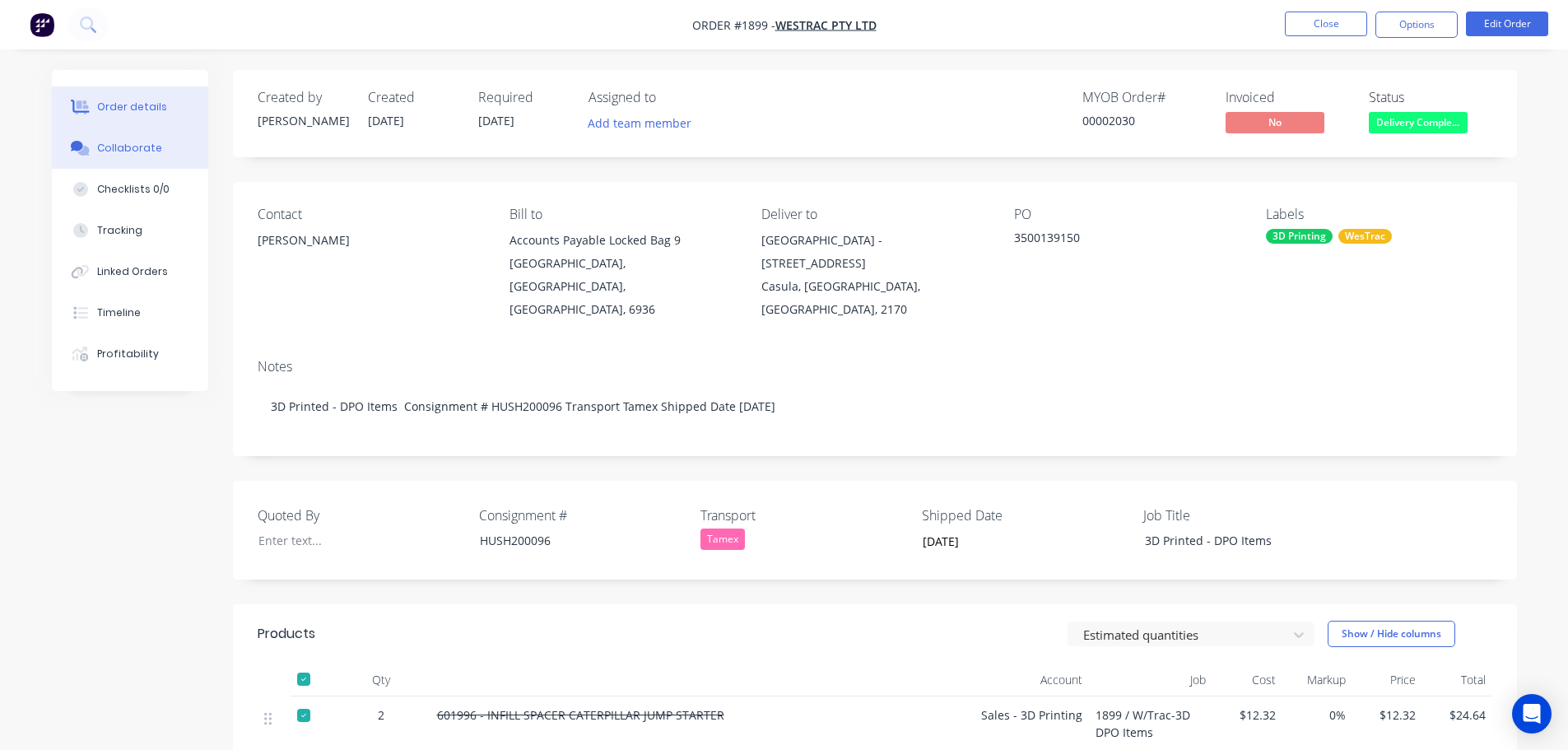
click at [151, 152] on div "Collaborate" at bounding box center [130, 148] width 65 height 15
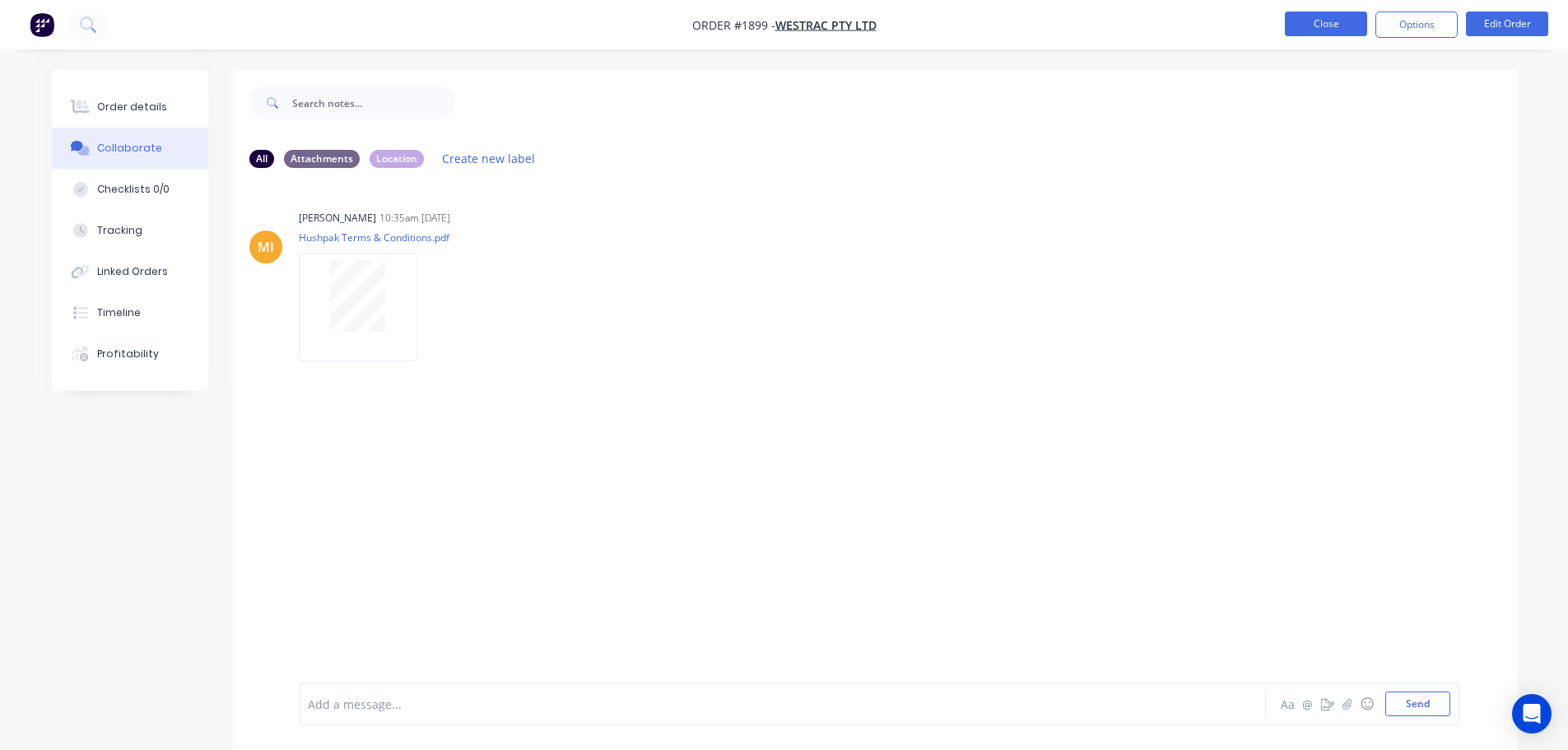
click at [1310, 15] on button "Close" at bounding box center [1326, 23] width 83 height 25
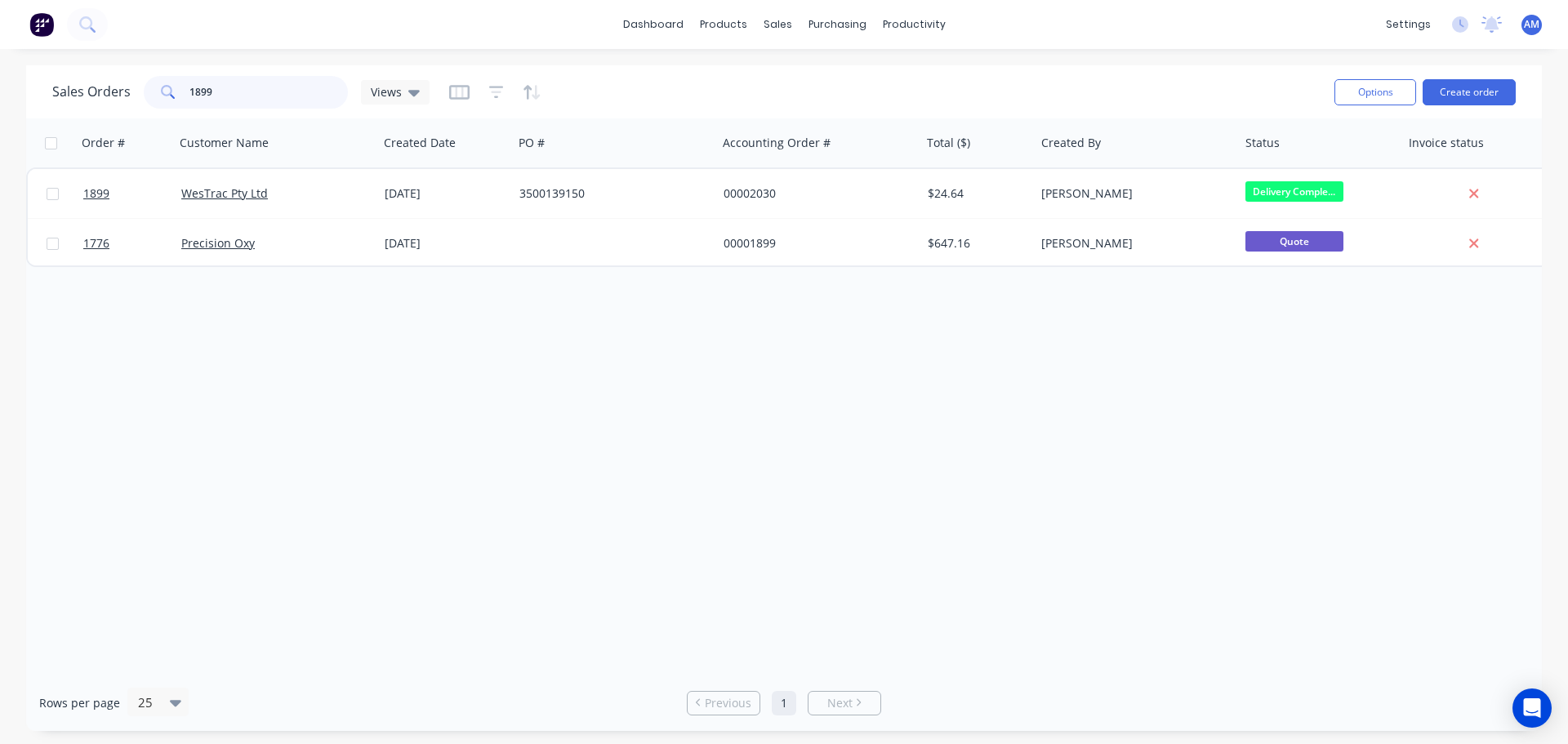
drag, startPoint x: 274, startPoint y: 84, endPoint x: 157, endPoint y: 80, distance: 117.1
click at [174, 79] on div "1899" at bounding box center [245, 92] width 204 height 32
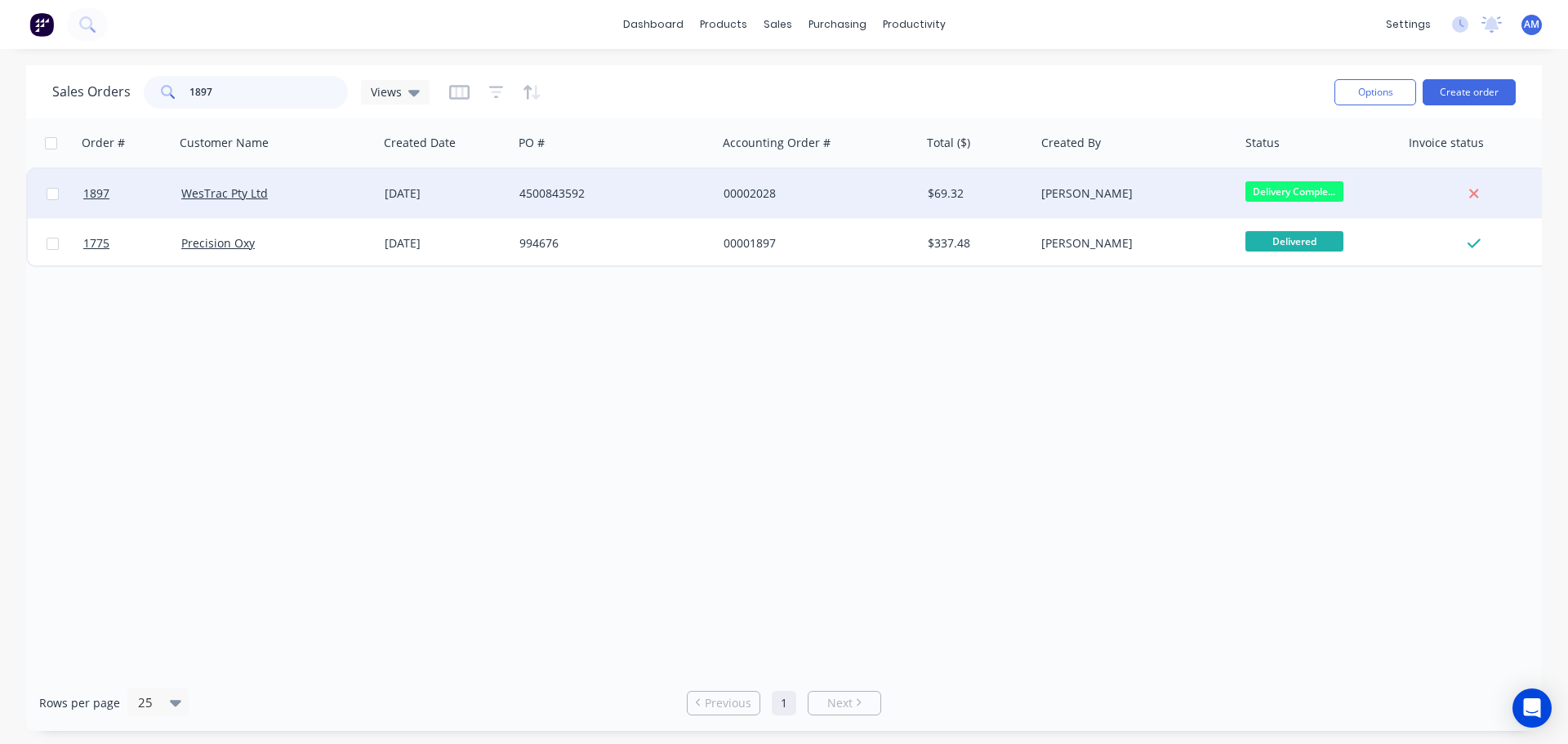
type input "1897"
click at [547, 192] on div "4500843592" at bounding box center [610, 193] width 181 height 16
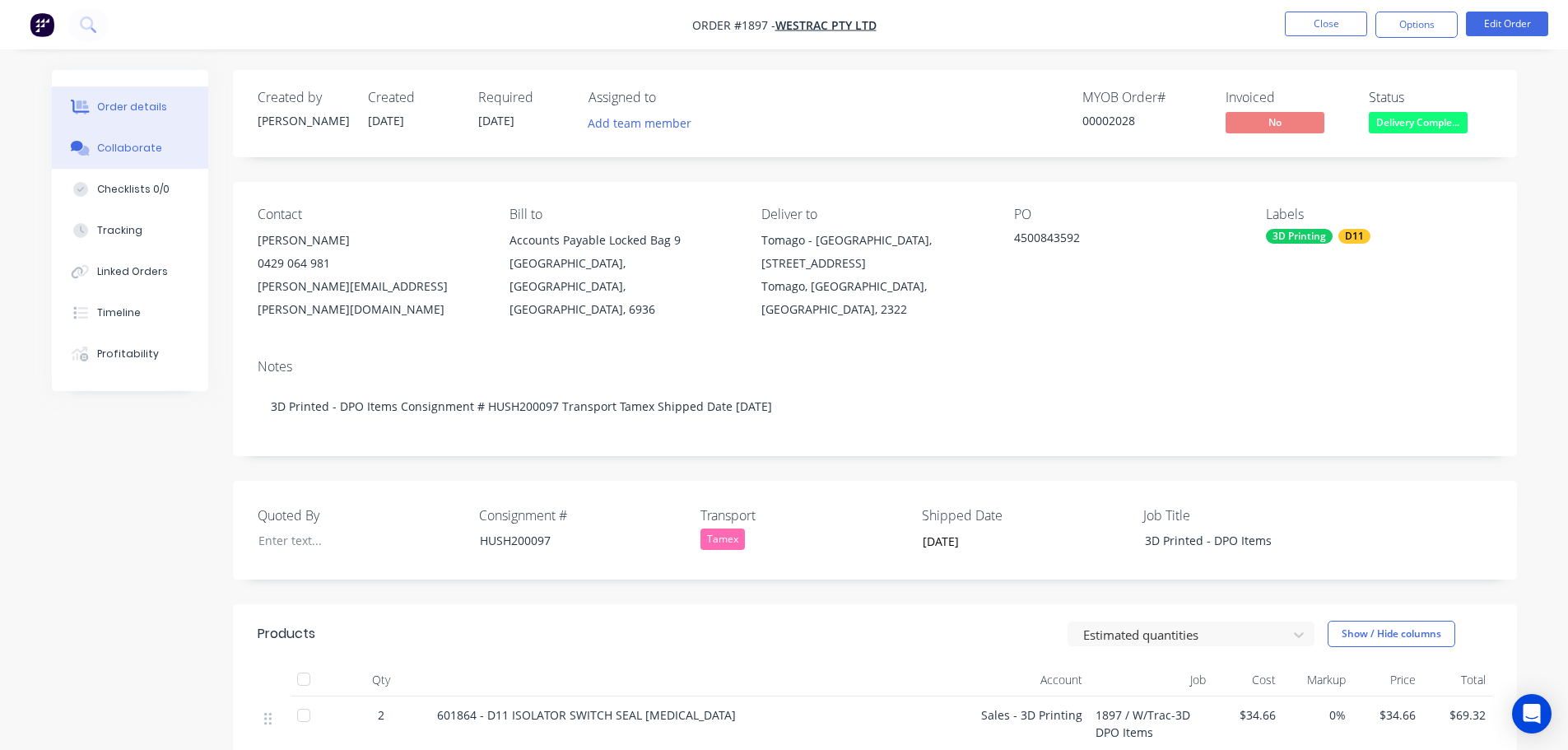
click at [114, 143] on div "Collaborate" at bounding box center [130, 148] width 65 height 15
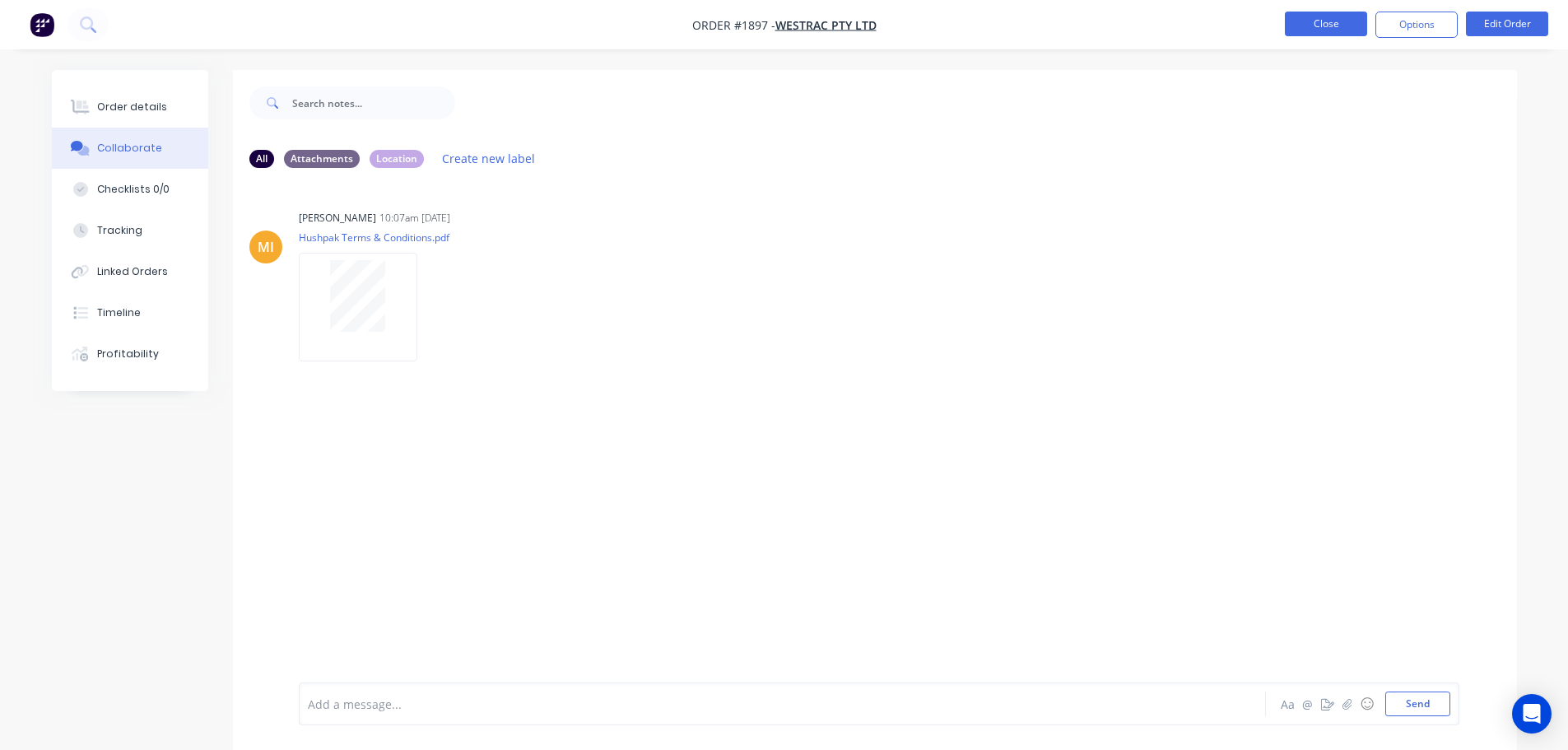
click at [1307, 26] on button "Close" at bounding box center [1326, 23] width 83 height 25
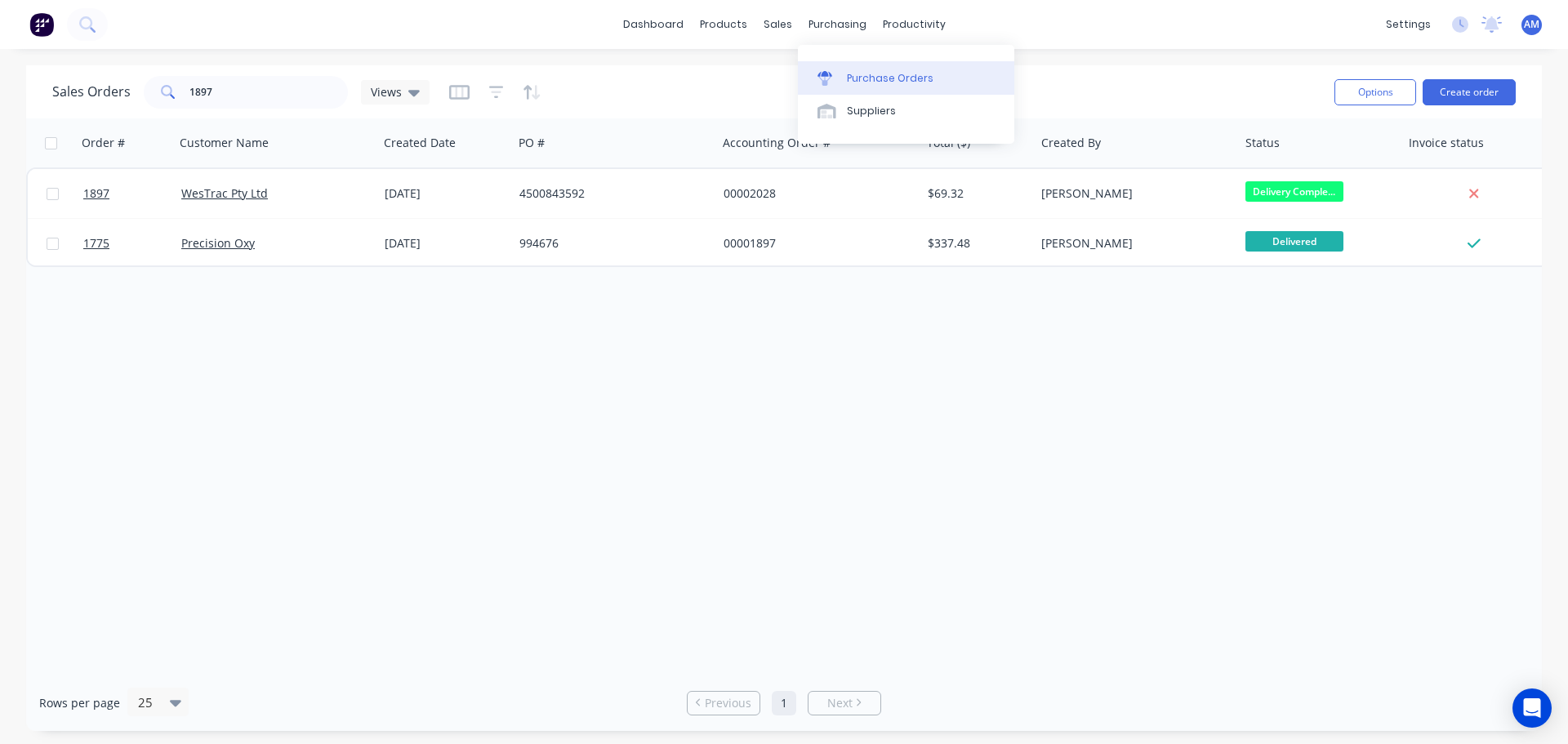
click at [879, 82] on div "Purchase Orders" at bounding box center [889, 78] width 86 height 15
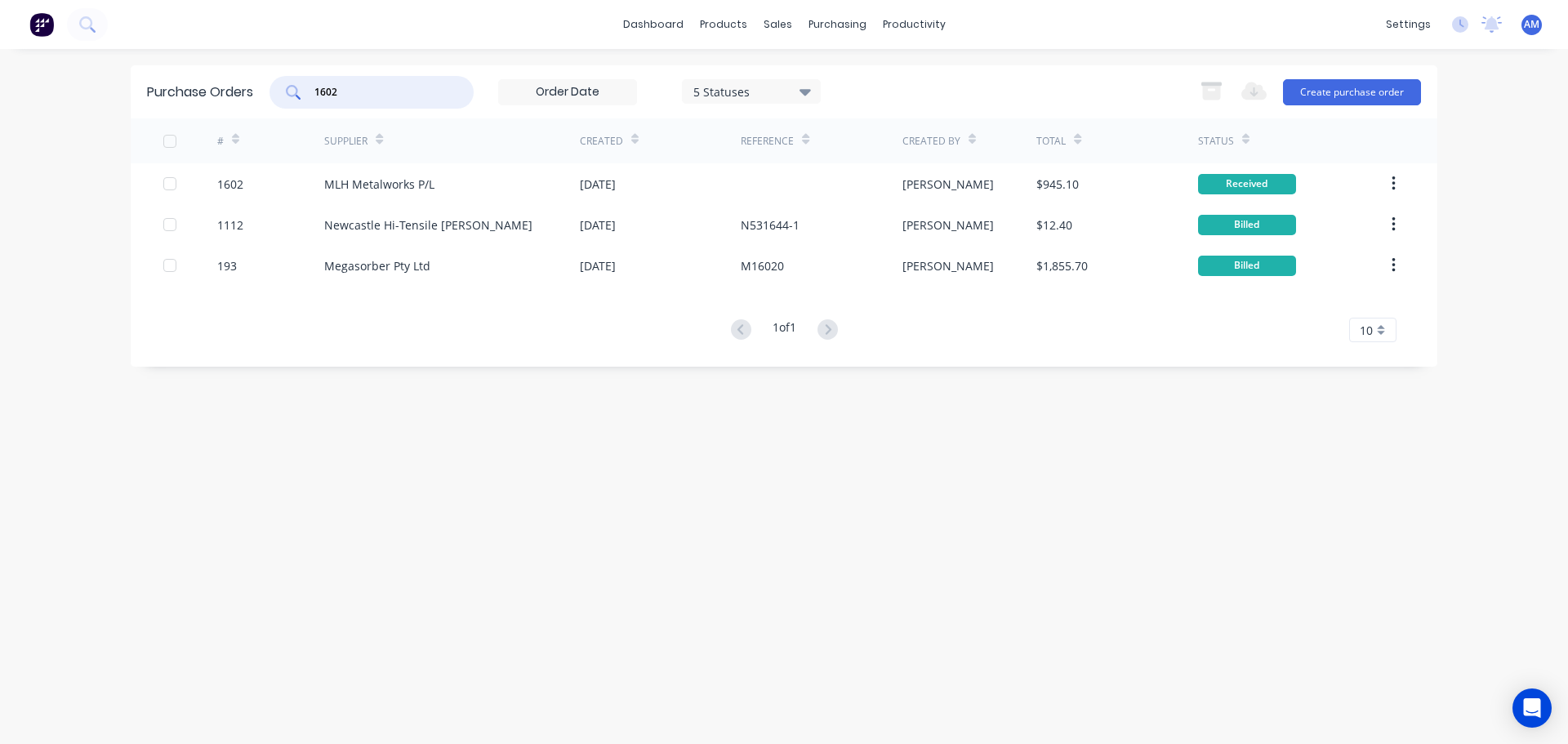
drag, startPoint x: 347, startPoint y: 95, endPoint x: 279, endPoint y: 94, distance: 68.0
click at [282, 94] on div "1602" at bounding box center [371, 92] width 204 height 32
type input "1629"
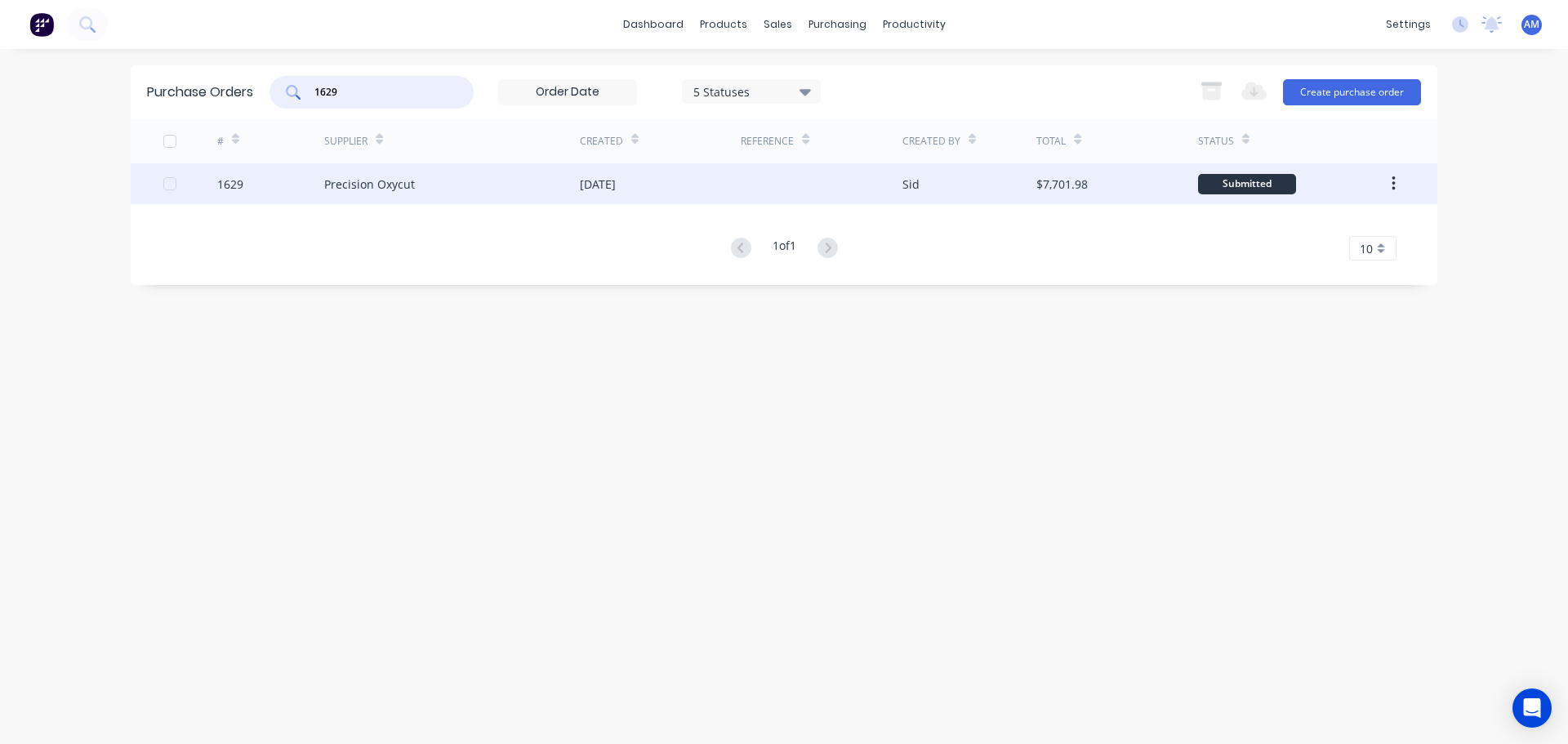
click at [616, 183] on div "[DATE]" at bounding box center [597, 184] width 36 height 17
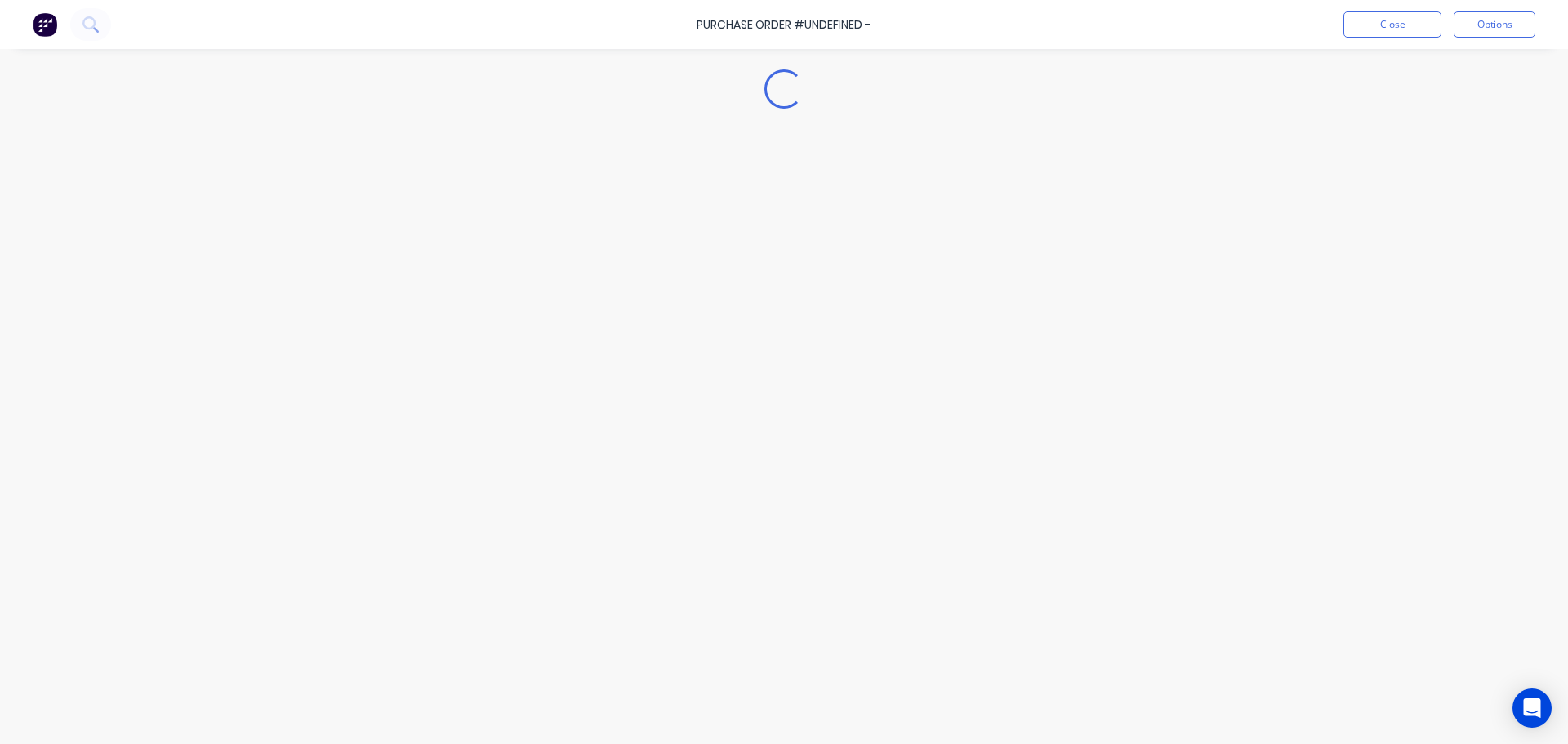
type textarea "x"
